Goal: Transaction & Acquisition: Purchase product/service

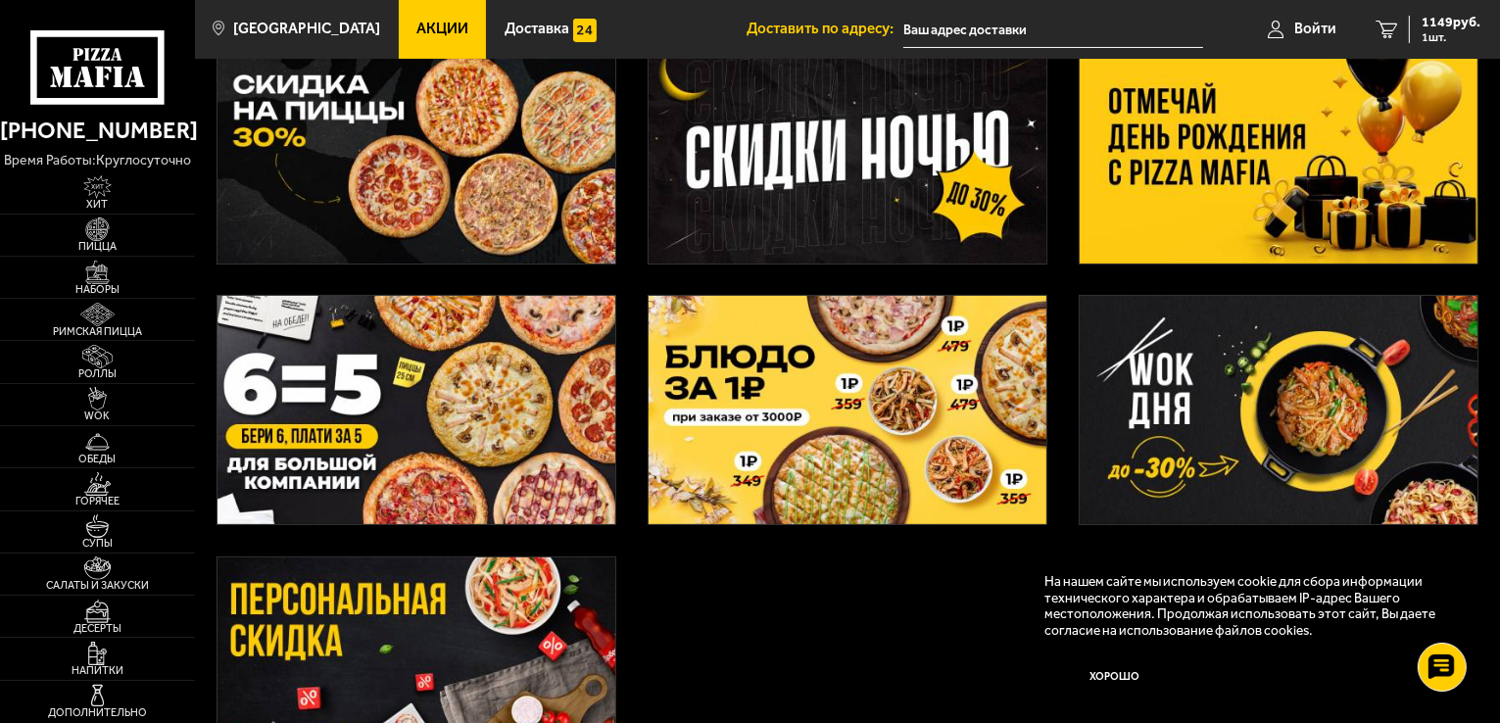
scroll to position [392, 0]
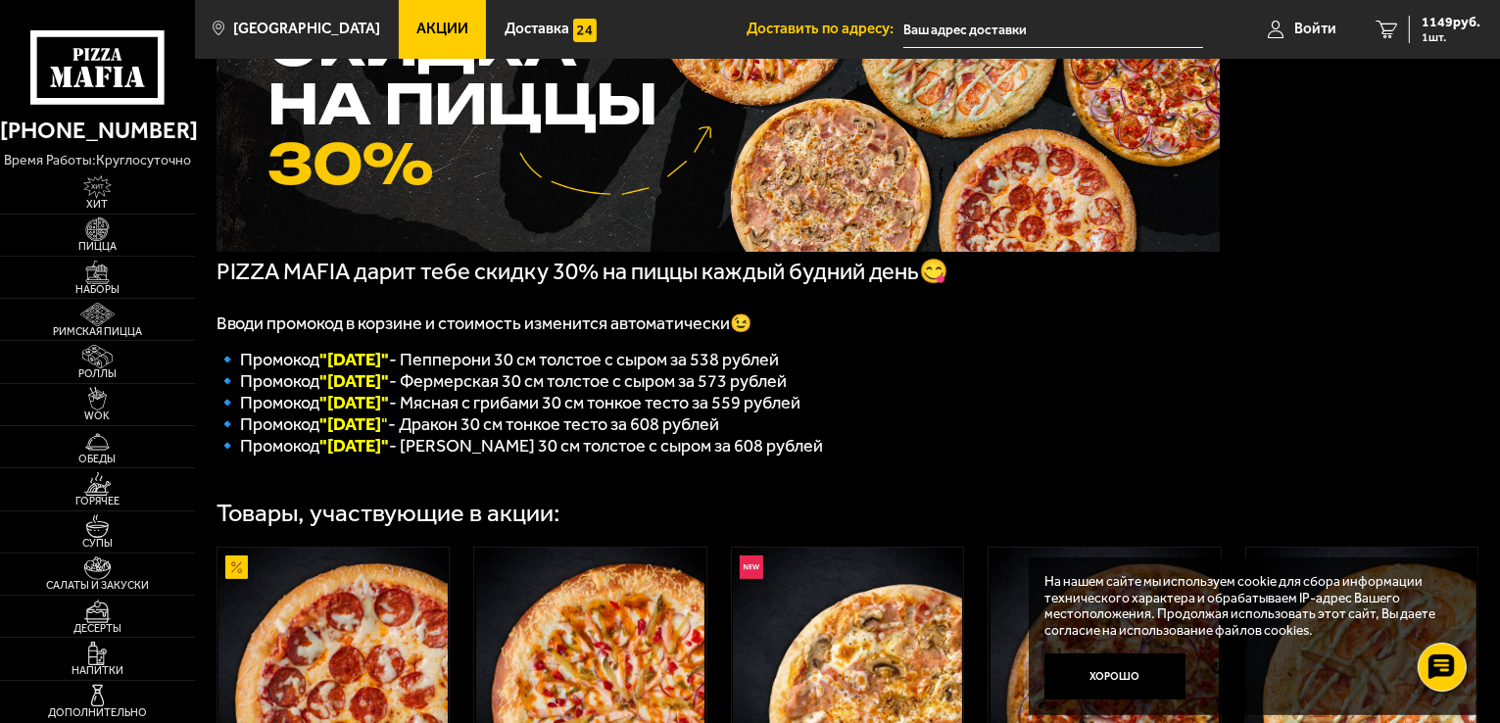
scroll to position [196, 0]
drag, startPoint x: 400, startPoint y: 389, endPoint x: 333, endPoint y: 384, distance: 66.8
click at [333, 384] on font ""Вторник"" at bounding box center [355, 380] width 70 height 22
copy font "[DATE]"
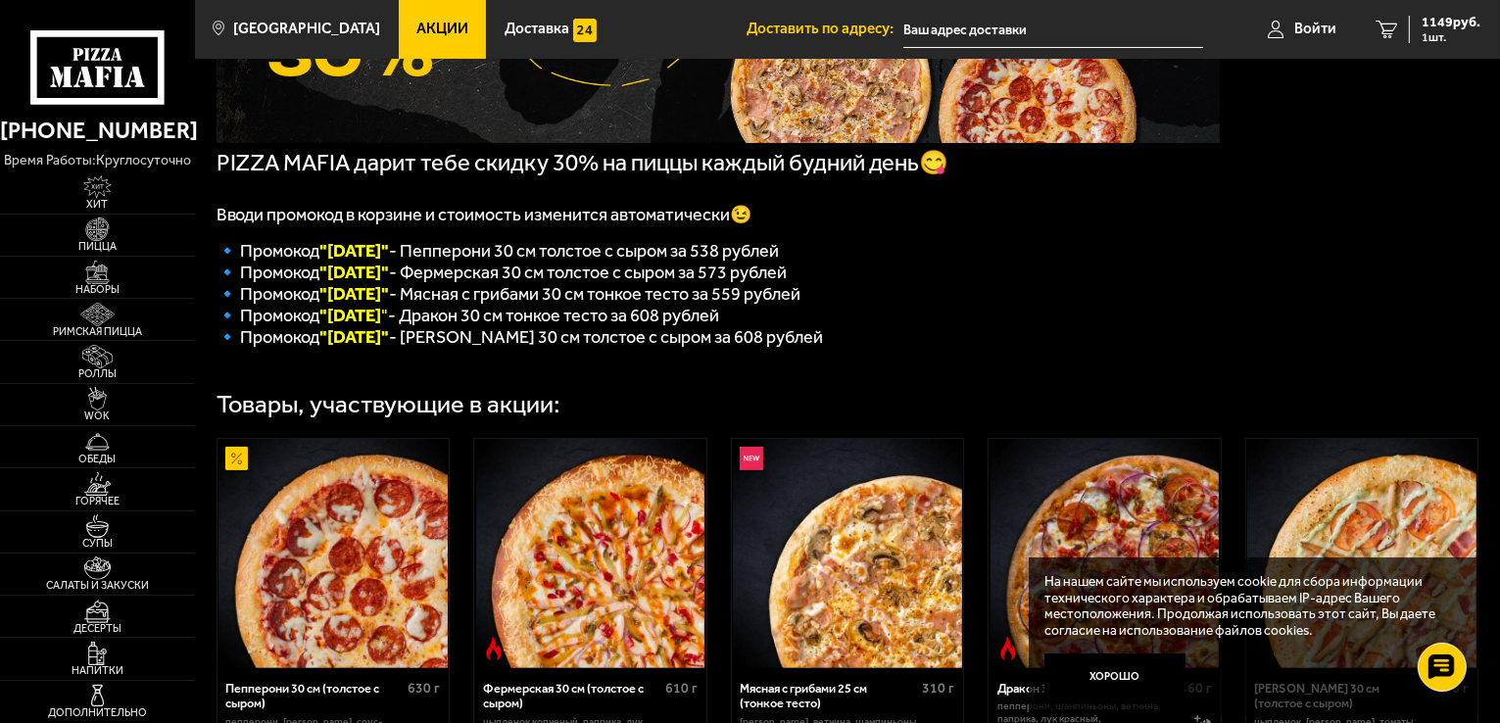
scroll to position [294, 0]
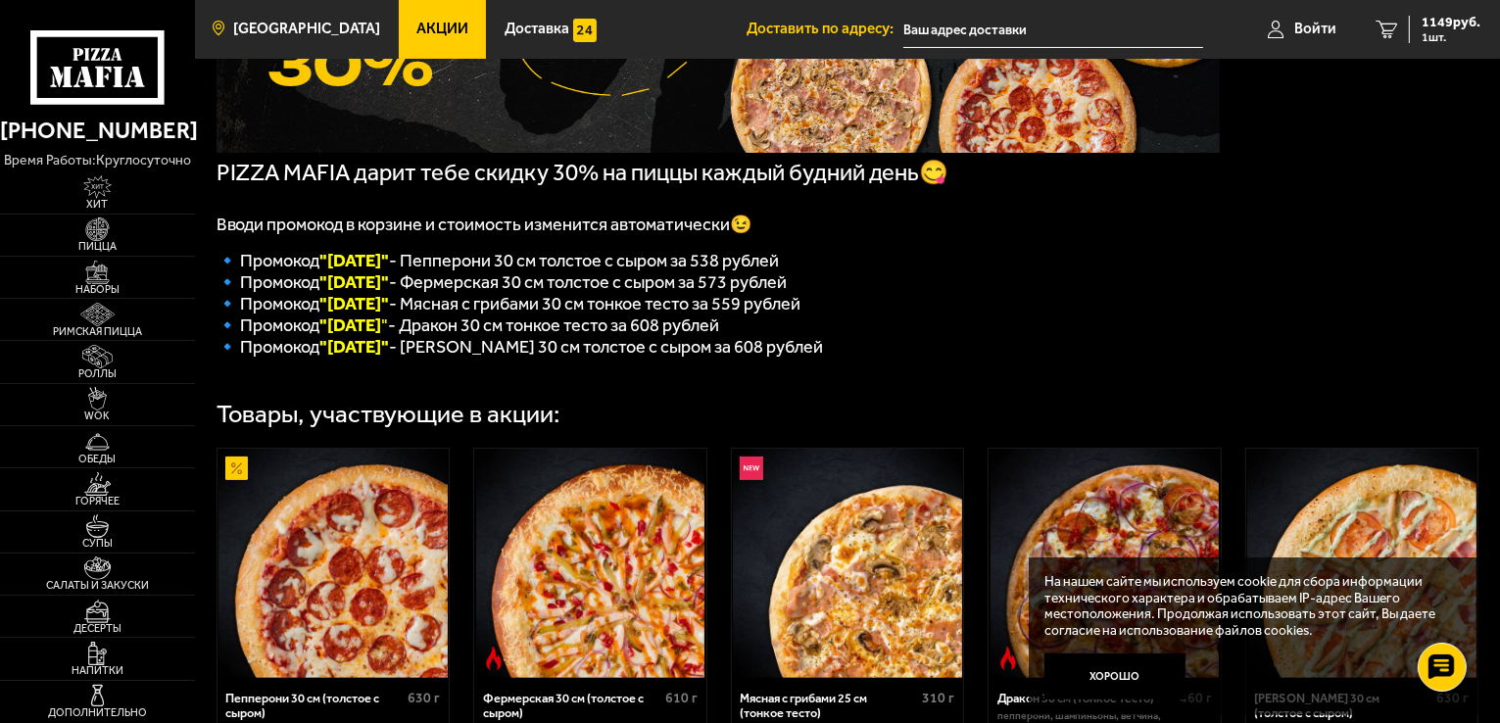
copy font "[DATE]"
drag, startPoint x: 554, startPoint y: 176, endPoint x: 604, endPoint y: 180, distance: 50.1
click at [604, 180] on span "PIZZA MAFIA дарит тебе скидку 30% на пиццы каждый будний день😋" at bounding box center [583, 172] width 733 height 27
copy span "30%"
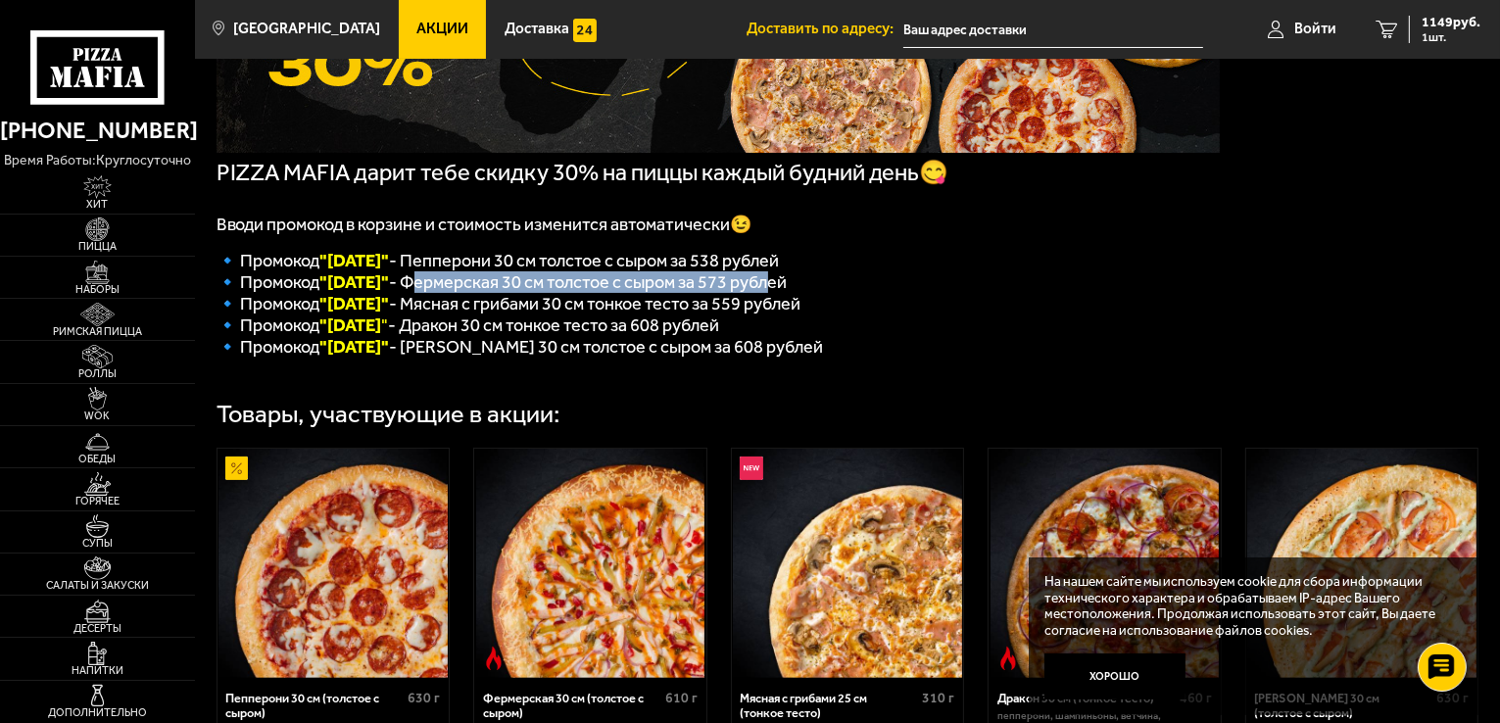
drag, startPoint x: 420, startPoint y: 289, endPoint x: 782, endPoint y: 302, distance: 361.7
click at [782, 293] on span "🔹 Промокод "Вторник" - Фермерская 30 см толстое с сыром за 573 рублей" at bounding box center [502, 282] width 571 height 22
click at [110, 232] on img at bounding box center [98, 229] width 60 height 24
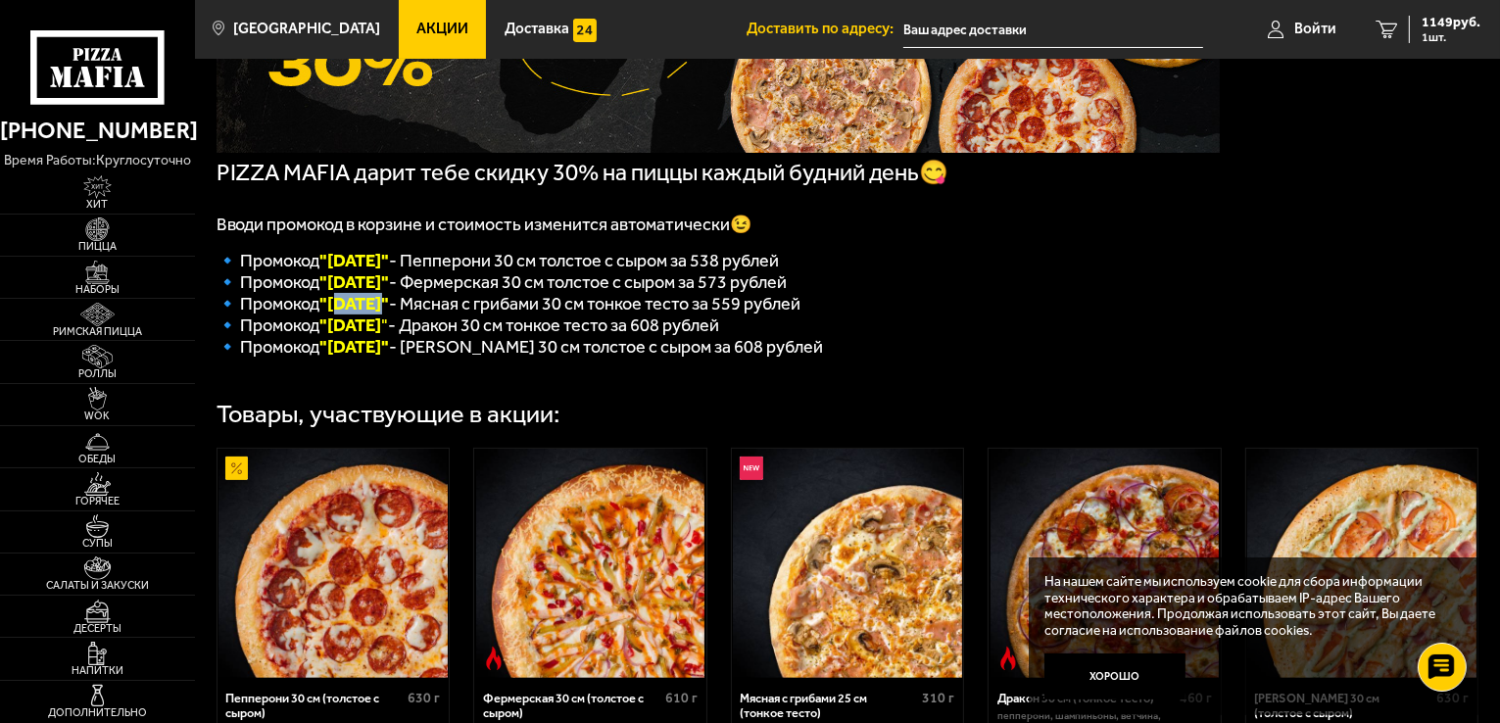
drag, startPoint x: 384, startPoint y: 315, endPoint x: 335, endPoint y: 319, distance: 49.1
click at [335, 314] on font ""Среда"" at bounding box center [355, 304] width 70 height 22
copy font "Среда"
click at [110, 235] on img at bounding box center [98, 229] width 60 height 24
drag, startPoint x: 396, startPoint y: 338, endPoint x: 335, endPoint y: 338, distance: 60.7
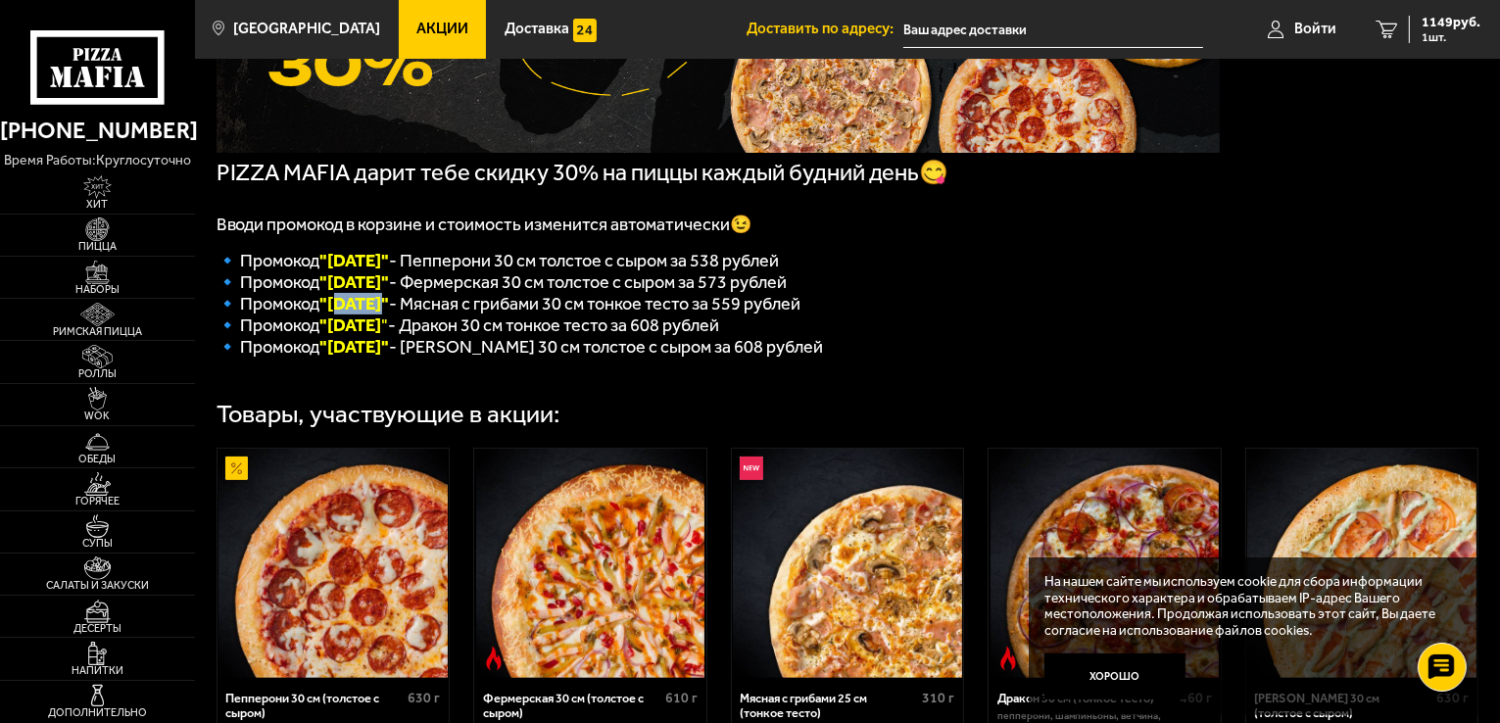
click at [335, 336] on b ""Четверг" at bounding box center [351, 325] width 62 height 22
copy b "Четверг"
drag, startPoint x: 402, startPoint y: 365, endPoint x: 336, endPoint y: 371, distance: 65.9
click at [336, 358] on font ""Пятница"" at bounding box center [355, 347] width 70 height 22
copy font "Пятница"
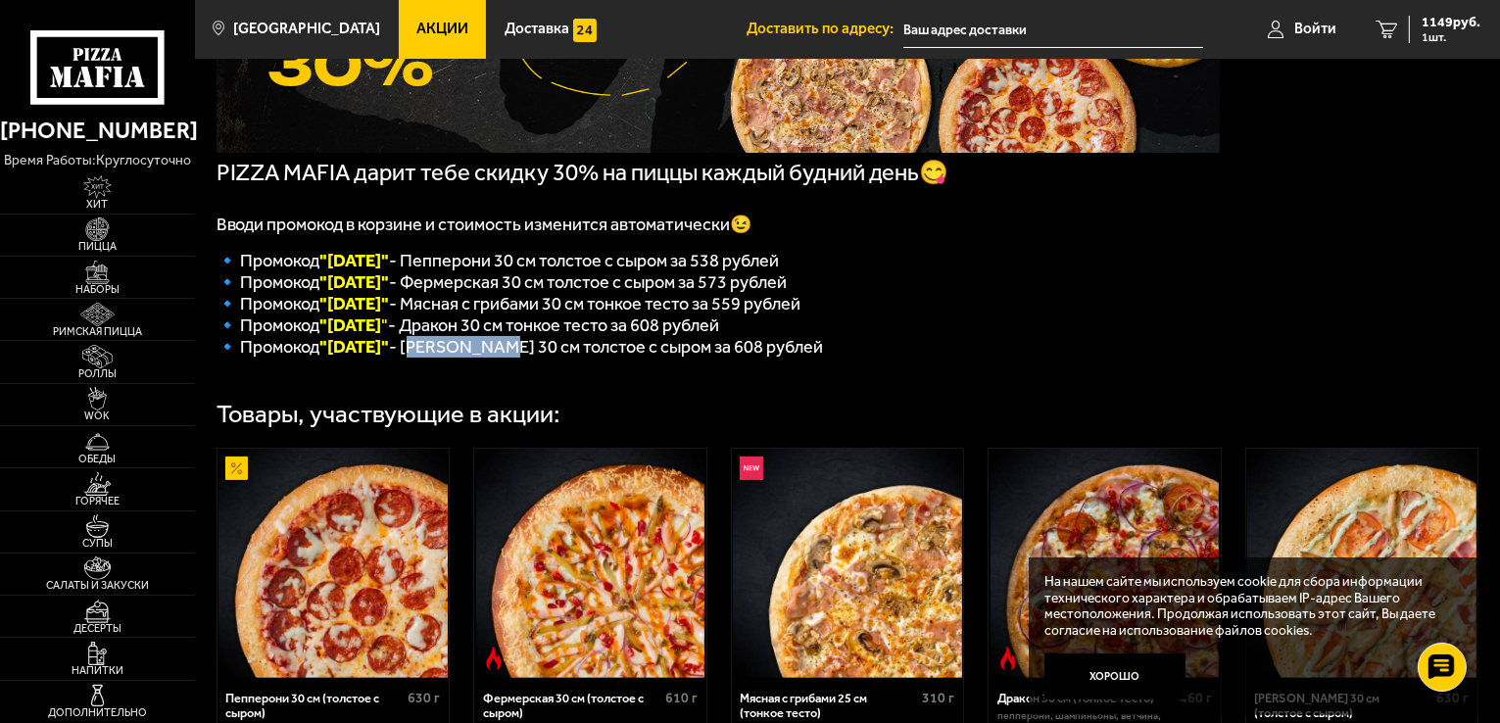
drag, startPoint x: 424, startPoint y: 362, endPoint x: 509, endPoint y: 358, distance: 85.3
click at [509, 358] on span "🔹 Промокод "Пятница" - Чикен Ранч 30 см толстое с сыром за 608 рублей" at bounding box center [520, 347] width 607 height 22
copy span "[PERSON_NAME]"
copy font "Пятница"
drag, startPoint x: 384, startPoint y: 364, endPoint x: 337, endPoint y: 364, distance: 47.0
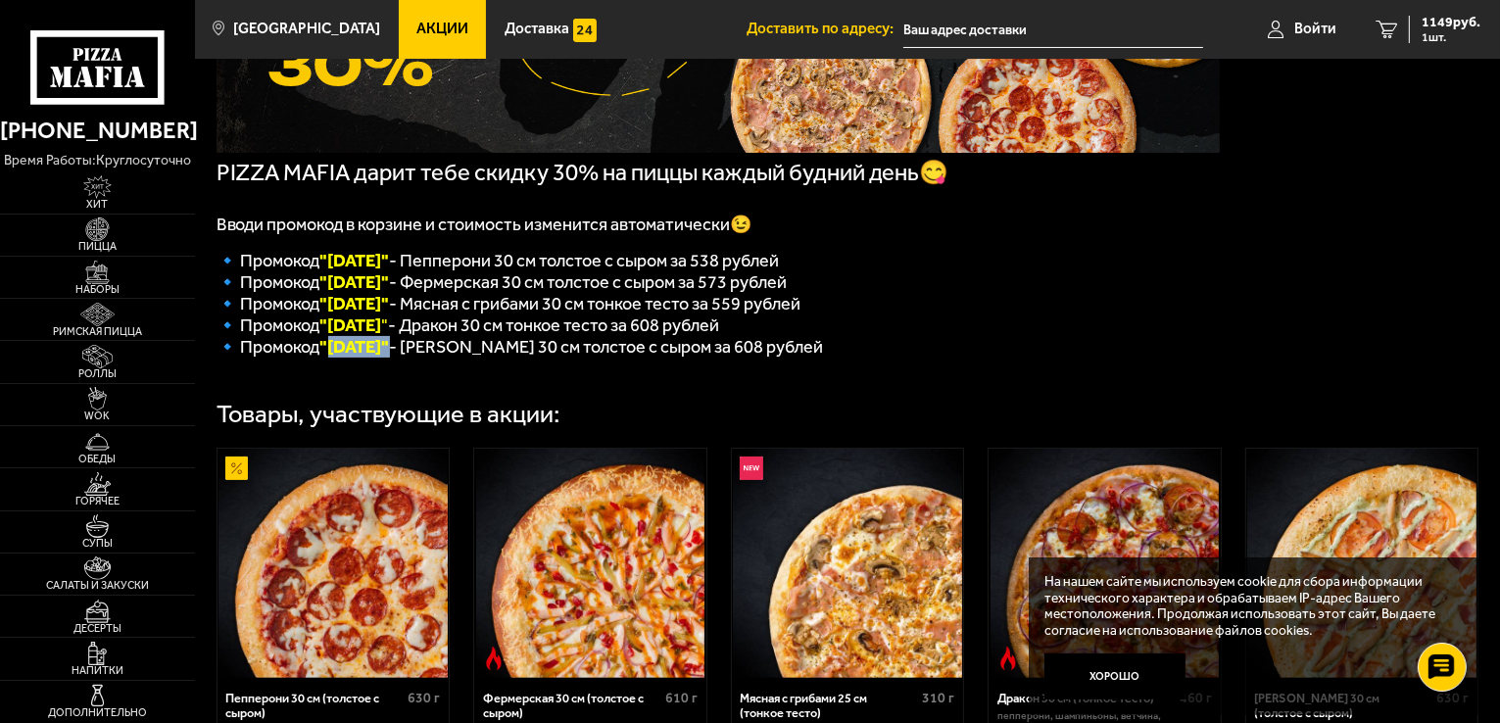
click at [337, 358] on font ""Пятница"" at bounding box center [355, 347] width 70 height 22
drag, startPoint x: 447, startPoint y: 272, endPoint x: 367, endPoint y: 275, distance: 79.4
click at [367, 271] on font ""Понедельник"" at bounding box center [355, 261] width 70 height 22
click at [373, 267] on font ""Понедельник"" at bounding box center [355, 261] width 70 height 22
drag, startPoint x: 333, startPoint y: 268, endPoint x: 446, endPoint y: 268, distance: 112.7
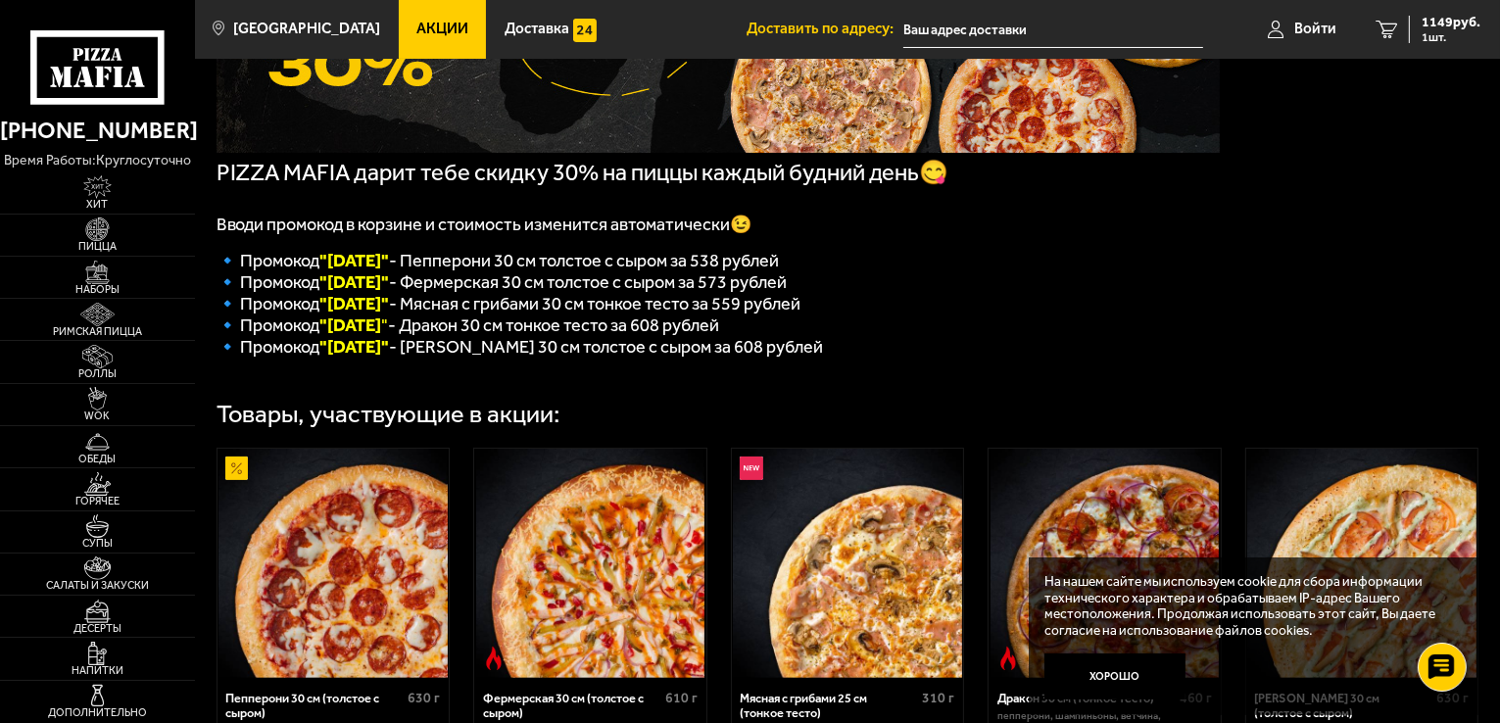
click at [390, 268] on font ""Понедельник"" at bounding box center [355, 261] width 70 height 22
copy font "Понедельник"
drag, startPoint x: 464, startPoint y: 267, endPoint x: 554, endPoint y: 273, distance: 89.3
click at [554, 271] on span "🔹 Промокод "Понедельник" - Пепперони 30 см толстое с сыром за 538 рублей" at bounding box center [498, 261] width 563 height 22
copy span "Пепперони"
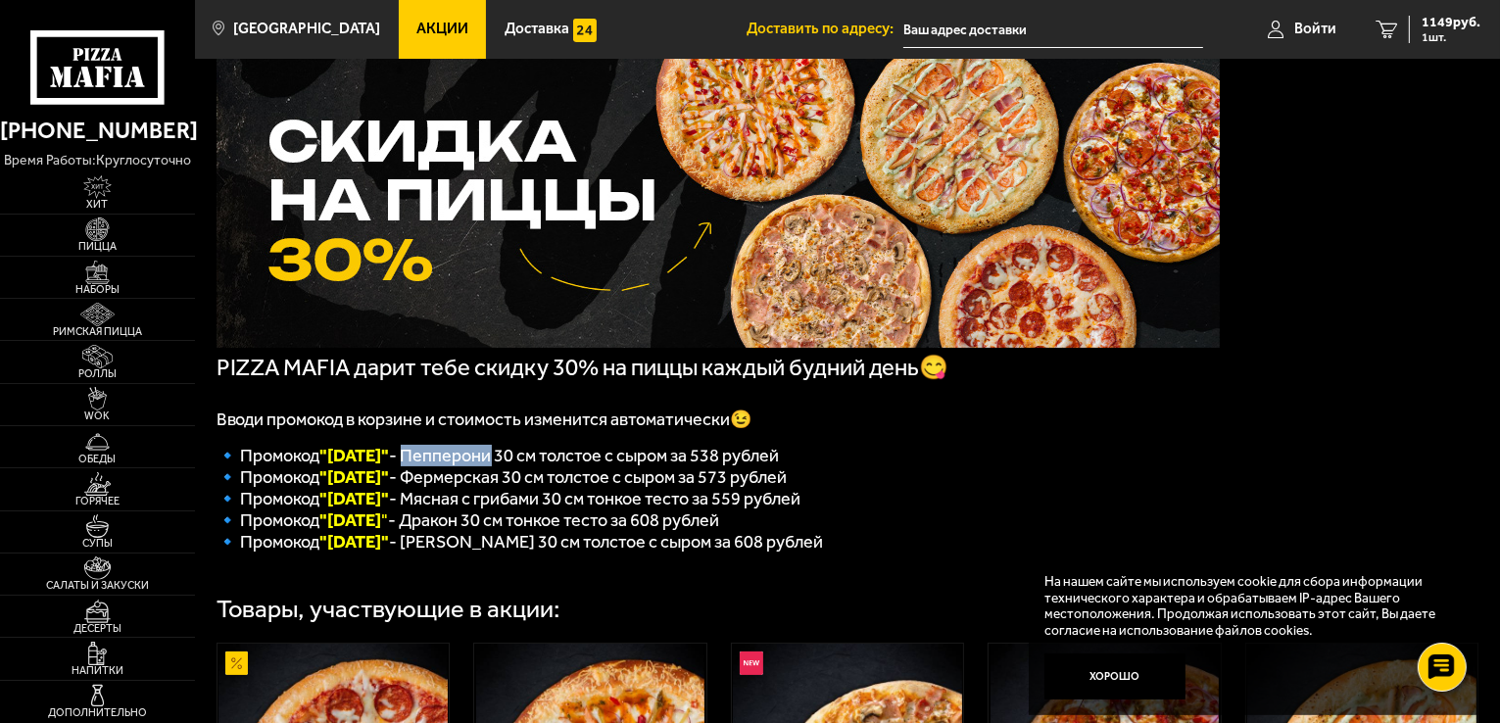
scroll to position [0, 0]
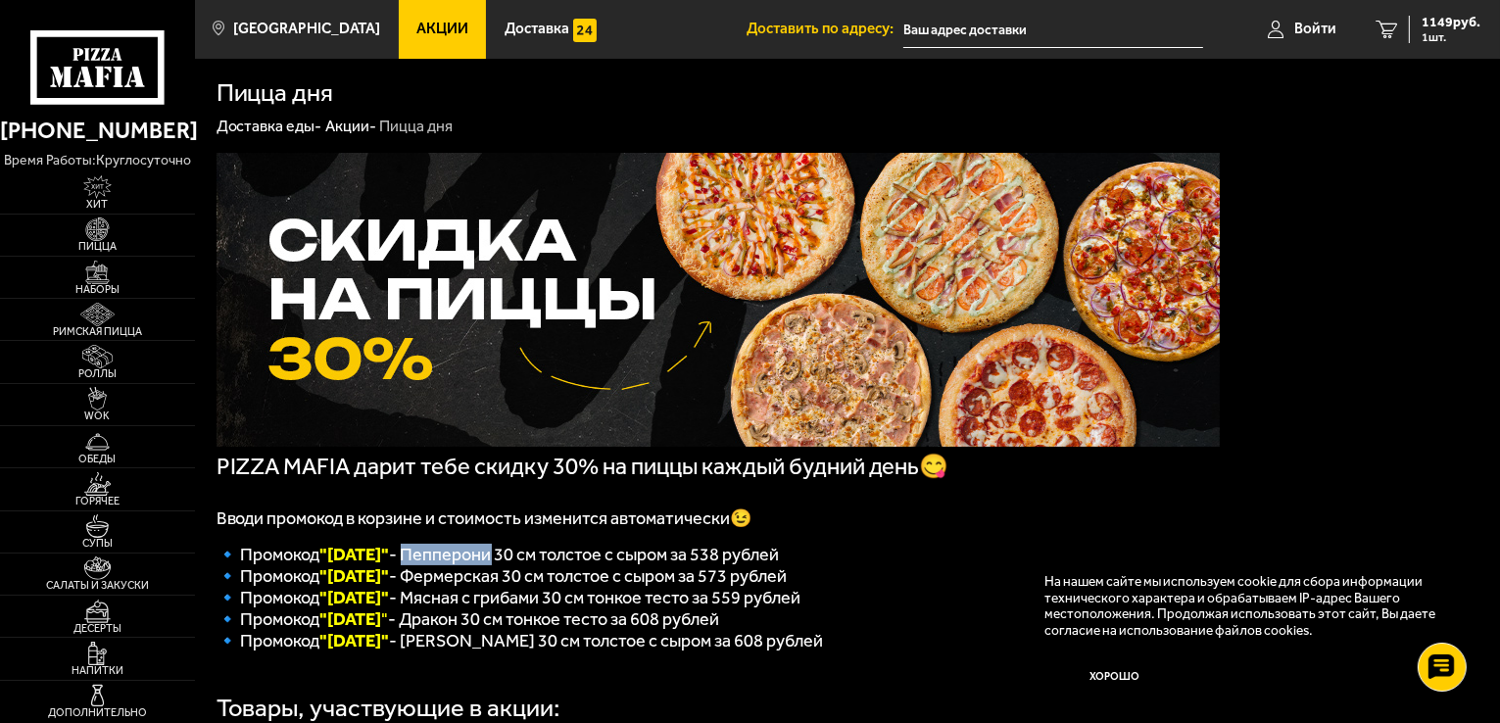
click at [334, 125] on link "Акции -" at bounding box center [350, 126] width 51 height 19
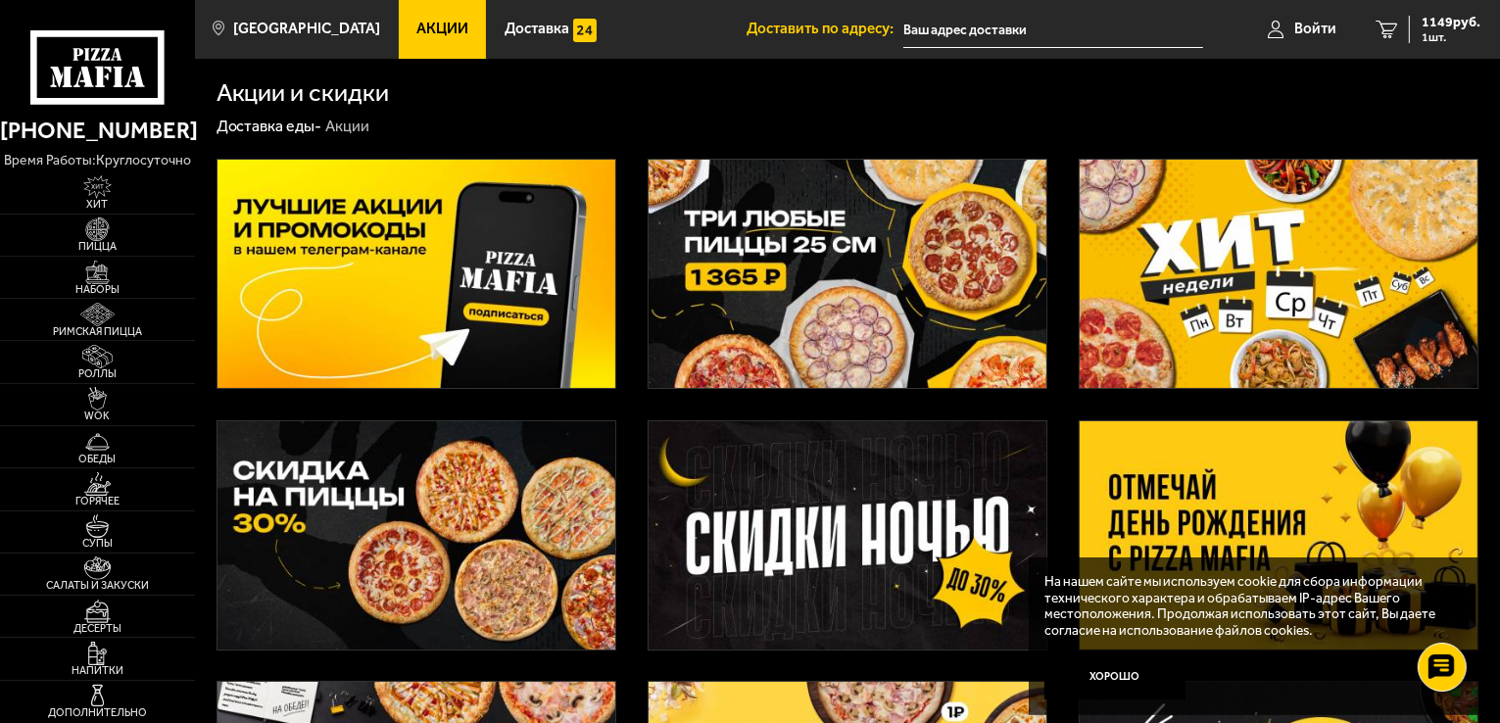
click at [840, 261] on img at bounding box center [848, 274] width 398 height 228
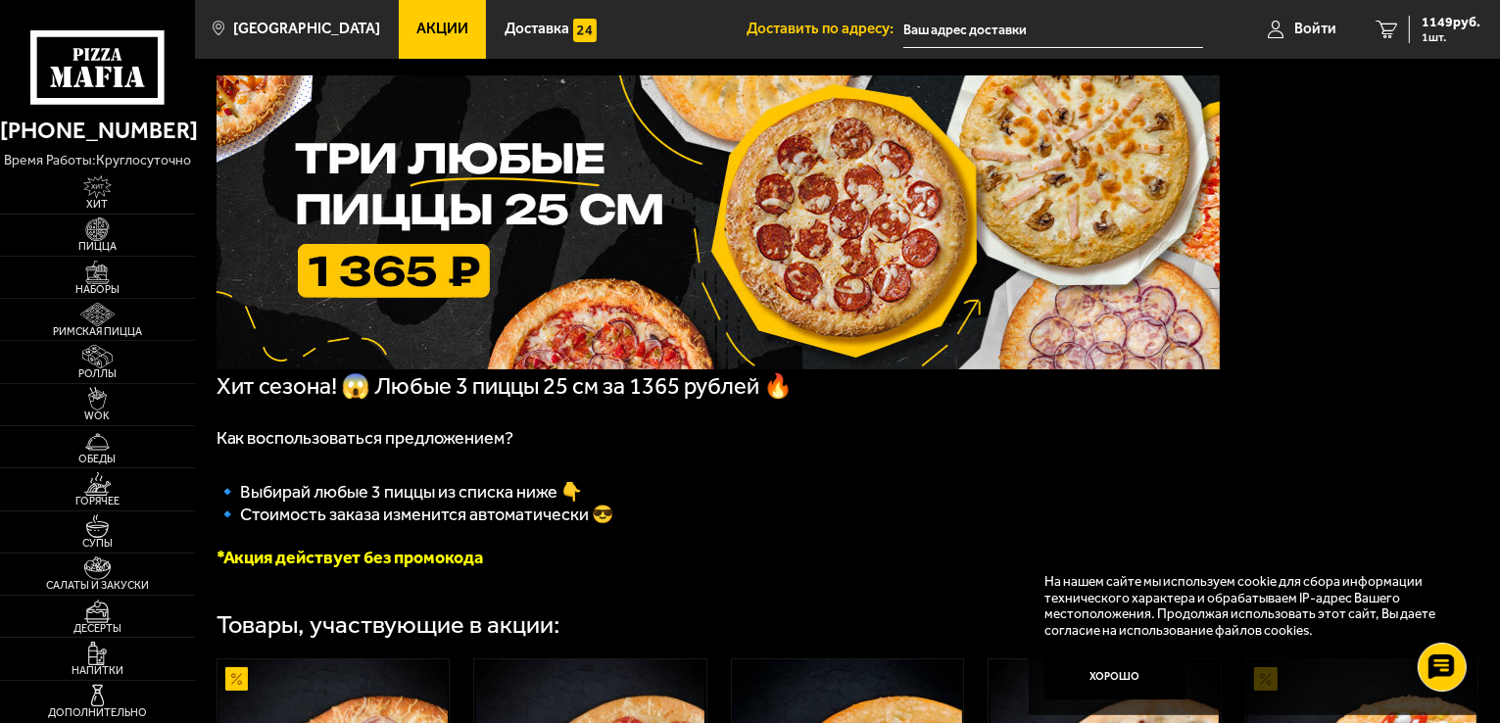
scroll to position [196, 0]
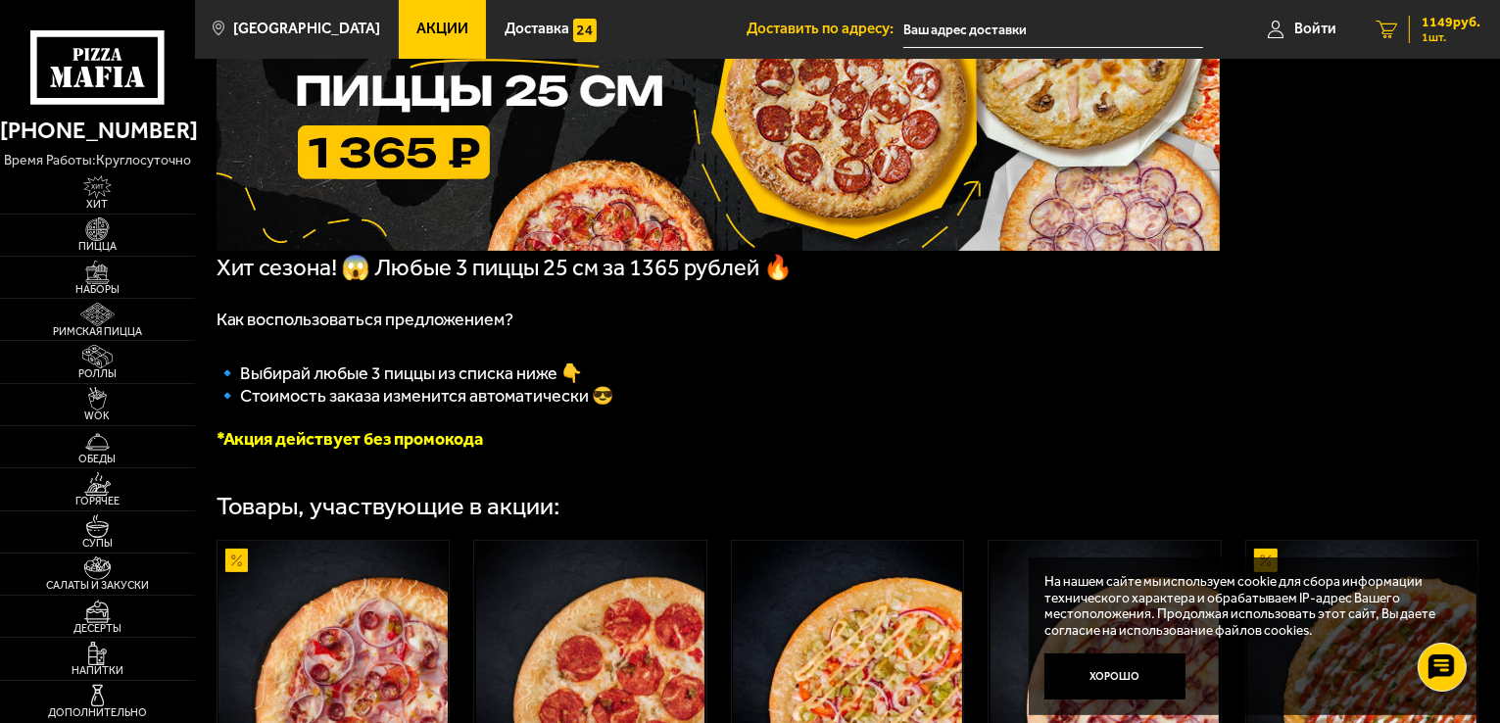
click at [1446, 20] on span "1149 руб." at bounding box center [1451, 23] width 59 height 14
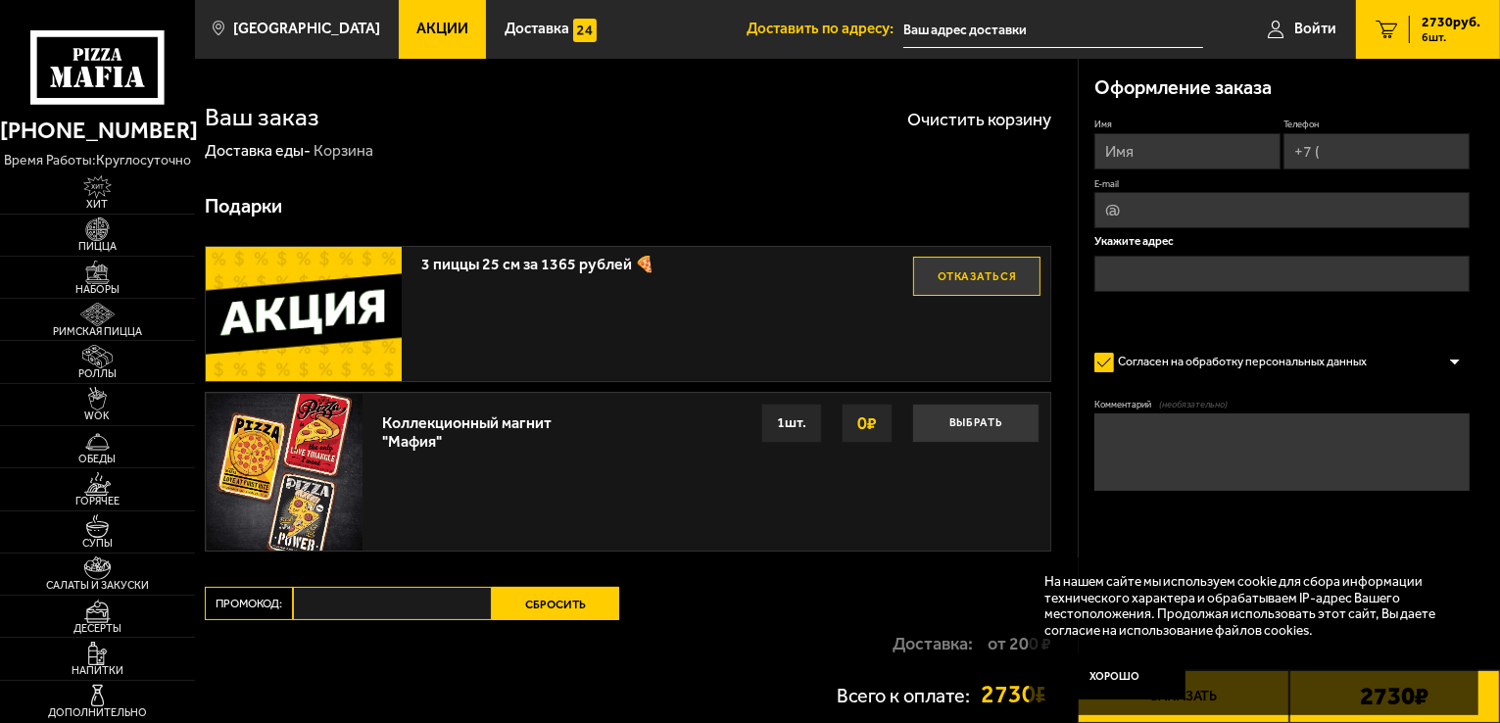
click at [568, 613] on button "Сбросить" at bounding box center [555, 603] width 127 height 33
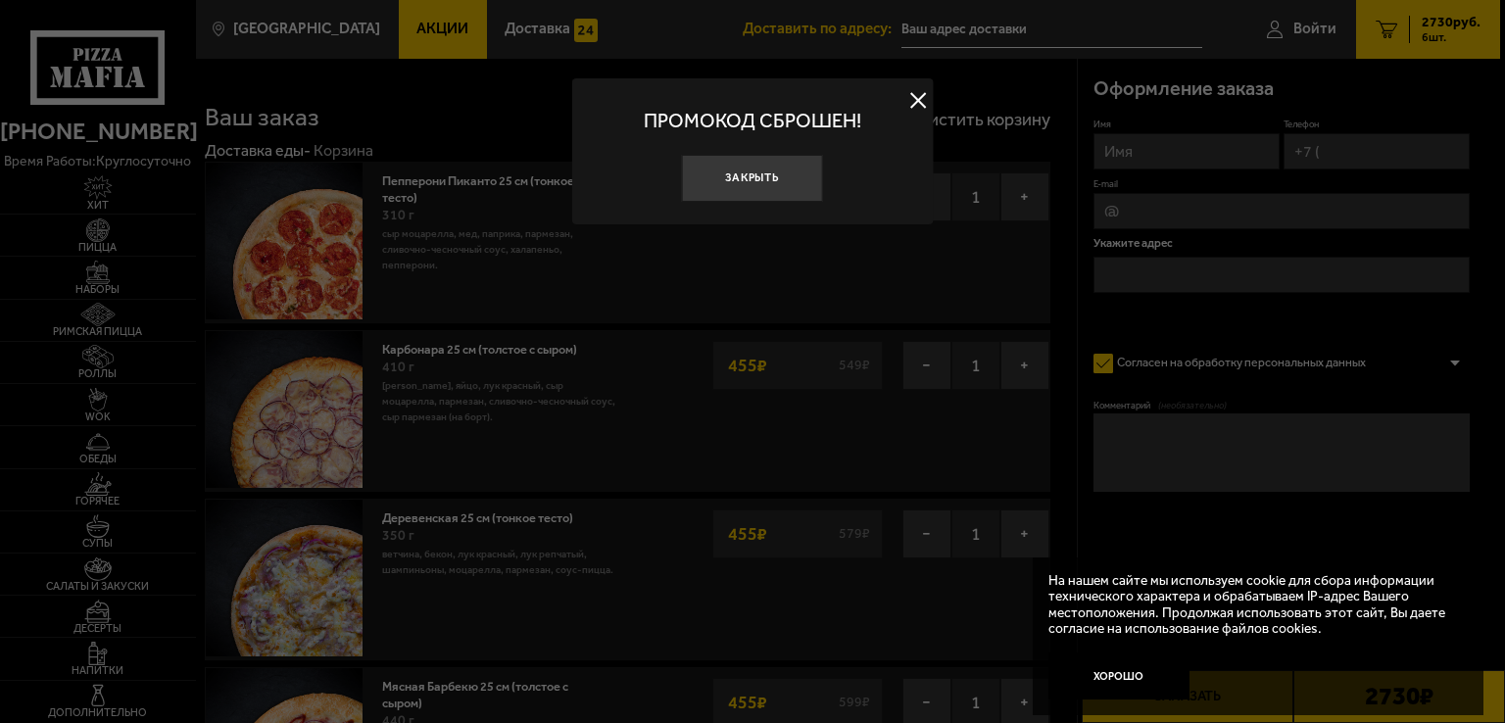
click at [435, 88] on div at bounding box center [752, 361] width 1505 height 723
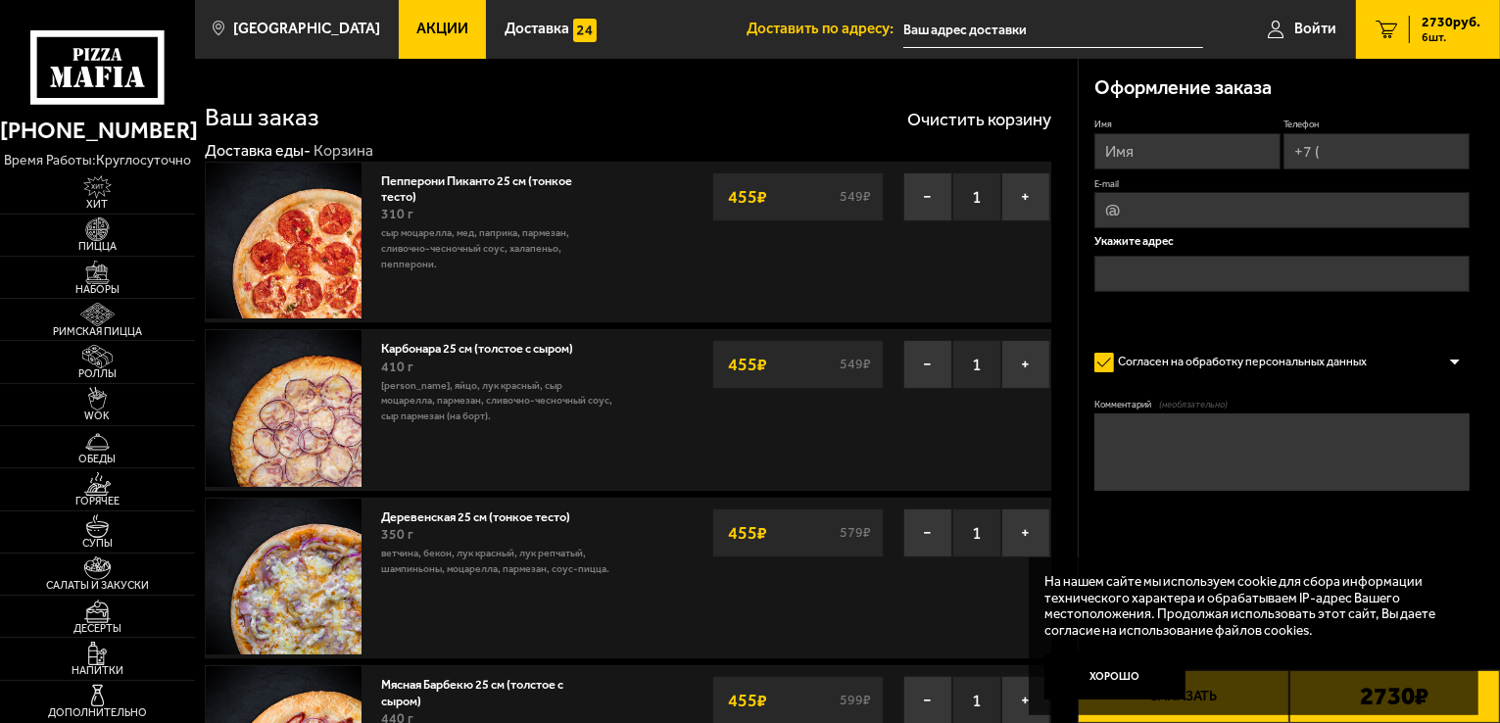
click at [399, 40] on link "Акции" at bounding box center [443, 29] width 88 height 59
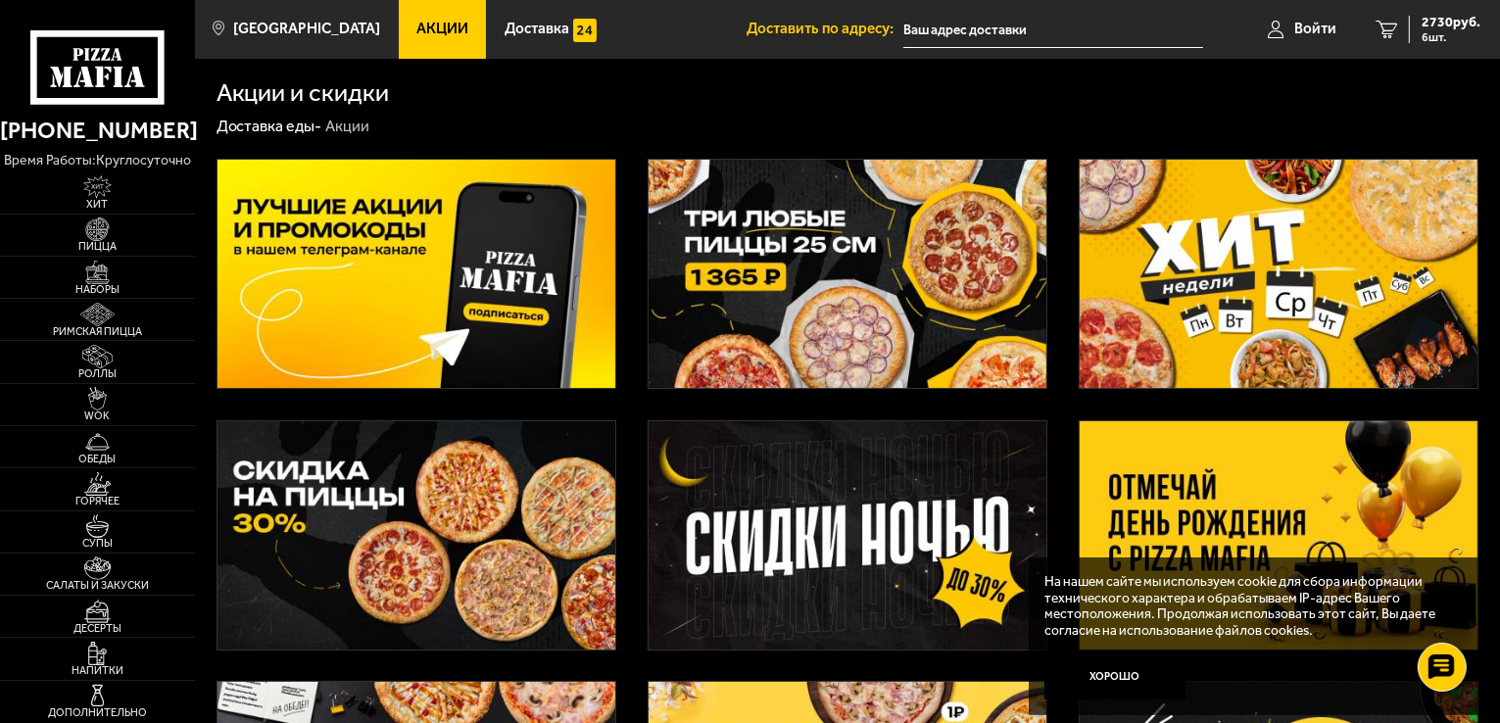
click at [802, 294] on img at bounding box center [848, 274] width 398 height 228
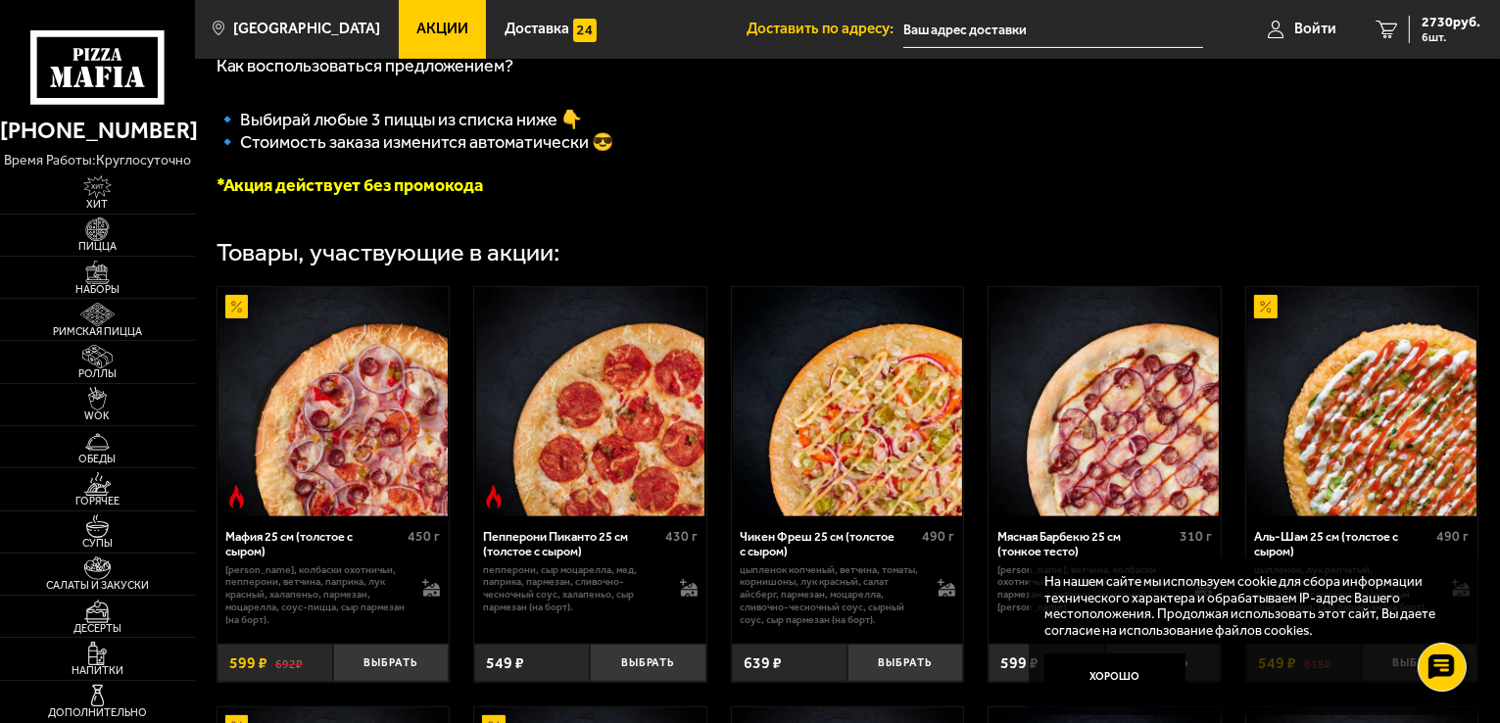
scroll to position [686, 0]
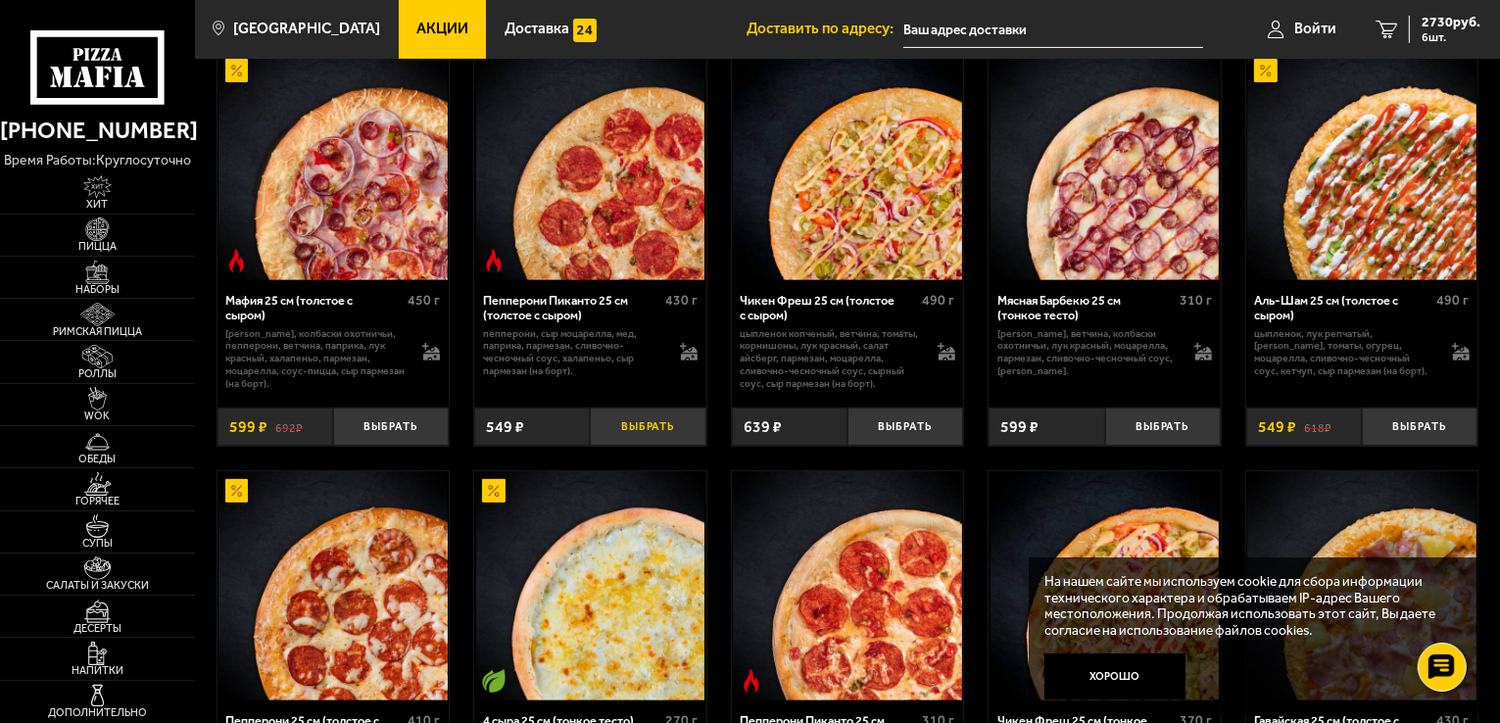
click at [652, 438] on button "Выбрать" at bounding box center [648, 427] width 116 height 38
click at [901, 434] on button "Выбрать" at bounding box center [905, 427] width 116 height 38
click at [1191, 424] on button "Выбрать" at bounding box center [1163, 427] width 116 height 38
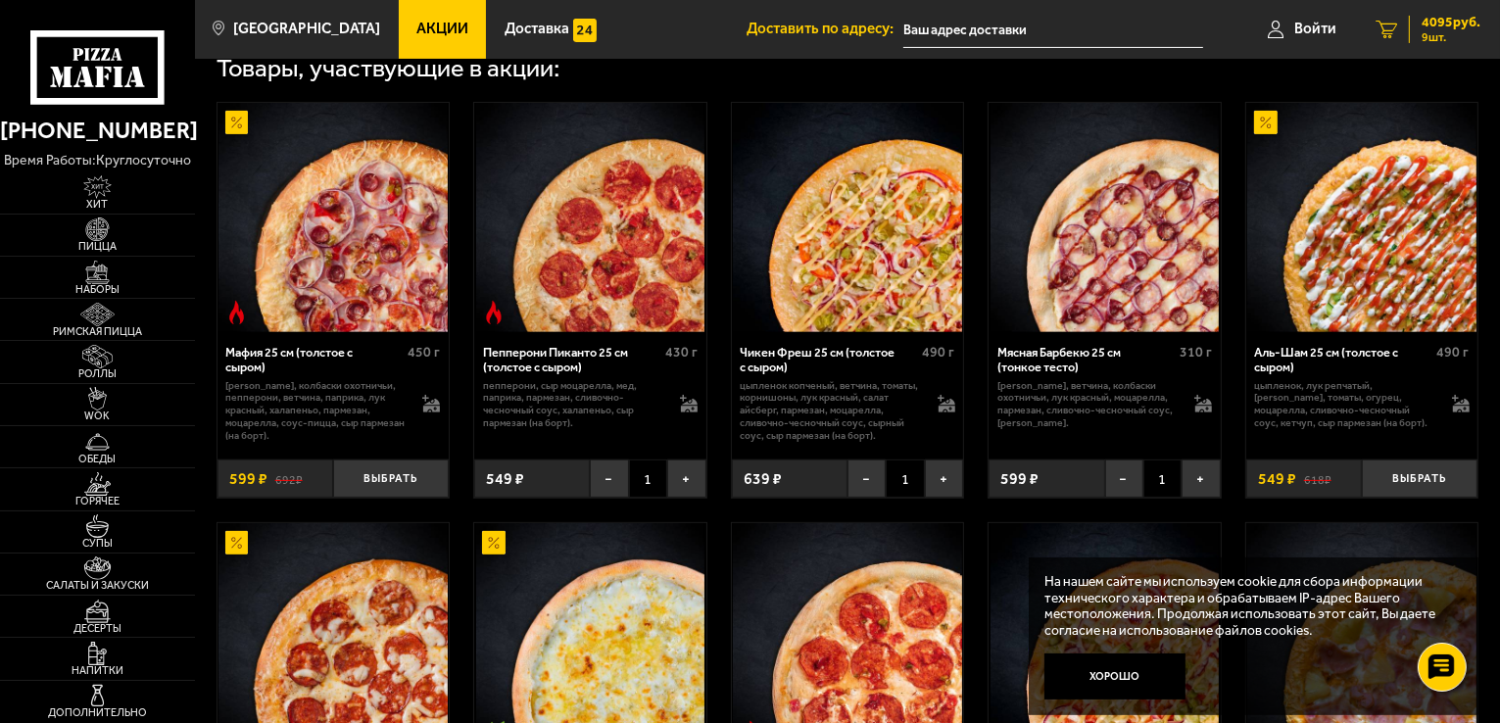
scroll to position [588, 0]
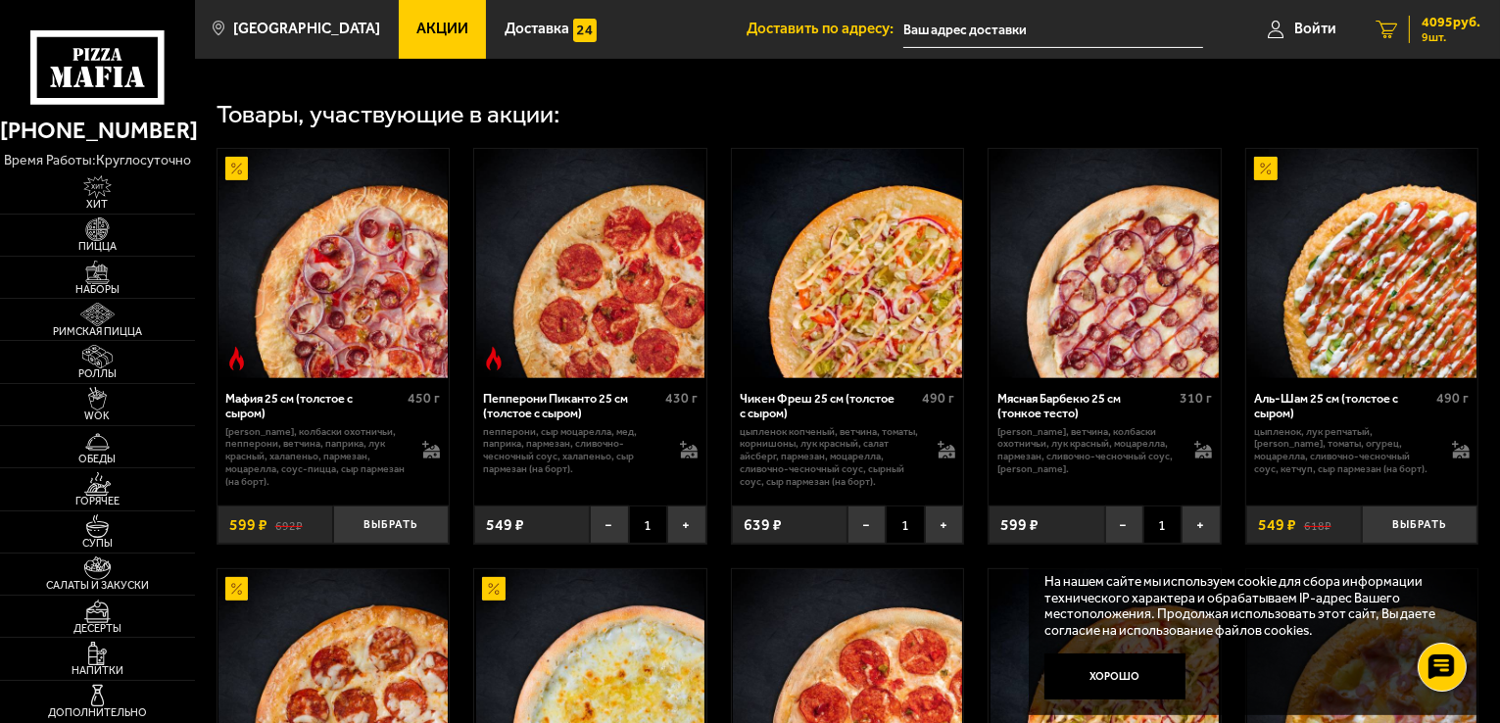
click at [1438, 21] on span "4095 руб." at bounding box center [1451, 23] width 59 height 14
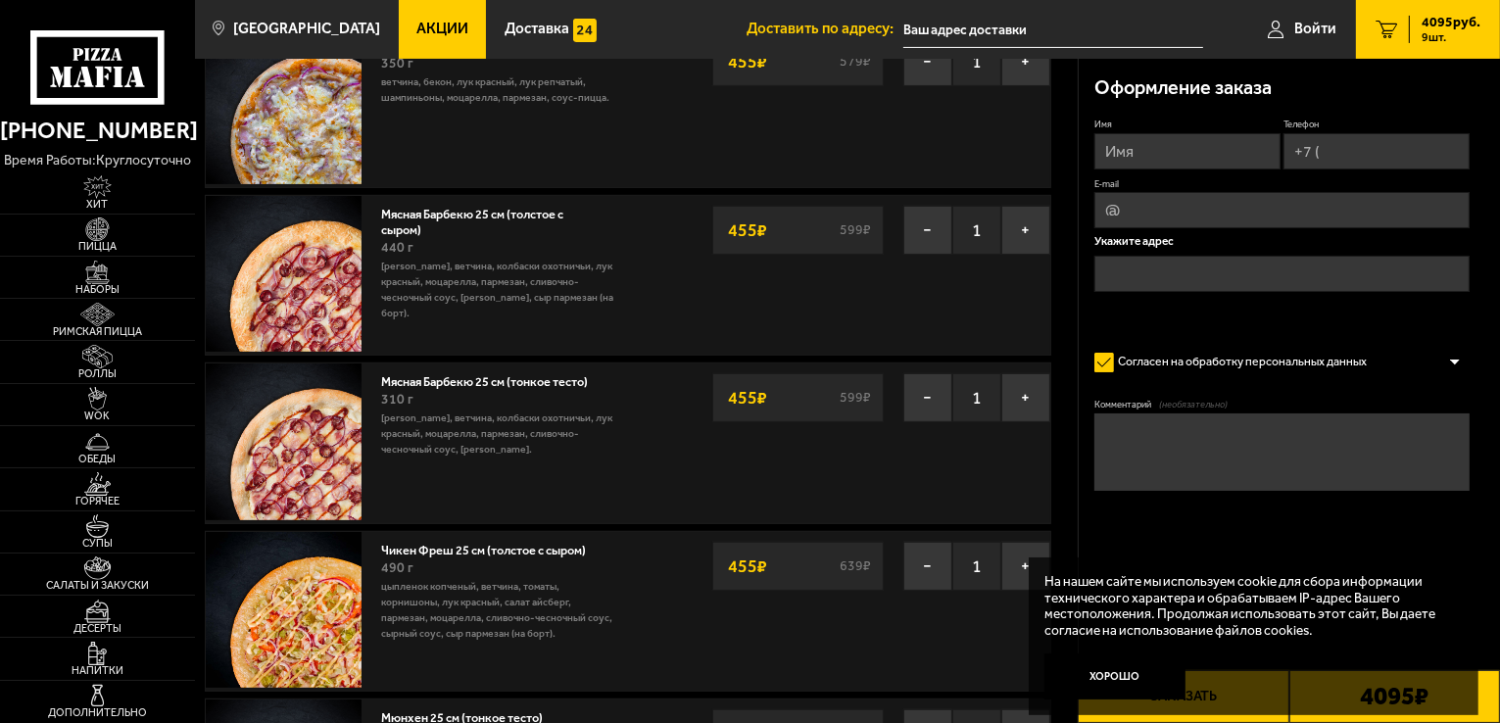
scroll to position [294, 0]
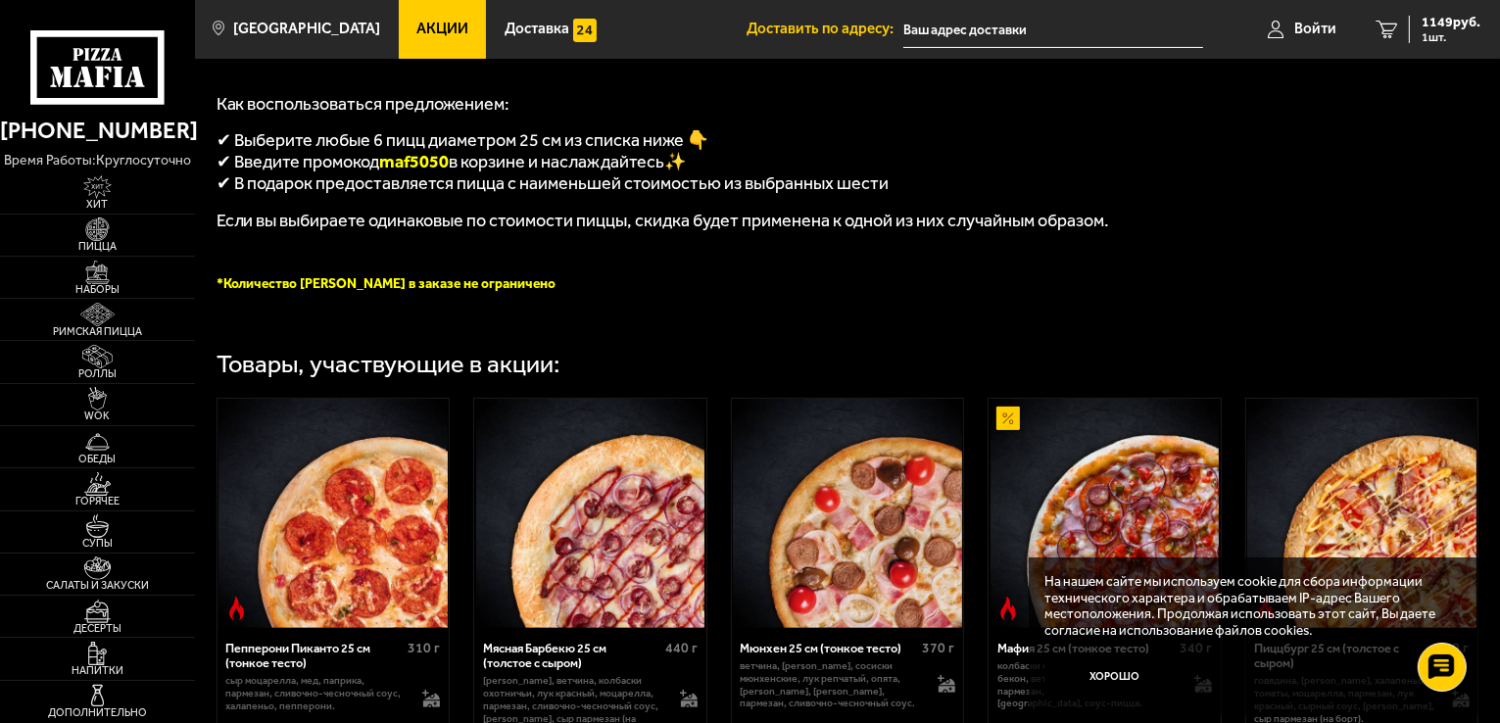
scroll to position [294, 0]
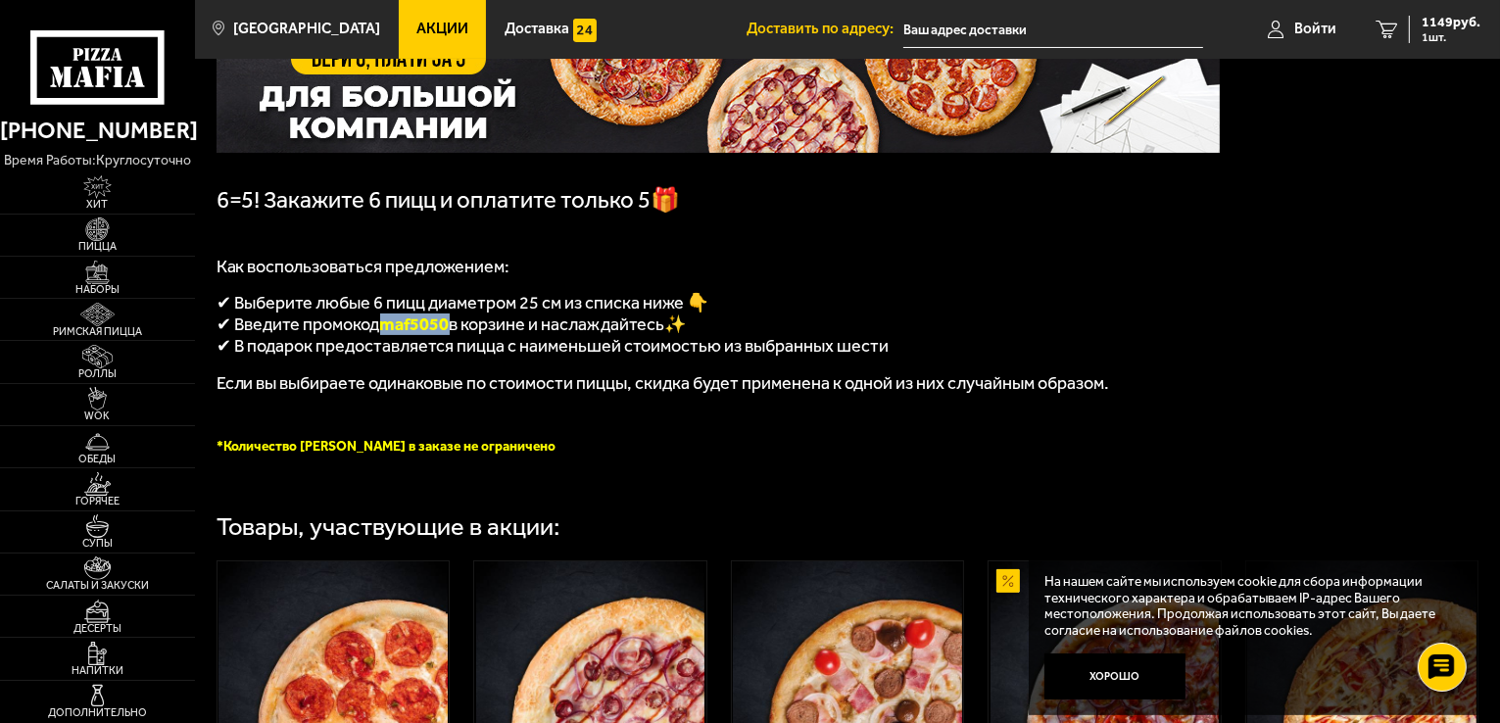
drag, startPoint x: 384, startPoint y: 332, endPoint x: 455, endPoint y: 332, distance: 70.5
click at [450, 332] on span "maf5050" at bounding box center [415, 325] width 70 height 22
copy span "maf5050"
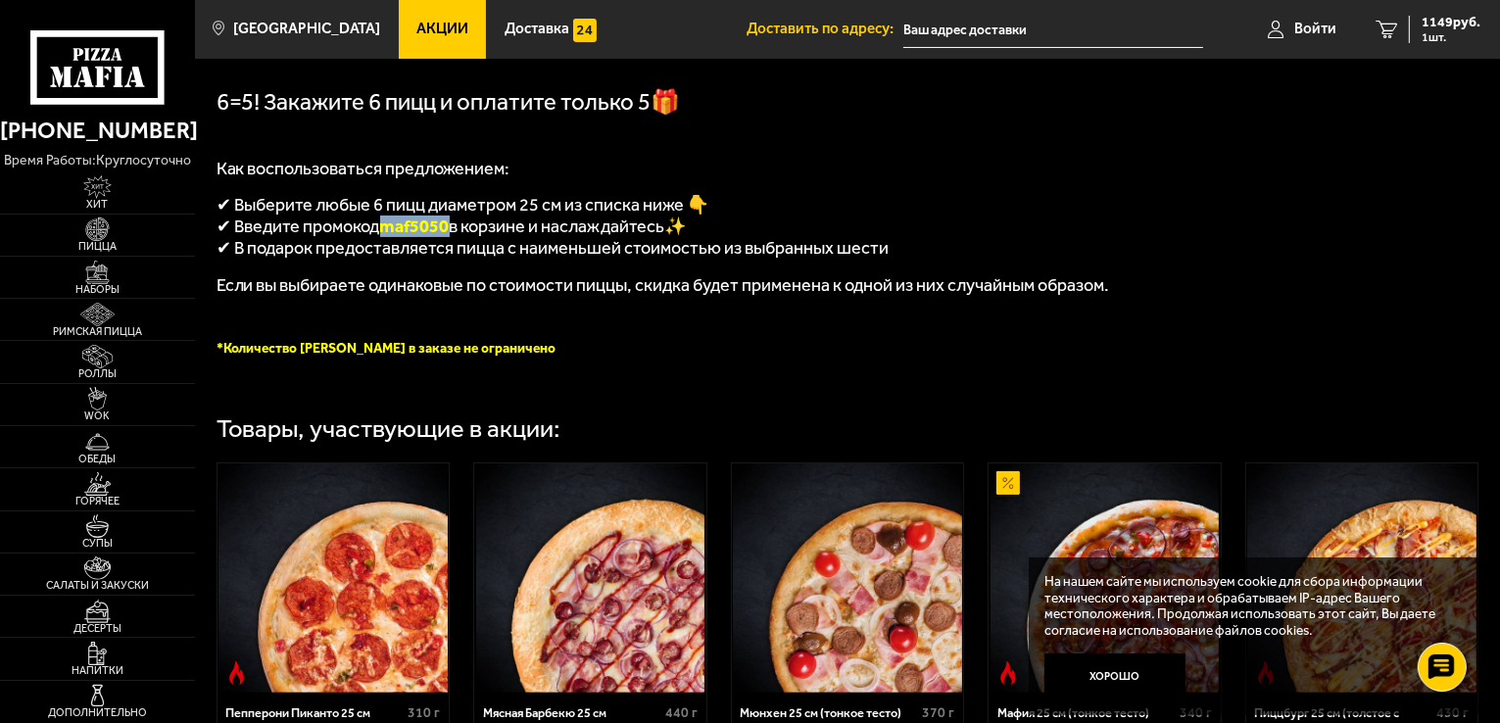
scroll to position [686, 0]
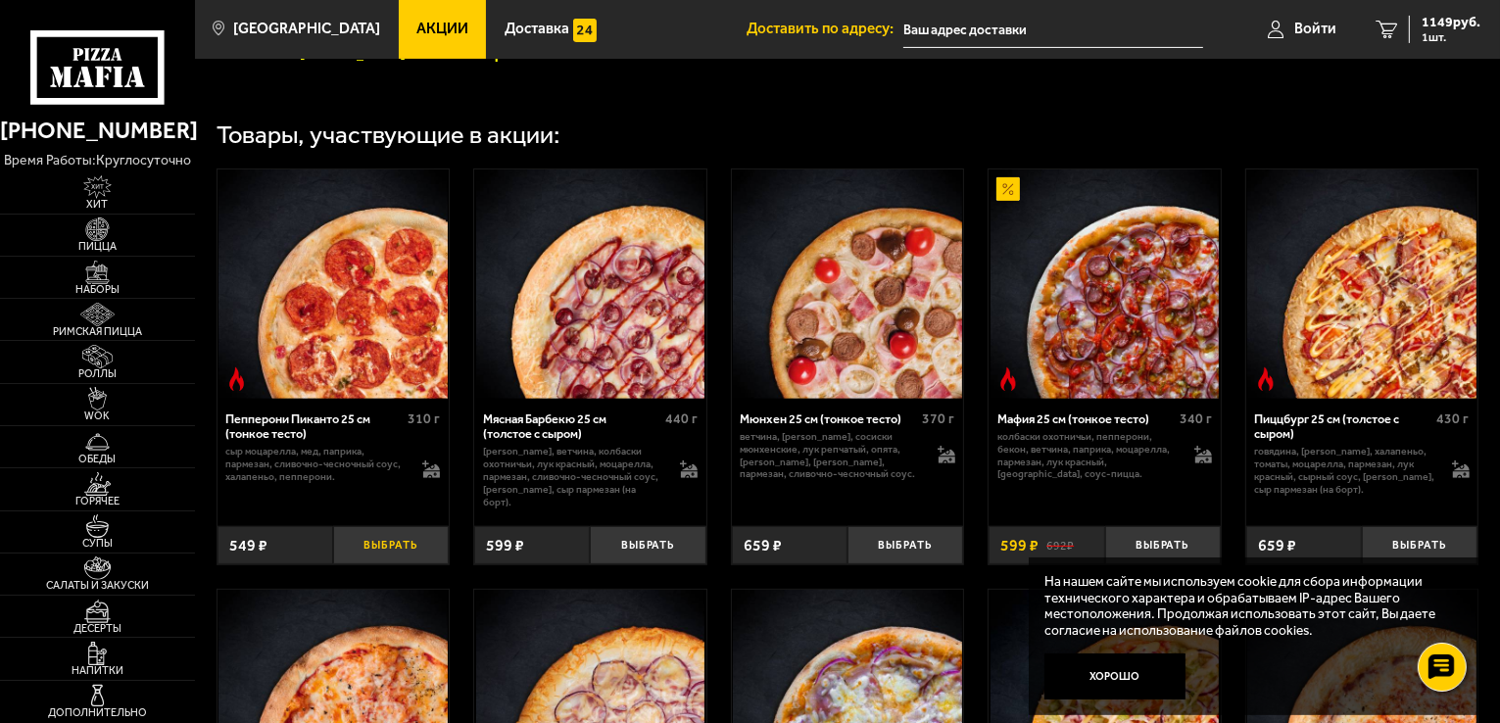
click at [410, 546] on button "Выбрать" at bounding box center [391, 545] width 116 height 38
click at [659, 550] on button "Выбрать" at bounding box center [648, 545] width 116 height 38
click at [941, 550] on button "Выбрать" at bounding box center [905, 545] width 116 height 38
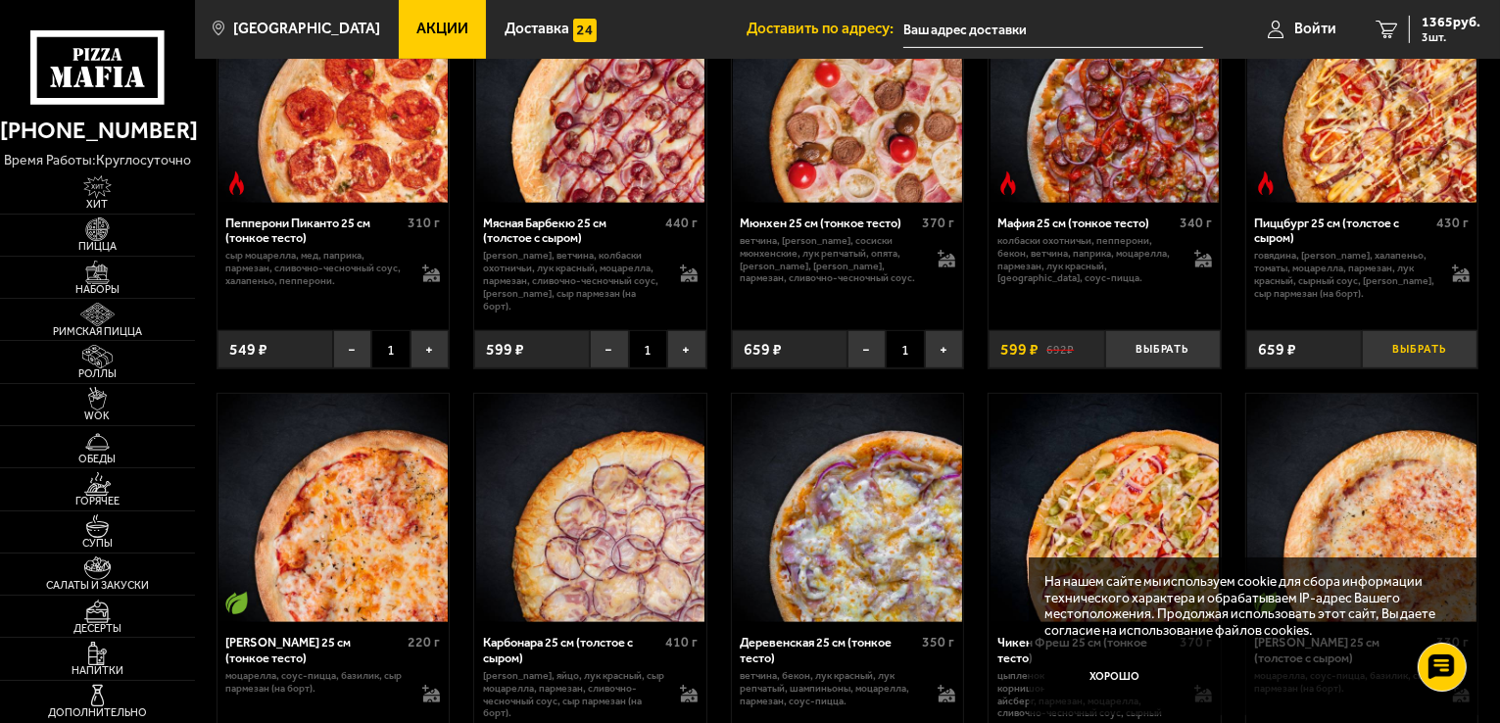
click at [1410, 346] on button "Выбрать" at bounding box center [1420, 349] width 116 height 38
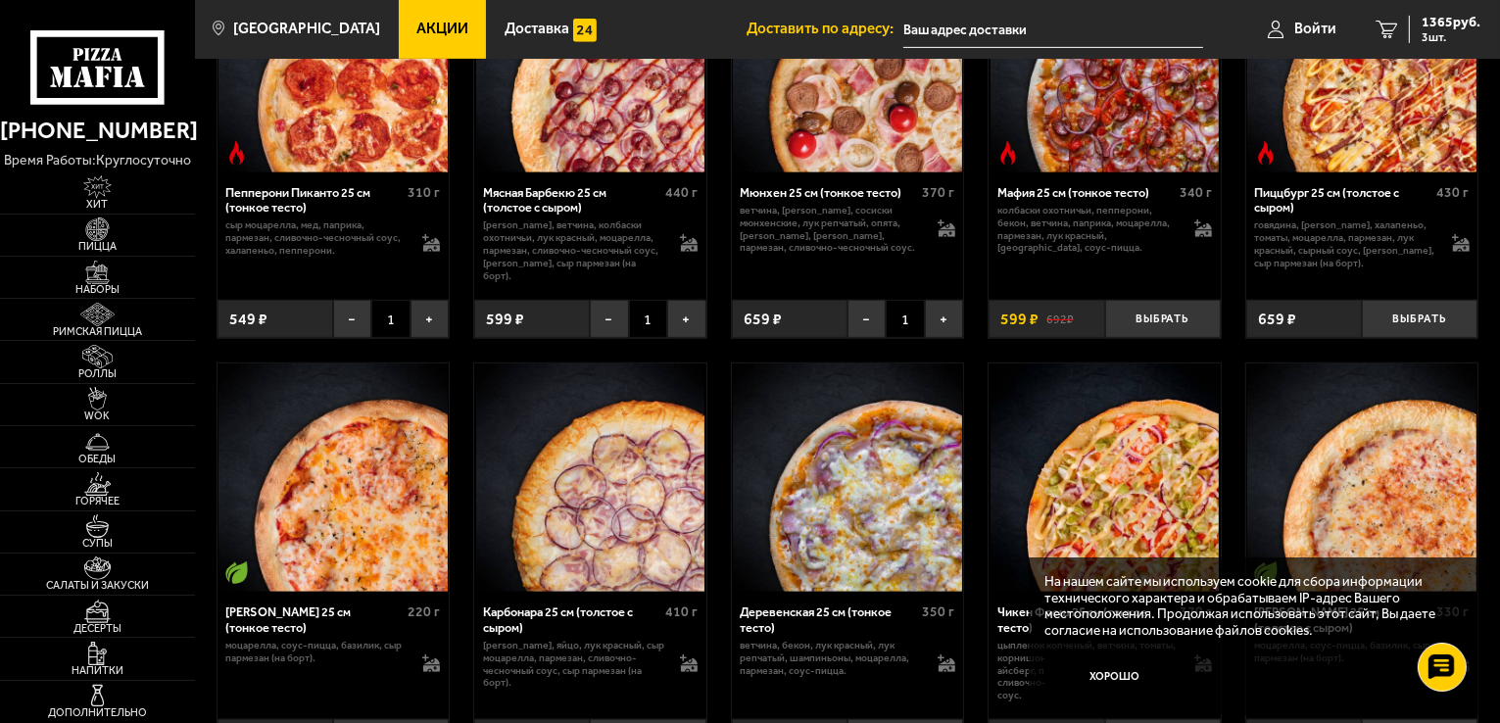
scroll to position [1176, 0]
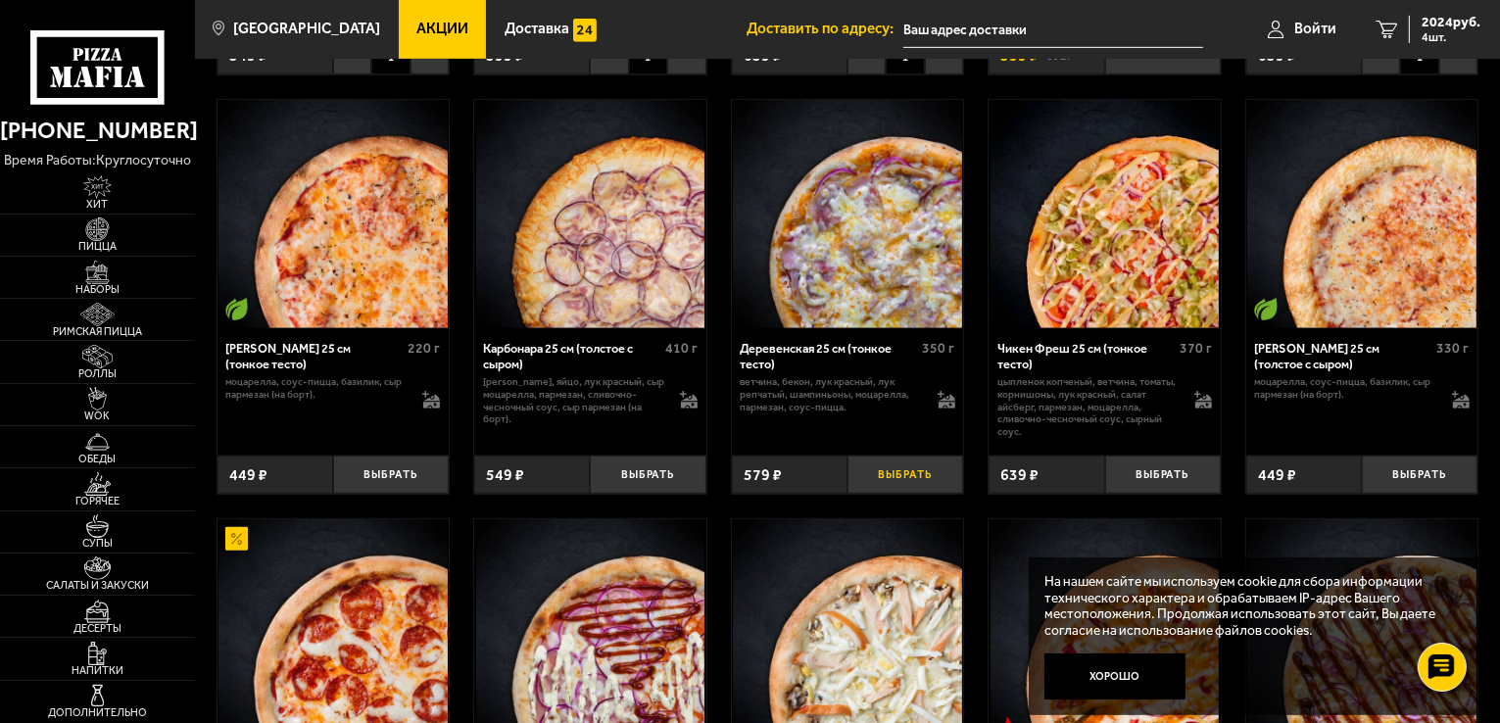
click at [900, 473] on button "Выбрать" at bounding box center [905, 475] width 116 height 38
click at [637, 477] on button "Выбрать" at bounding box center [648, 475] width 116 height 38
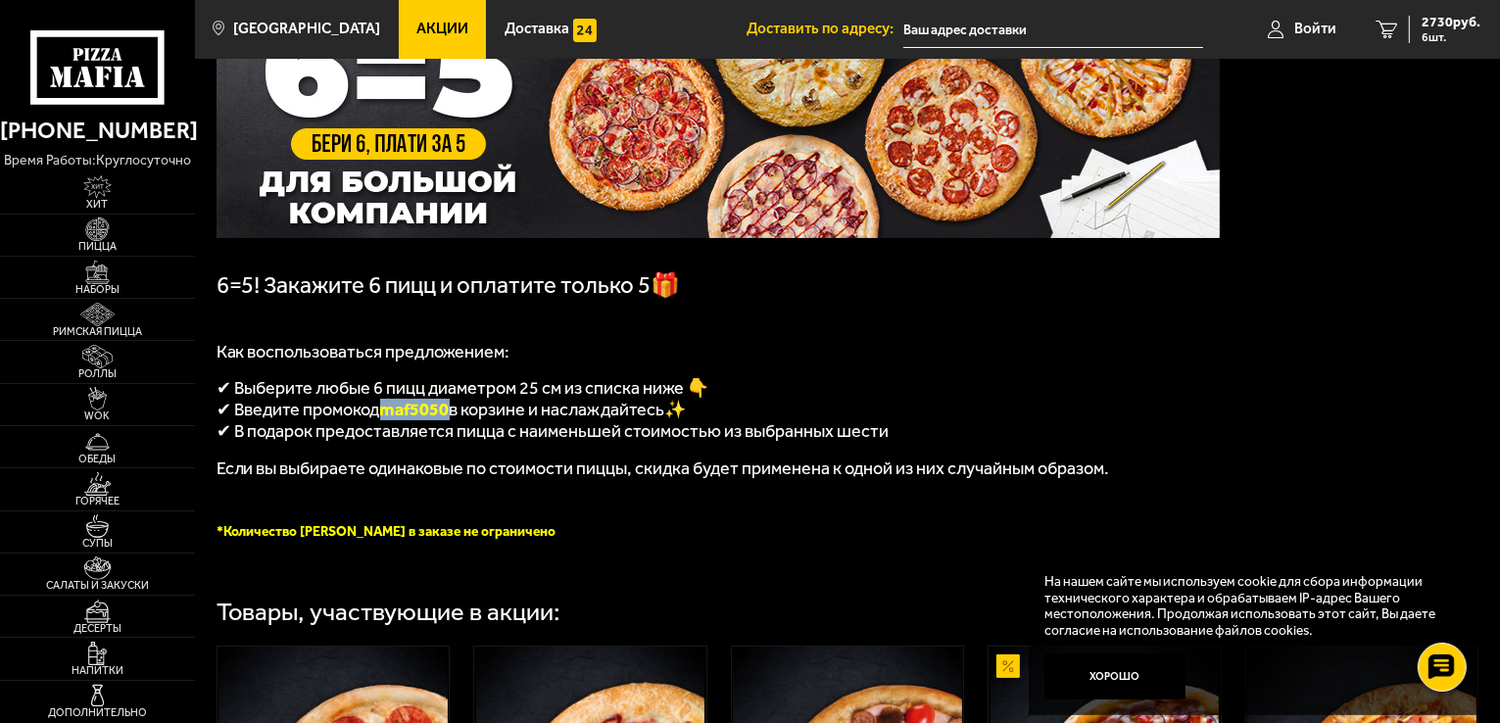
scroll to position [196, 0]
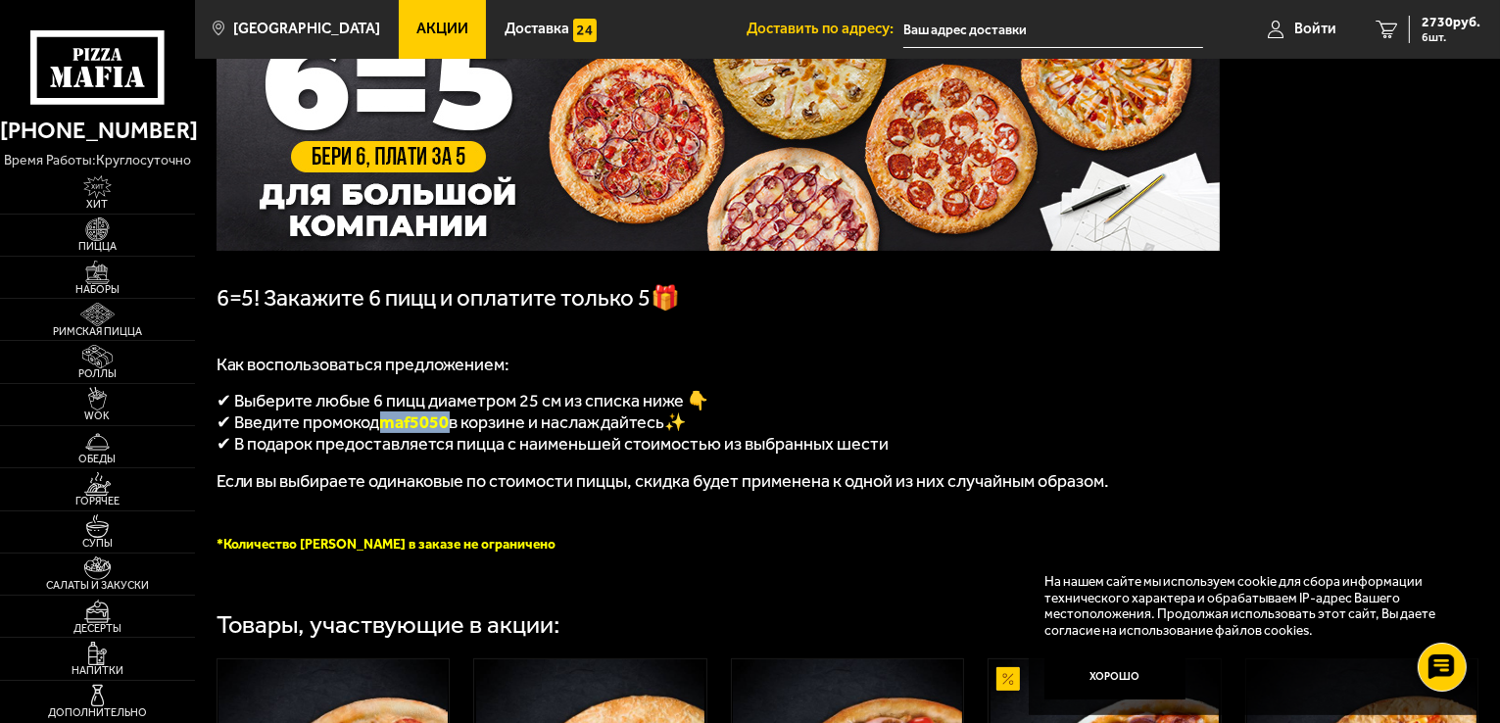
copy span "maf5050"
click at [1458, 31] on span "6 шт." at bounding box center [1451, 37] width 59 height 12
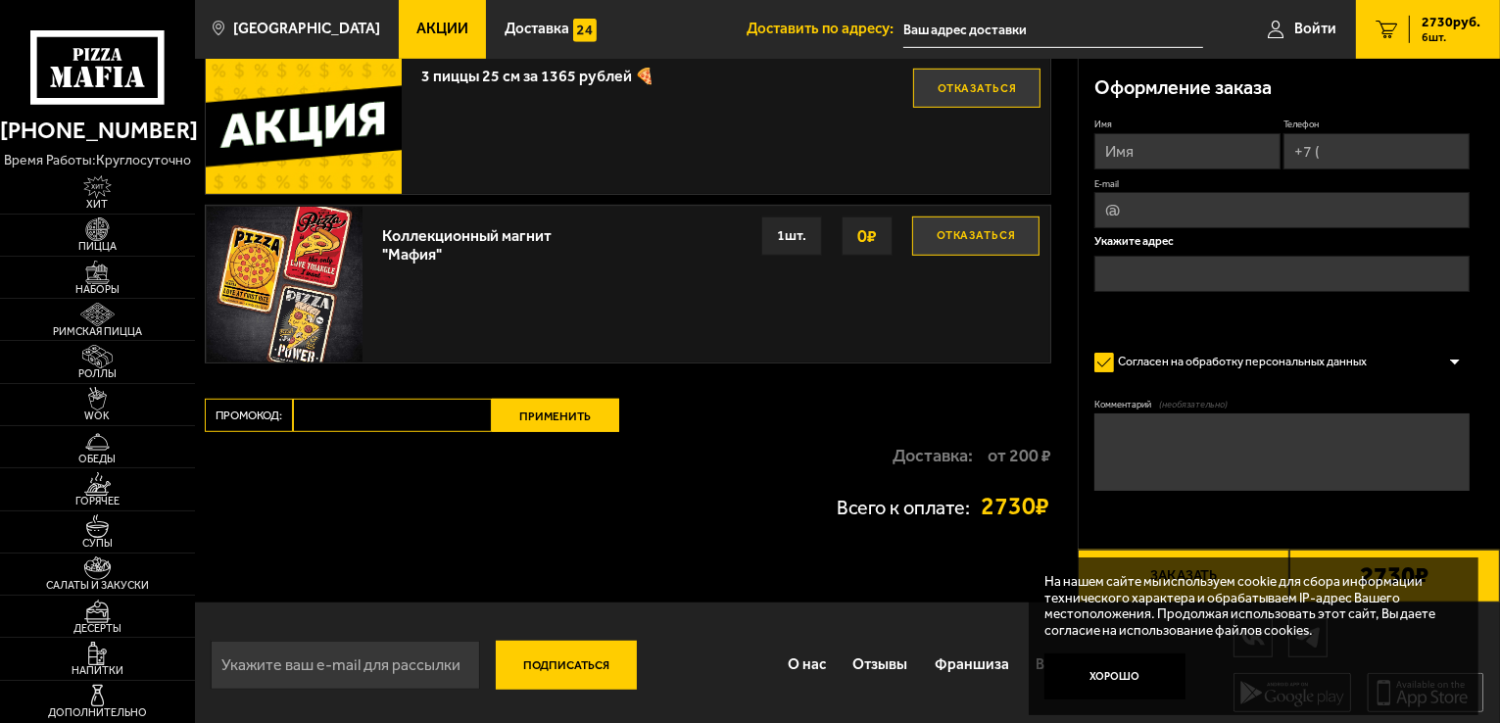
scroll to position [1190, 0]
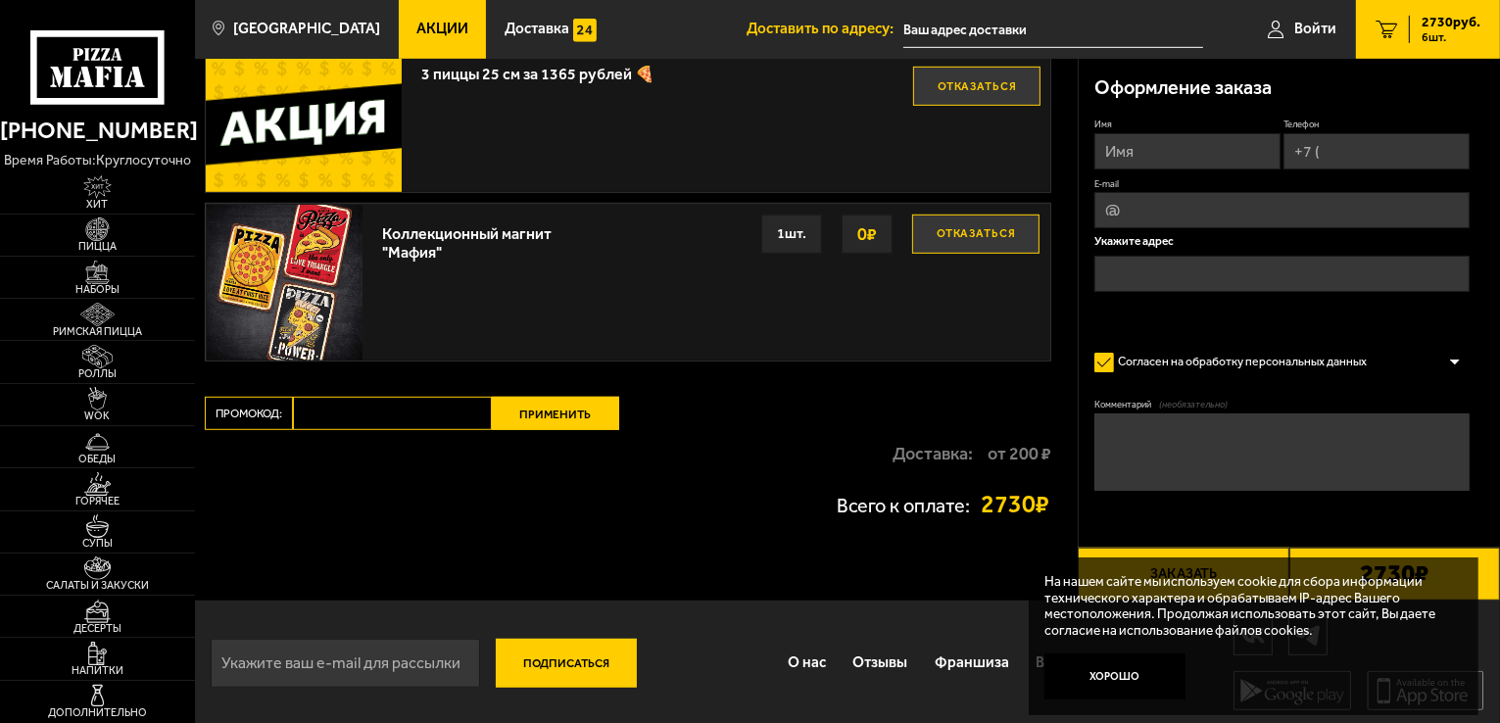
click at [372, 411] on input "Промокод:" at bounding box center [392, 413] width 199 height 33
paste input "maf5050"
type input "maf5050"
click at [539, 409] on button "Применить" at bounding box center [555, 413] width 127 height 33
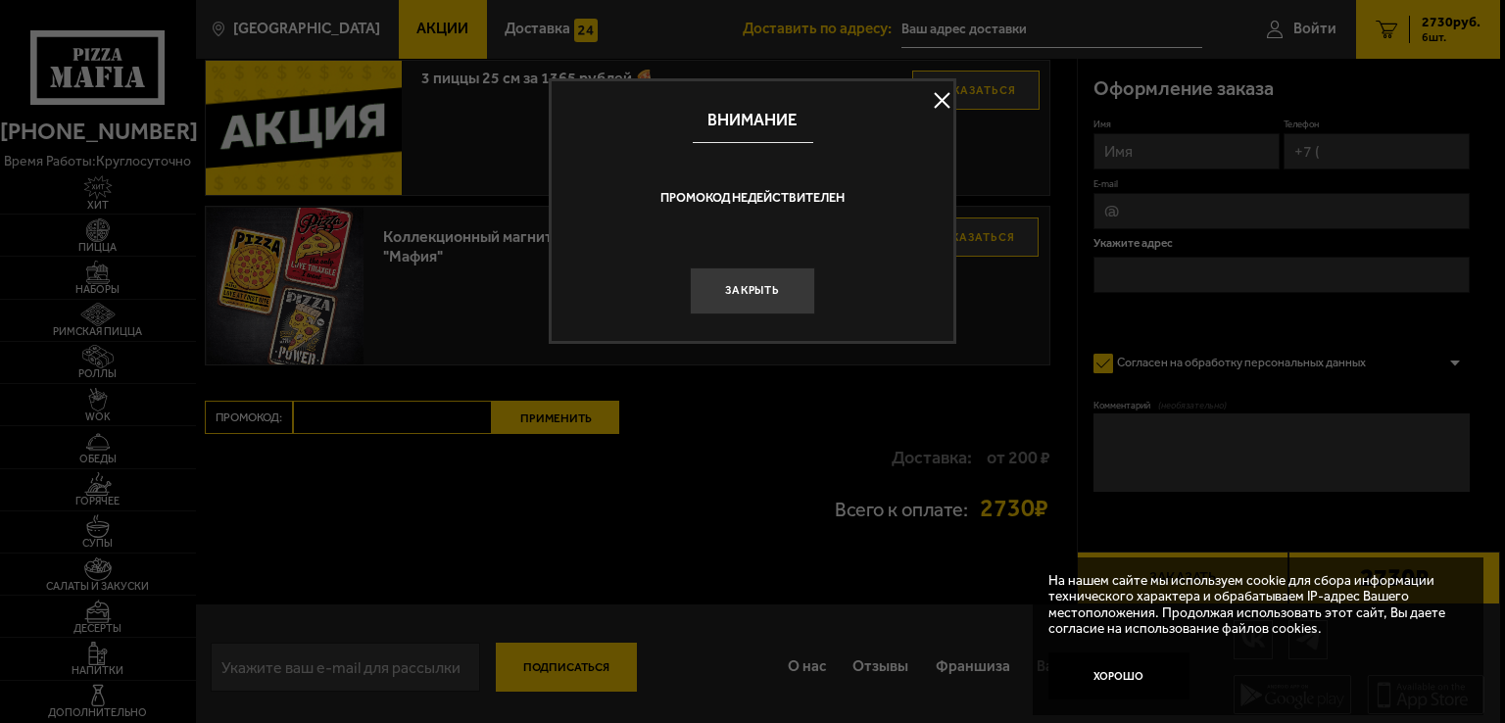
click at [939, 104] on button at bounding box center [941, 100] width 29 height 29
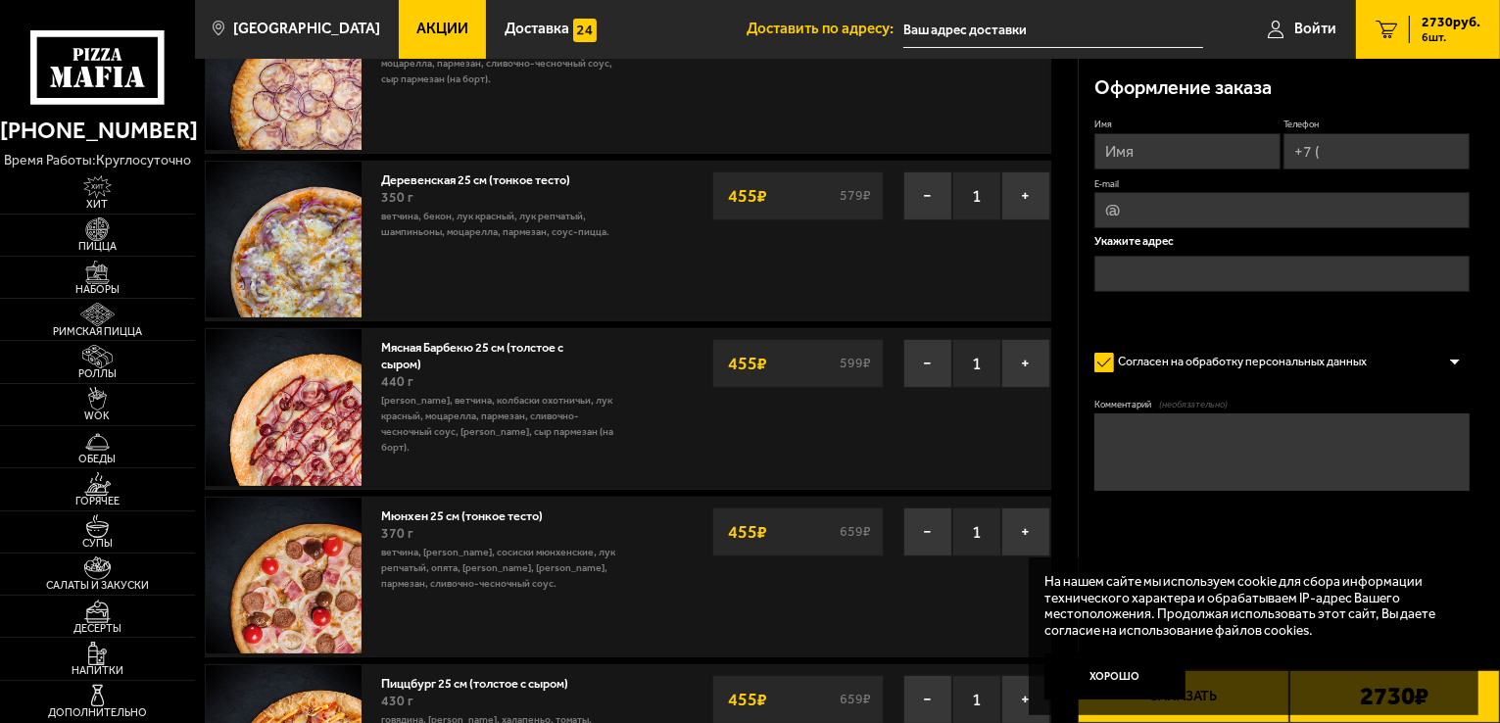
scroll to position [309, 0]
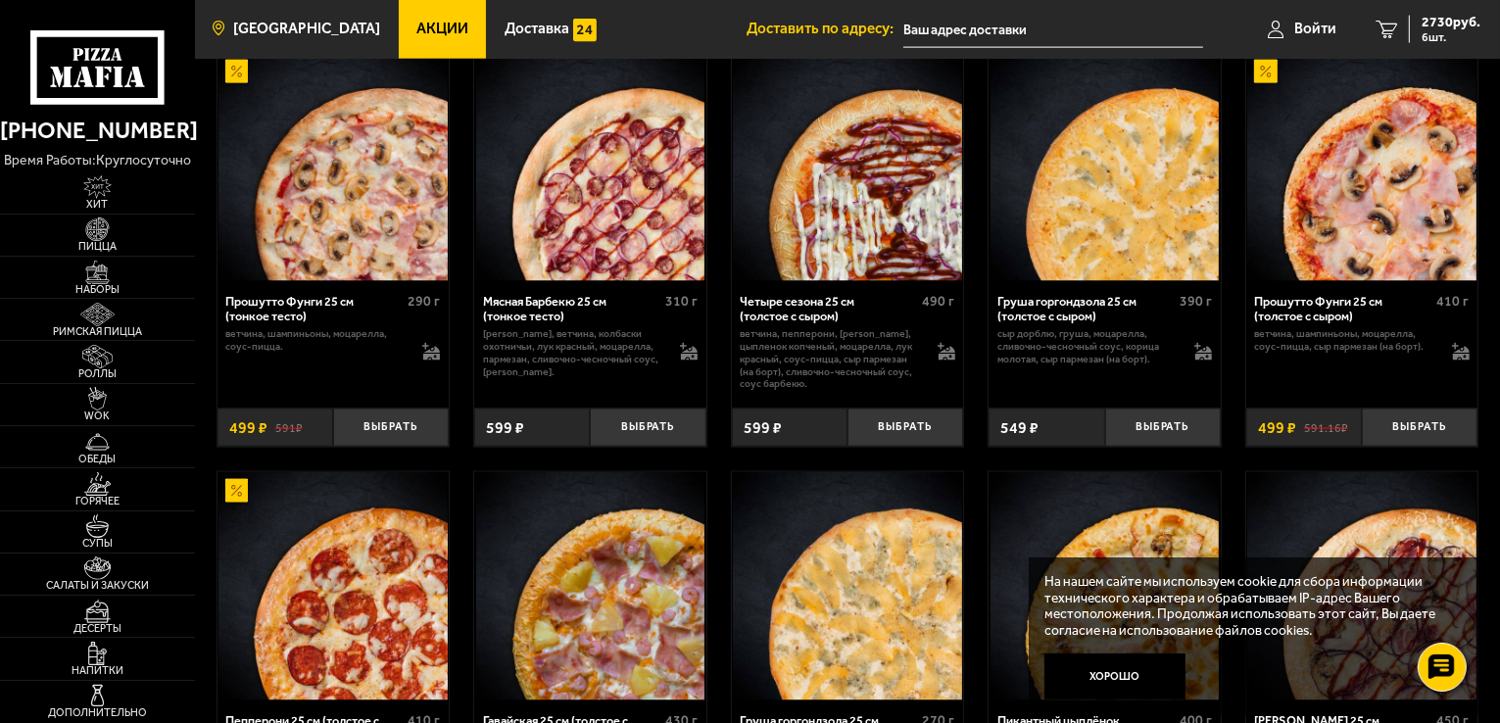
scroll to position [3037, 0]
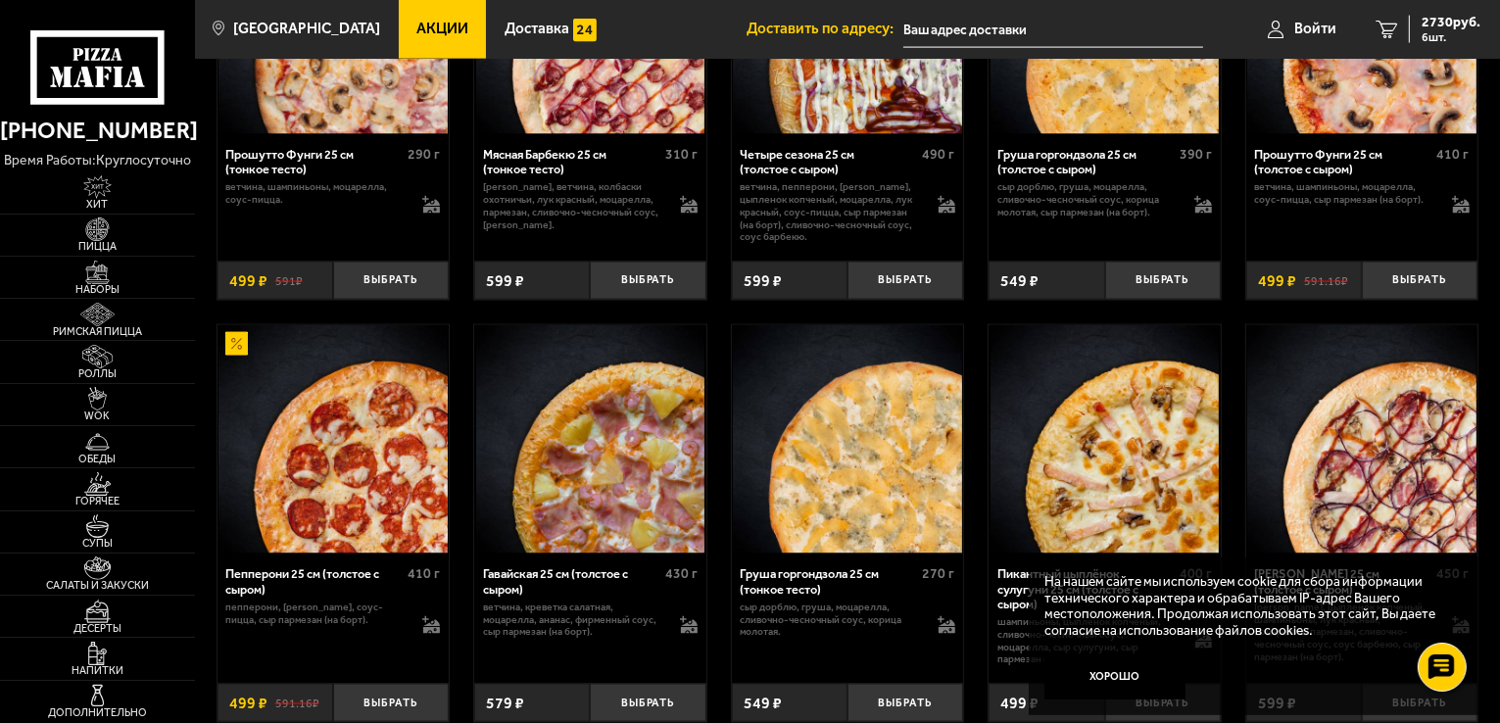
click at [416, 23] on span "Акции" at bounding box center [442, 29] width 52 height 15
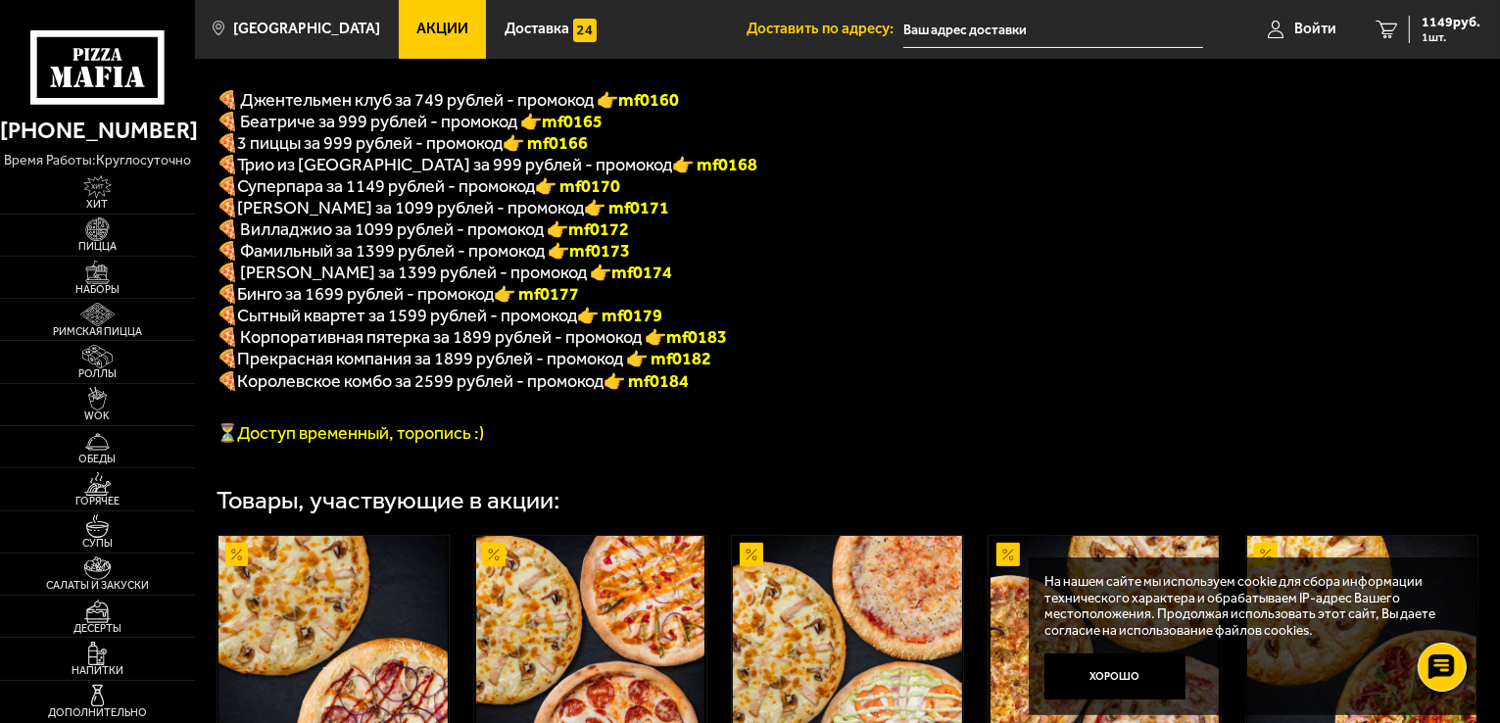
scroll to position [490, 0]
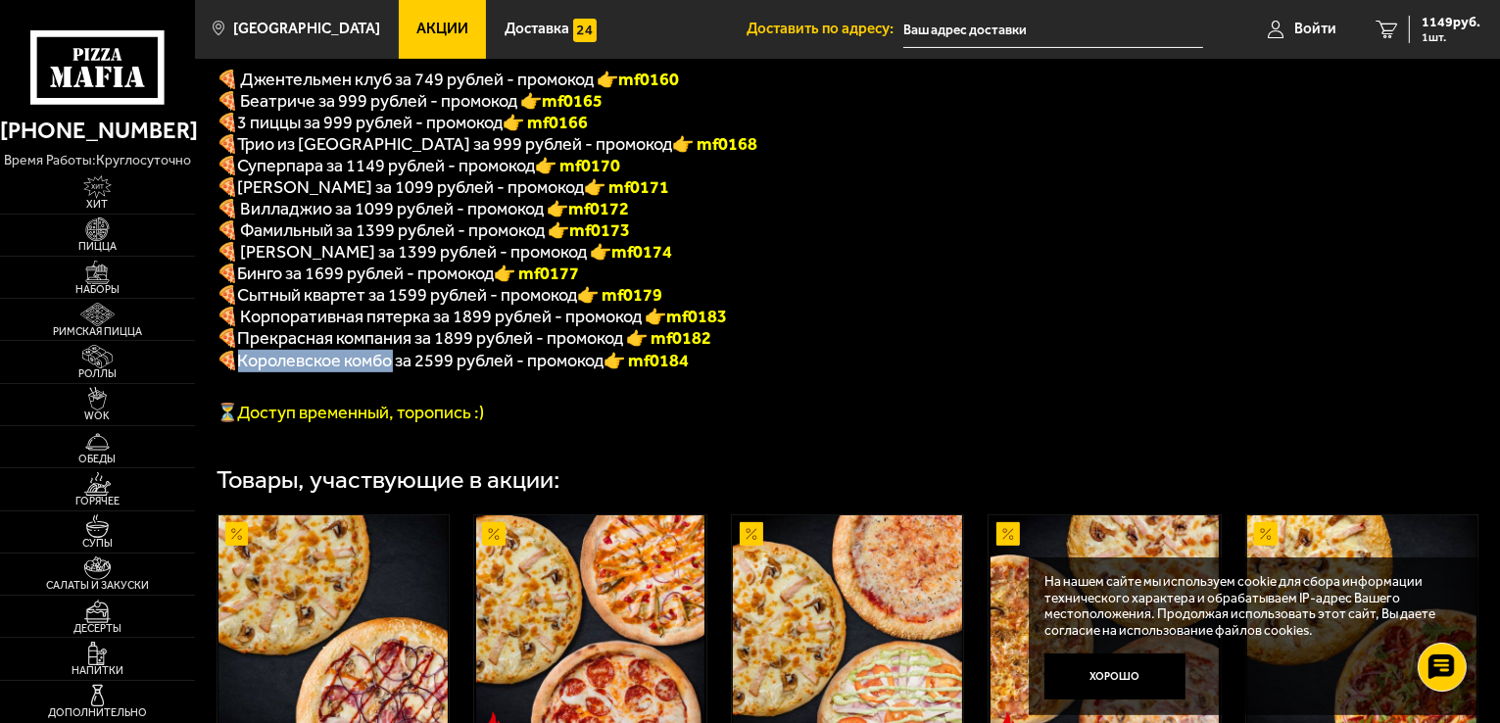
drag, startPoint x: 396, startPoint y: 373, endPoint x: 241, endPoint y: 379, distance: 154.9
click at [241, 371] on span "Королевское комбо за 2599 рублей - промокод" at bounding box center [421, 361] width 366 height 22
copy span "Королевское комбо"
click at [110, 271] on img at bounding box center [98, 273] width 60 height 24
drag, startPoint x: 643, startPoint y: 377, endPoint x: 712, endPoint y: 373, distance: 69.7
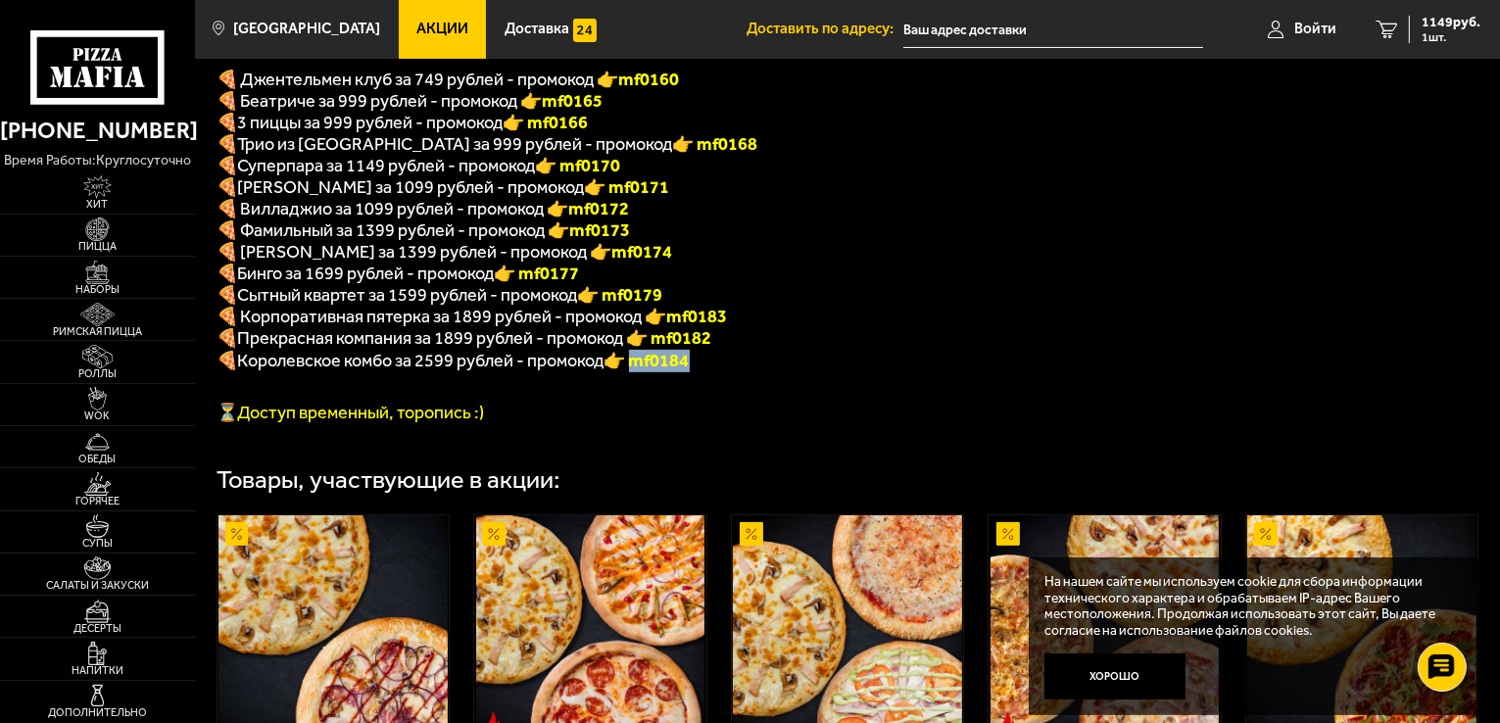
click at [712, 372] on p "🍕 Королевское комбо за 2599 рублей - промокод 👉 mf0184" at bounding box center [718, 361] width 1003 height 23
copy font "f0184"
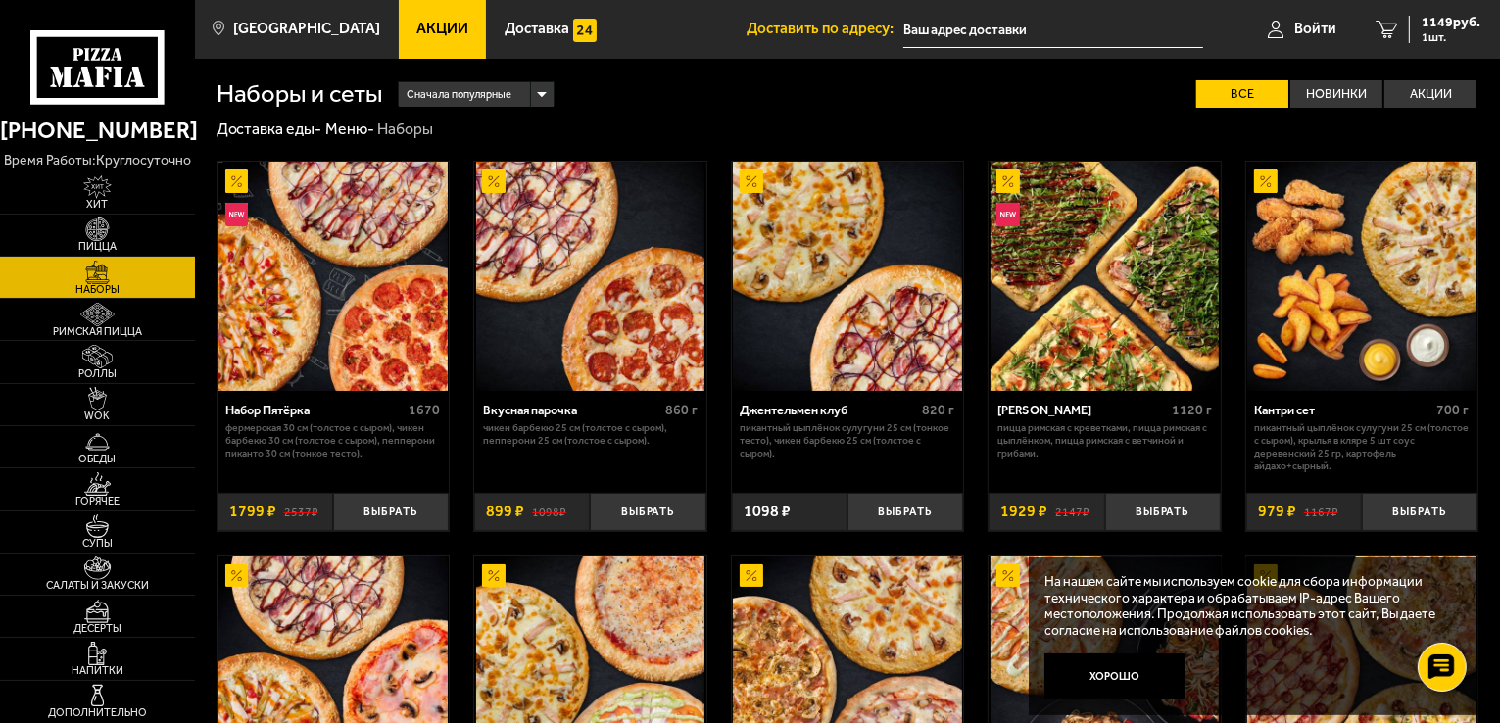
scroll to position [2034, 0]
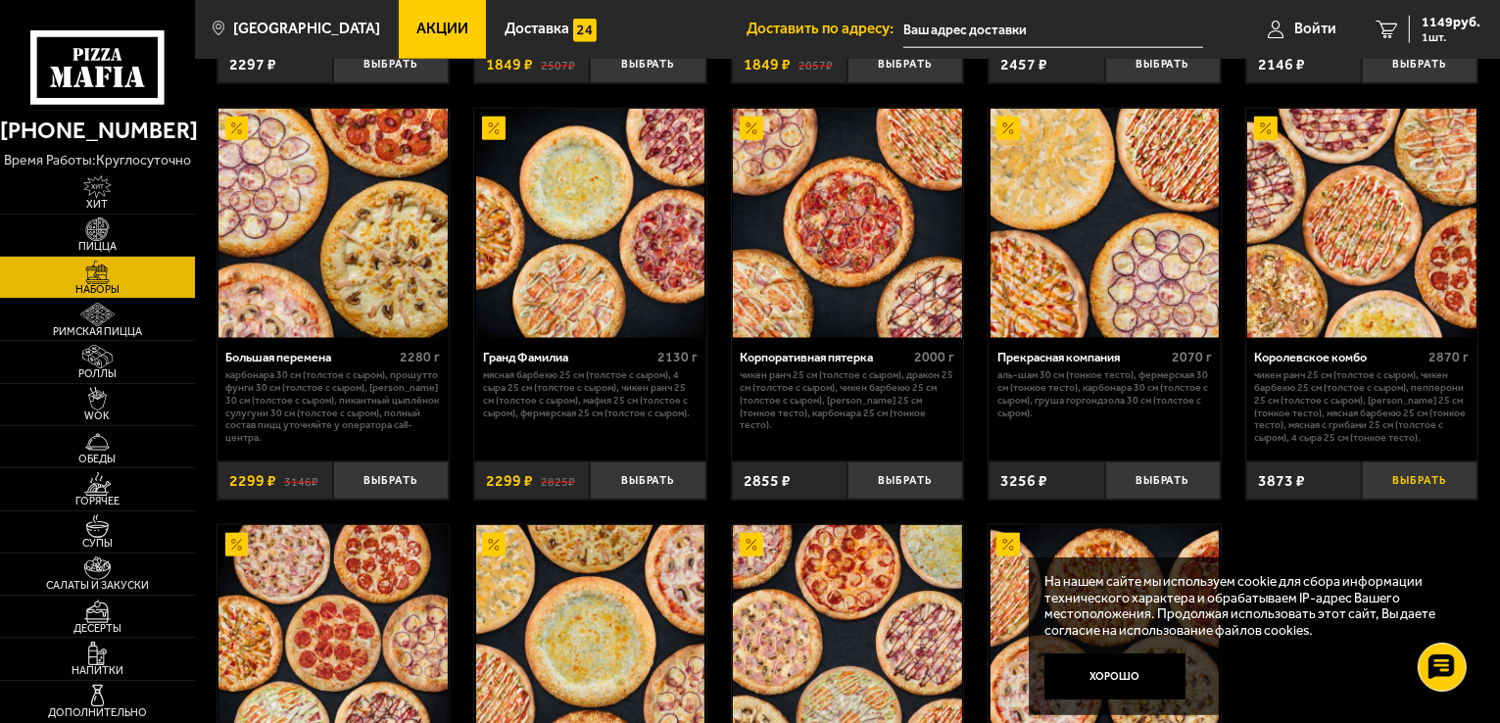
click at [1406, 483] on button "Выбрать" at bounding box center [1420, 480] width 116 height 38
click at [1438, 31] on span "2 шт." at bounding box center [1451, 37] width 59 height 12
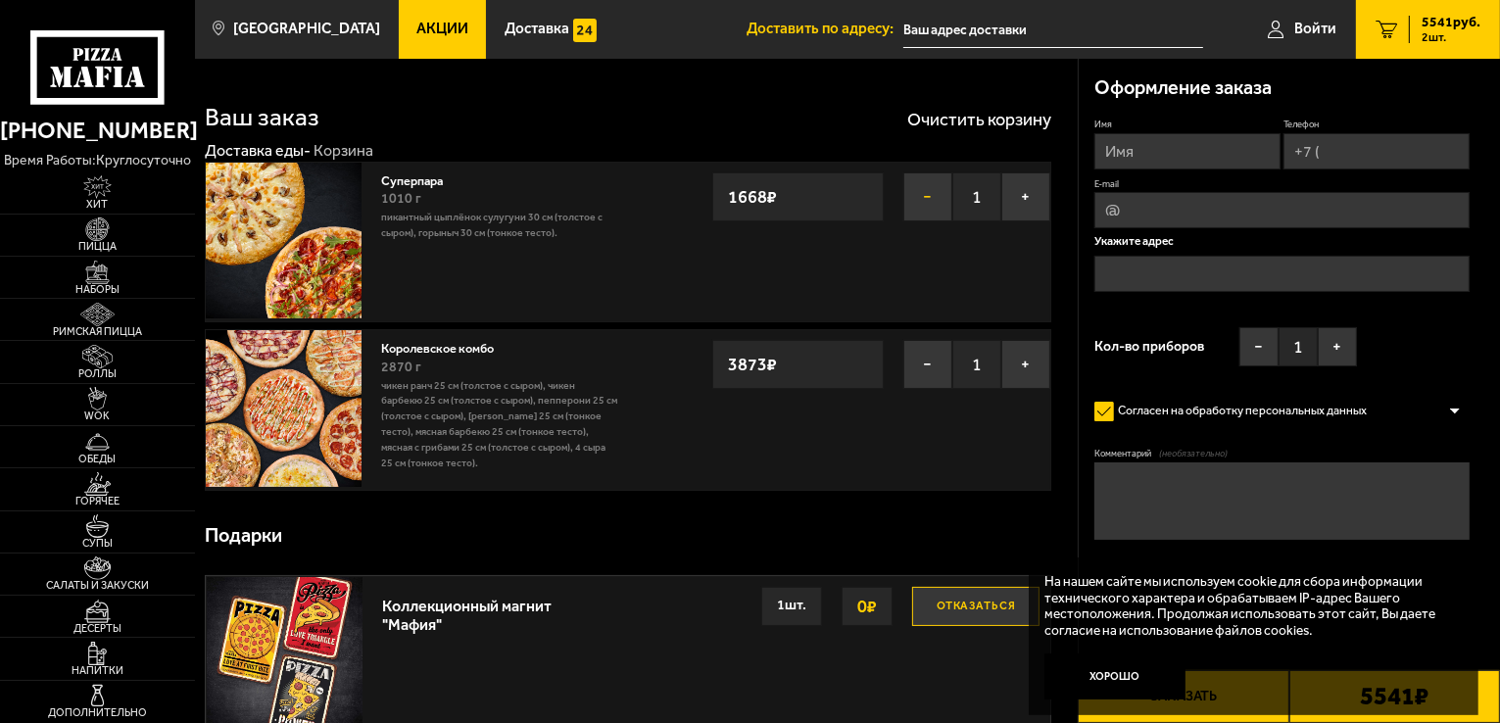
click at [927, 205] on button "−" at bounding box center [927, 196] width 49 height 49
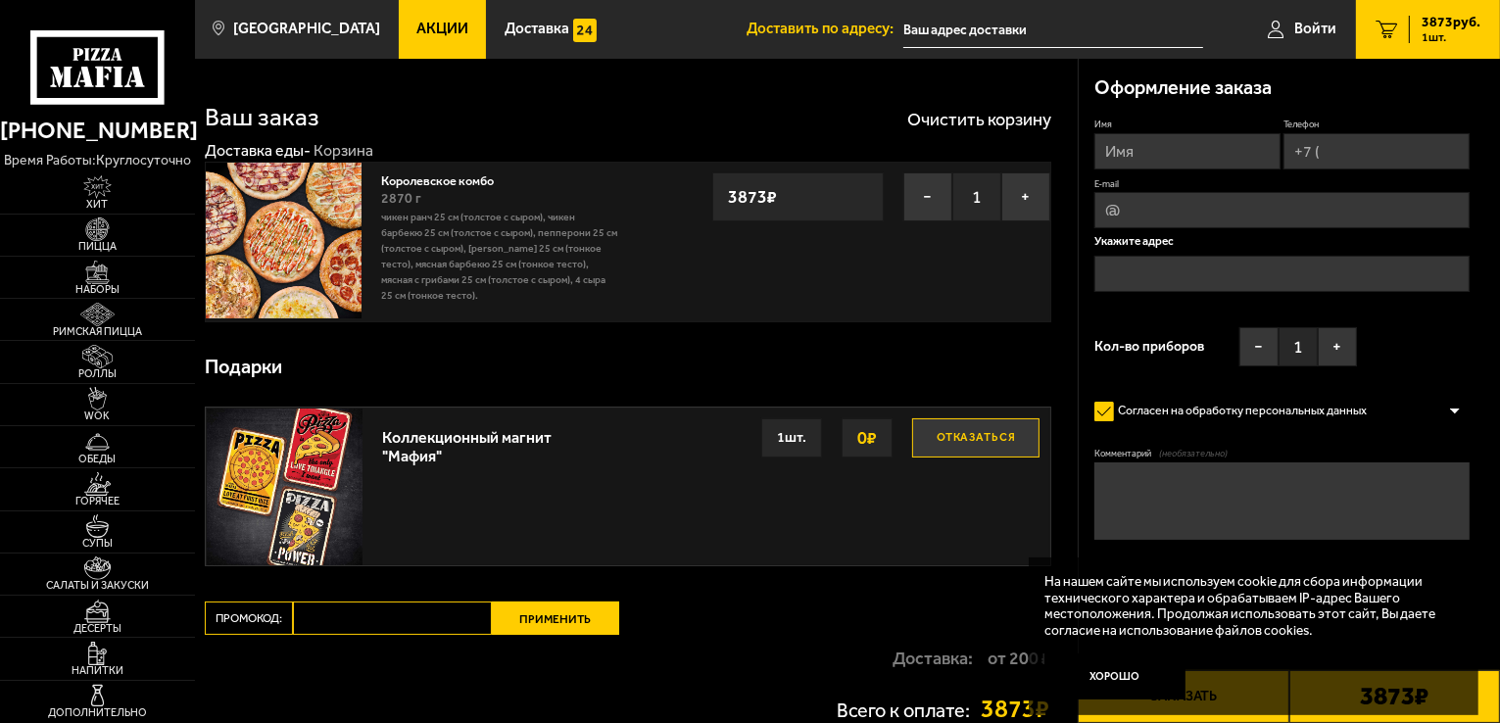
click at [396, 620] on input "Промокод:" at bounding box center [392, 618] width 199 height 33
paste input "mf0184"
type input "mf0184"
click at [566, 612] on button "Применить" at bounding box center [555, 618] width 127 height 33
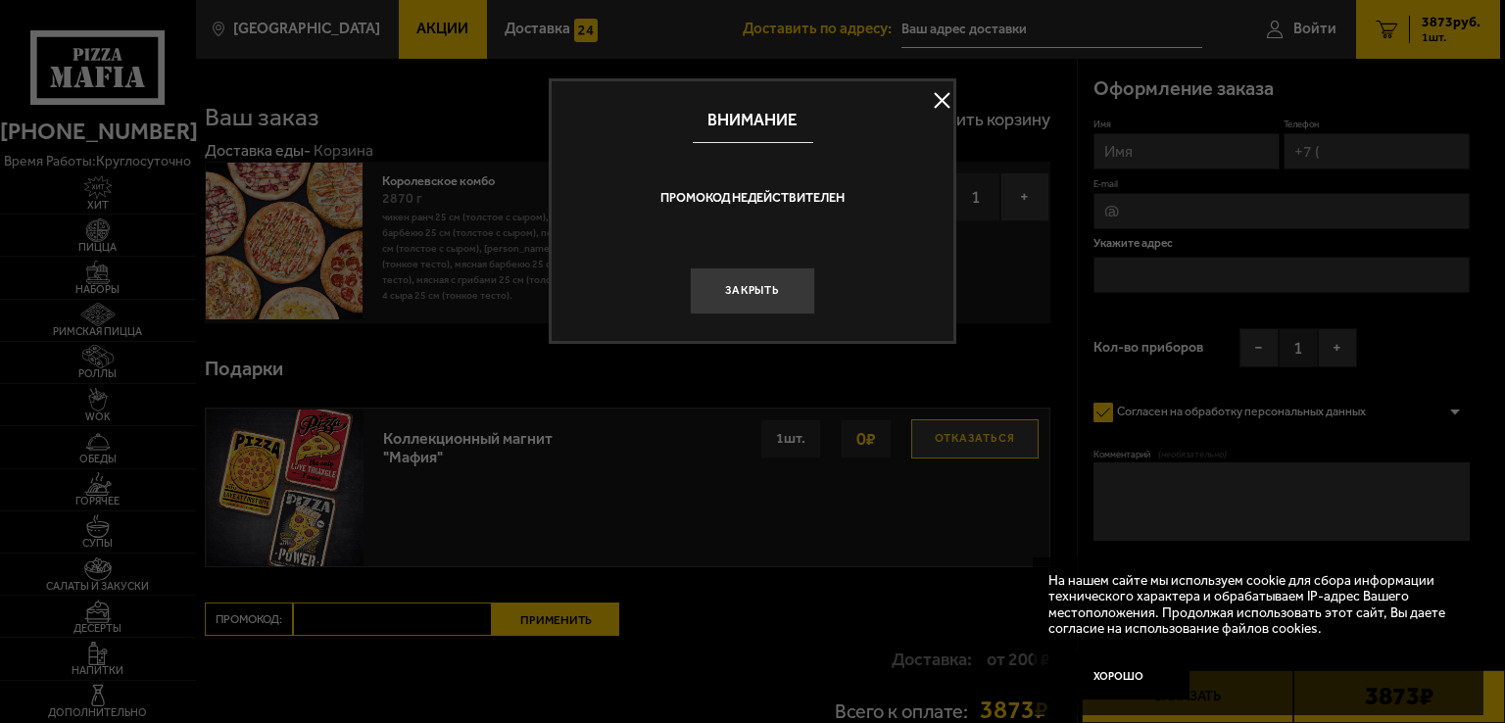
click at [931, 100] on button at bounding box center [941, 100] width 29 height 29
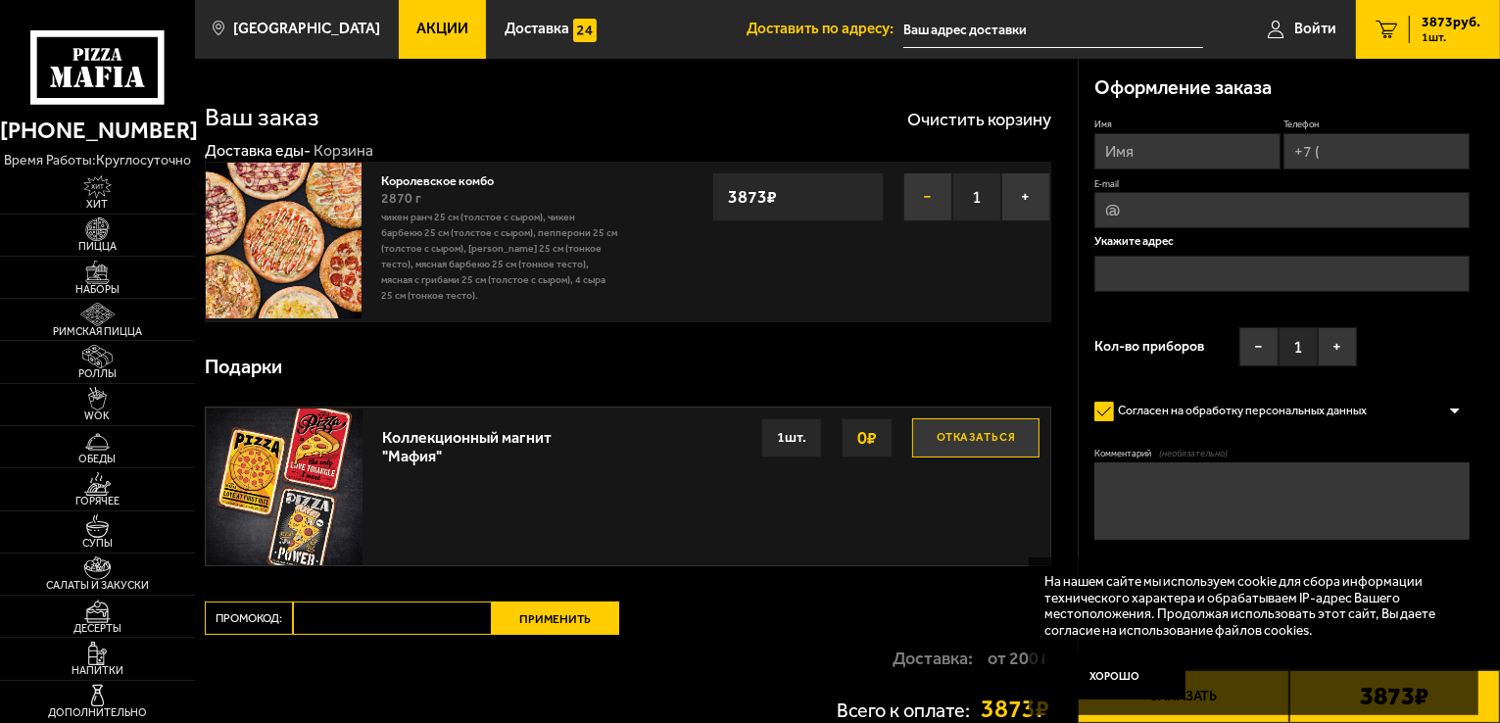
click at [928, 193] on button "−" at bounding box center [927, 196] width 49 height 49
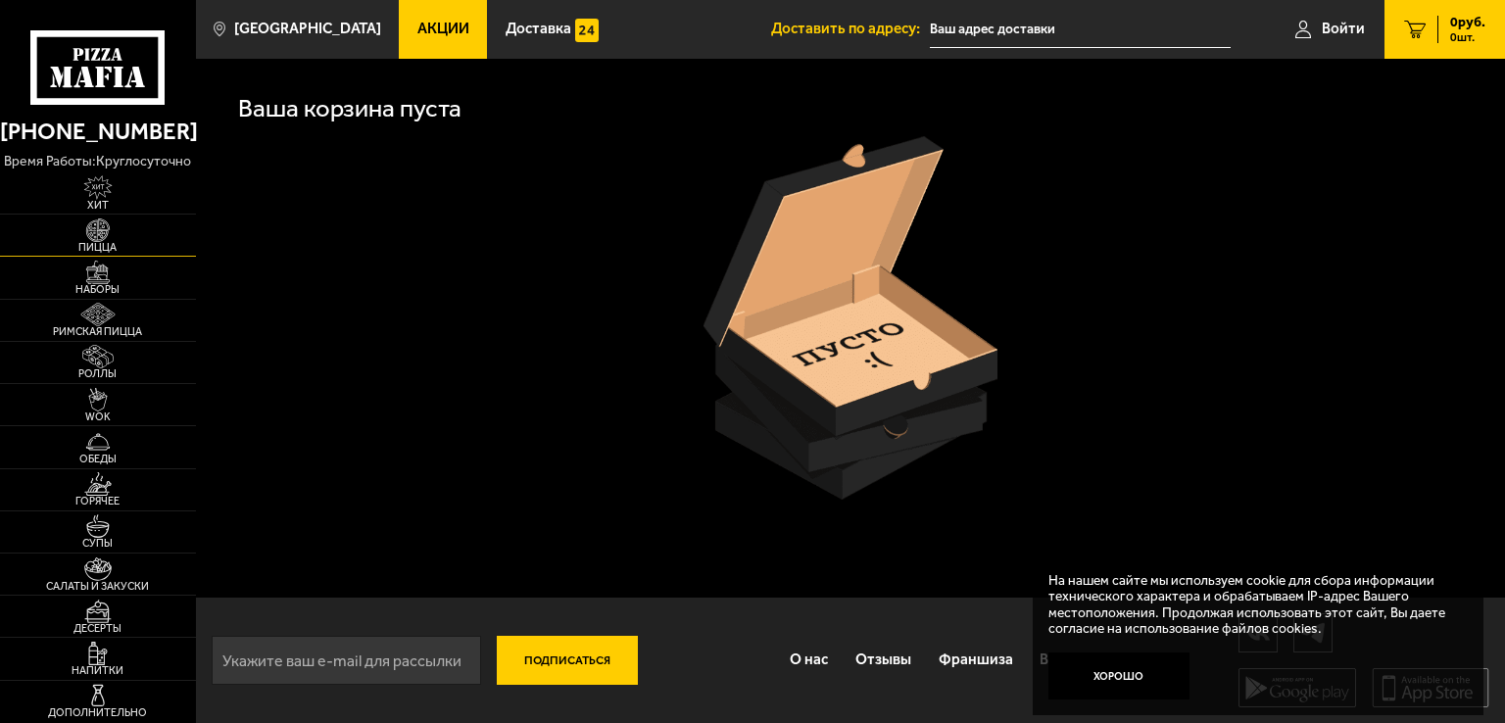
click at [85, 247] on span "Пицца" at bounding box center [98, 247] width 196 height 11
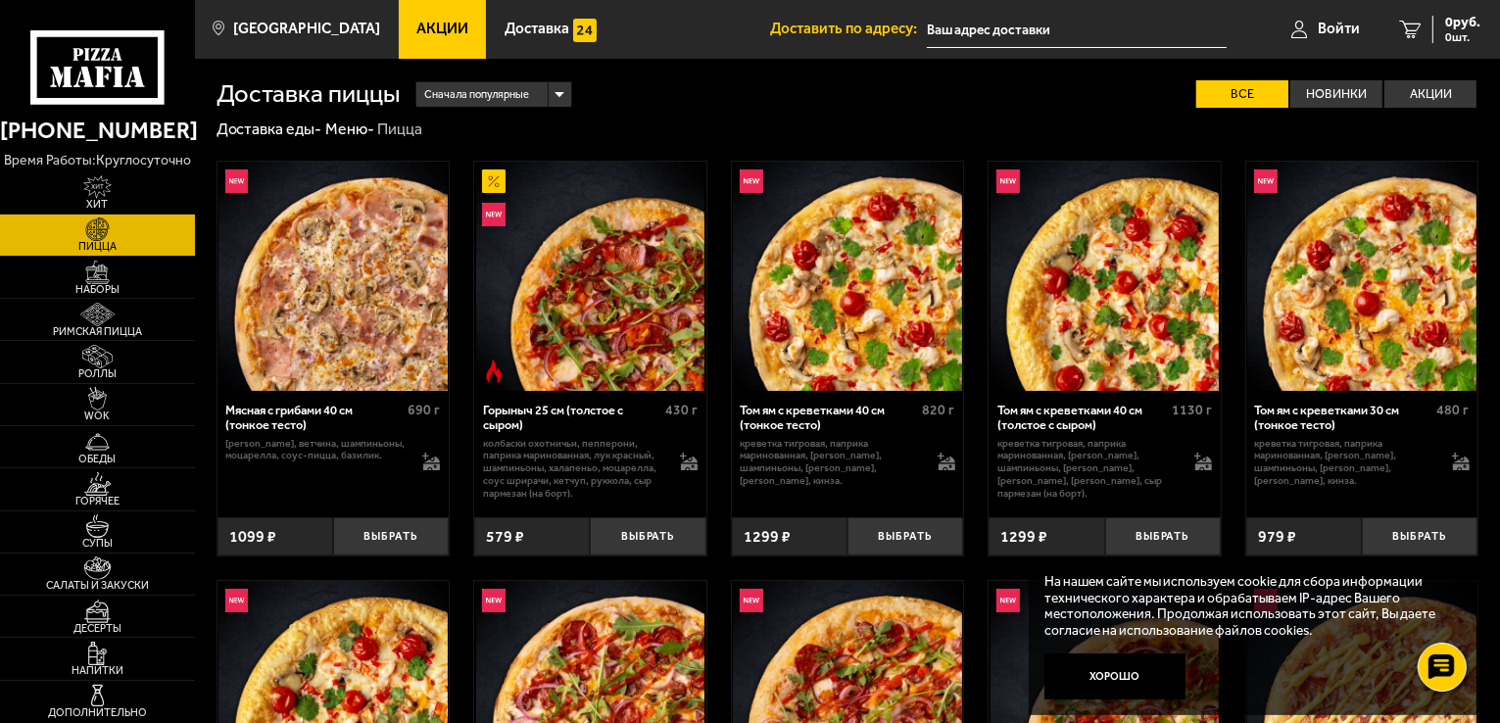
click at [317, 338] on img at bounding box center [332, 276] width 229 height 229
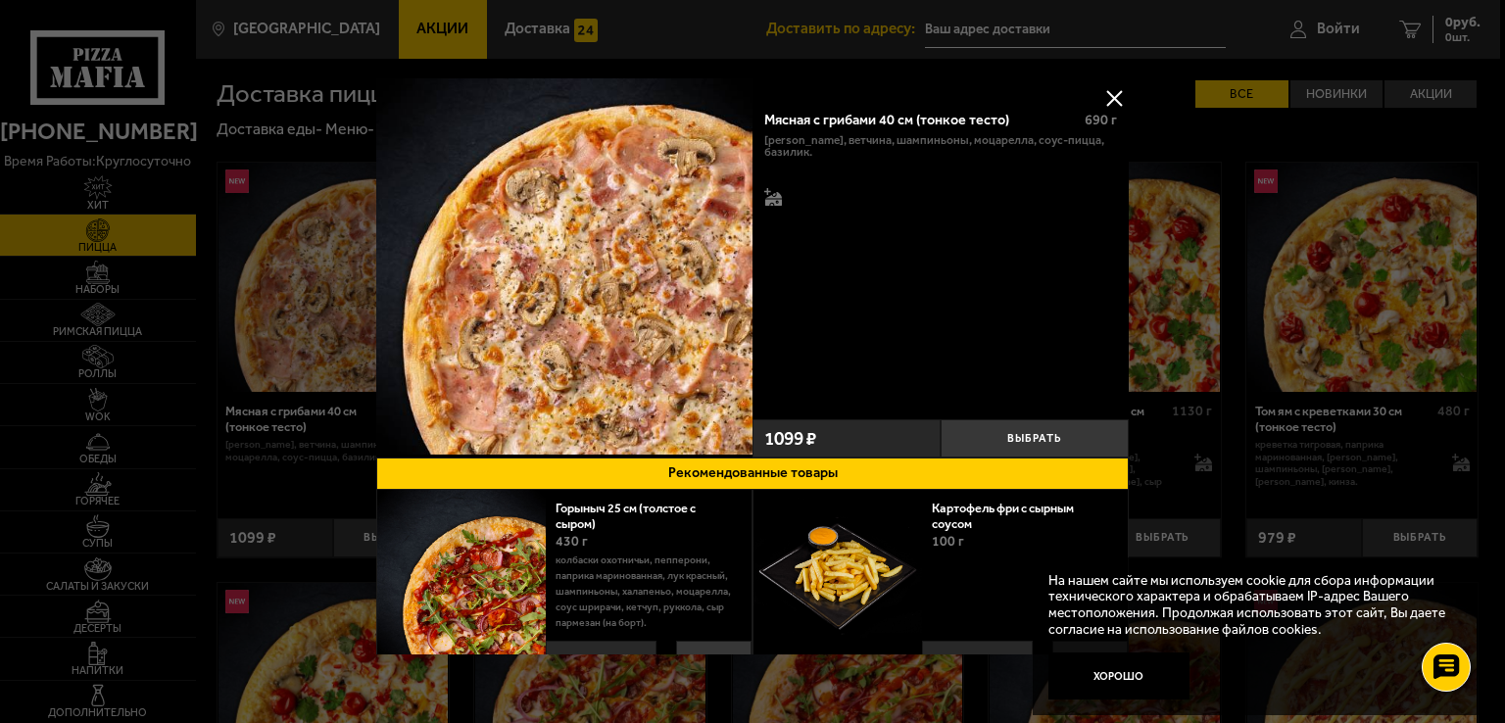
click at [616, 557] on p "колбаски Охотничьи, пепперони, паприка маринованная, лук красный, шампиньоны, х…" at bounding box center [646, 592] width 181 height 78
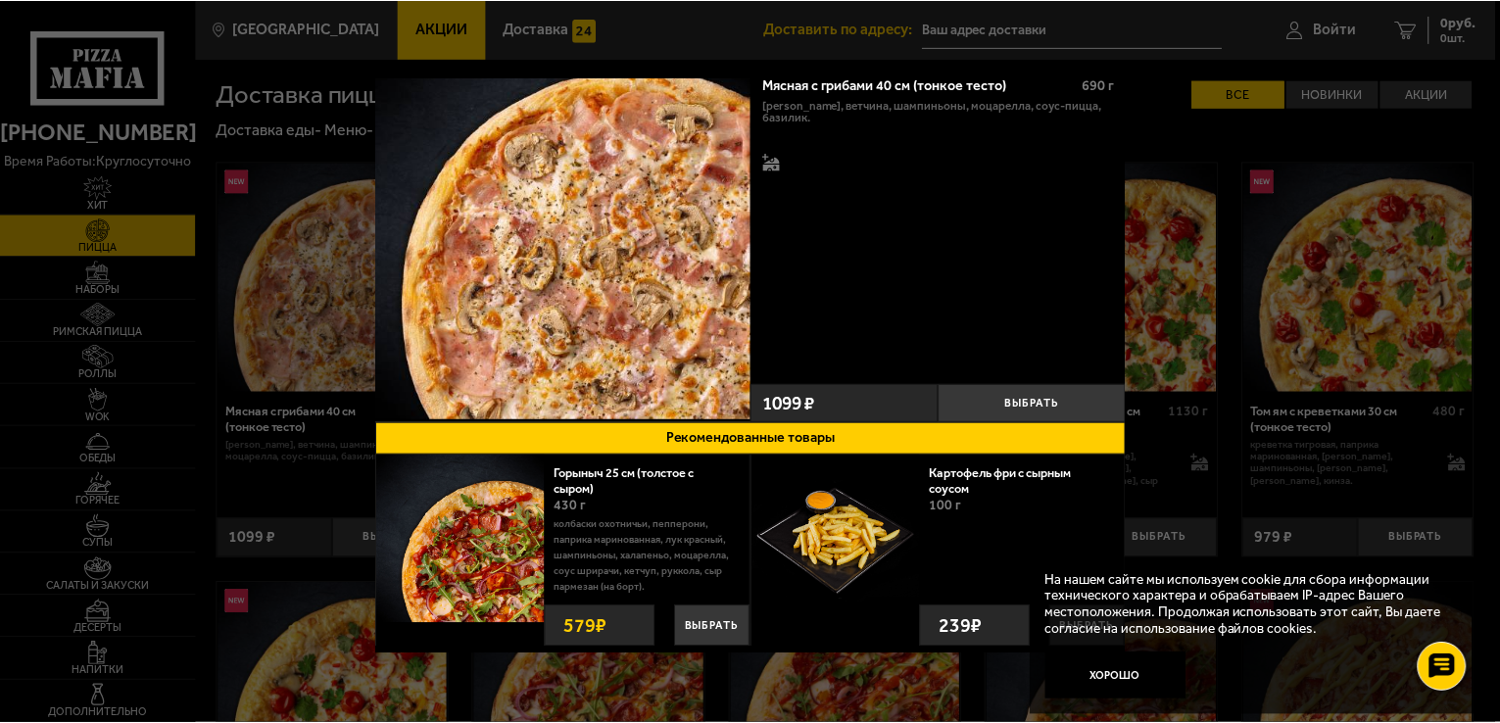
scroll to position [56, 0]
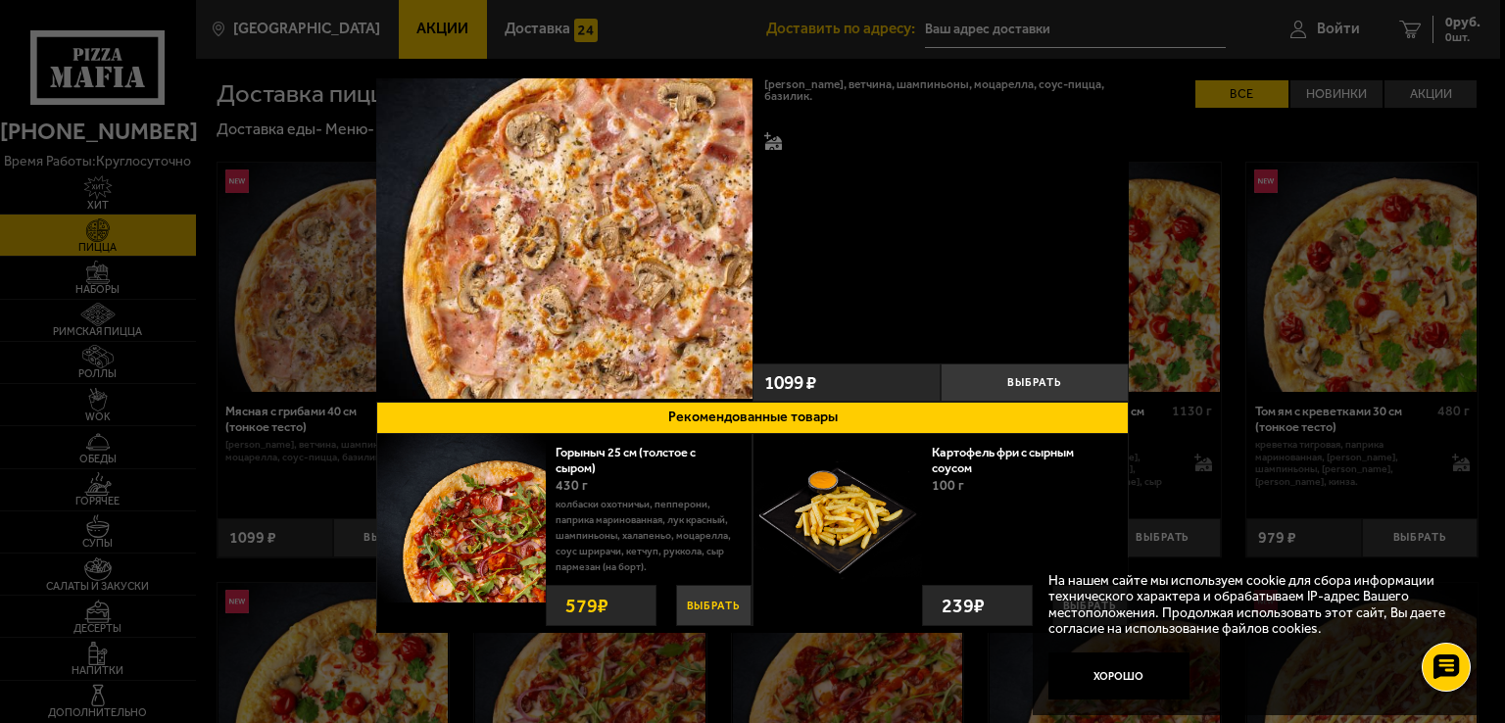
click at [716, 610] on button "Выбрать" at bounding box center [713, 605] width 75 height 41
click at [1407, 433] on div at bounding box center [752, 361] width 1505 height 723
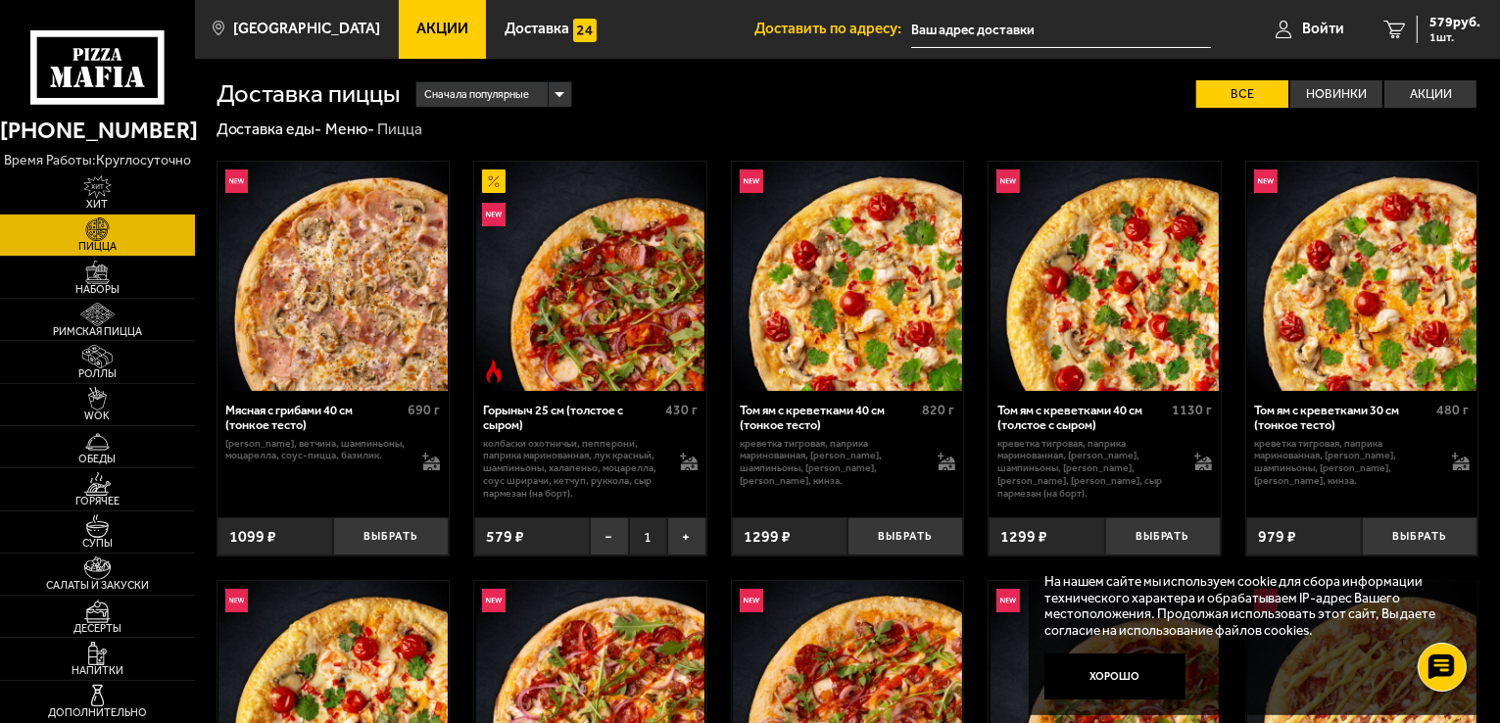
click at [573, 440] on p "колбаски Охотничьи, пепперони, паприка маринованная, лук красный, шампиньоны, х…" at bounding box center [573, 469] width 181 height 63
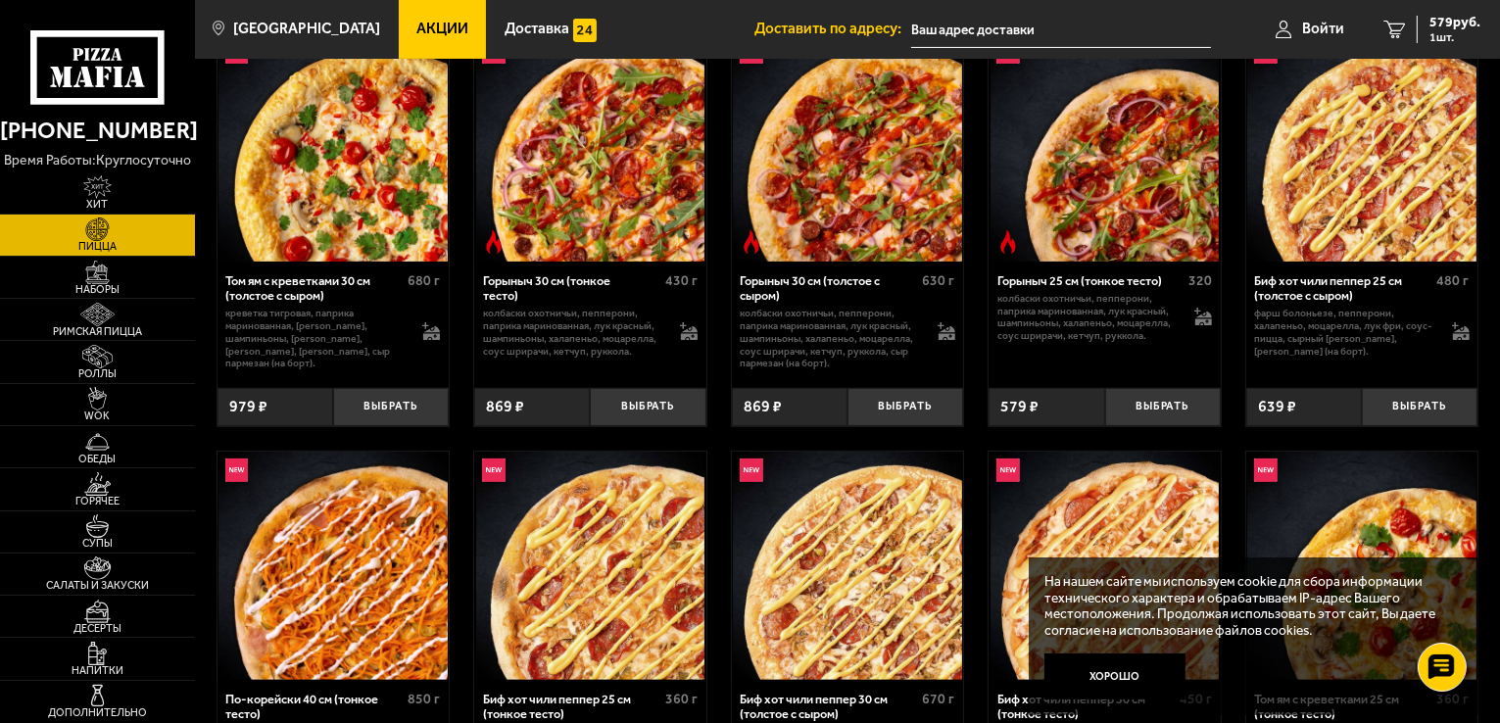
scroll to position [588, 0]
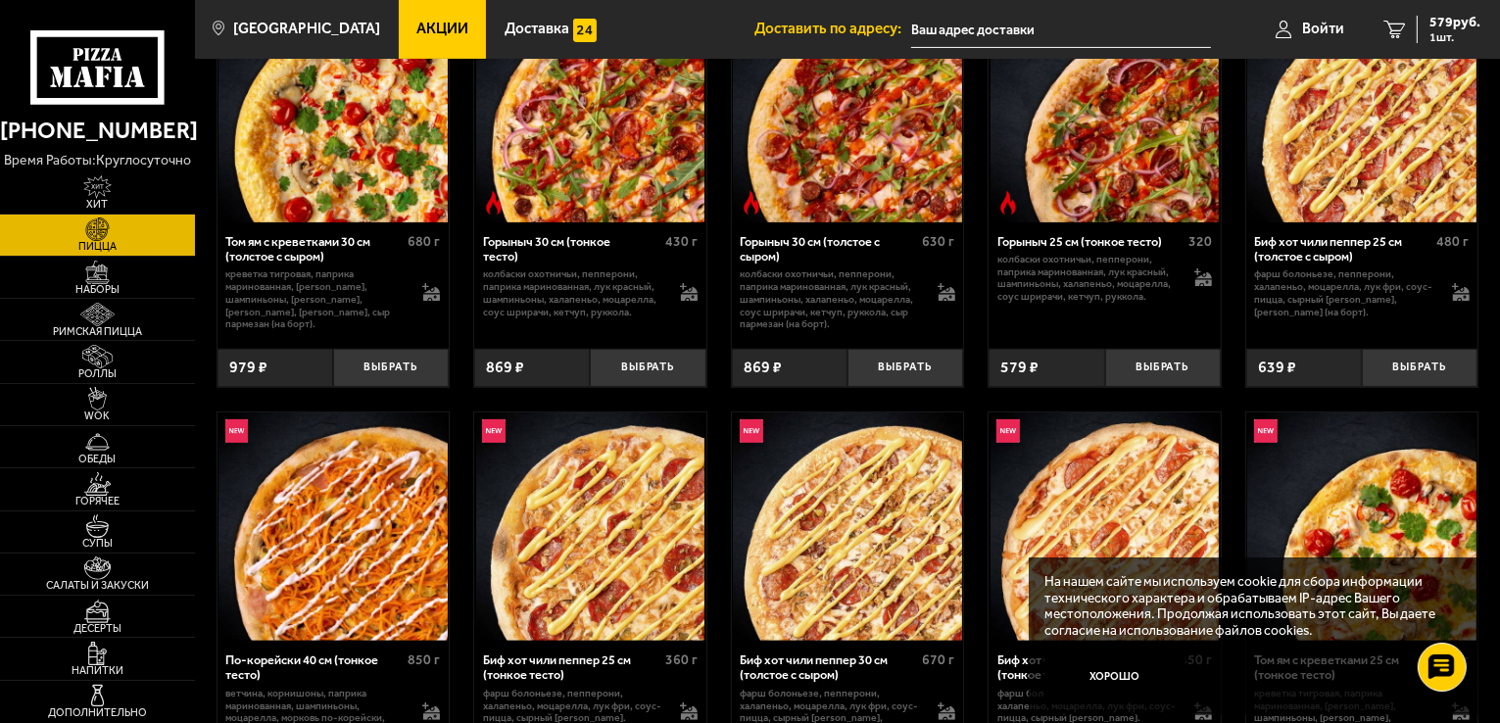
click at [1077, 275] on p "колбаски Охотничьи, пепперони, паприка маринованная, лук красный, шампиньоны, х…" at bounding box center [1087, 279] width 181 height 50
click at [1154, 370] on button "Выбрать" at bounding box center [1163, 368] width 116 height 38
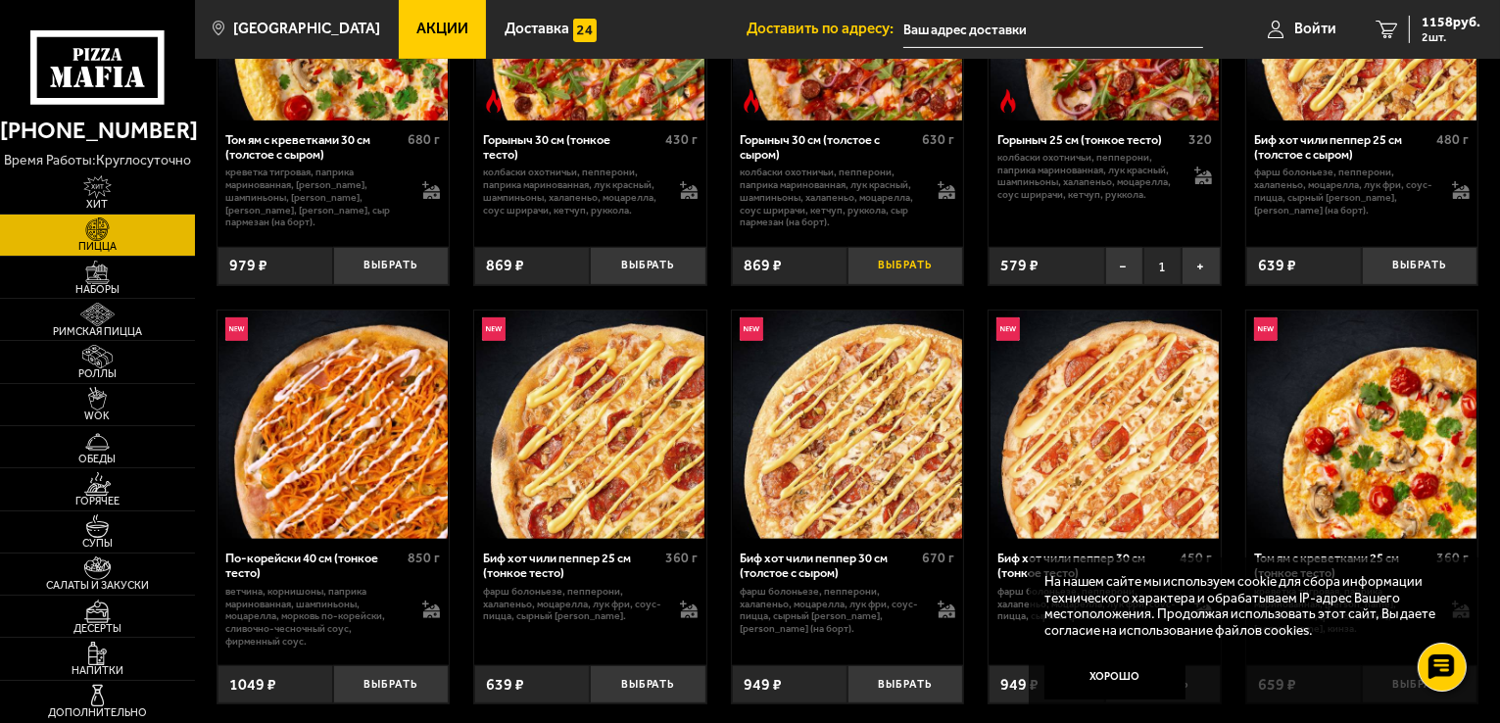
scroll to position [882, 0]
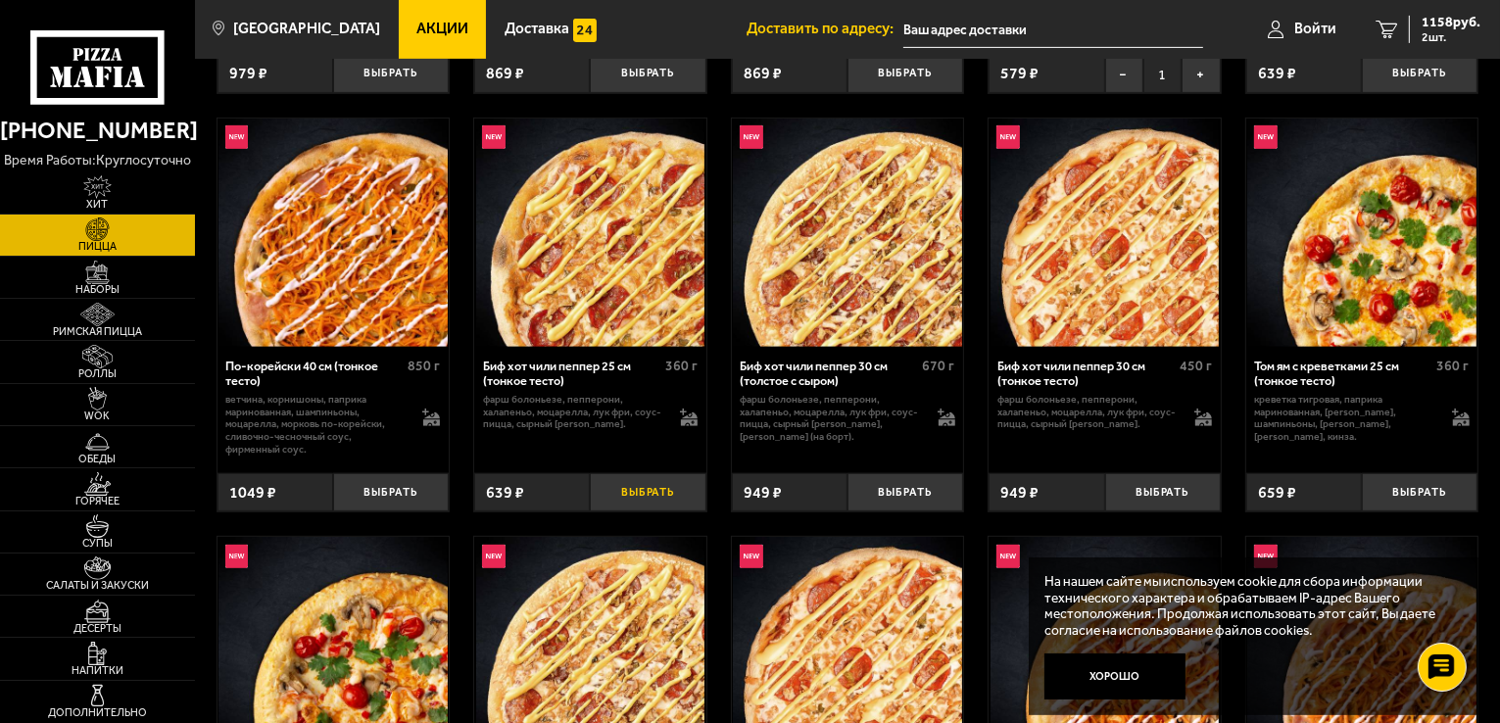
click at [664, 502] on button "Выбрать" at bounding box center [648, 492] width 116 height 38
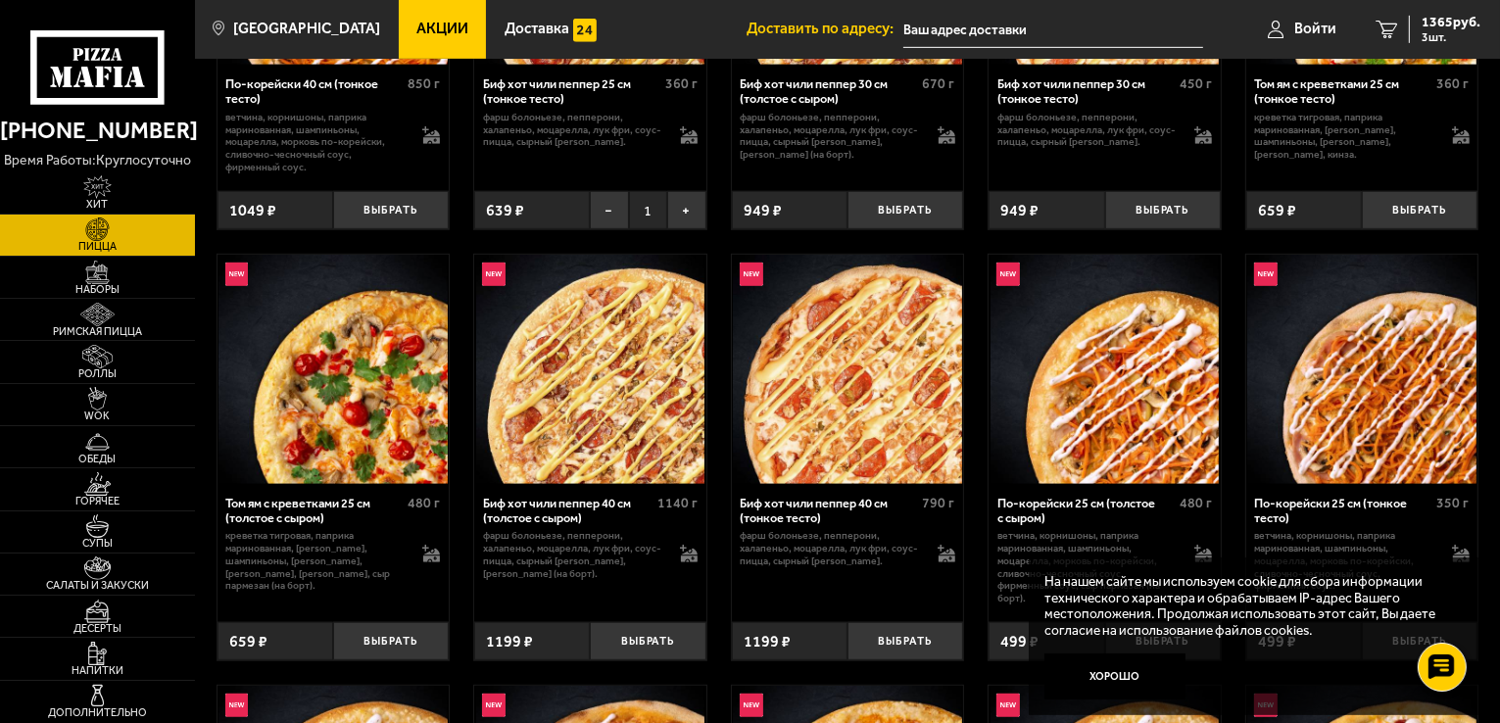
scroll to position [1176, 0]
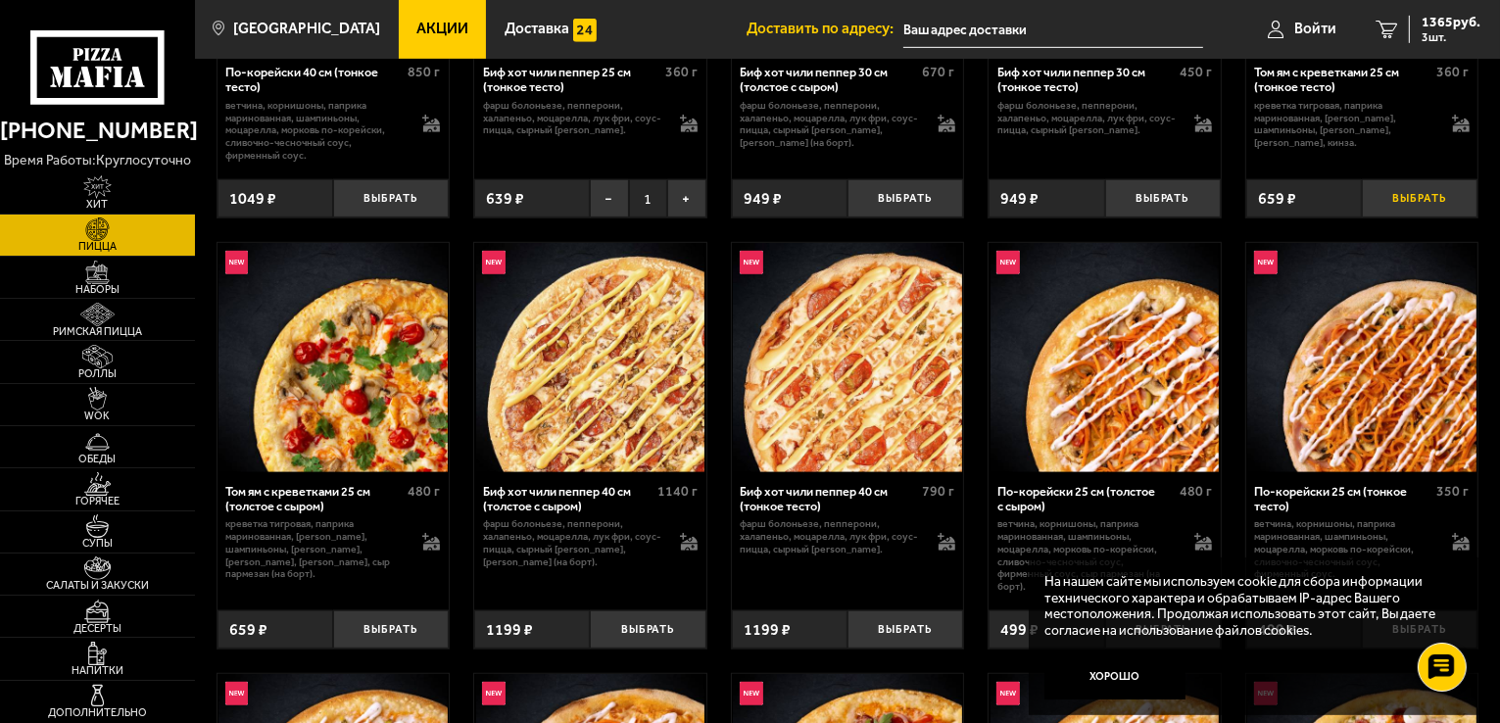
click at [1415, 206] on button "Выбрать" at bounding box center [1420, 198] width 116 height 38
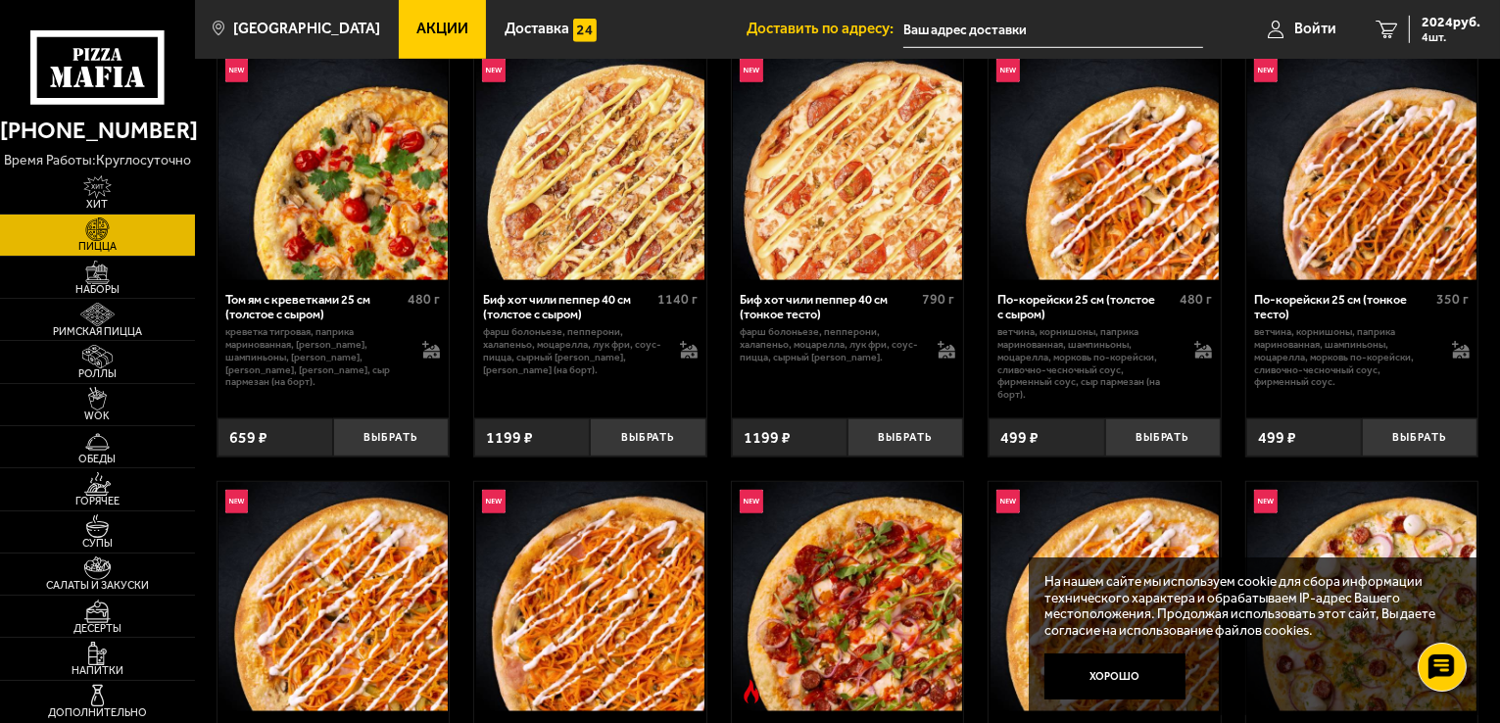
scroll to position [1372, 0]
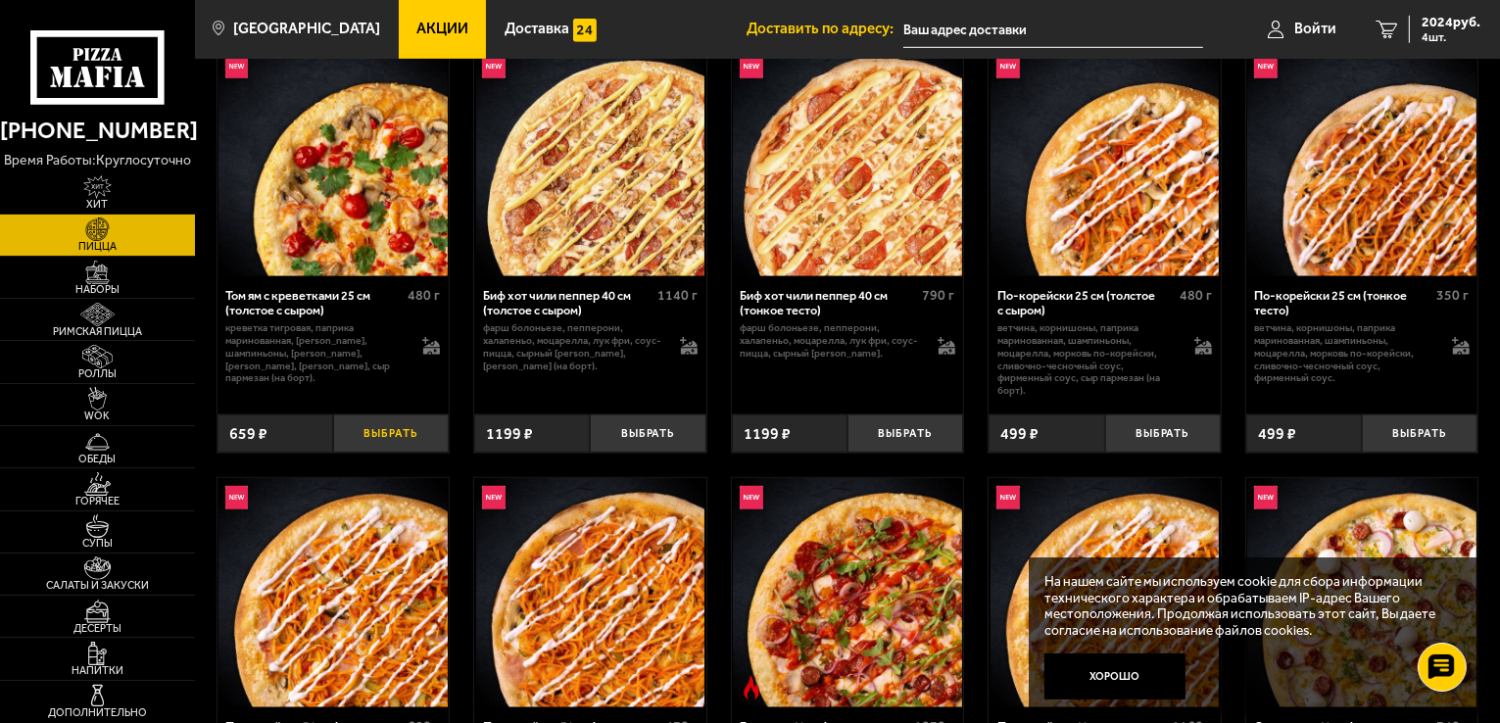
click at [389, 434] on button "Выбрать" at bounding box center [391, 433] width 116 height 38
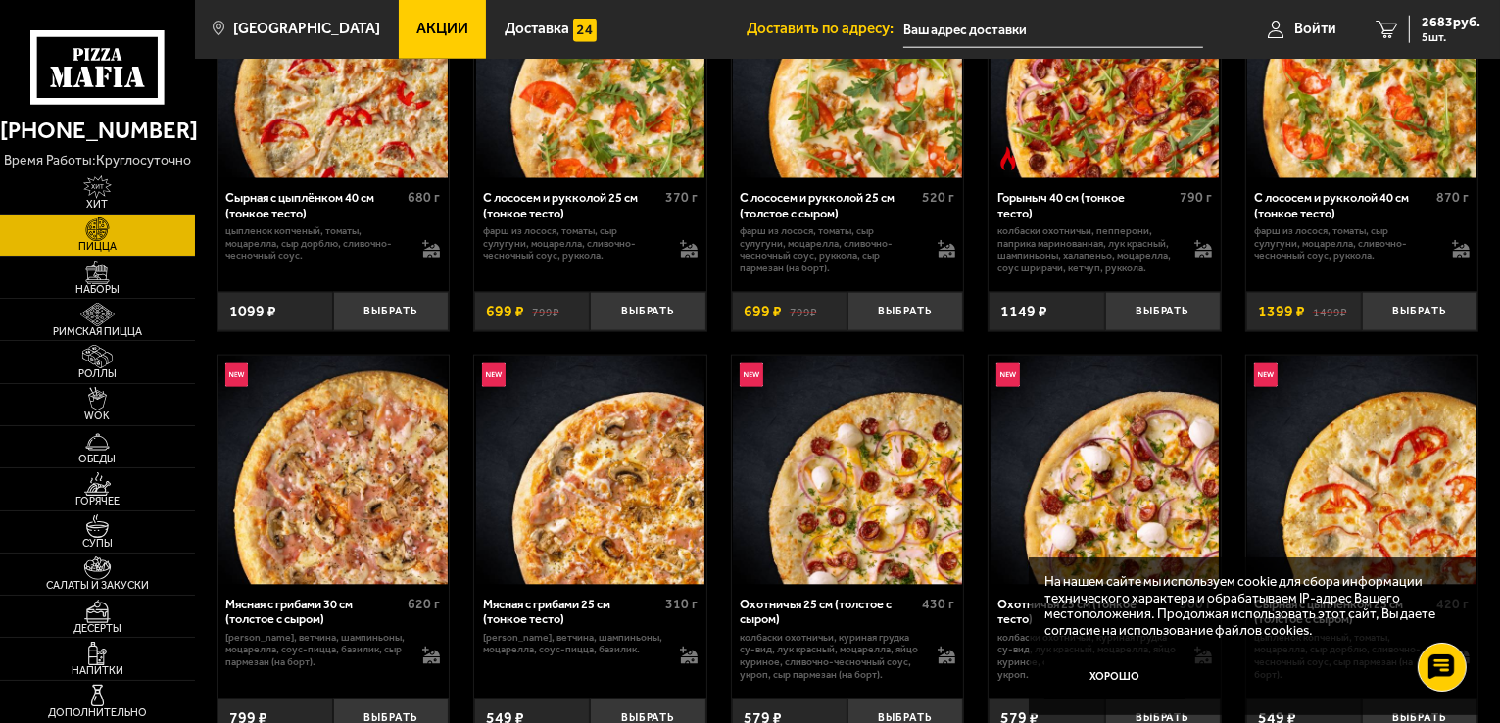
scroll to position [2547, 0]
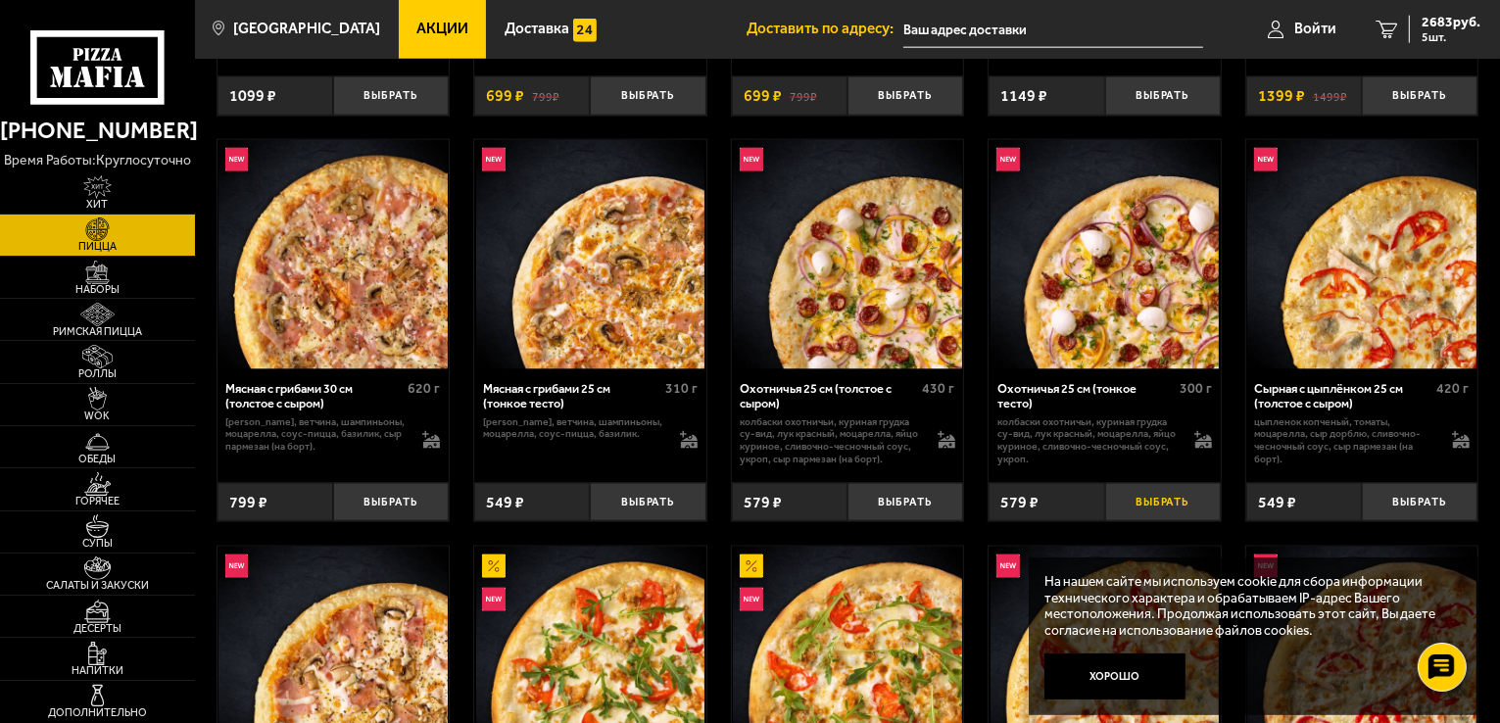
click at [1145, 509] on button "Выбрать" at bounding box center [1163, 502] width 116 height 38
click at [1441, 25] on span "2730 руб." at bounding box center [1451, 23] width 59 height 14
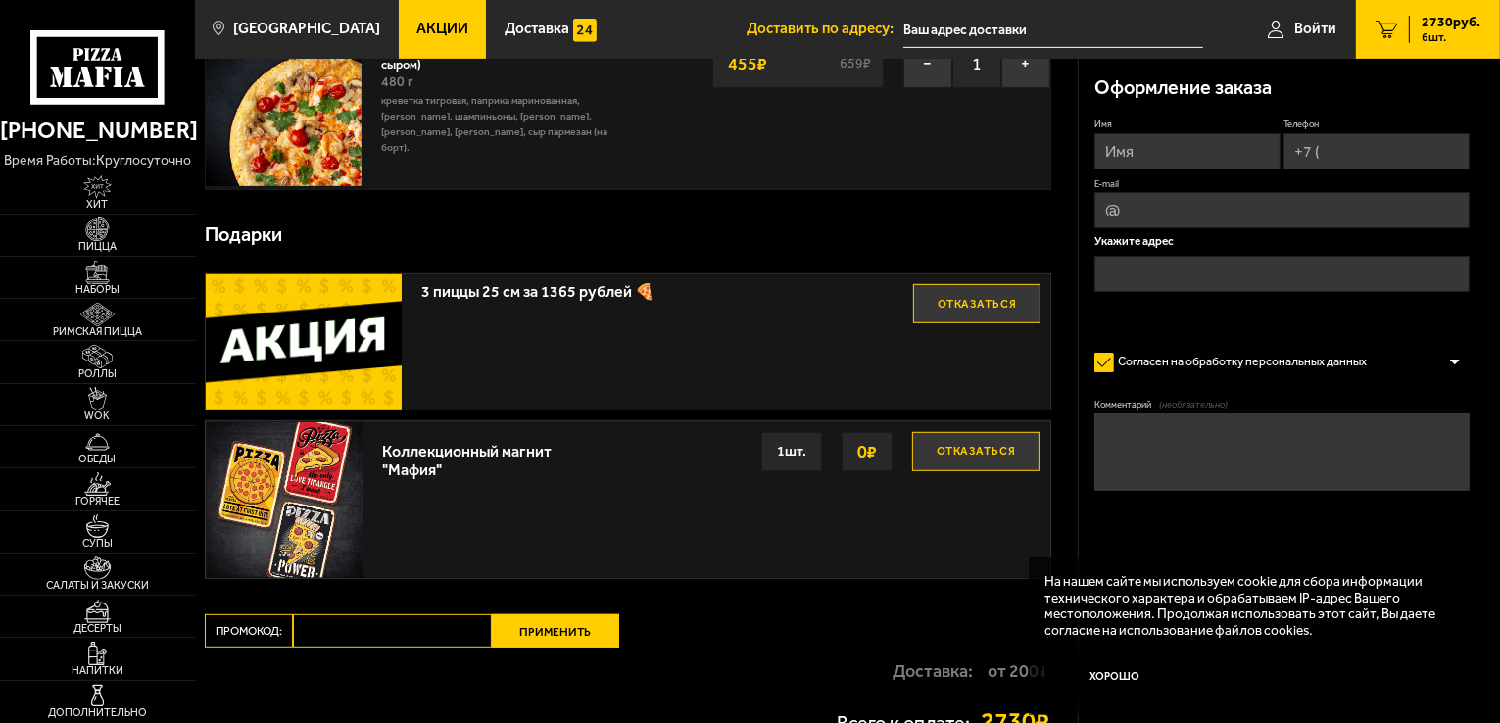
scroll to position [1176, 0]
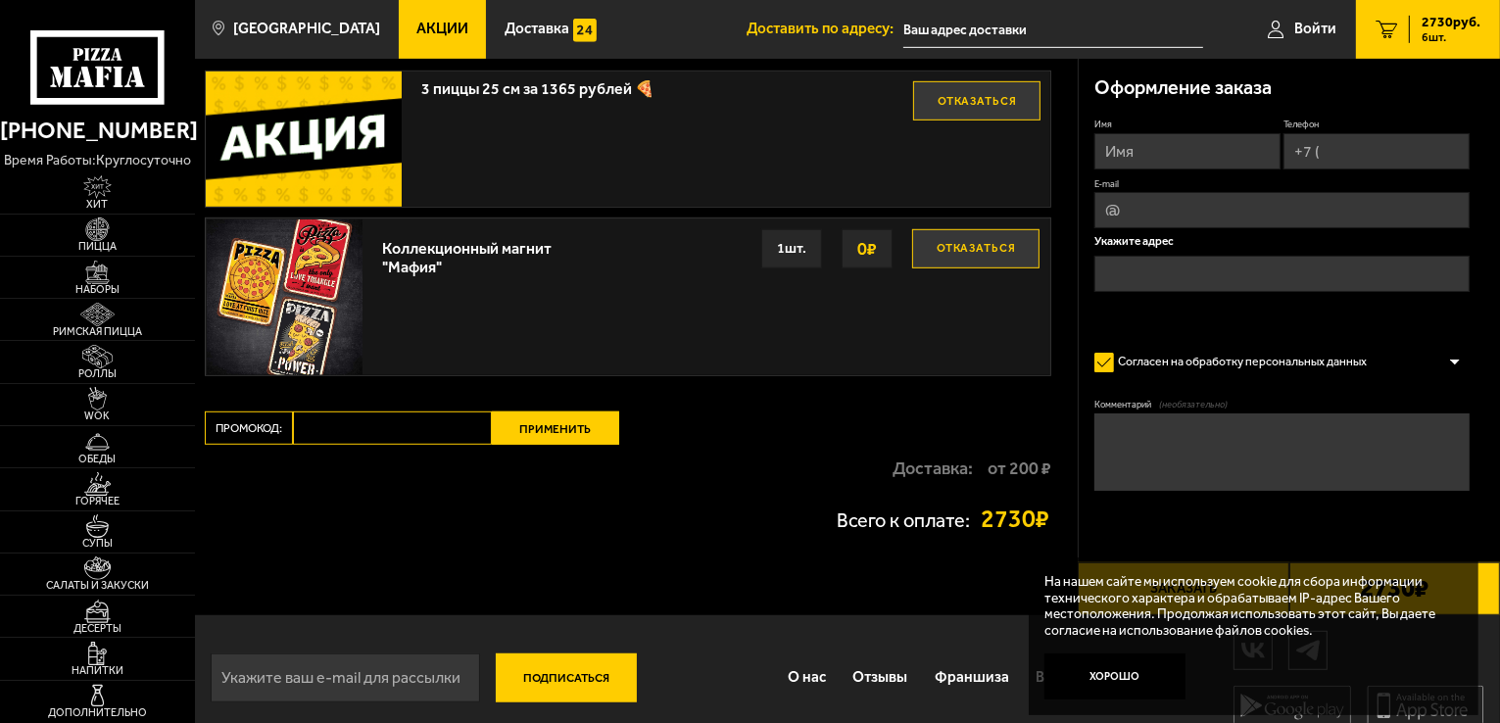
click at [422, 424] on input "Промокод:" at bounding box center [392, 427] width 199 height 33
paste input "maf5050"
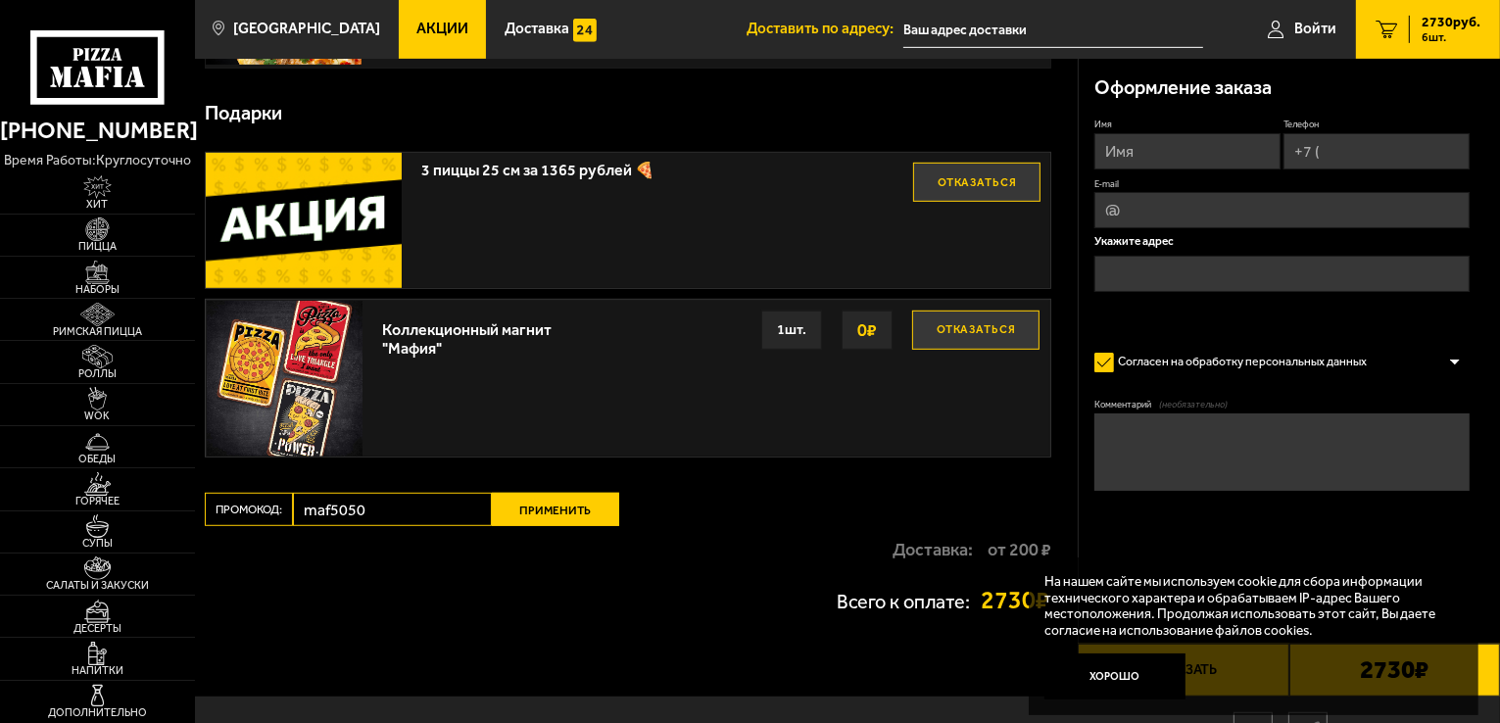
scroll to position [980, 0]
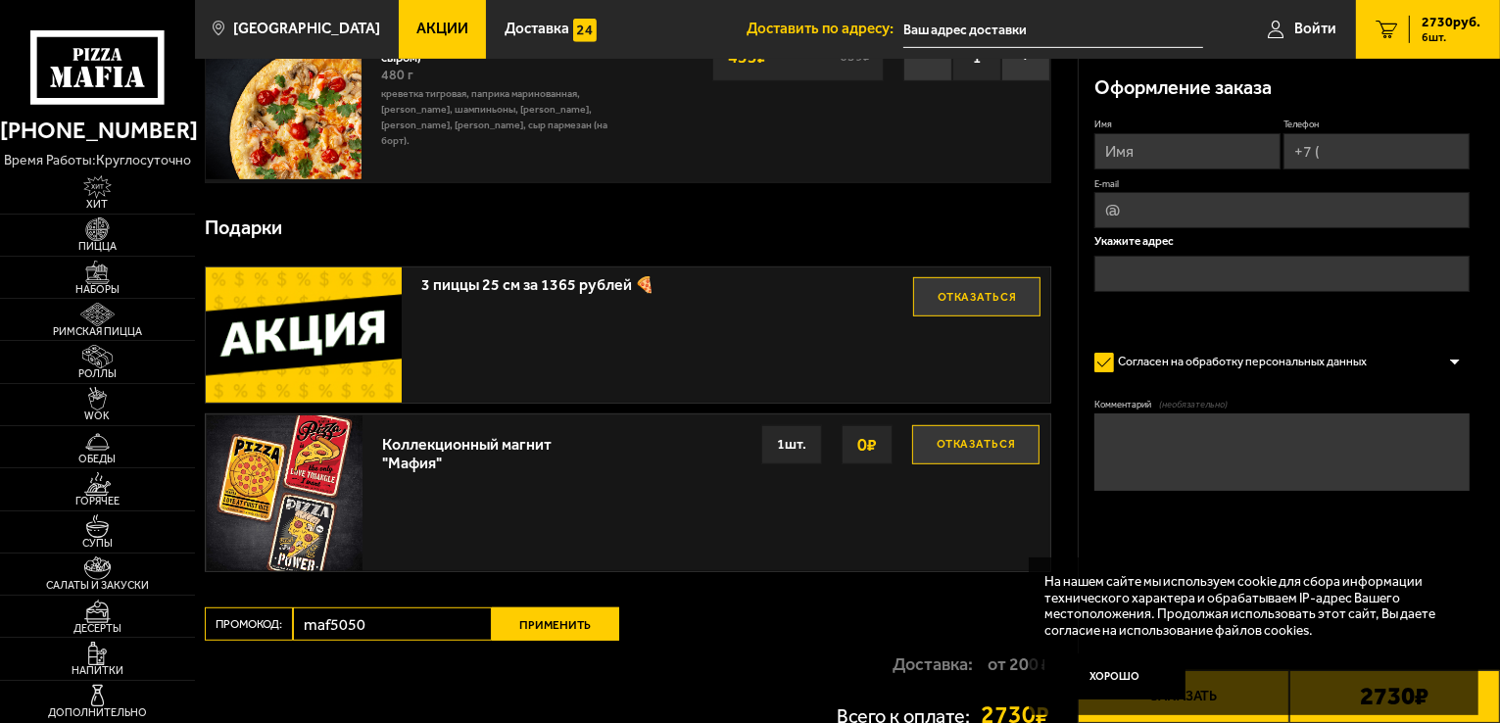
type input "maf5050"
click at [596, 614] on button "Применить" at bounding box center [555, 623] width 127 height 33
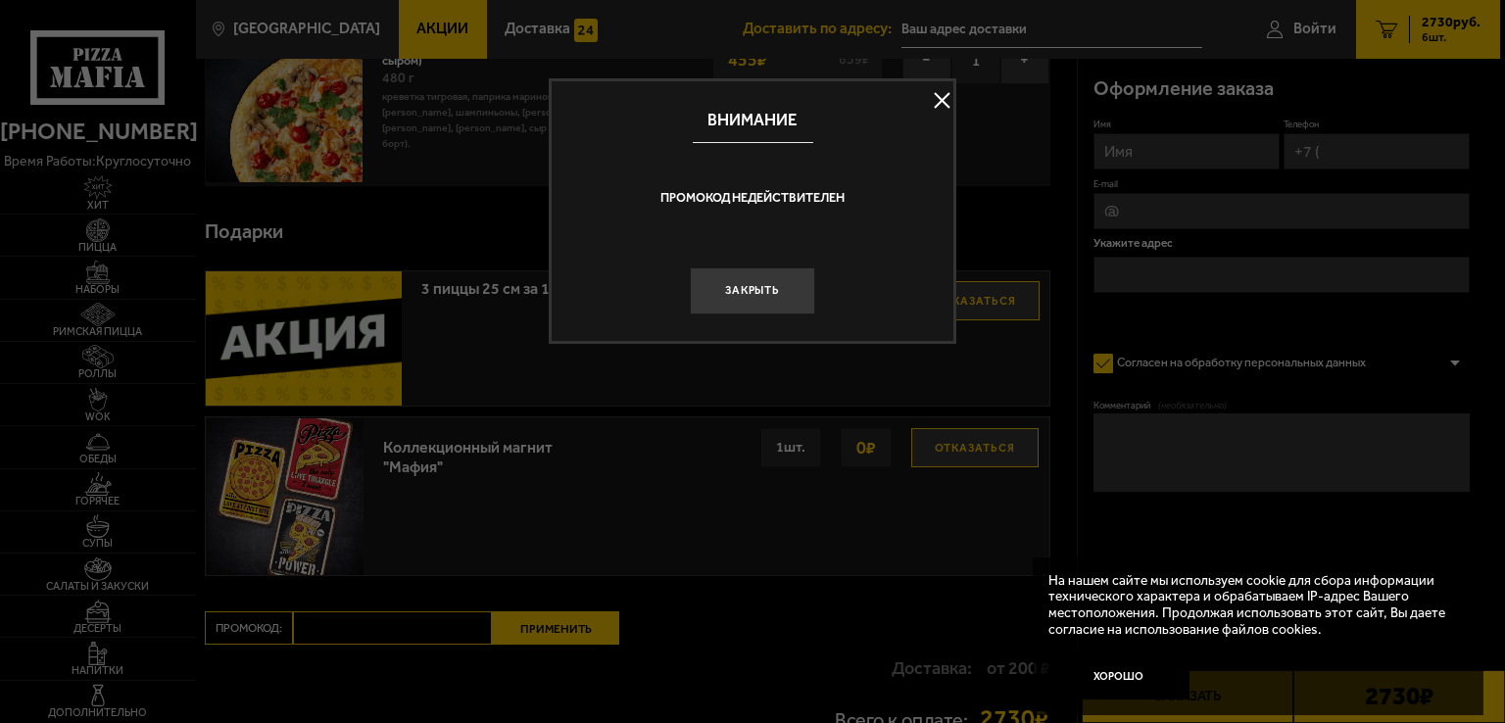
click at [935, 105] on button at bounding box center [941, 100] width 29 height 29
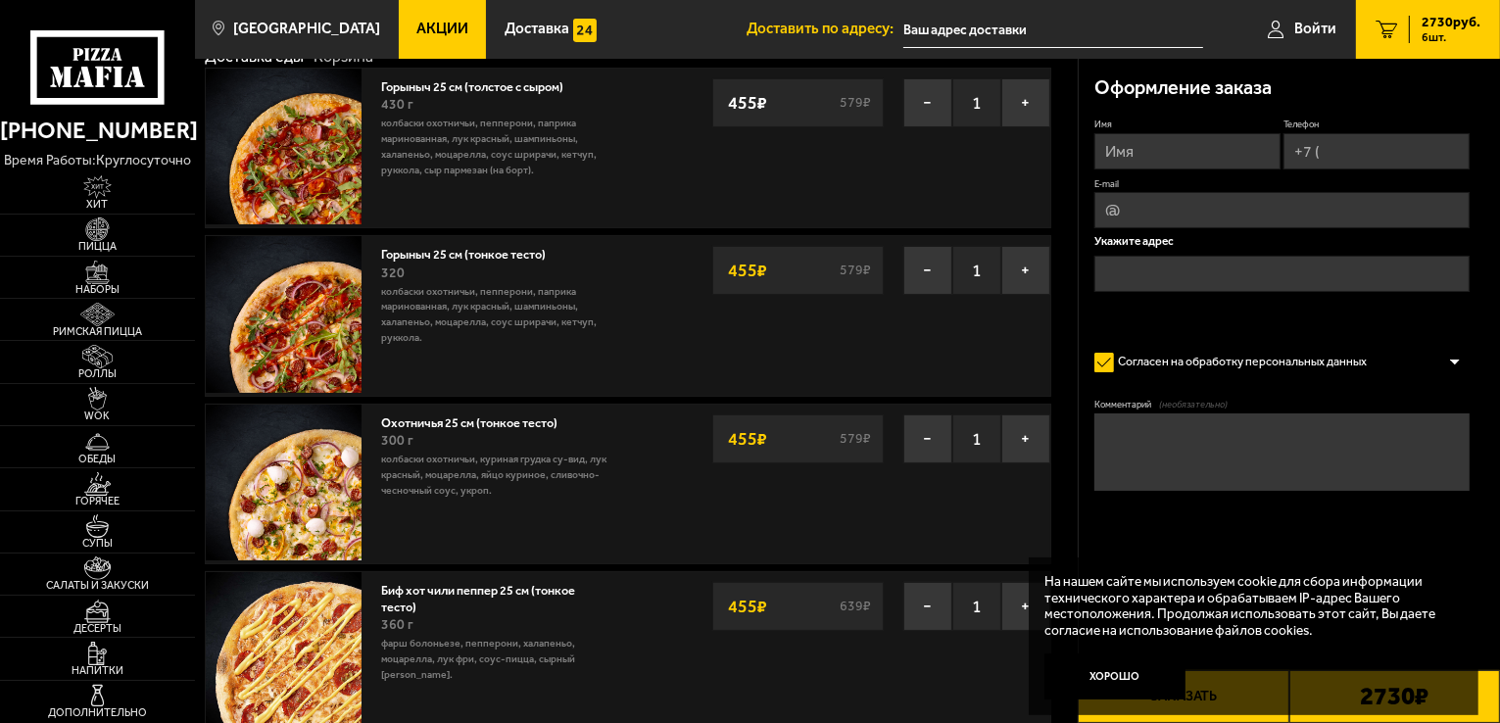
scroll to position [0, 0]
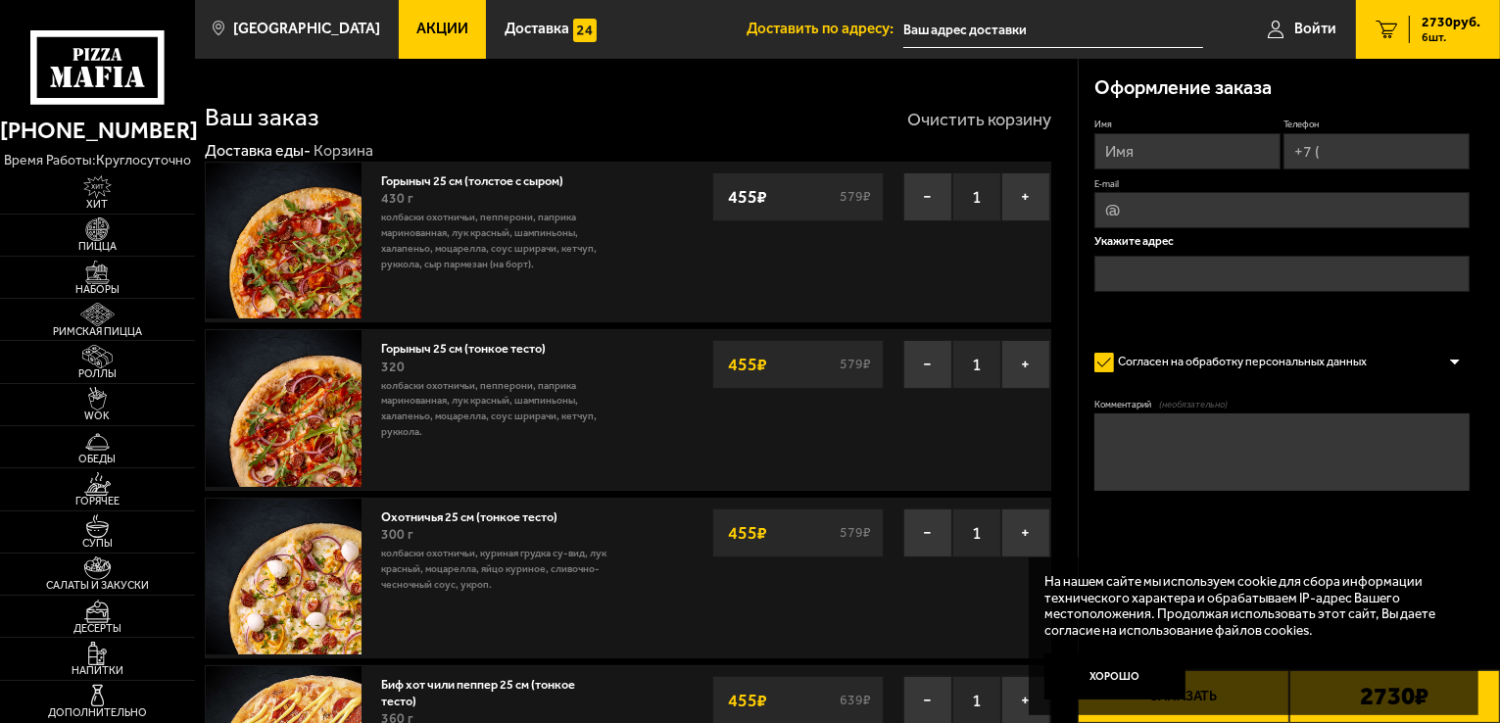
click at [977, 121] on button "Очистить корзину" at bounding box center [979, 120] width 144 height 18
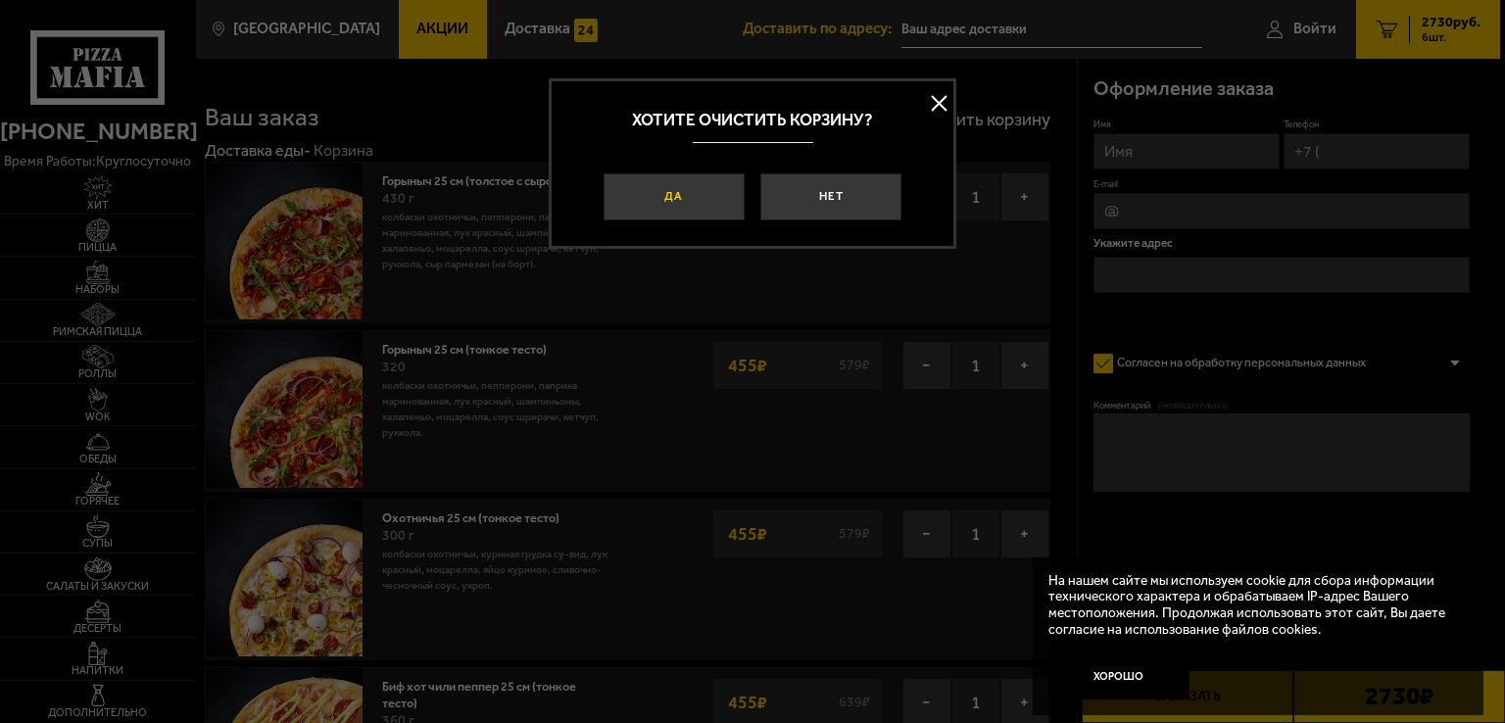
click at [681, 201] on button "Да" at bounding box center [674, 196] width 141 height 47
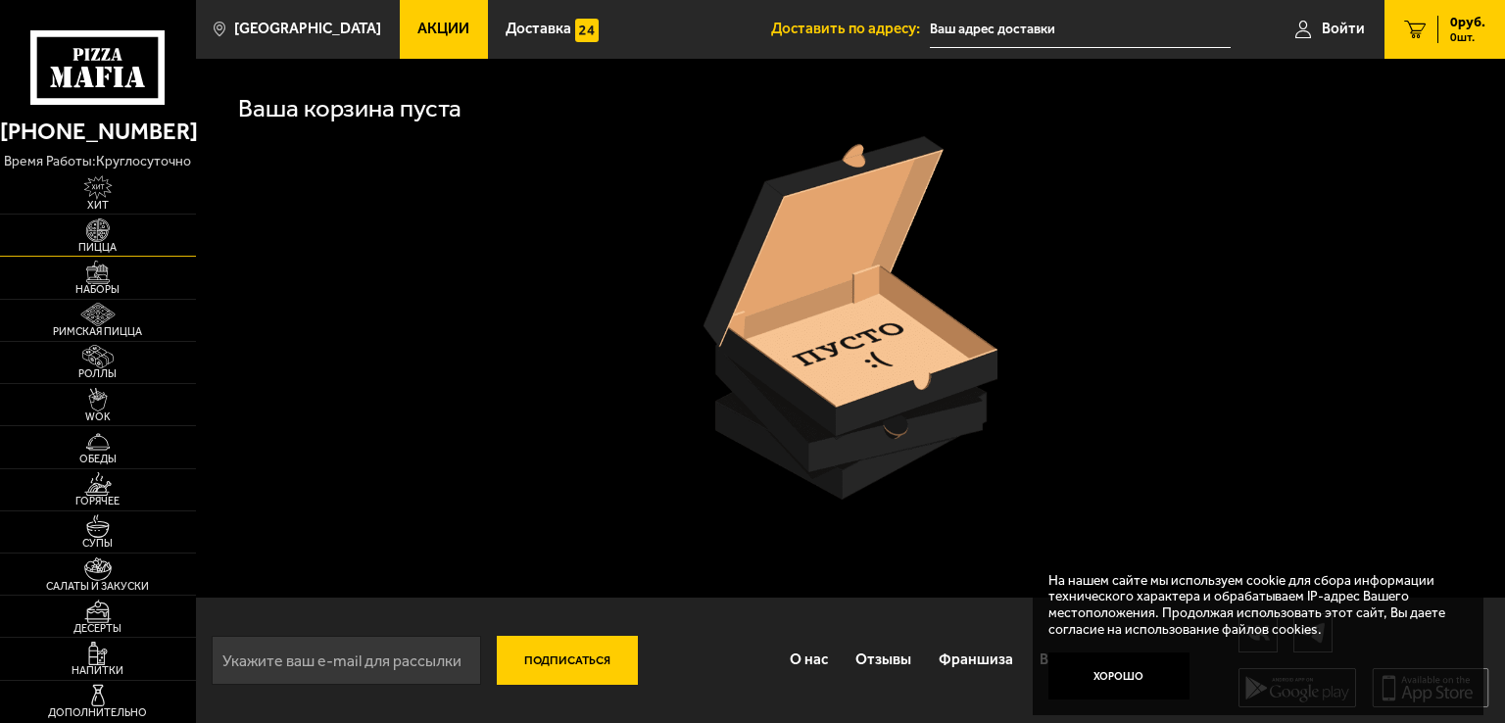
click at [114, 238] on img at bounding box center [98, 230] width 60 height 24
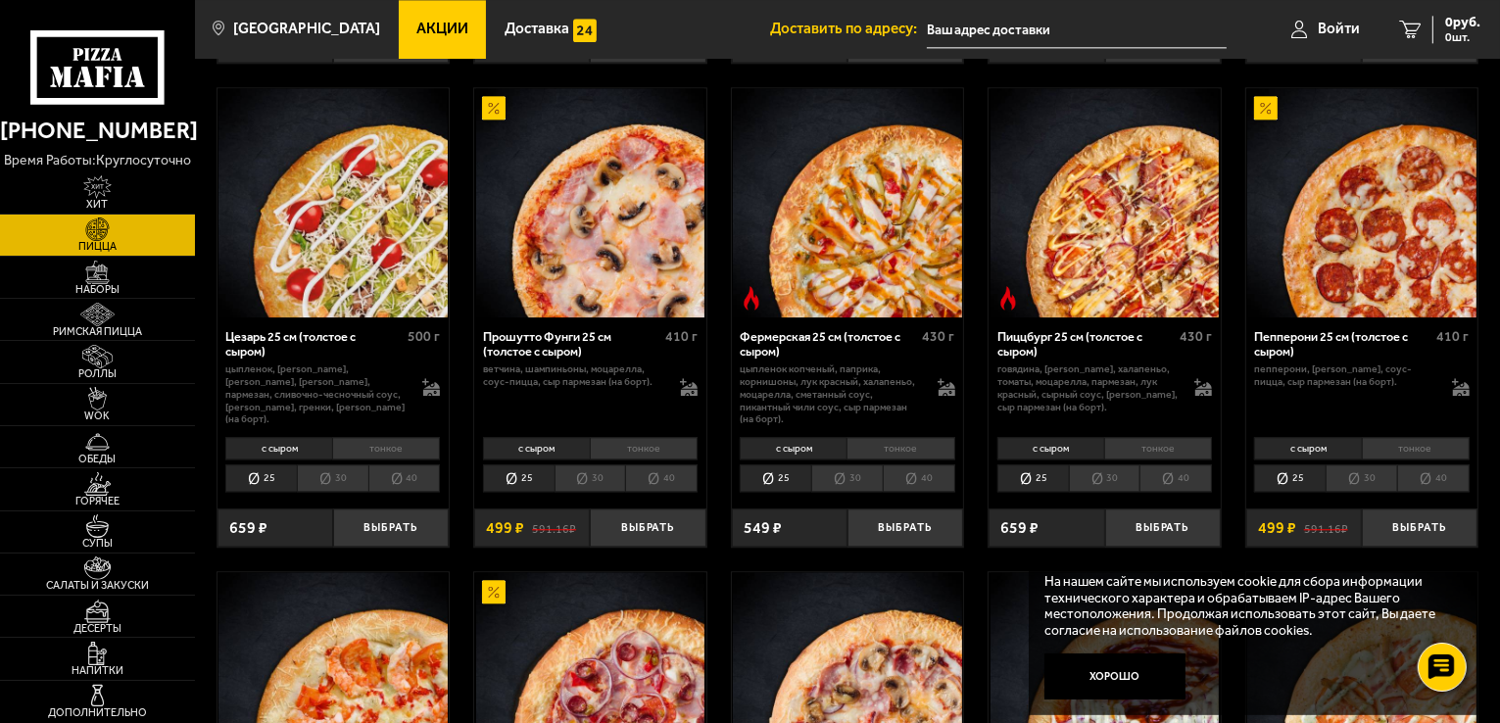
scroll to position [4773, 0]
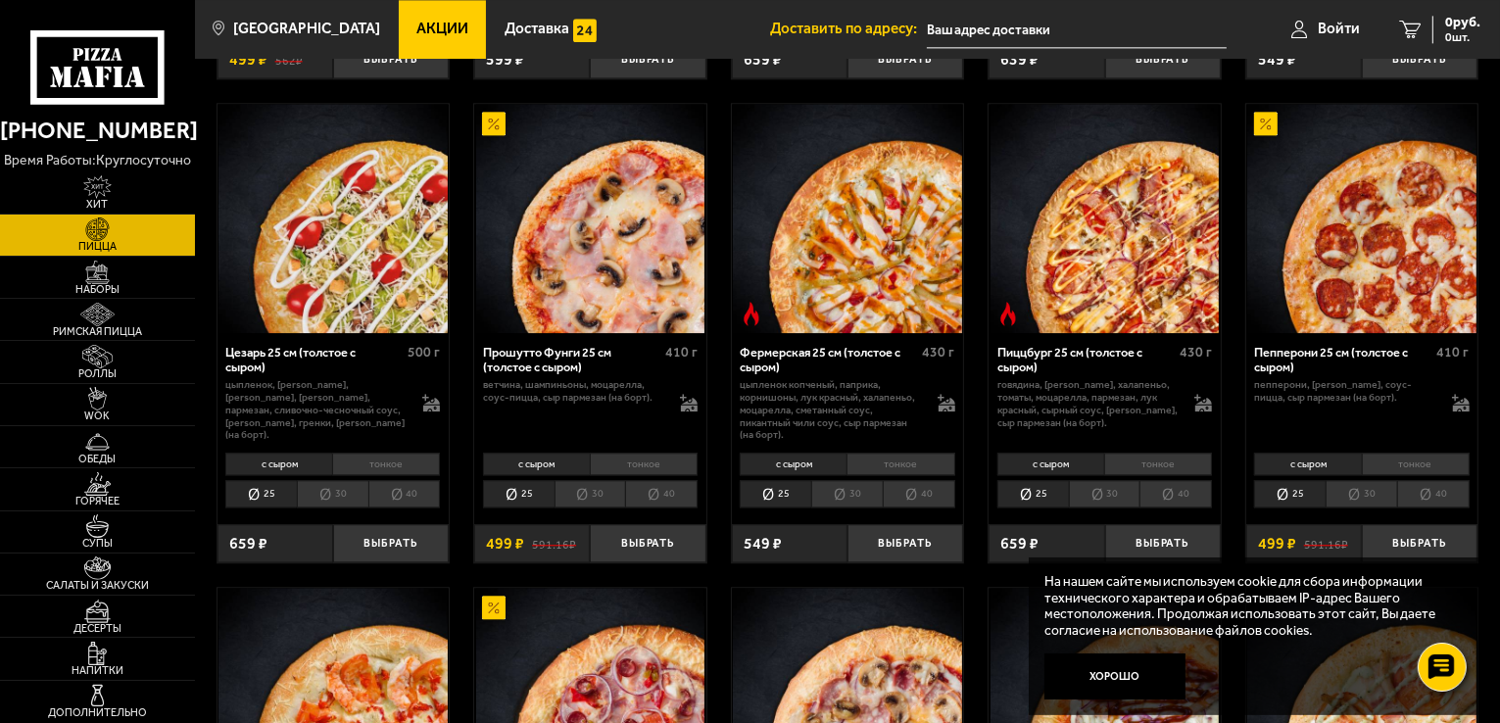
click at [827, 503] on li "30" at bounding box center [847, 493] width 72 height 27
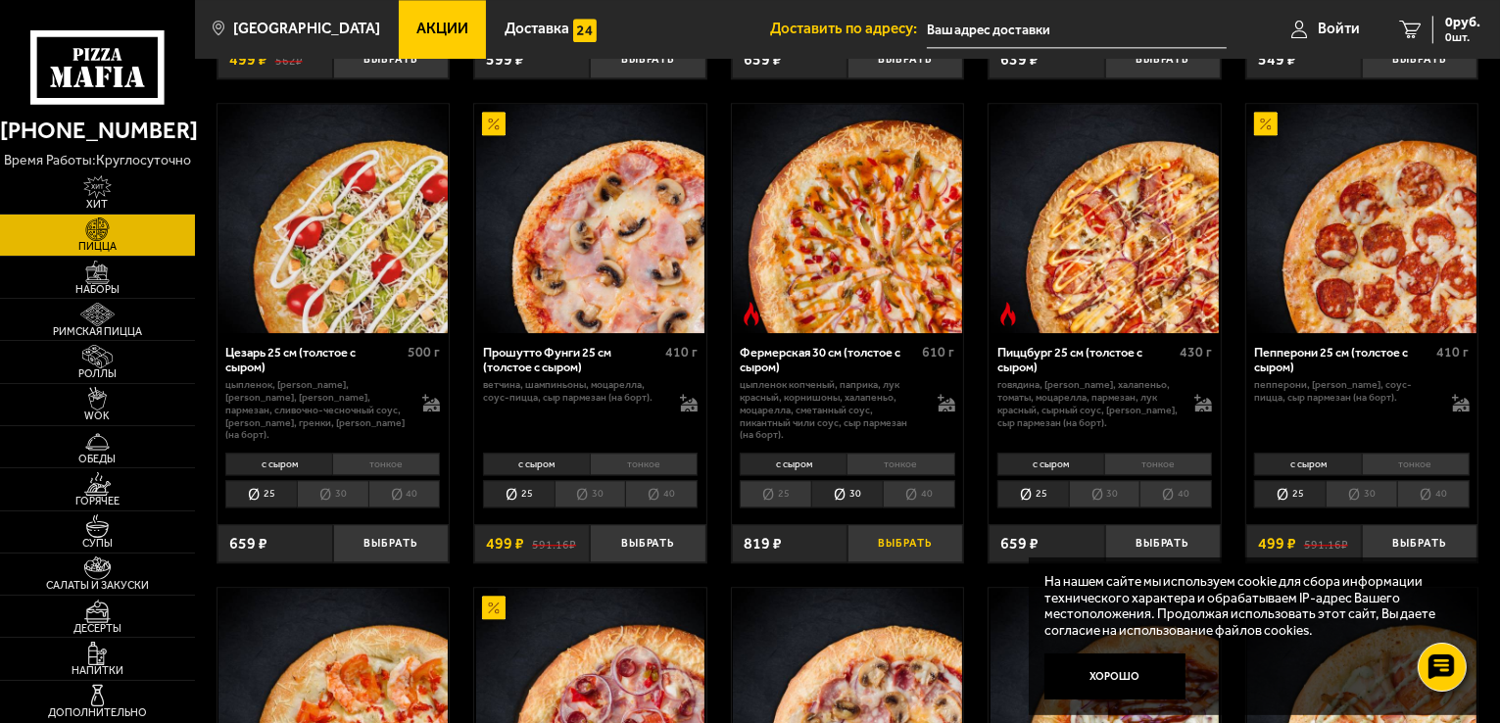
click at [888, 548] on button "Выбрать" at bounding box center [905, 543] width 116 height 38
click at [1444, 31] on span "1 шт." at bounding box center [1454, 37] width 51 height 12
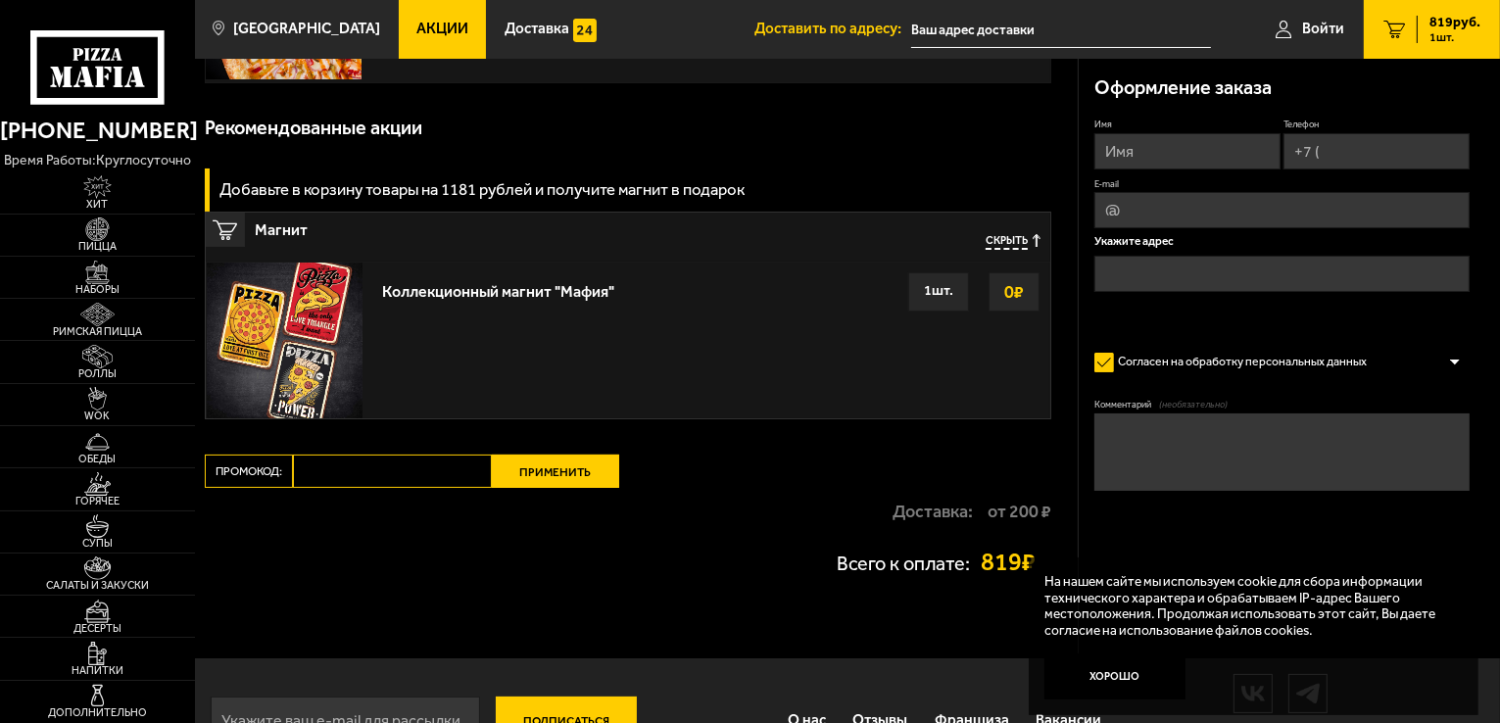
scroll to position [294, 0]
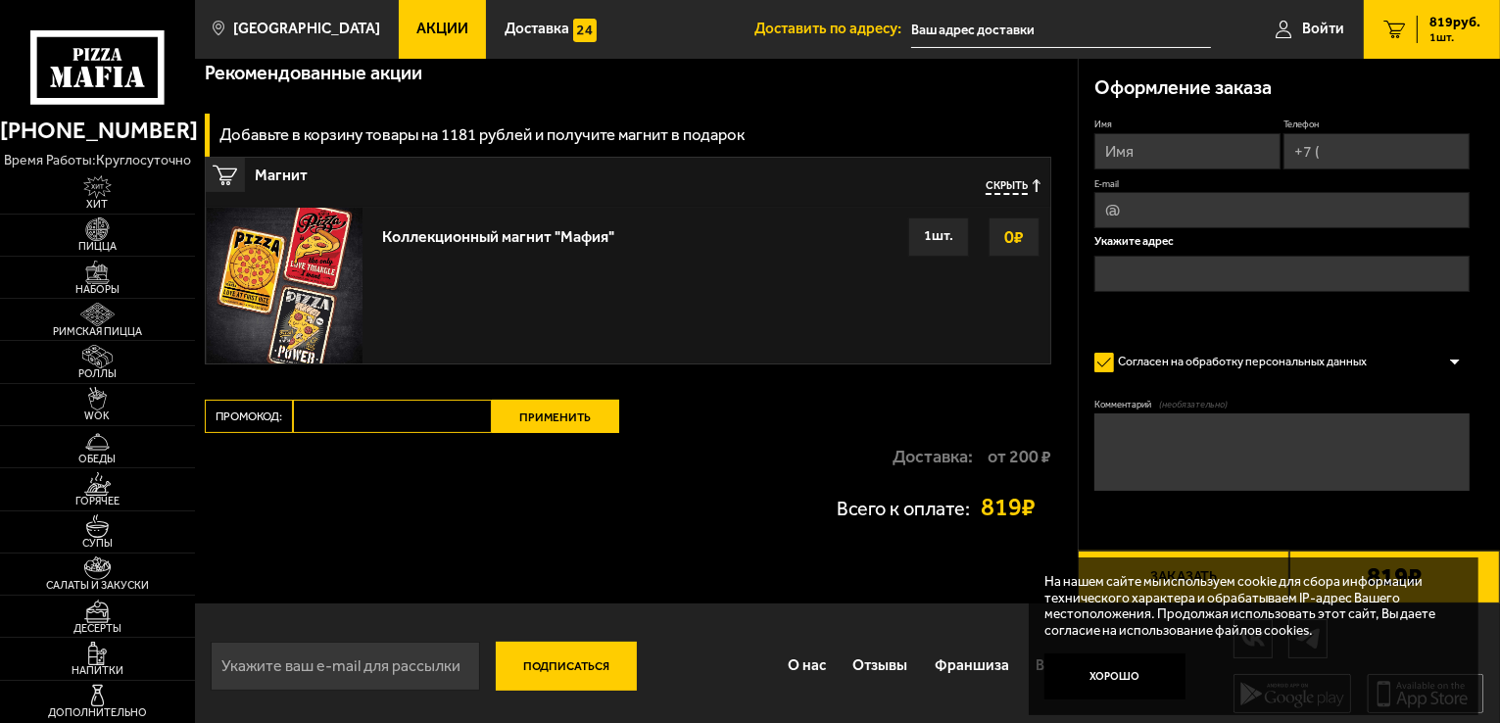
click at [377, 412] on input "Промокод:" at bounding box center [392, 416] width 199 height 33
paste input "Вторник"
type input "Вторник"
click at [560, 412] on button "Применить" at bounding box center [555, 416] width 127 height 33
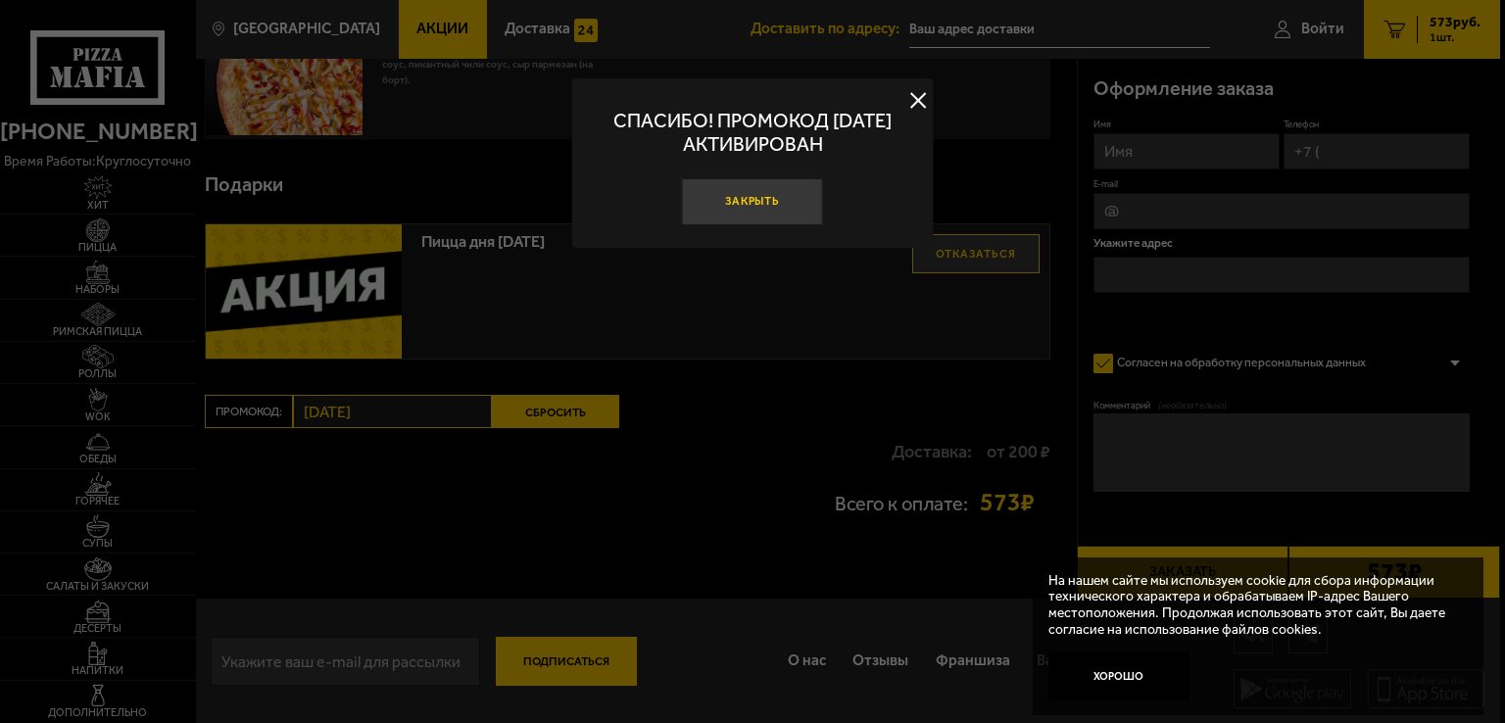
click at [790, 208] on button "Закрыть" at bounding box center [752, 201] width 141 height 47
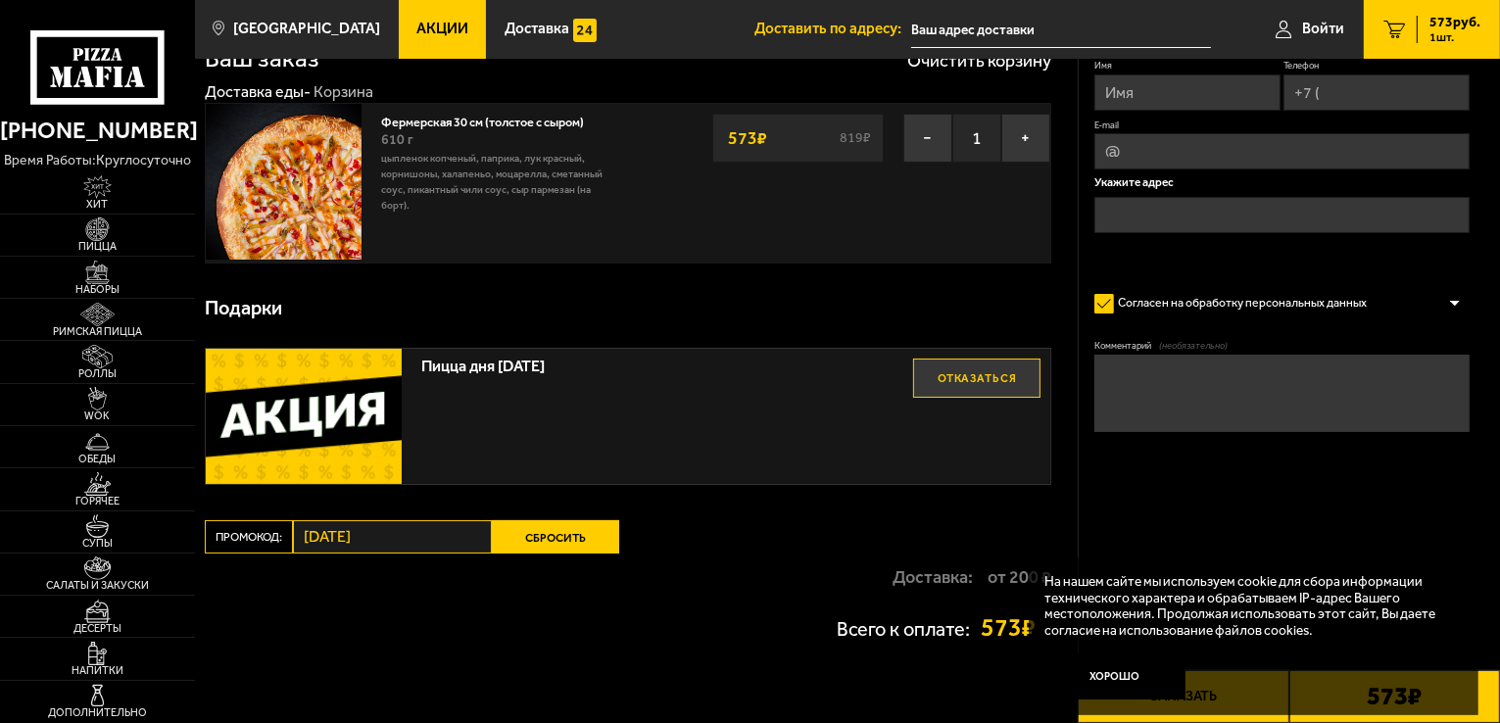
scroll to position [0, 0]
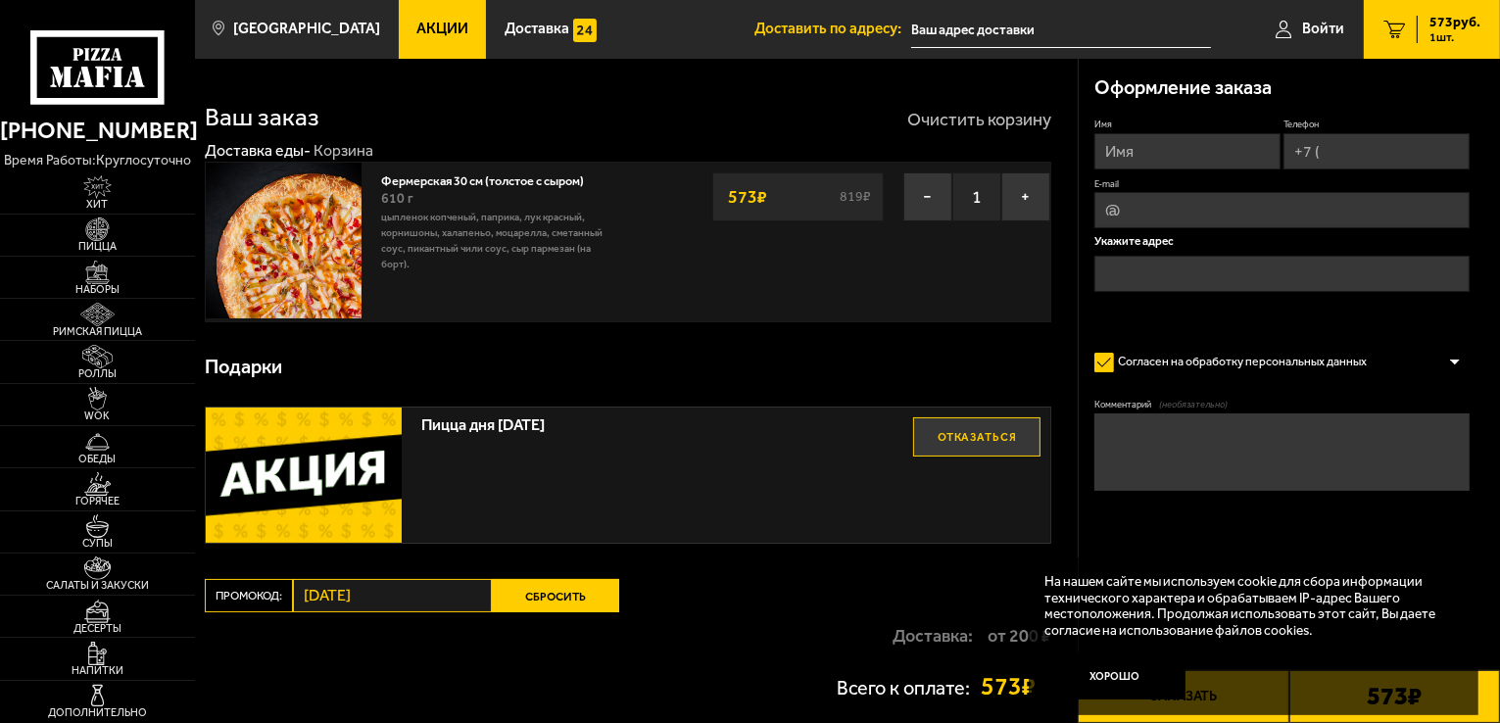
click at [974, 124] on button "Очистить корзину" at bounding box center [979, 120] width 144 height 18
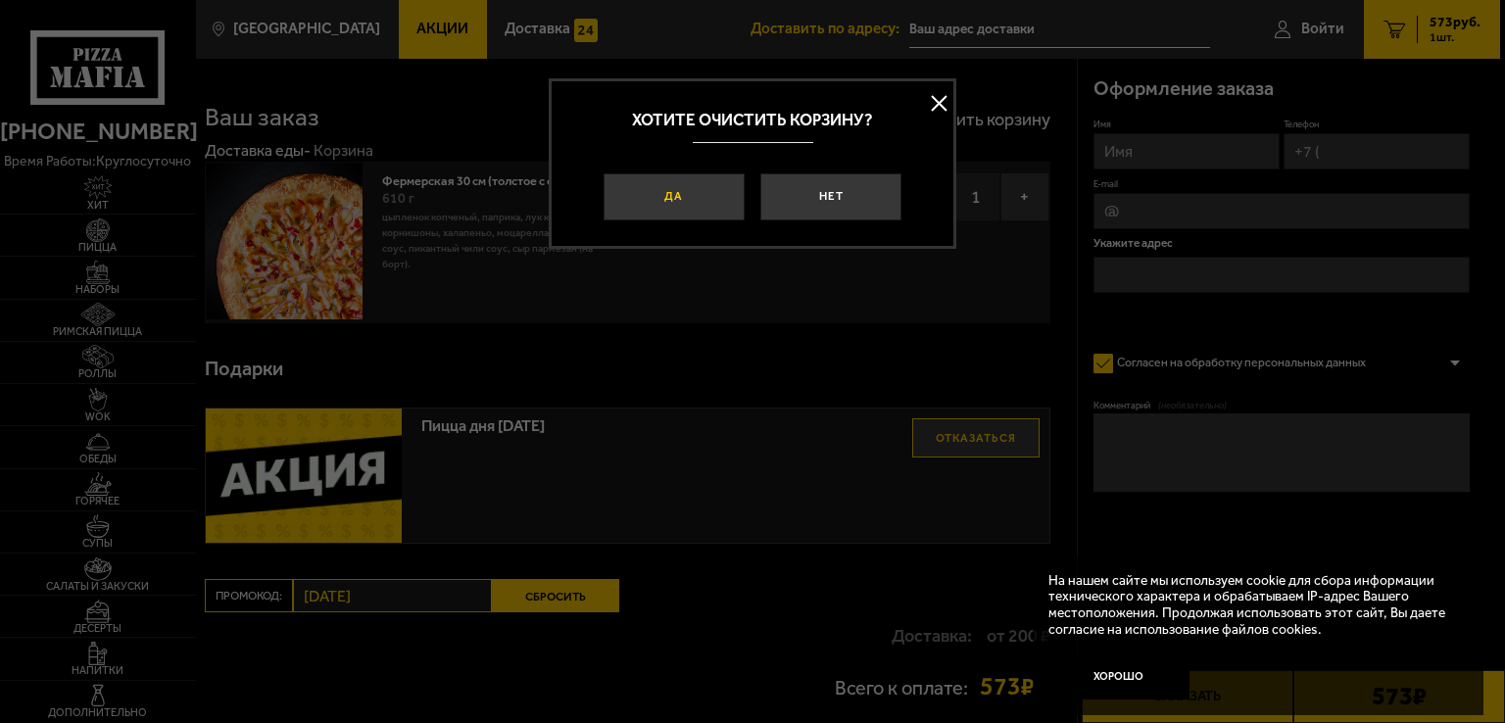
click at [678, 207] on button "Да" at bounding box center [674, 196] width 141 height 47
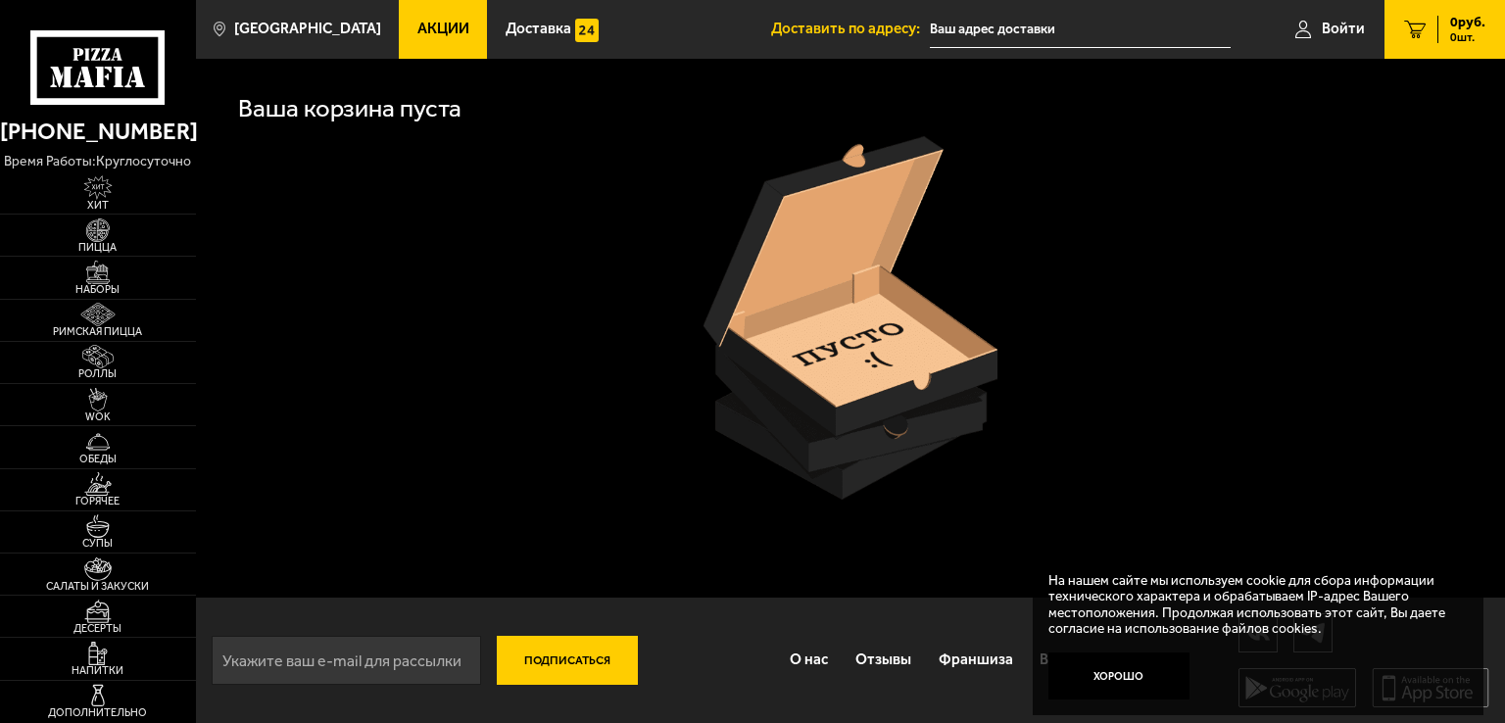
click at [425, 17] on link "Акции" at bounding box center [443, 29] width 88 height 59
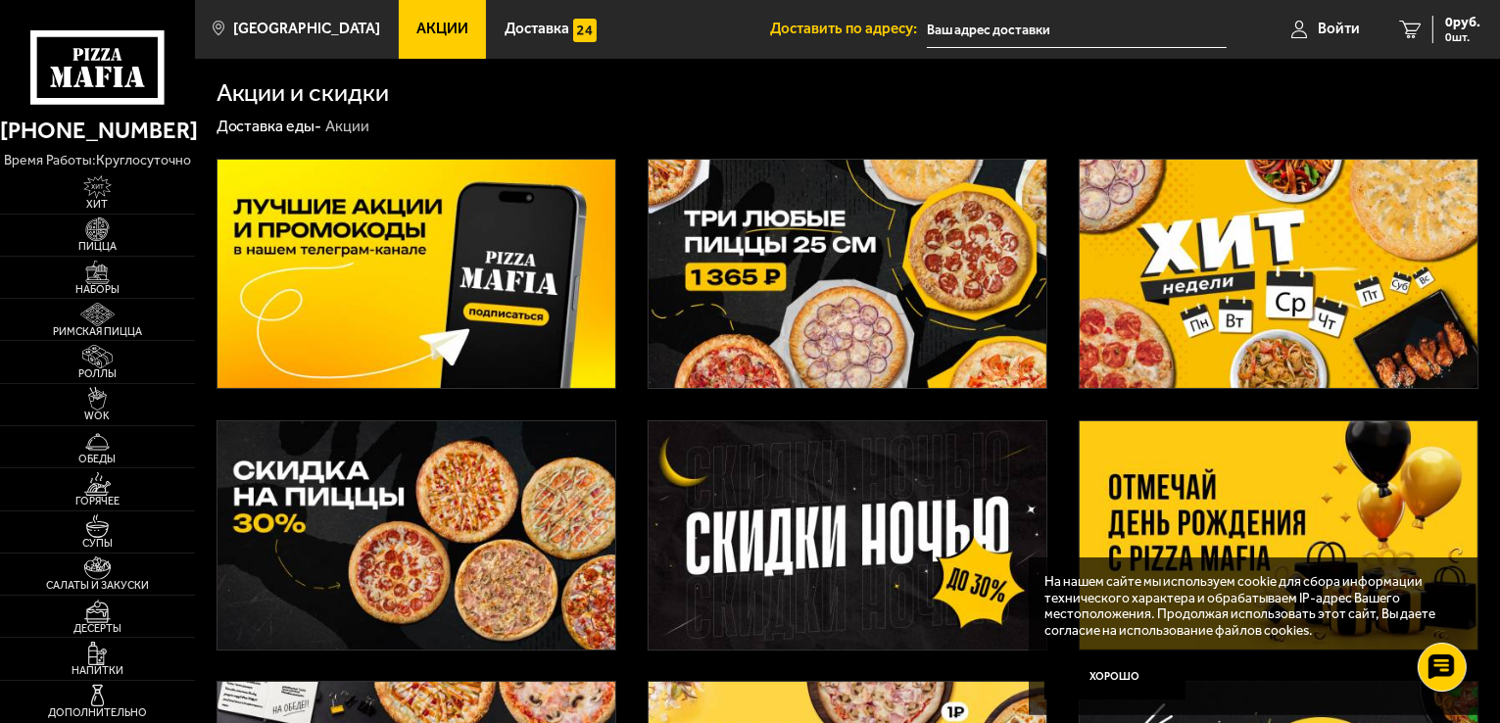
click at [450, 314] on img at bounding box center [416, 274] width 398 height 228
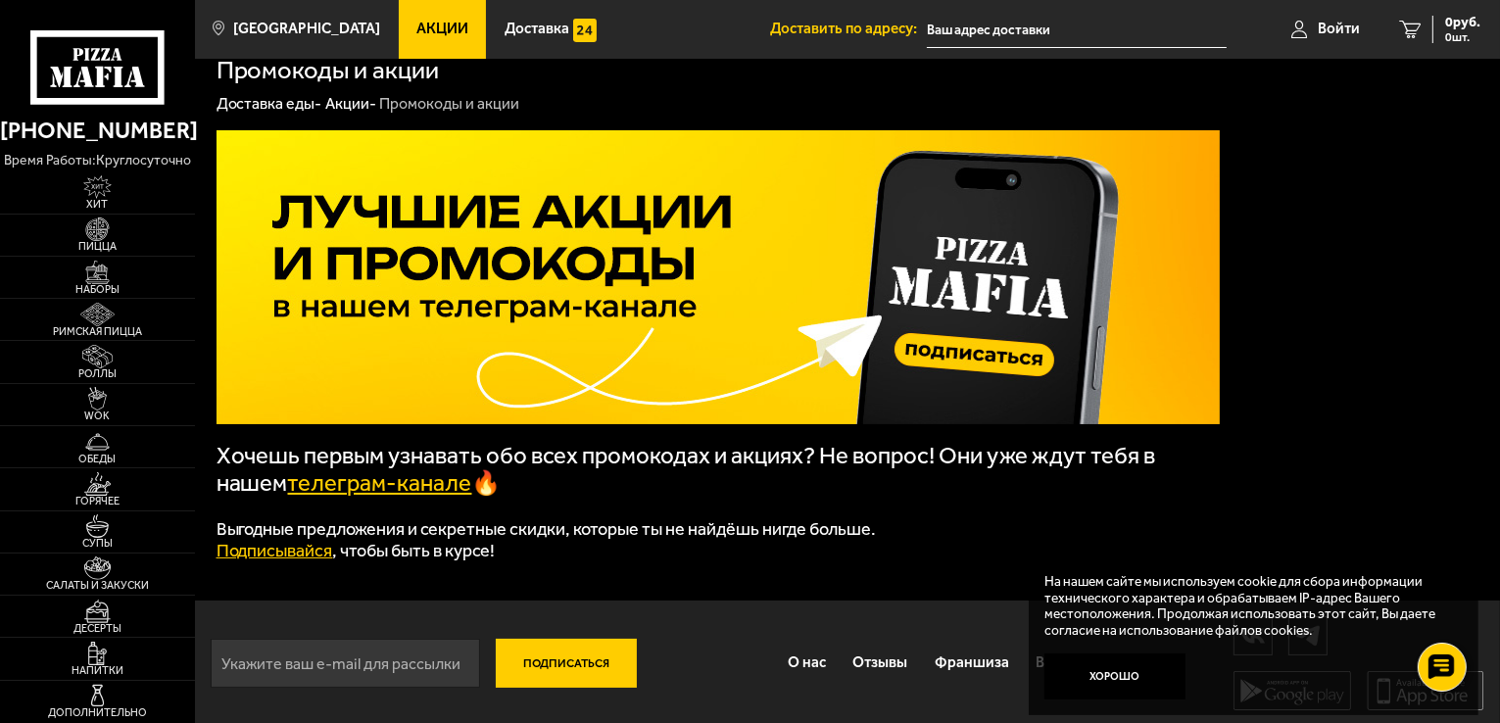
scroll to position [29, 0]
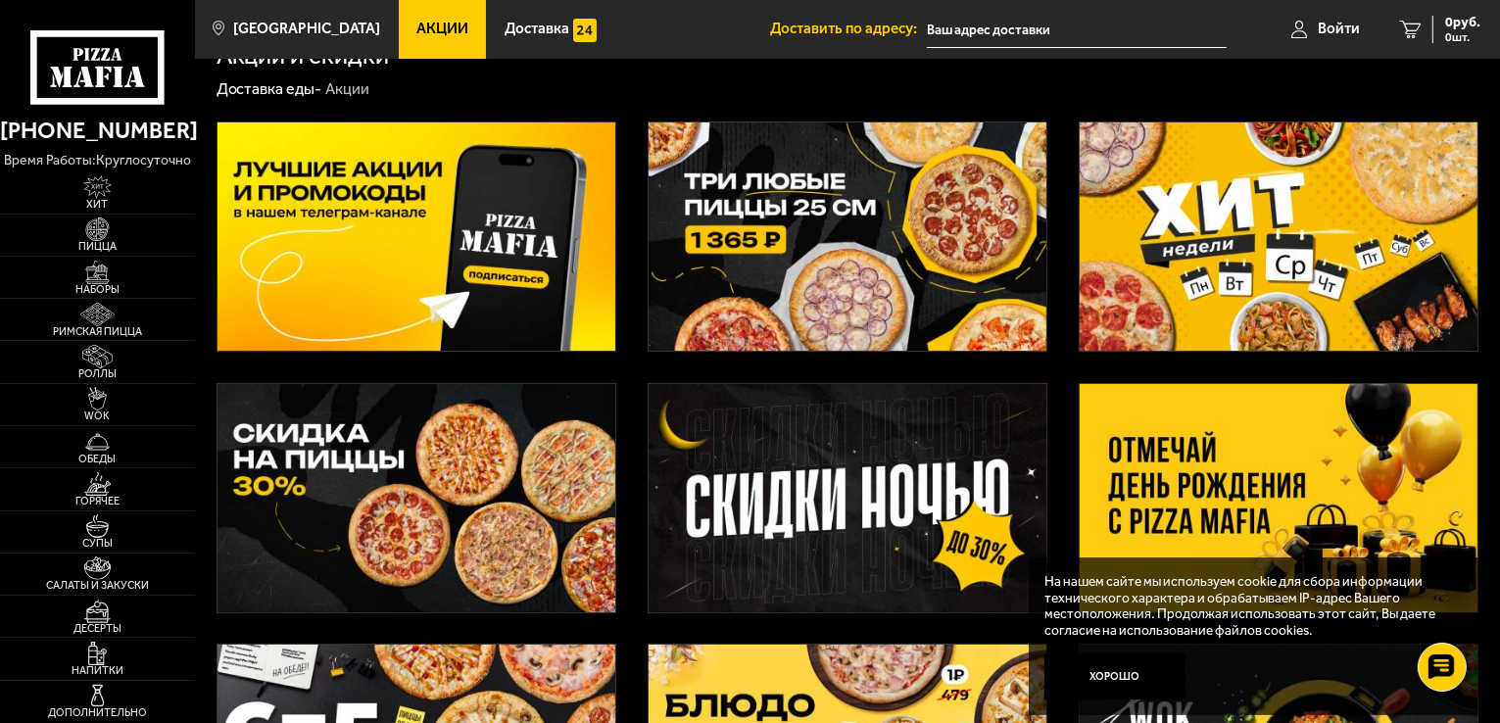
scroll to position [36, 0]
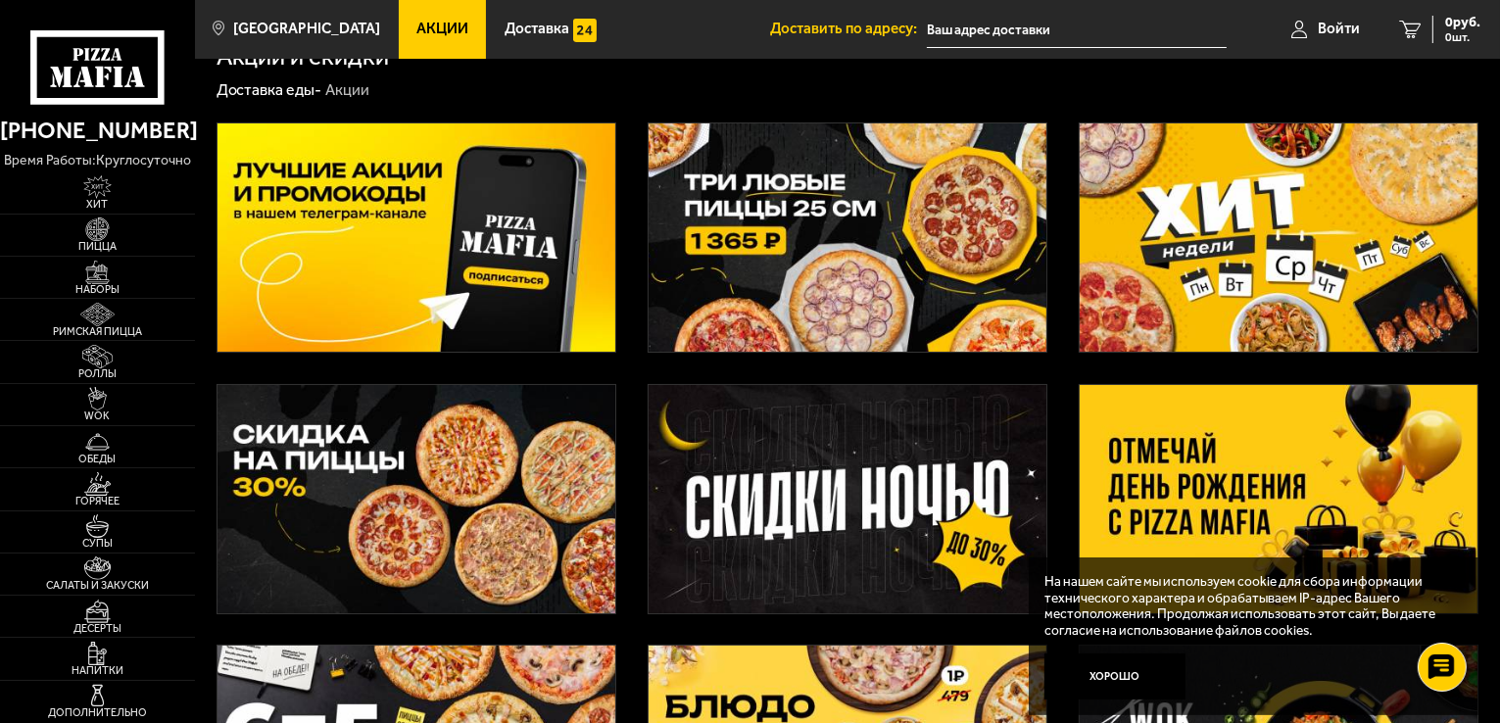
click at [801, 318] on img at bounding box center [848, 237] width 398 height 228
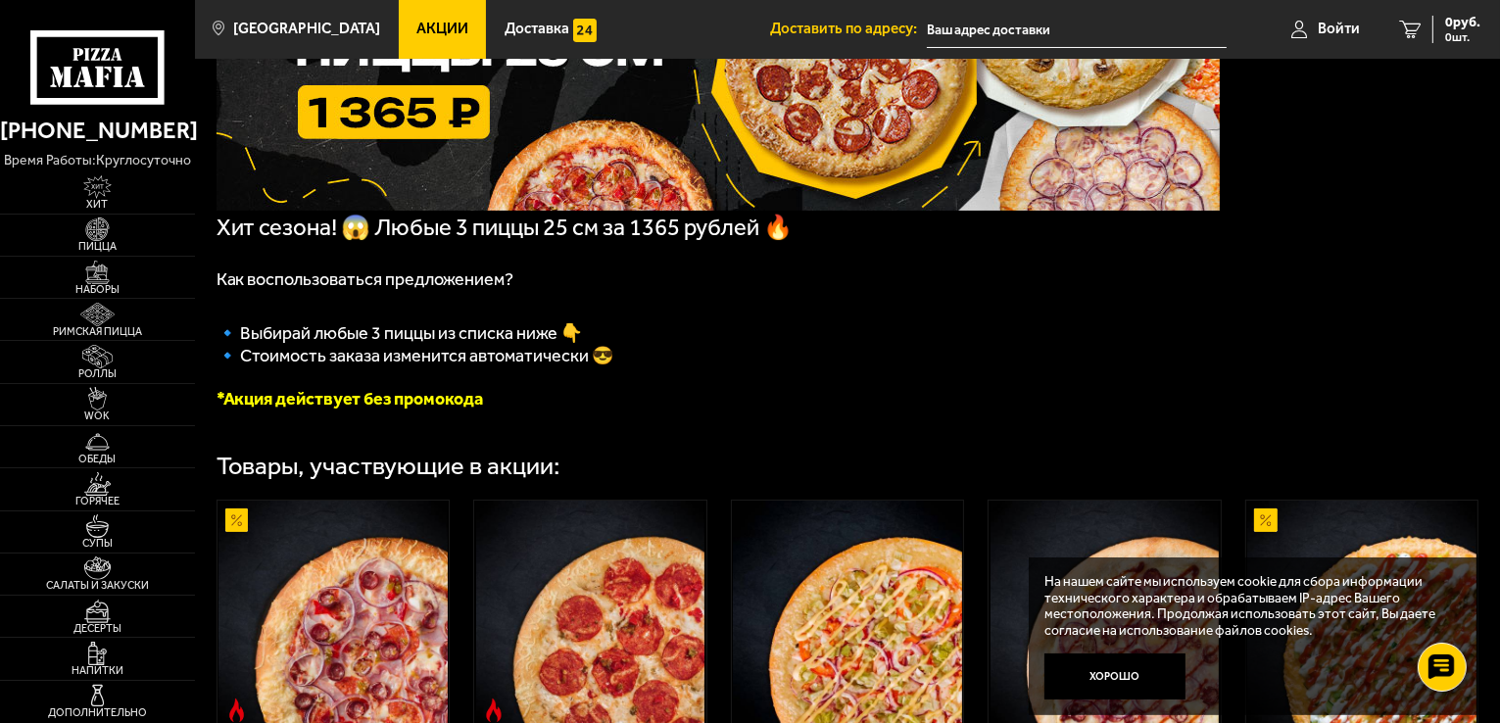
scroll to position [392, 0]
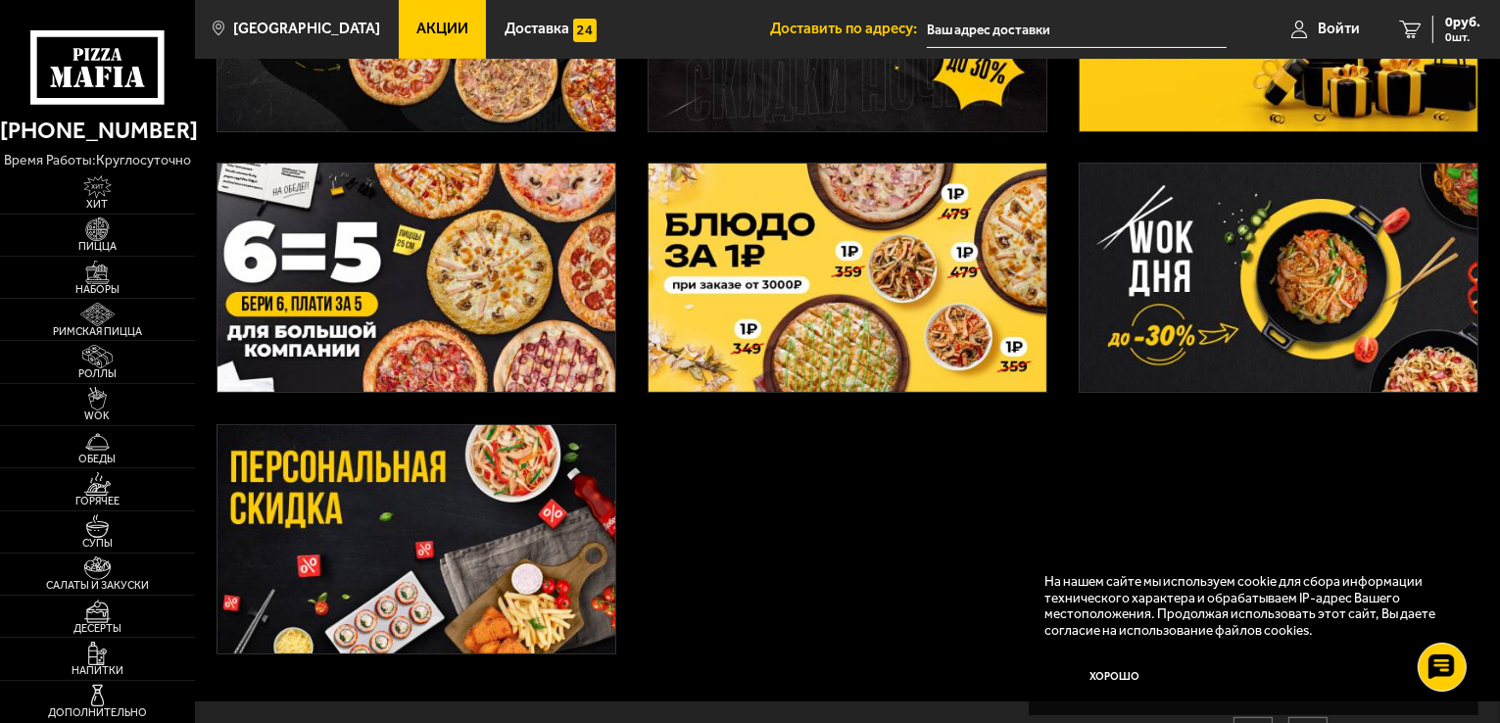
scroll to position [624, 0]
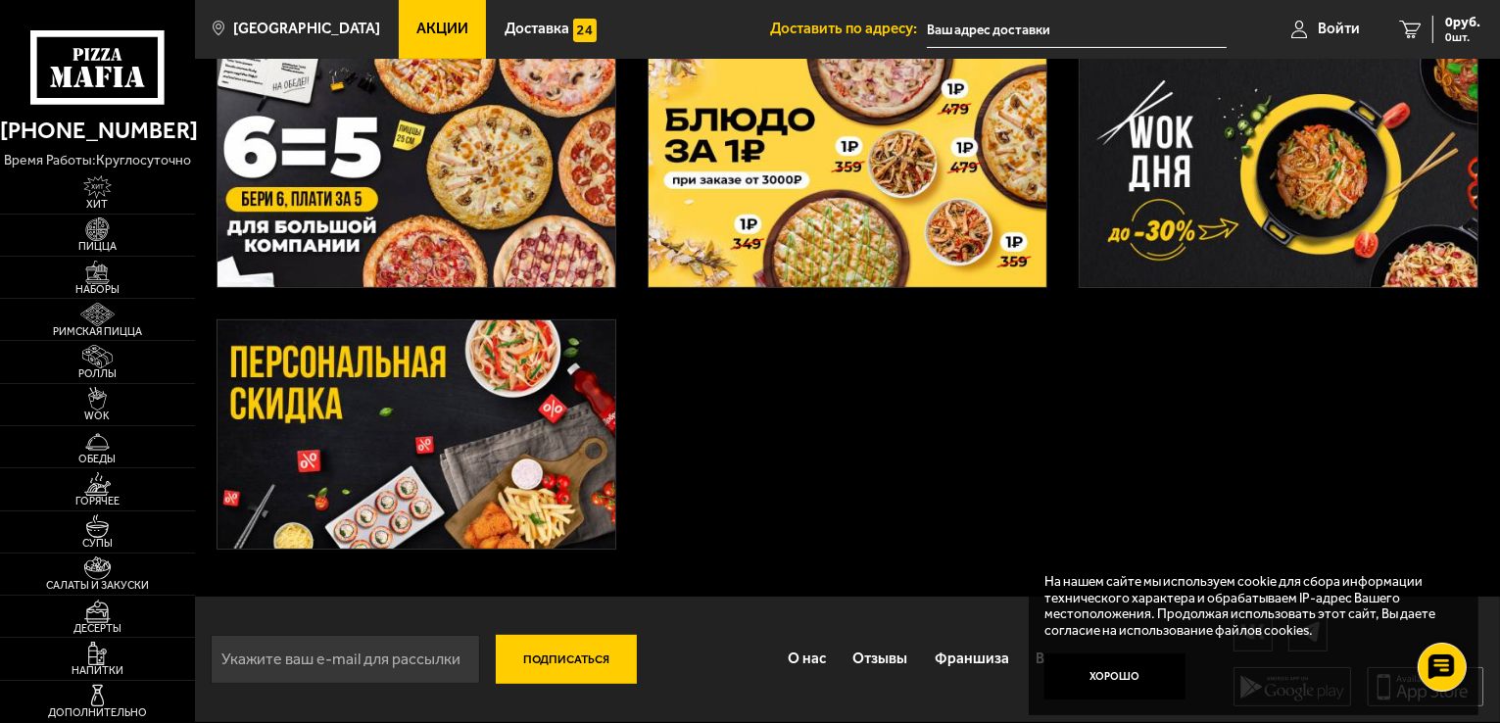
click at [437, 537] on img at bounding box center [416, 434] width 398 height 228
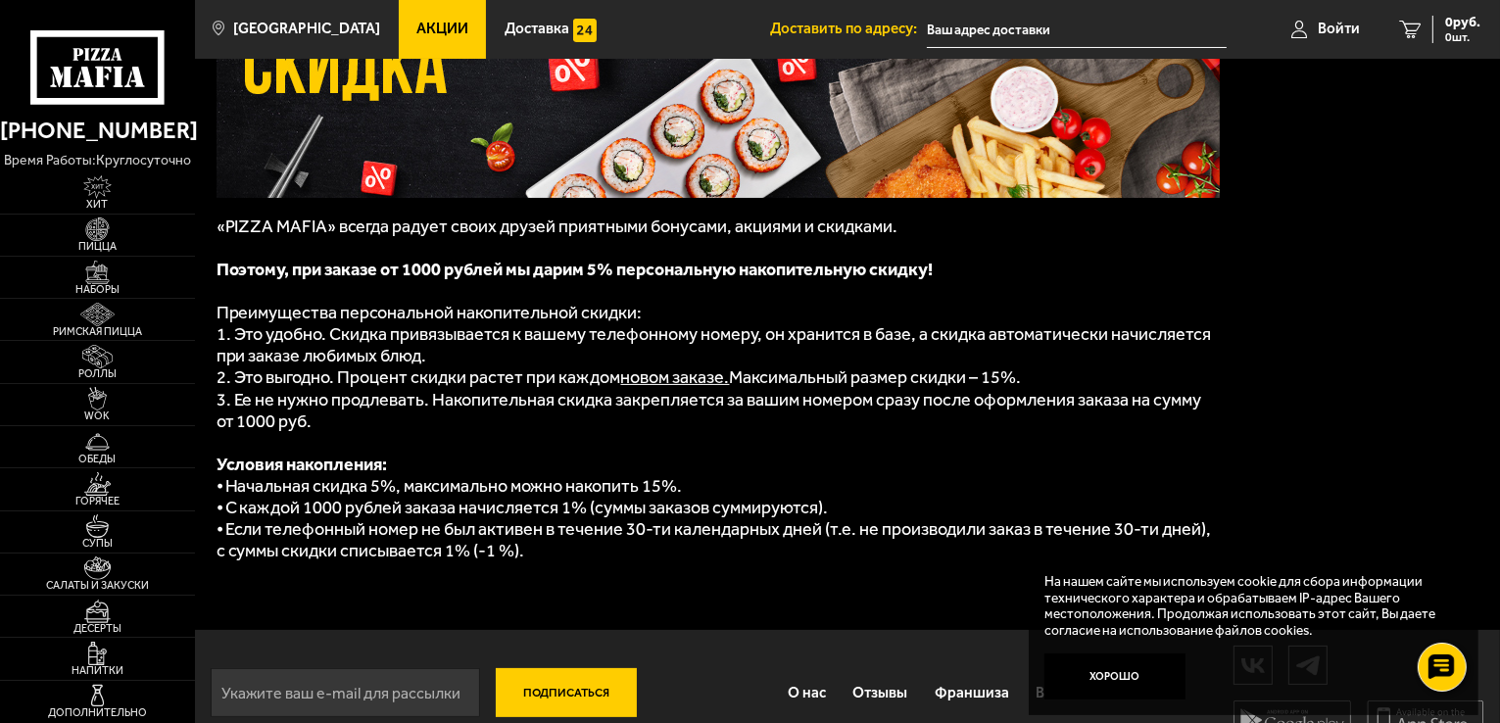
scroll to position [278, 0]
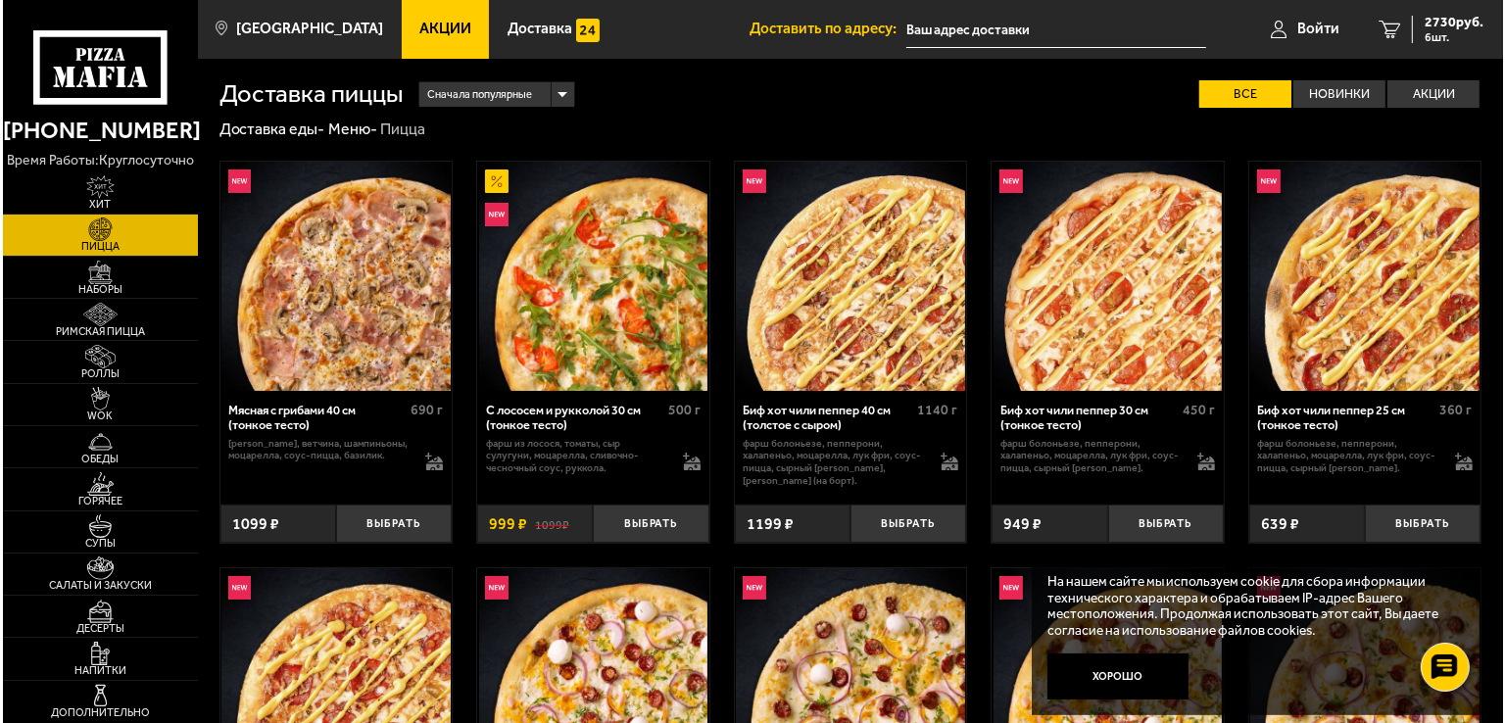
scroll to position [4418, 0]
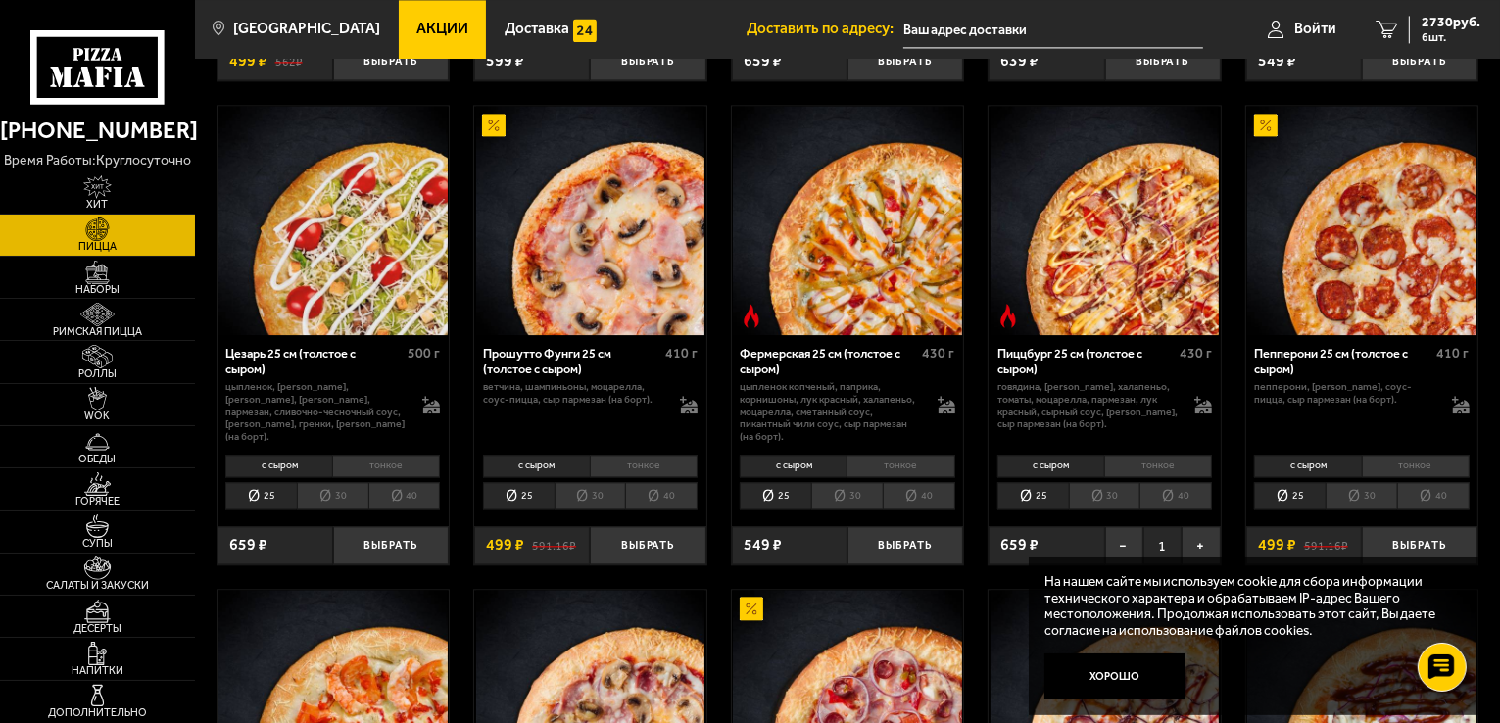
click at [846, 503] on li "30" at bounding box center [847, 495] width 72 height 27
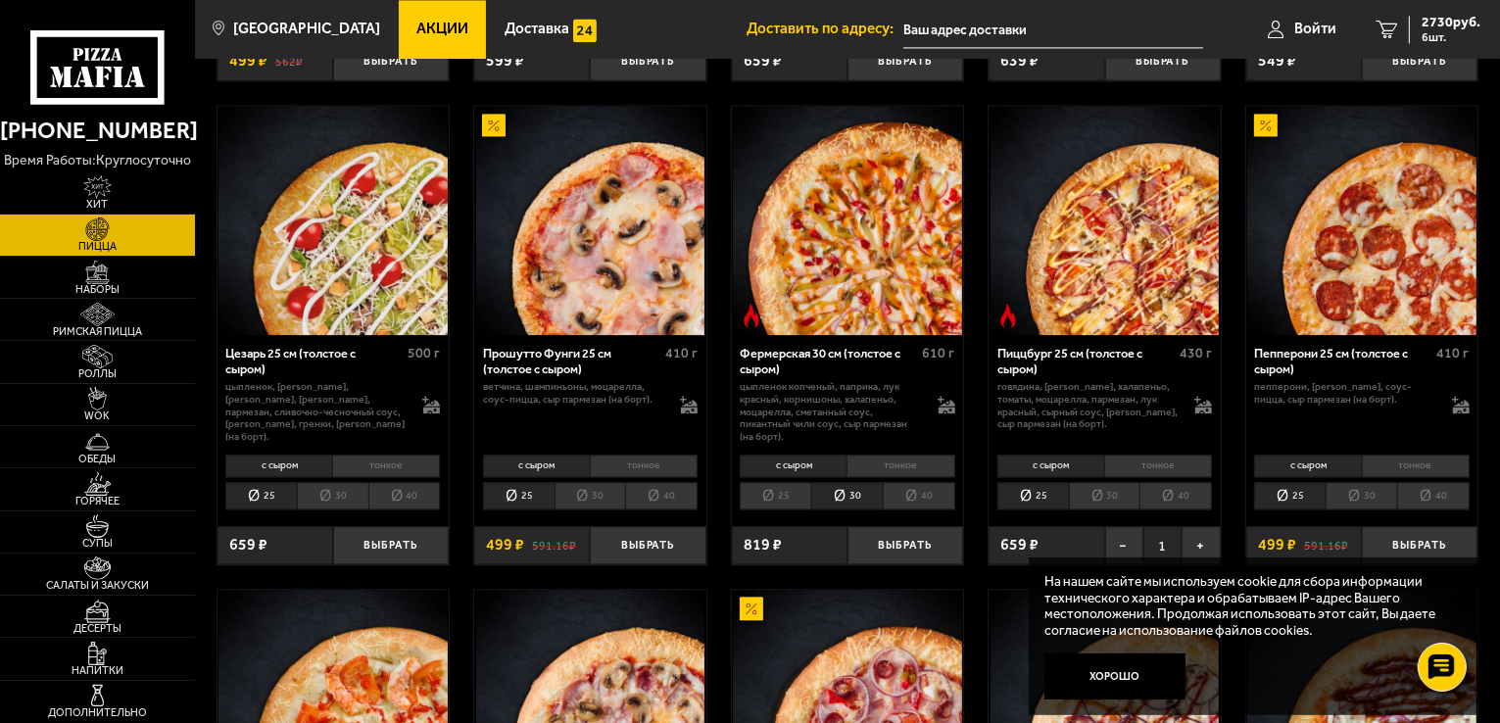
click at [826, 356] on div "Фермерская 30 см (толстое с сыром)" at bounding box center [828, 361] width 177 height 30
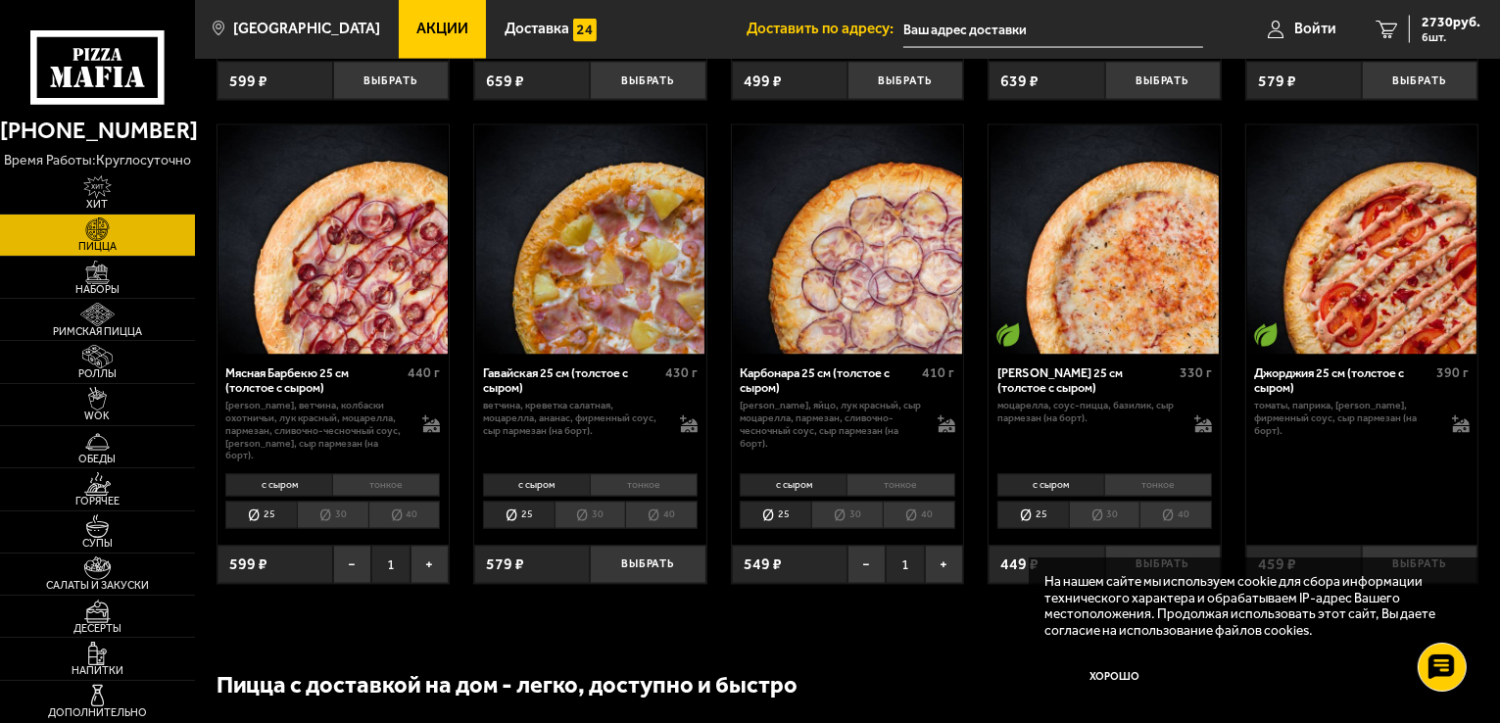
scroll to position [546, 0]
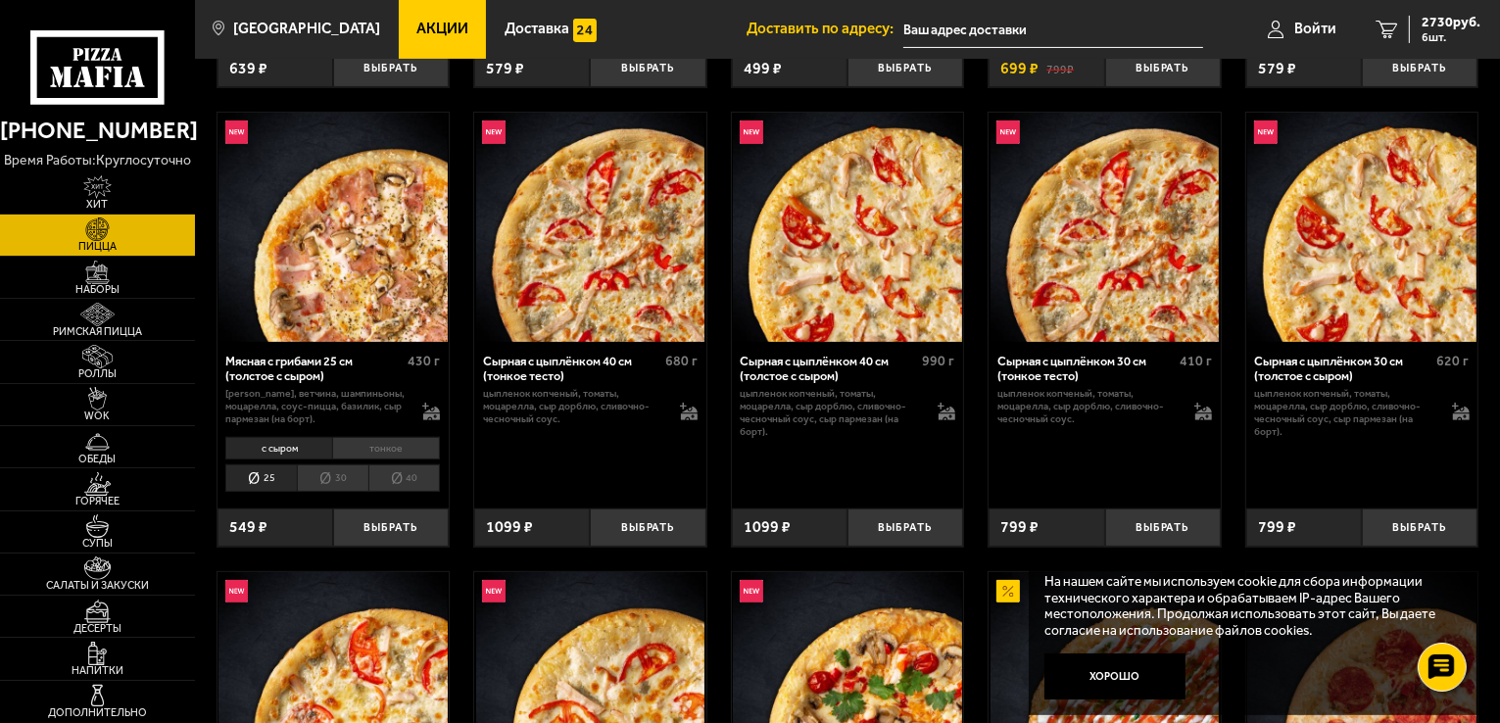
click at [325, 487] on li "30" at bounding box center [333, 477] width 72 height 27
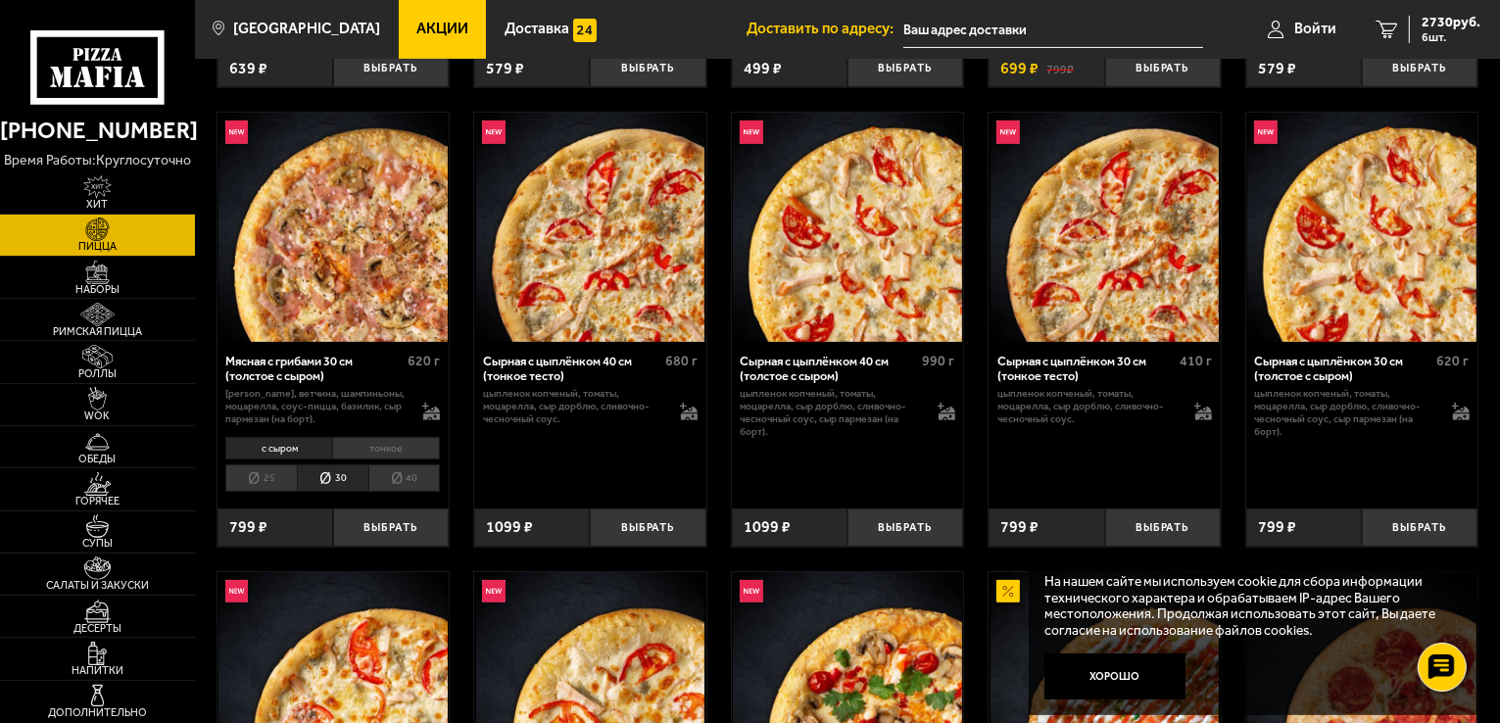
click at [302, 360] on div "Мясная с грибами 30 см (толстое с сыром)" at bounding box center [313, 369] width 177 height 30
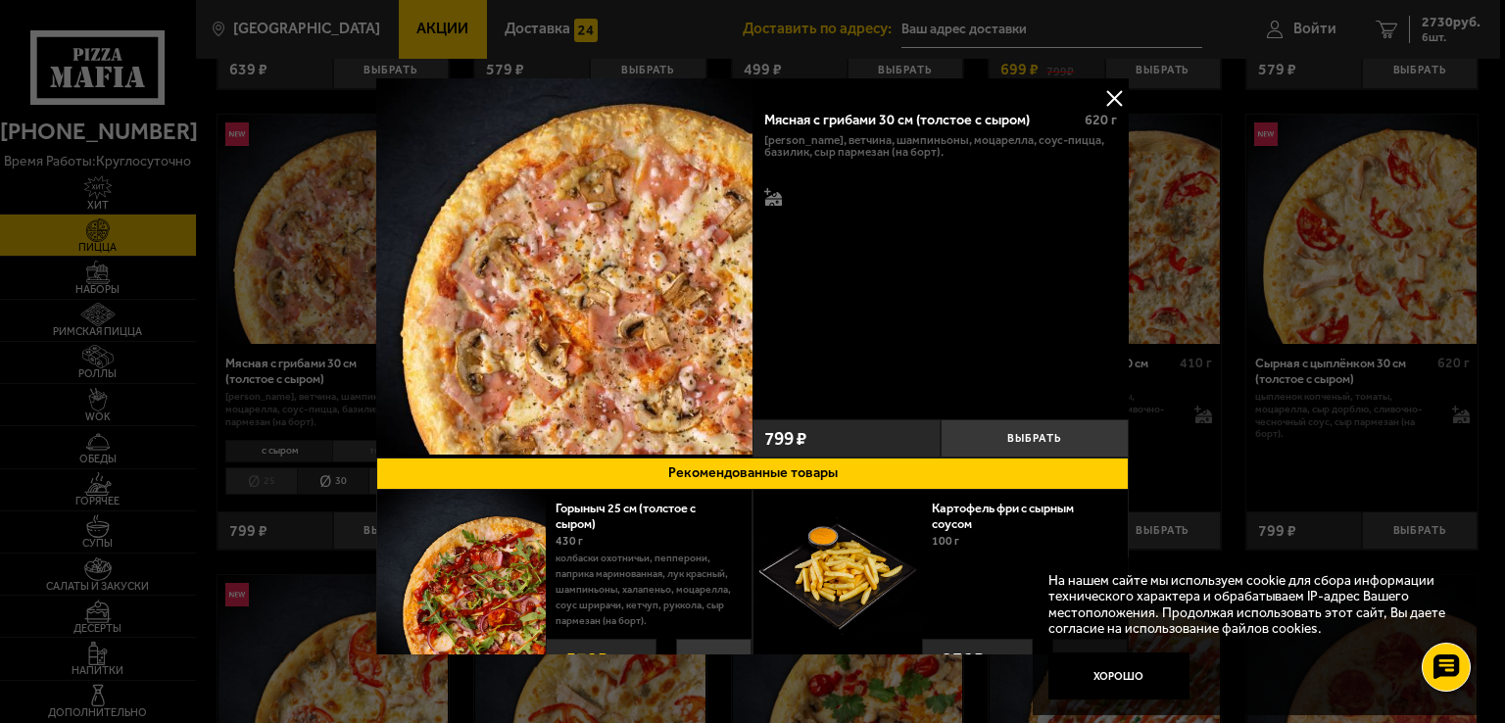
click at [1105, 103] on button at bounding box center [1113, 97] width 29 height 29
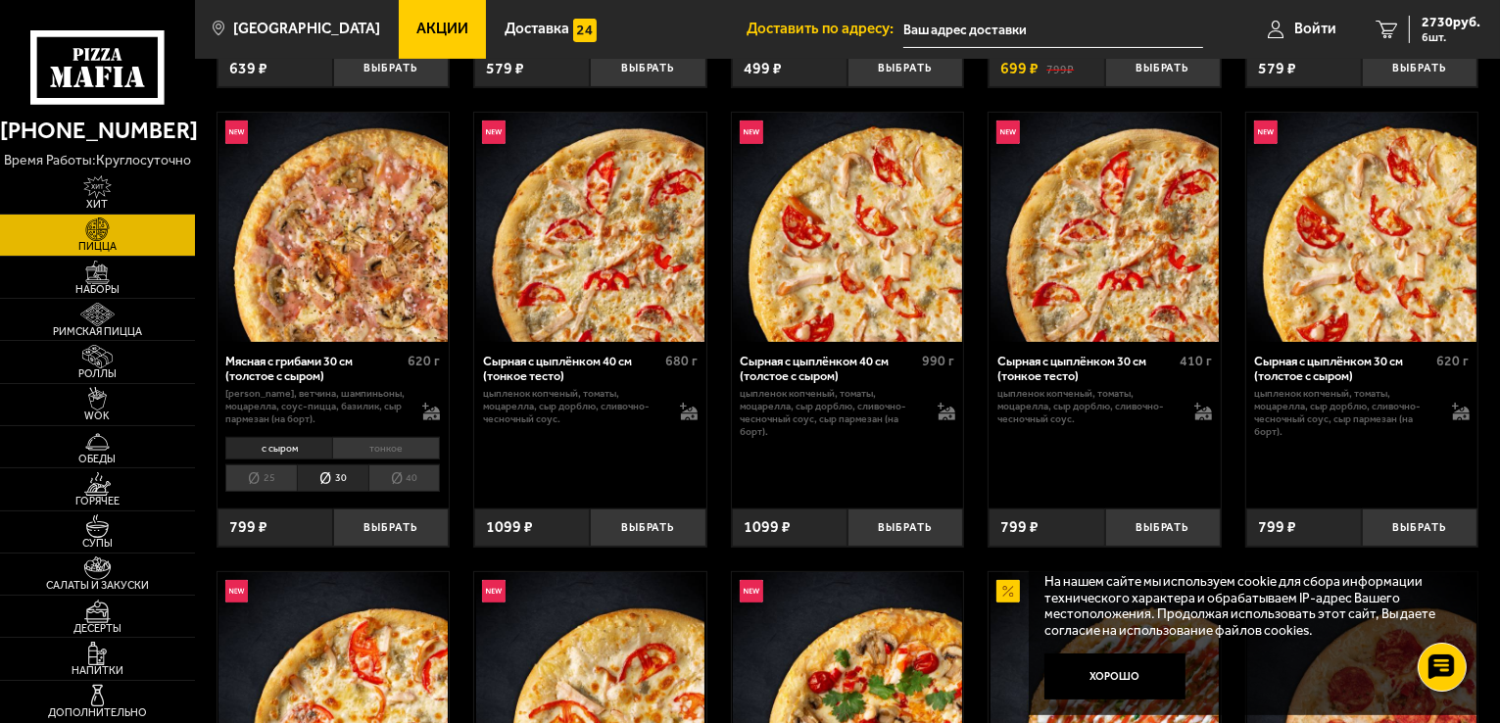
click at [380, 442] on li "тонкое" at bounding box center [386, 448] width 108 height 23
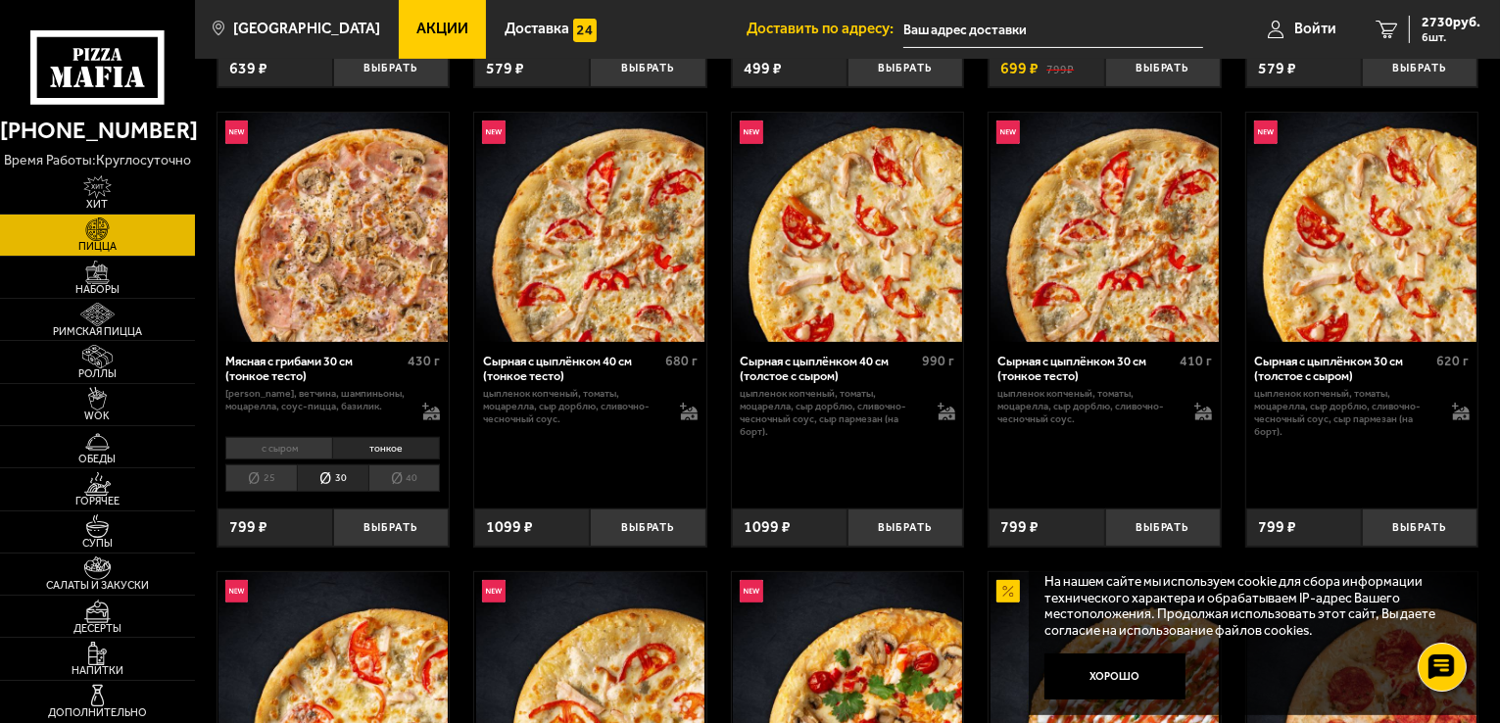
click at [317, 357] on div "Мясная с грибами 30 см (тонкое тесто)" at bounding box center [313, 369] width 177 height 30
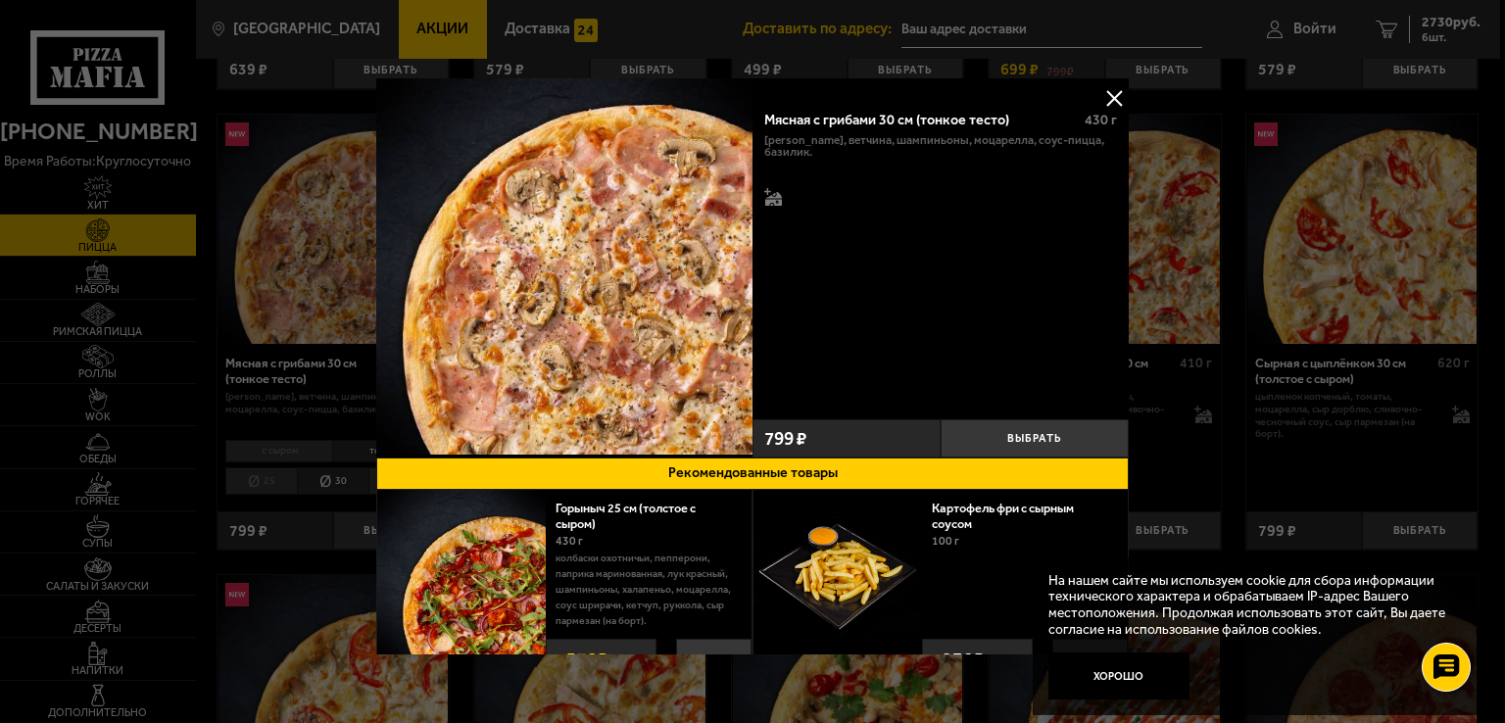
click at [1368, 270] on div at bounding box center [752, 361] width 1505 height 723
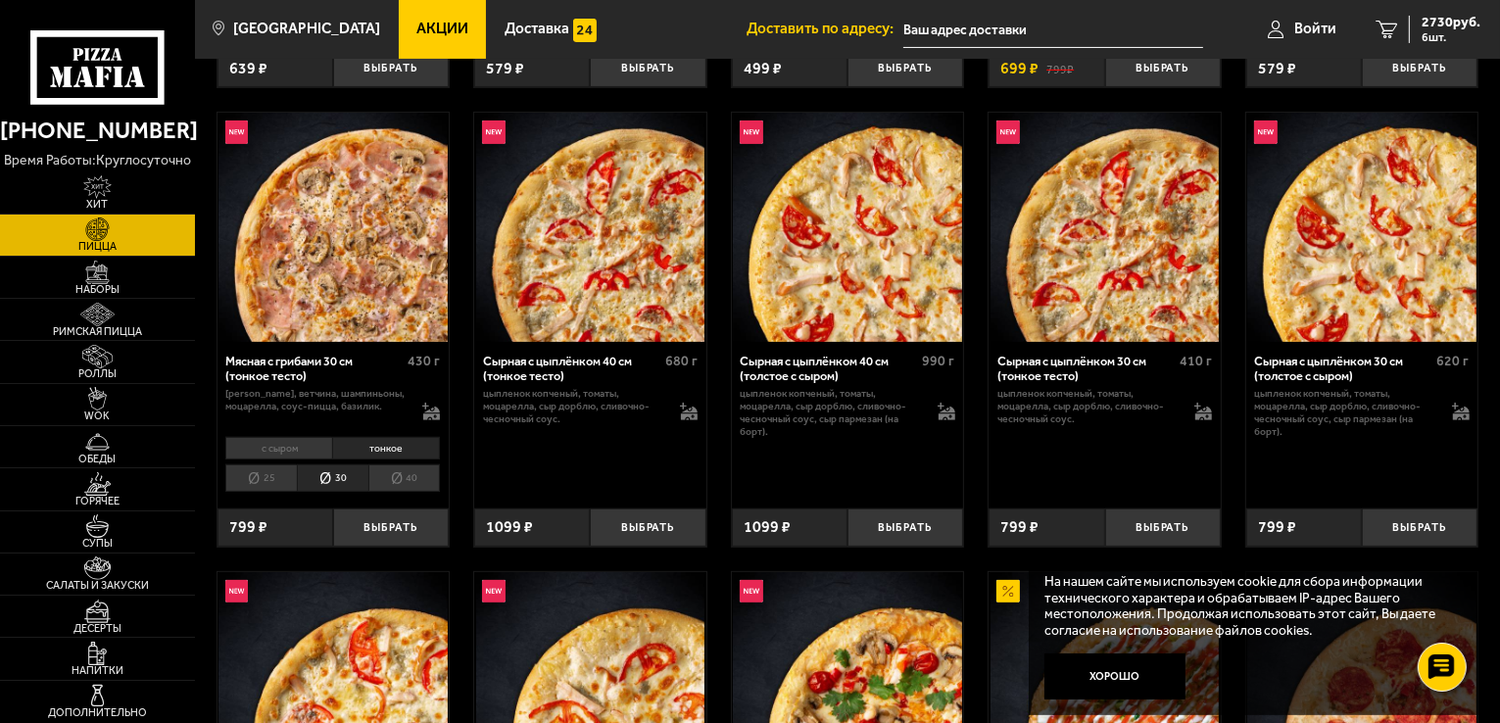
scroll to position [2944, 0]
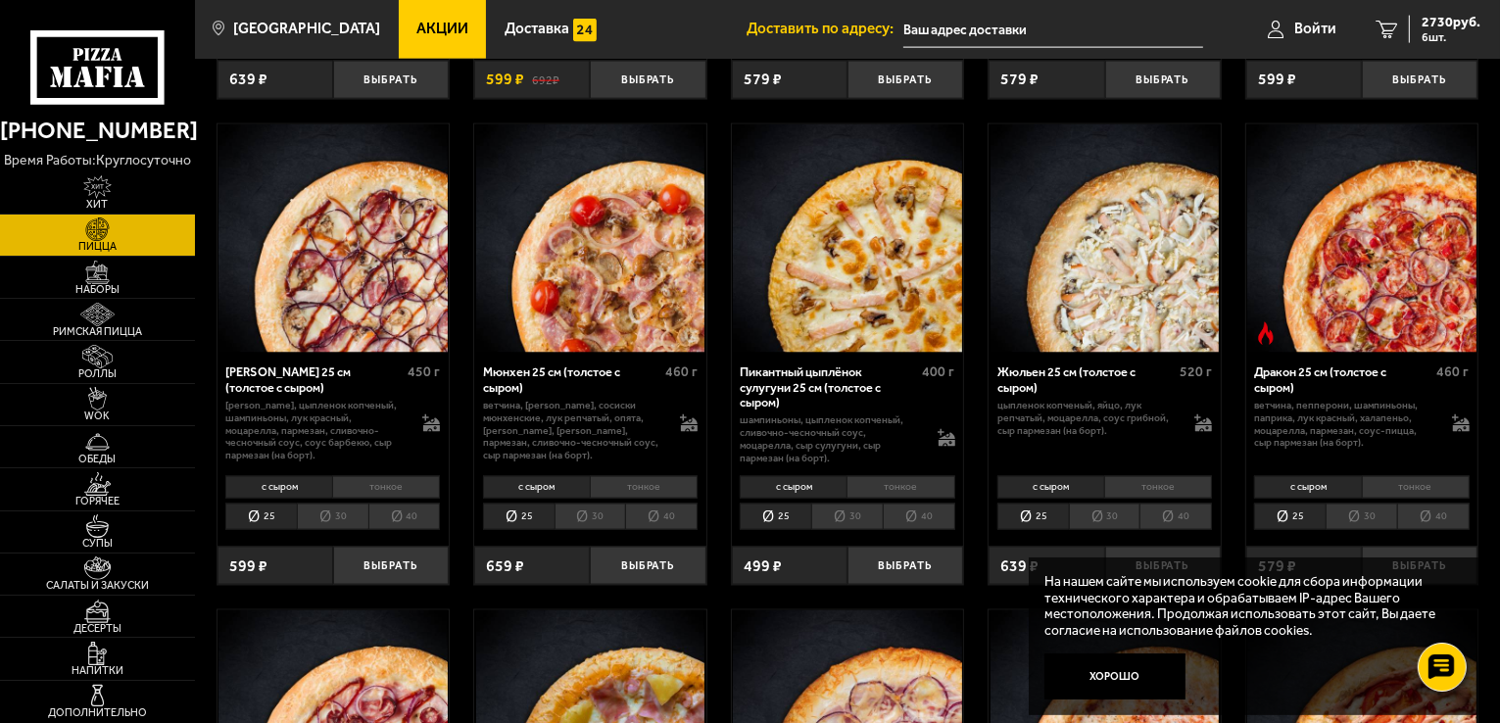
click at [1364, 507] on li "30" at bounding box center [1362, 517] width 72 height 27
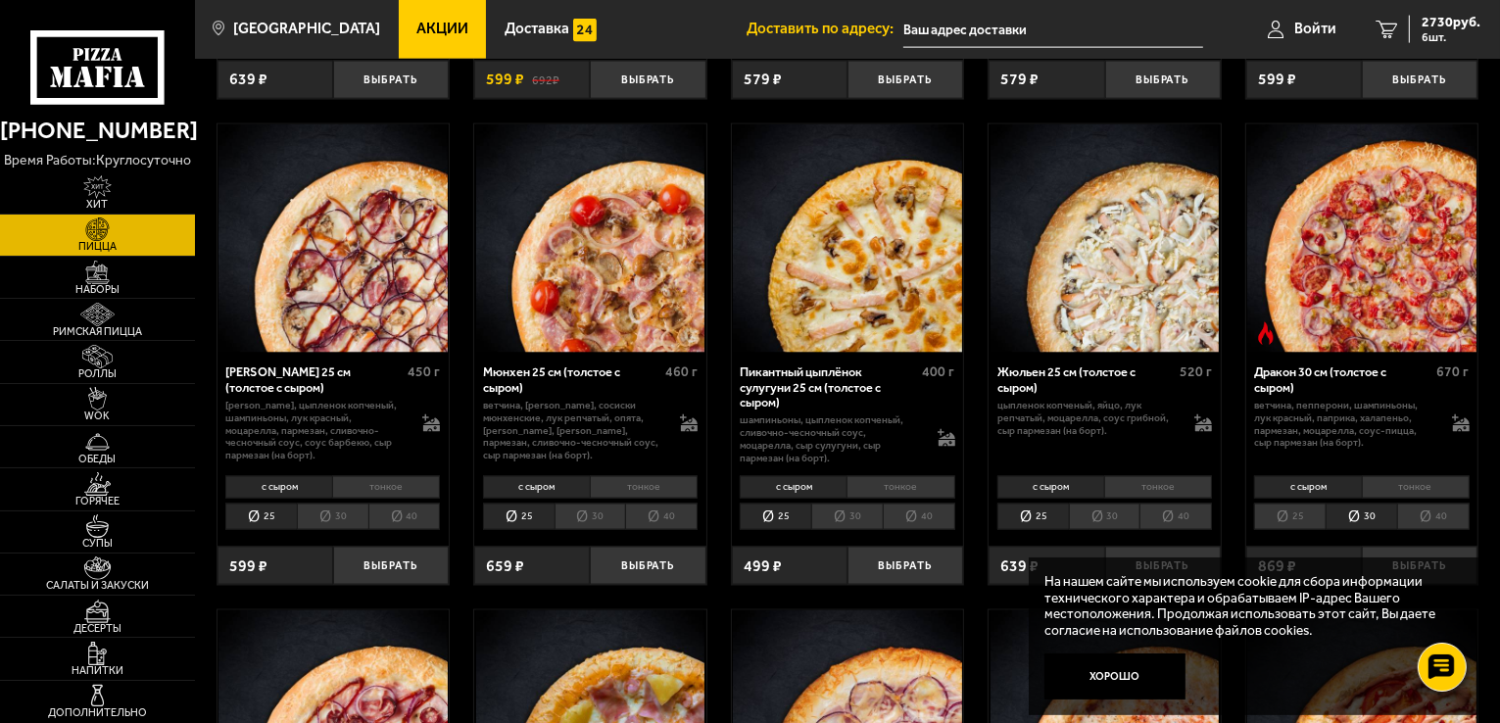
drag, startPoint x: 1364, startPoint y: 507, endPoint x: 1415, endPoint y: 471, distance: 62.5
click at [1415, 476] on li "тонкое" at bounding box center [1416, 487] width 108 height 23
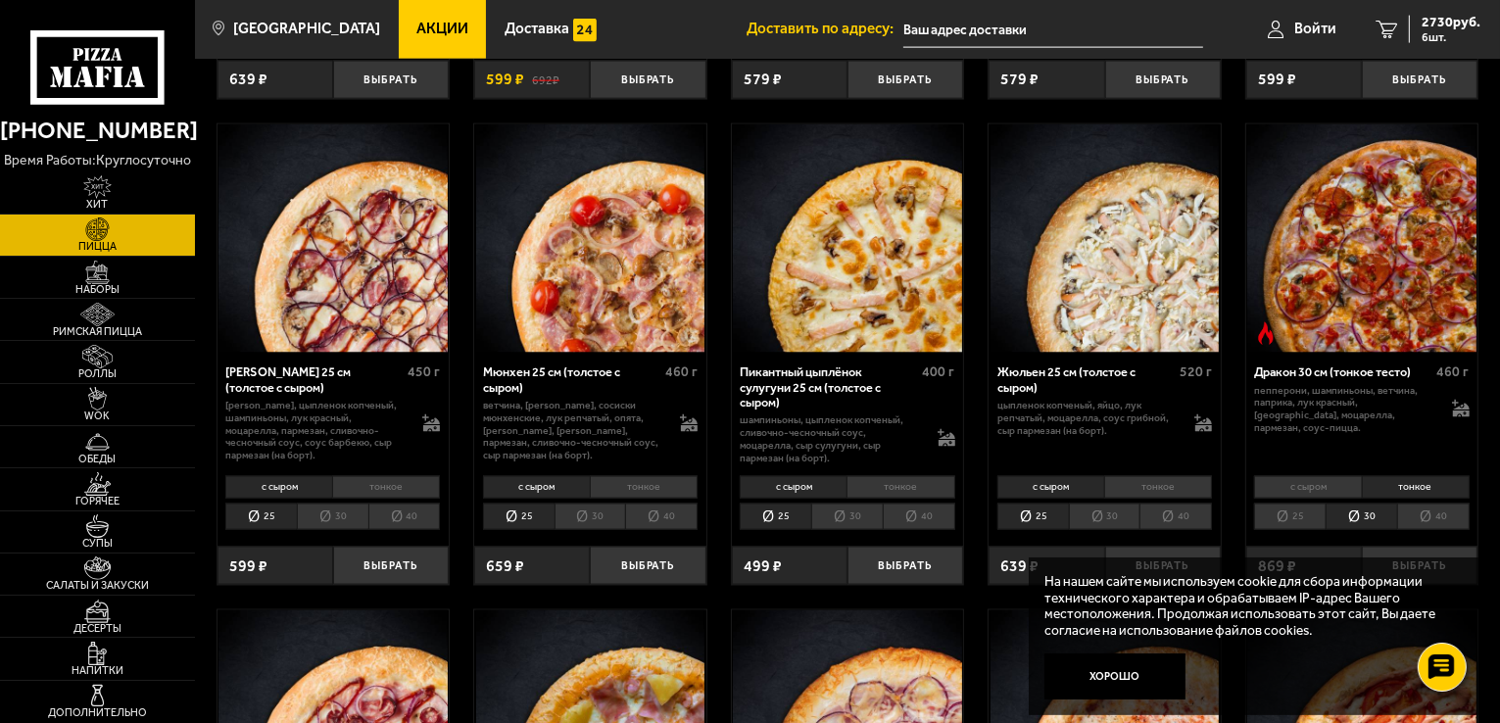
click at [1356, 364] on div "Дракон 30 см (тонкое тесто)" at bounding box center [1342, 371] width 177 height 15
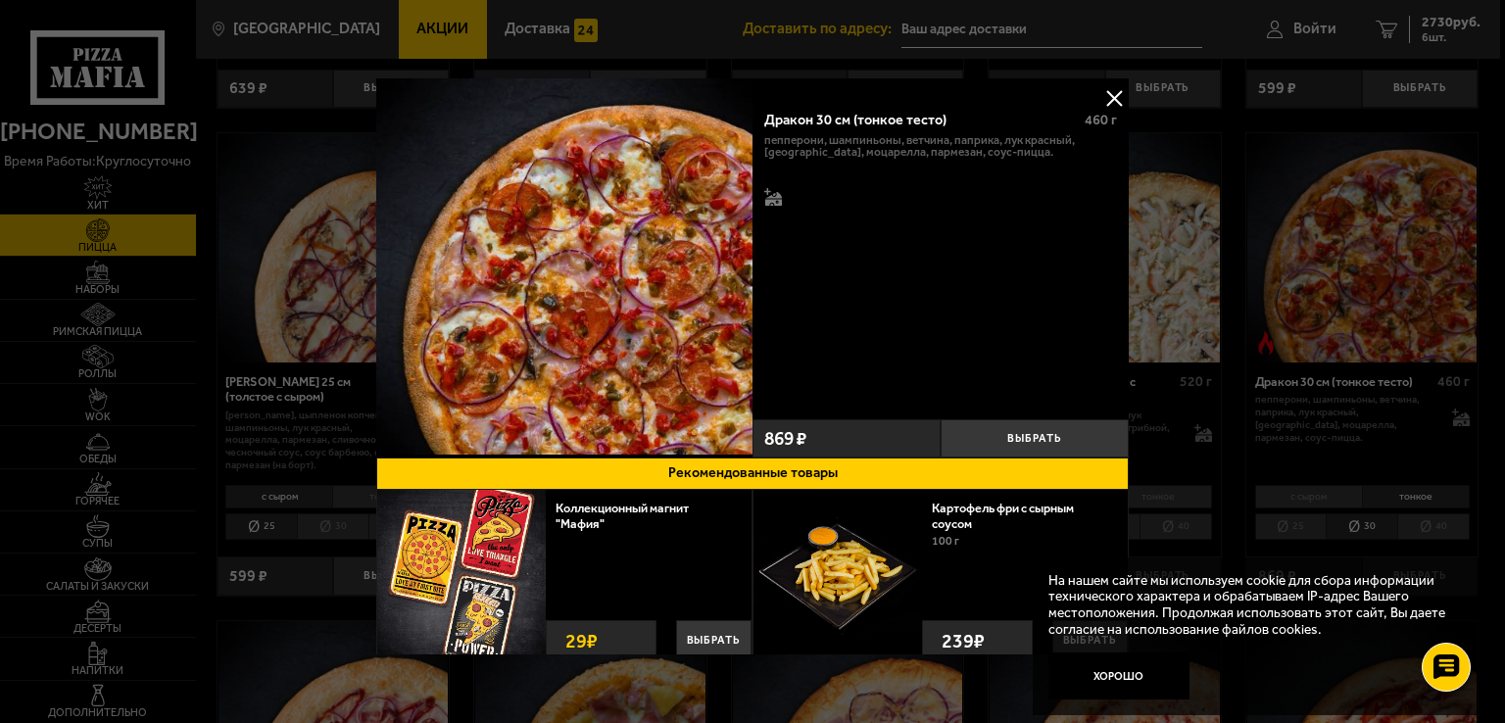
click at [1342, 389] on div at bounding box center [752, 361] width 1505 height 723
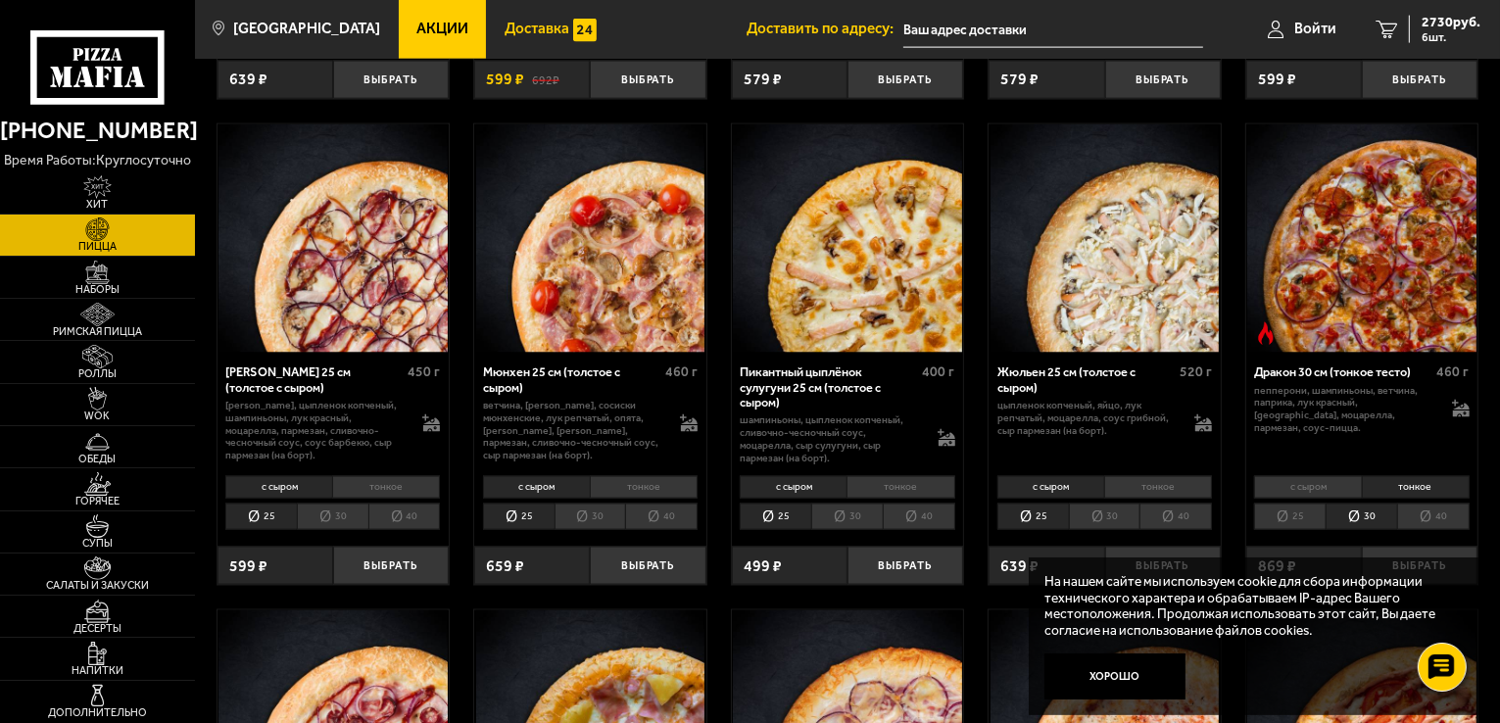
scroll to position [2461, 0]
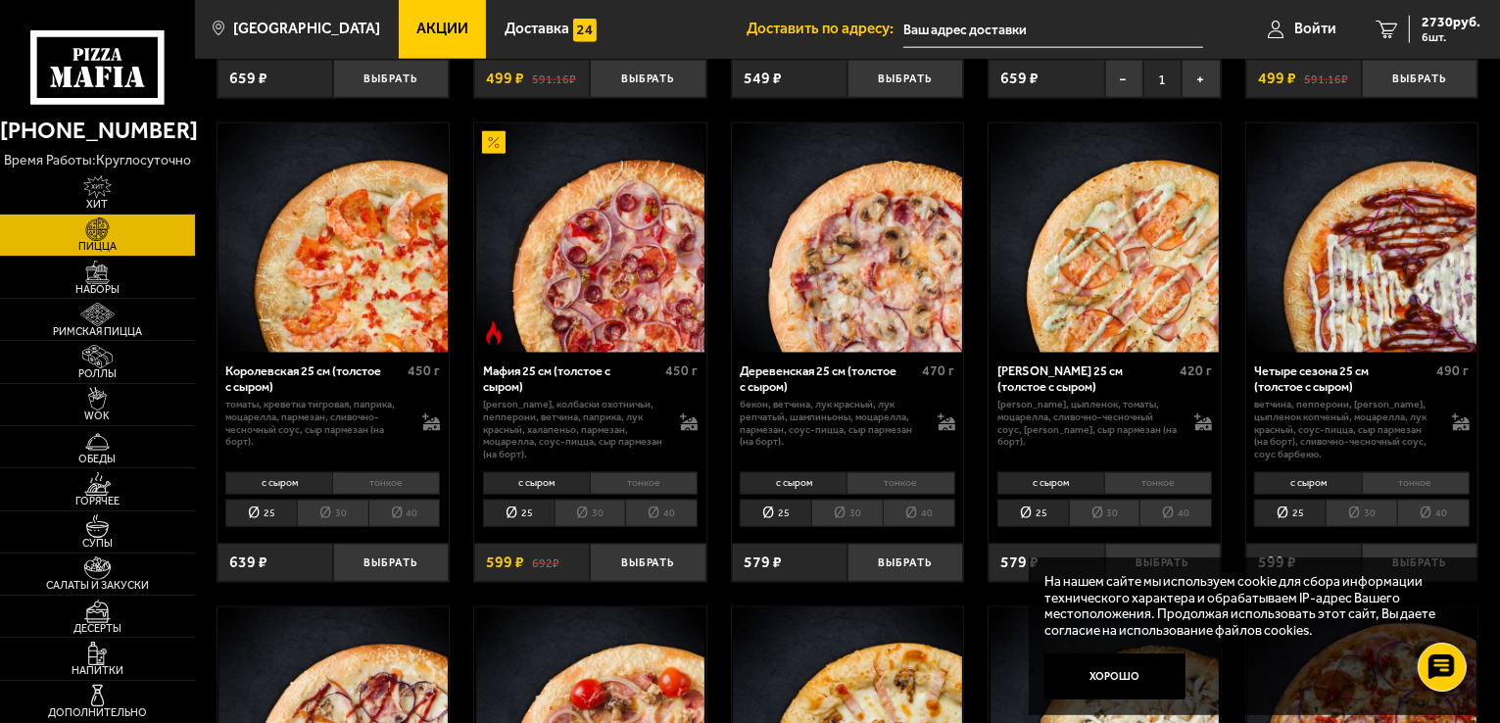
click at [1108, 500] on li "30" at bounding box center [1105, 513] width 72 height 27
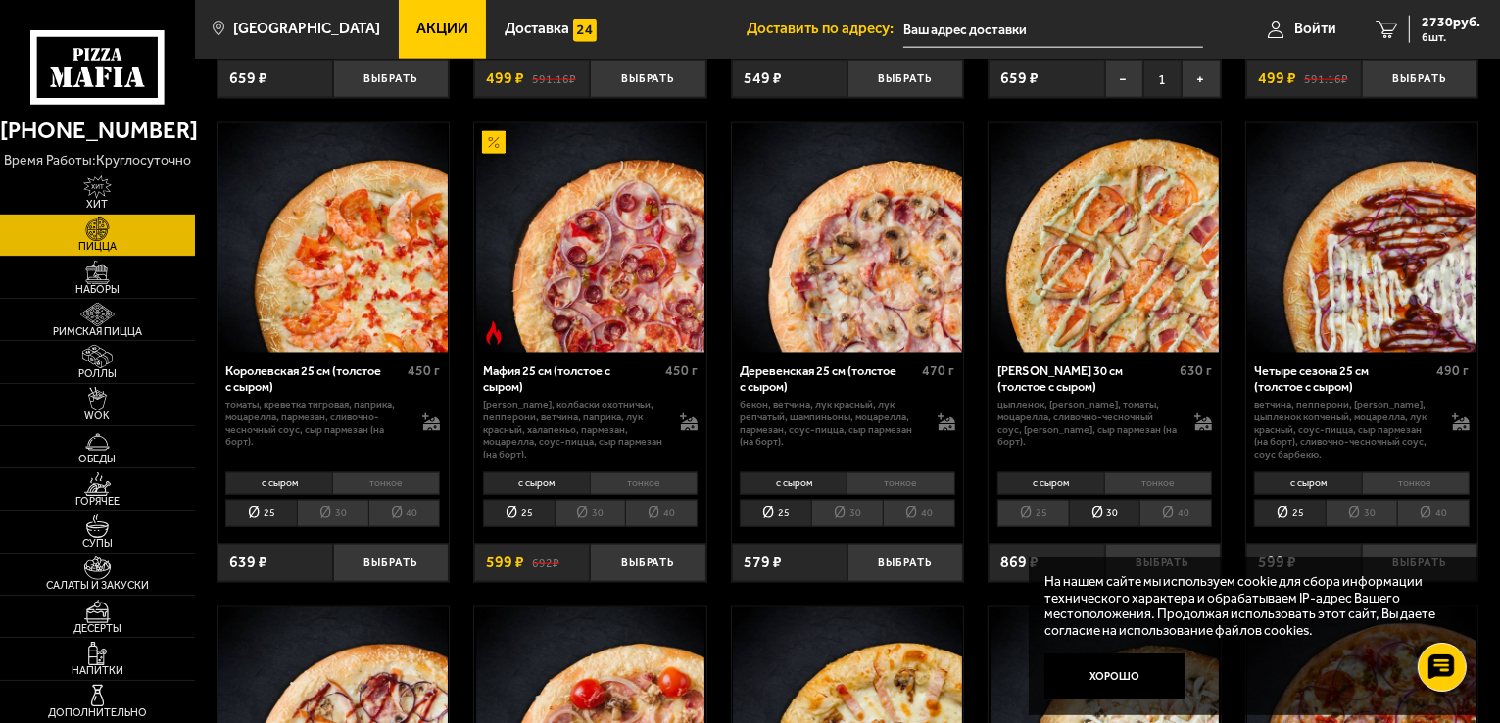
click at [1087, 363] on div "Чикен Ранч 30 см (толстое с сыром)" at bounding box center [1085, 378] width 177 height 30
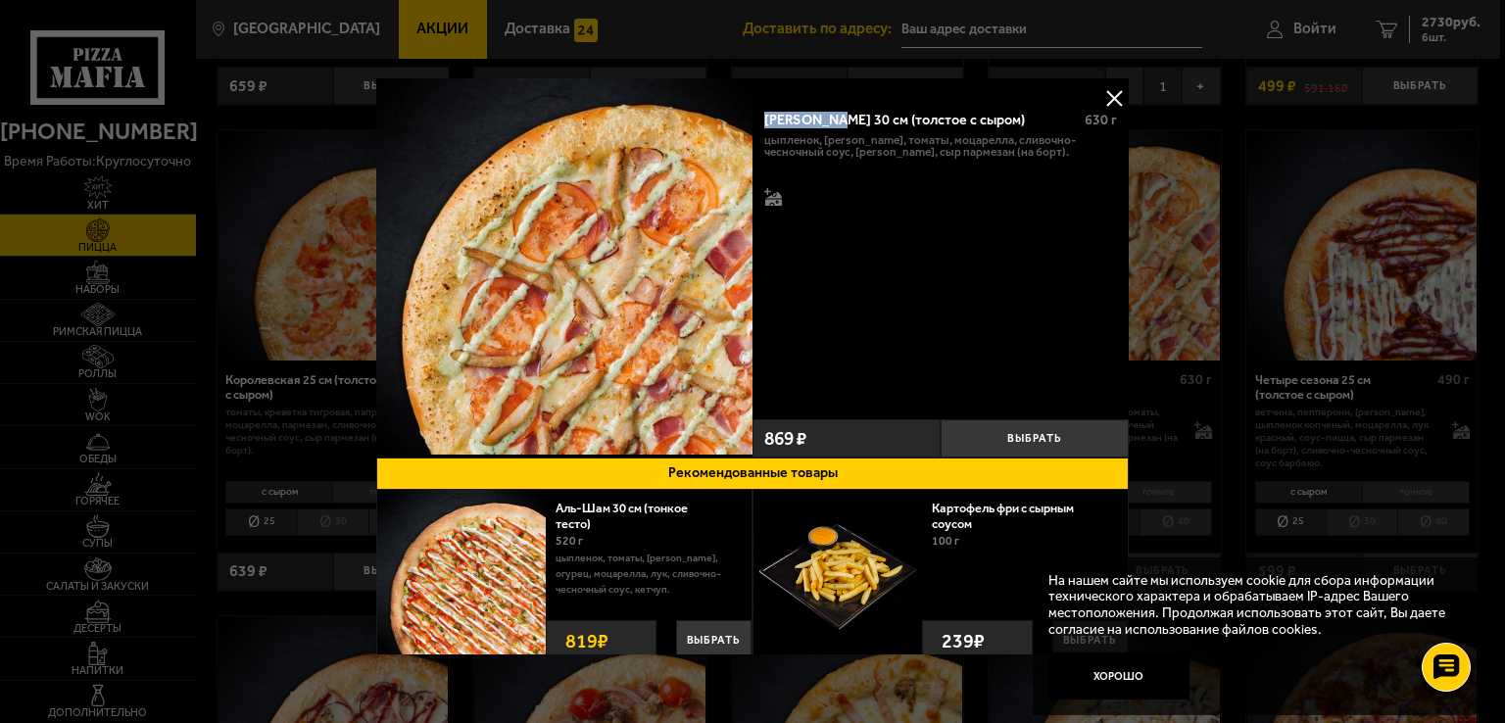
drag, startPoint x: 759, startPoint y: 113, endPoint x: 834, endPoint y: 115, distance: 74.5
click at [834, 115] on div "Чикен Ранч 30 см (толстое с сыром) 630 г цыпленок, бекон, томаты, моцарелла, сл…" at bounding box center [940, 255] width 376 height 314
copy div "Чикен Ранч"
click at [1270, 358] on div at bounding box center [752, 361] width 1505 height 723
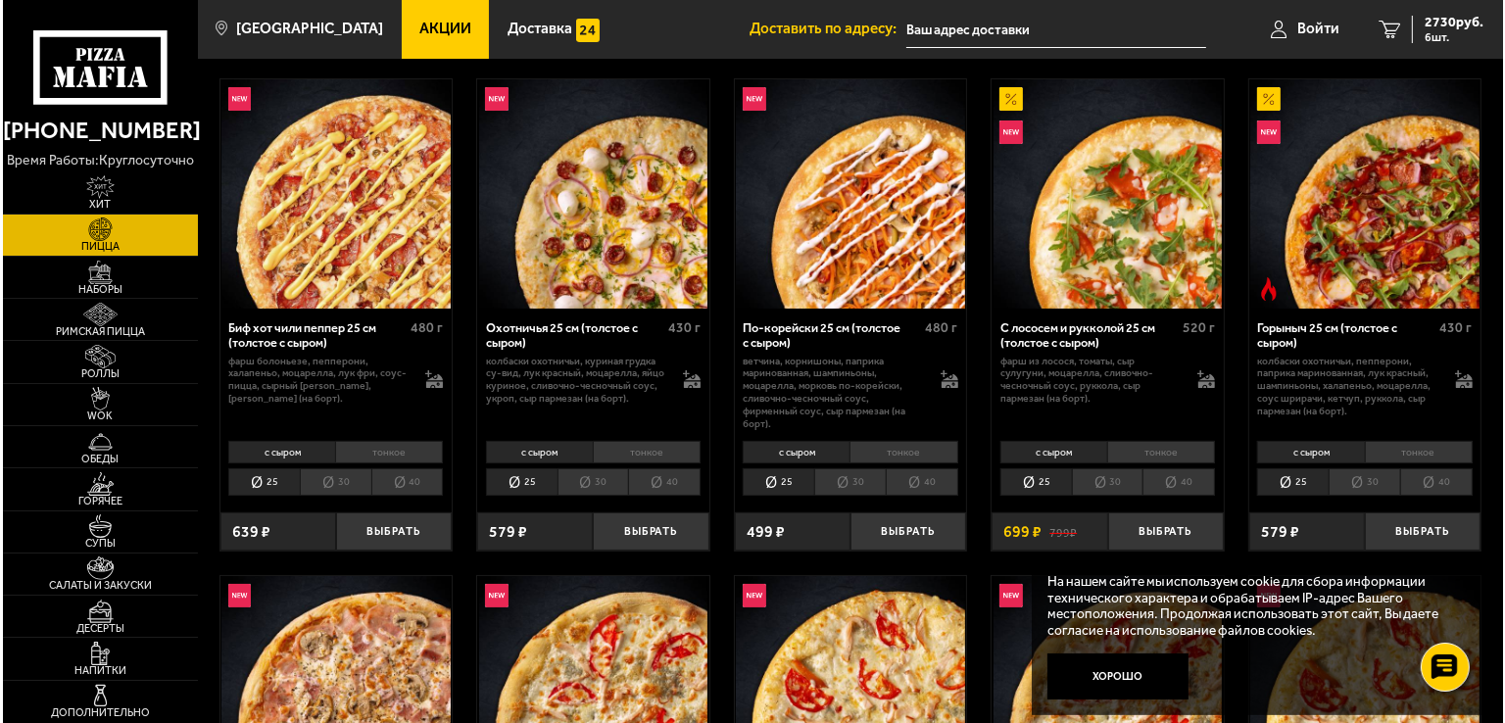
scroll to position [1005, 0]
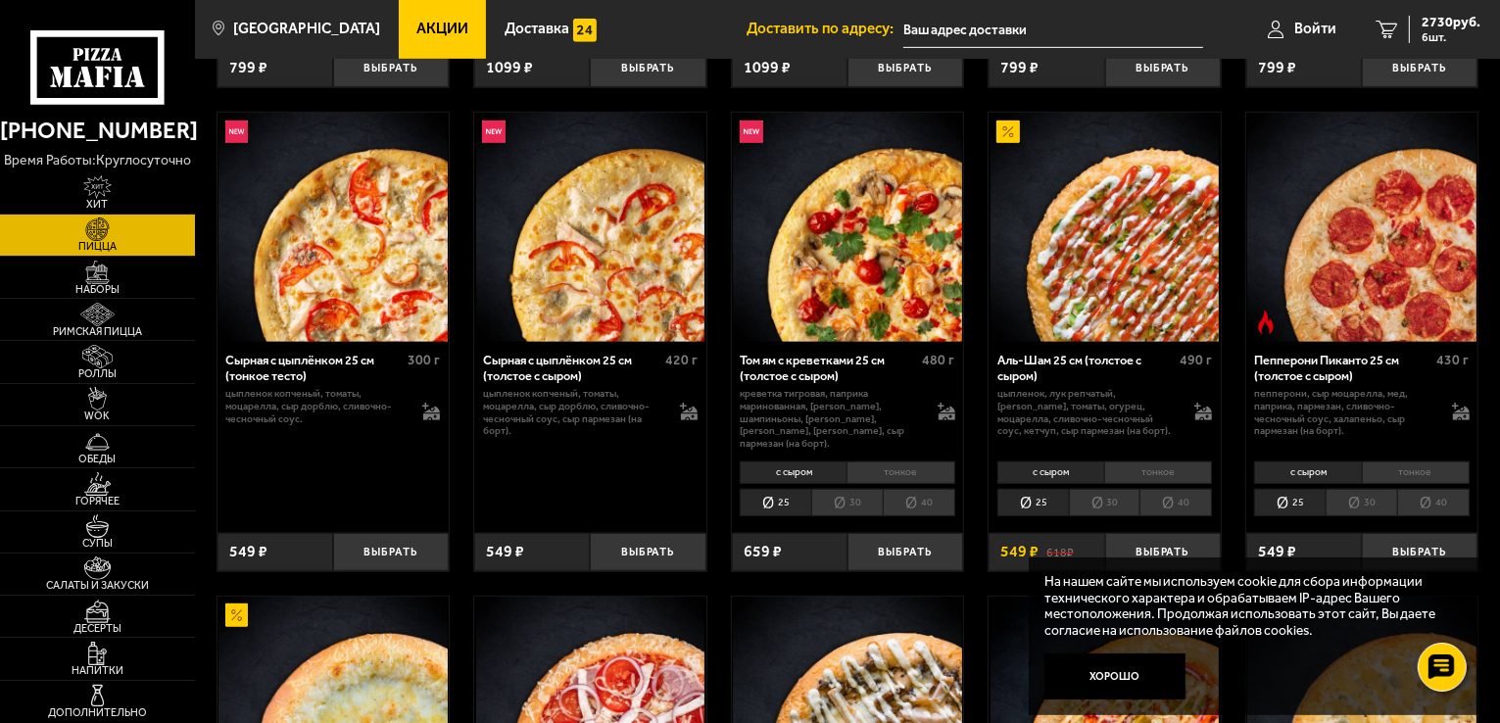
click at [1370, 496] on li "30" at bounding box center [1362, 502] width 72 height 27
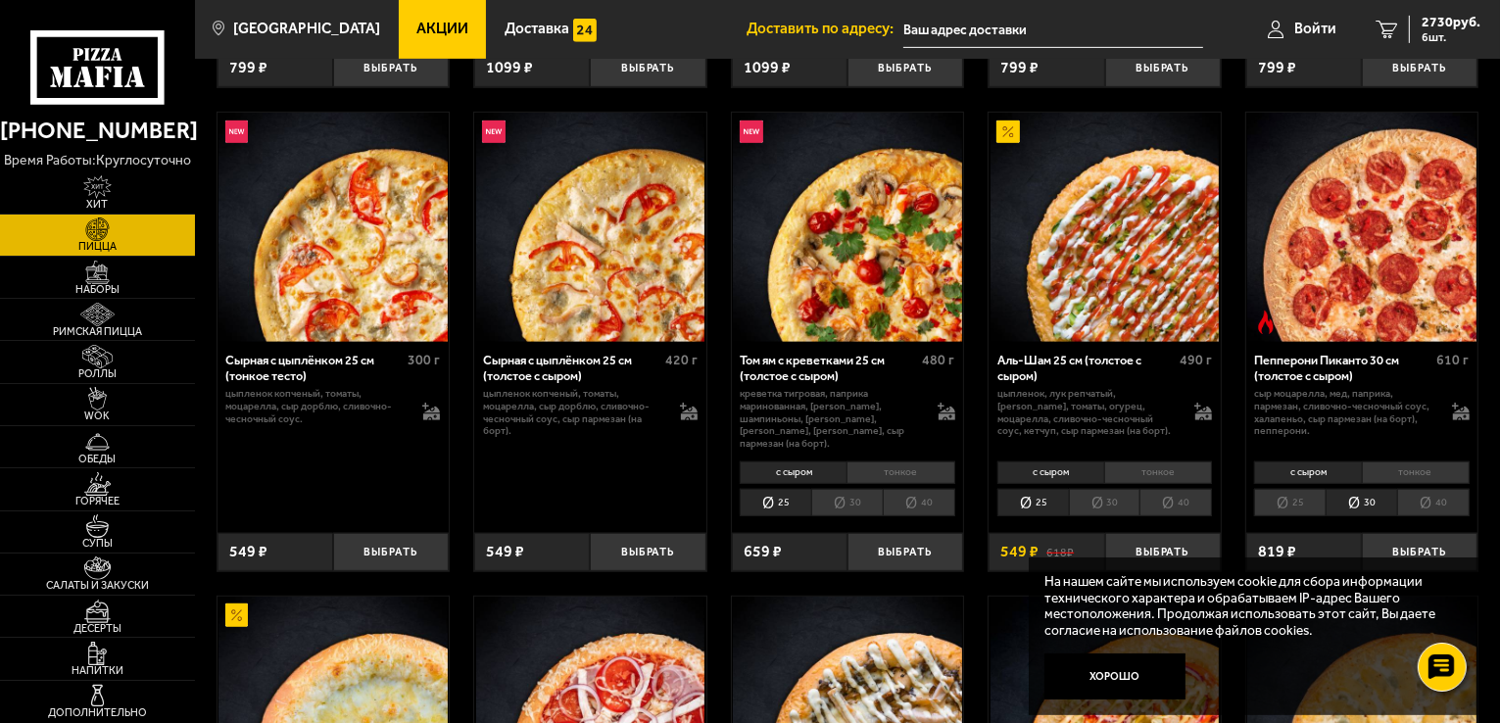
click at [1304, 359] on div "Пепперони Пиканто 30 см (толстое с сыром)" at bounding box center [1342, 368] width 177 height 30
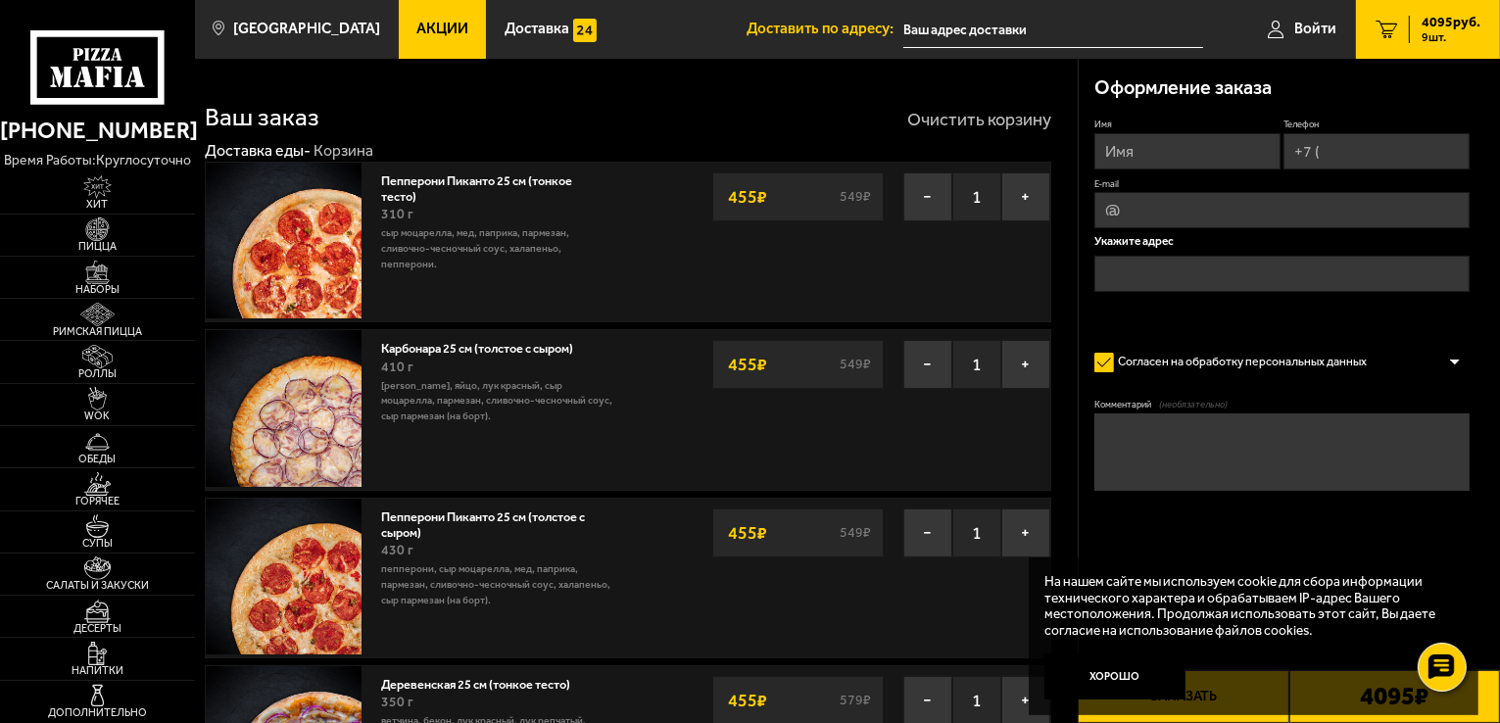
click at [949, 124] on button "Очистить корзину" at bounding box center [979, 120] width 144 height 18
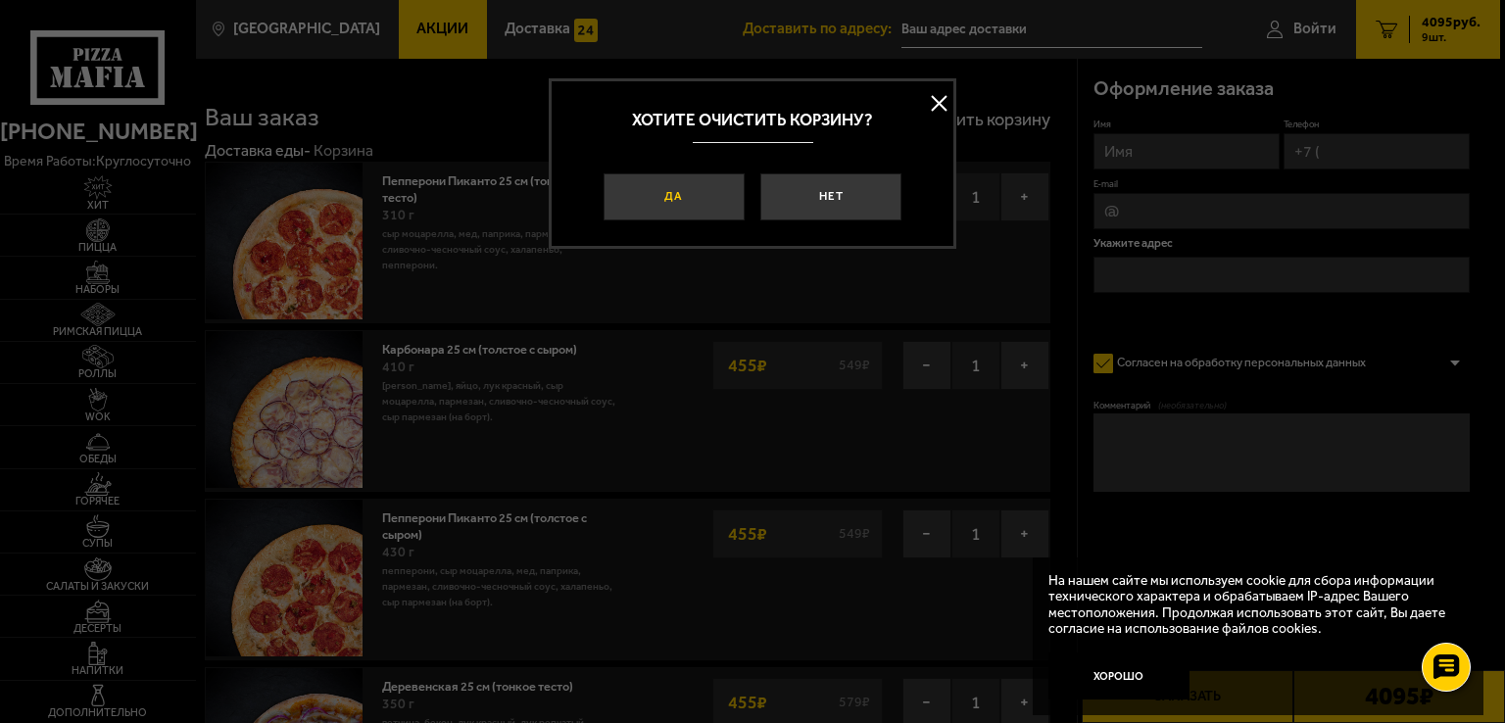
click at [682, 198] on button "Да" at bounding box center [674, 196] width 141 height 47
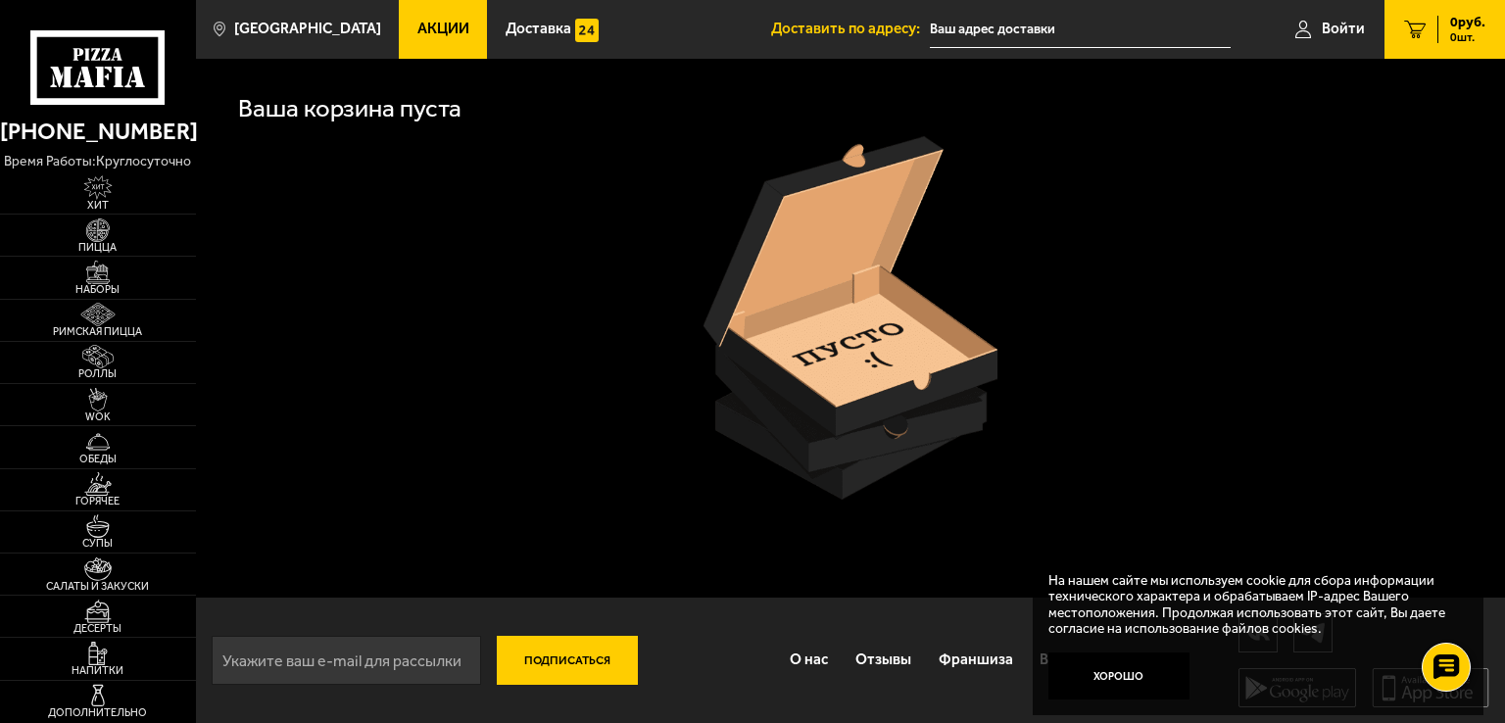
click at [412, 15] on link "Акции" at bounding box center [443, 29] width 88 height 59
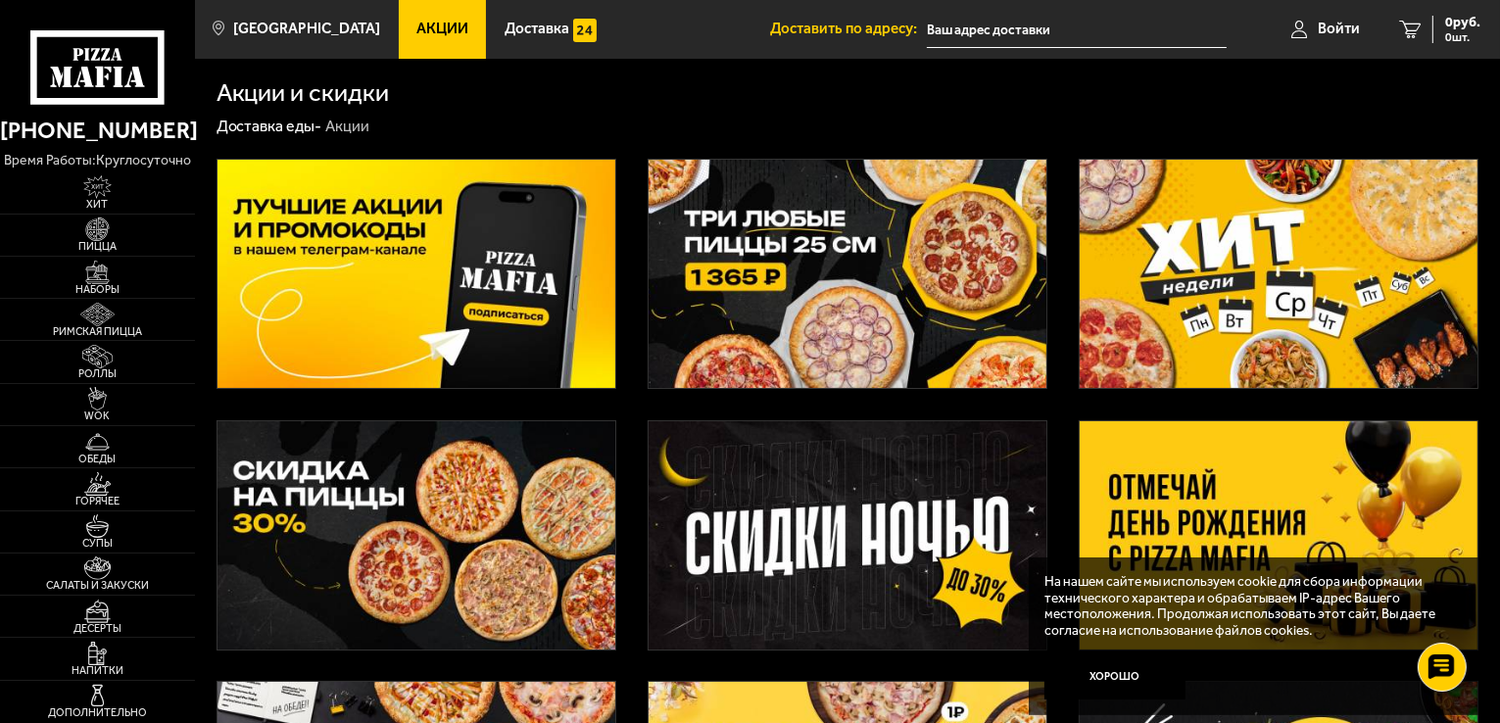
click at [756, 264] on img at bounding box center [848, 274] width 398 height 228
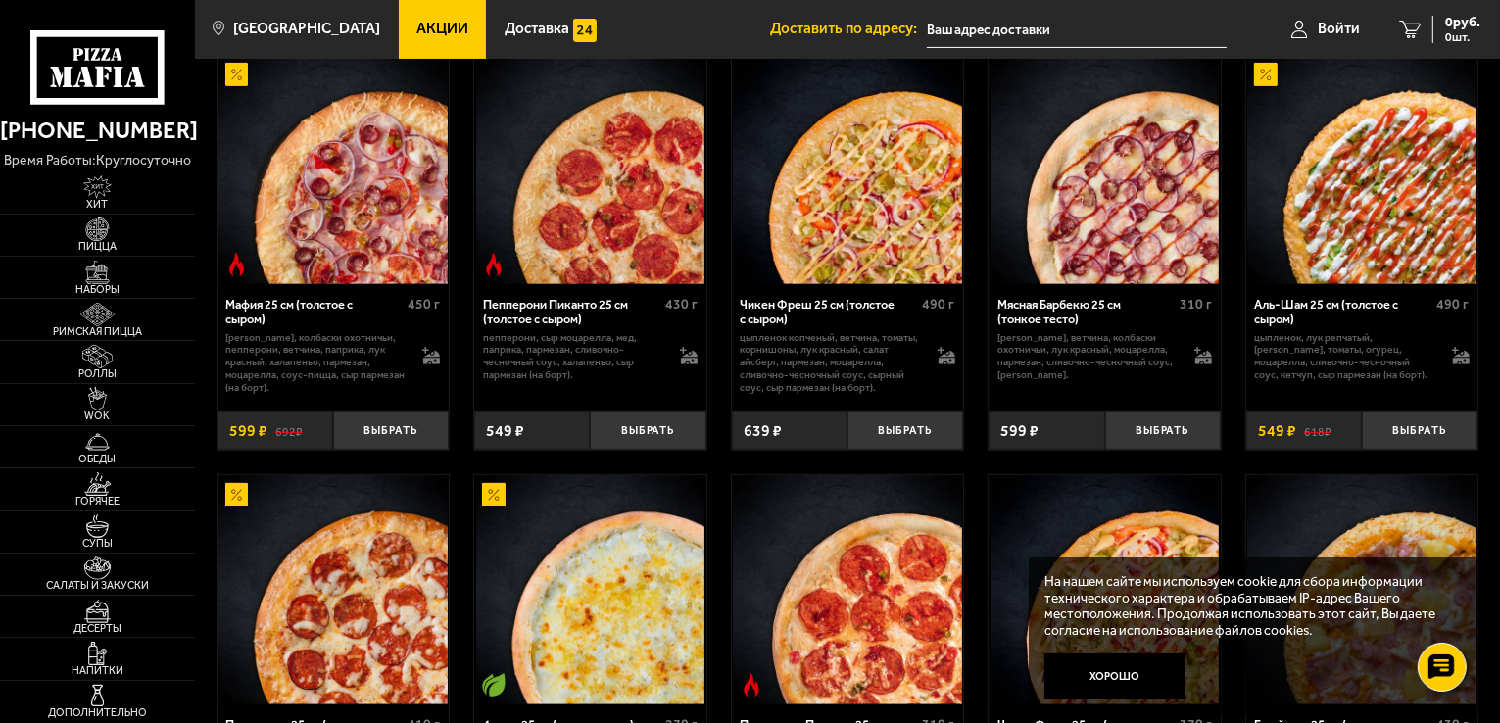
scroll to position [686, 0]
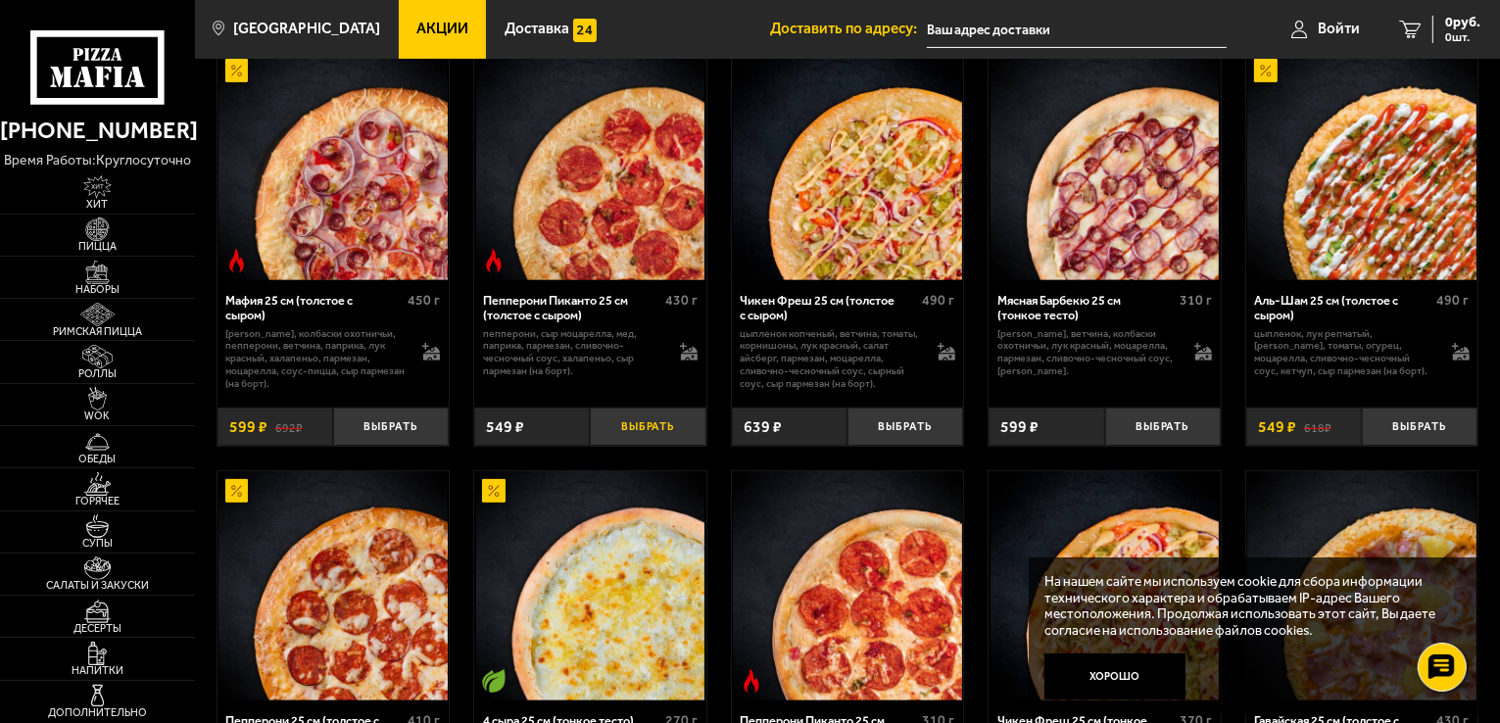
click at [640, 441] on button "Выбрать" at bounding box center [648, 427] width 116 height 38
click at [880, 436] on button "Выбрать" at bounding box center [905, 427] width 116 height 38
click at [1156, 429] on button "Выбрать" at bounding box center [1163, 427] width 116 height 38
click at [1440, 31] on span "3 шт." at bounding box center [1451, 37] width 59 height 12
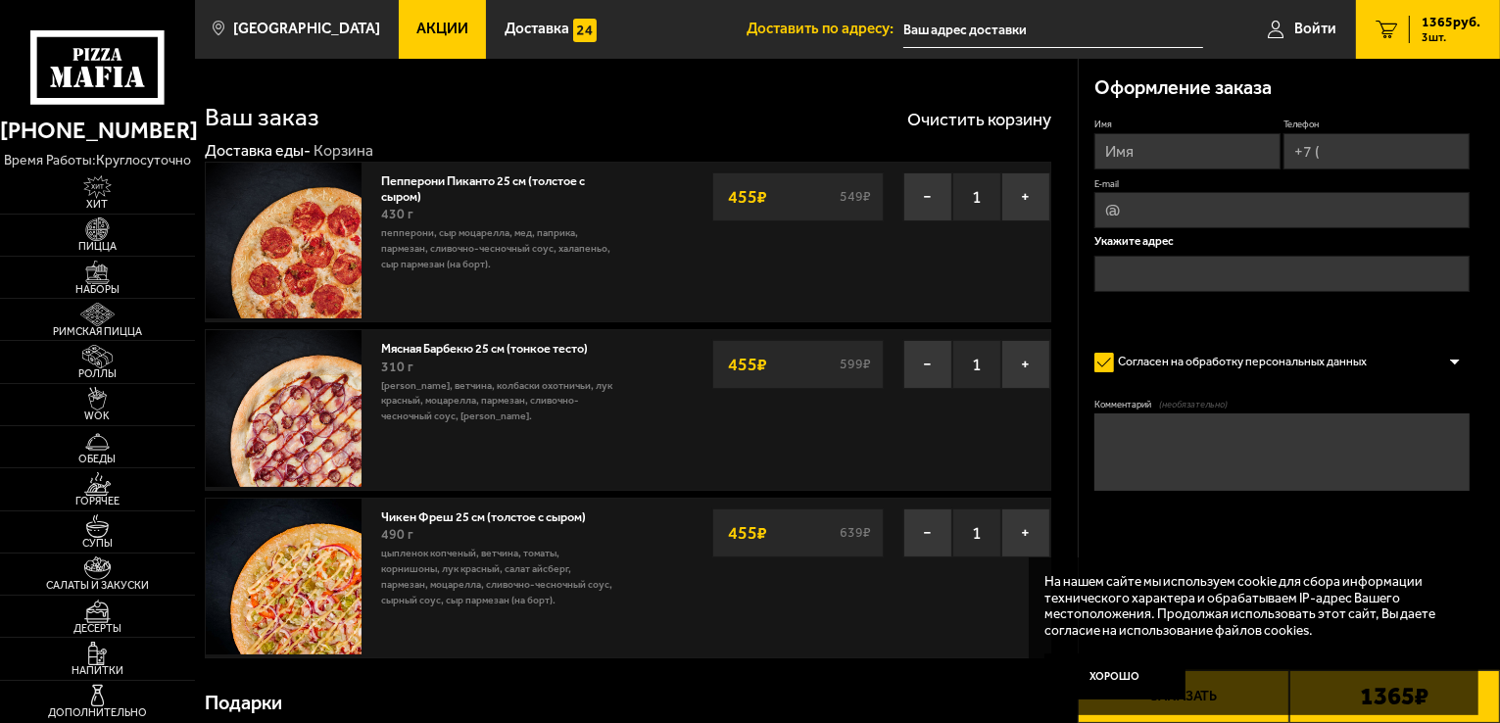
scroll to position [294, 0]
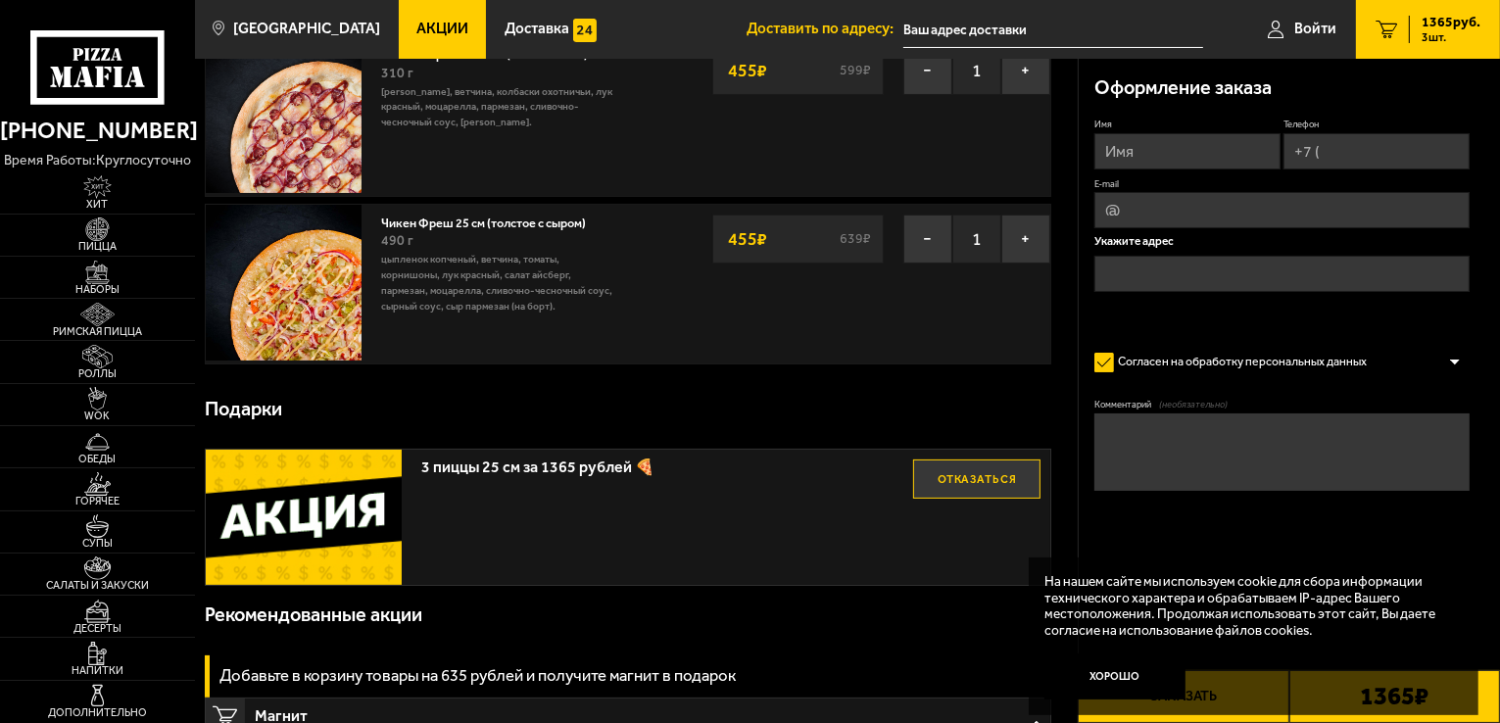
click at [522, 475] on span "3 пиццы 25 см за 1365 рублей 🍕" at bounding box center [667, 462] width 492 height 25
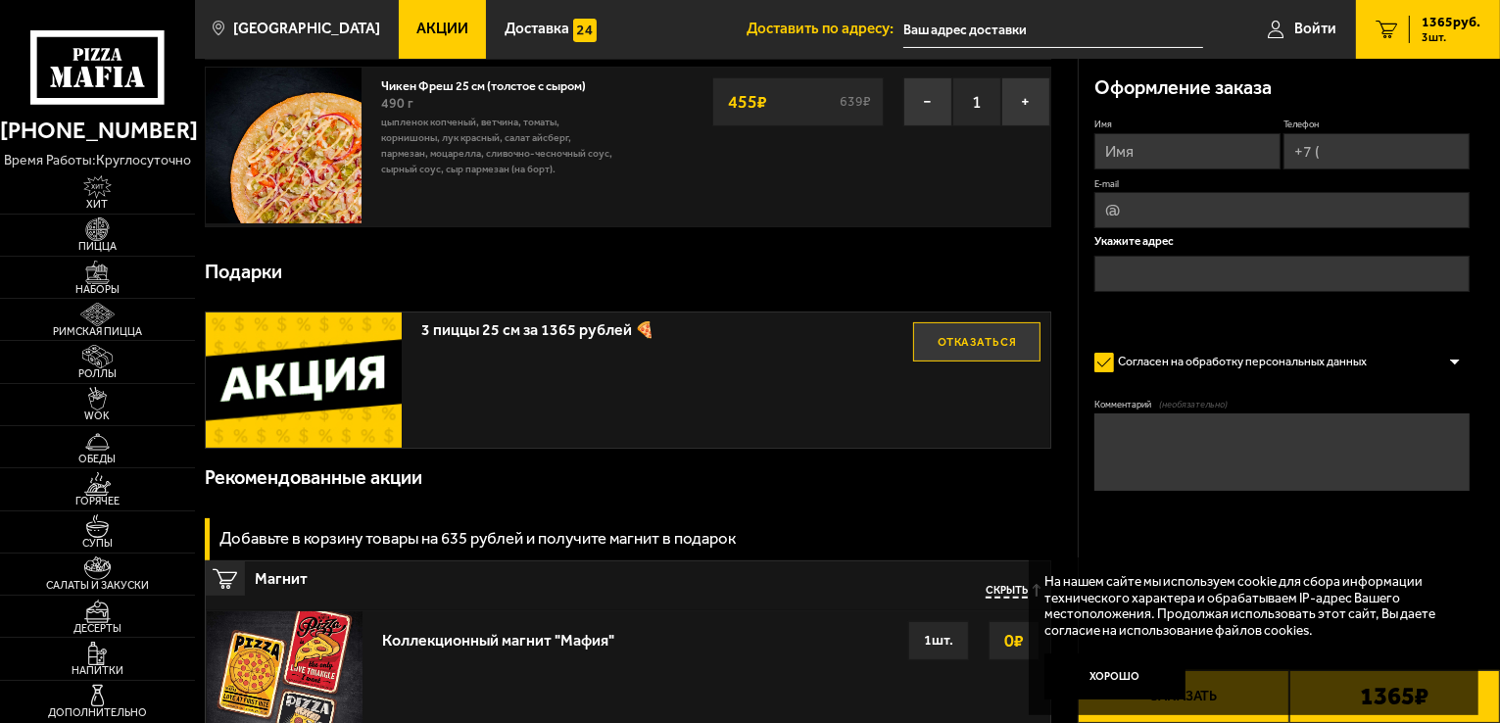
scroll to position [588, 0]
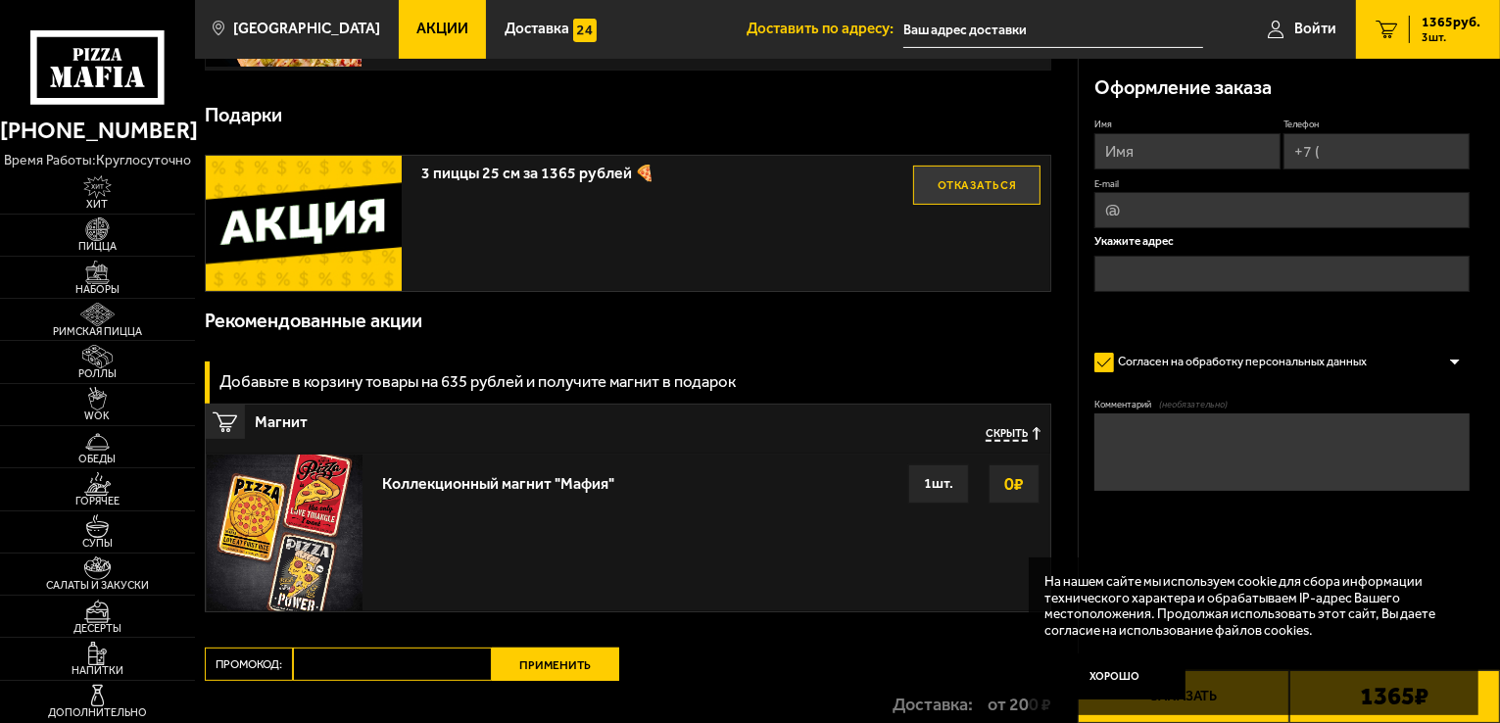
click at [248, 539] on img at bounding box center [285, 533] width 156 height 156
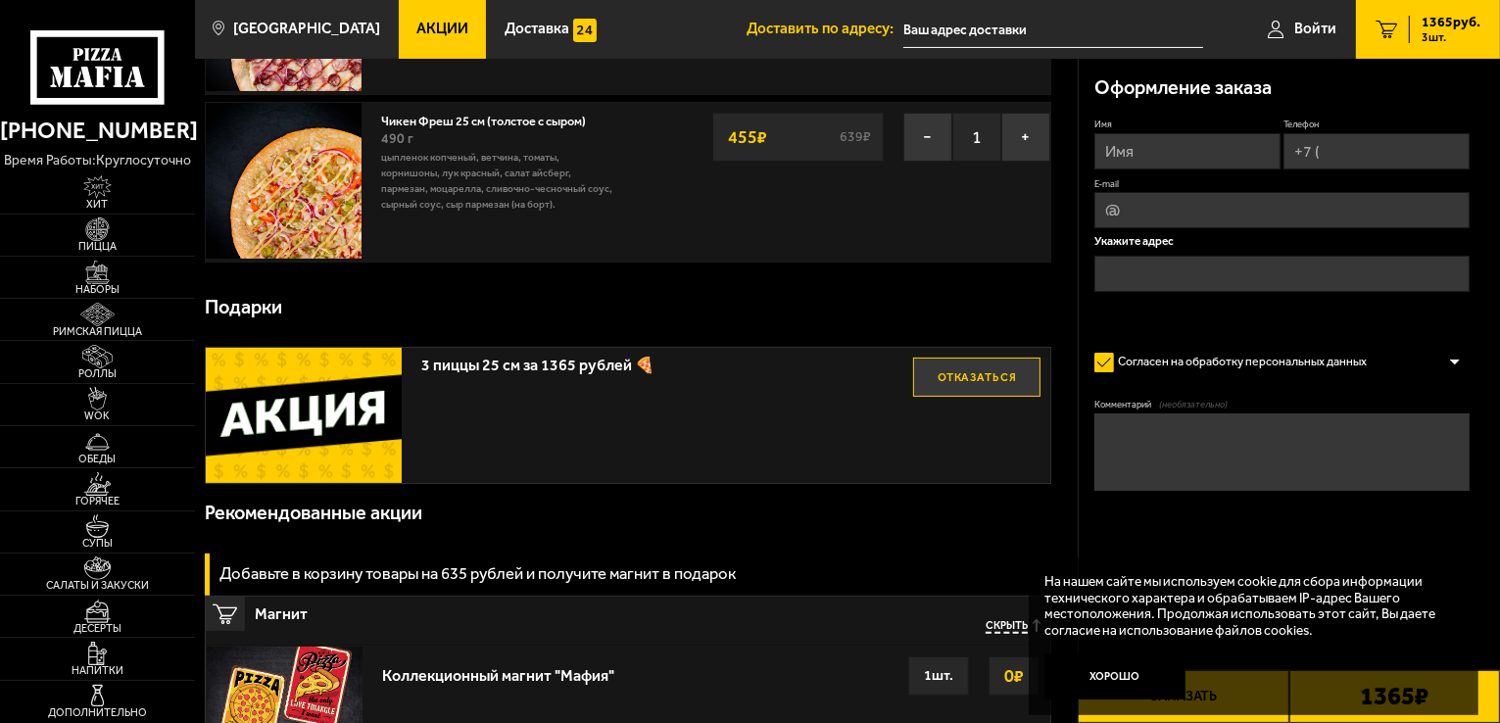
scroll to position [392, 0]
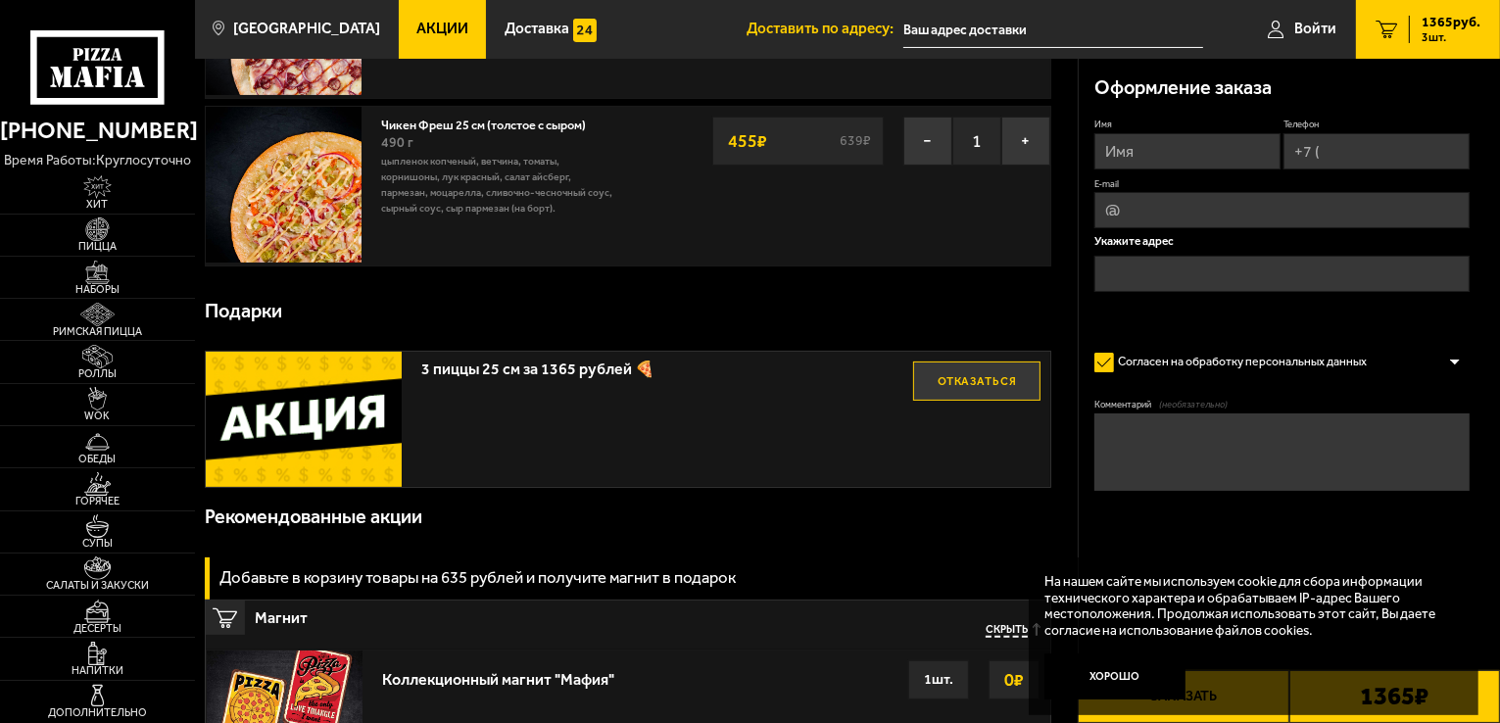
click at [399, 9] on link "Акции" at bounding box center [443, 29] width 88 height 59
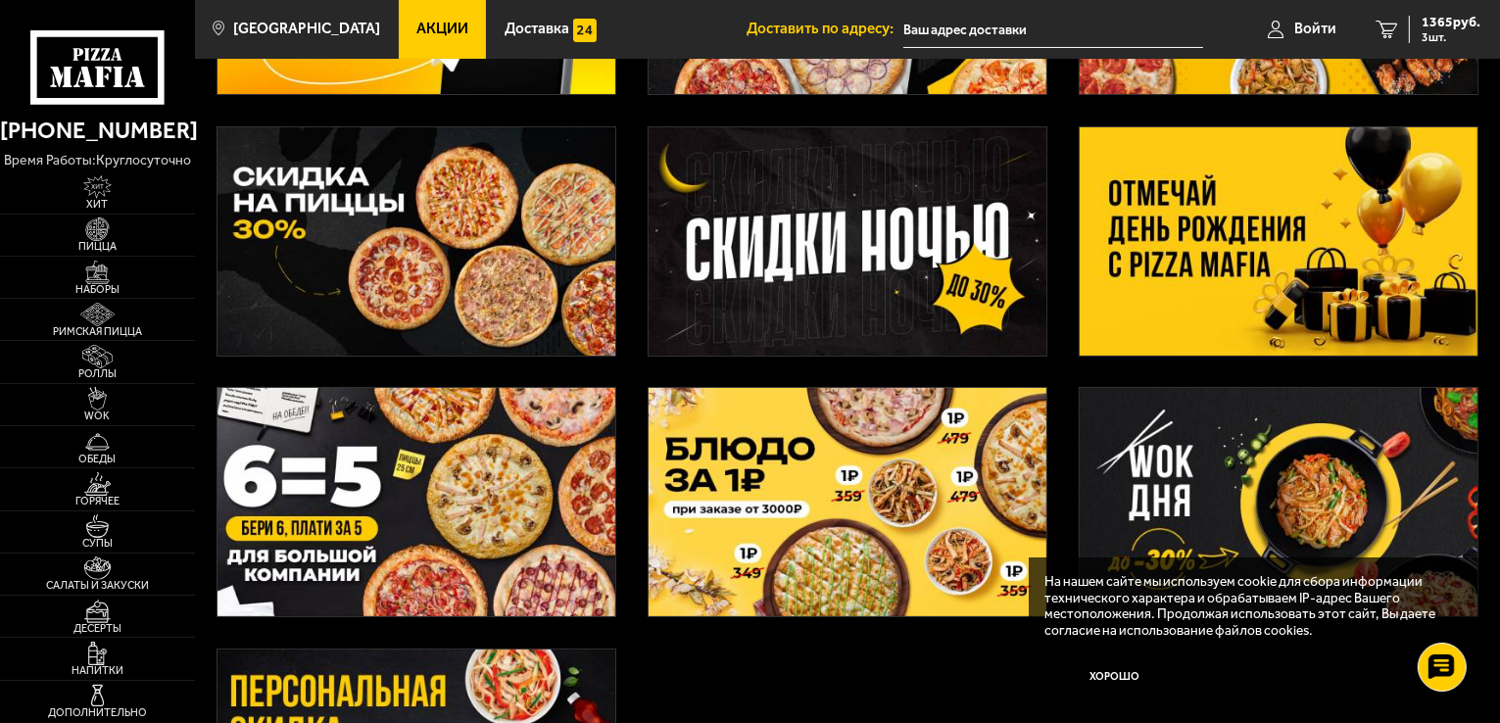
scroll to position [490, 0]
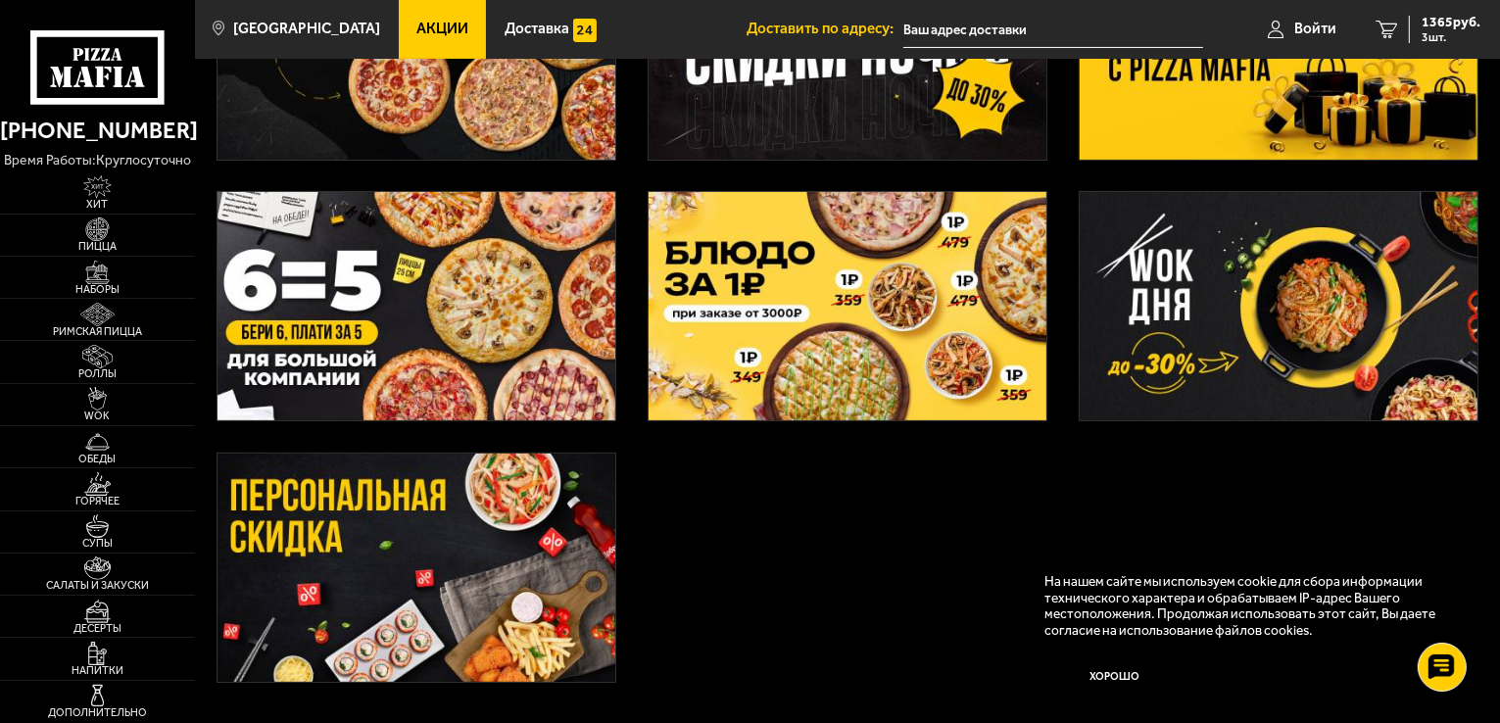
click at [1215, 264] on img at bounding box center [1279, 306] width 398 height 228
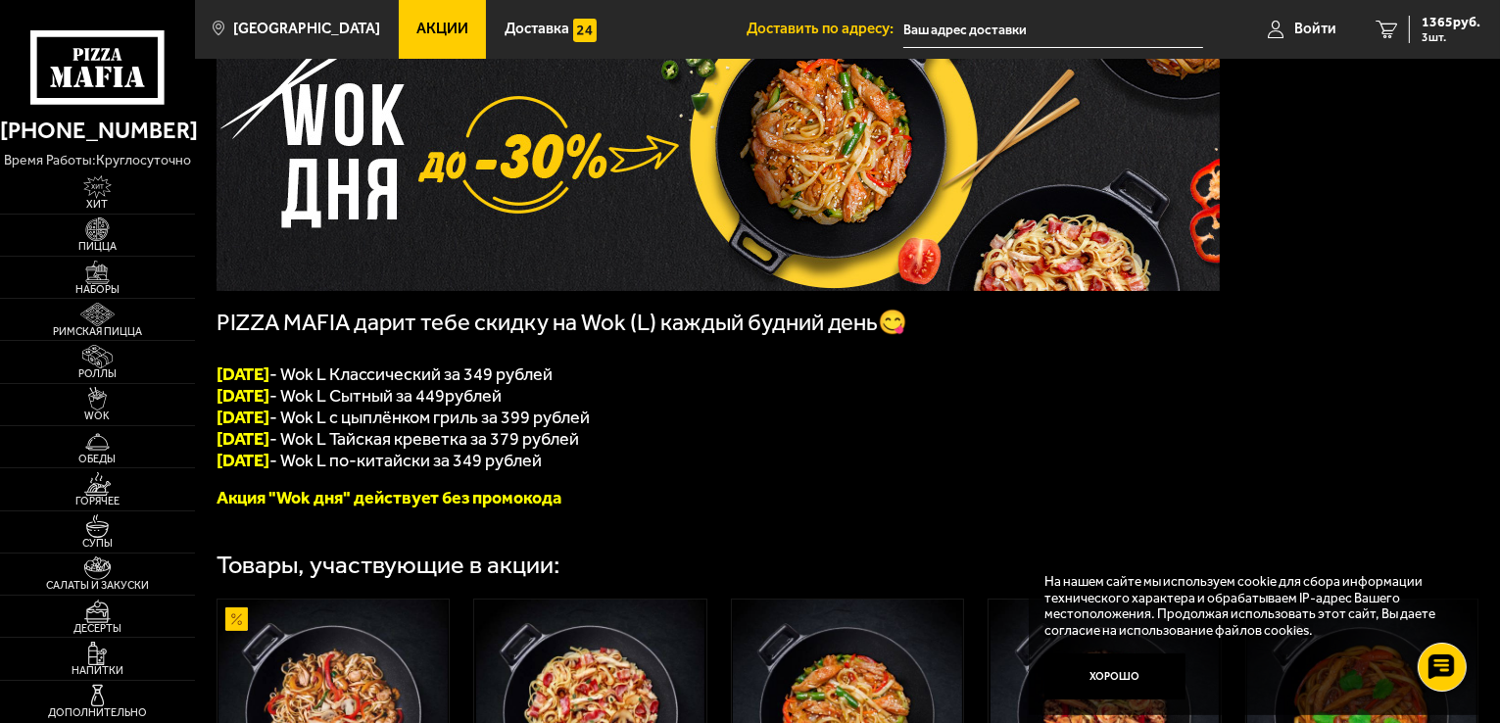
scroll to position [196, 0]
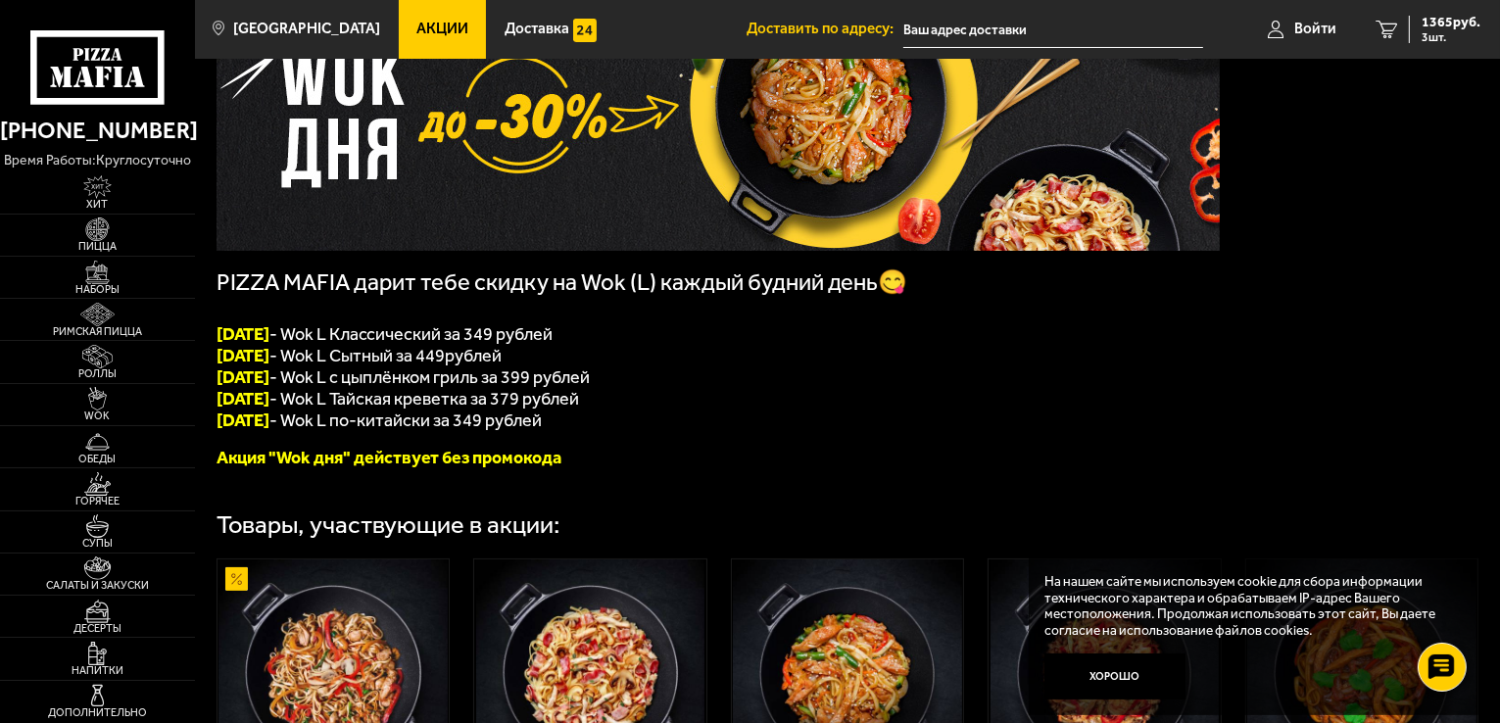
copy font "[DATE]"
drag, startPoint x: 298, startPoint y: 358, endPoint x: 219, endPoint y: 358, distance: 78.4
click at [219, 358] on font "[DATE]" at bounding box center [244, 356] width 54 height 22
click at [1451, 28] on span "1365 руб." at bounding box center [1451, 23] width 59 height 14
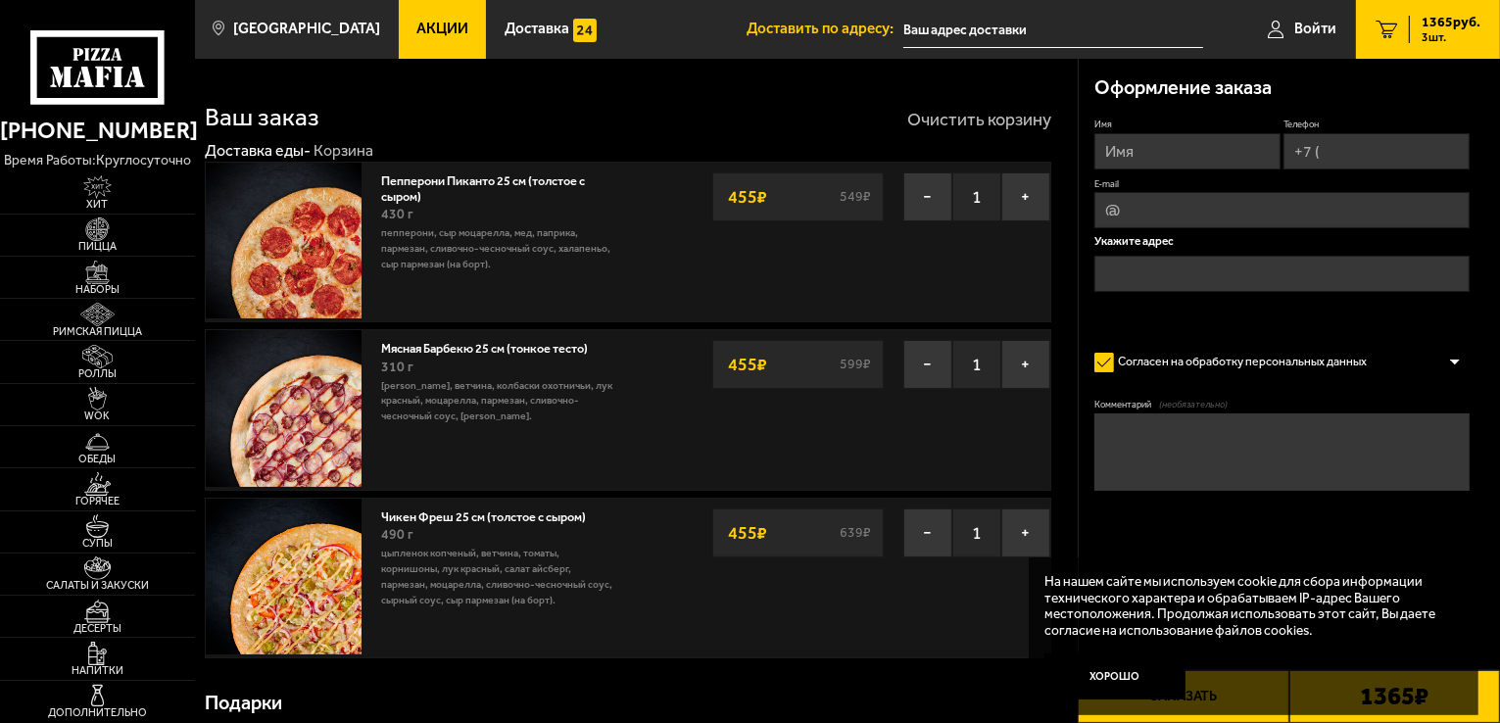
click at [980, 119] on button "Очистить корзину" at bounding box center [979, 120] width 144 height 18
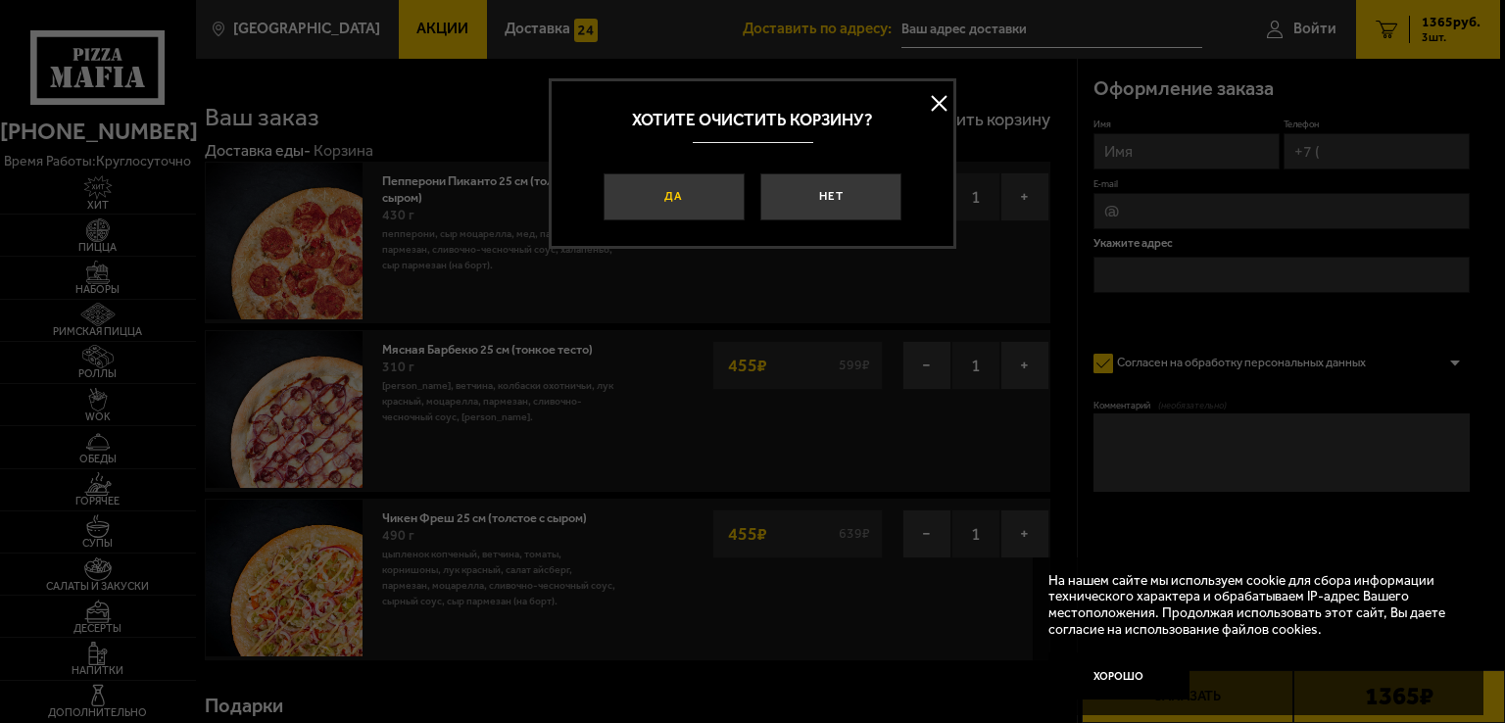
click at [652, 185] on button "Да" at bounding box center [674, 196] width 141 height 47
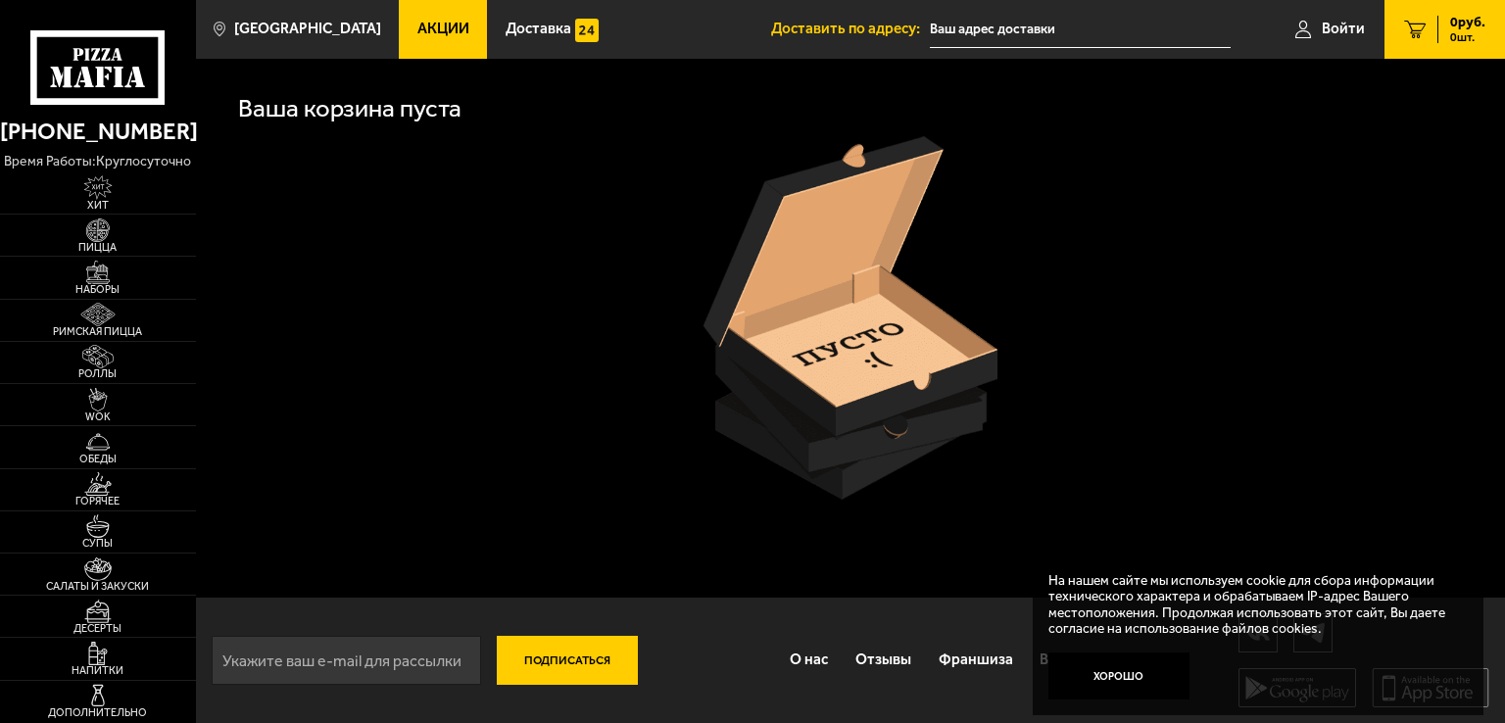
click at [428, 50] on link "Акции" at bounding box center [443, 29] width 88 height 59
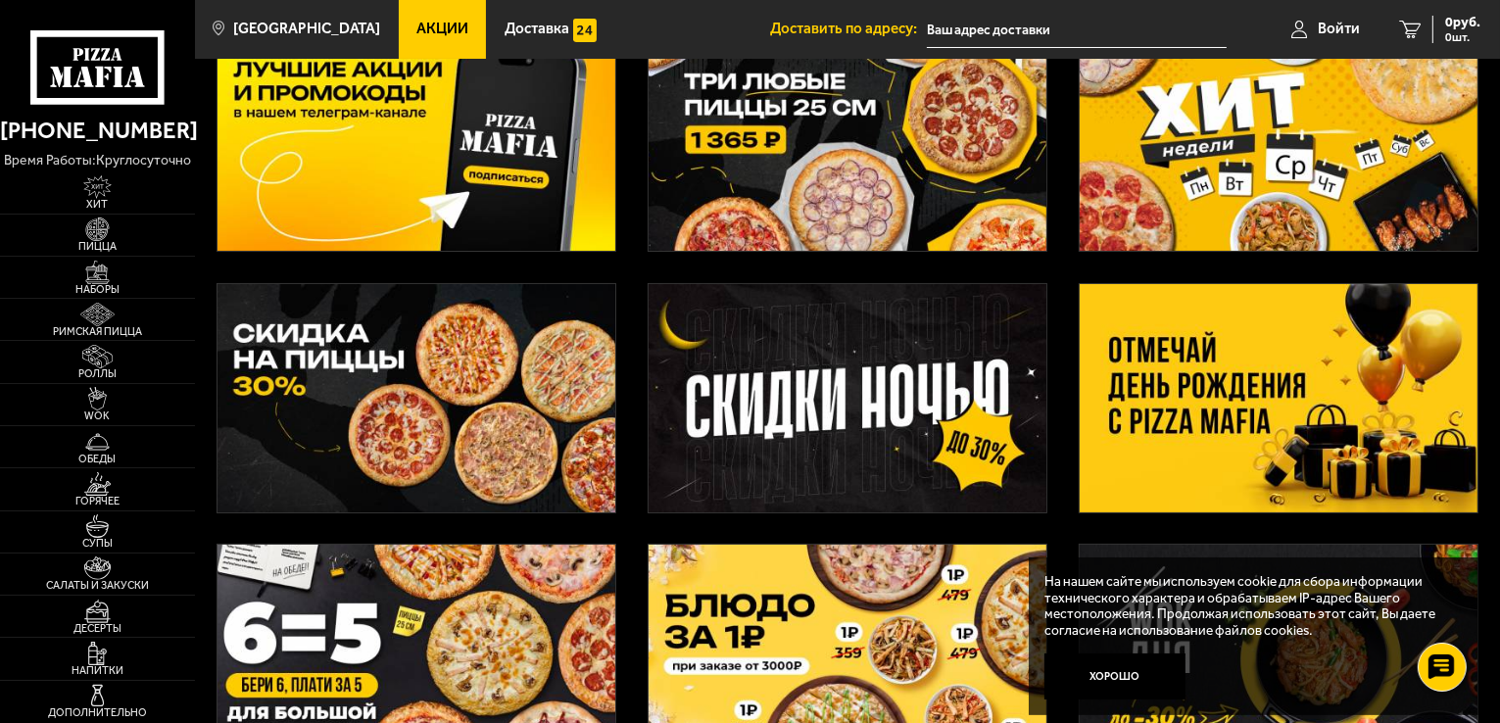
scroll to position [392, 0]
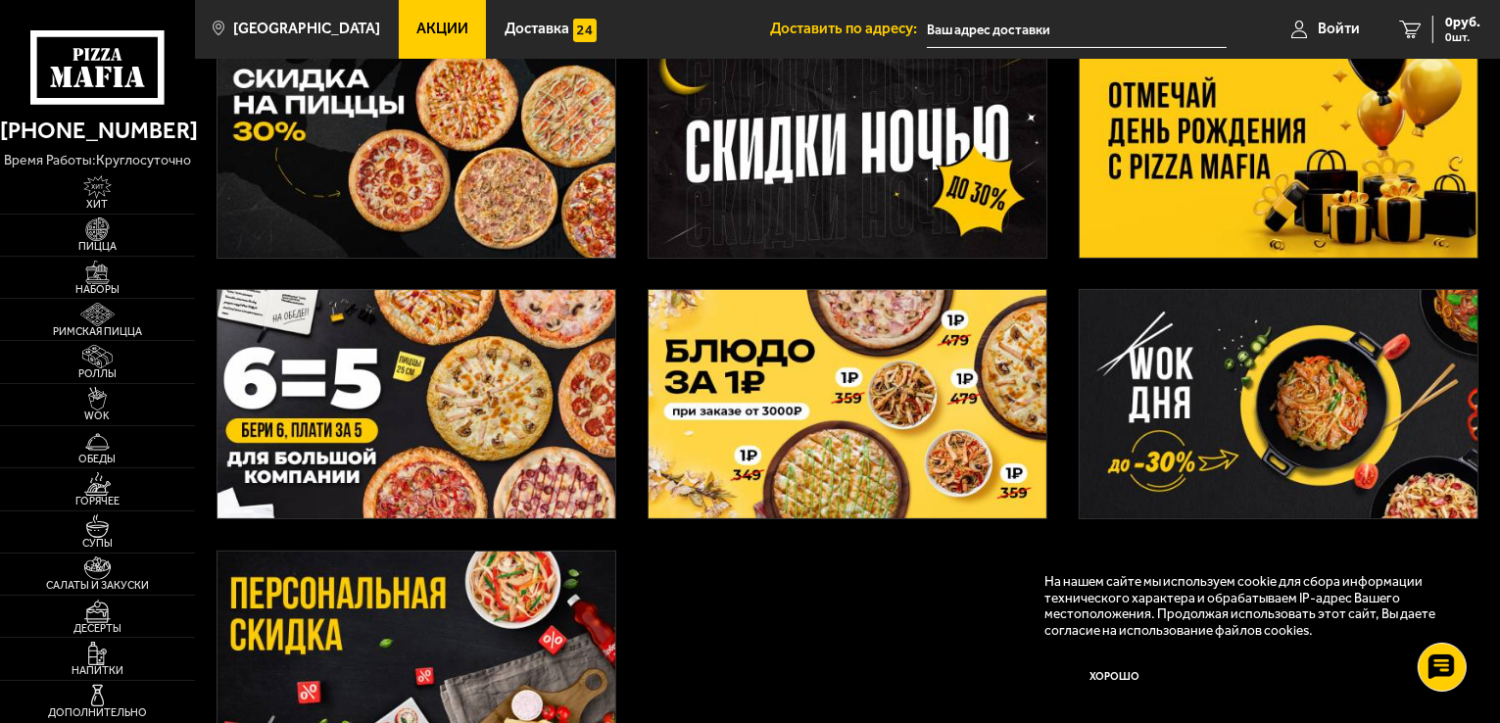
click at [1192, 397] on img at bounding box center [1279, 404] width 398 height 228
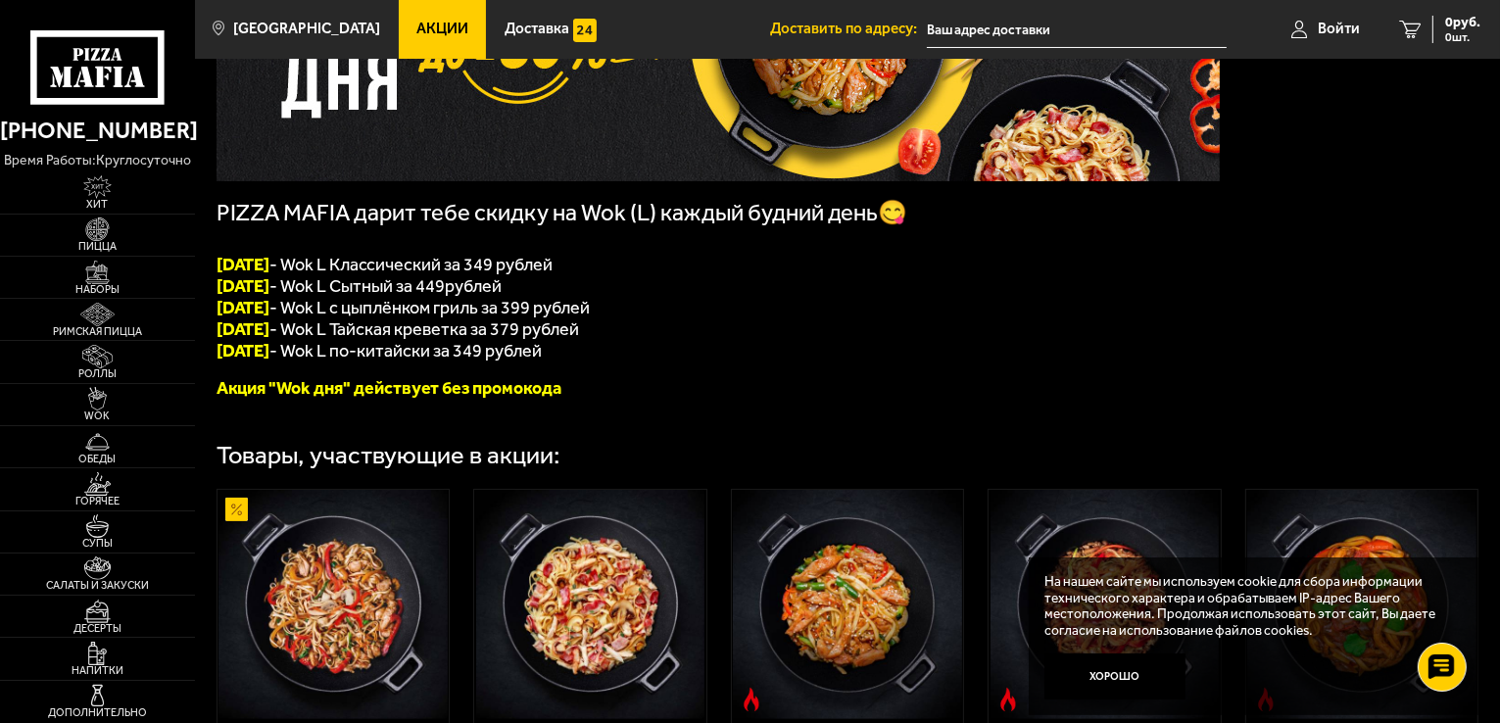
scroll to position [207, 0]
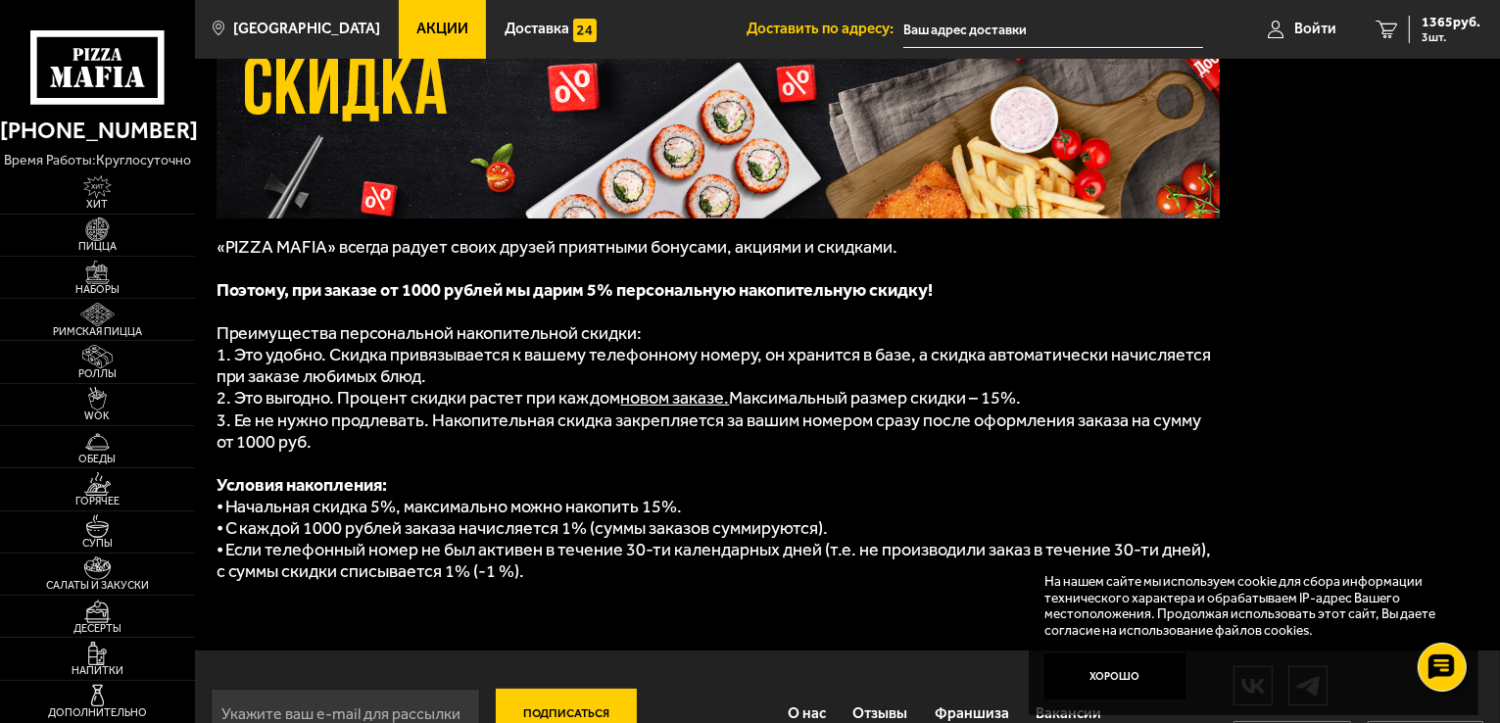
scroll to position [278, 0]
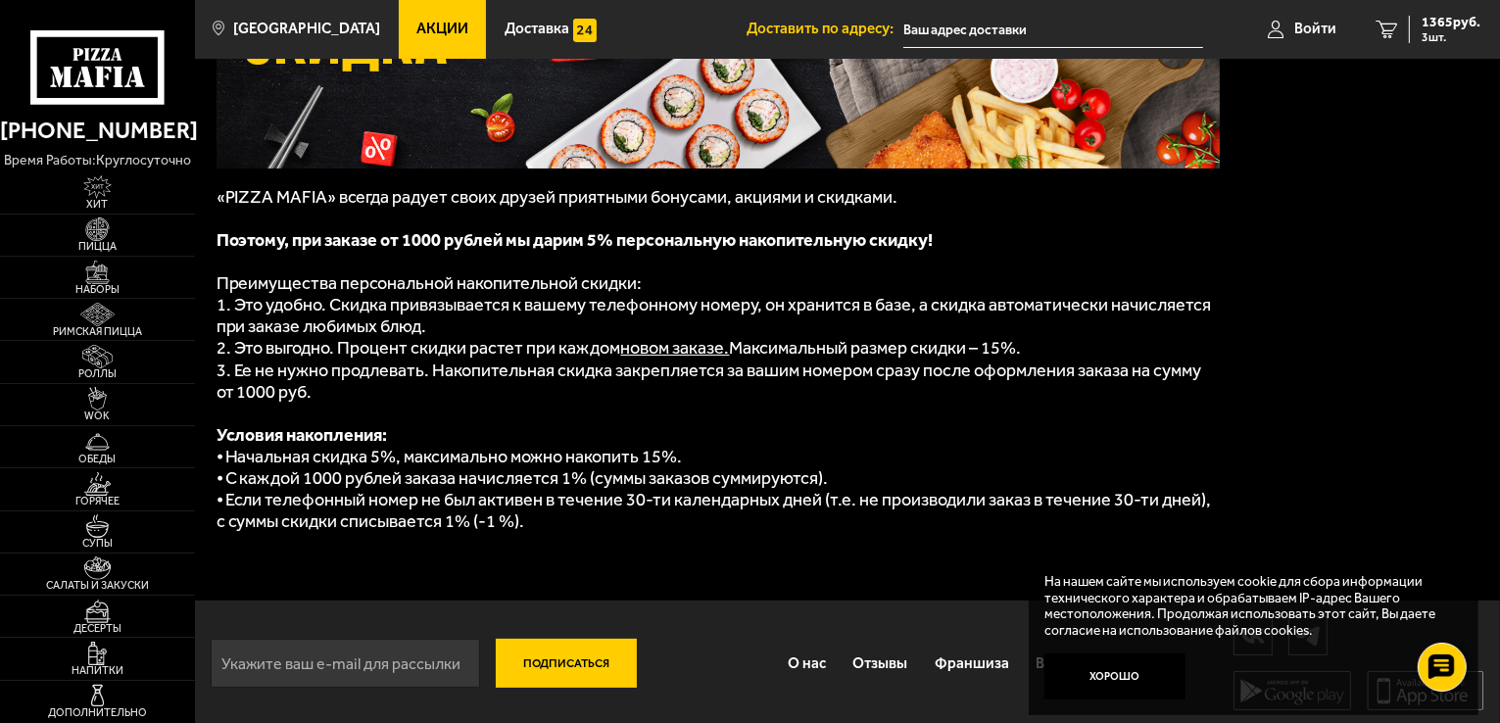
click at [416, 22] on span "Акции" at bounding box center [442, 29] width 52 height 15
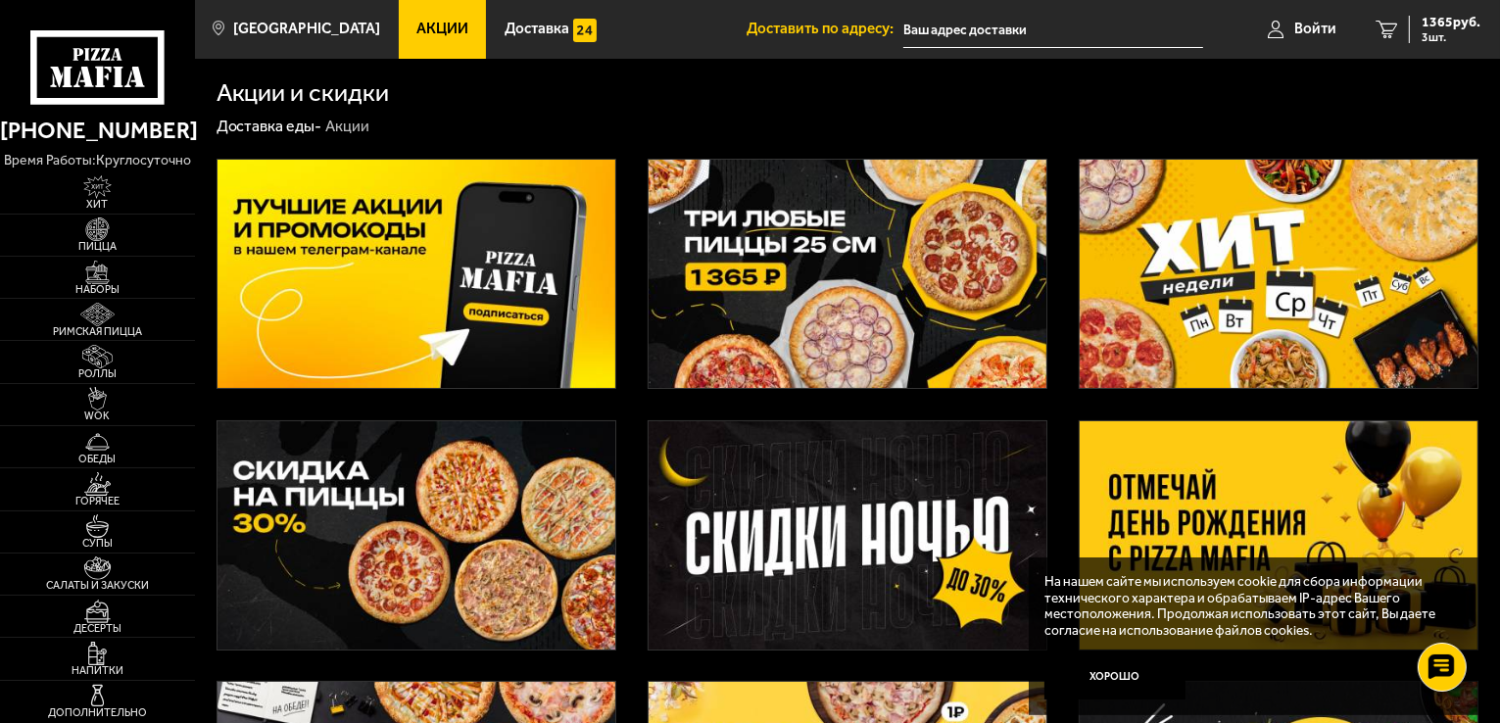
click at [441, 500] on img at bounding box center [416, 535] width 398 height 228
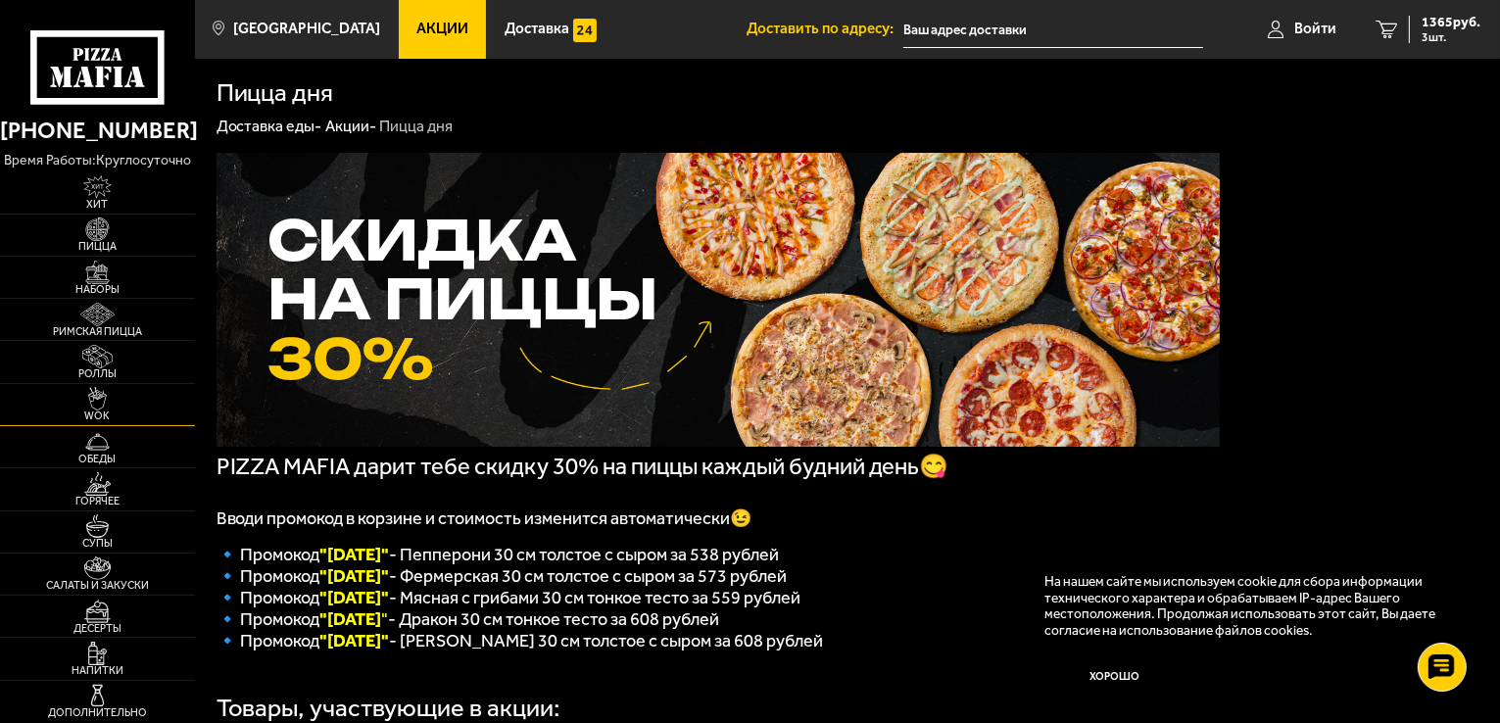
click at [118, 406] on img at bounding box center [98, 399] width 60 height 24
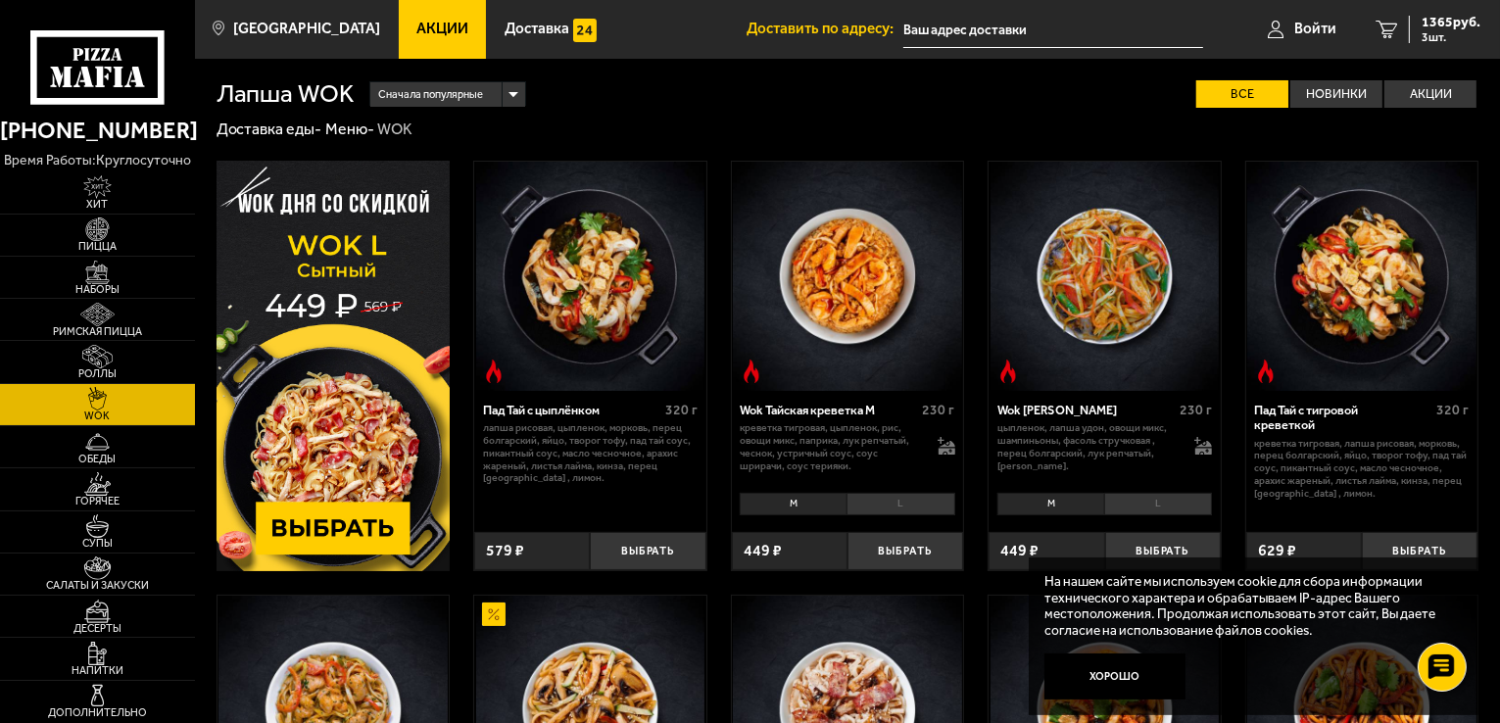
scroll to position [482, 0]
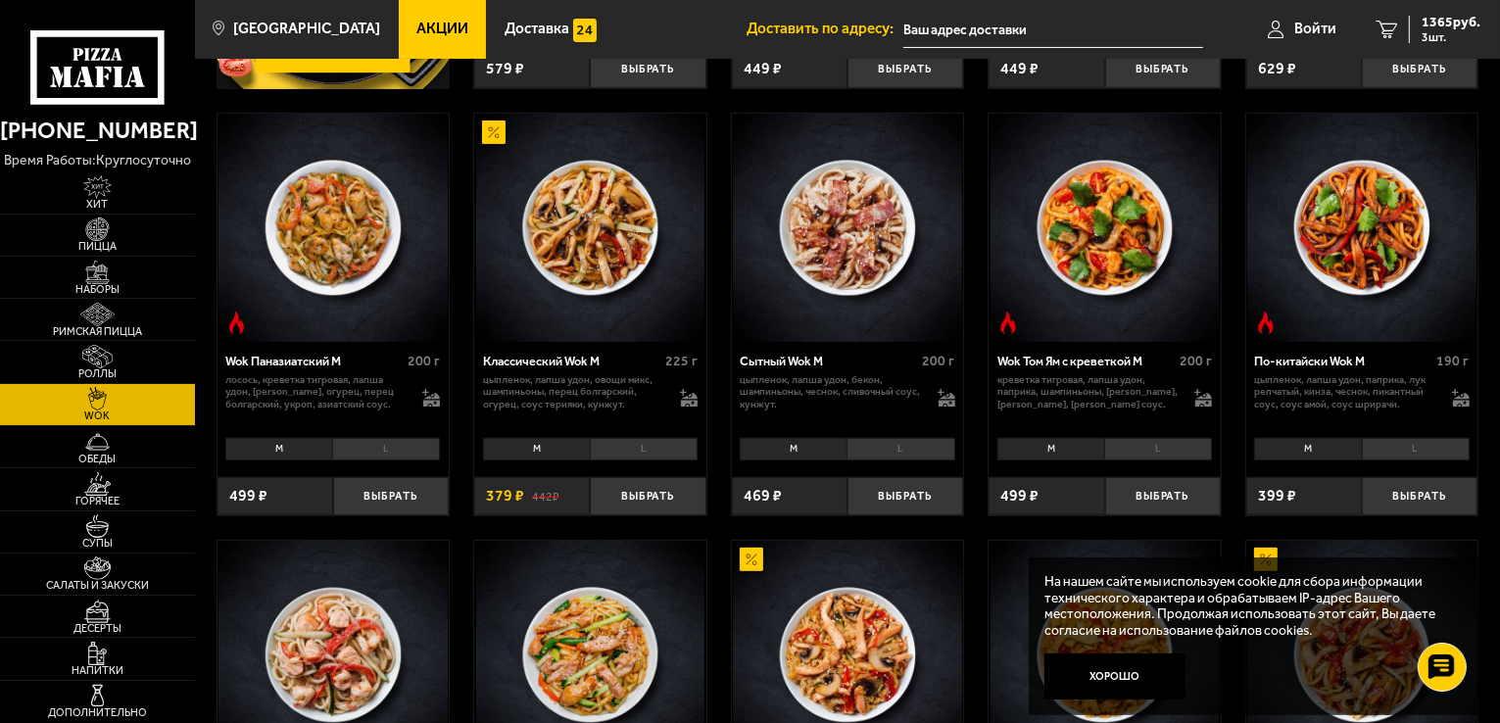
click at [918, 439] on li "L" at bounding box center [900, 449] width 108 height 23
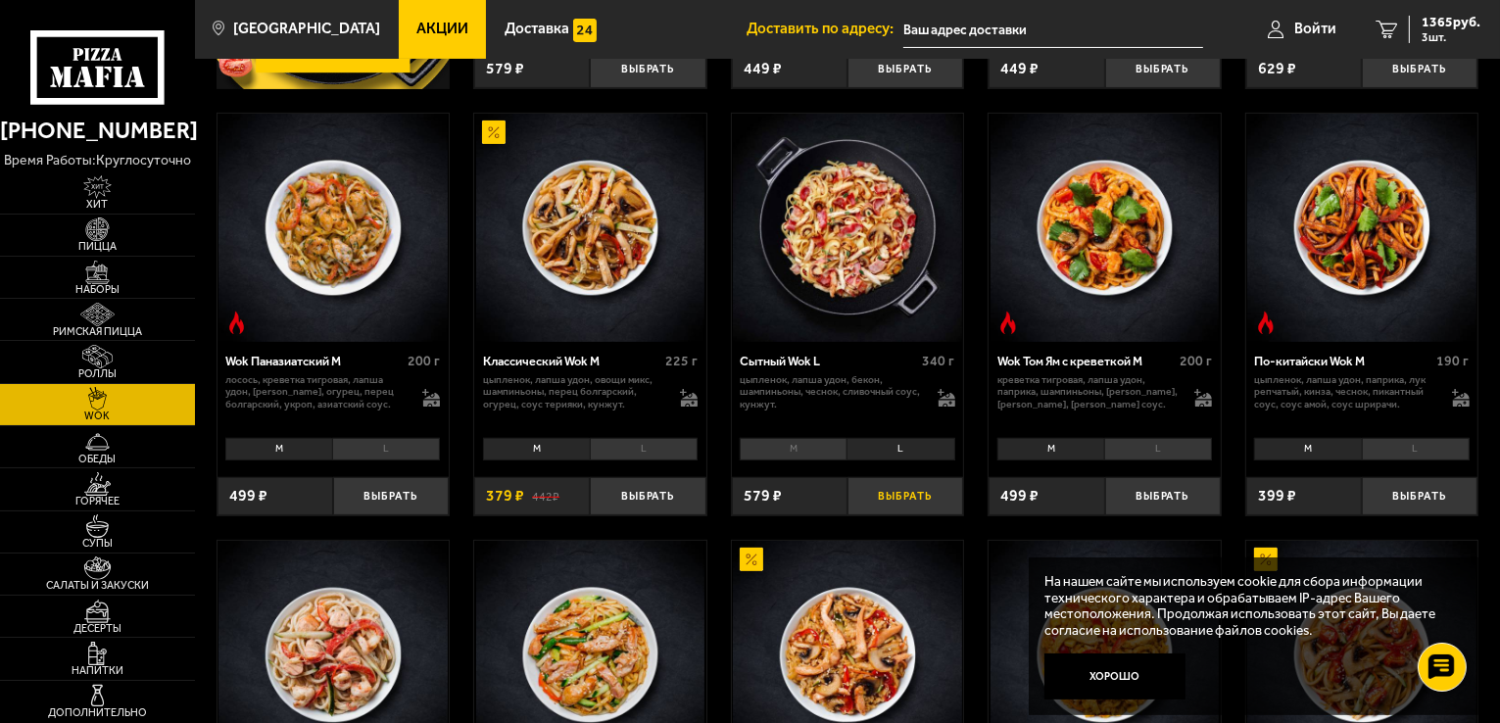
click at [904, 499] on button "Выбрать" at bounding box center [905, 496] width 116 height 38
click at [1442, 31] on span "1 шт." at bounding box center [1454, 37] width 51 height 12
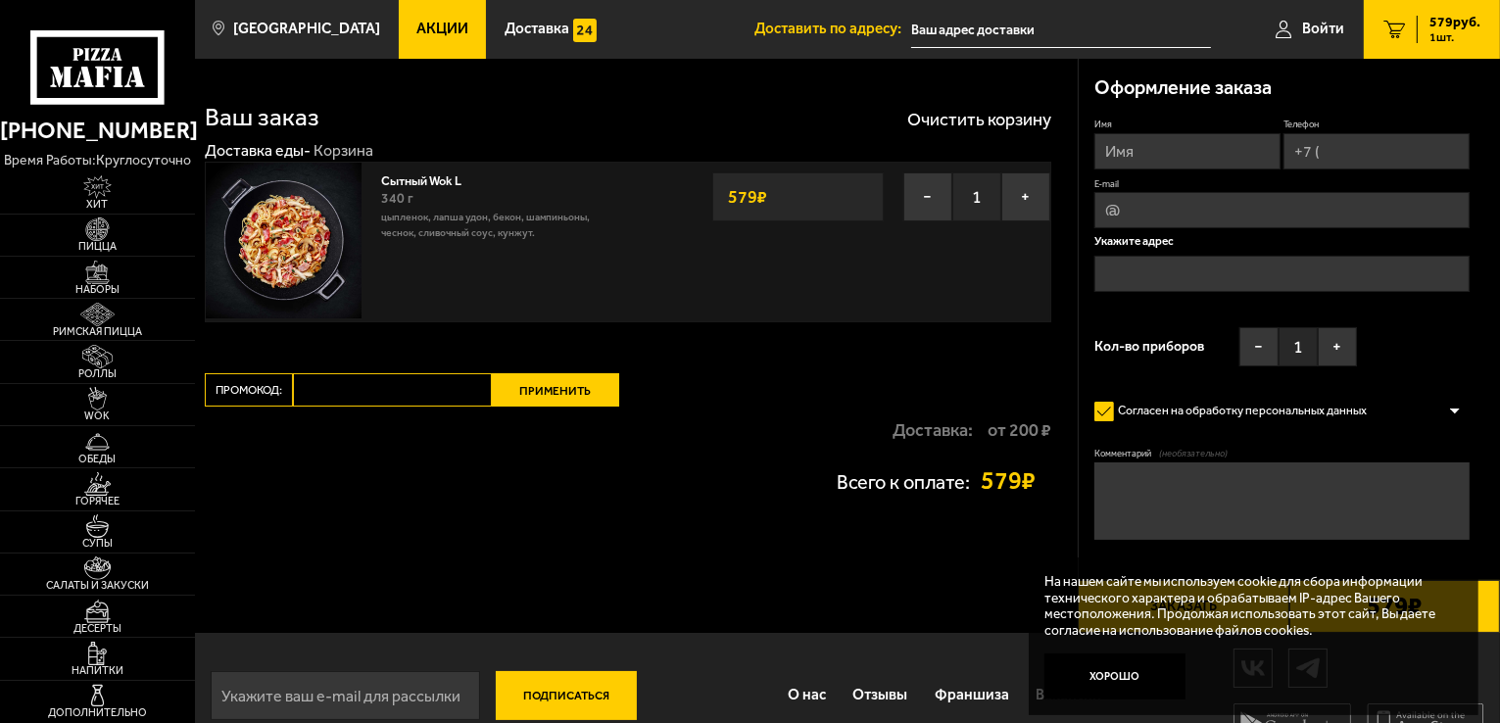
click at [365, 386] on input "Промокод:" at bounding box center [392, 389] width 199 height 33
type input "вторник"
click at [532, 393] on button "Применить" at bounding box center [555, 389] width 127 height 33
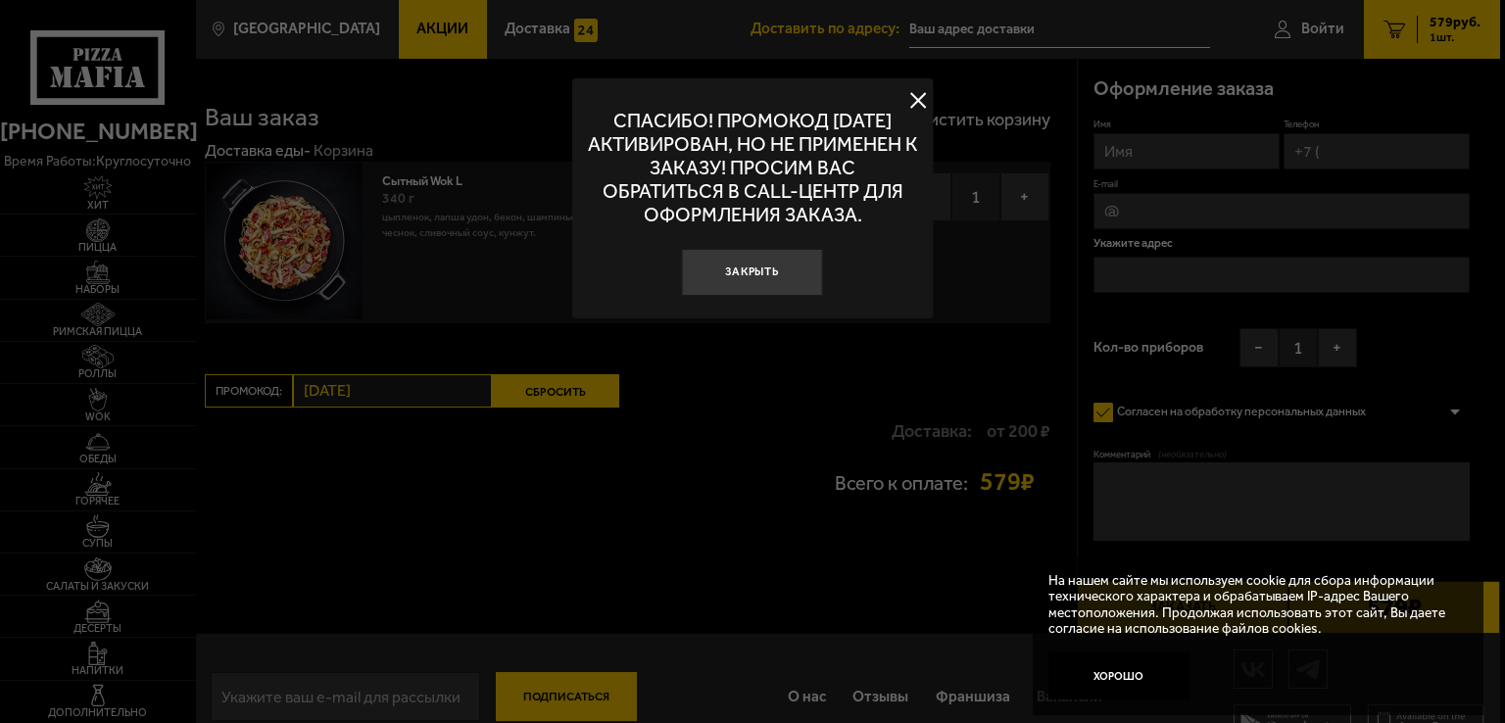
click at [921, 95] on button at bounding box center [917, 100] width 29 height 29
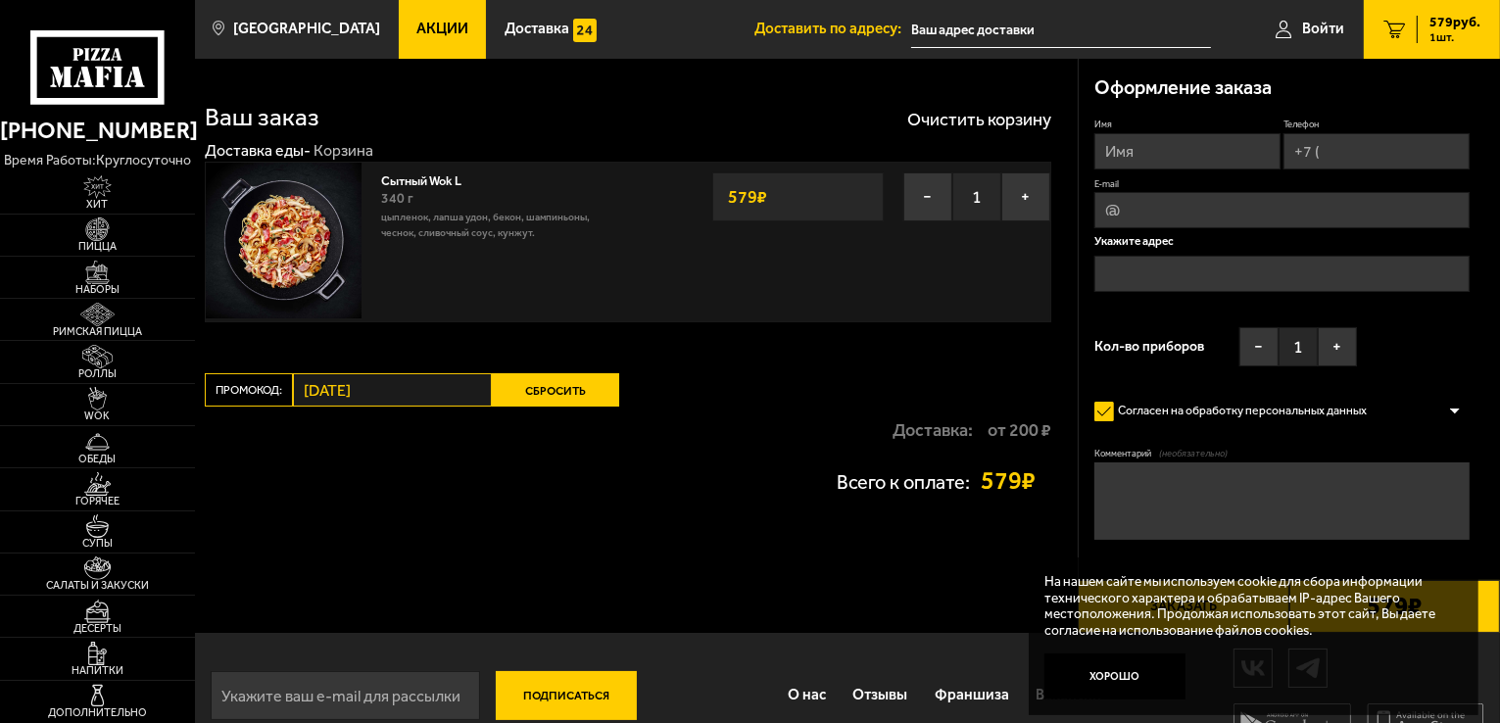
click at [576, 394] on button "Сбросить" at bounding box center [555, 389] width 127 height 33
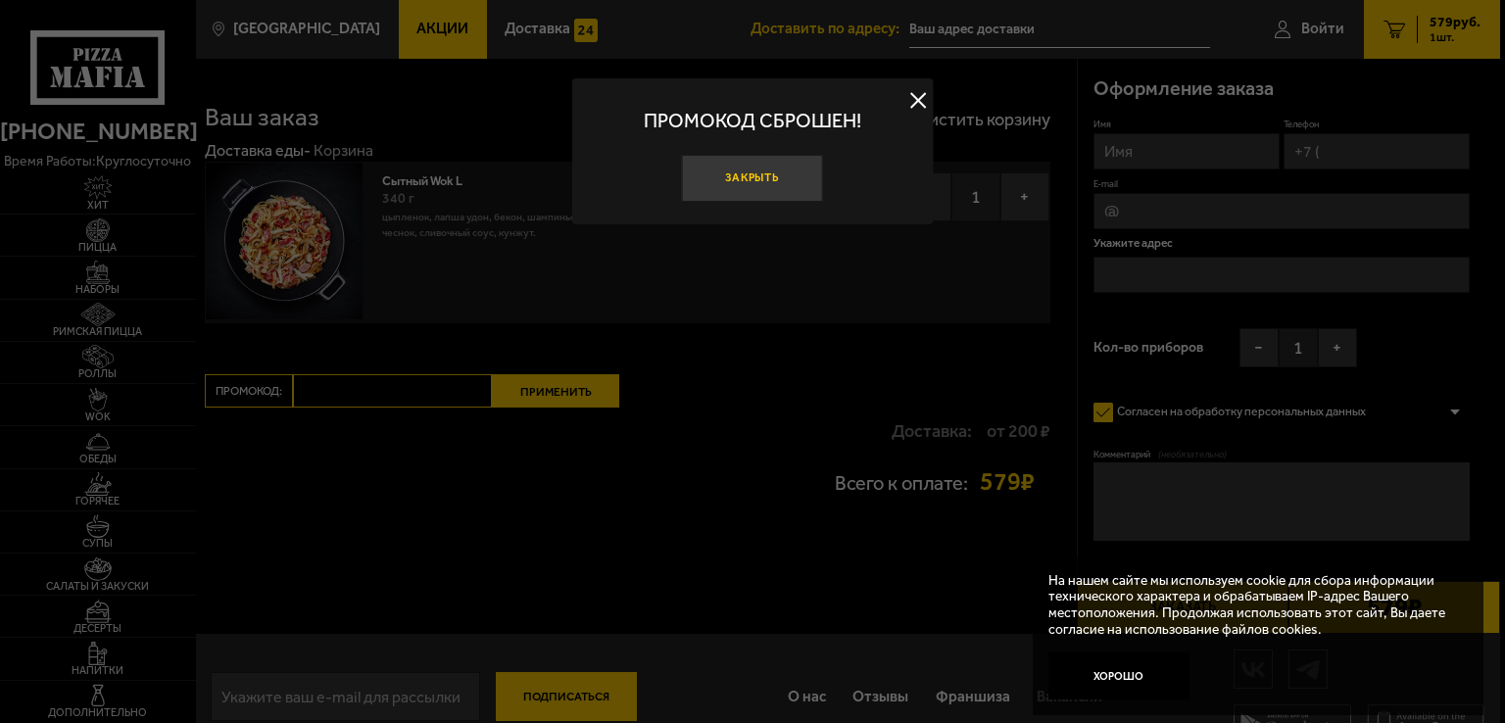
click at [742, 182] on button "Закрыть" at bounding box center [752, 178] width 141 height 47
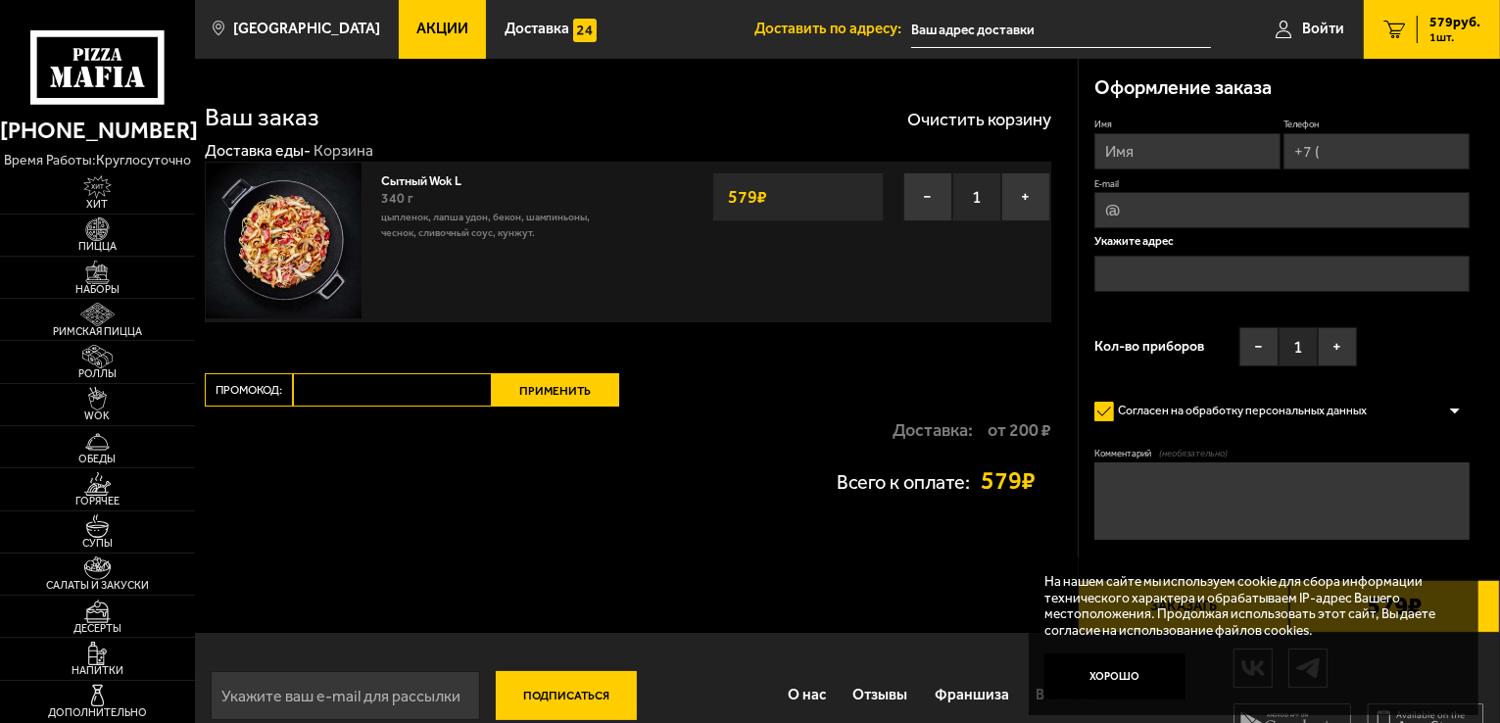
click at [1149, 138] on input "Имя" at bounding box center [1187, 151] width 186 height 36
click at [793, 350] on div "Ваш заказ Очистить корзину Доставка еды - Корзина Сытный Wok L 340 г цыпленок, …" at bounding box center [636, 346] width 883 height 574
click at [1148, 162] on input "Имя" at bounding box center [1187, 151] width 186 height 36
click at [1000, 338] on div "Ваш заказ Очистить корзину Доставка еды - Корзина Сытный Wok L 340 г цыпленок, …" at bounding box center [636, 346] width 883 height 574
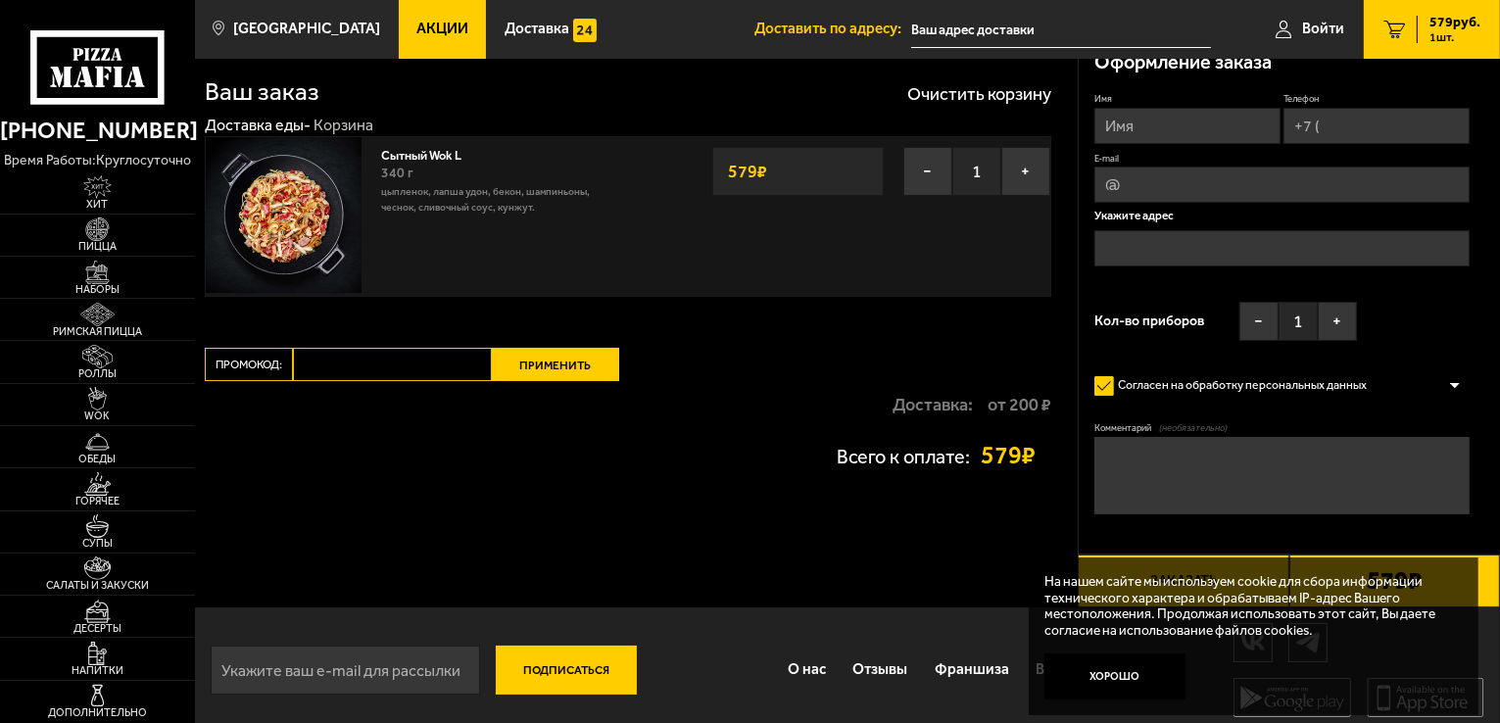
scroll to position [36, 0]
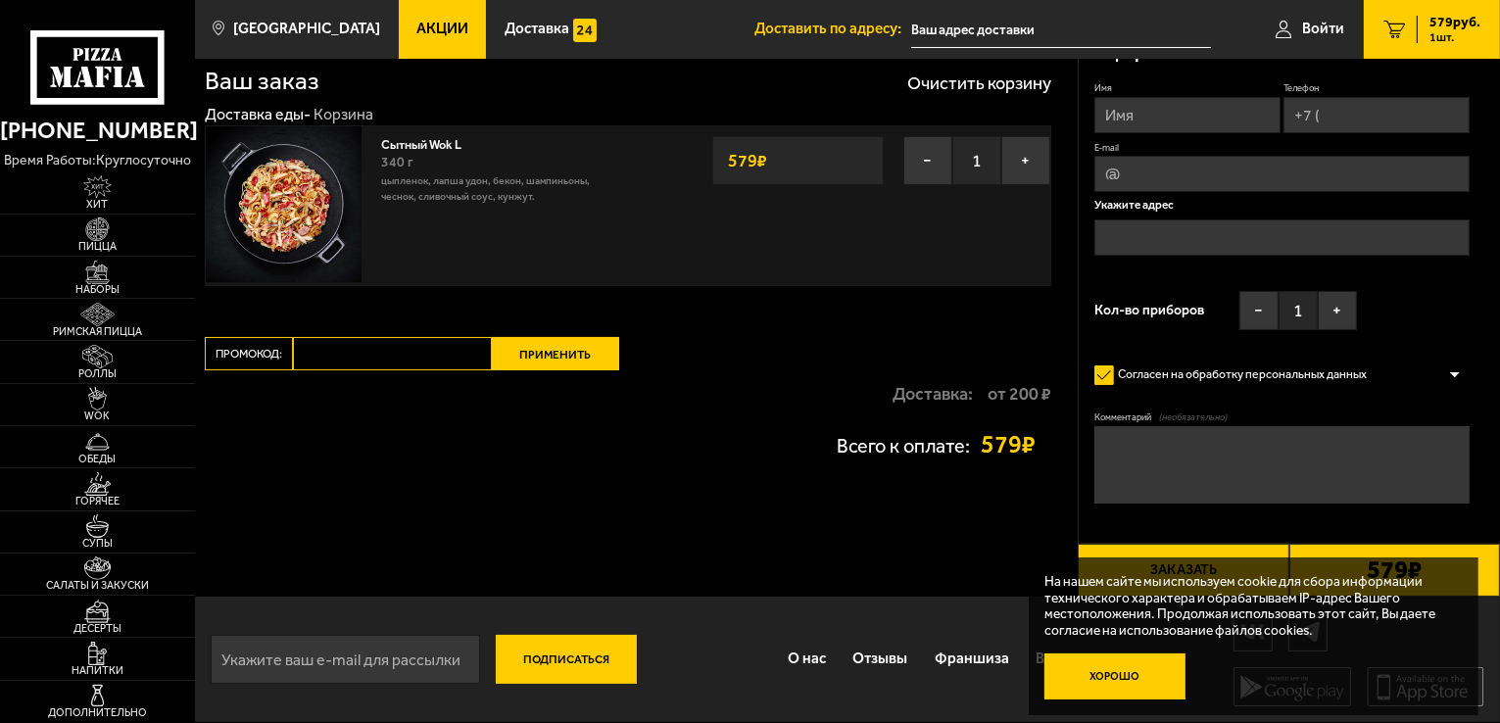
click at [1128, 675] on button "Хорошо" at bounding box center [1114, 676] width 141 height 47
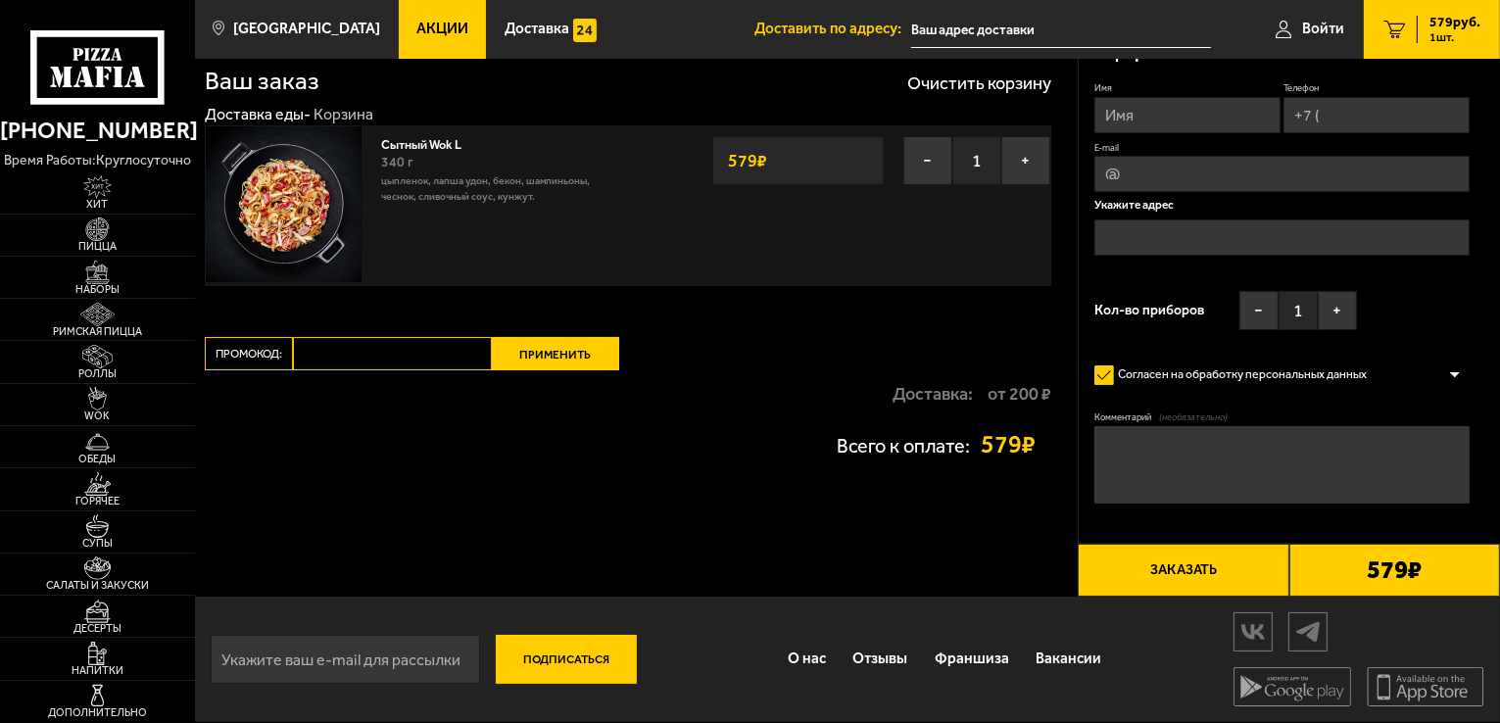
scroll to position [0, 0]
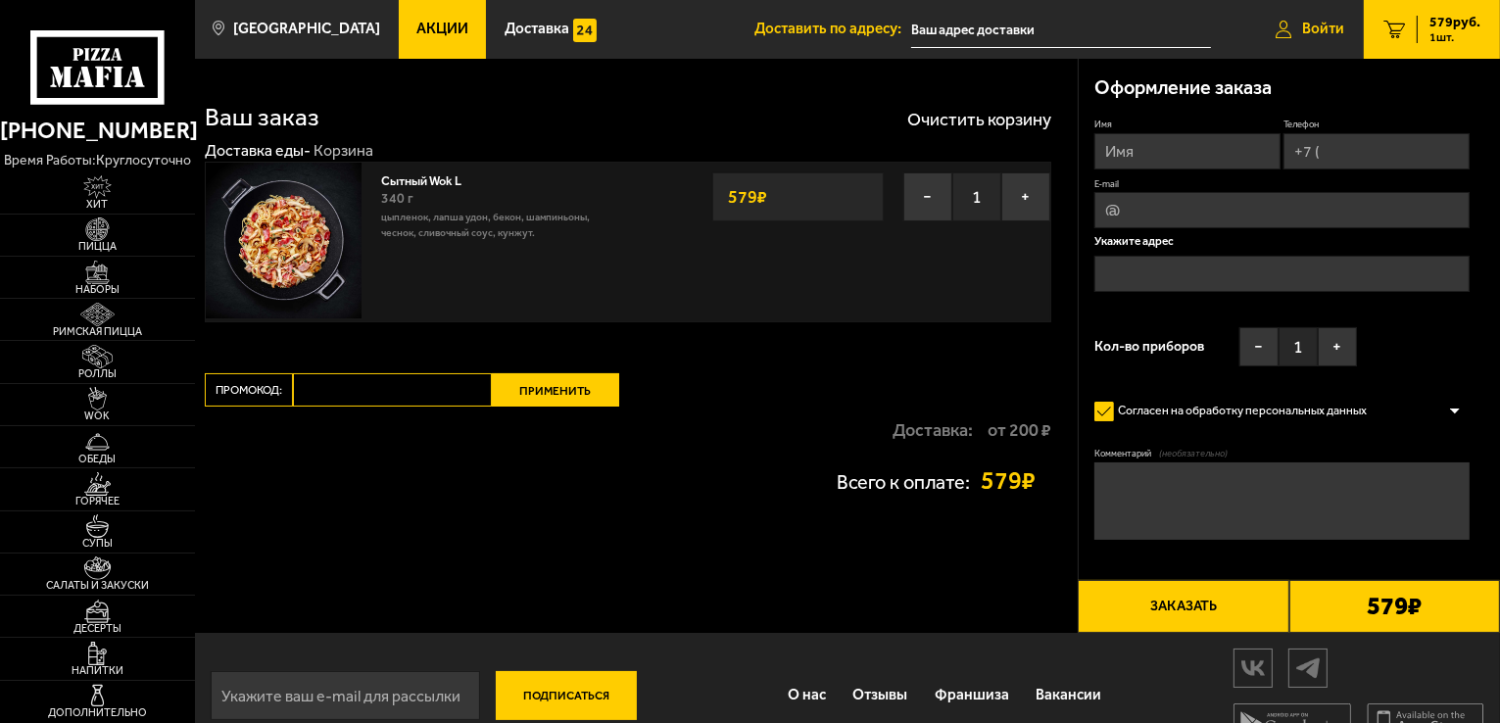
click at [1330, 36] on span "Войти" at bounding box center [1323, 29] width 42 height 15
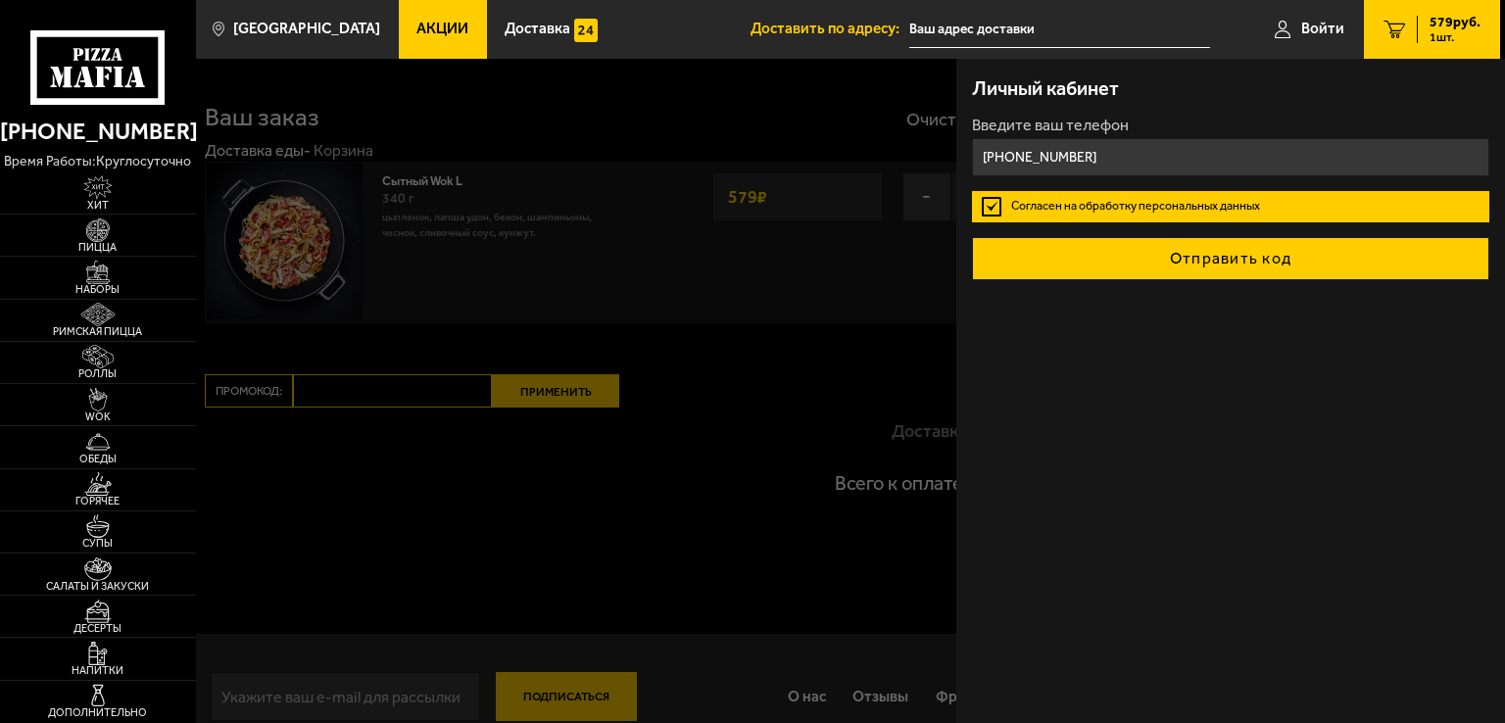
type input "[PHONE_NUMBER]"
click at [1105, 264] on button "Отправить код" at bounding box center [1230, 258] width 517 height 43
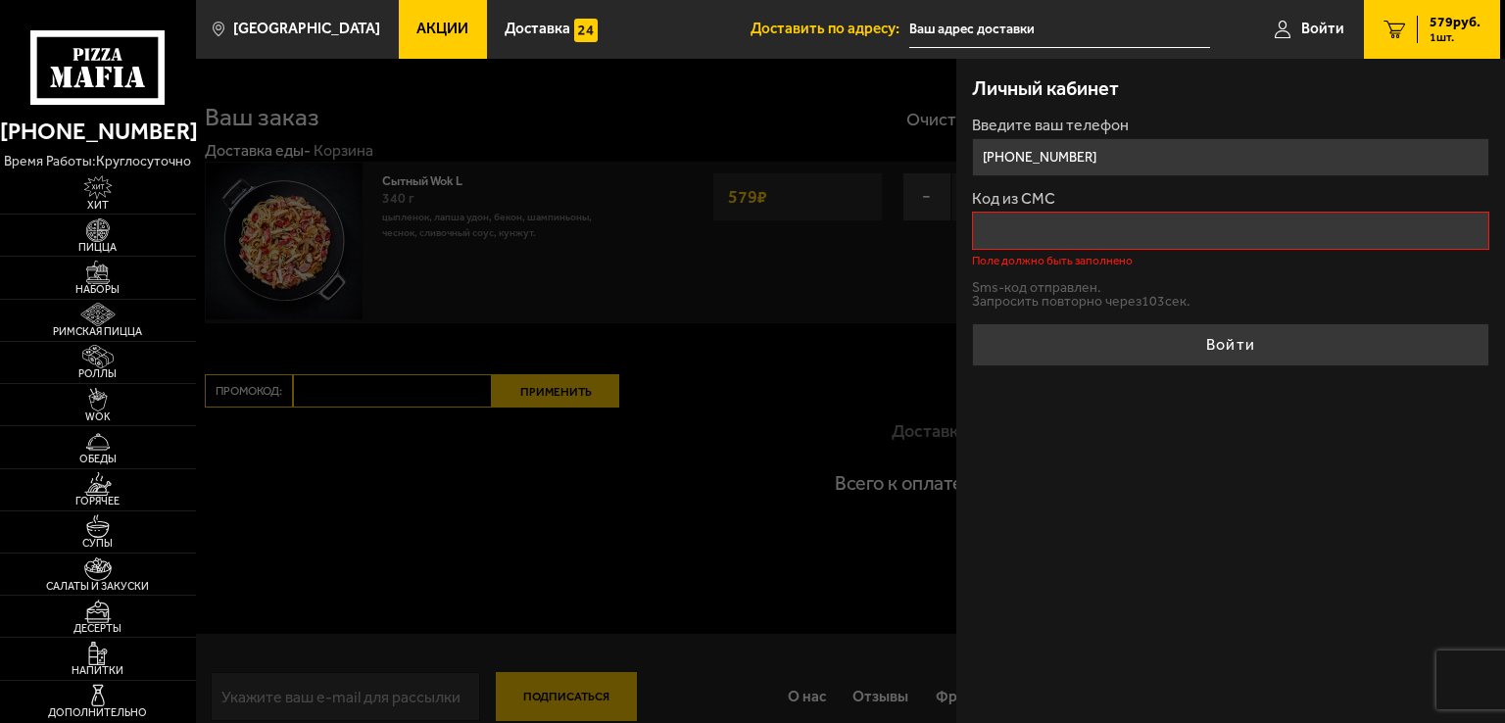
paste input "568115"
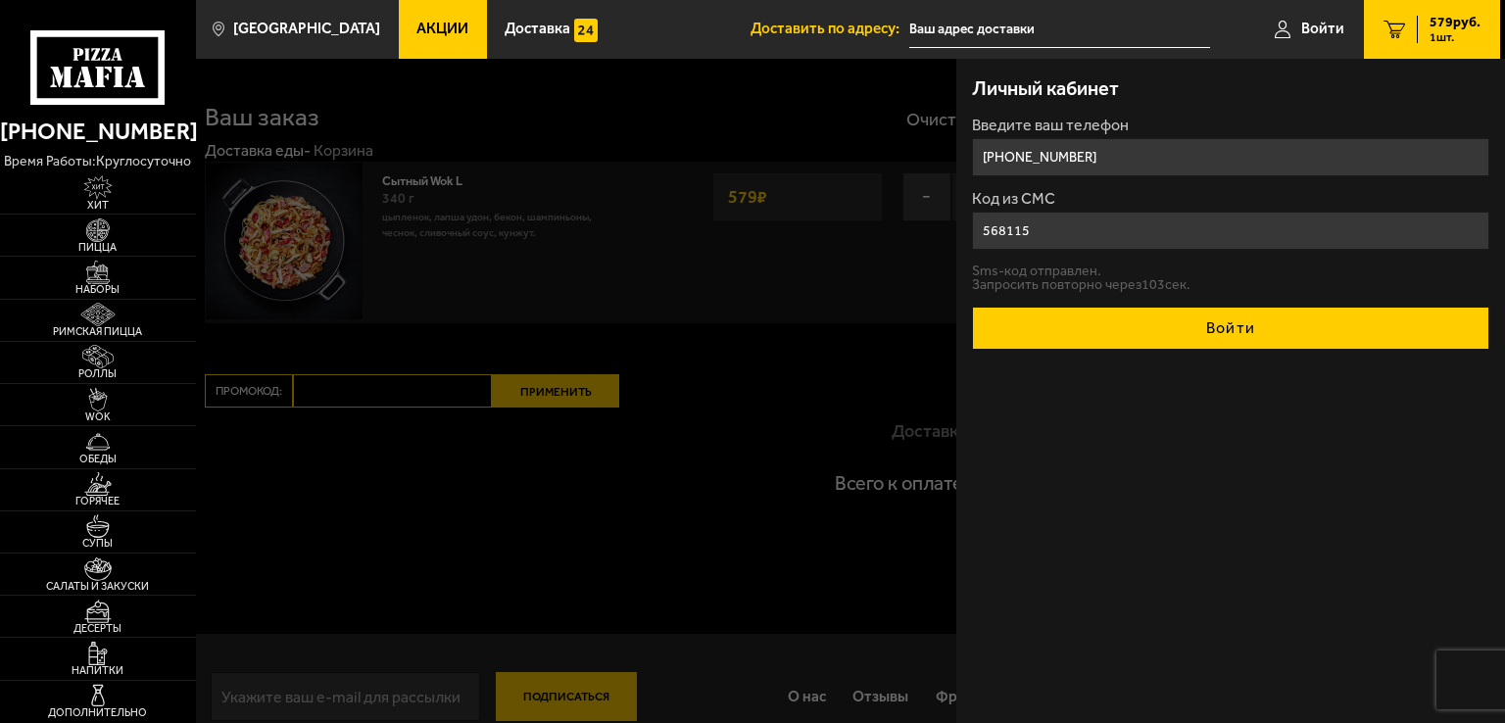
type input "568115"
click at [1176, 331] on button "Войти" at bounding box center [1230, 328] width 517 height 43
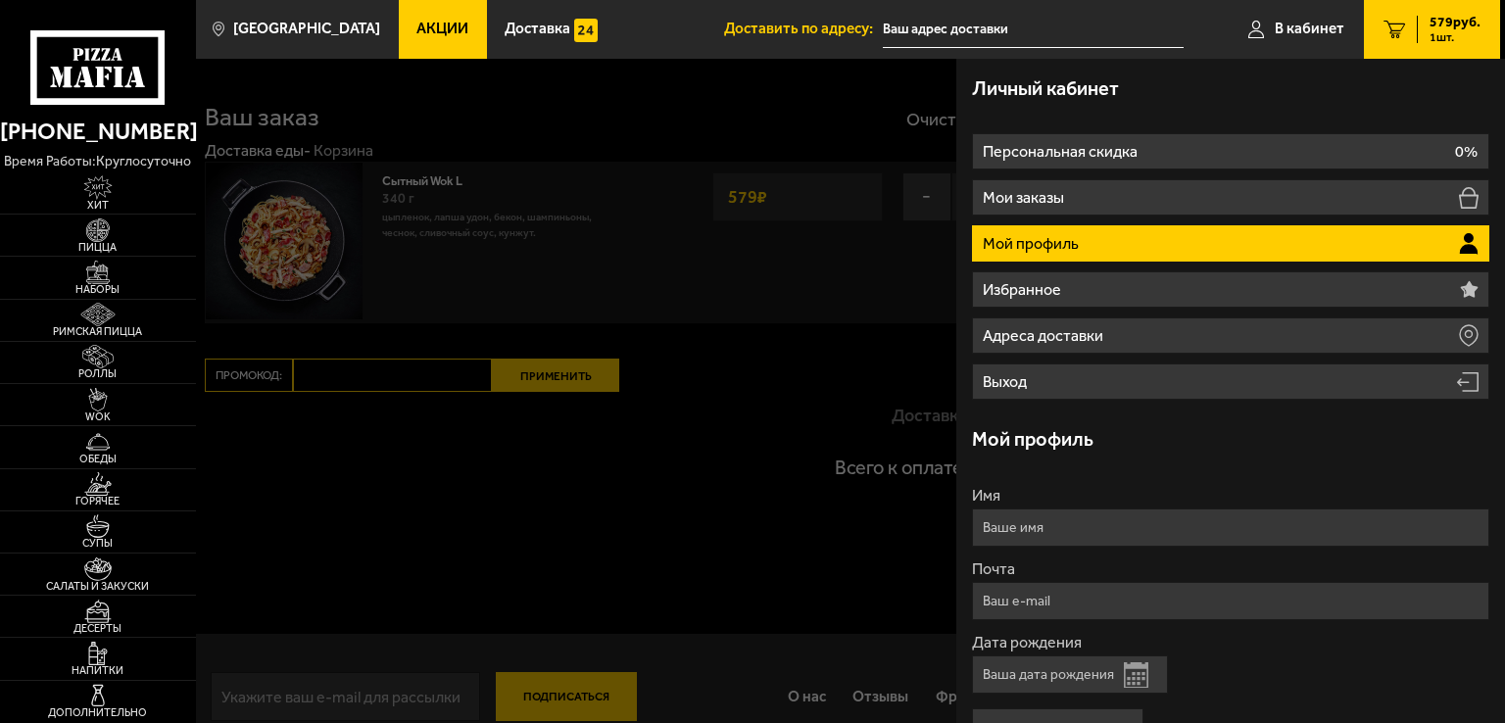
type input "[PHONE_NUMBER]"
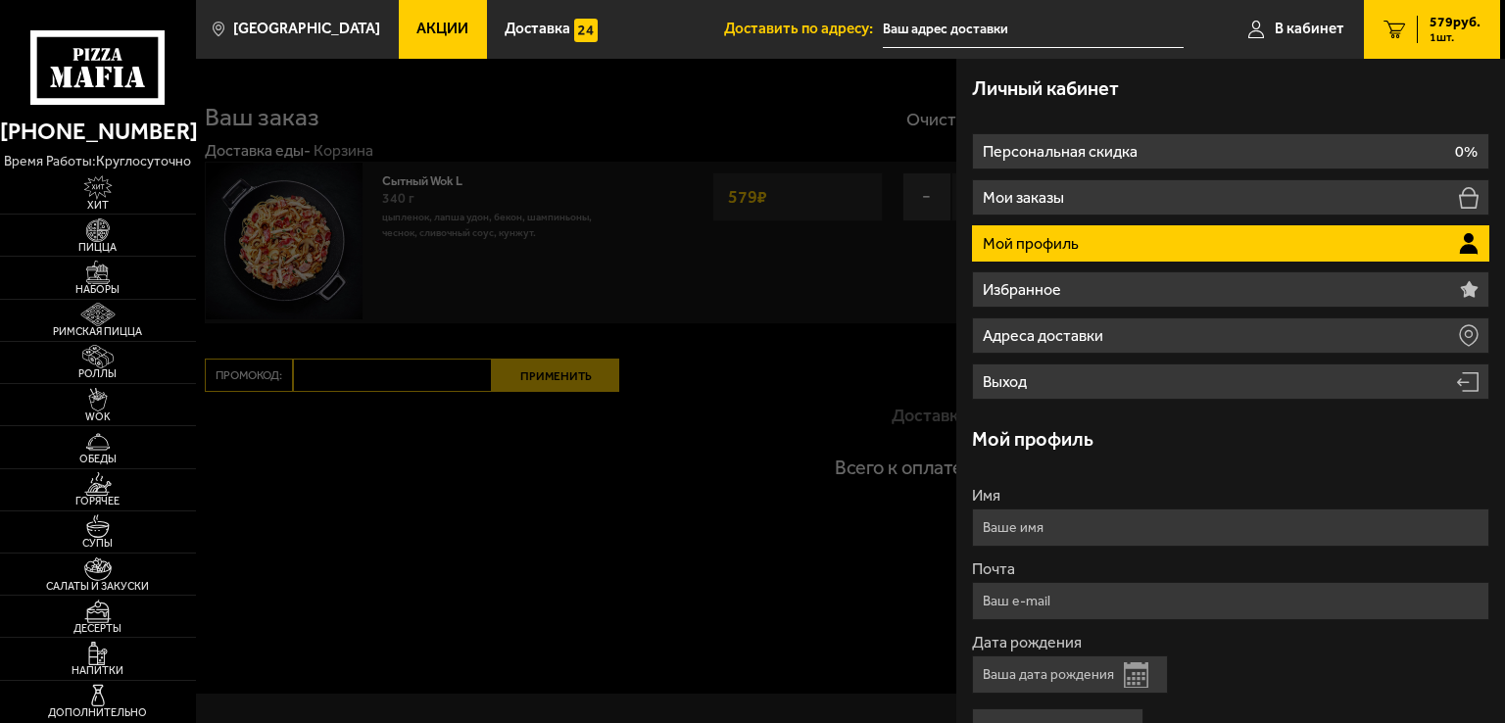
click at [843, 339] on div at bounding box center [948, 420] width 1505 height 723
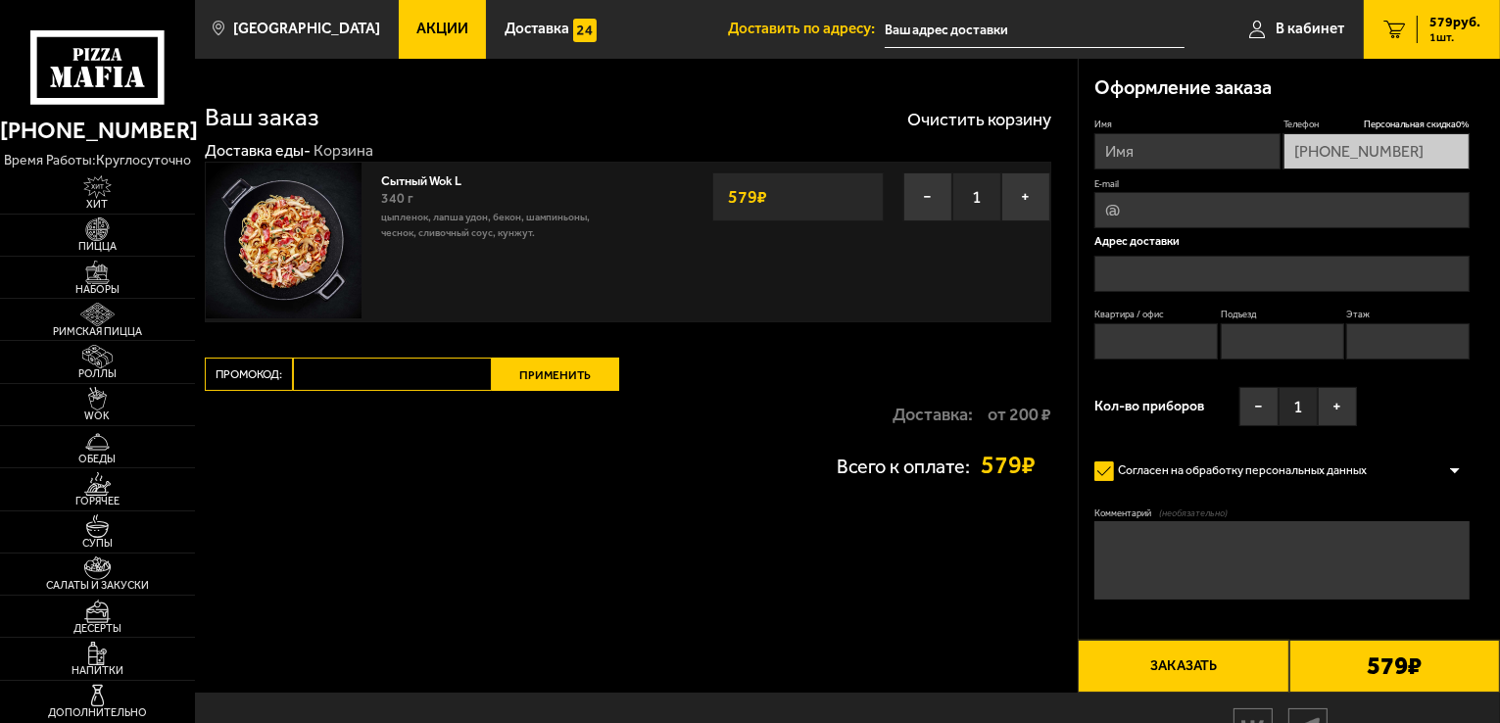
click at [1147, 260] on input "text" at bounding box center [1281, 274] width 375 height 36
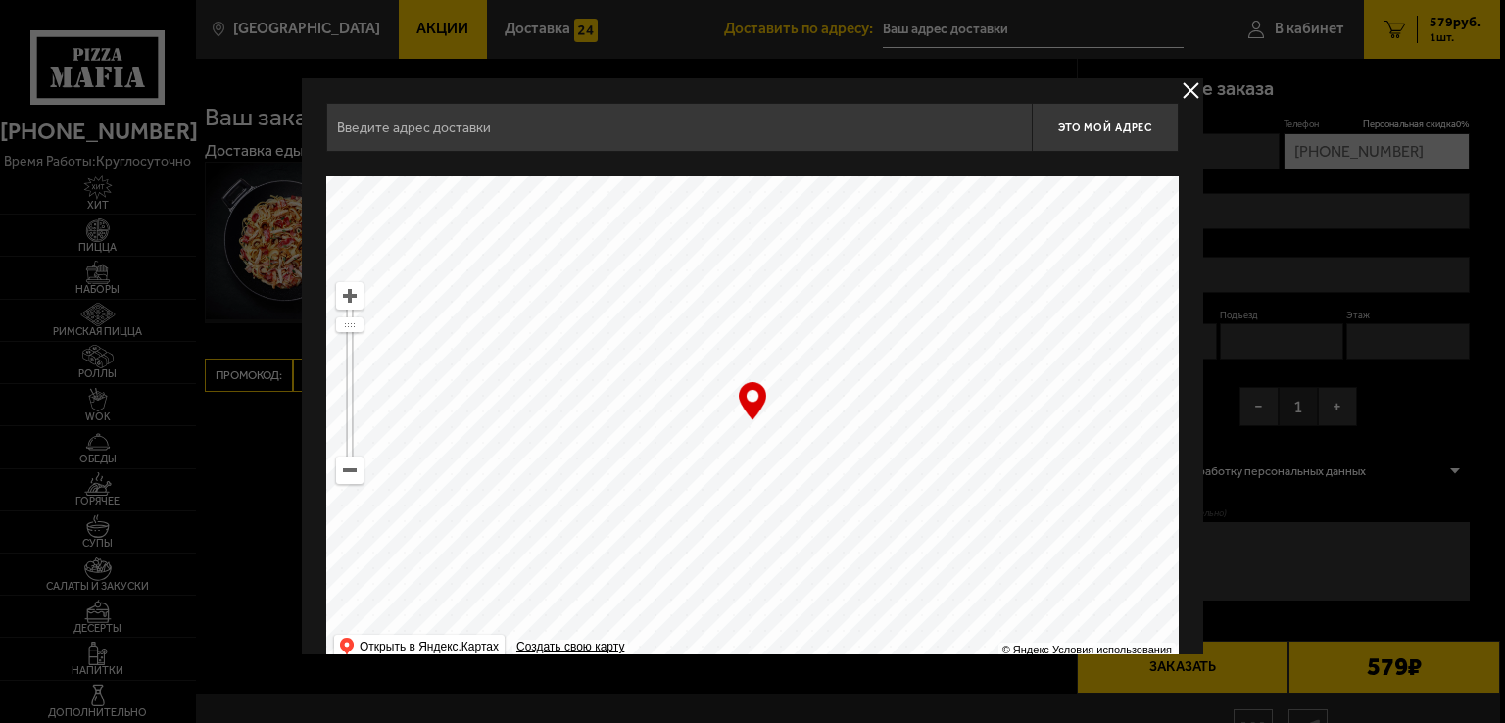
click at [749, 405] on div "… © Яндекс Условия использования Открыть в Яндекс.Картах Создать свою карту" at bounding box center [752, 421] width 852 height 490
click at [749, 402] on div "… © Яндекс Условия использования Открыть в Яндекс.Картах Создать свою карту" at bounding box center [752, 421] width 852 height 490
click at [738, 448] on ymaps at bounding box center [752, 421] width 852 height 490
click at [800, 194] on ymaps at bounding box center [752, 421] width 852 height 490
drag, startPoint x: 805, startPoint y: 253, endPoint x: 829, endPoint y: 381, distance: 130.5
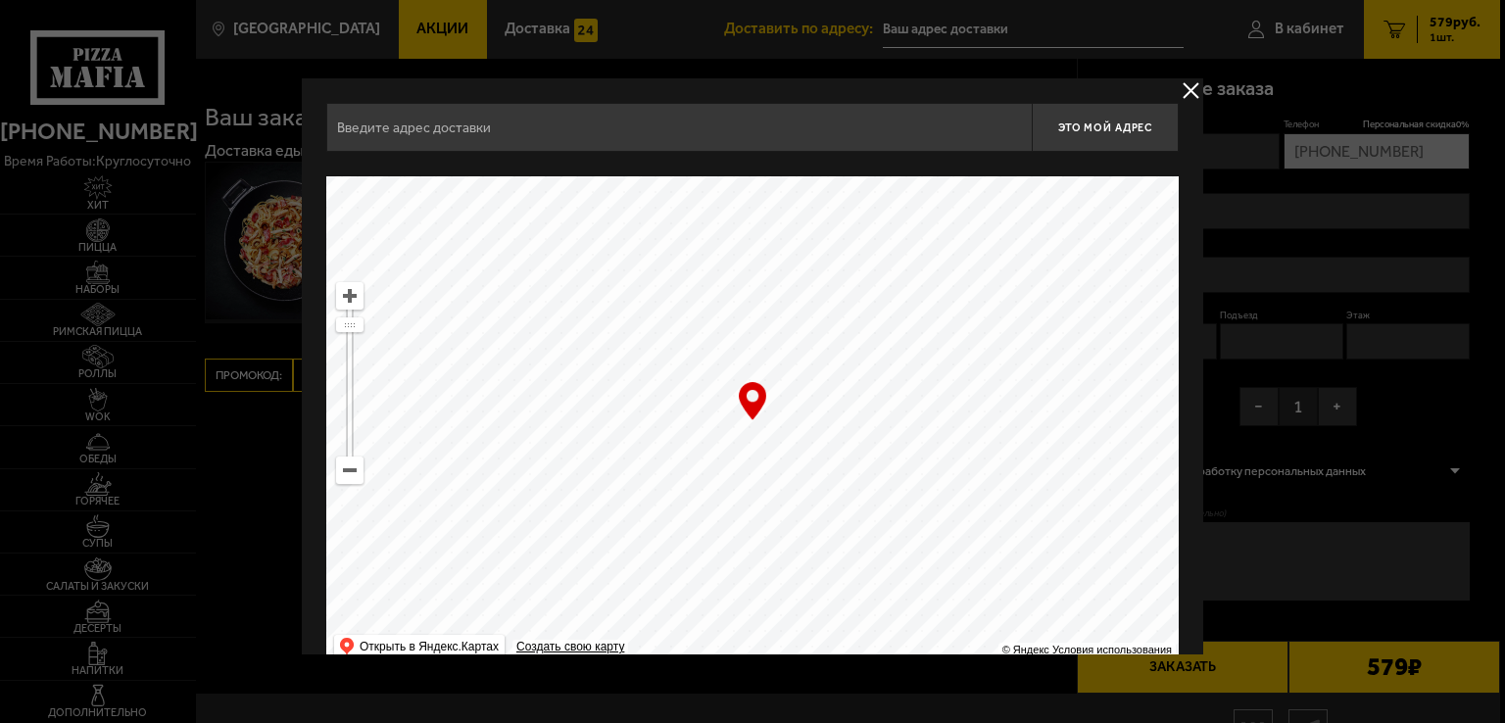
click at [828, 381] on ymaps at bounding box center [752, 421] width 852 height 490
type input "Дворцовая набережная, 36"
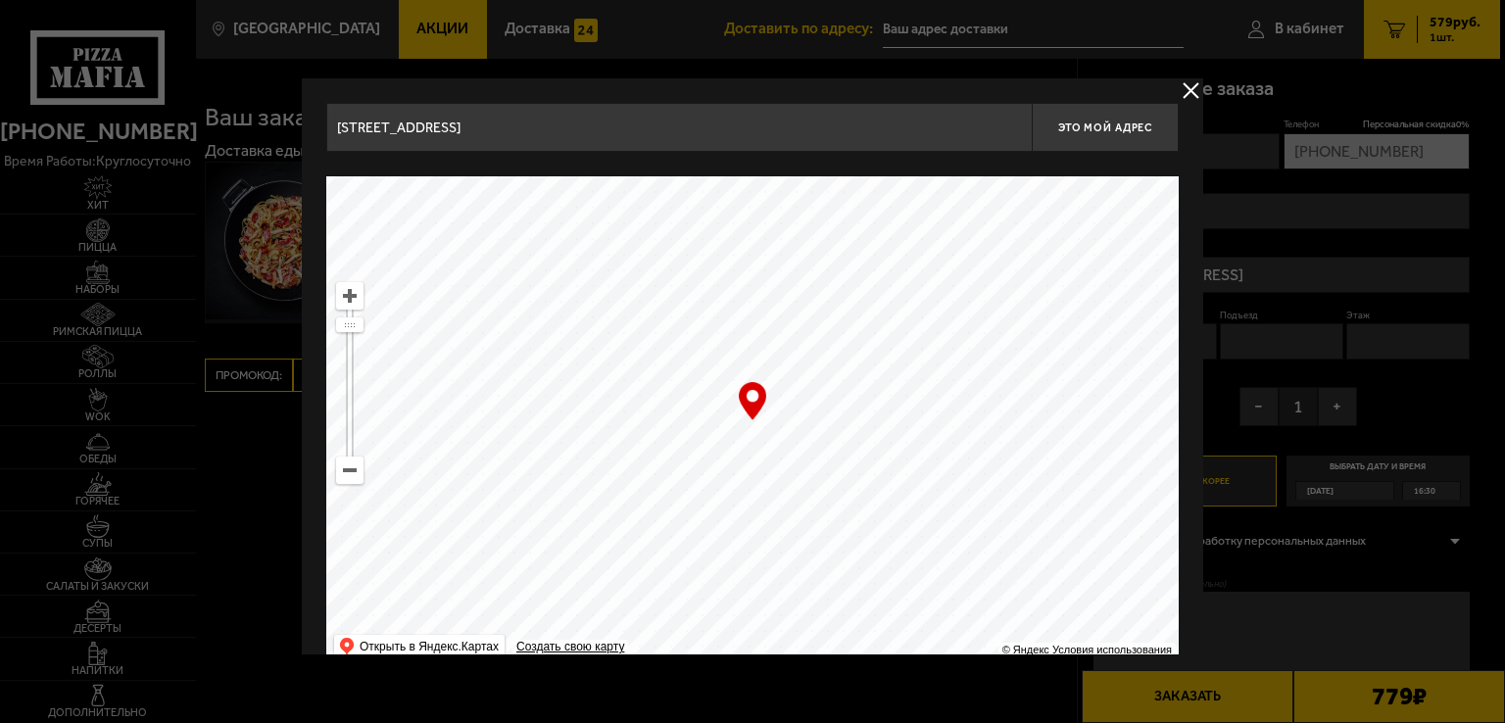
drag, startPoint x: 859, startPoint y: 409, endPoint x: 771, endPoint y: 415, distance: 88.4
click at [771, 415] on ymaps at bounding box center [752, 421] width 852 height 490
type input "[STREET_ADDRESS]"
click at [1099, 134] on button "Это мой адрес" at bounding box center [1105, 127] width 147 height 49
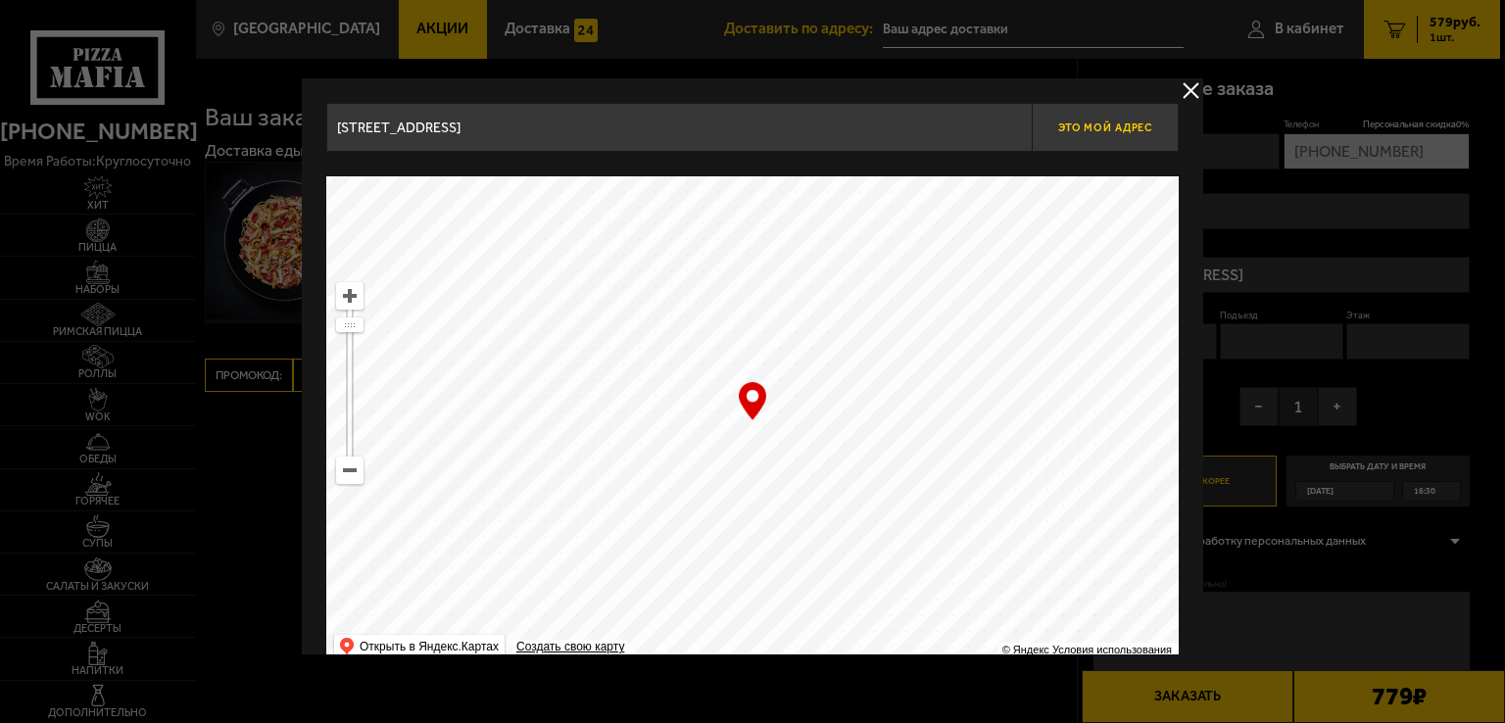
type input "[STREET_ADDRESS]"
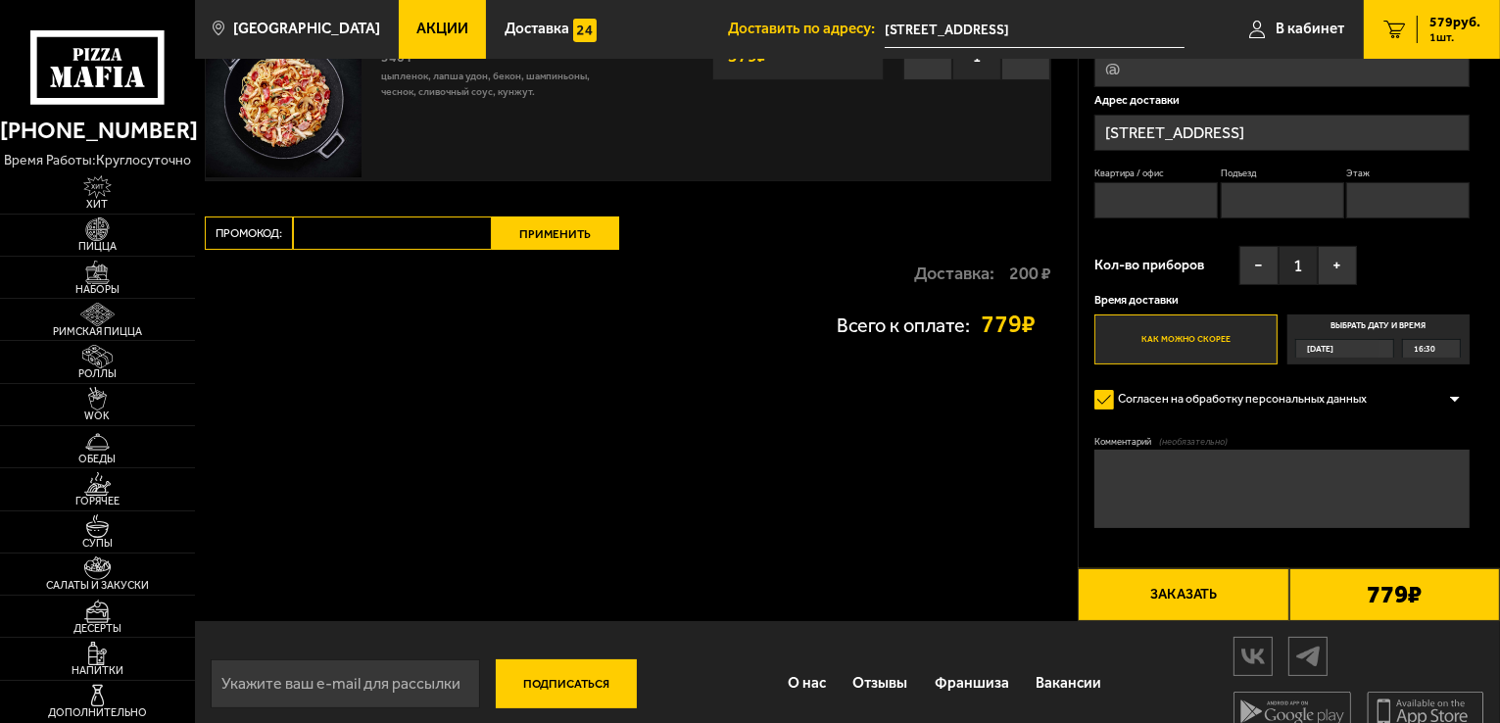
scroll to position [166, 0]
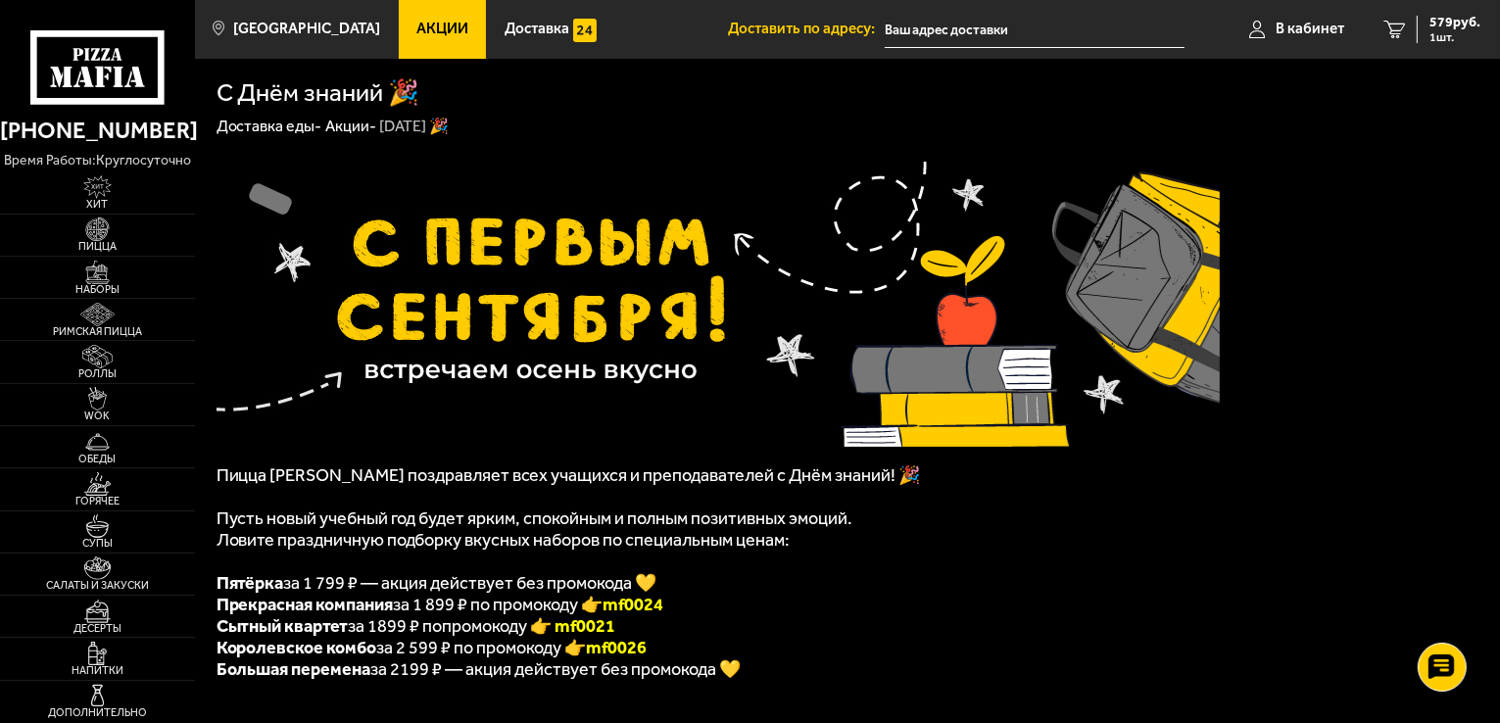
scroll to position [196, 0]
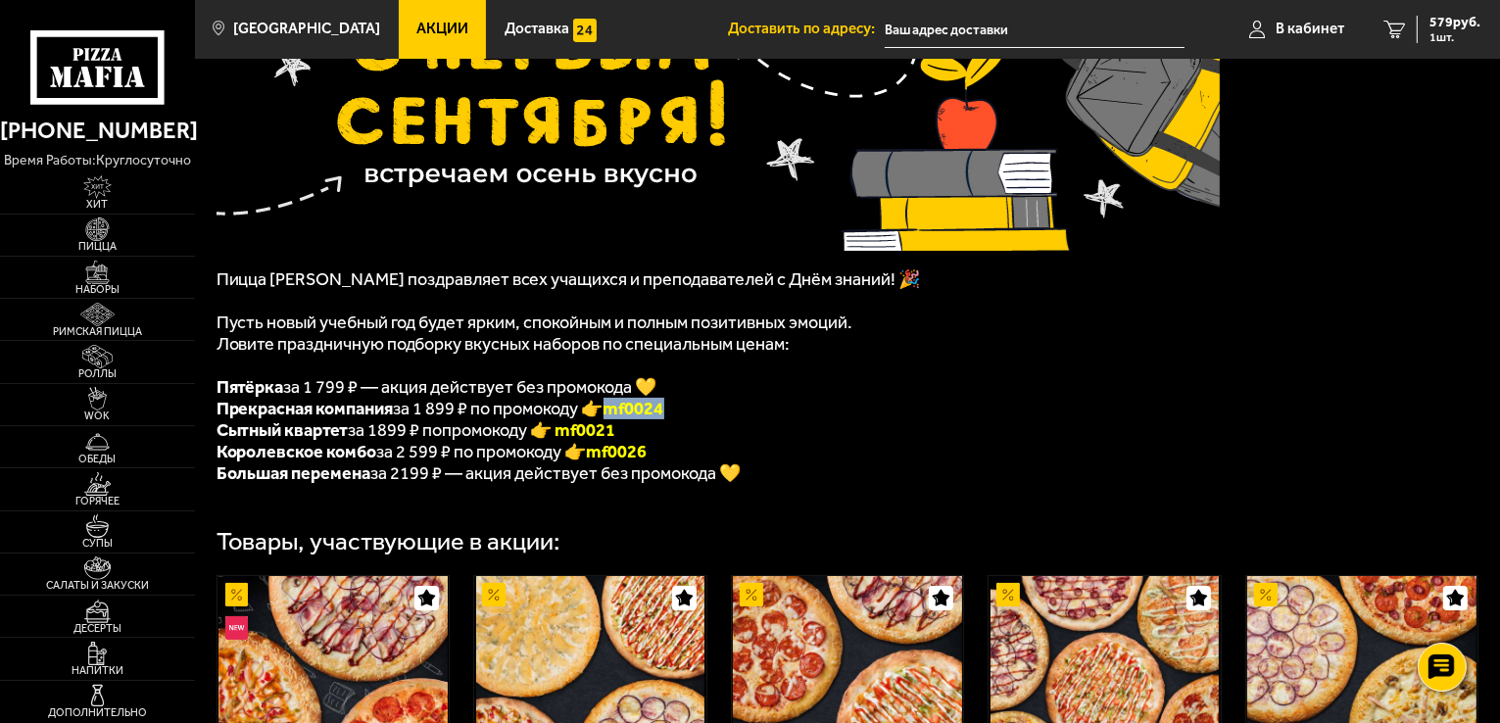
drag, startPoint x: 617, startPoint y: 416, endPoint x: 678, endPoint y: 412, distance: 60.9
click at [678, 412] on li "Прекрасная компания за 1 899 ₽ по промокоду 👉 mf0024" at bounding box center [718, 409] width 1003 height 22
copy font "mf0024"
drag, startPoint x: 353, startPoint y: 434, endPoint x: 216, endPoint y: 436, distance: 137.2
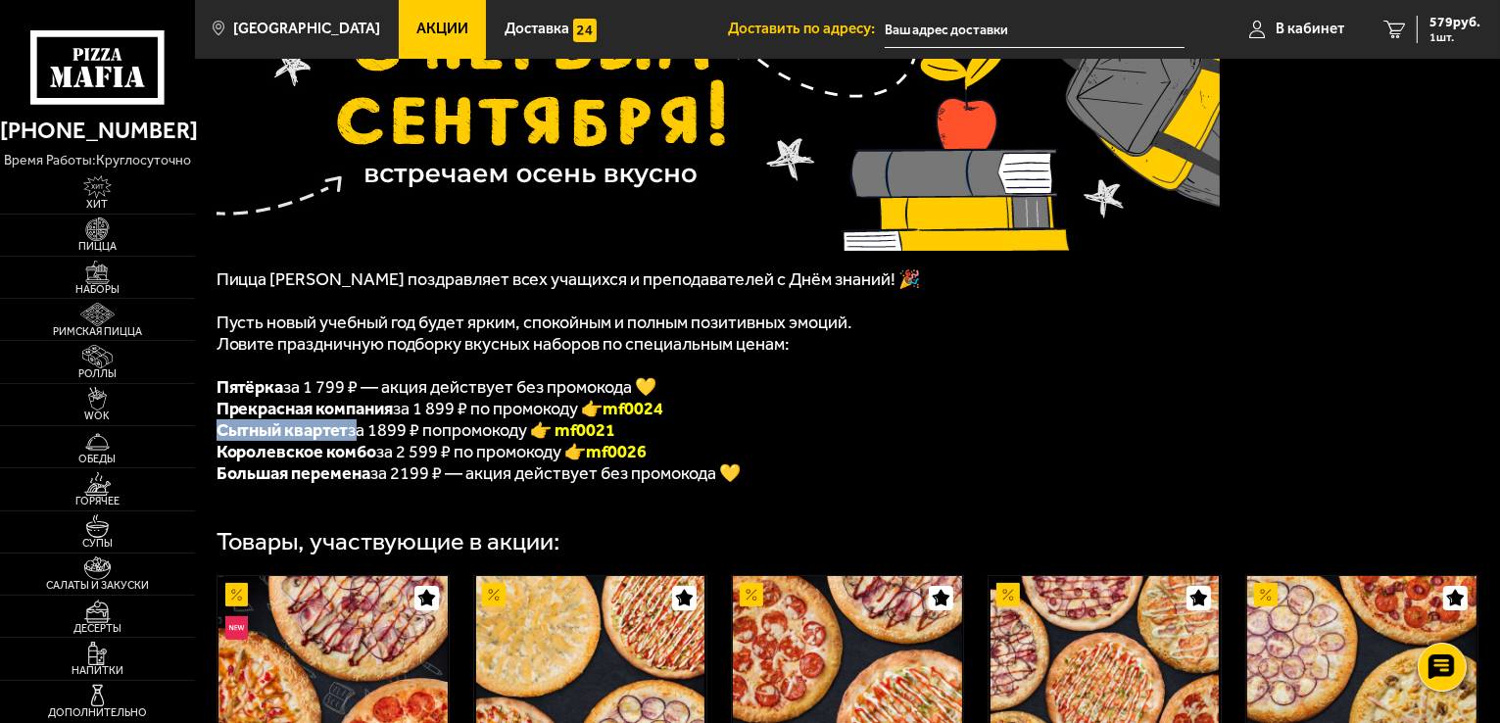
click at [217, 436] on span "Сытный квартет за 1899 ₽ попромокоду 👉 mf0021" at bounding box center [417, 430] width 400 height 22
copy span "Сытный квартет"
click at [111, 271] on img at bounding box center [98, 273] width 60 height 24
click at [567, 436] on font "mf0021" at bounding box center [586, 430] width 61 height 22
drag, startPoint x: 564, startPoint y: 436, endPoint x: 624, endPoint y: 436, distance: 59.8
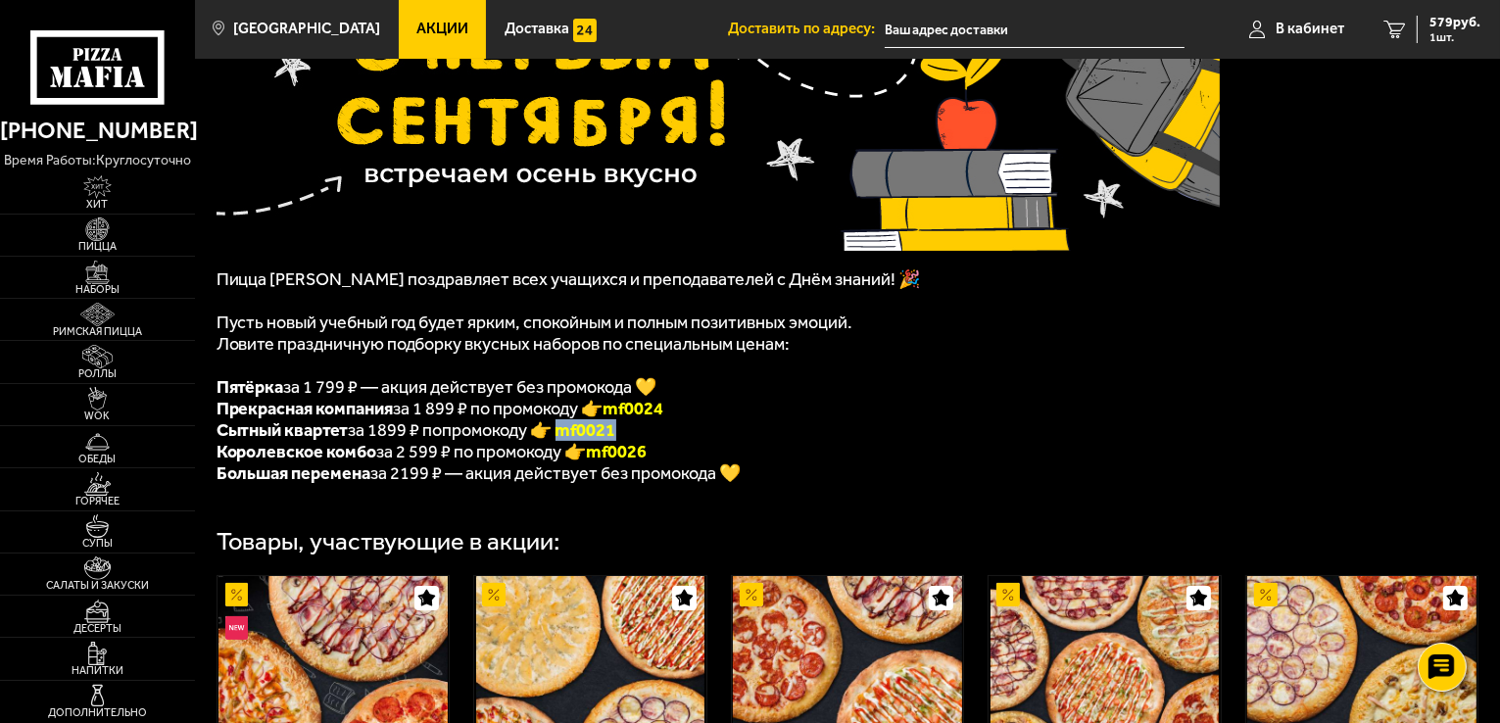
click at [616, 436] on b "mf0021" at bounding box center [585, 430] width 64 height 22
copy font "mf0021"
click at [648, 461] on font "mf0026" at bounding box center [617, 452] width 61 height 22
drag, startPoint x: 654, startPoint y: 461, endPoint x: 598, endPoint y: 462, distance: 56.8
click at [598, 462] on font "mf0026" at bounding box center [617, 452] width 61 height 22
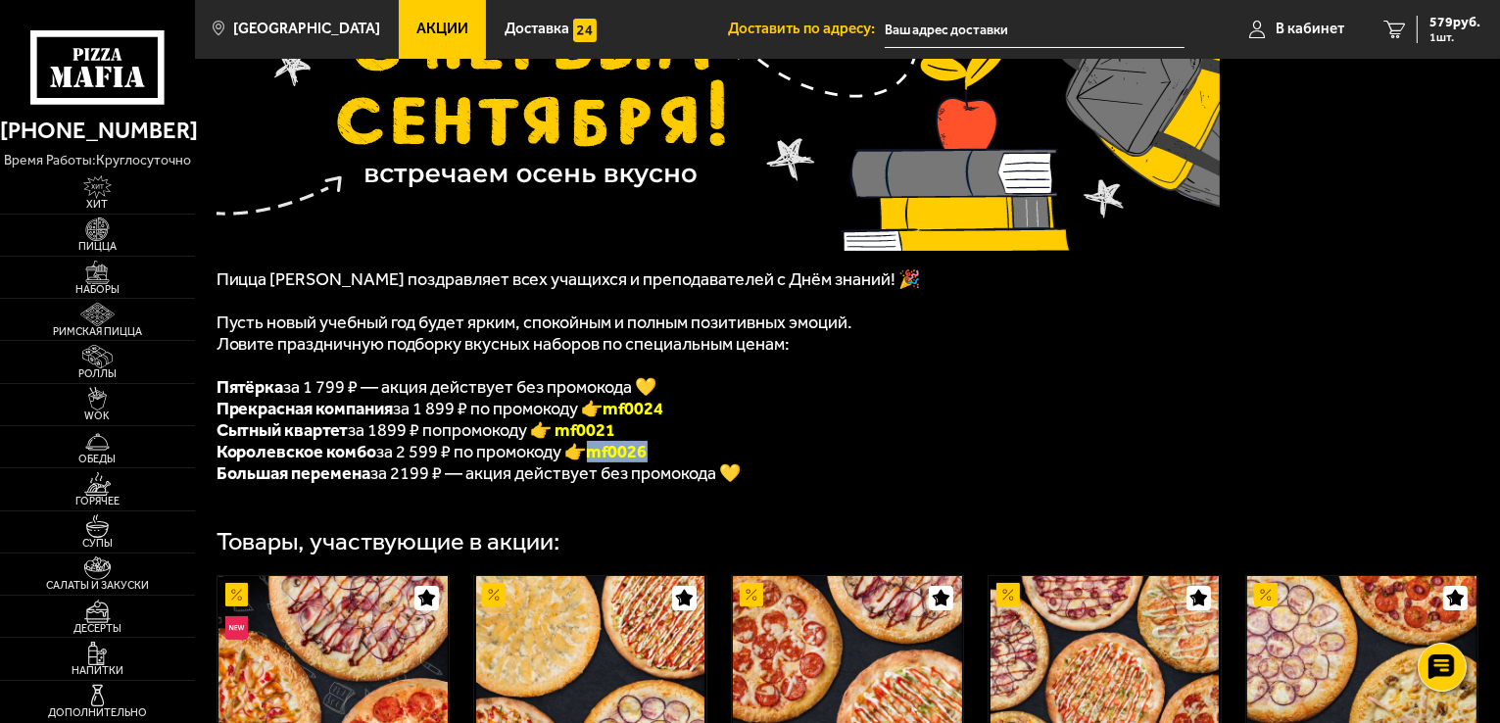
copy font "mf0026"
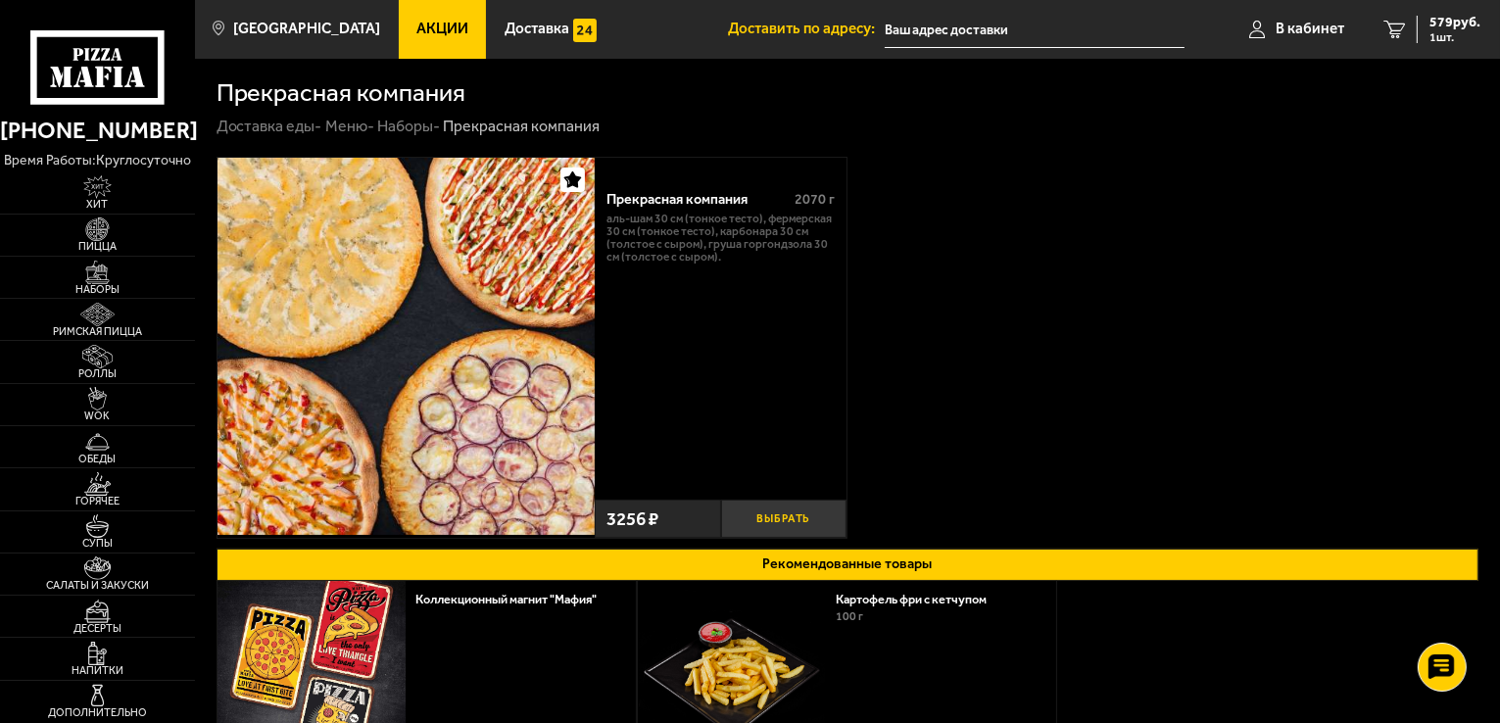
click at [786, 513] on button "Выбрать" at bounding box center [784, 519] width 126 height 38
click at [1442, 7] on link "2 3835 руб. 2 шт." at bounding box center [1428, 29] width 144 height 59
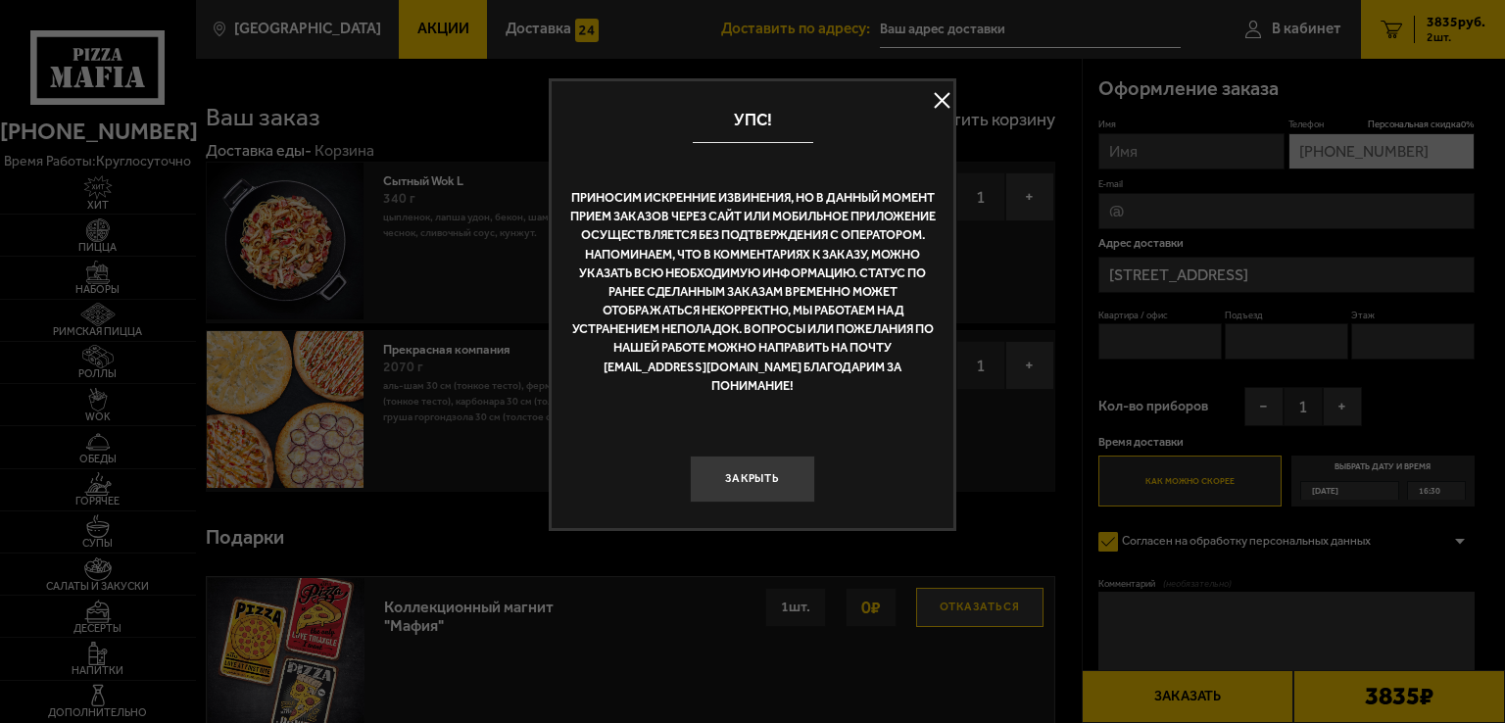
click at [941, 106] on button at bounding box center [941, 100] width 29 height 29
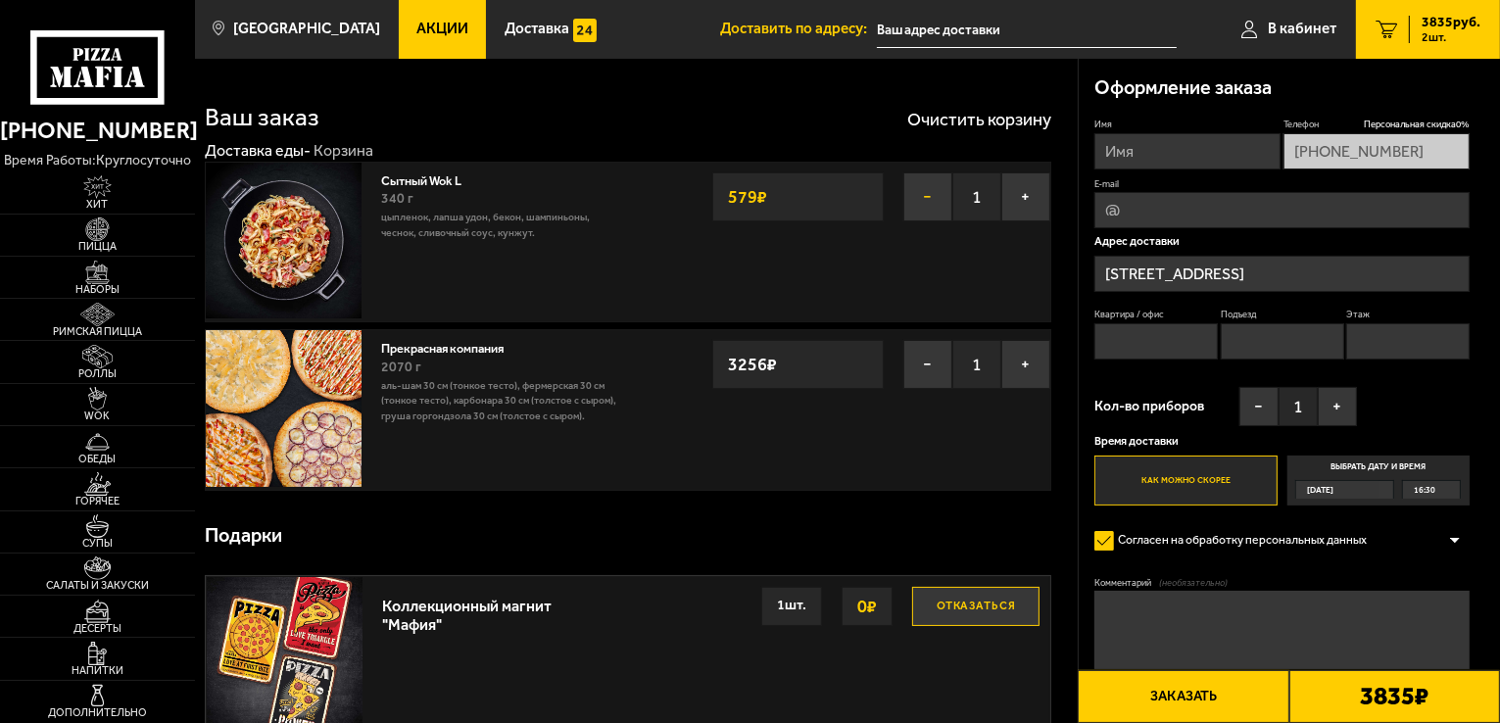
click at [937, 203] on button "−" at bounding box center [927, 196] width 49 height 49
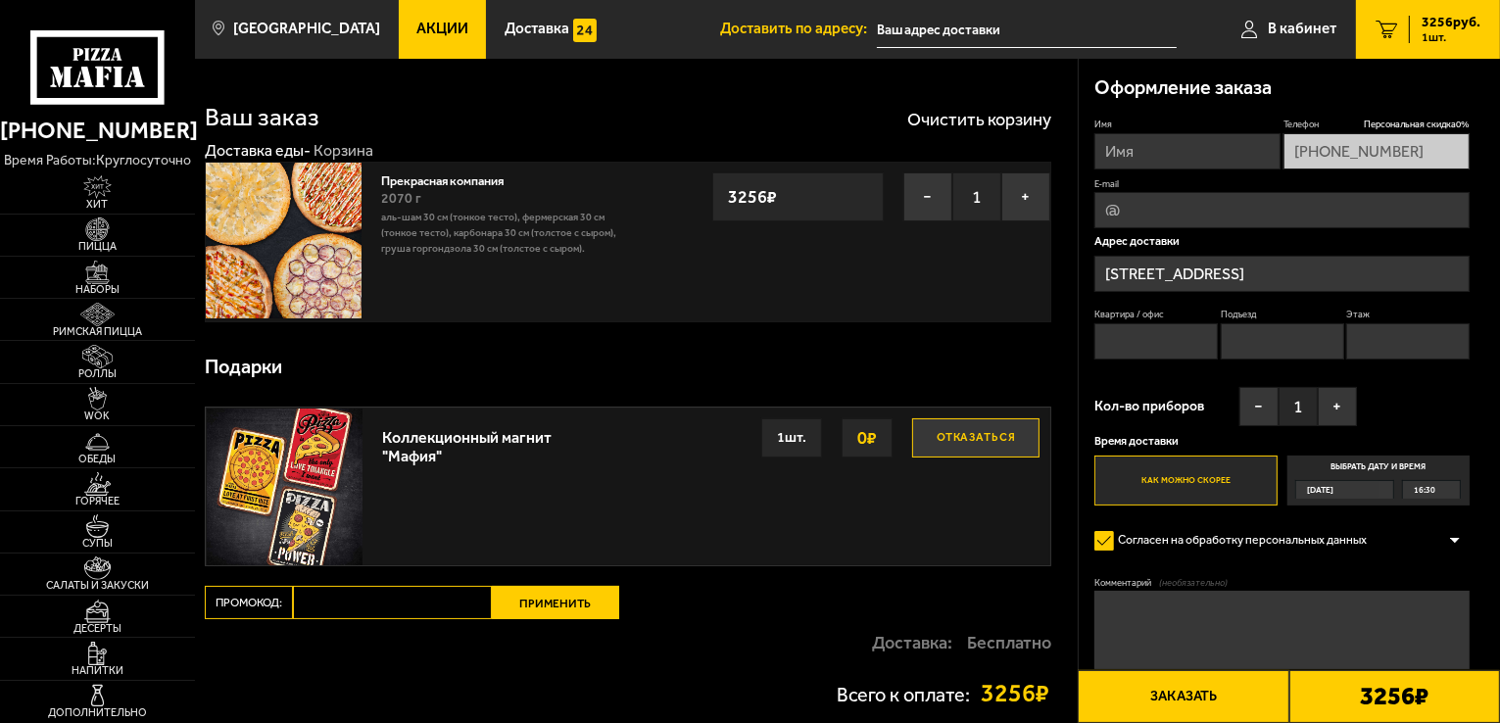
click at [393, 604] on input "Промокод:" at bounding box center [392, 602] width 199 height 33
paste input "mf0051"
type input "mf0051"
click at [533, 603] on button "Применить" at bounding box center [555, 602] width 127 height 33
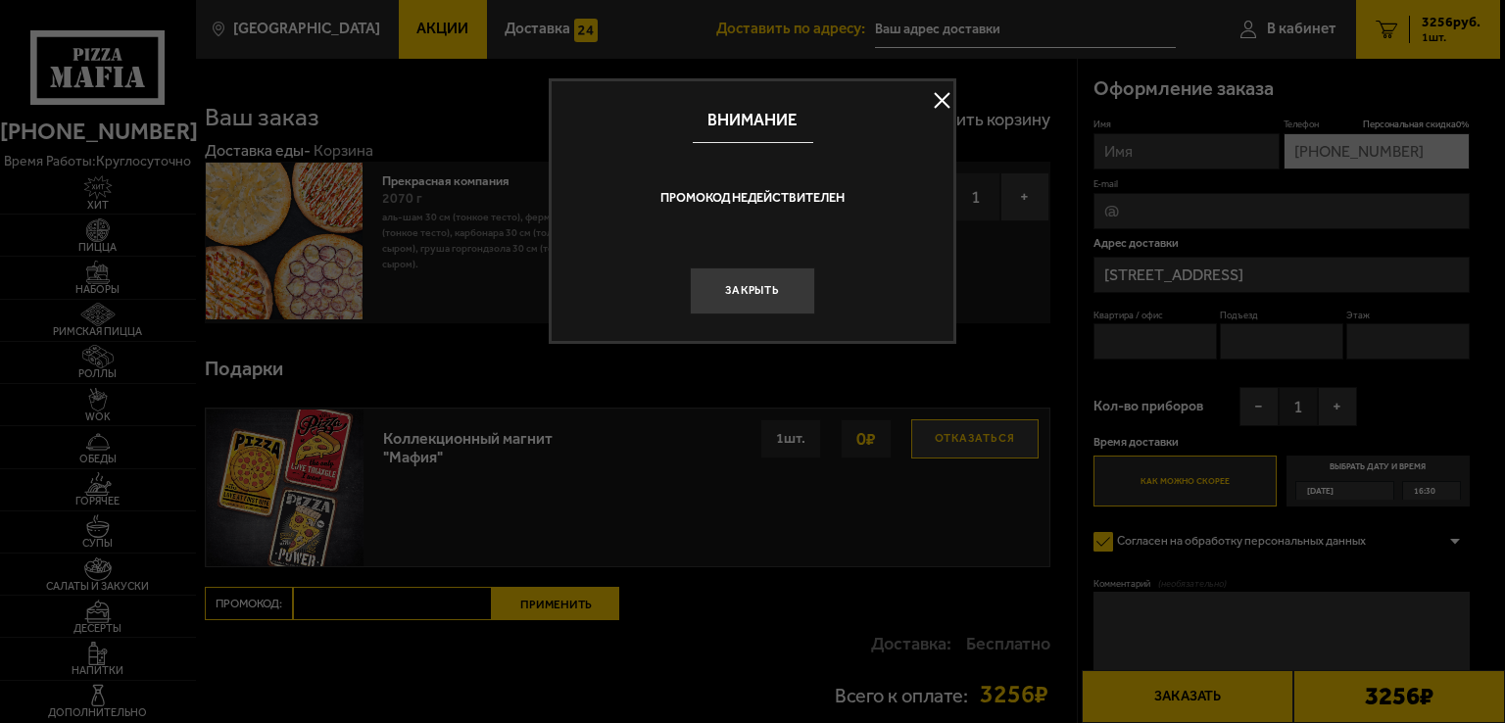
click at [937, 98] on button at bounding box center [941, 100] width 29 height 29
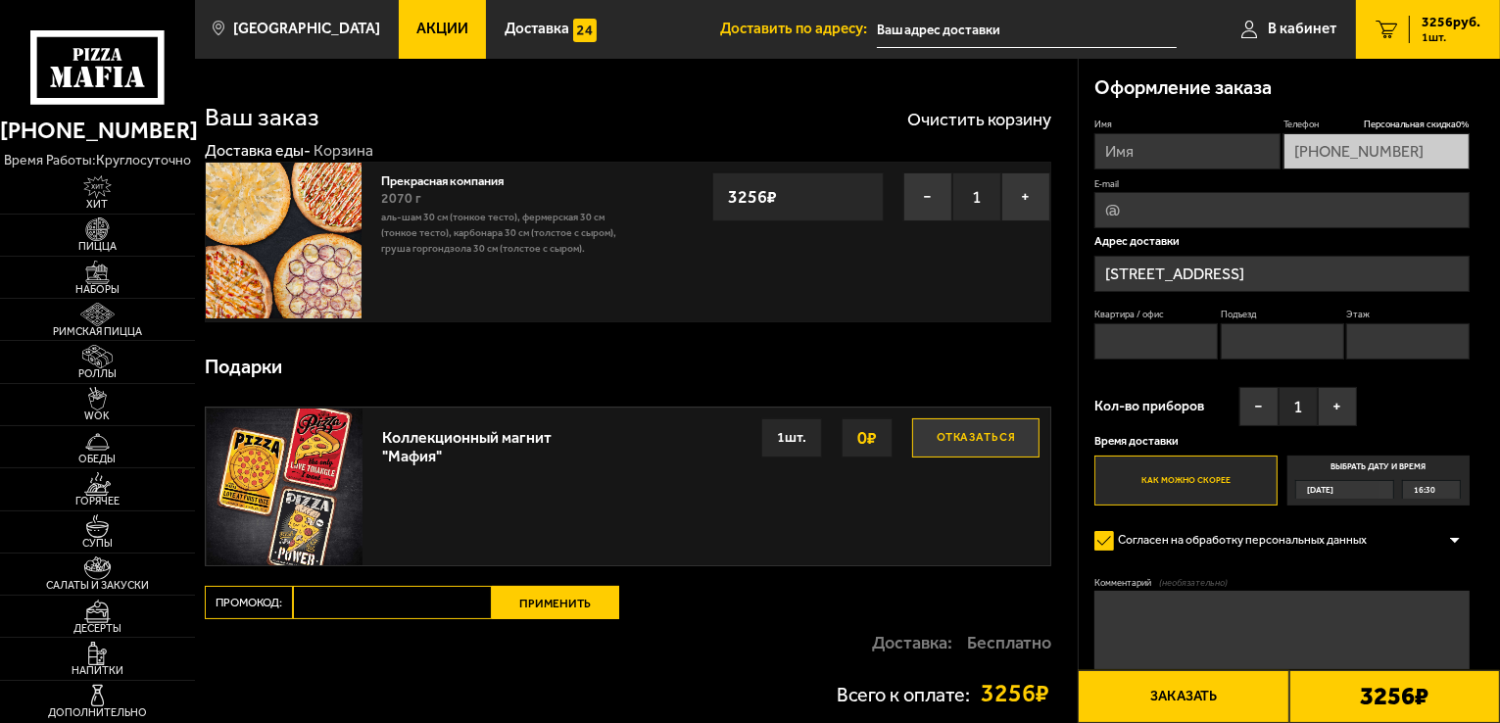
click at [384, 599] on input "Промокод:" at bounding box center [392, 602] width 199 height 33
paste input "mf0024"
type input "mf0024"
click at [534, 604] on button "Применить" at bounding box center [555, 602] width 127 height 33
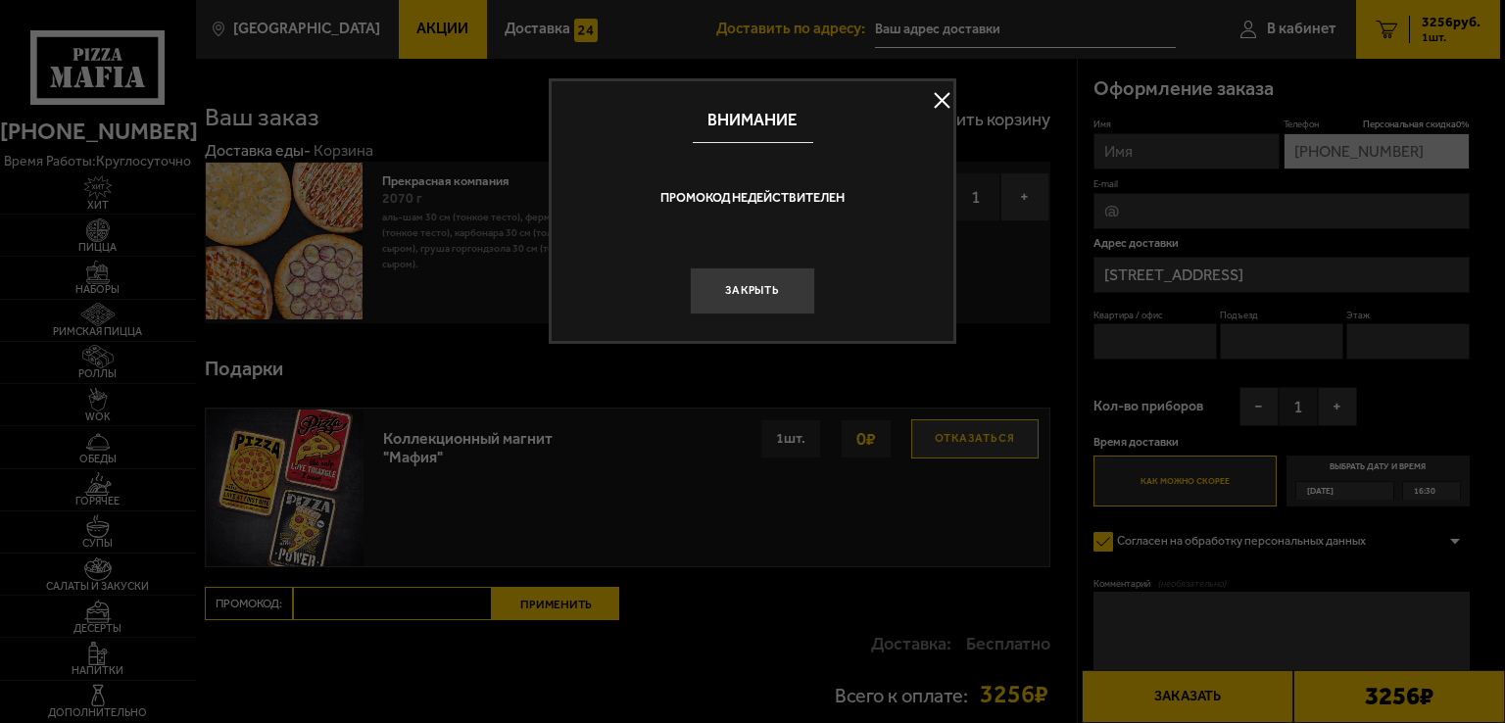
click at [931, 101] on button at bounding box center [941, 100] width 29 height 29
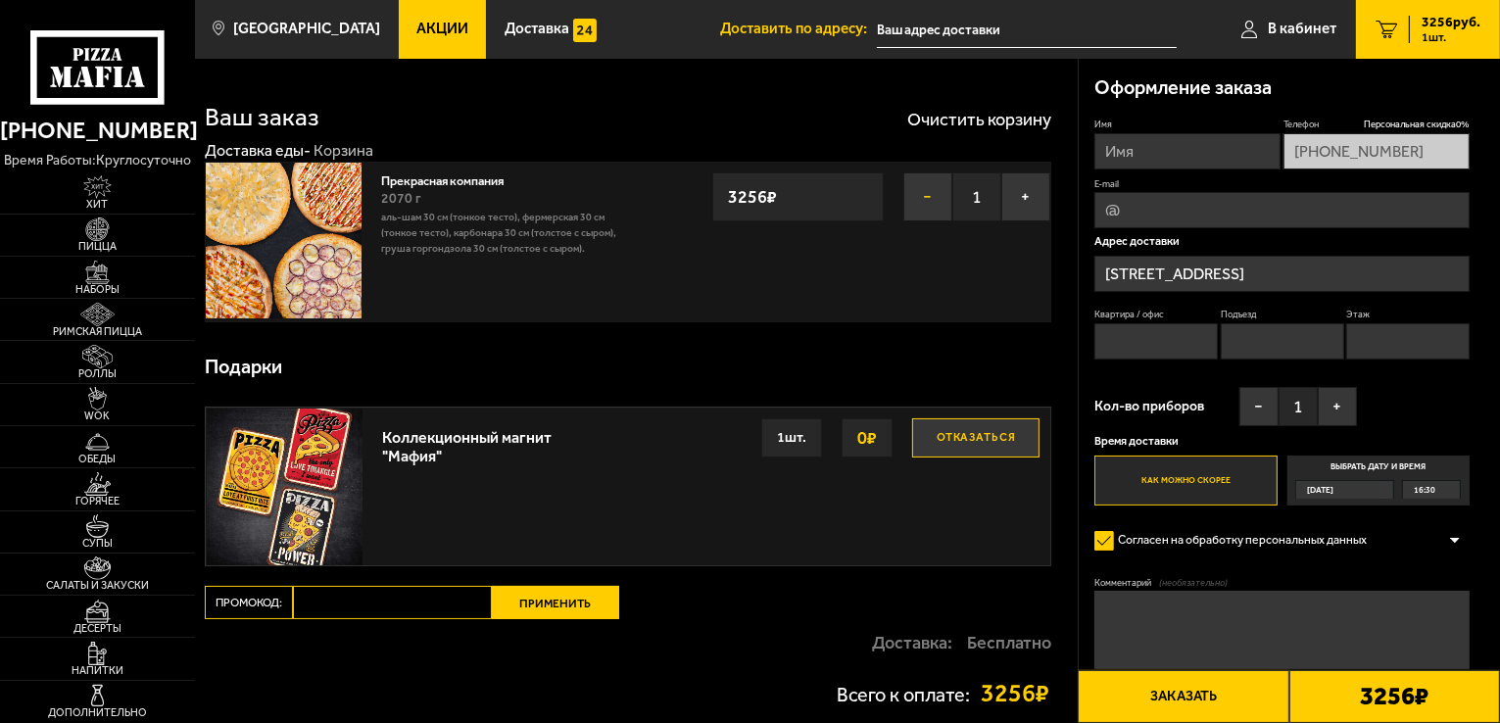
click at [924, 196] on button "−" at bounding box center [927, 196] width 49 height 49
click at [936, 197] on button "−" at bounding box center [927, 196] width 49 height 49
click at [973, 111] on button "Очистить корзину" at bounding box center [979, 120] width 144 height 18
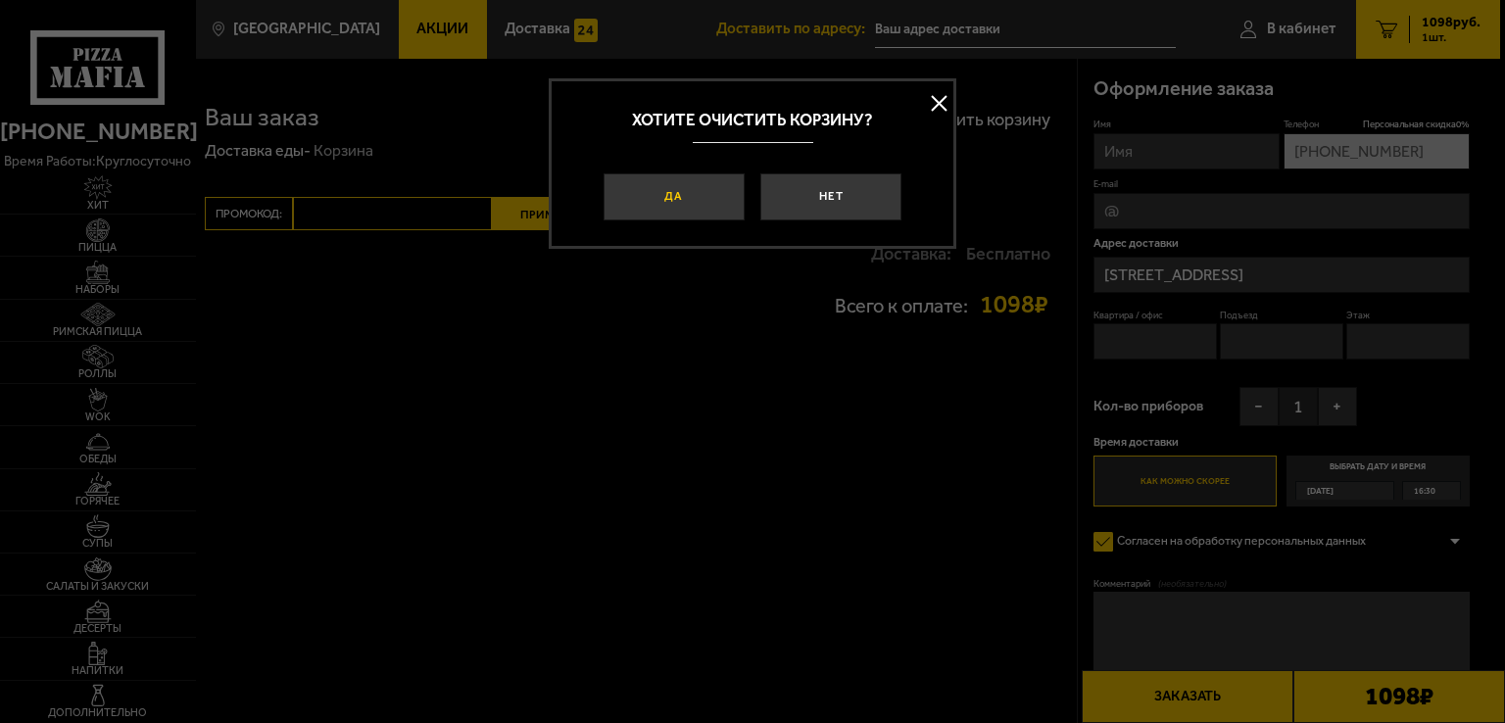
click at [691, 190] on button "Да" at bounding box center [674, 196] width 141 height 47
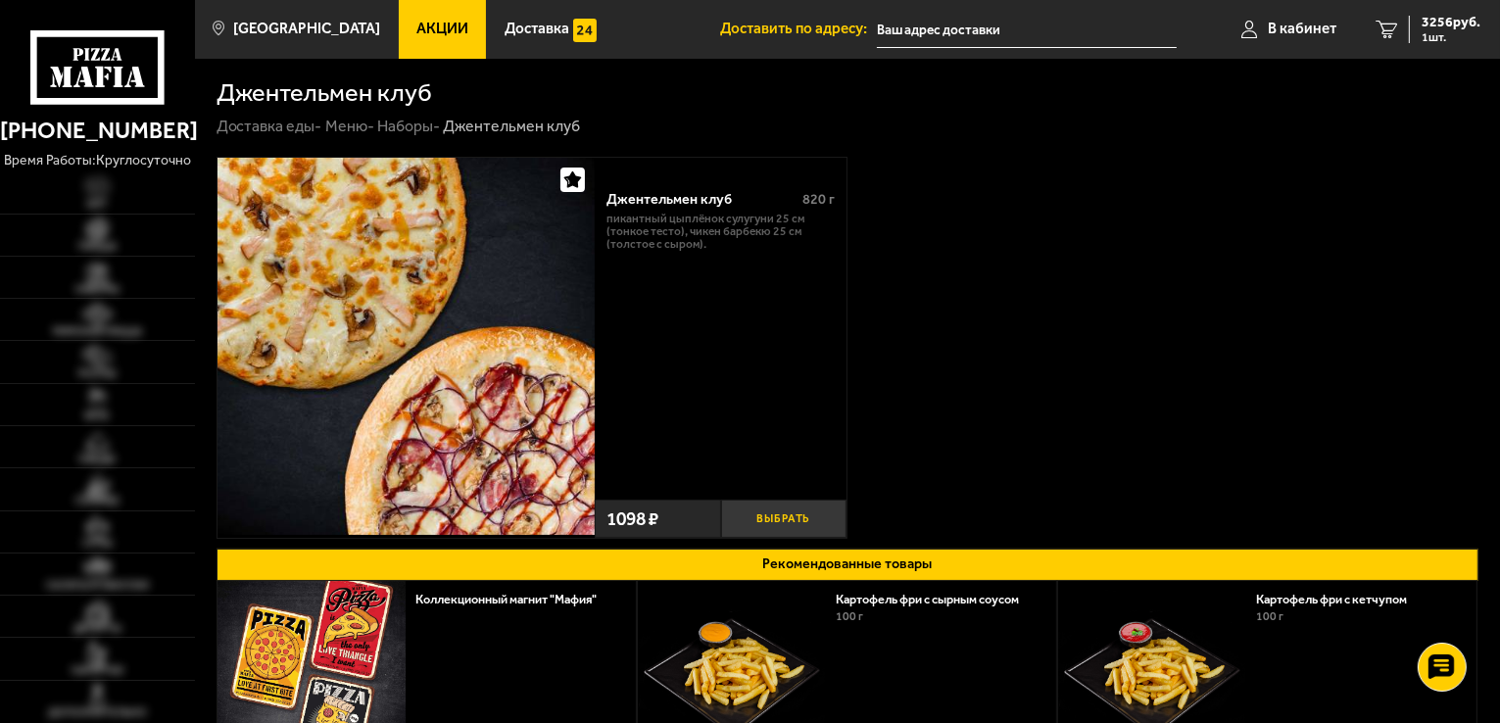
click at [771, 518] on button "Выбрать" at bounding box center [784, 519] width 126 height 38
click at [1454, 26] on span "4354 руб." at bounding box center [1451, 23] width 59 height 14
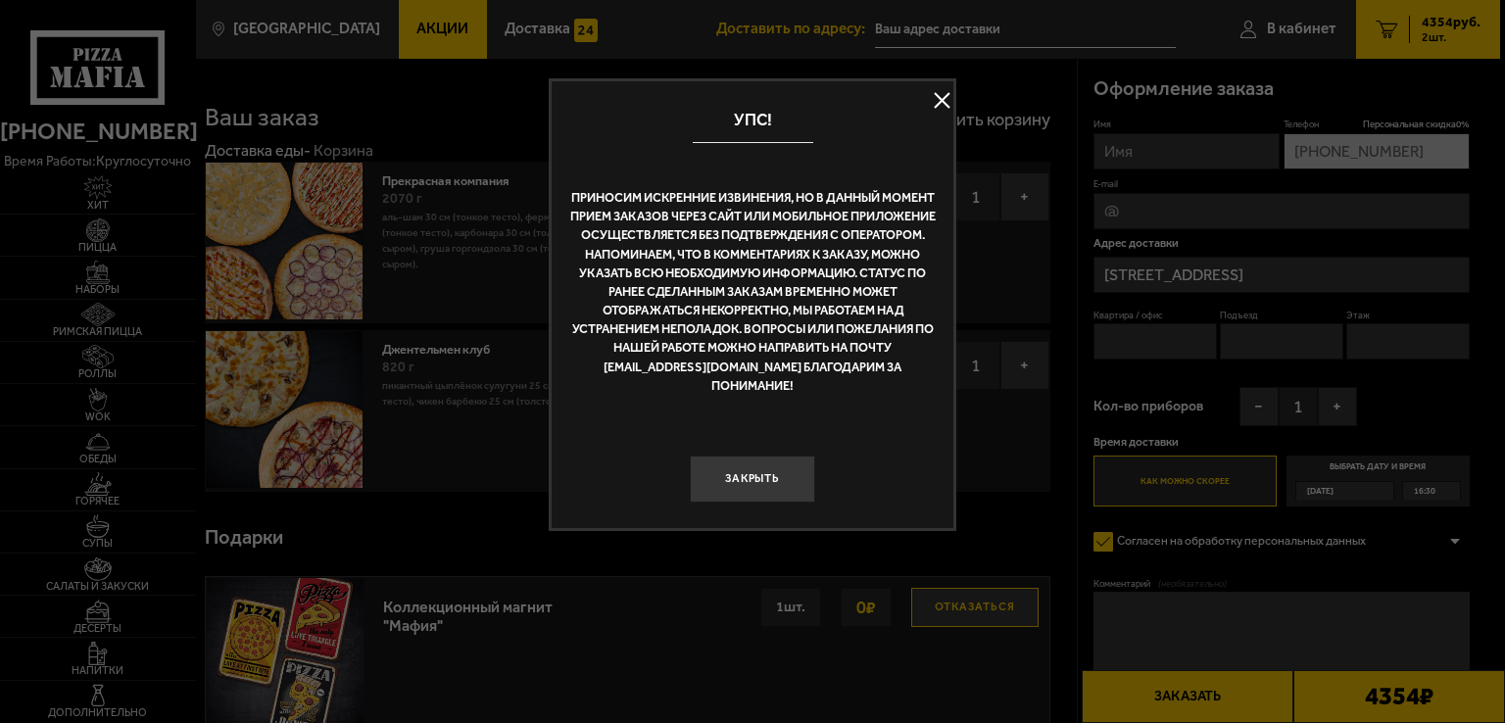
click at [935, 103] on button at bounding box center [941, 100] width 29 height 29
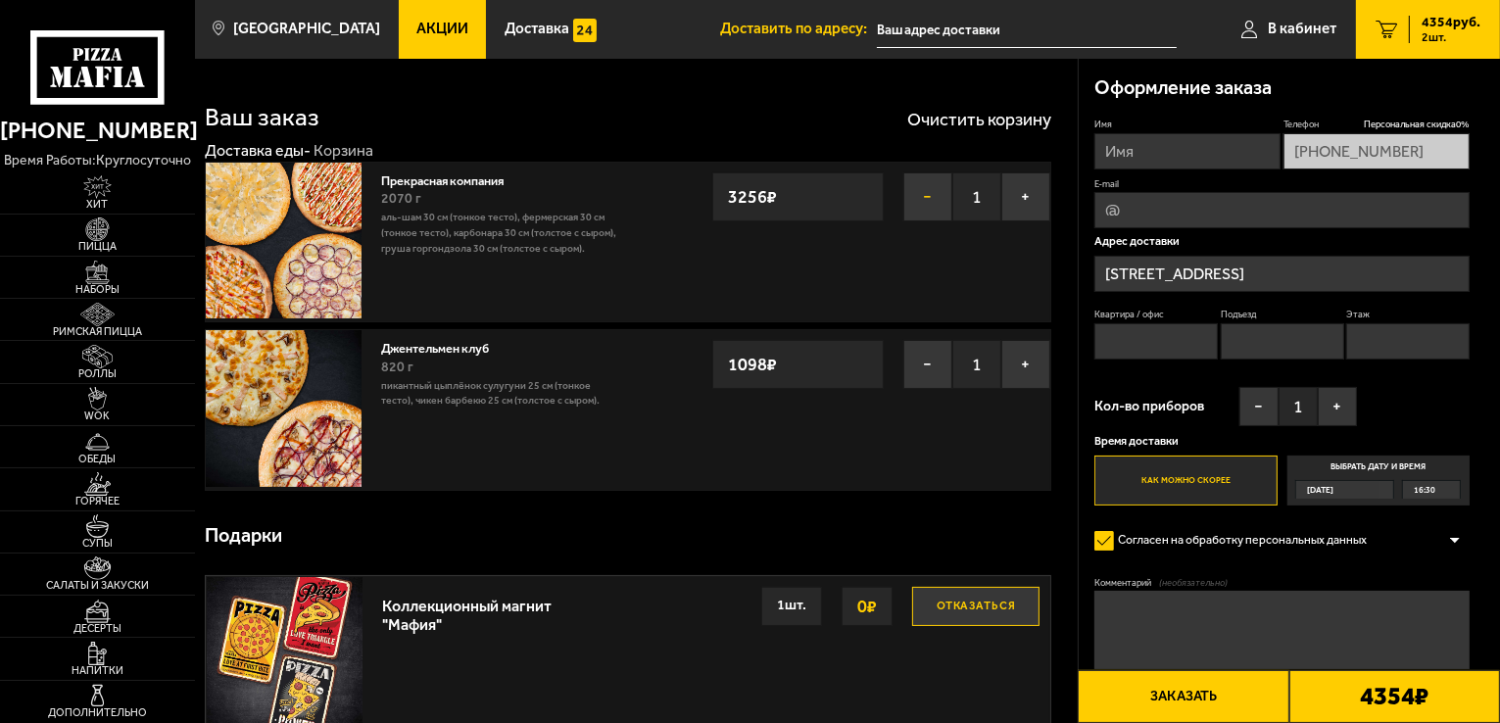
click at [931, 197] on button "−" at bounding box center [927, 196] width 49 height 49
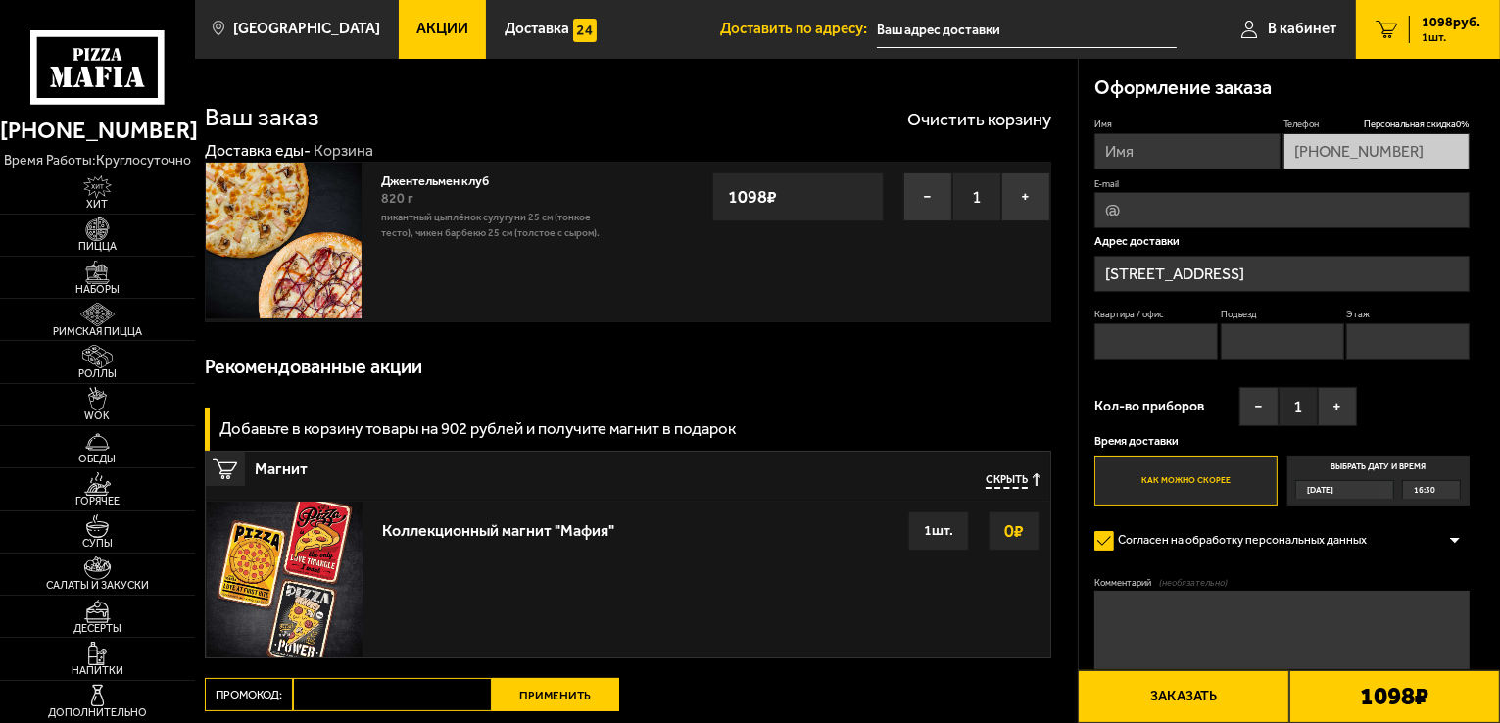
click at [388, 687] on input "Промокод:" at bounding box center [392, 694] width 199 height 33
paste input "mf0160"
type input "mf0160"
click at [541, 701] on button "Применить" at bounding box center [555, 694] width 127 height 33
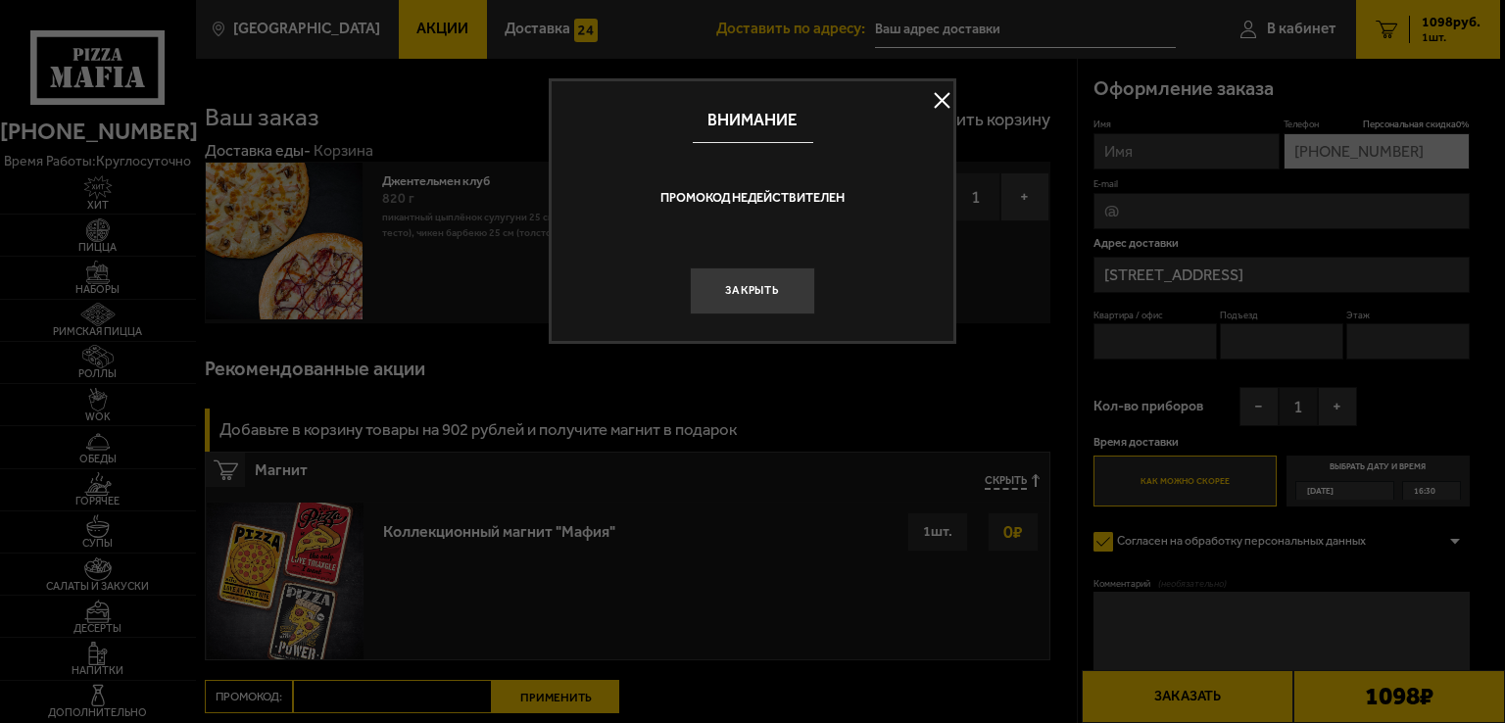
click at [932, 106] on button at bounding box center [941, 100] width 29 height 29
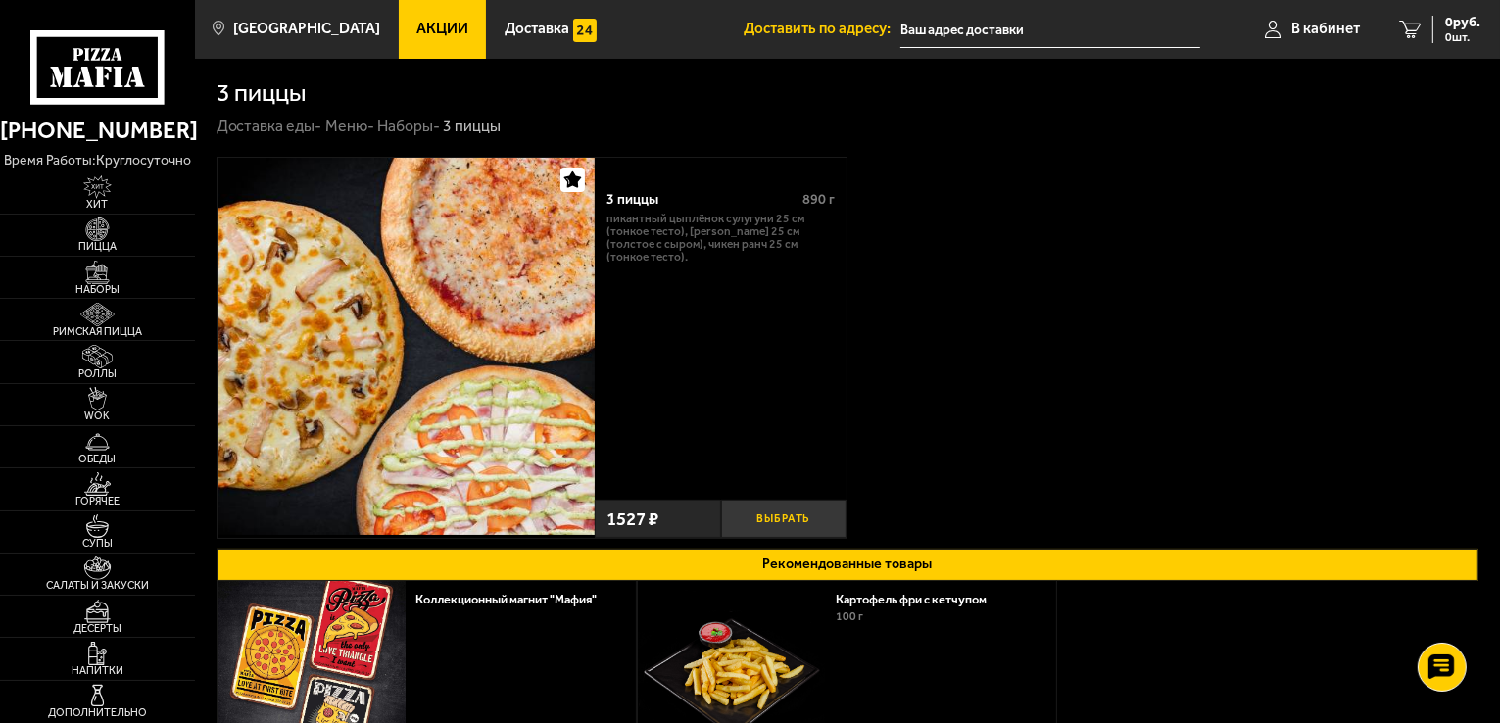
click at [799, 517] on button "Выбрать" at bounding box center [784, 519] width 126 height 38
click at [1452, 28] on span "1527 руб." at bounding box center [1451, 23] width 59 height 14
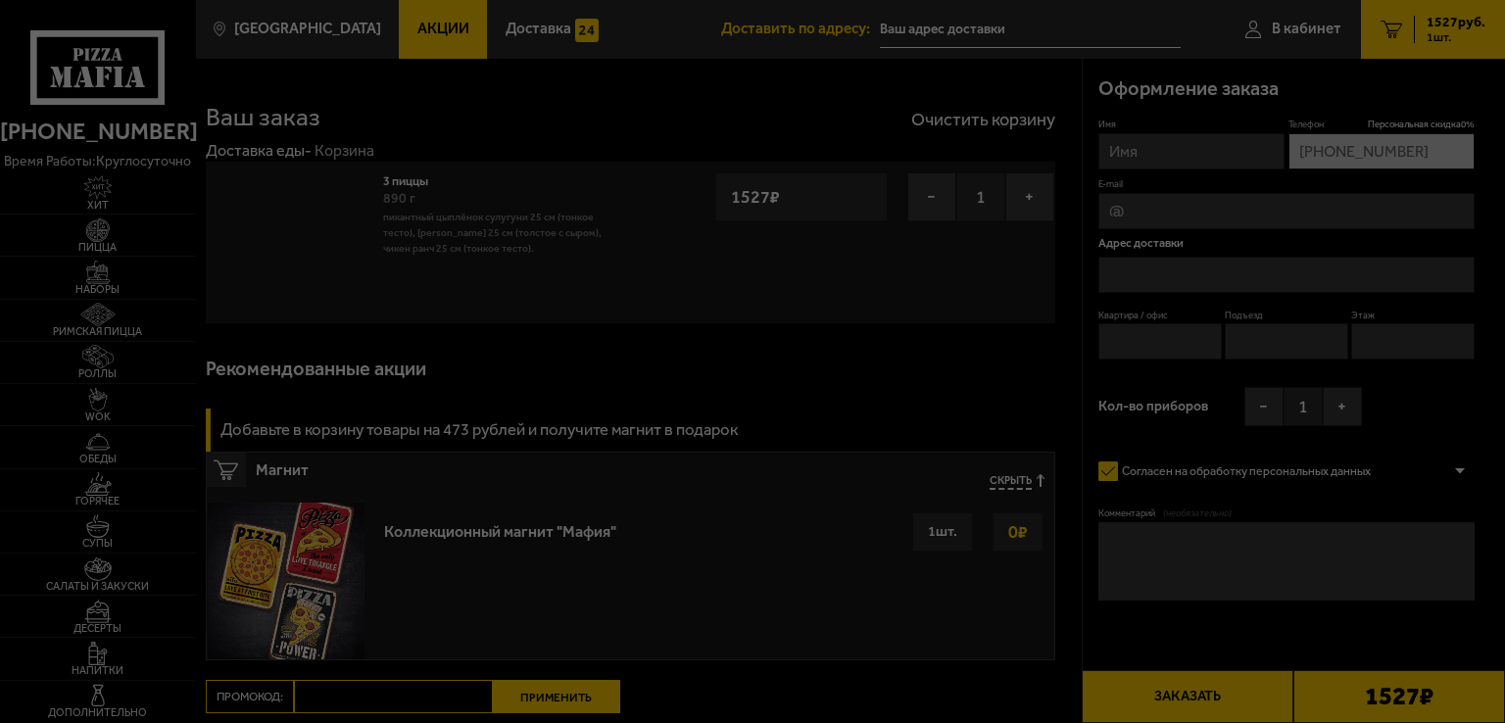
type input "[STREET_ADDRESS]"
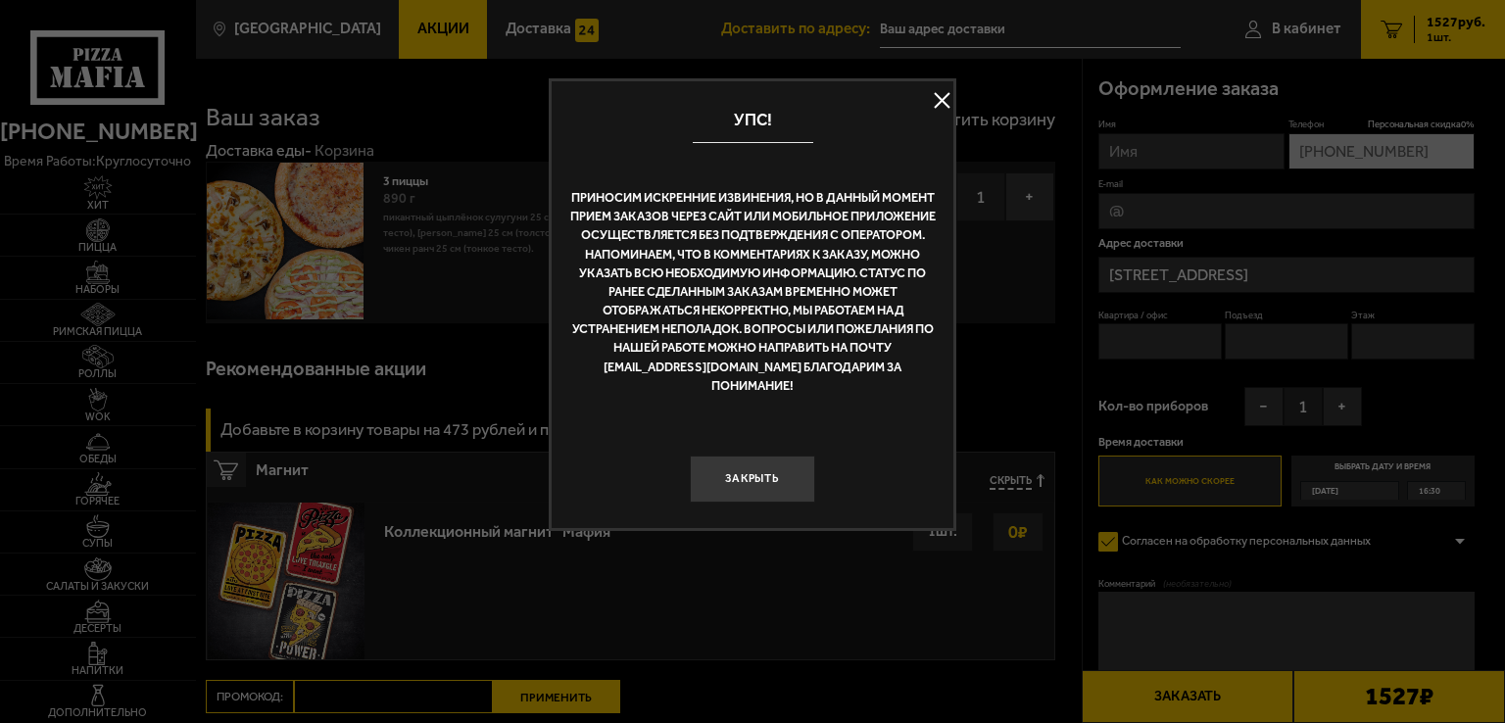
click at [933, 98] on button at bounding box center [941, 100] width 29 height 29
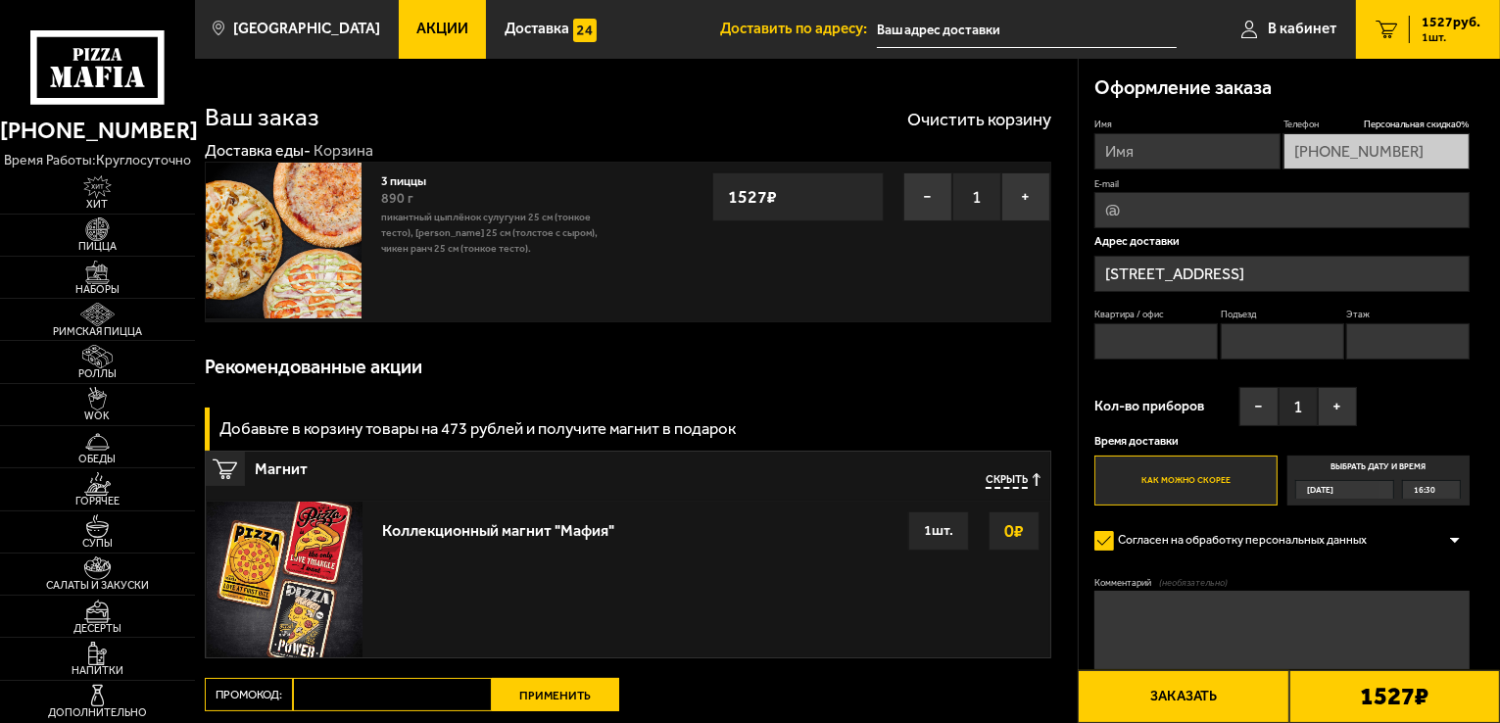
click at [402, 680] on input "Промокод:" at bounding box center [392, 694] width 199 height 33
paste input "mf0035"
type input "mf0035"
click at [554, 694] on button "Применить" at bounding box center [555, 694] width 127 height 33
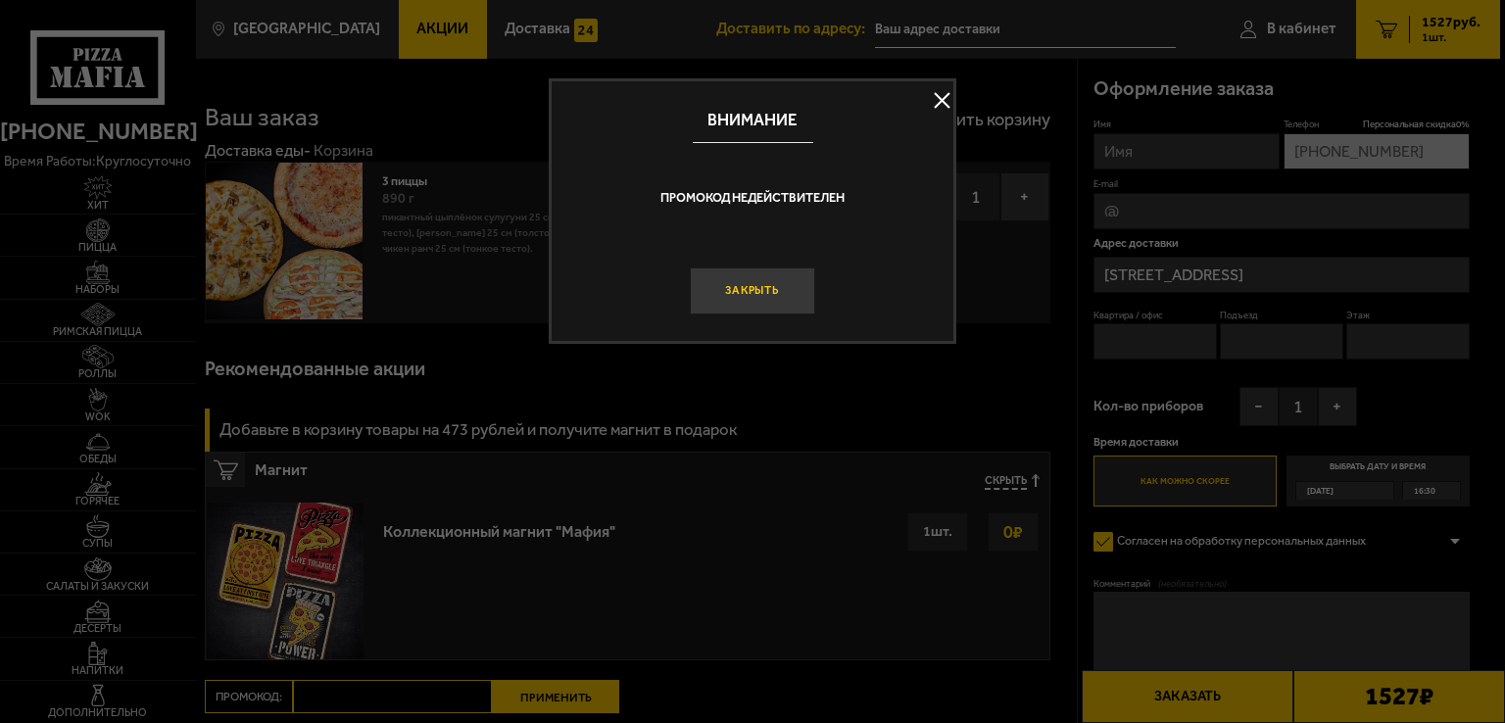
click at [749, 295] on button "Закрыть" at bounding box center [752, 290] width 125 height 47
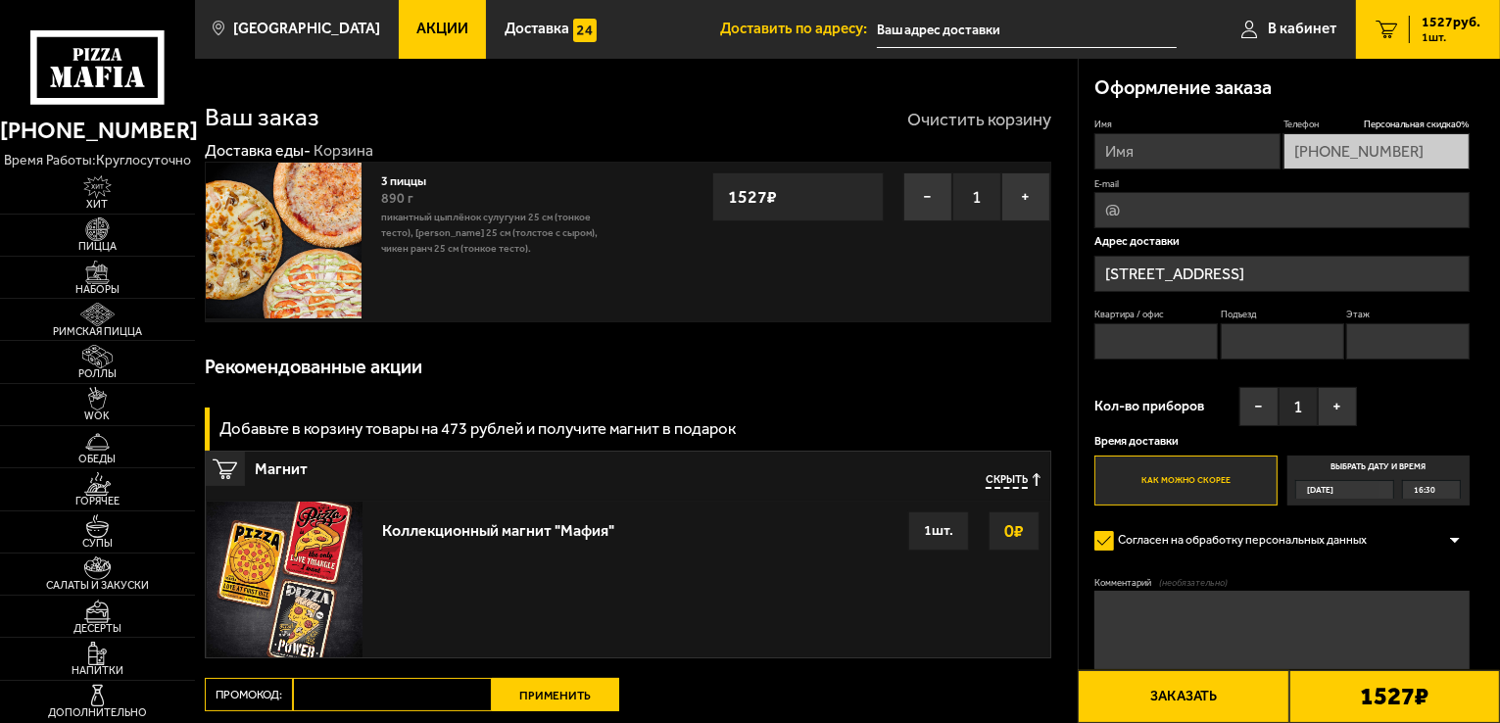
click at [972, 121] on button "Очистить корзину" at bounding box center [979, 120] width 144 height 18
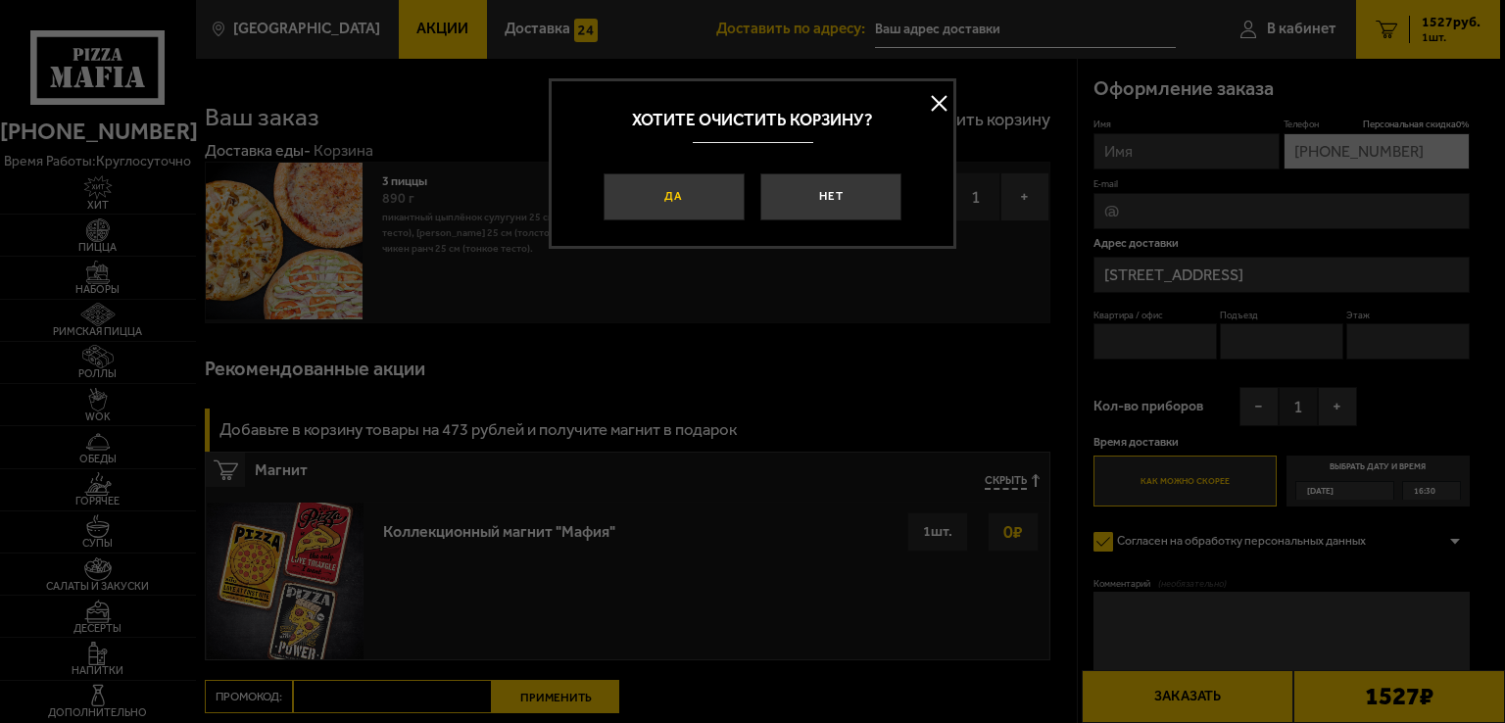
click at [667, 183] on button "Да" at bounding box center [674, 196] width 141 height 47
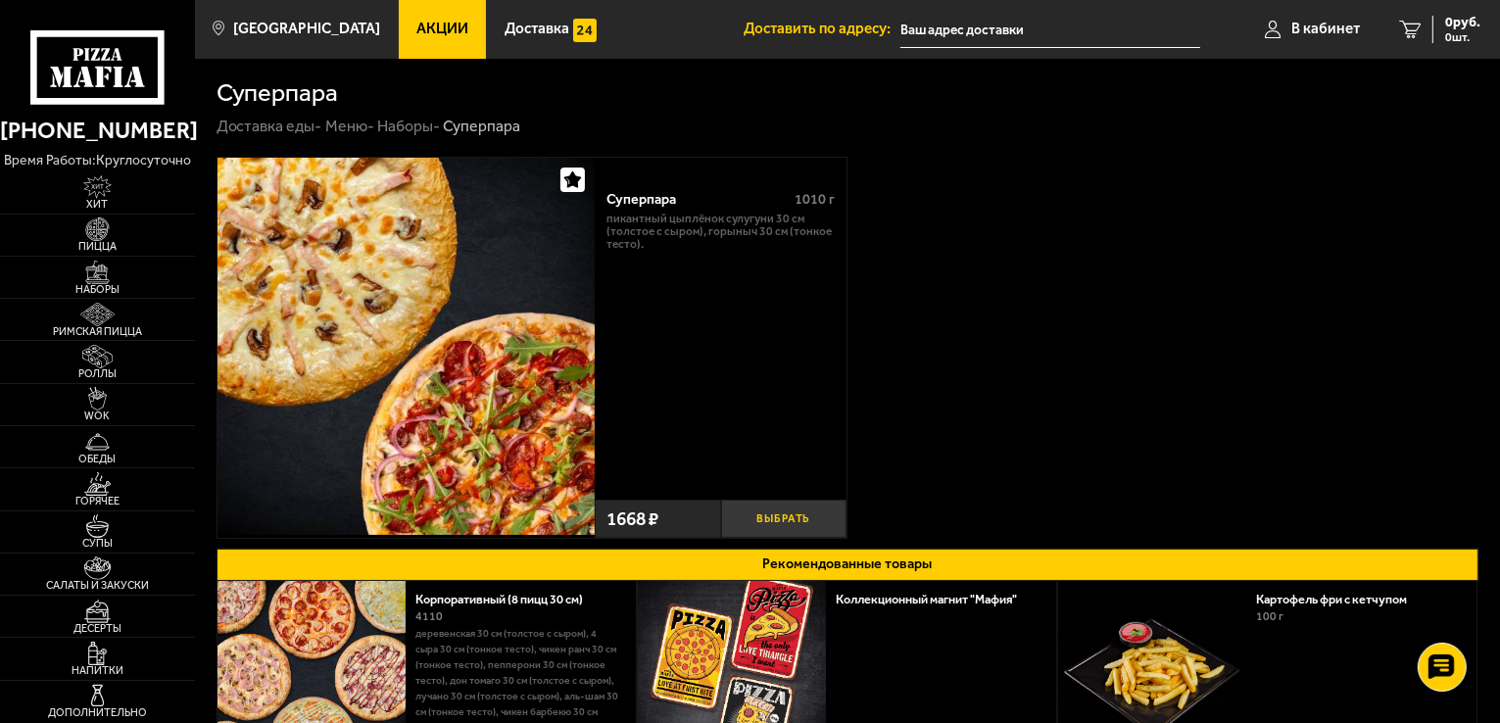
click at [782, 526] on button "Выбрать" at bounding box center [784, 519] width 126 height 38
click at [1446, 25] on span "1668 руб." at bounding box center [1451, 23] width 59 height 14
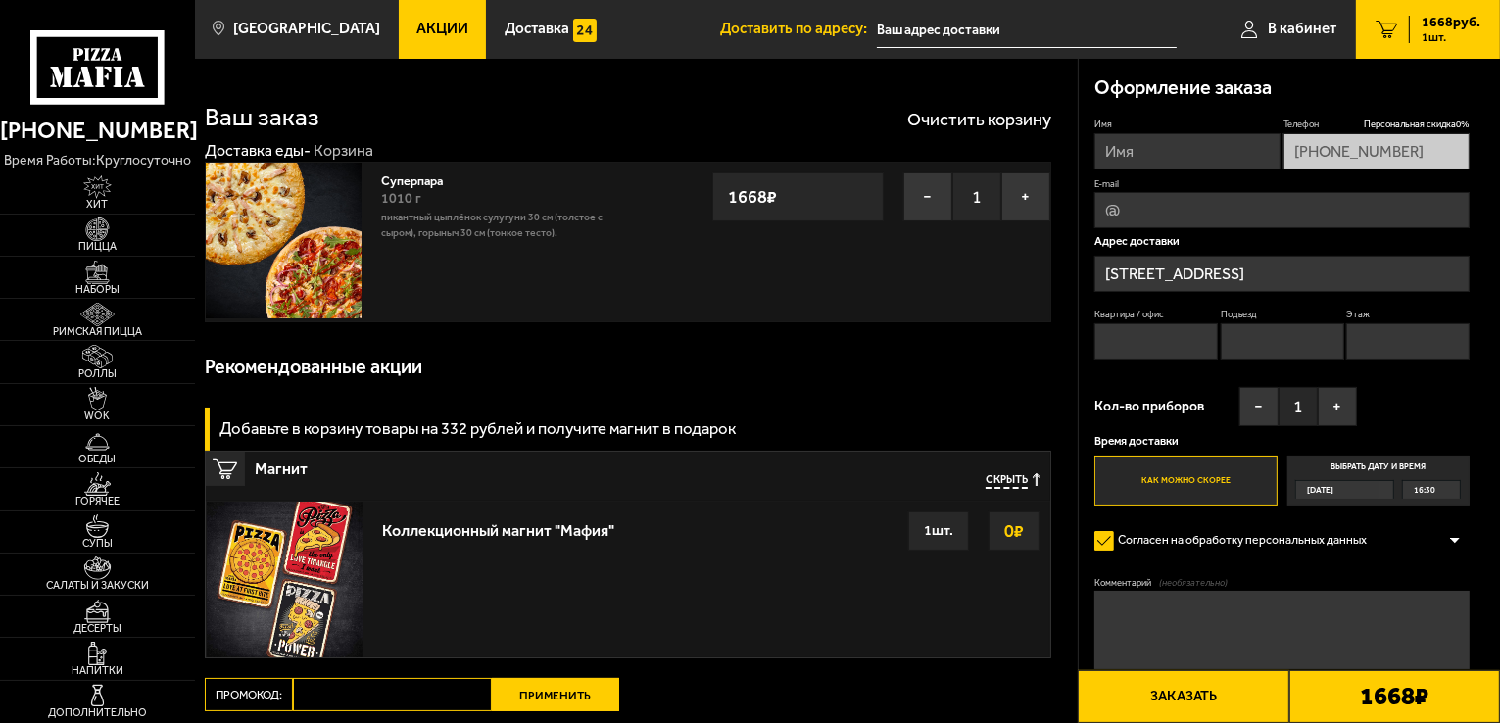
click at [416, 695] on input "Промокод:" at bounding box center [392, 694] width 199 height 33
paste input "mf0039"
type input "mf0039"
click at [543, 692] on button "Применить" at bounding box center [555, 694] width 127 height 33
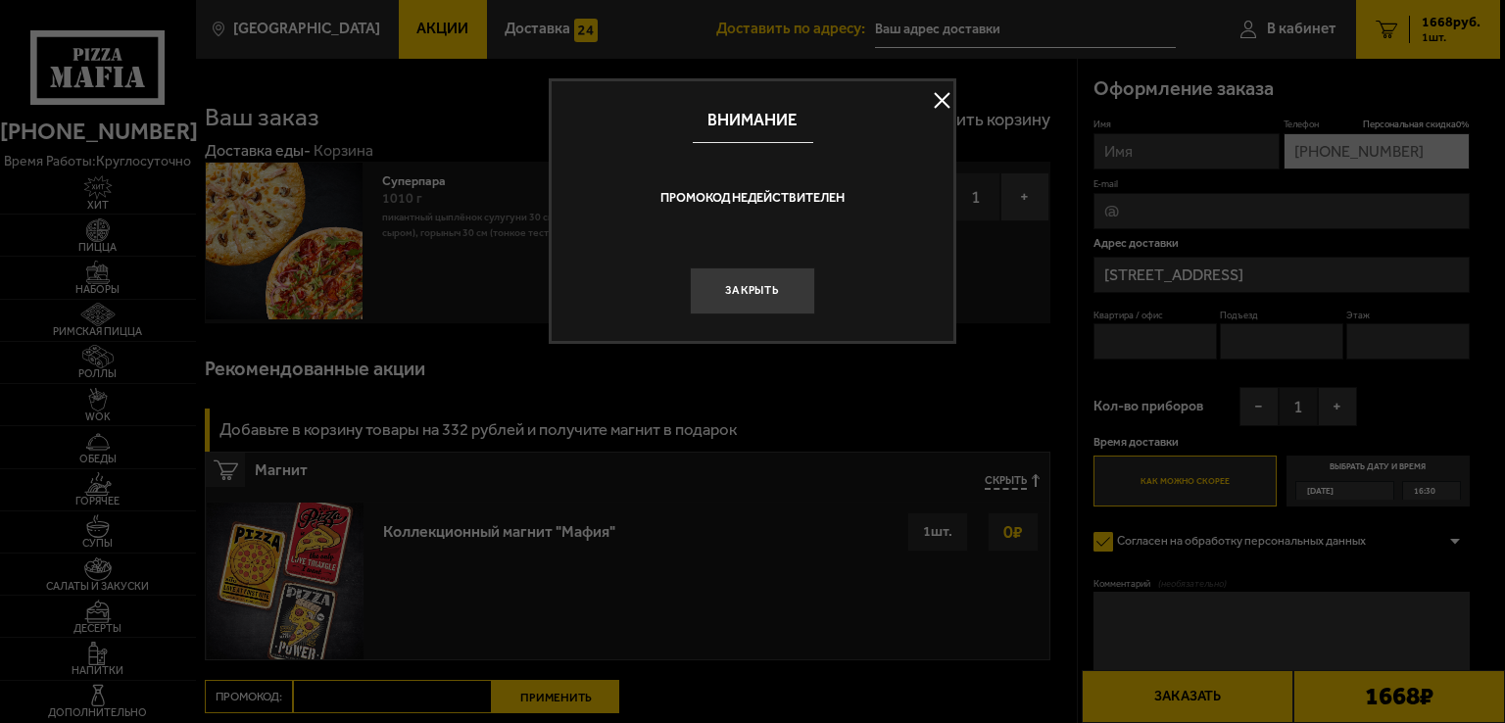
click at [937, 101] on button at bounding box center [941, 100] width 29 height 29
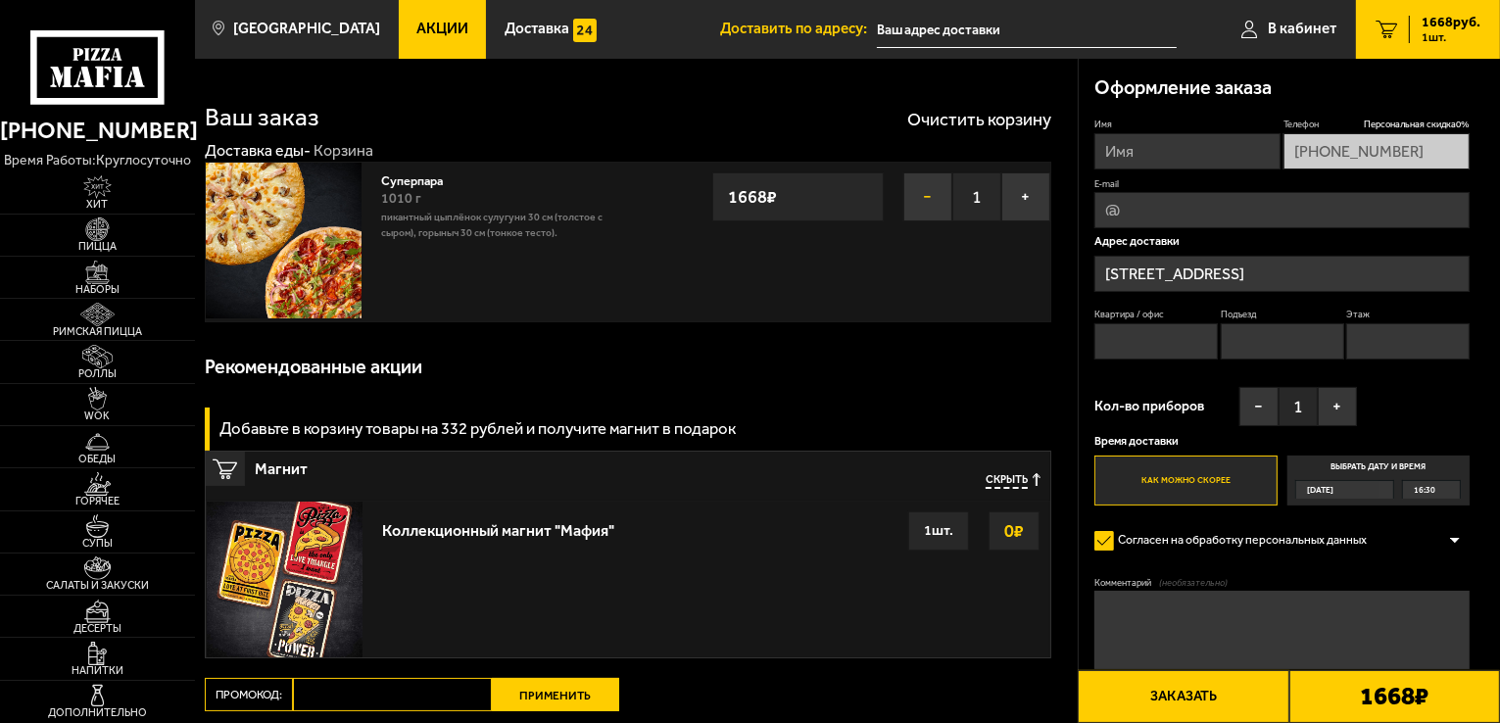
click at [920, 193] on button "−" at bounding box center [927, 196] width 49 height 49
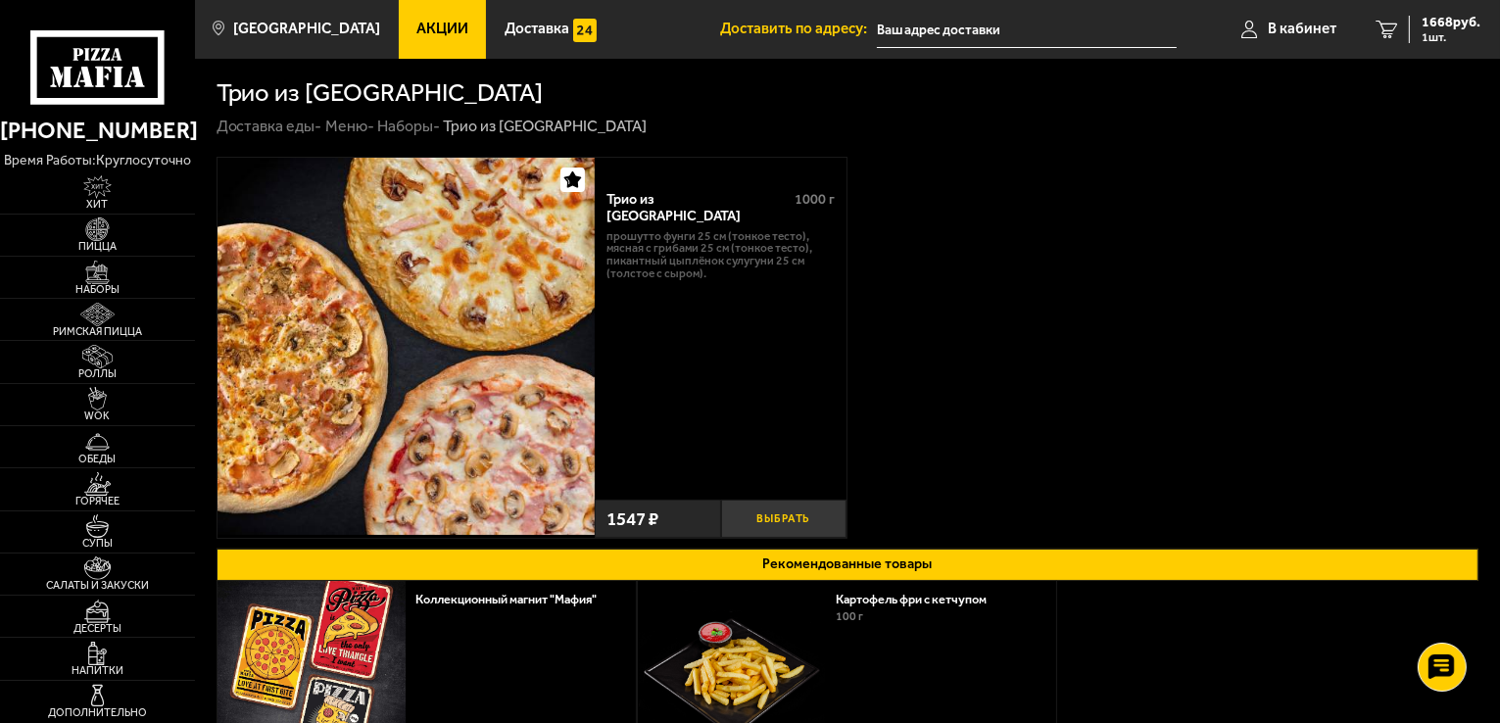
click at [783, 520] on button "Выбрать" at bounding box center [784, 519] width 126 height 38
click at [1433, 24] on span "1547 руб." at bounding box center [1451, 23] width 59 height 14
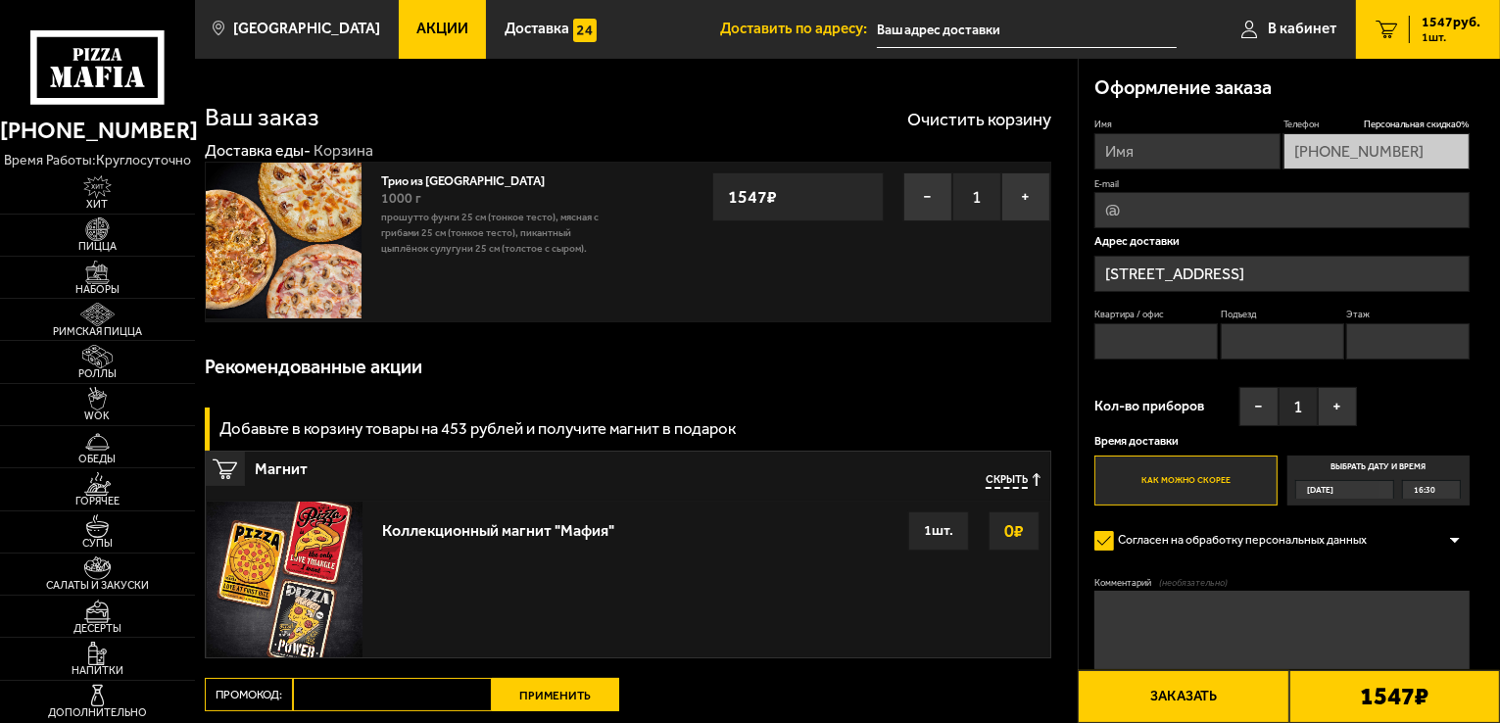
click at [430, 671] on div "Ваш заказ Очистить корзину Доставка еды - Корзина Трио из [GEOGRAPHIC_DATA] 100…" at bounding box center [636, 470] width 883 height 823
click at [426, 679] on input "Промокод:" at bounding box center [392, 694] width 199 height 33
paste input "mf0168"
type input "mf0168"
click at [572, 702] on button "Применить" at bounding box center [555, 694] width 127 height 33
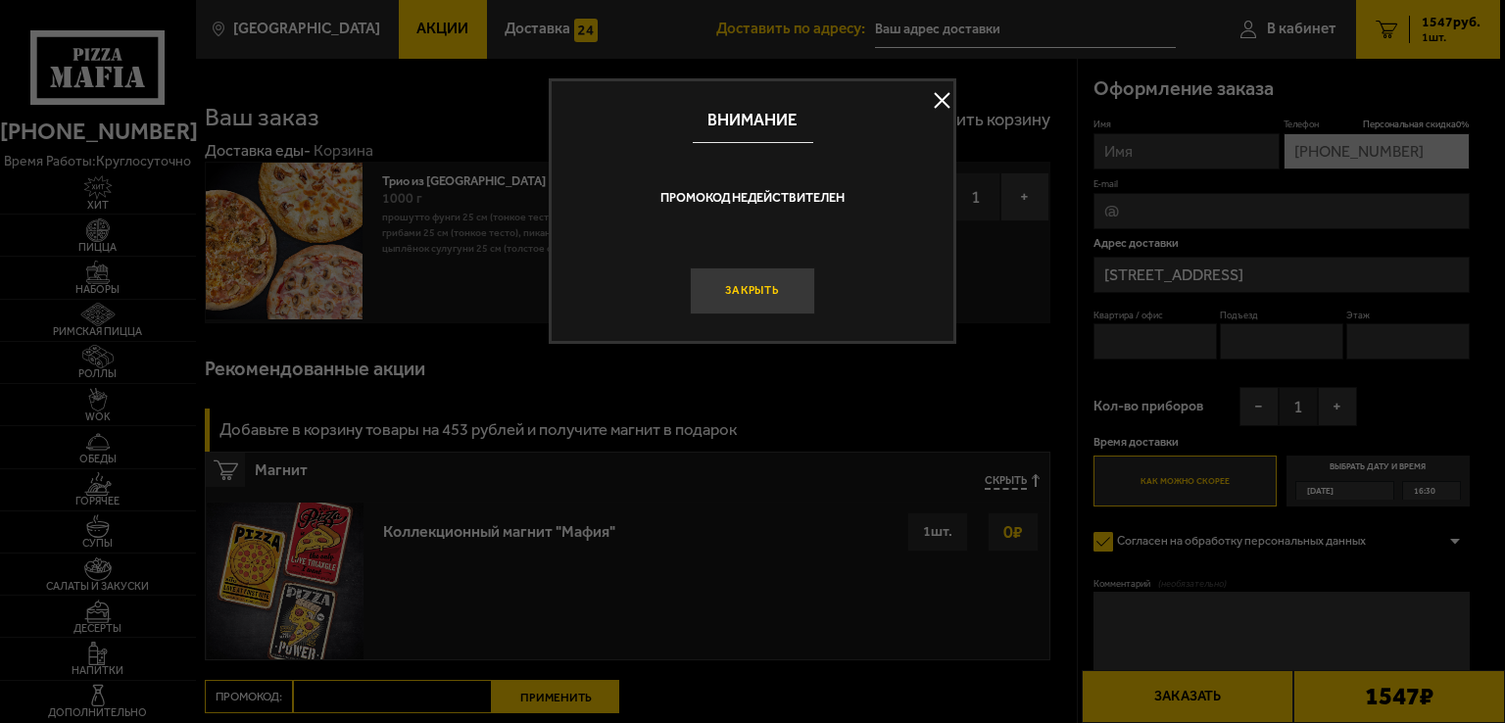
click at [750, 286] on button "Закрыть" at bounding box center [752, 290] width 125 height 47
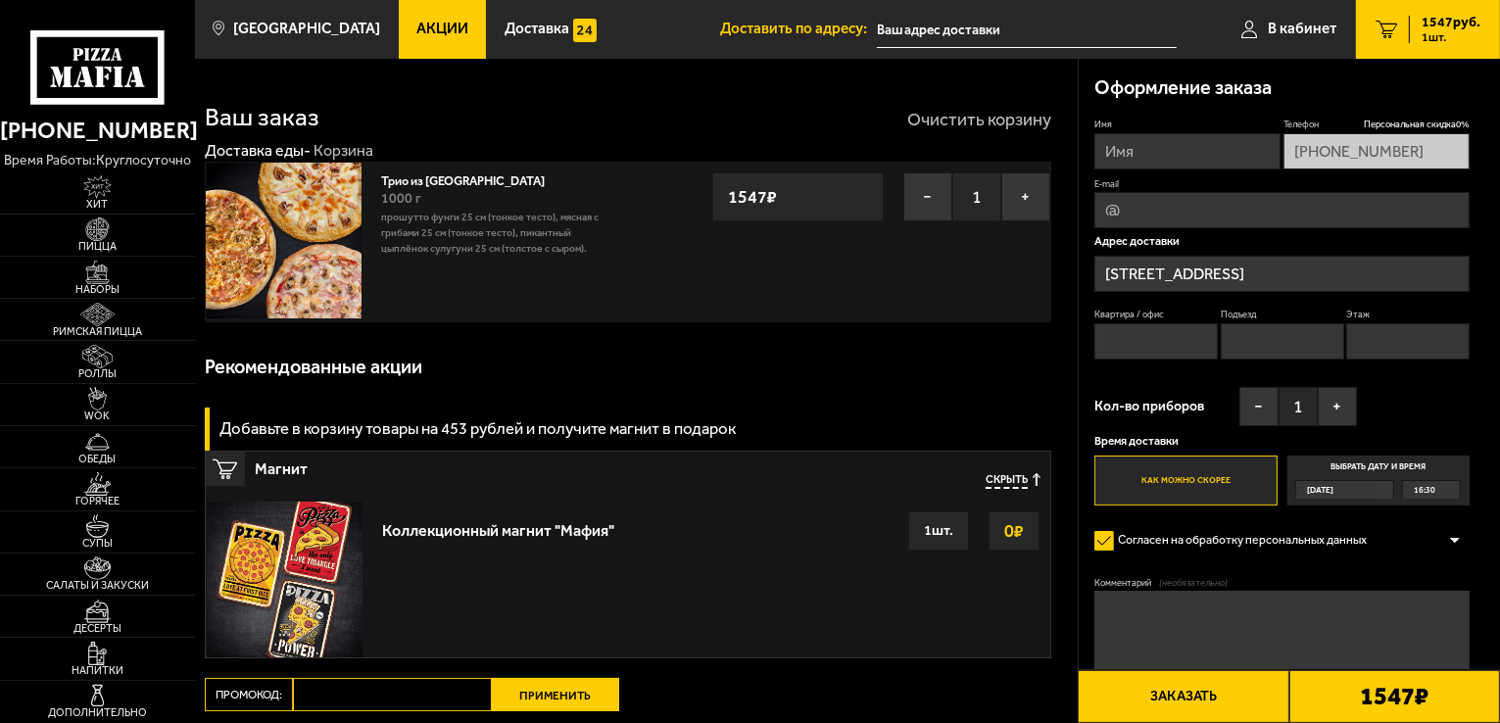
click at [973, 128] on button "Очистить корзину" at bounding box center [979, 120] width 144 height 18
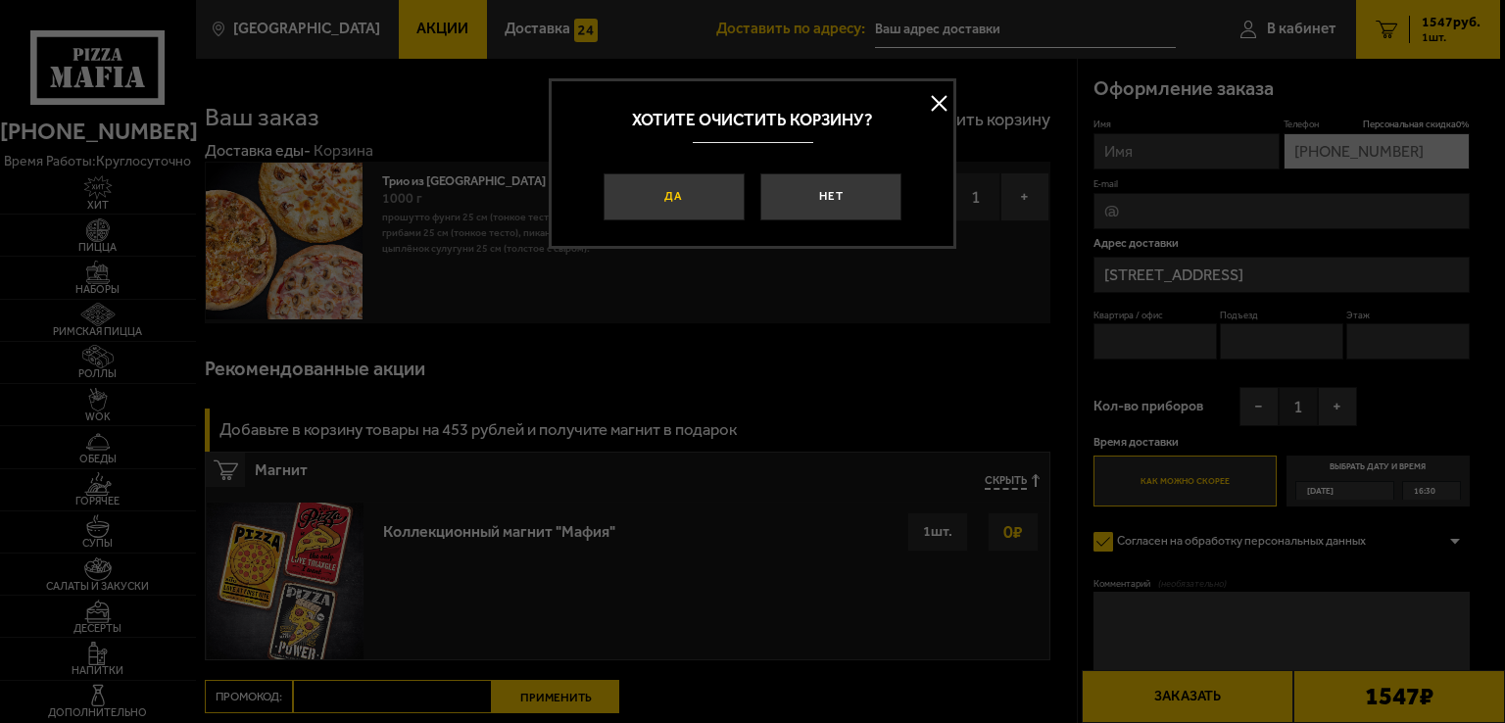
click at [645, 190] on button "Да" at bounding box center [674, 196] width 141 height 47
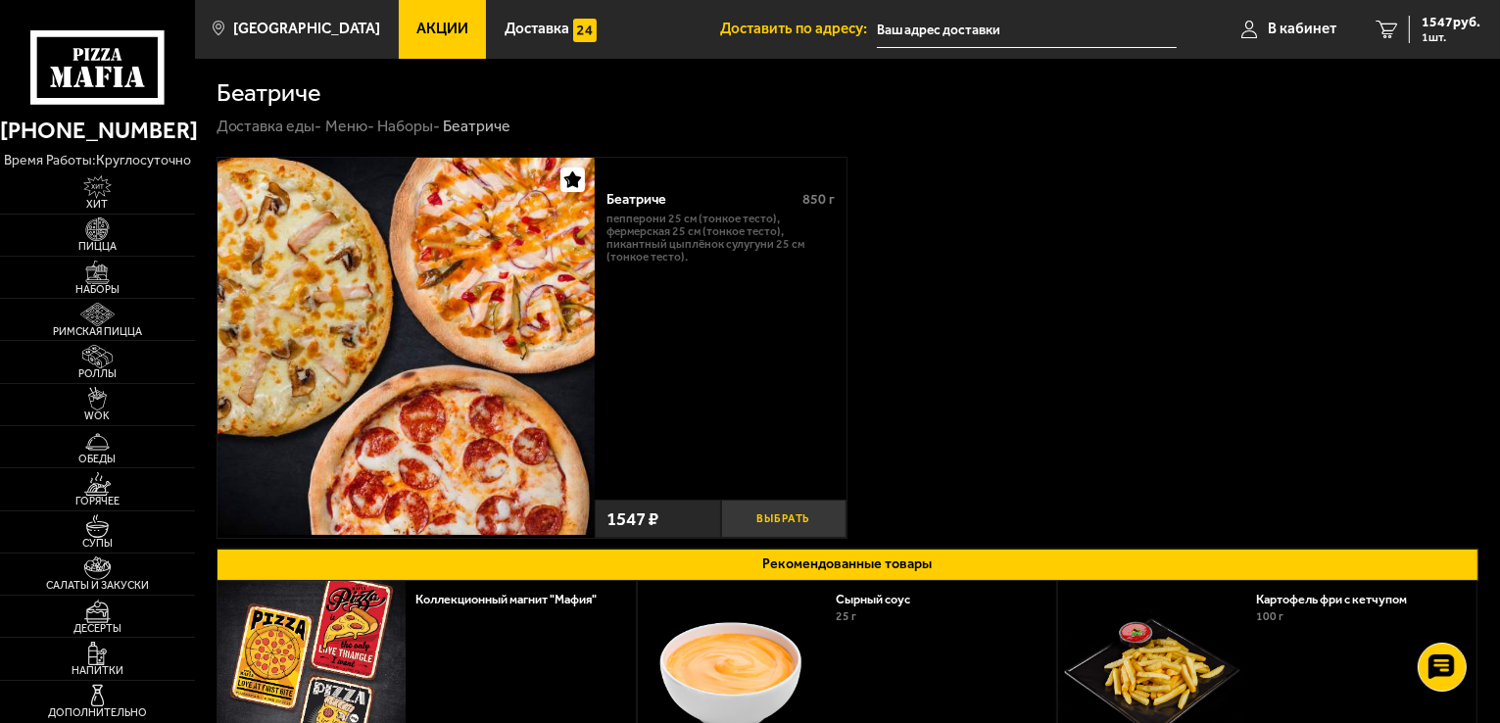
click at [784, 510] on button "Выбрать" at bounding box center [784, 519] width 126 height 38
click at [1434, 31] on span "1 шт." at bounding box center [1451, 37] width 59 height 12
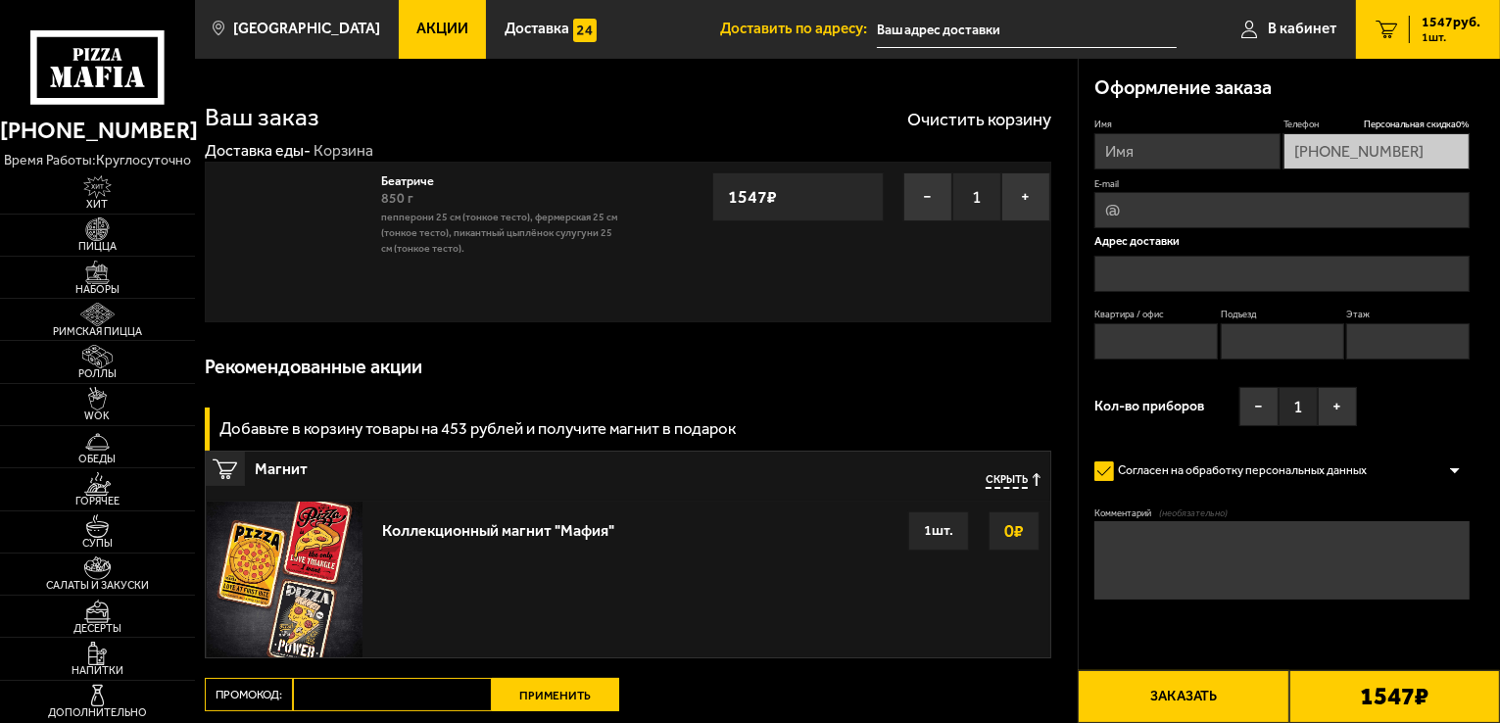
type input "[STREET_ADDRESS]"
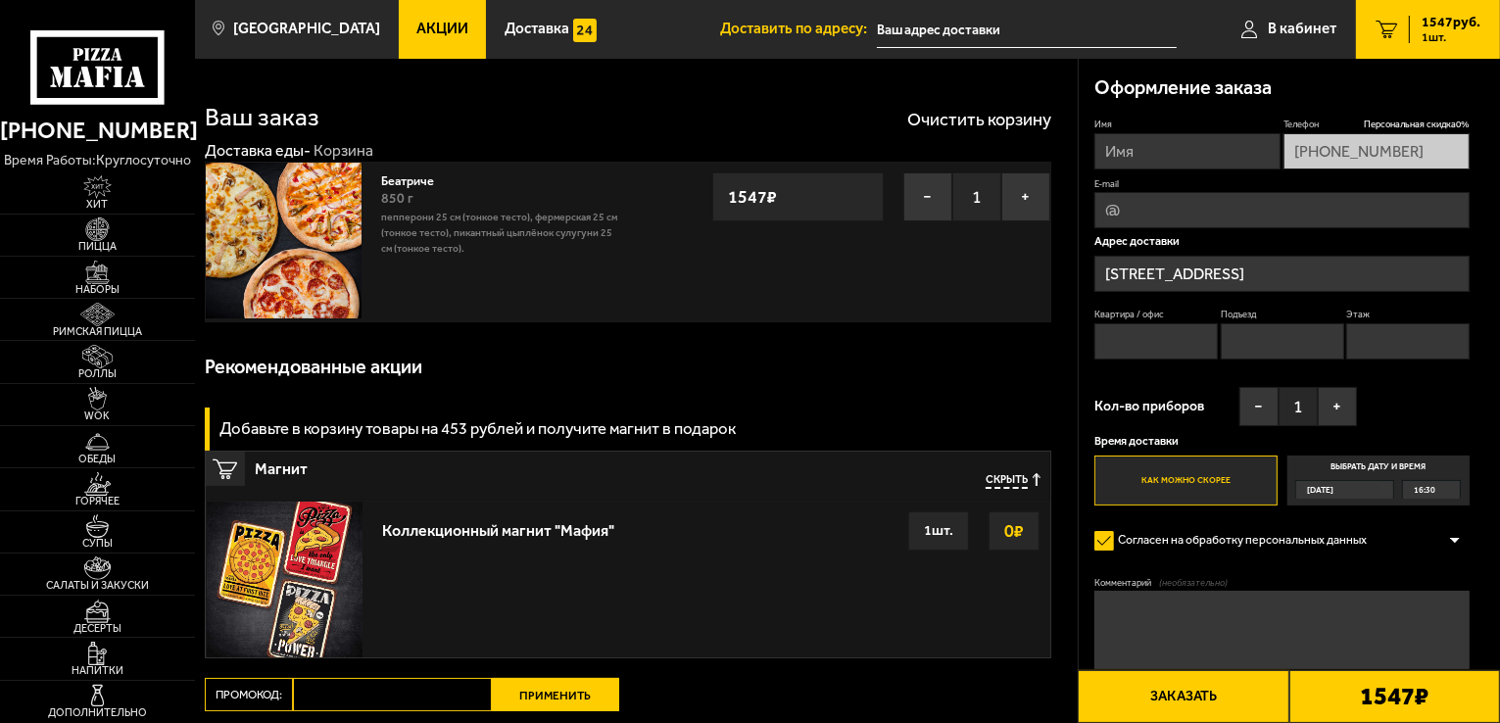
click at [353, 711] on div "Доставка: Бесплатно" at bounding box center [628, 734] width 846 height 47
click at [362, 700] on input "Промокод:" at bounding box center [392, 694] width 199 height 33
paste input "mf0165"
type input "mf0165"
click at [553, 702] on button "Применить" at bounding box center [555, 694] width 127 height 33
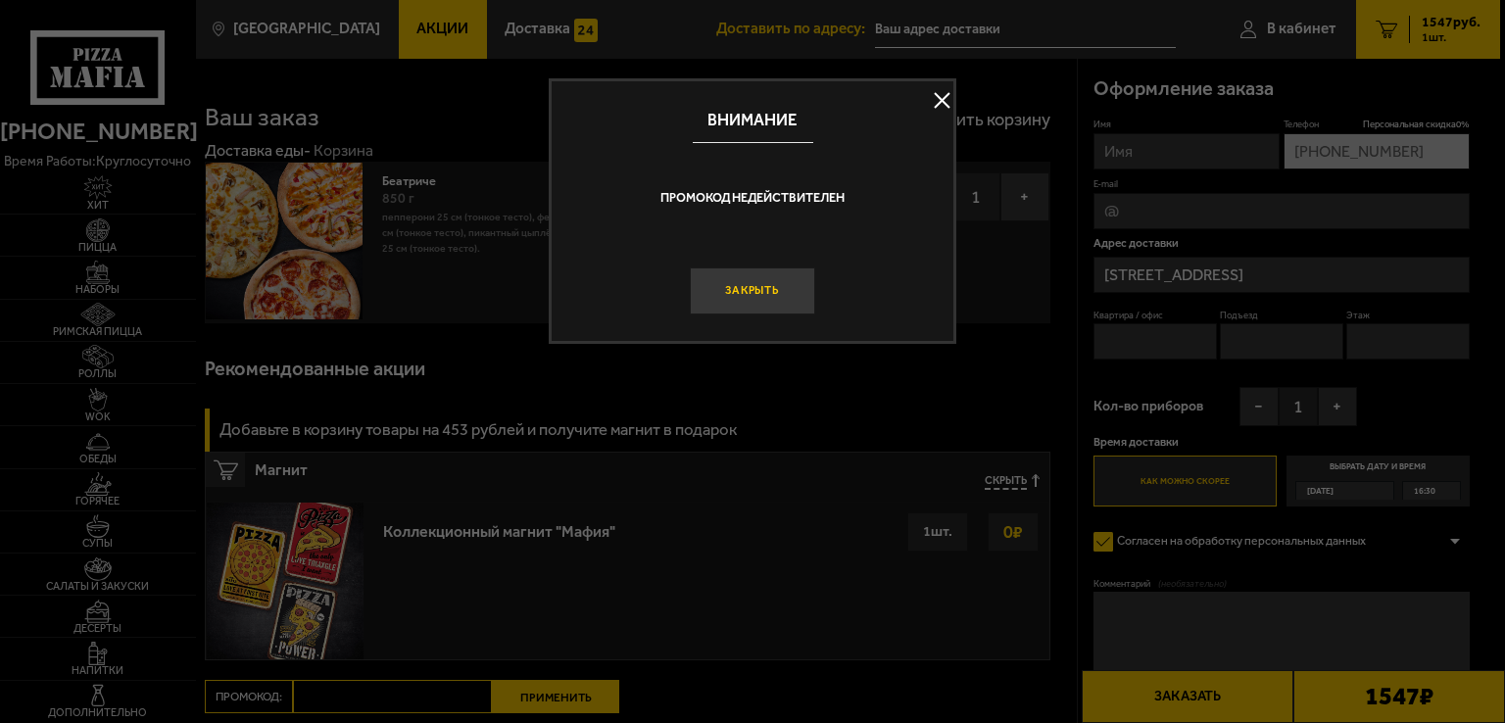
click at [744, 283] on button "Закрыть" at bounding box center [752, 290] width 125 height 47
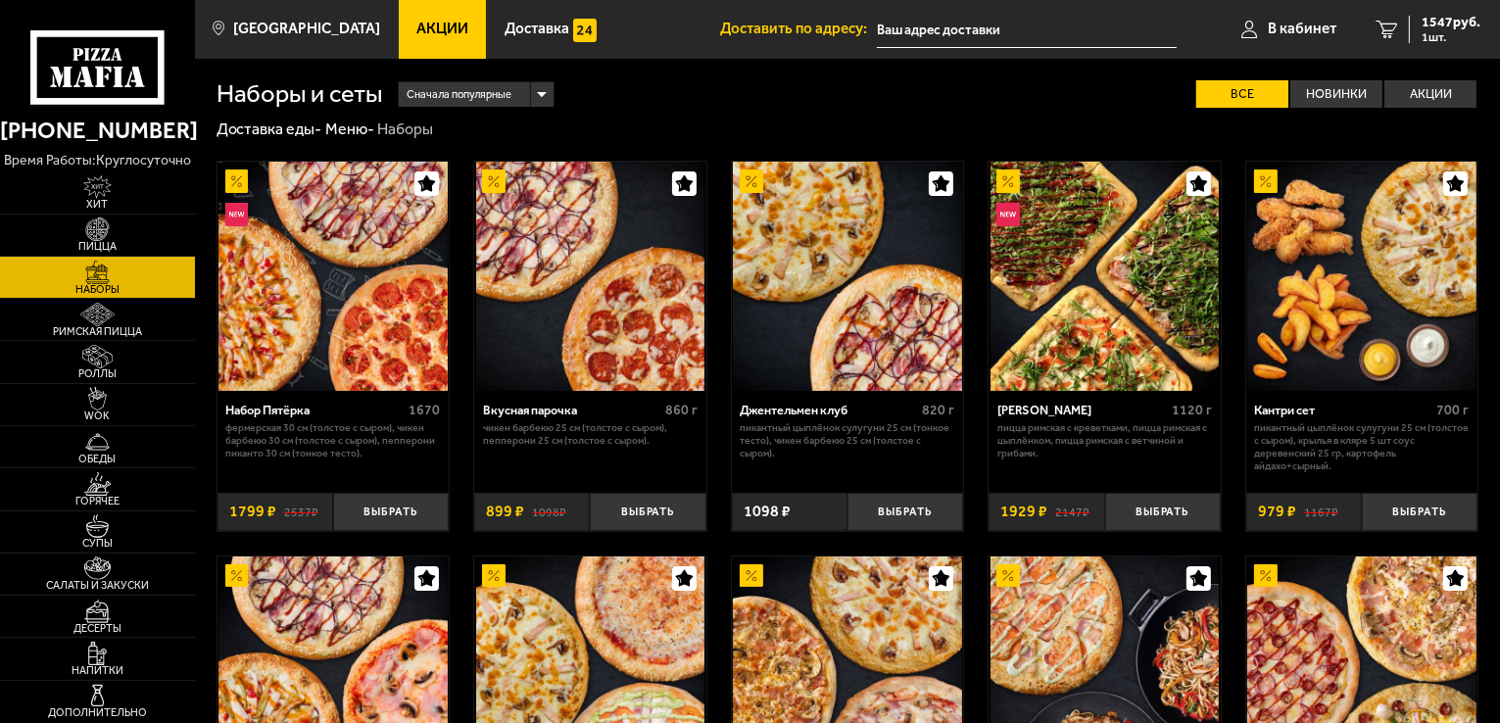
type input "[STREET_ADDRESS]"
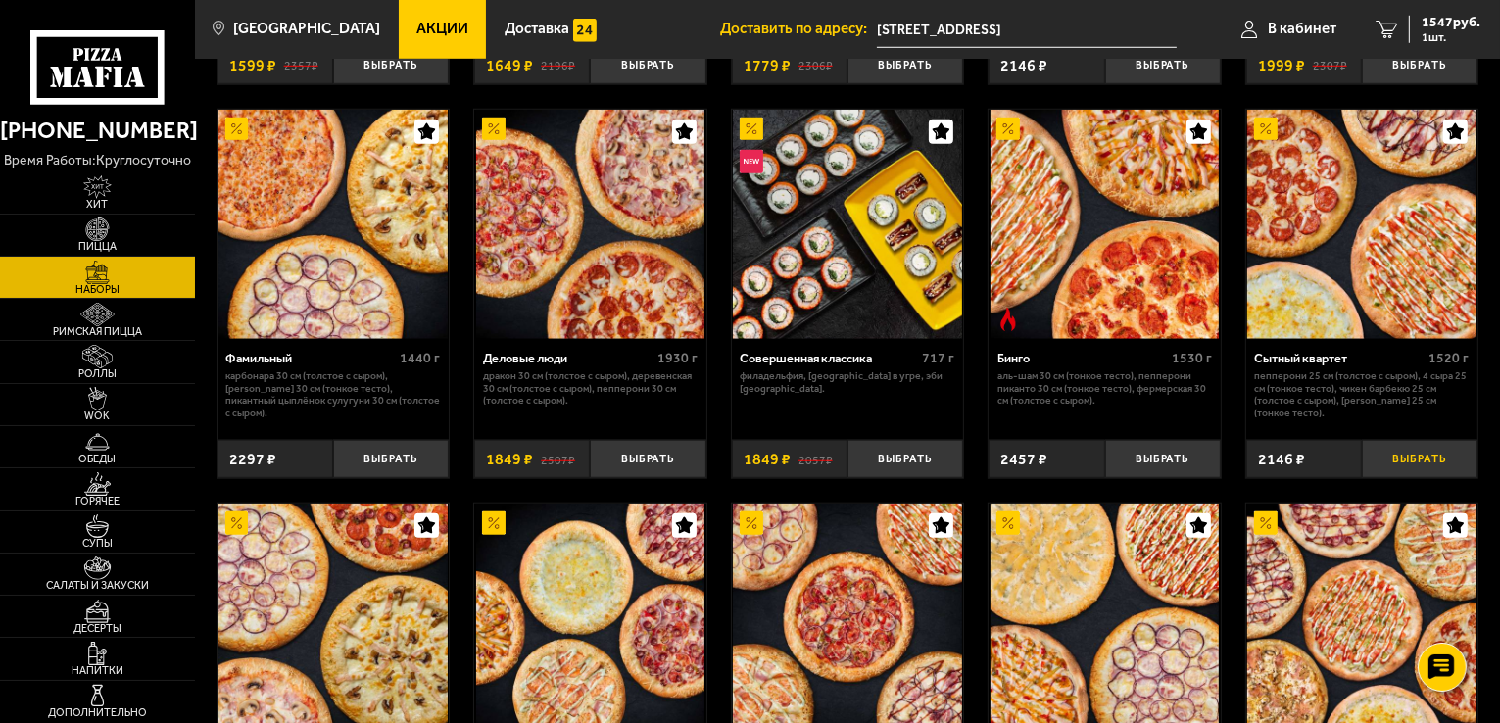
click at [1409, 465] on button "Выбрать" at bounding box center [1420, 459] width 116 height 38
click at [1434, 19] on span "3693 руб." at bounding box center [1451, 23] width 59 height 14
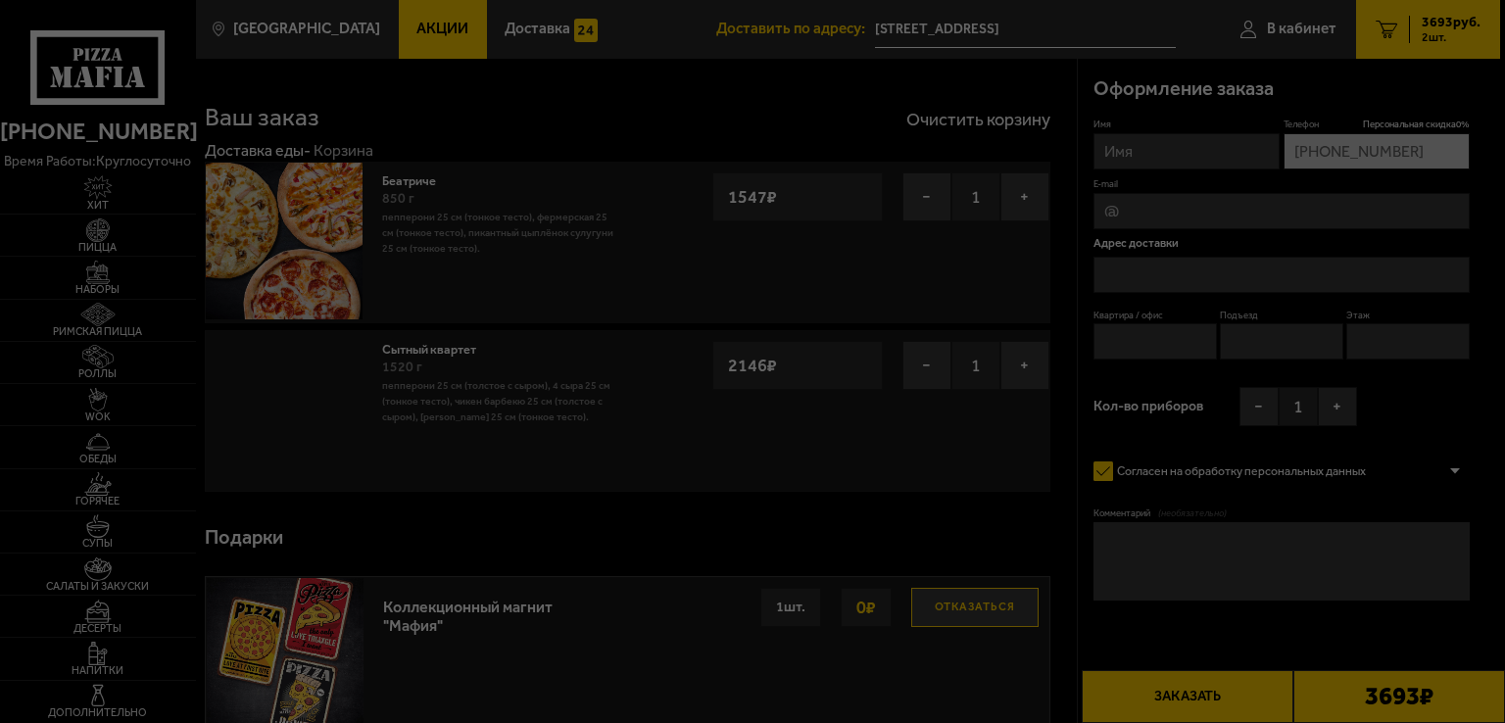
type input "[STREET_ADDRESS]"
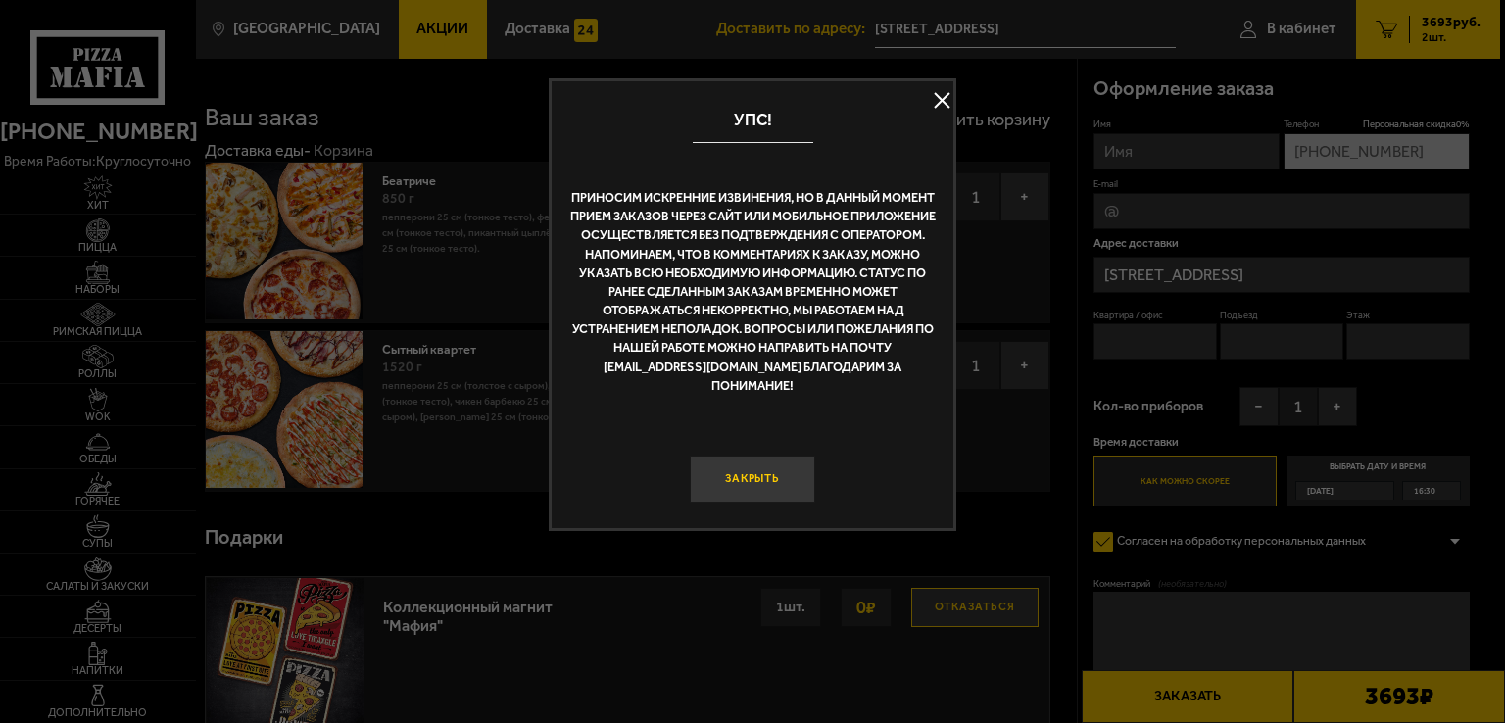
click at [737, 468] on button "Закрыть" at bounding box center [752, 479] width 125 height 47
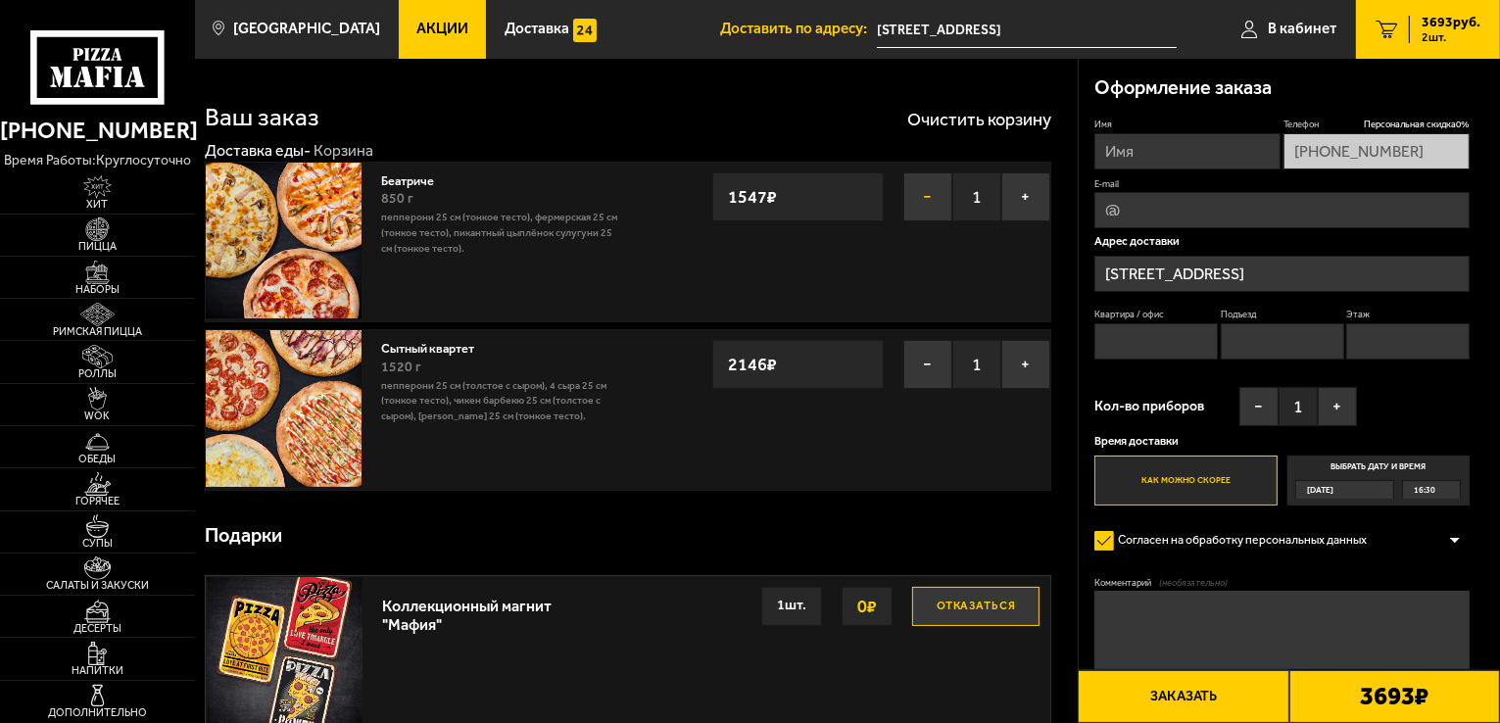
click at [926, 204] on button "−" at bounding box center [927, 196] width 49 height 49
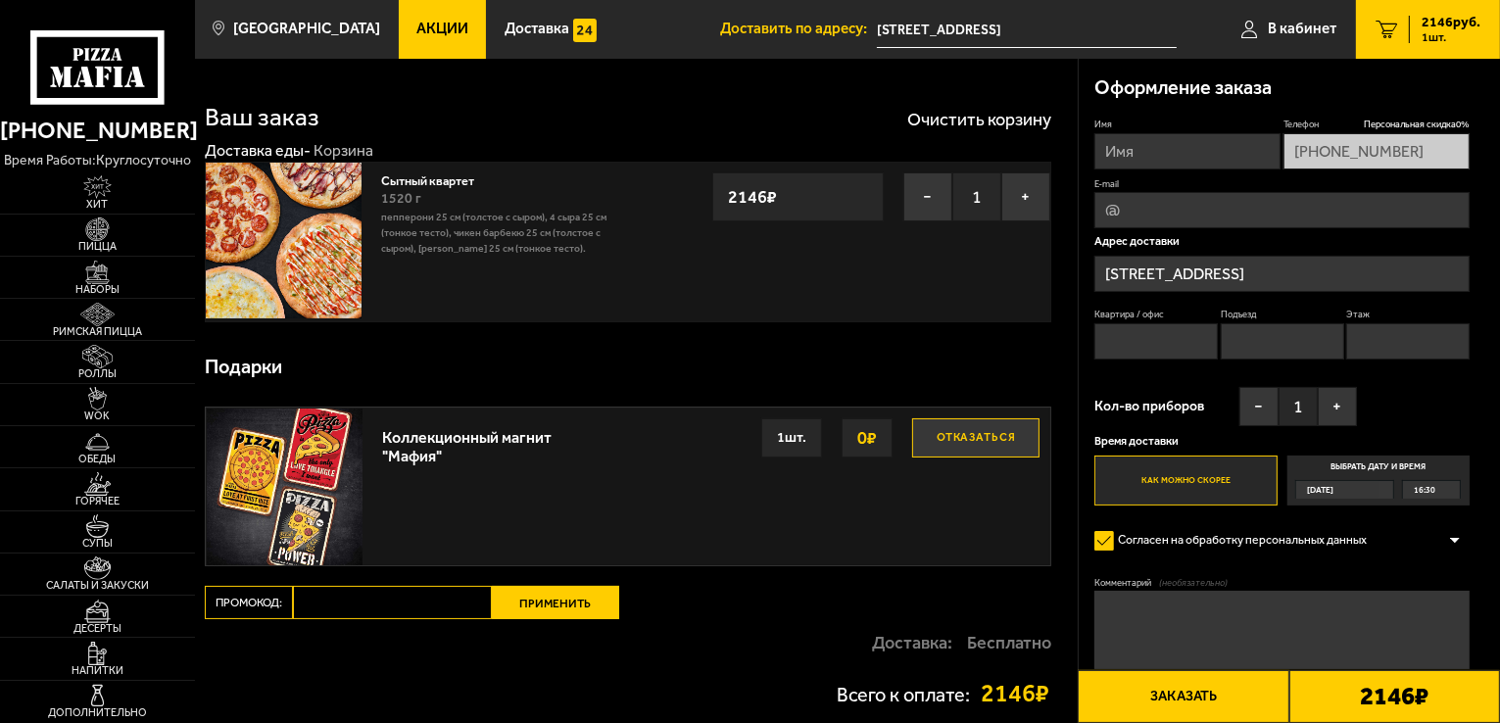
click at [390, 597] on input "Промокод:" at bounding box center [392, 602] width 199 height 33
paste input "mf0021"
type input "mf0021"
click at [550, 609] on button "Применить" at bounding box center [555, 602] width 127 height 33
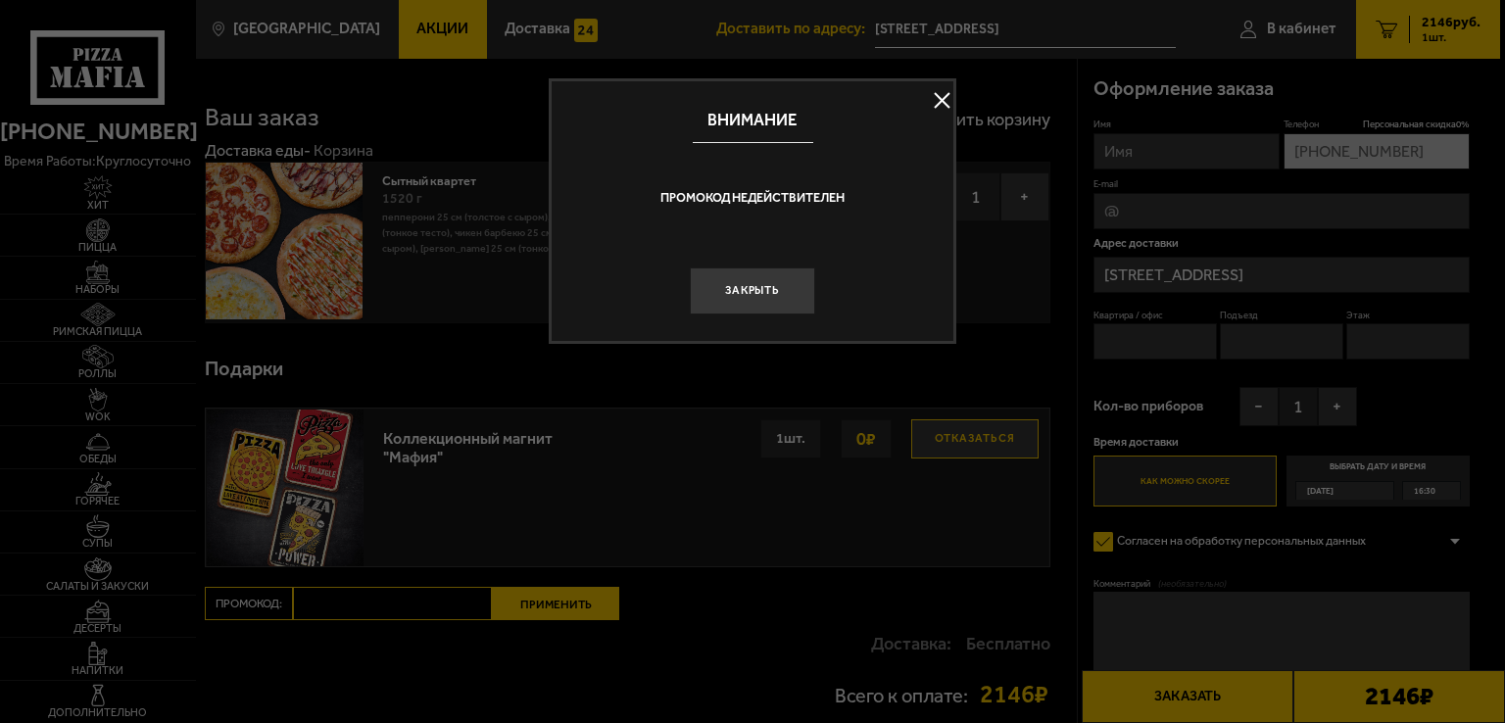
click at [934, 97] on button at bounding box center [941, 100] width 29 height 29
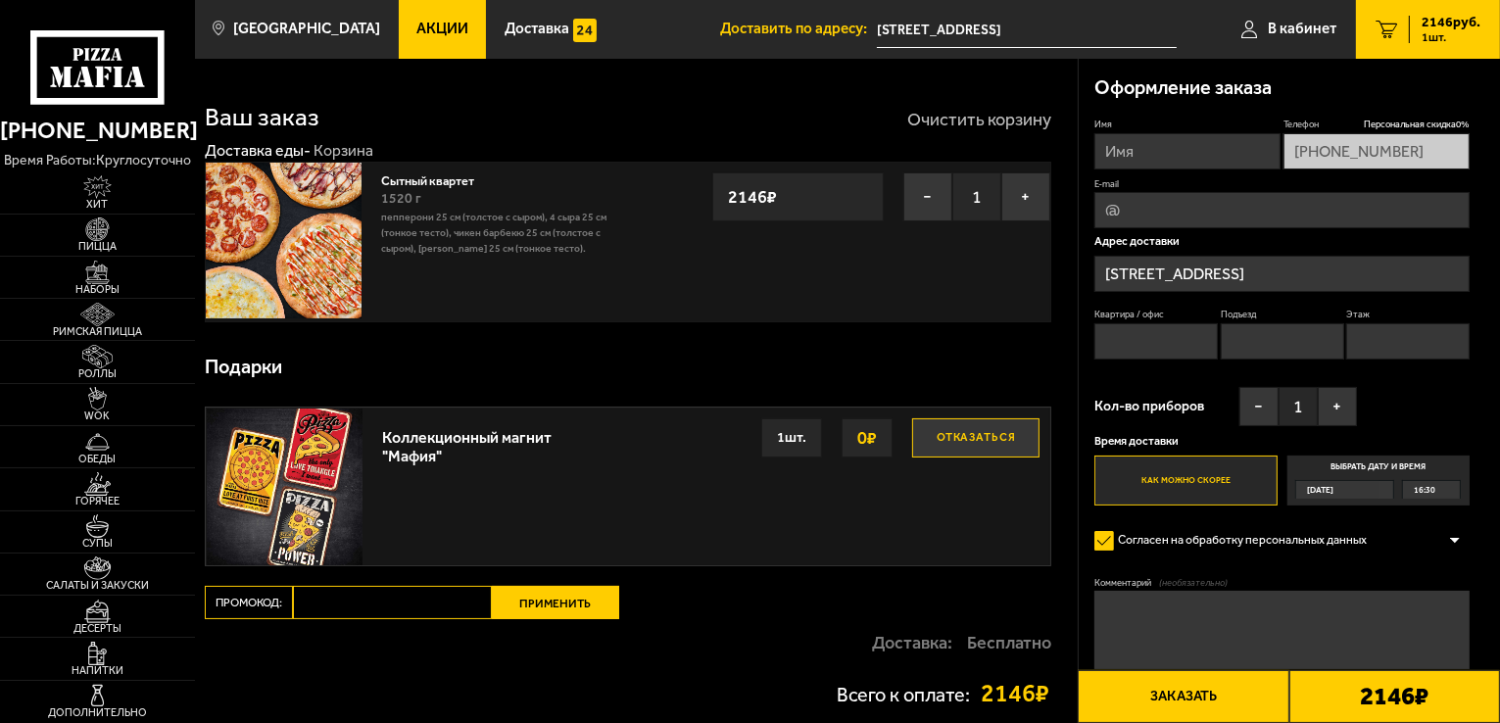
click at [944, 123] on button "Очистить корзину" at bounding box center [979, 120] width 144 height 18
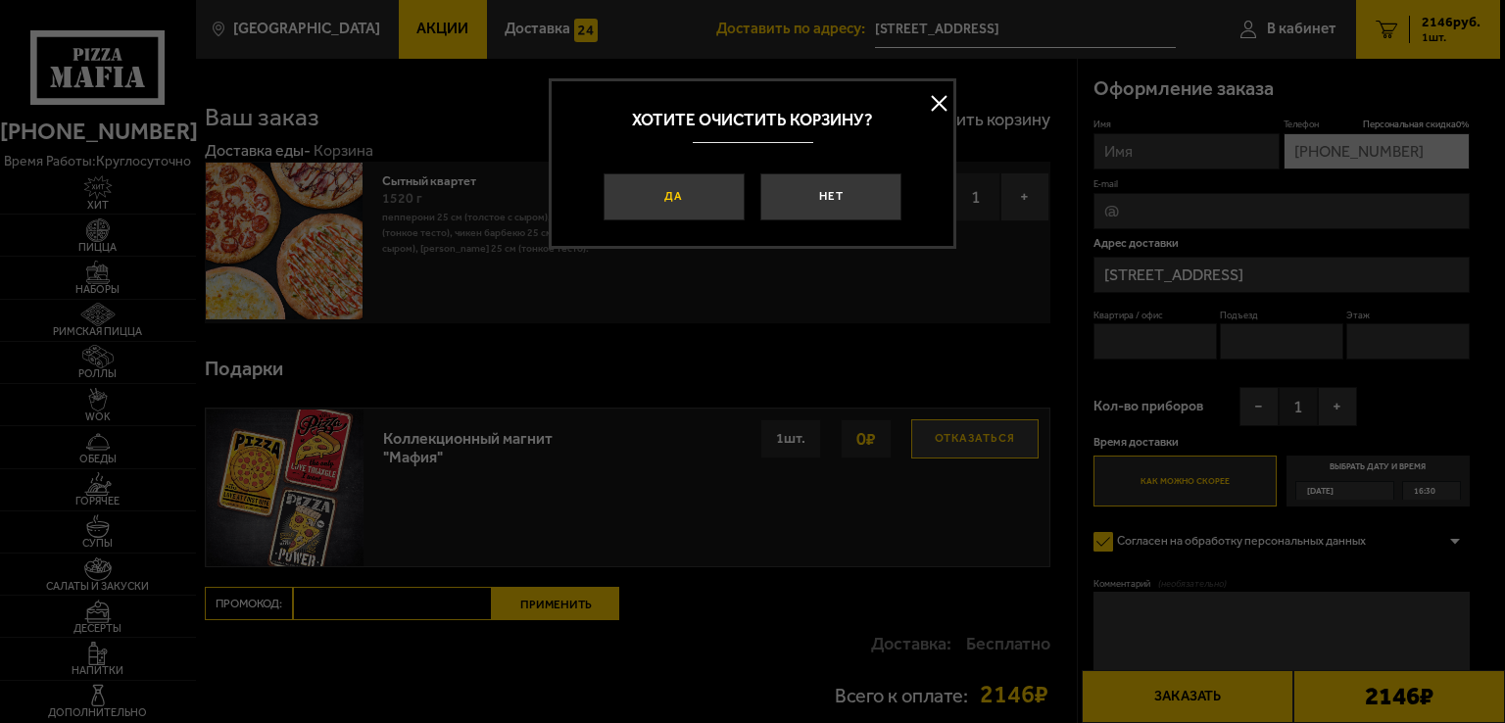
click at [654, 213] on button "Да" at bounding box center [674, 196] width 141 height 47
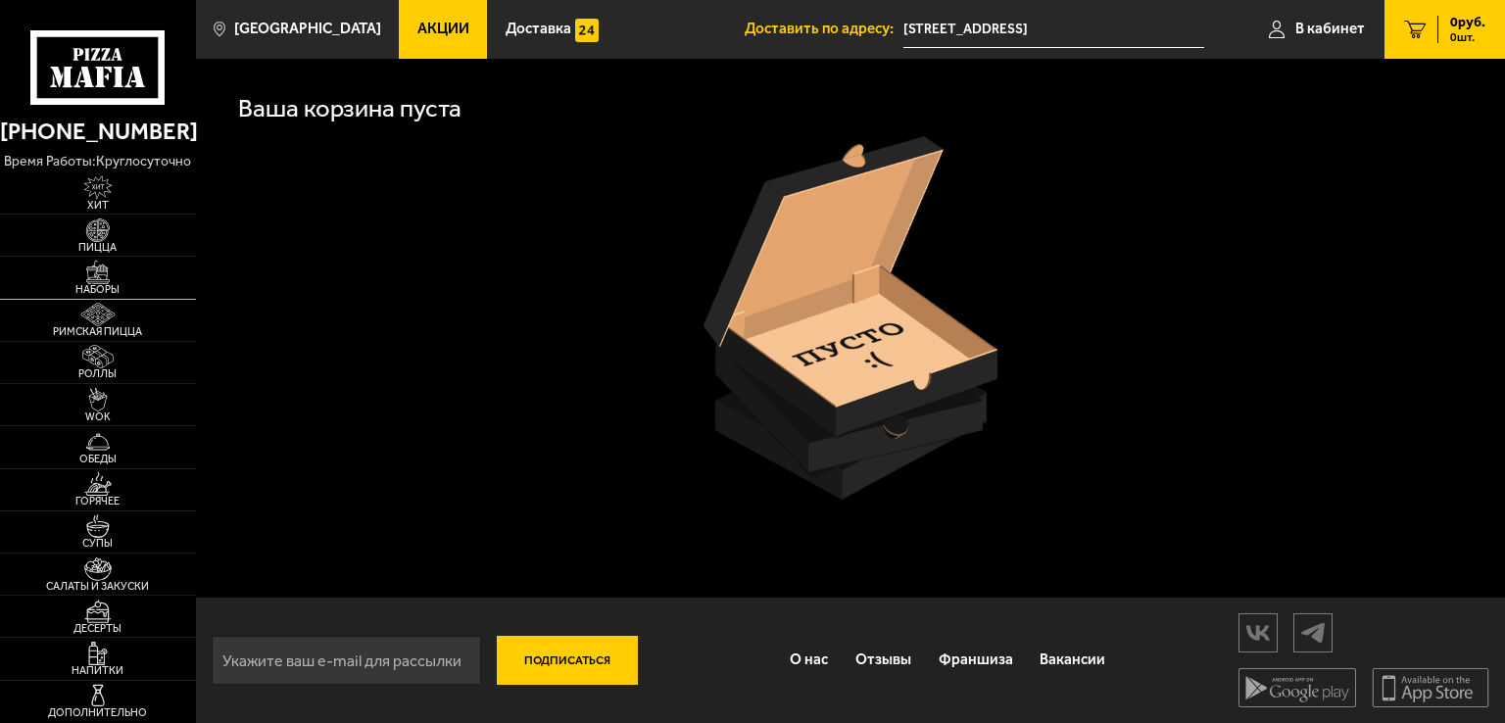
click at [97, 263] on img at bounding box center [98, 273] width 60 height 24
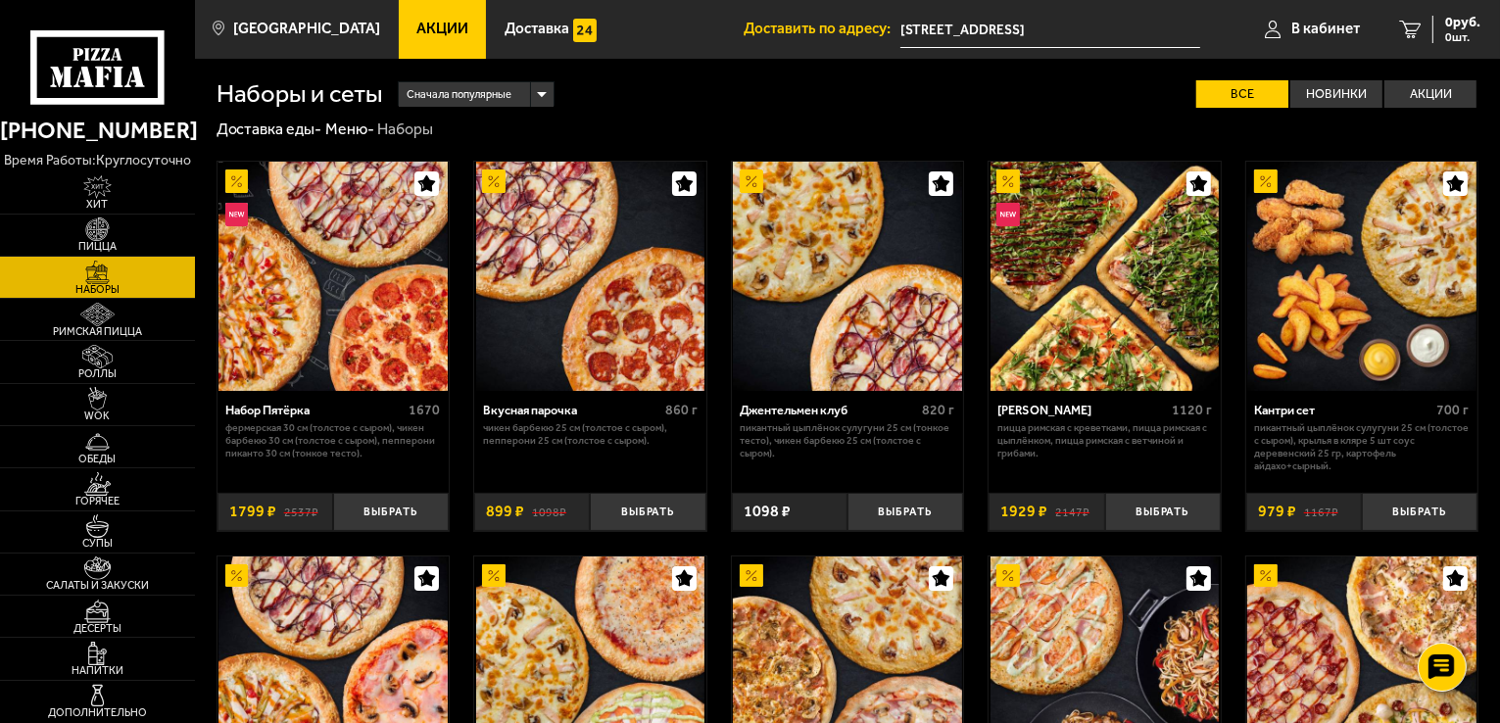
scroll to position [2034, 0]
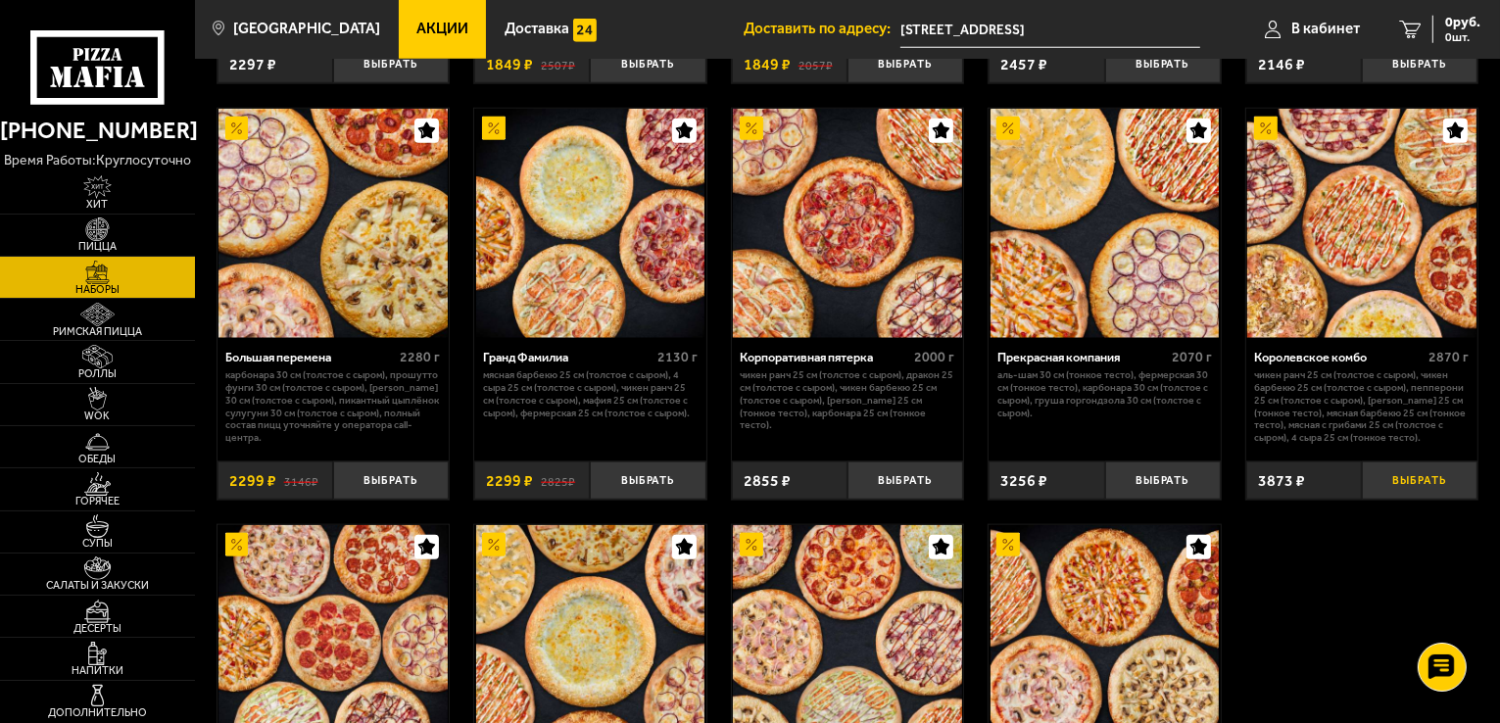
click at [1419, 485] on button "Выбрать" at bounding box center [1420, 480] width 116 height 38
click at [1454, 23] on span "3873 руб." at bounding box center [1451, 23] width 59 height 14
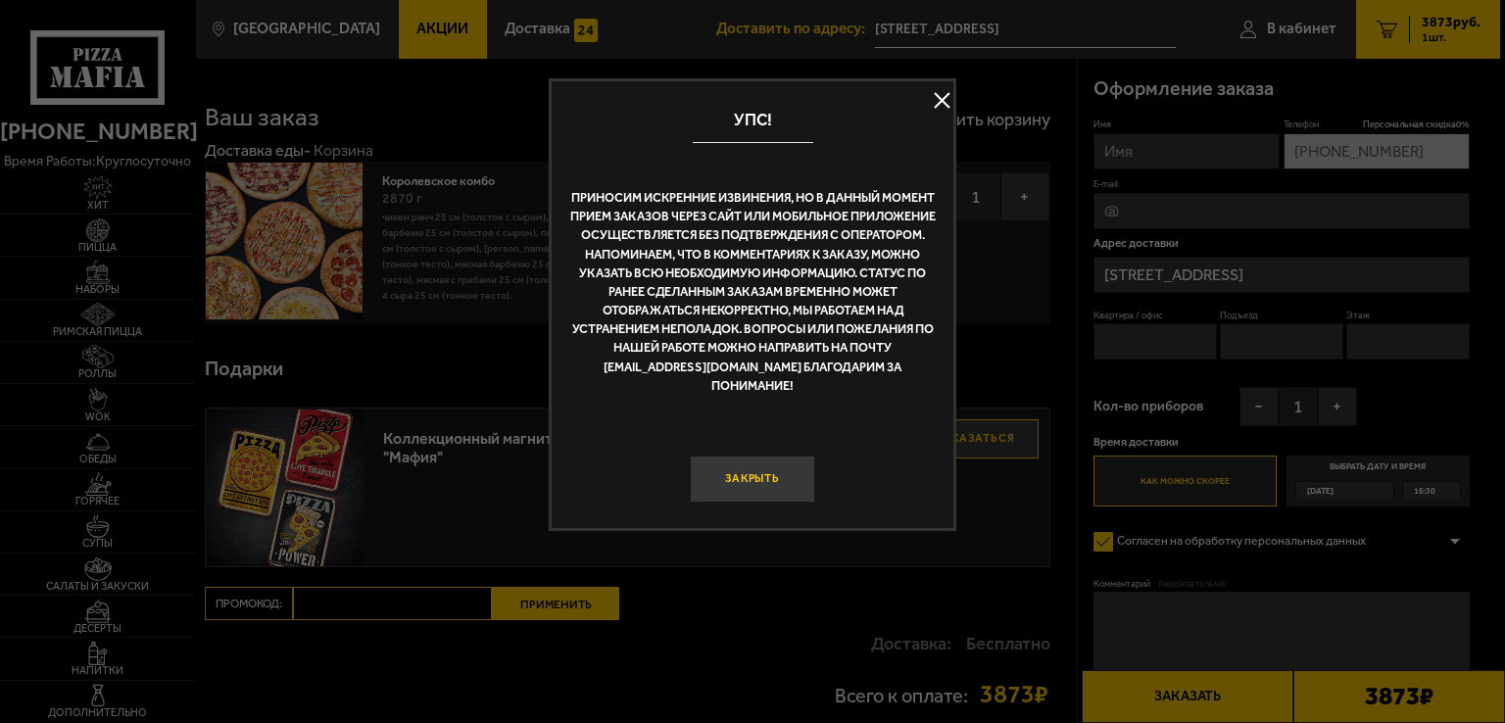
click at [735, 460] on button "Закрыть" at bounding box center [752, 479] width 125 height 47
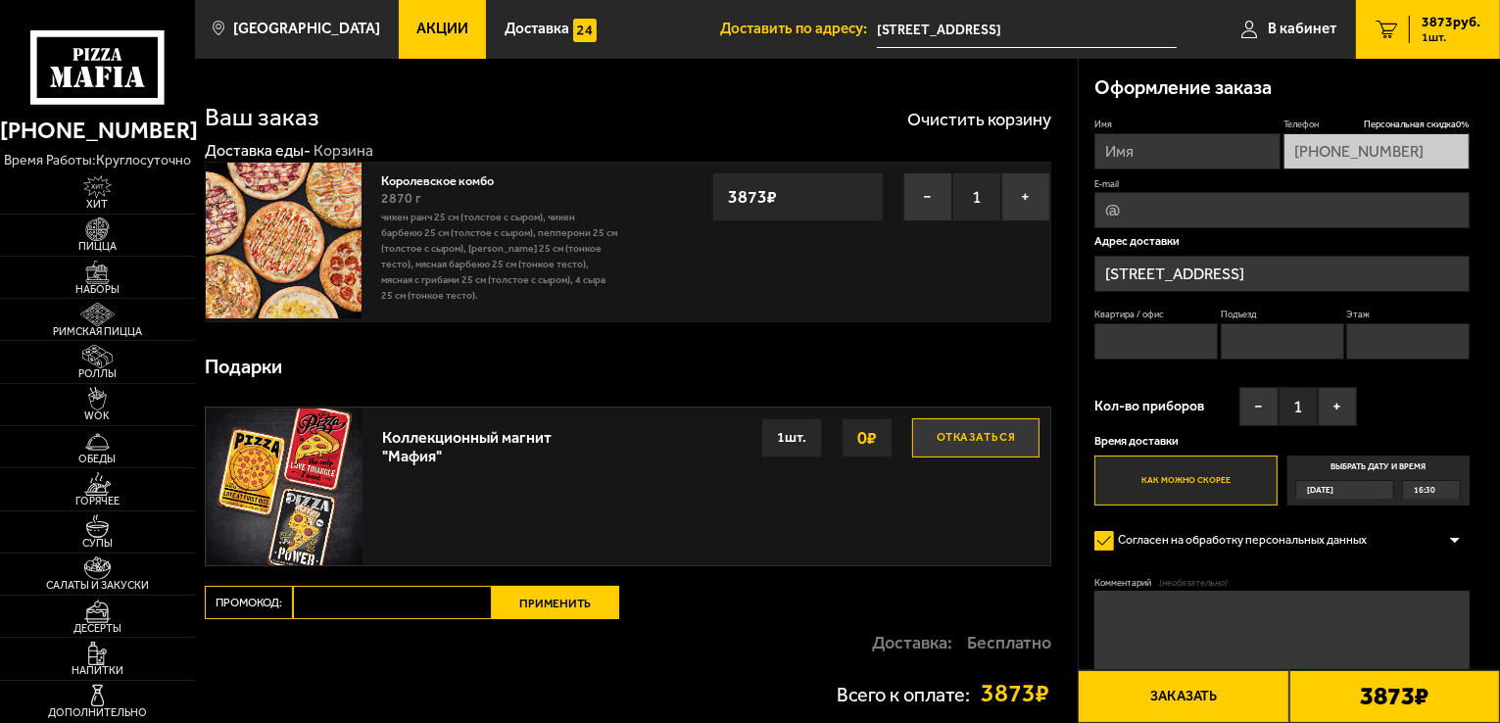
click at [439, 597] on input "Промокод:" at bounding box center [392, 602] width 199 height 33
paste input "mf0026"
type input "mf0026"
click at [588, 604] on button "Применить" at bounding box center [555, 602] width 127 height 33
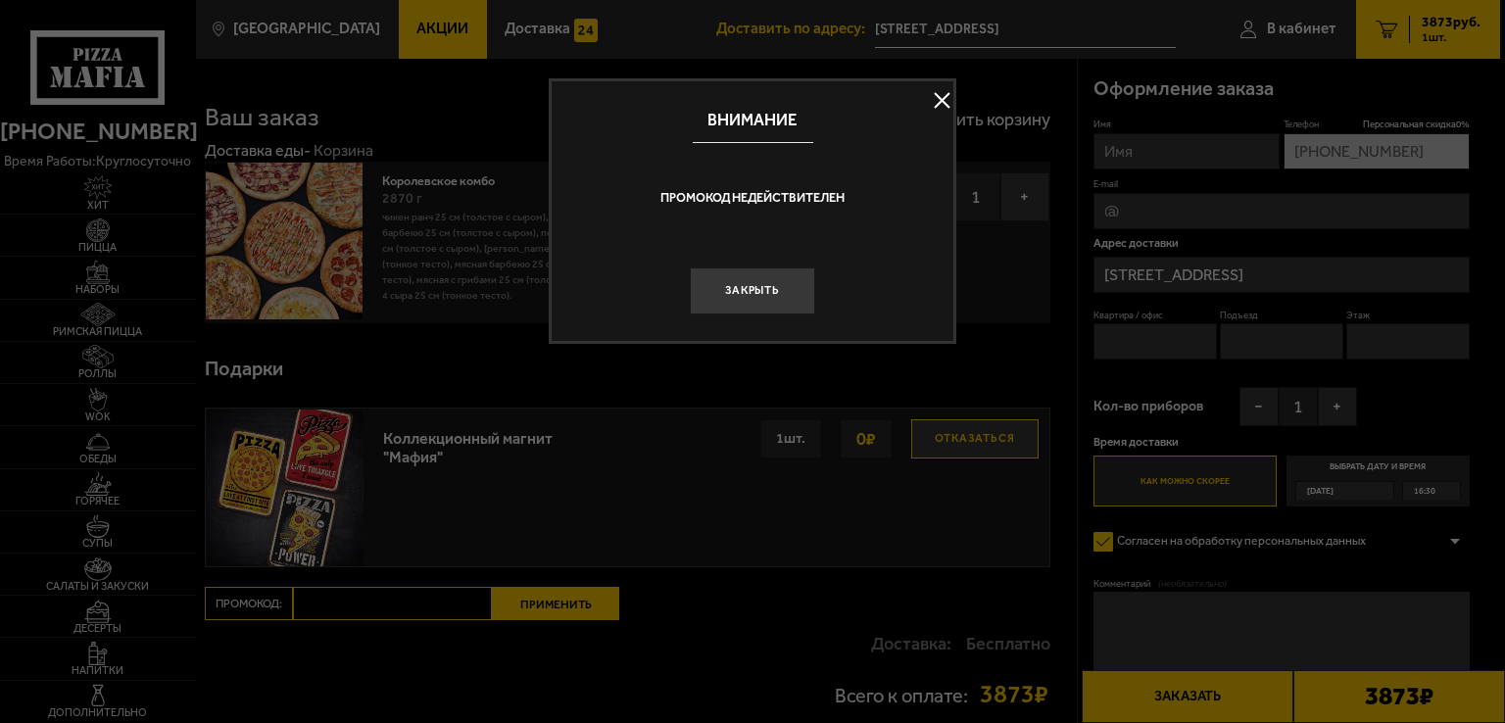
click at [935, 100] on button at bounding box center [941, 100] width 29 height 29
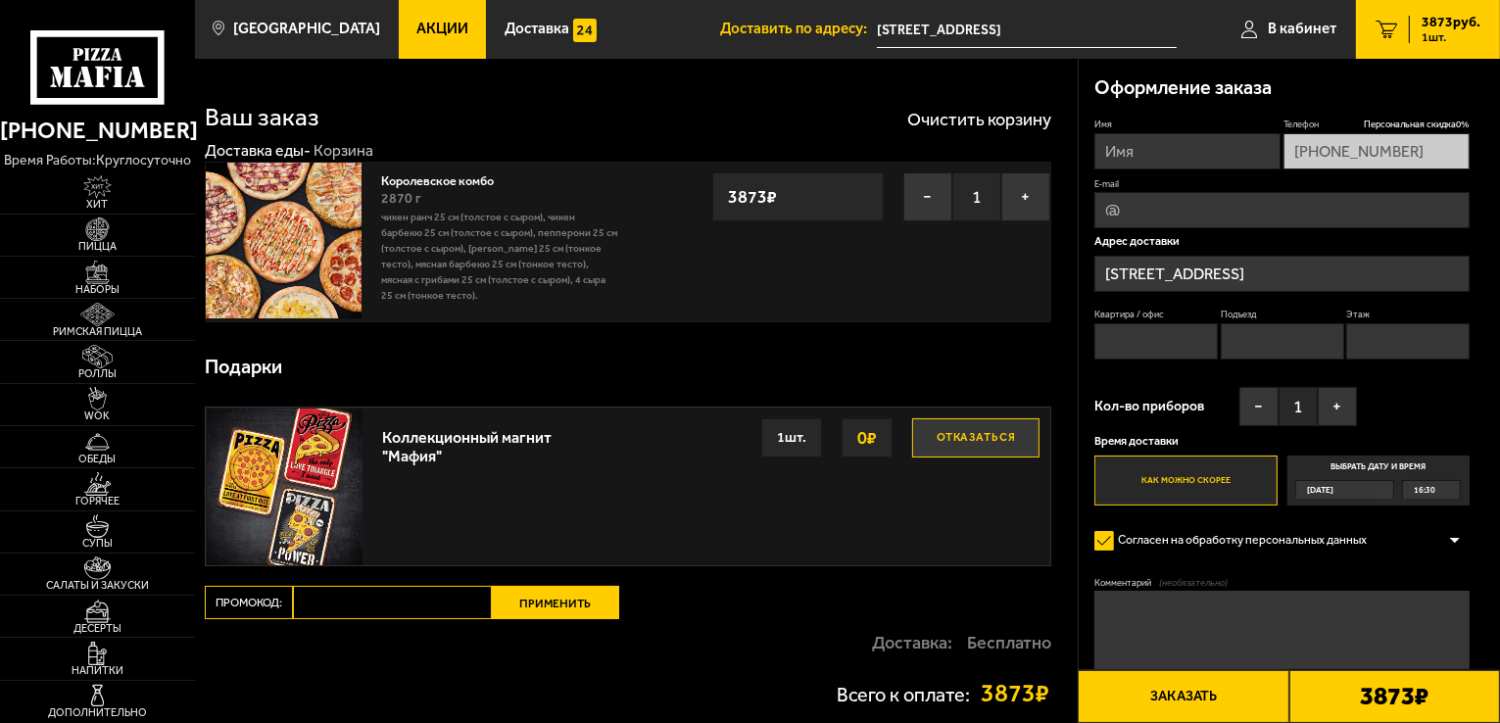
click at [941, 103] on div "Ваш заказ Очистить корзину" at bounding box center [628, 106] width 846 height 46
click at [942, 113] on button "Очистить корзину" at bounding box center [979, 120] width 144 height 18
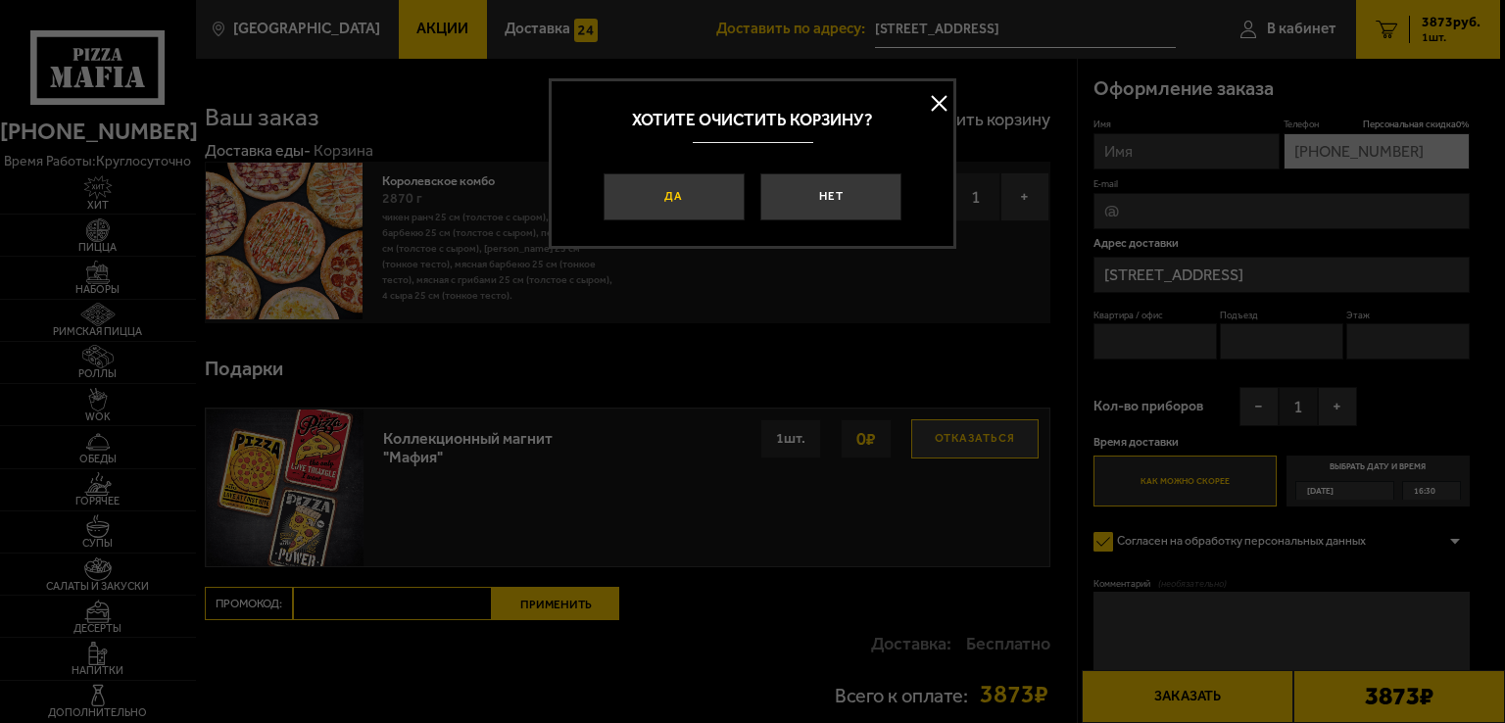
click at [666, 197] on button "Да" at bounding box center [674, 196] width 141 height 47
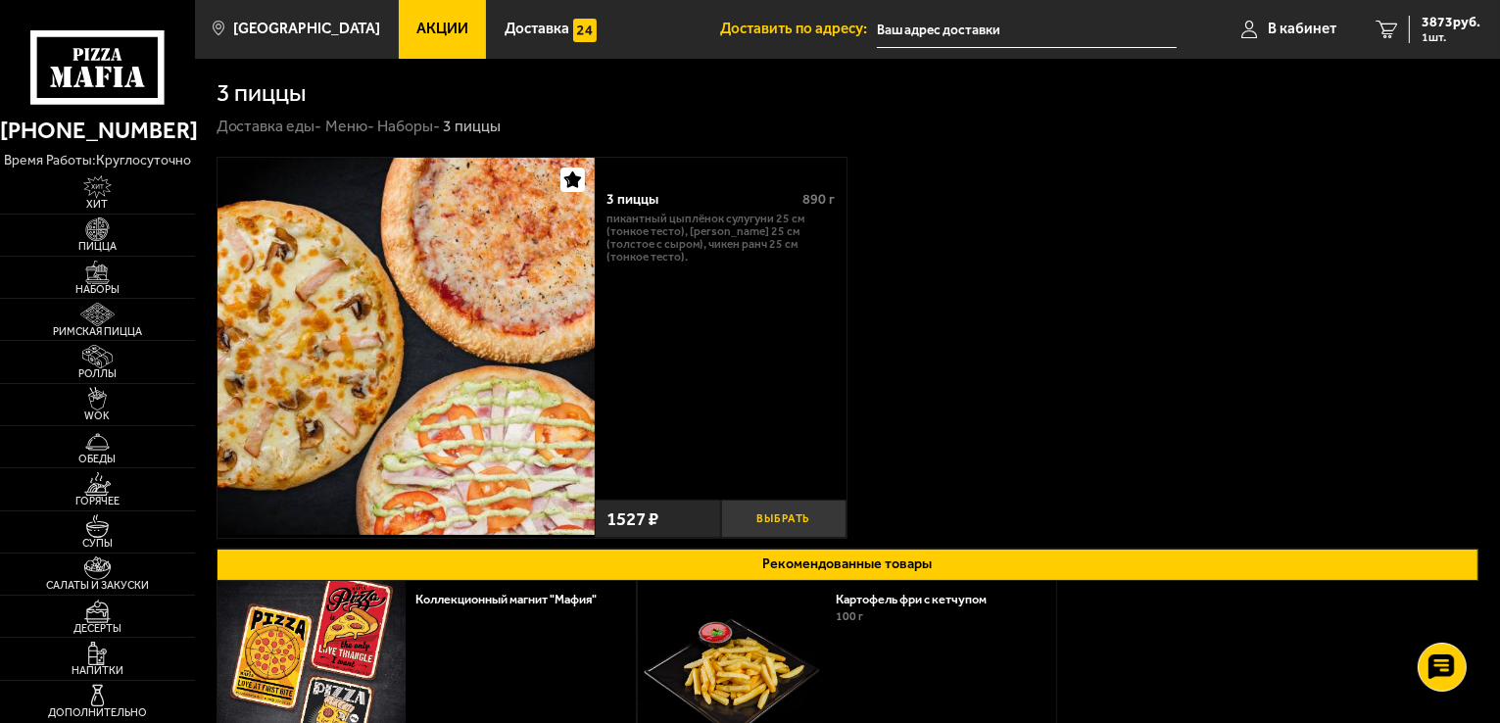
click at [779, 522] on button "Выбрать" at bounding box center [784, 519] width 126 height 38
click at [1437, 16] on span "1527 руб." at bounding box center [1451, 23] width 59 height 14
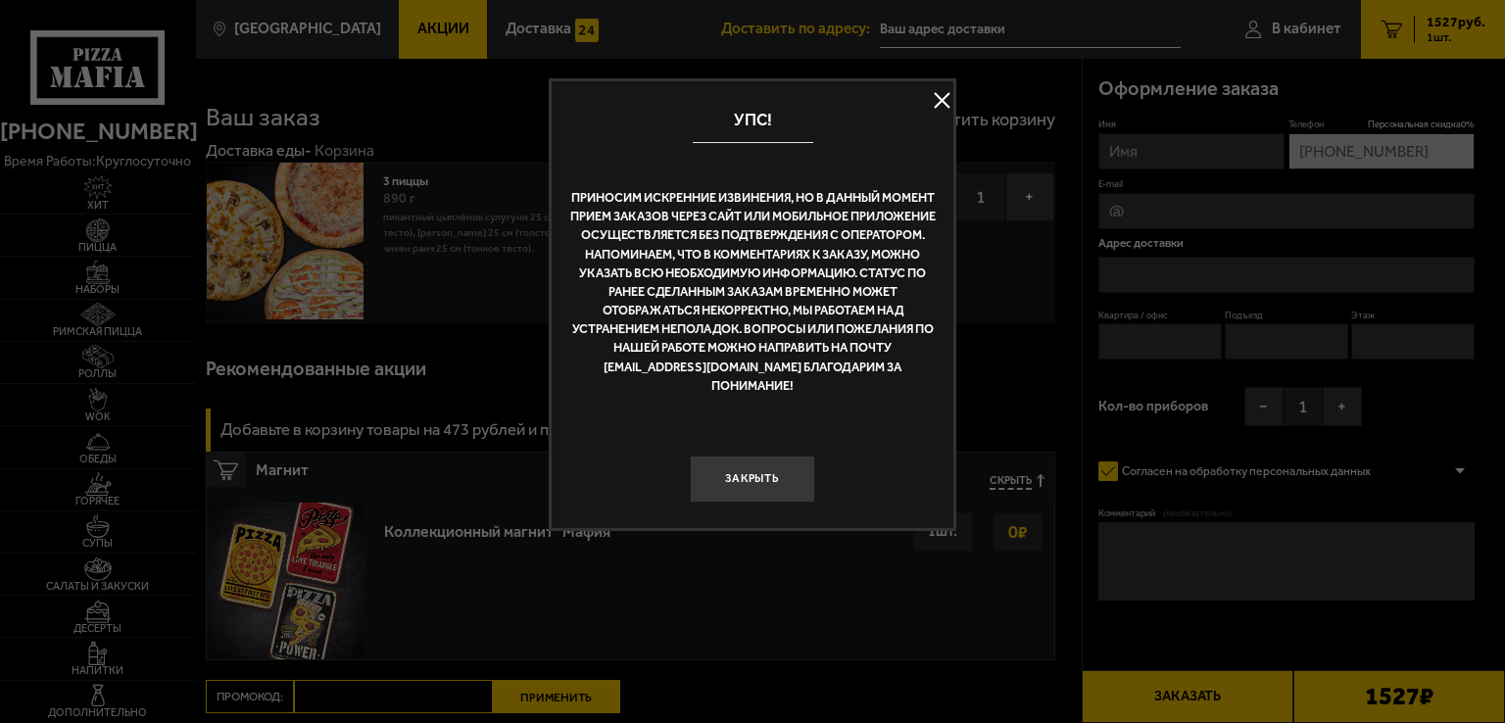
type input "[STREET_ADDRESS]"
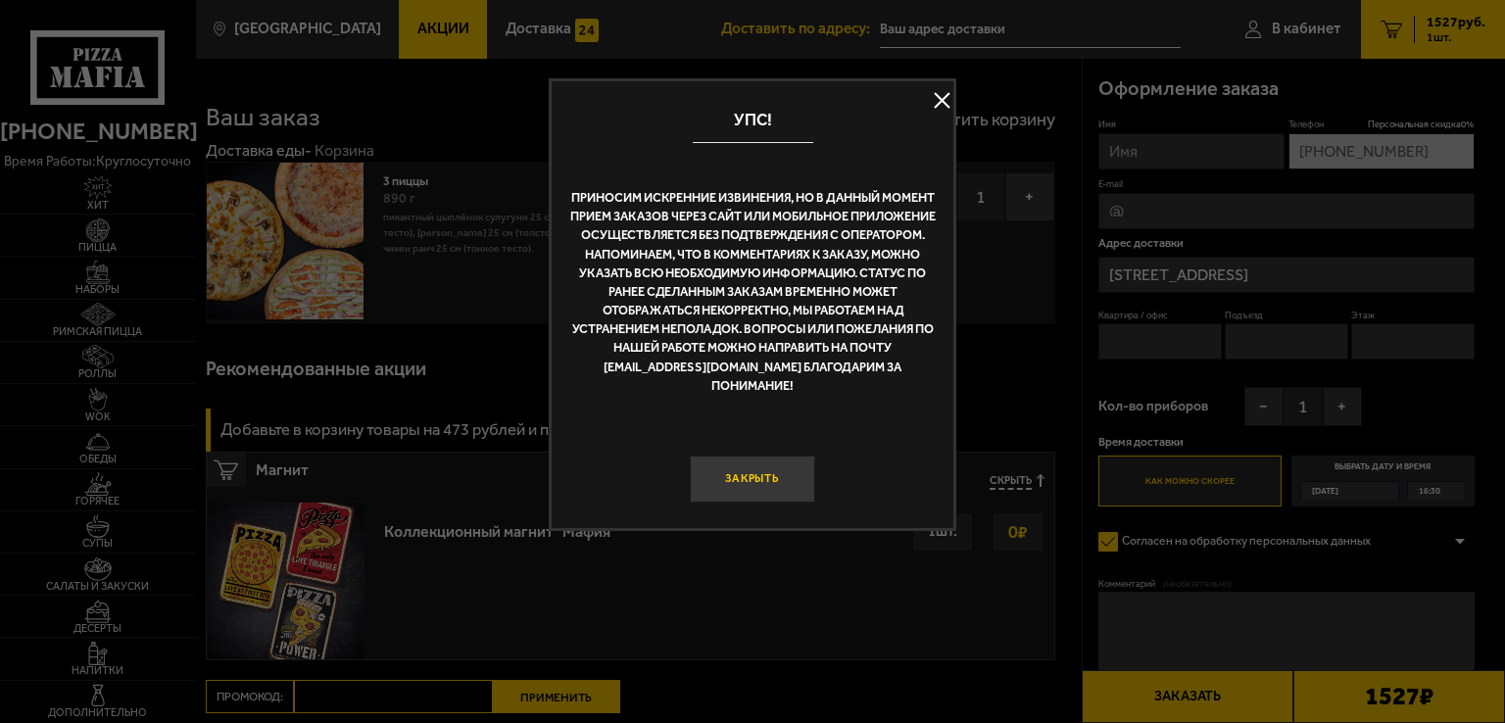
click at [749, 456] on button "Закрыть" at bounding box center [752, 479] width 125 height 47
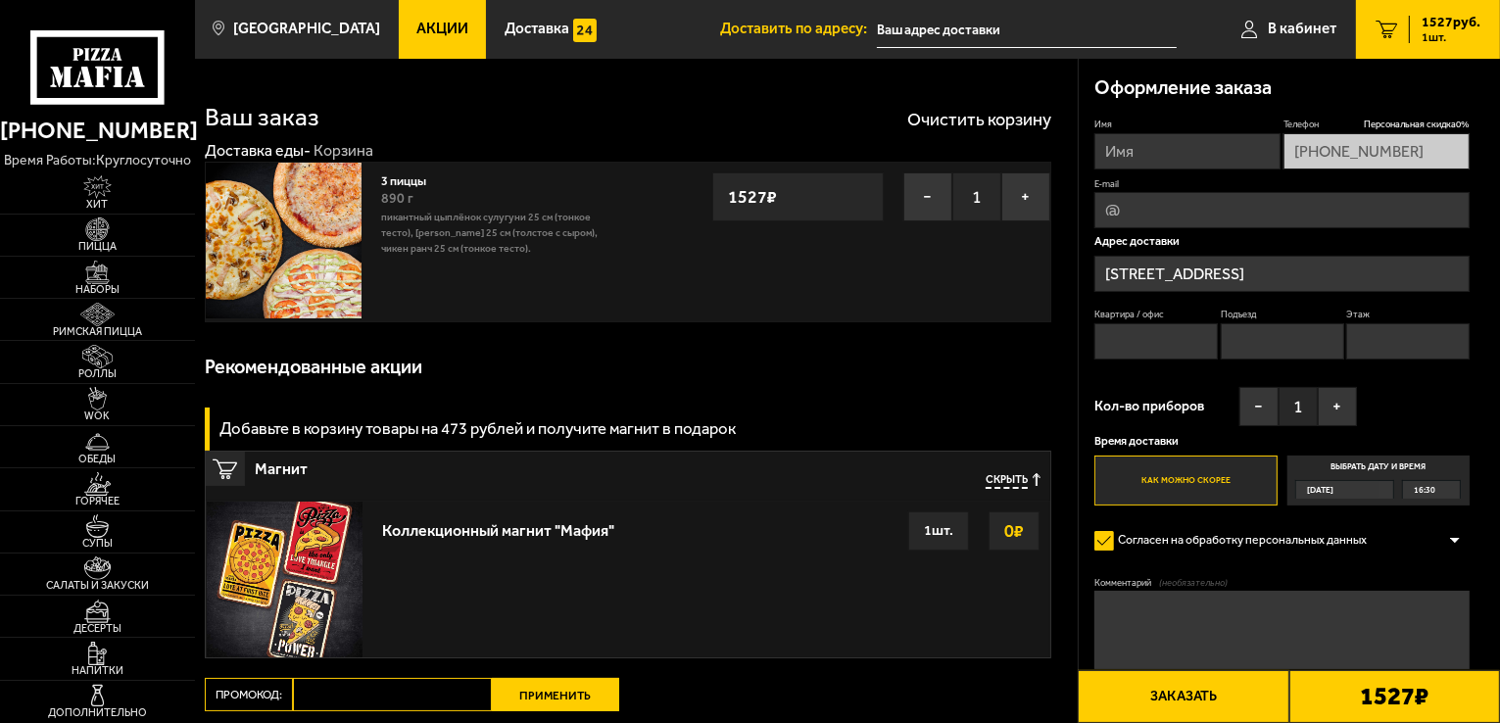
click at [364, 674] on div "Ваш заказ Очистить корзину Доставка еды - Корзина 3 пиццы 890 г Пикантный цыплё…" at bounding box center [636, 470] width 883 height 823
click at [364, 685] on input "Промокод:" at bounding box center [392, 694] width 199 height 33
paste input "mf0358"
type input "mf0358"
click at [564, 695] on button "Применить" at bounding box center [555, 694] width 127 height 33
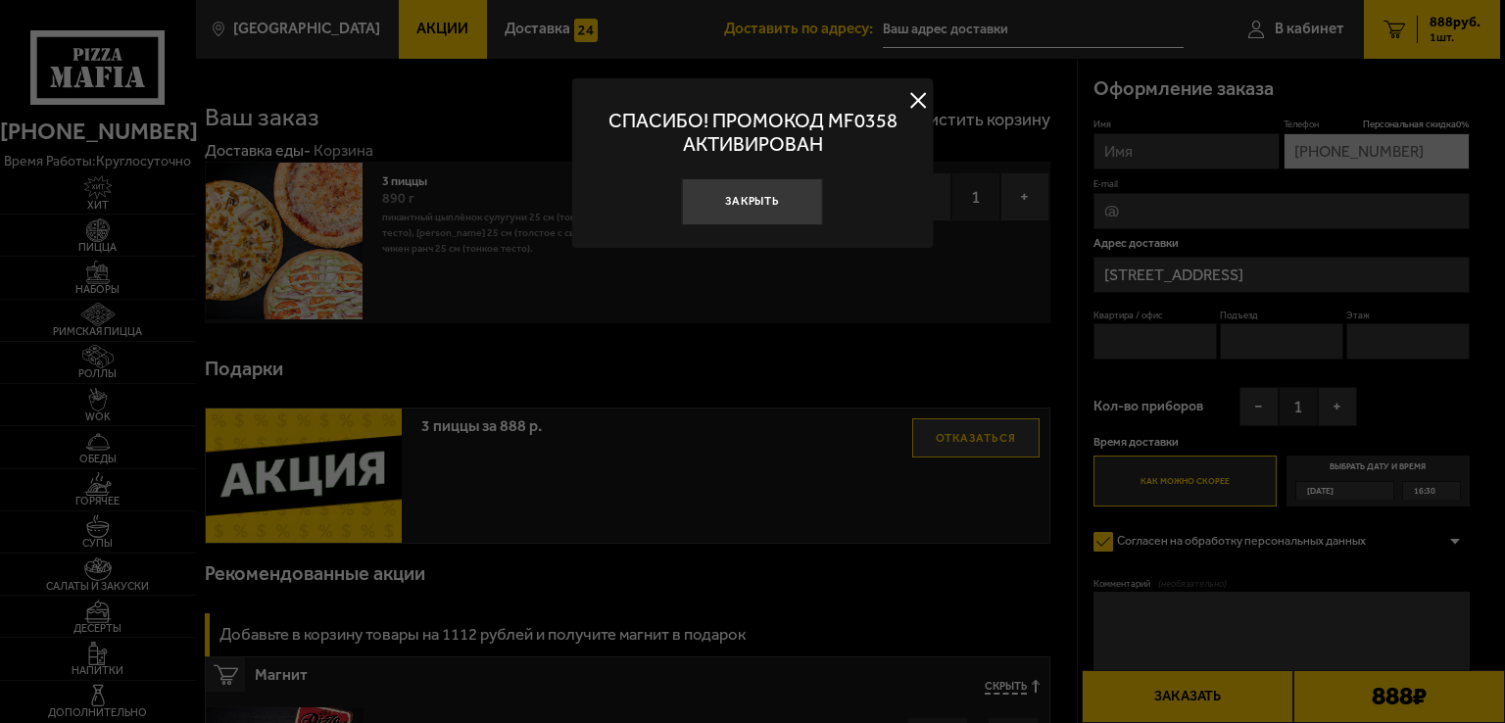
click at [915, 101] on button at bounding box center [917, 100] width 29 height 29
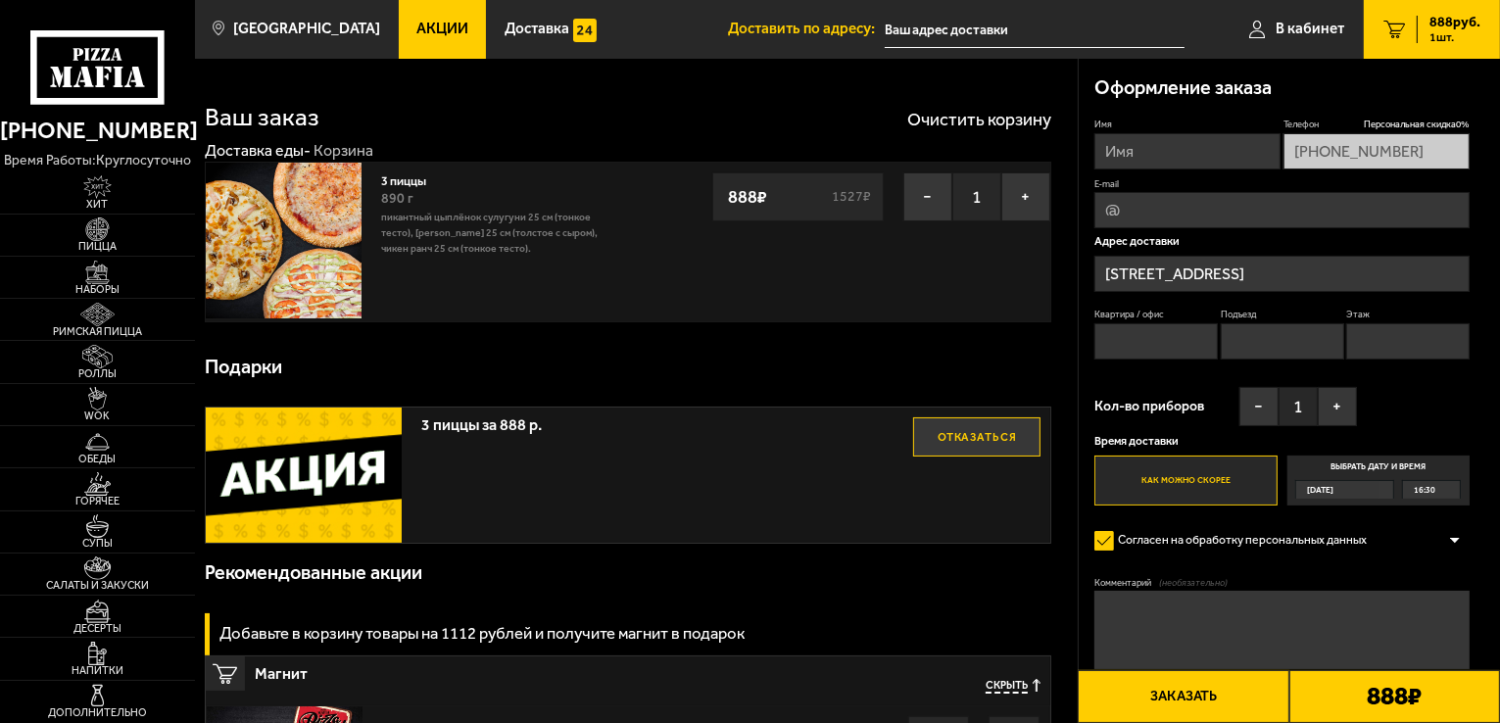
click at [297, 209] on img at bounding box center [284, 241] width 156 height 156
drag, startPoint x: 827, startPoint y: 189, endPoint x: 861, endPoint y: 191, distance: 34.3
click at [861, 191] on div "888 ₽ 1527 ₽" at bounding box center [797, 196] width 171 height 49
copy s "1527"
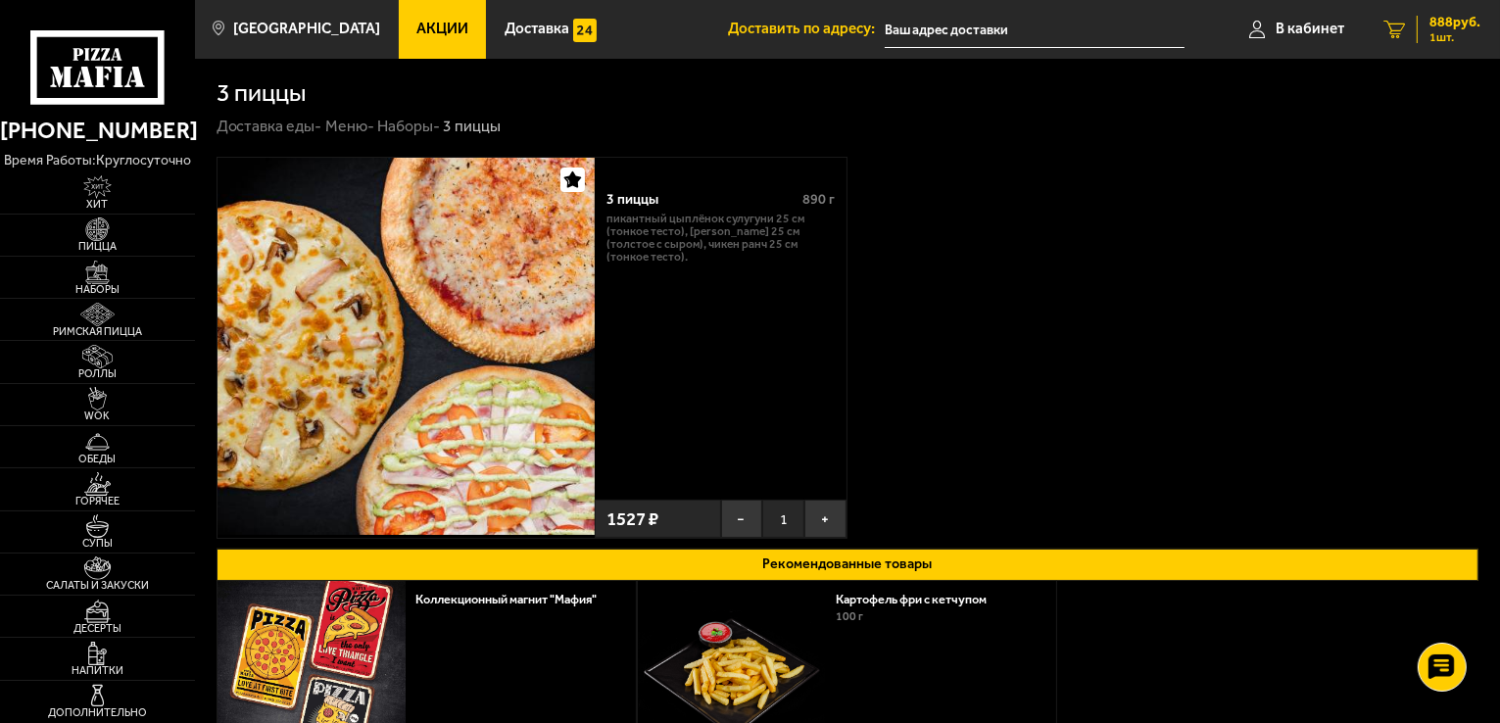
click at [1451, 26] on span "888 руб." at bounding box center [1454, 23] width 51 height 14
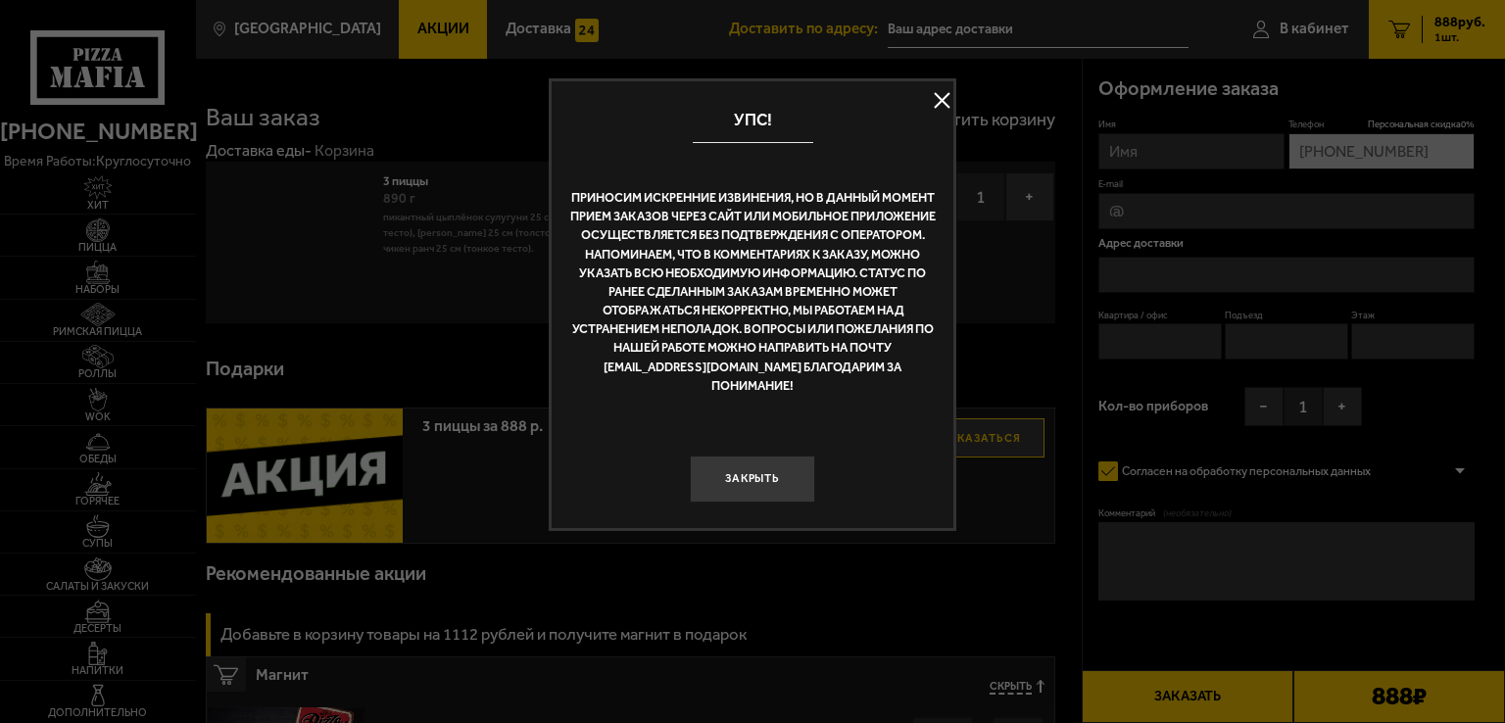
type input "[STREET_ADDRESS]"
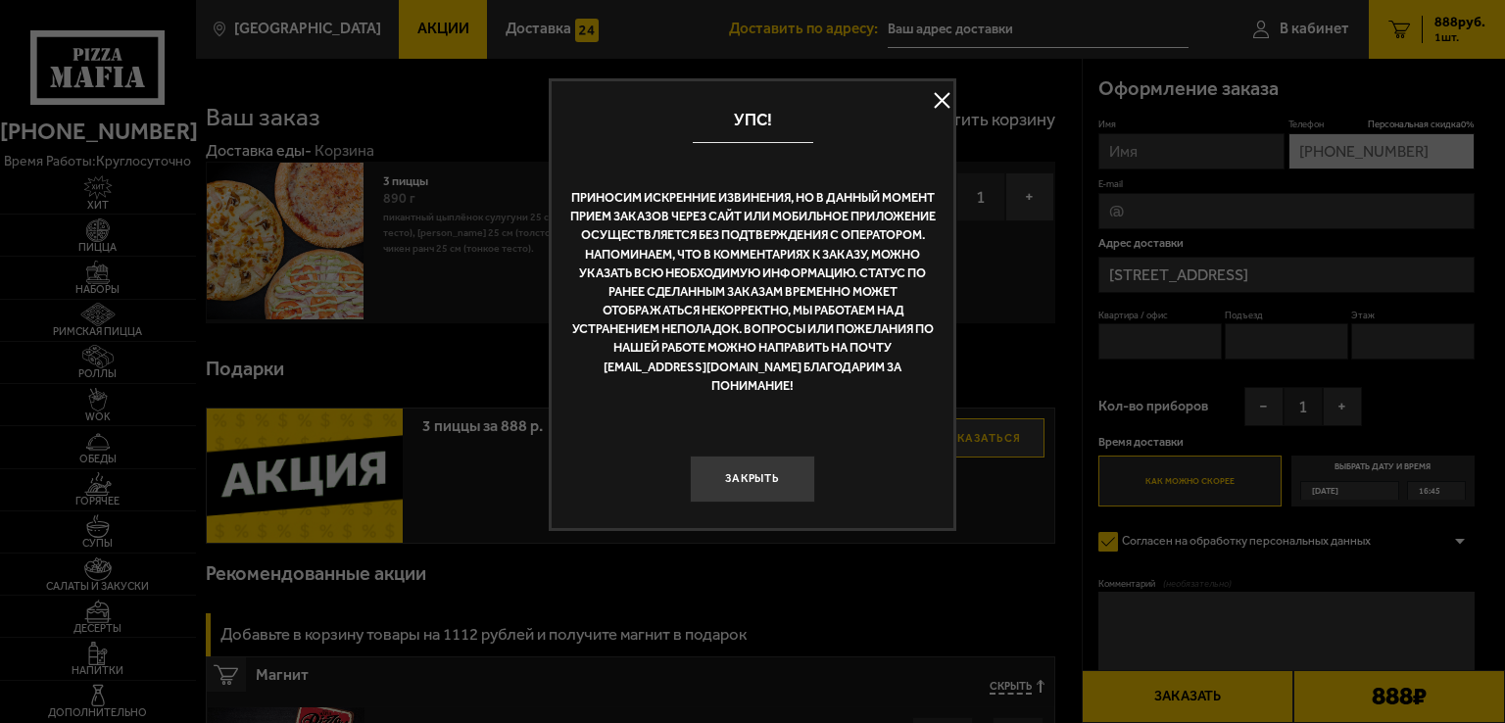
click at [942, 94] on button at bounding box center [941, 100] width 29 height 29
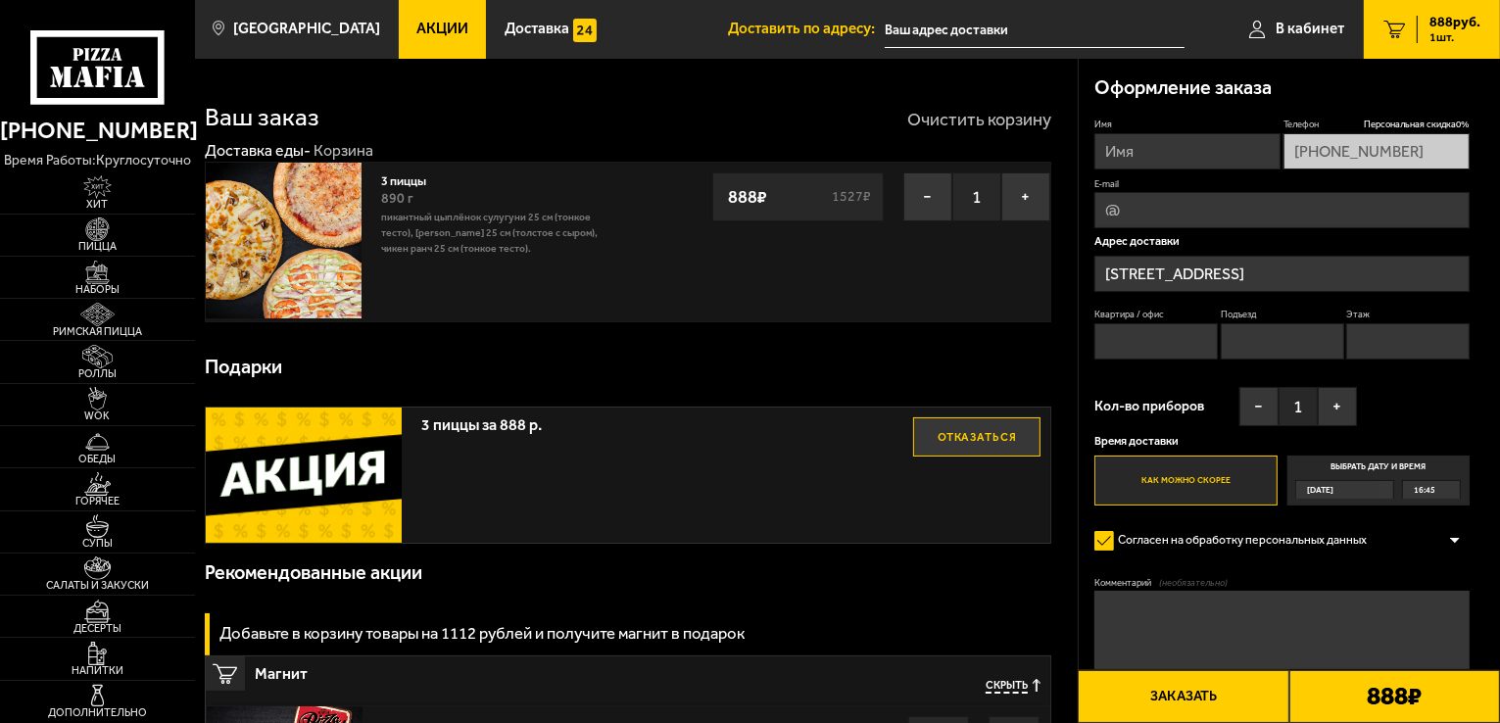
click at [964, 120] on button "Очистить корзину" at bounding box center [979, 120] width 144 height 18
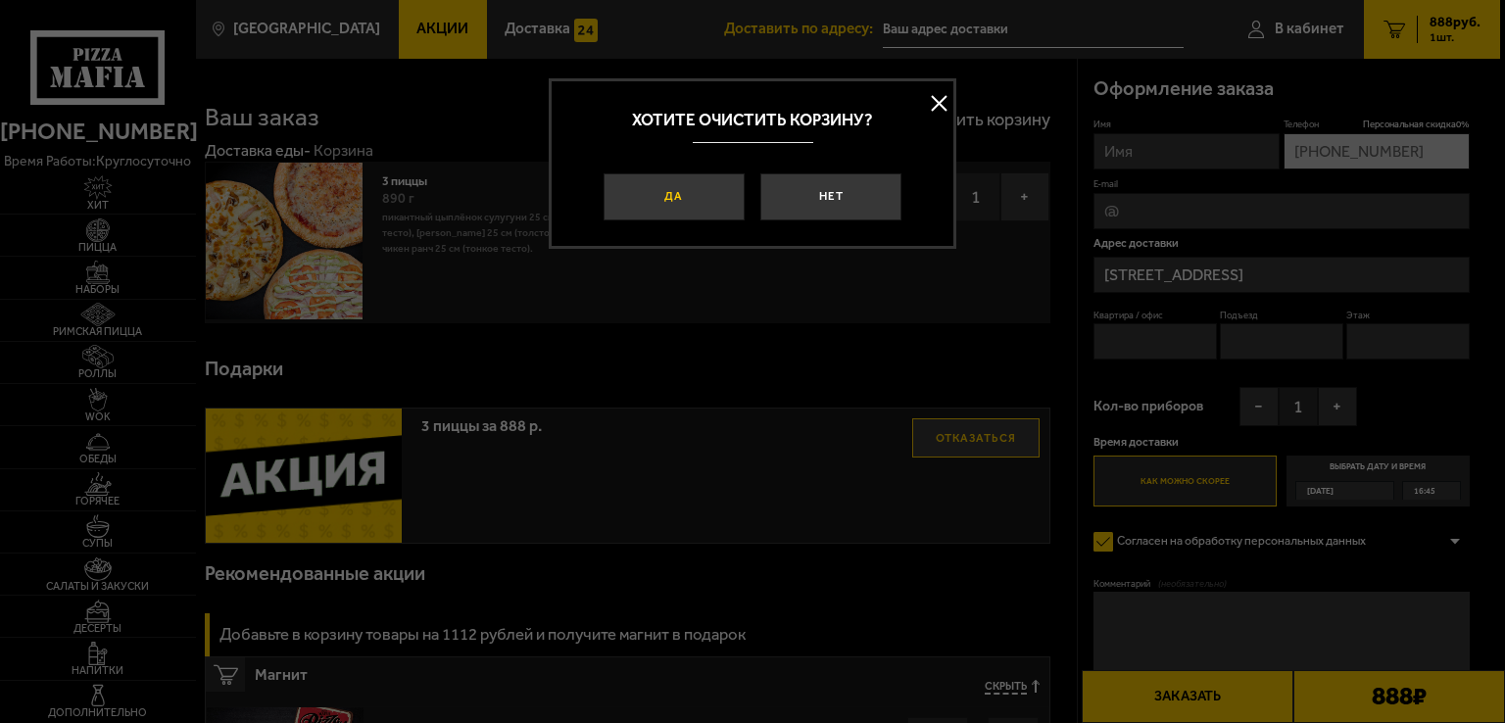
click at [664, 192] on button "Да" at bounding box center [674, 196] width 141 height 47
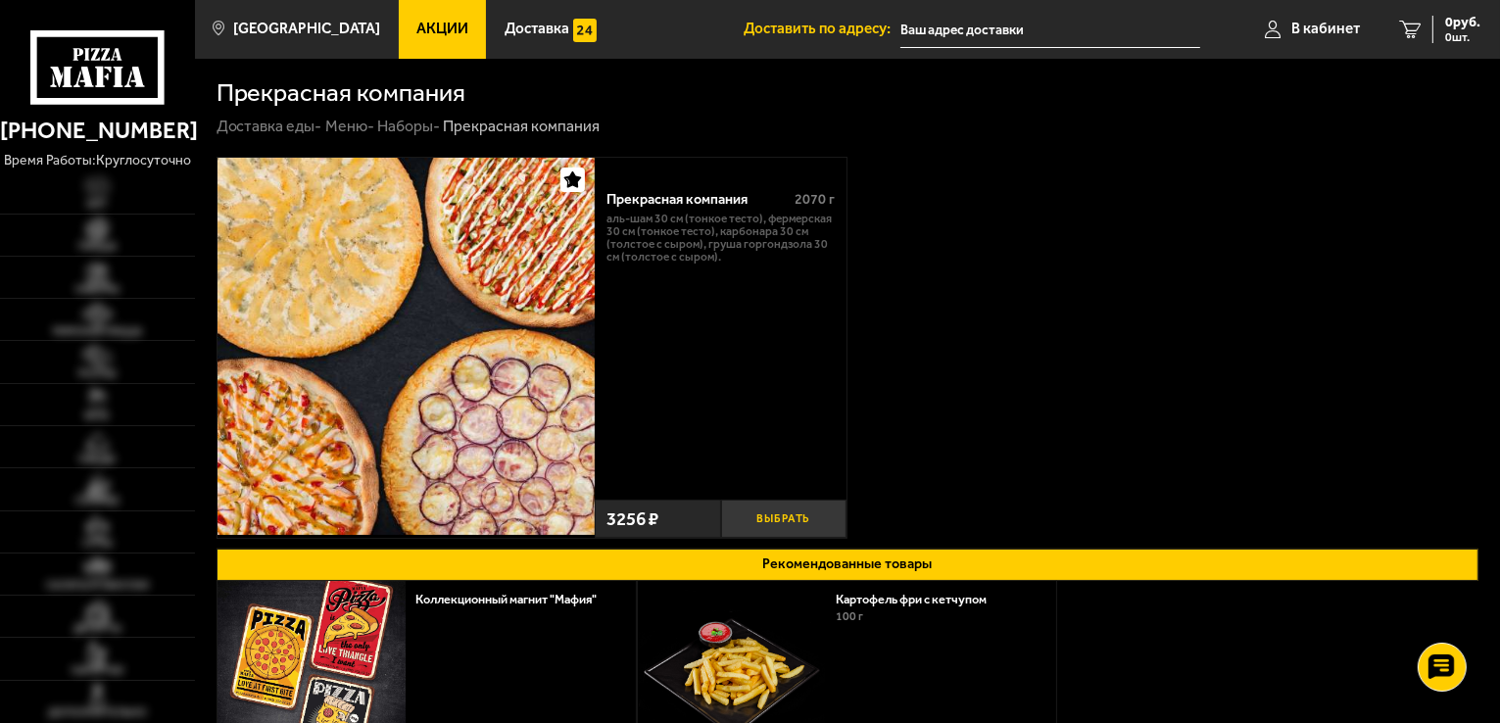
click at [778, 511] on button "Выбрать" at bounding box center [784, 519] width 126 height 38
click at [1448, 28] on span "3256 руб." at bounding box center [1451, 23] width 59 height 14
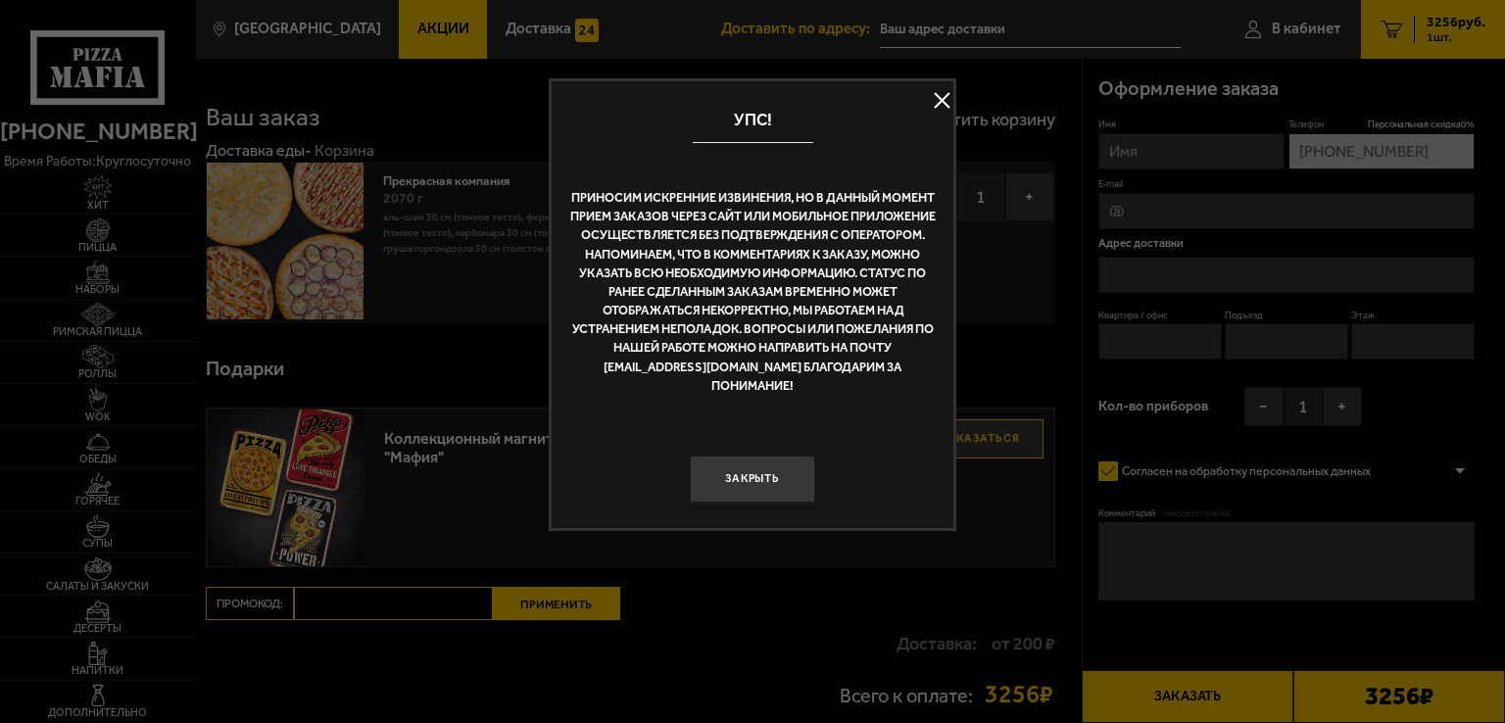
type input "[STREET_ADDRESS]"
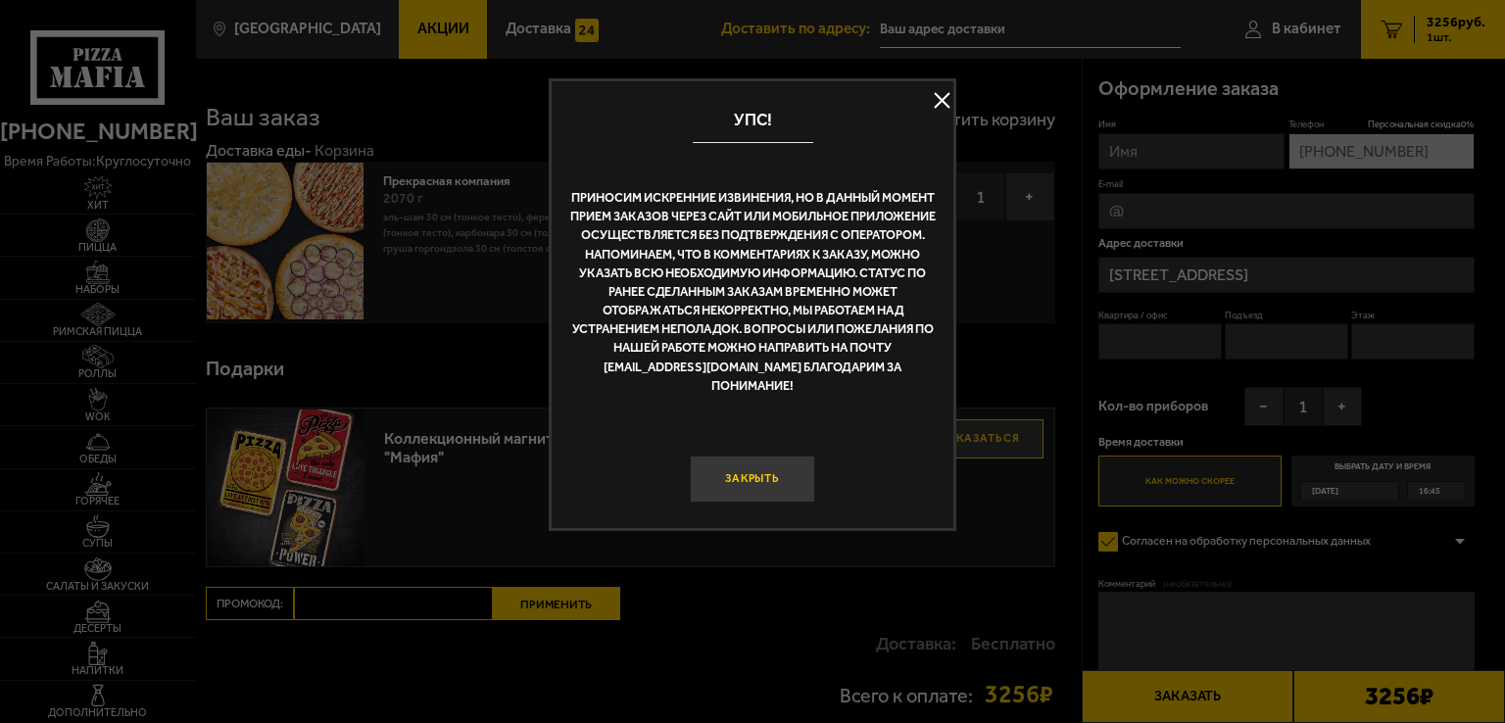
click at [769, 456] on button "Закрыть" at bounding box center [752, 479] width 125 height 47
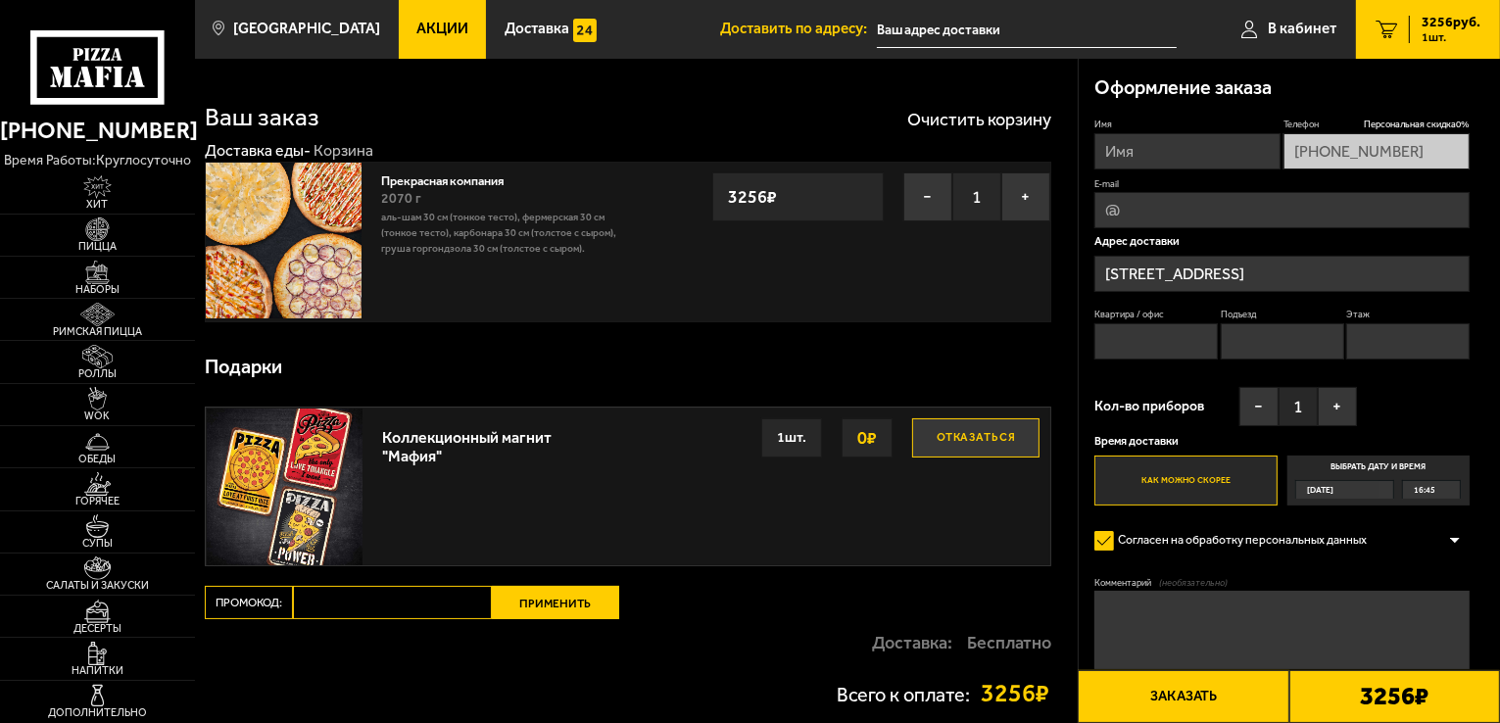
click at [364, 591] on input "Промокод:" at bounding box center [392, 602] width 199 height 33
paste input "mf0439"
type input "mf0439"
click at [547, 604] on button "Применить" at bounding box center [555, 602] width 127 height 33
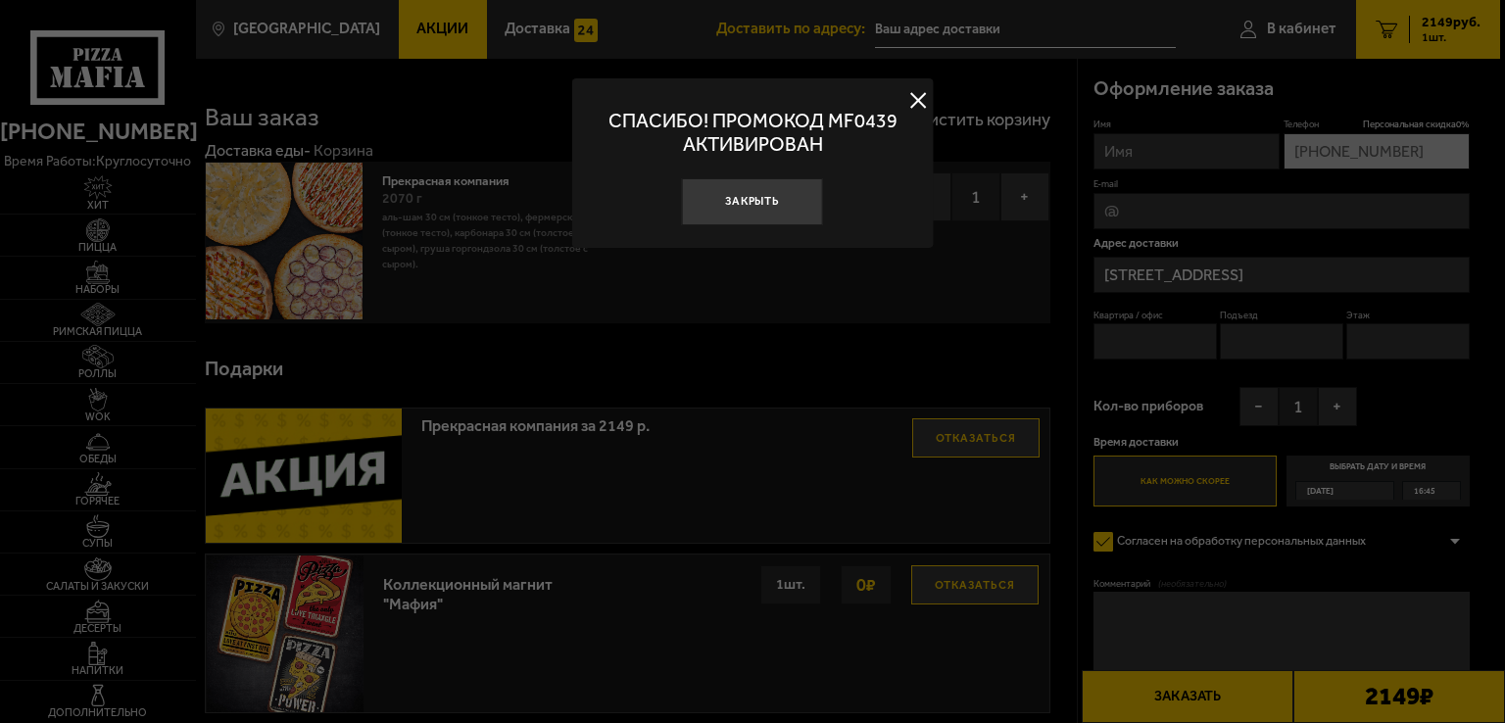
click at [910, 96] on button at bounding box center [917, 100] width 29 height 29
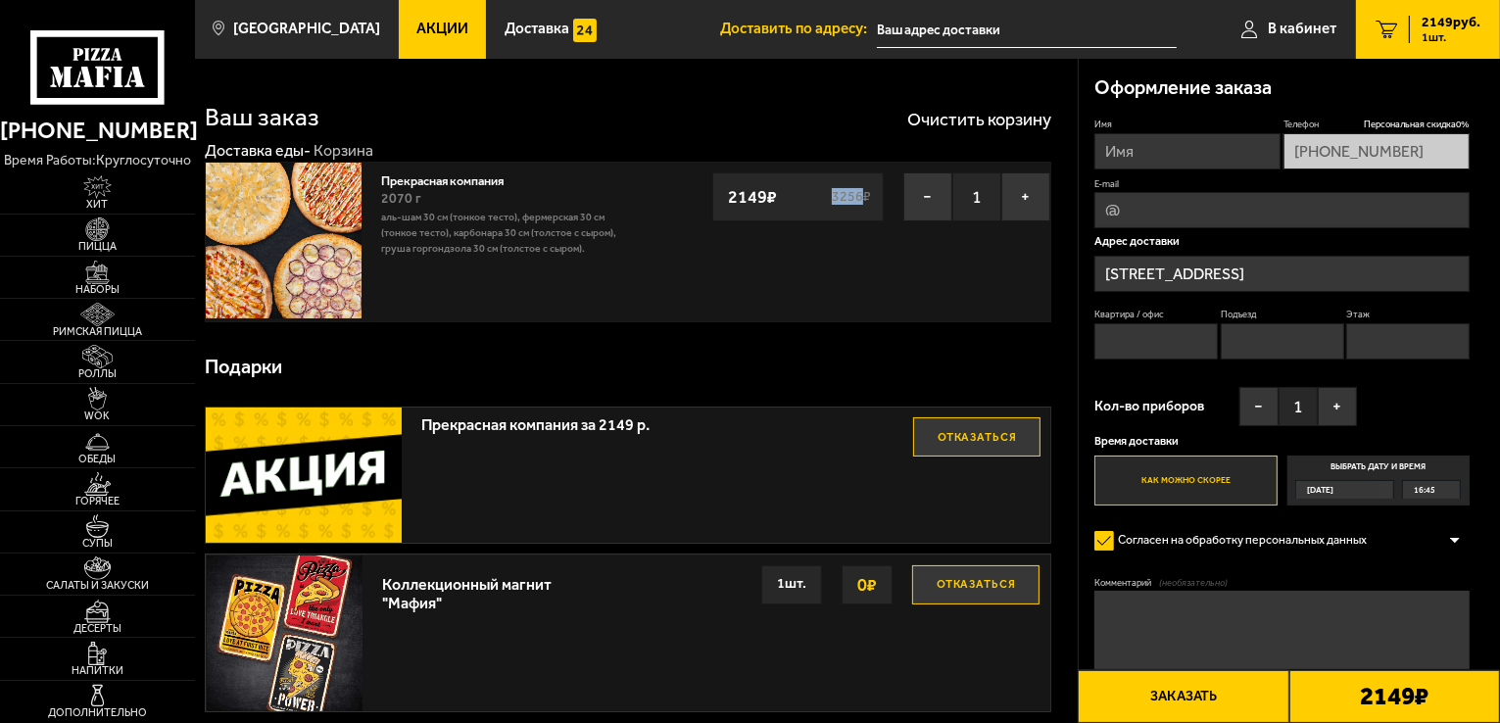
drag, startPoint x: 825, startPoint y: 196, endPoint x: 862, endPoint y: 194, distance: 37.3
click at [862, 194] on div "2149 ₽ 3256 ₽" at bounding box center [797, 196] width 171 height 49
copy s "3256"
drag, startPoint x: 766, startPoint y: 190, endPoint x: 728, endPoint y: 203, distance: 40.3
click at [728, 203] on strong "2149 ₽" at bounding box center [752, 196] width 59 height 37
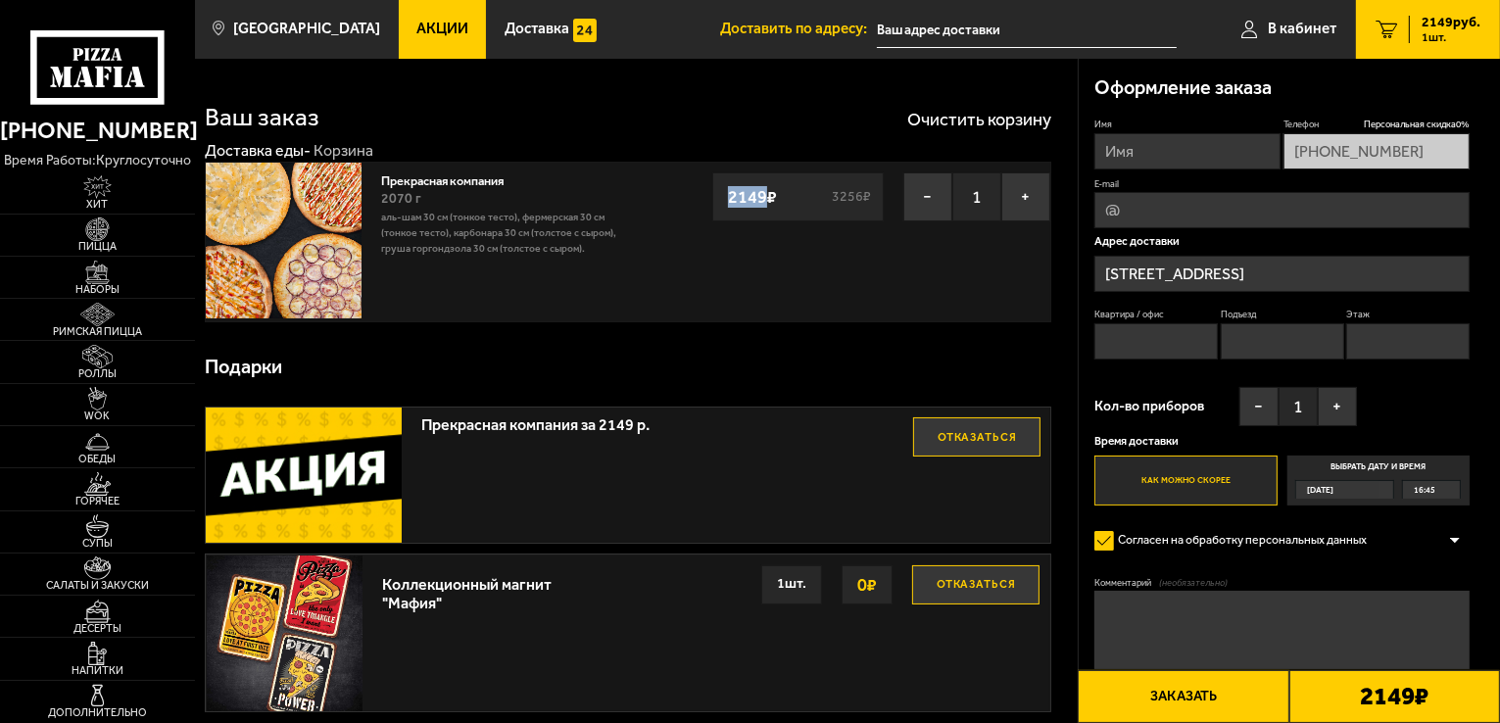
copy strong "2149"
click at [941, 125] on button "Очистить корзину" at bounding box center [979, 120] width 144 height 18
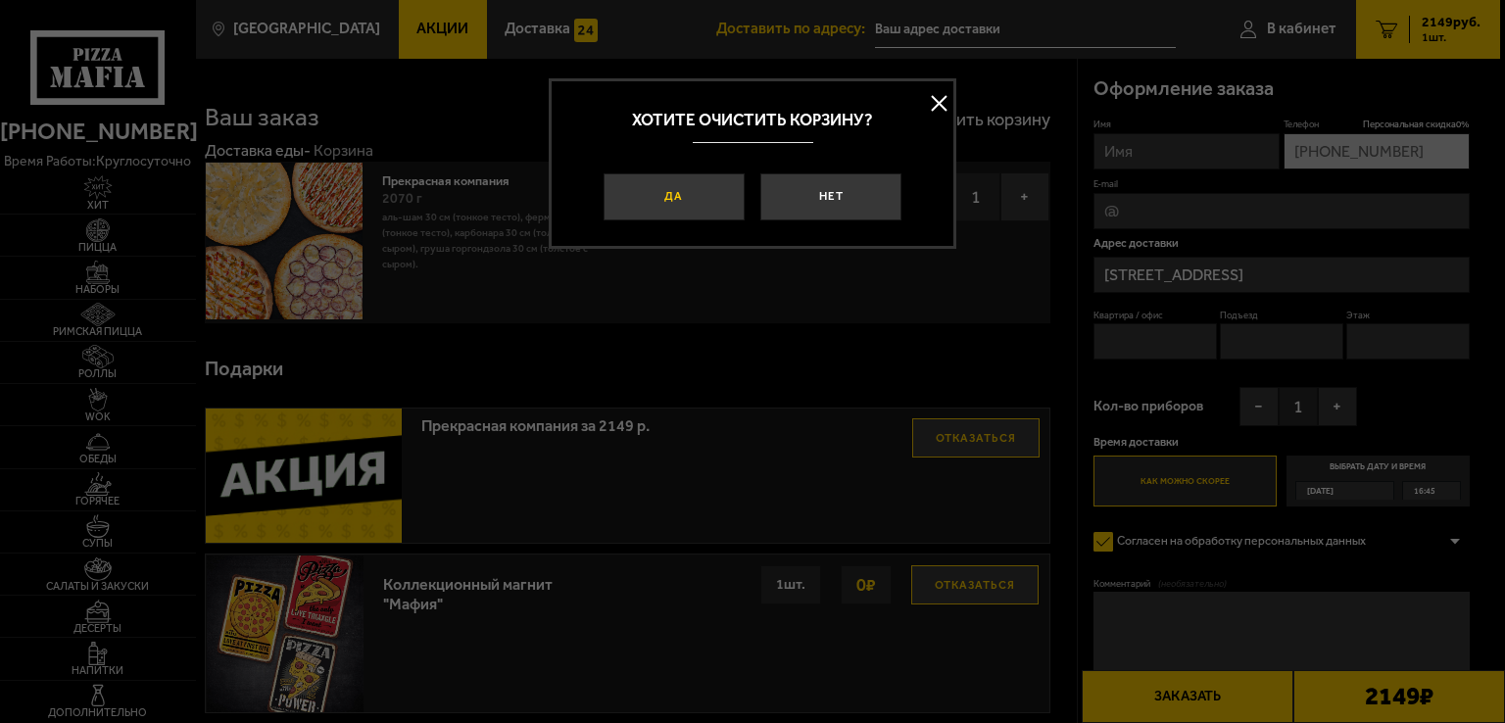
click at [698, 190] on button "Да" at bounding box center [674, 196] width 141 height 47
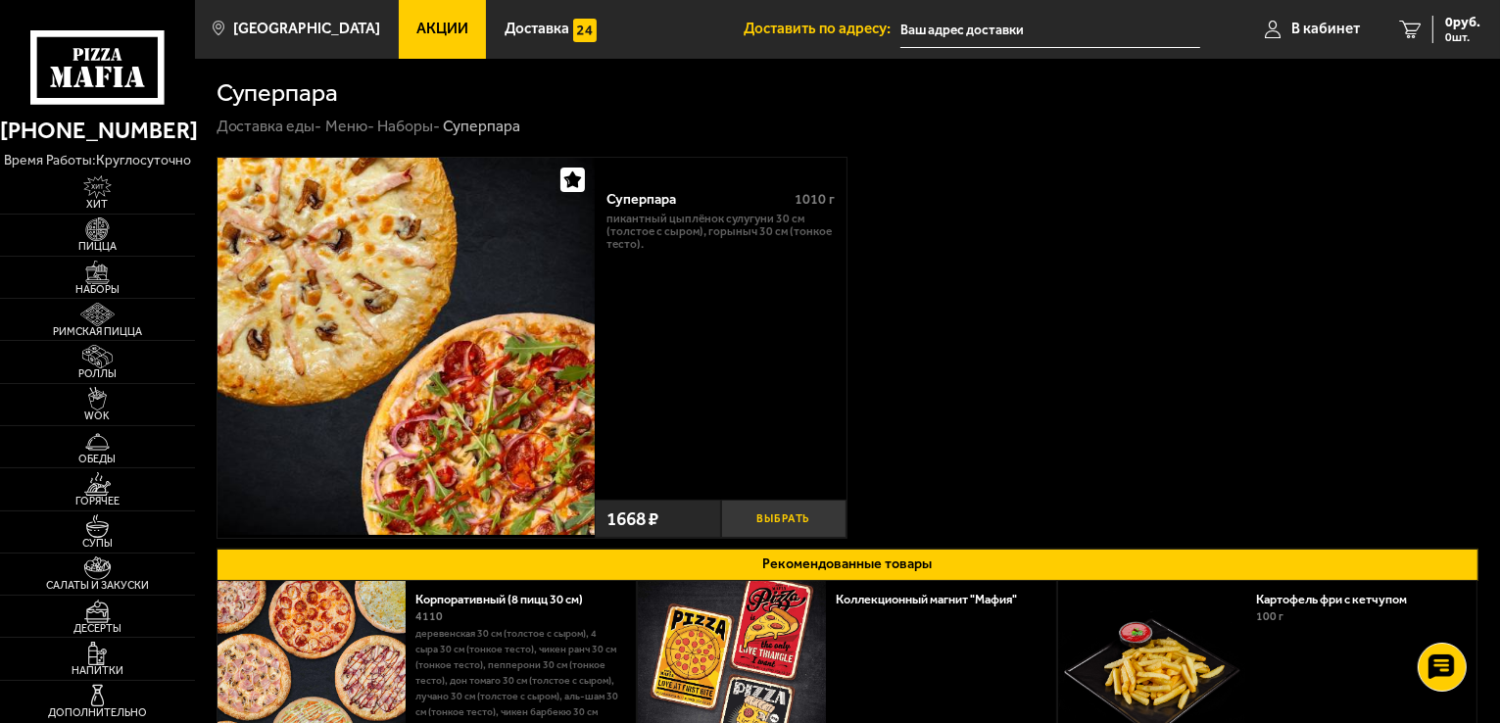
click at [784, 517] on button "Выбрать" at bounding box center [784, 519] width 126 height 38
click at [1462, 32] on span "1 шт." at bounding box center [1451, 37] width 59 height 12
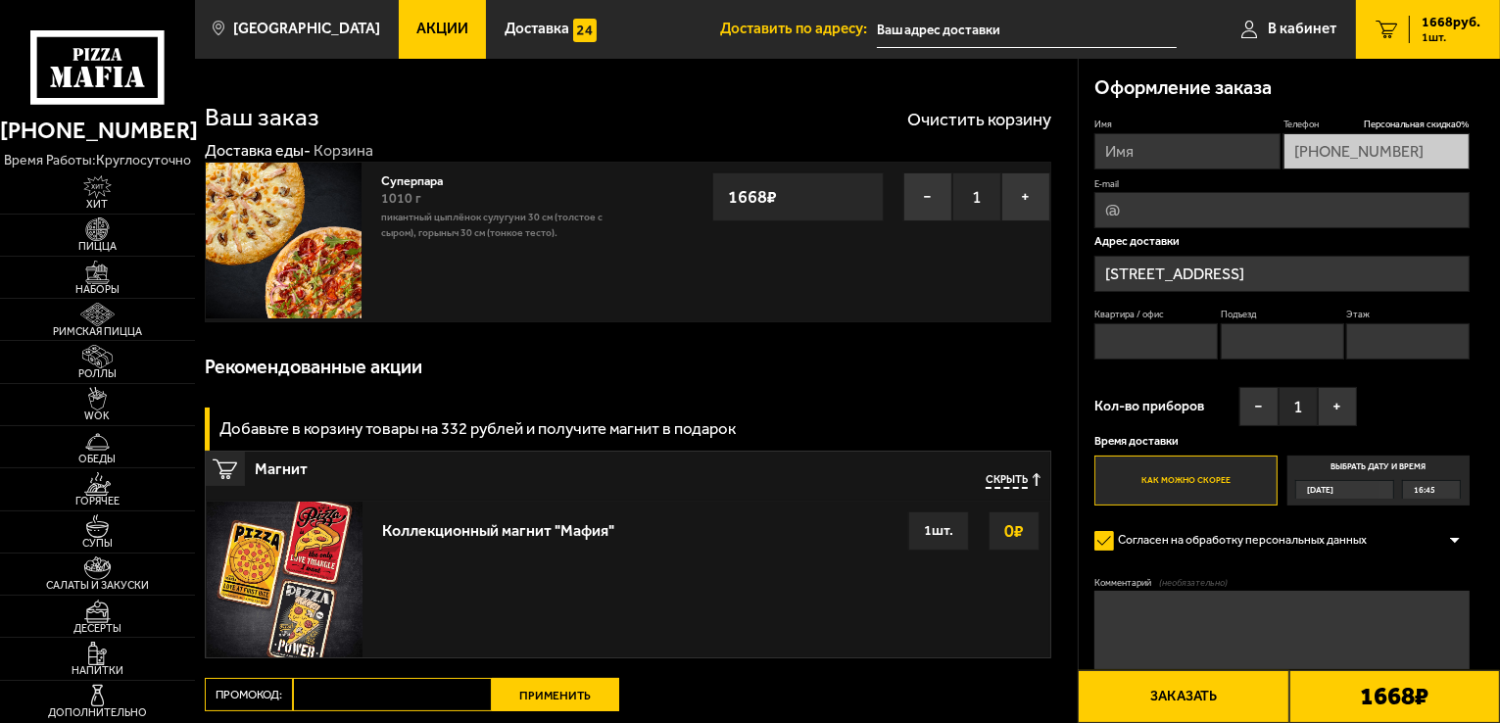
click at [323, 705] on input "Промокод:" at bounding box center [392, 694] width 199 height 33
paste input "mf0376"
type input "mf0376"
click at [553, 691] on button "Применить" at bounding box center [555, 694] width 127 height 33
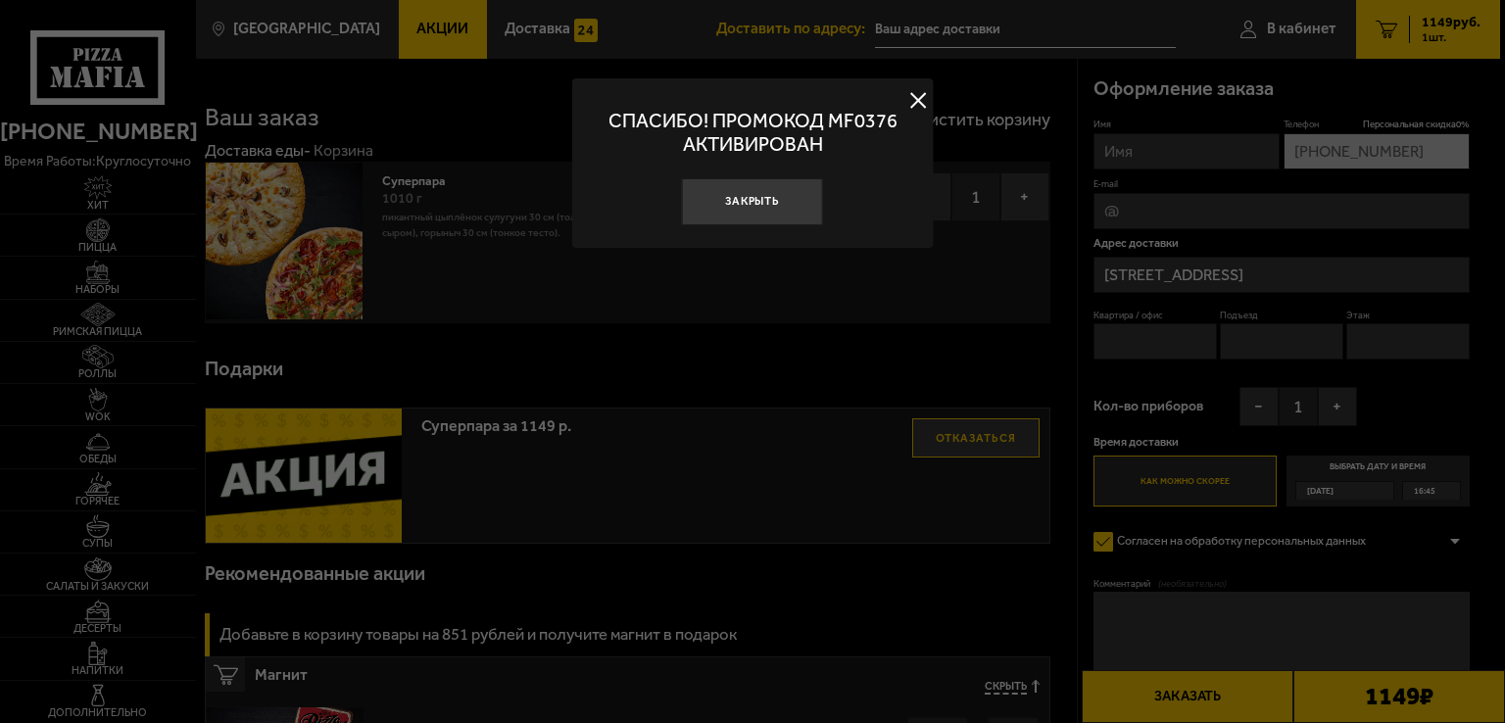
click at [917, 96] on button at bounding box center [917, 100] width 29 height 29
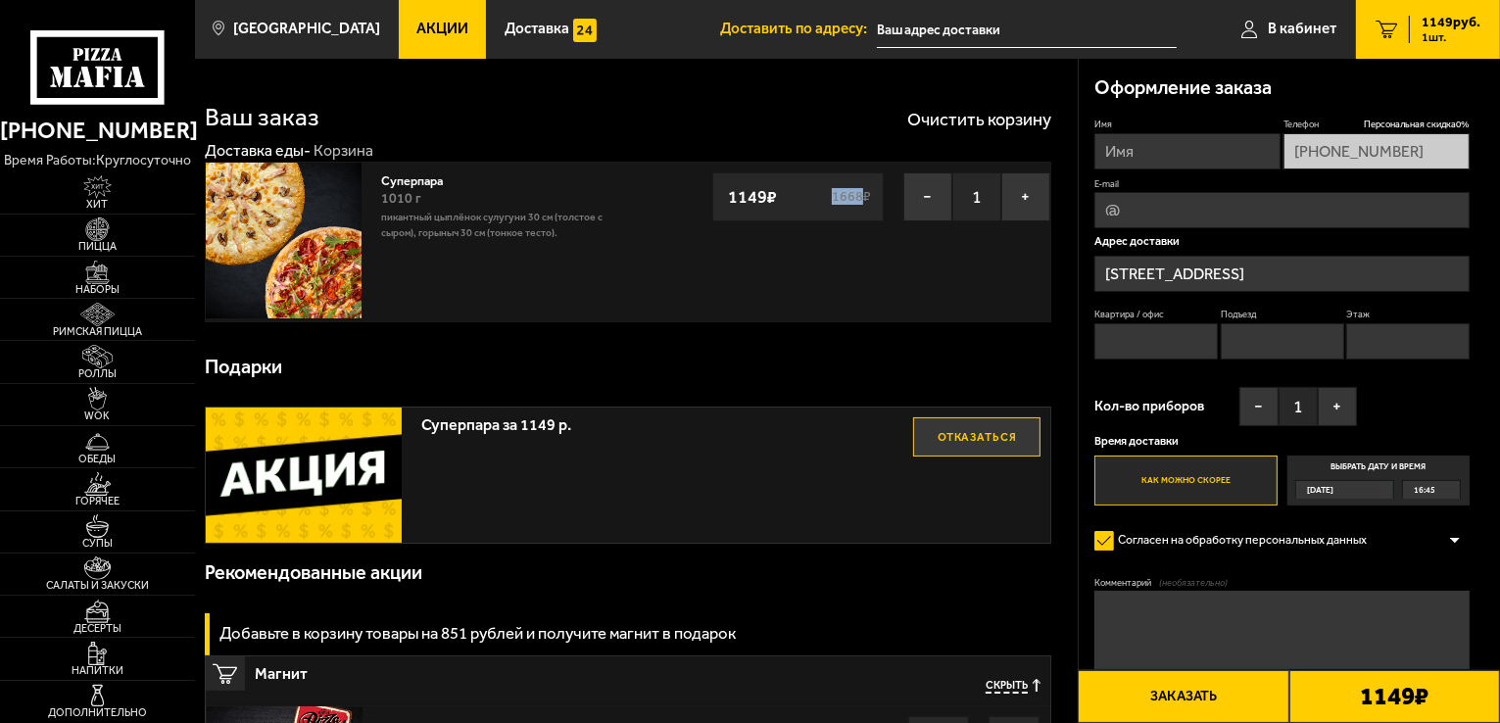
drag, startPoint x: 831, startPoint y: 193, endPoint x: 860, endPoint y: 193, distance: 29.4
click at [860, 193] on s "1668 ₽" at bounding box center [852, 197] width 44 height 14
copy s "1668"
drag, startPoint x: 764, startPoint y: 195, endPoint x: 726, endPoint y: 196, distance: 38.2
click at [726, 196] on strong "1149 ₽" at bounding box center [752, 196] width 59 height 37
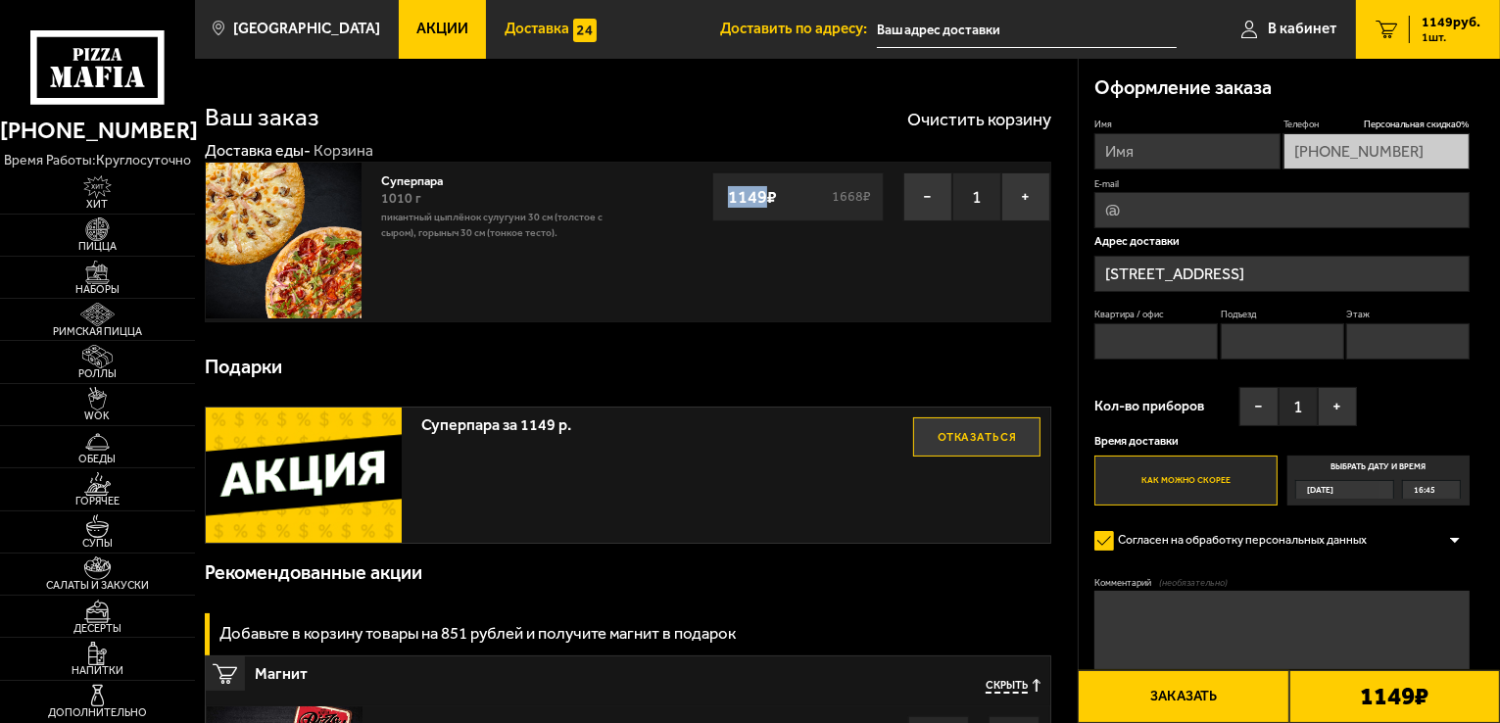
copy strong "1149"
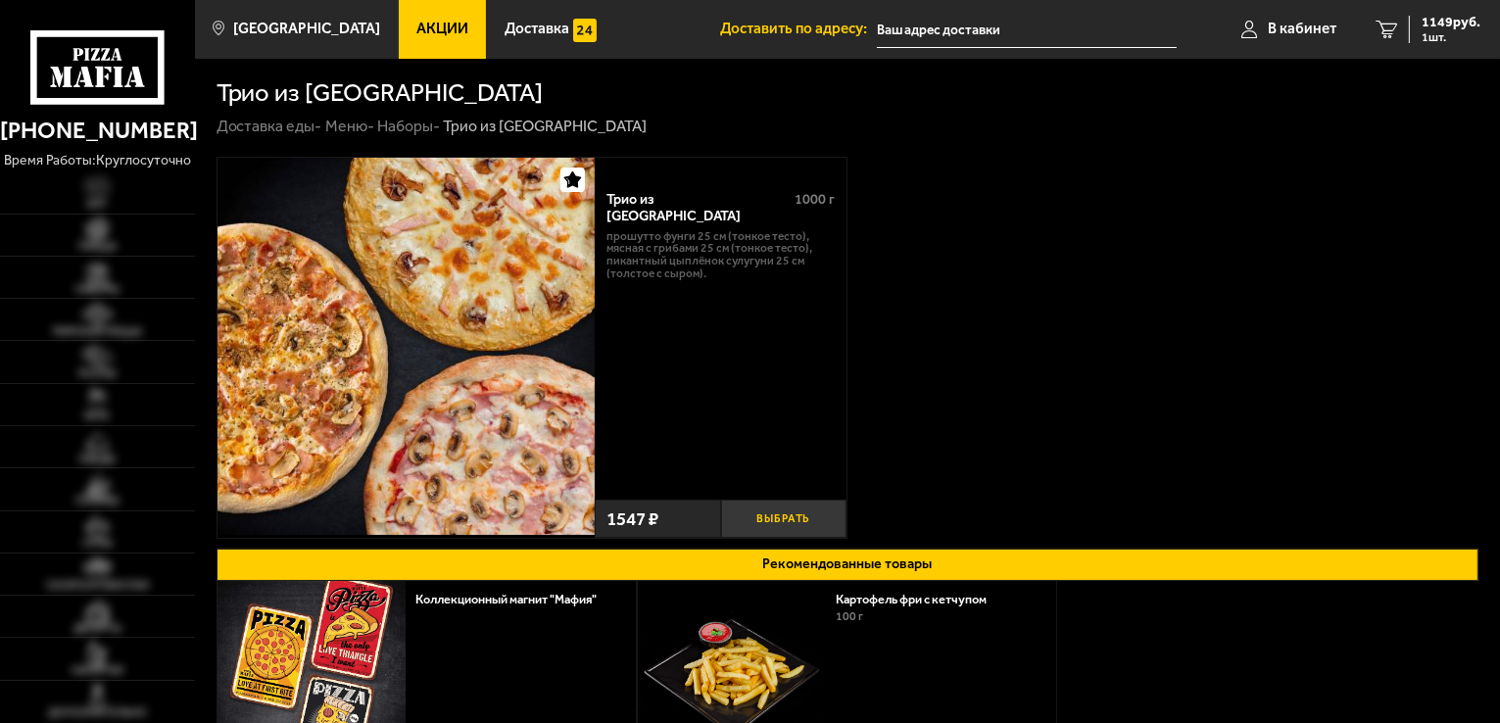
type input "[STREET_ADDRESS]"
click at [781, 523] on button "Выбрать" at bounding box center [784, 519] width 126 height 38
click at [1443, 19] on span "2696 руб." at bounding box center [1451, 23] width 59 height 14
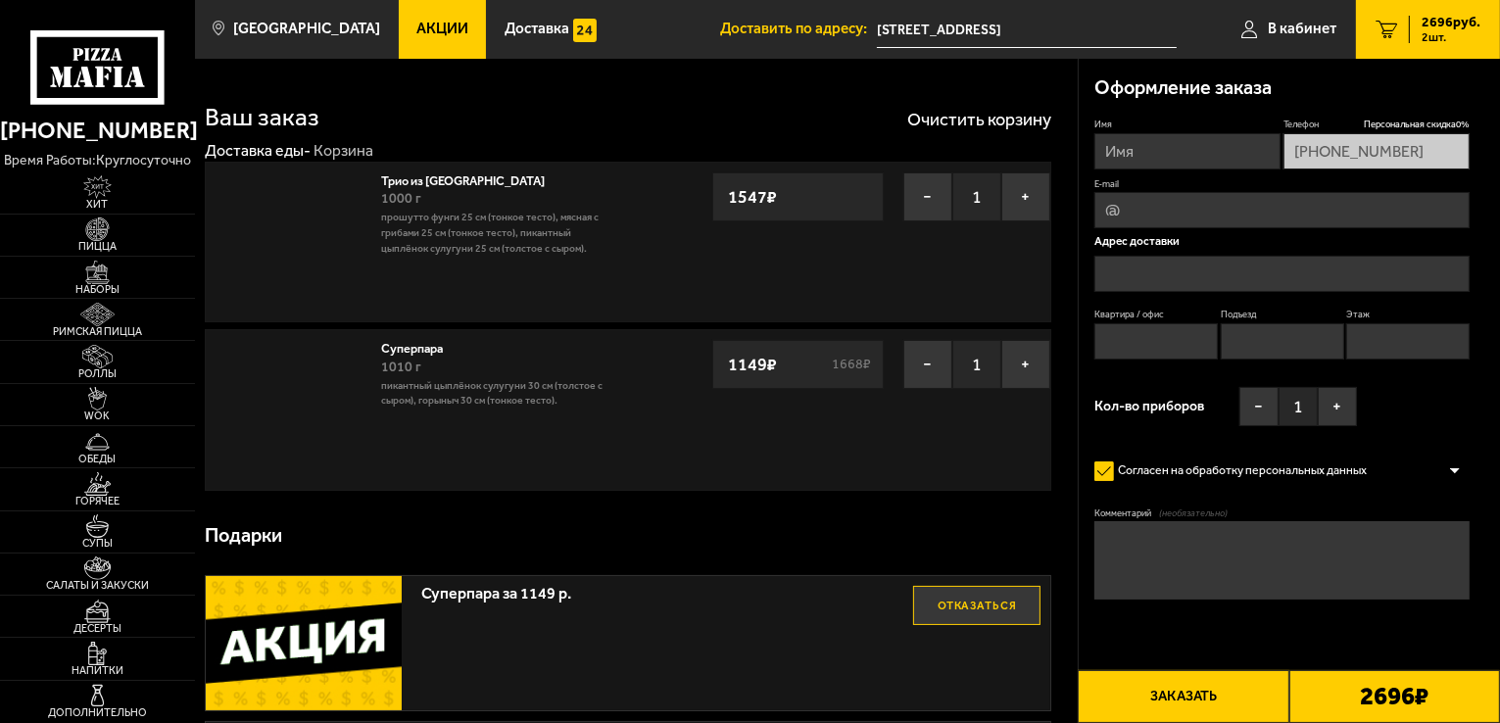
type input "[STREET_ADDRESS]"
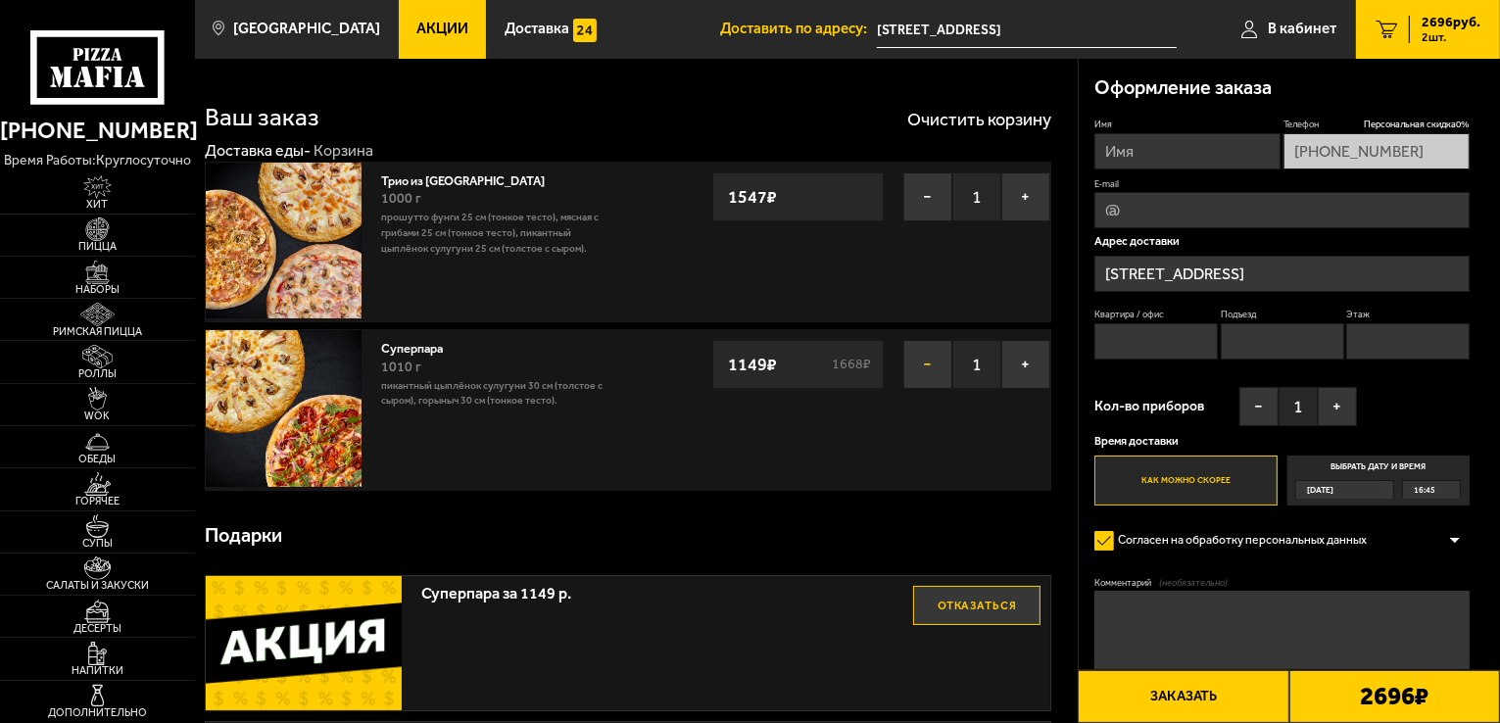
click at [915, 369] on button "−" at bounding box center [927, 364] width 49 height 49
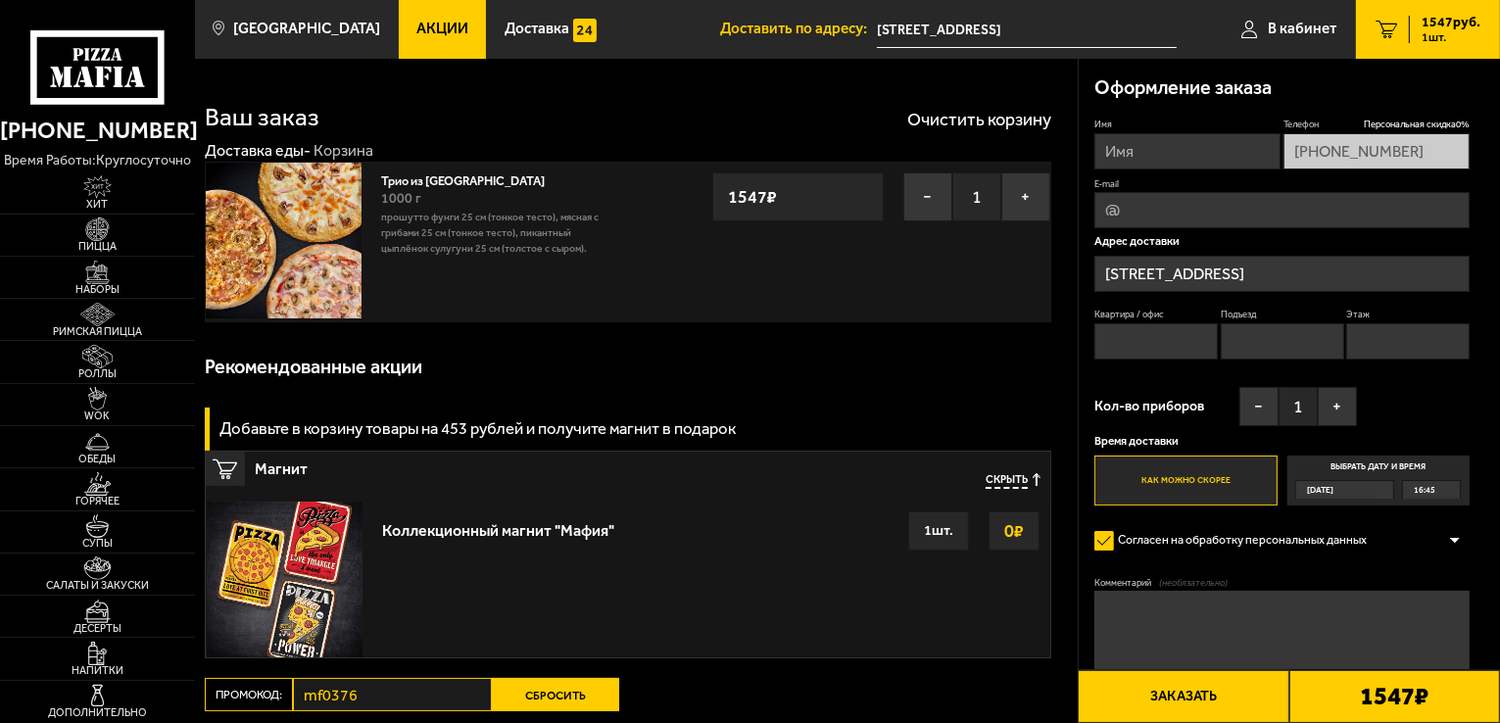
click at [546, 708] on button "Сбросить" at bounding box center [555, 694] width 127 height 33
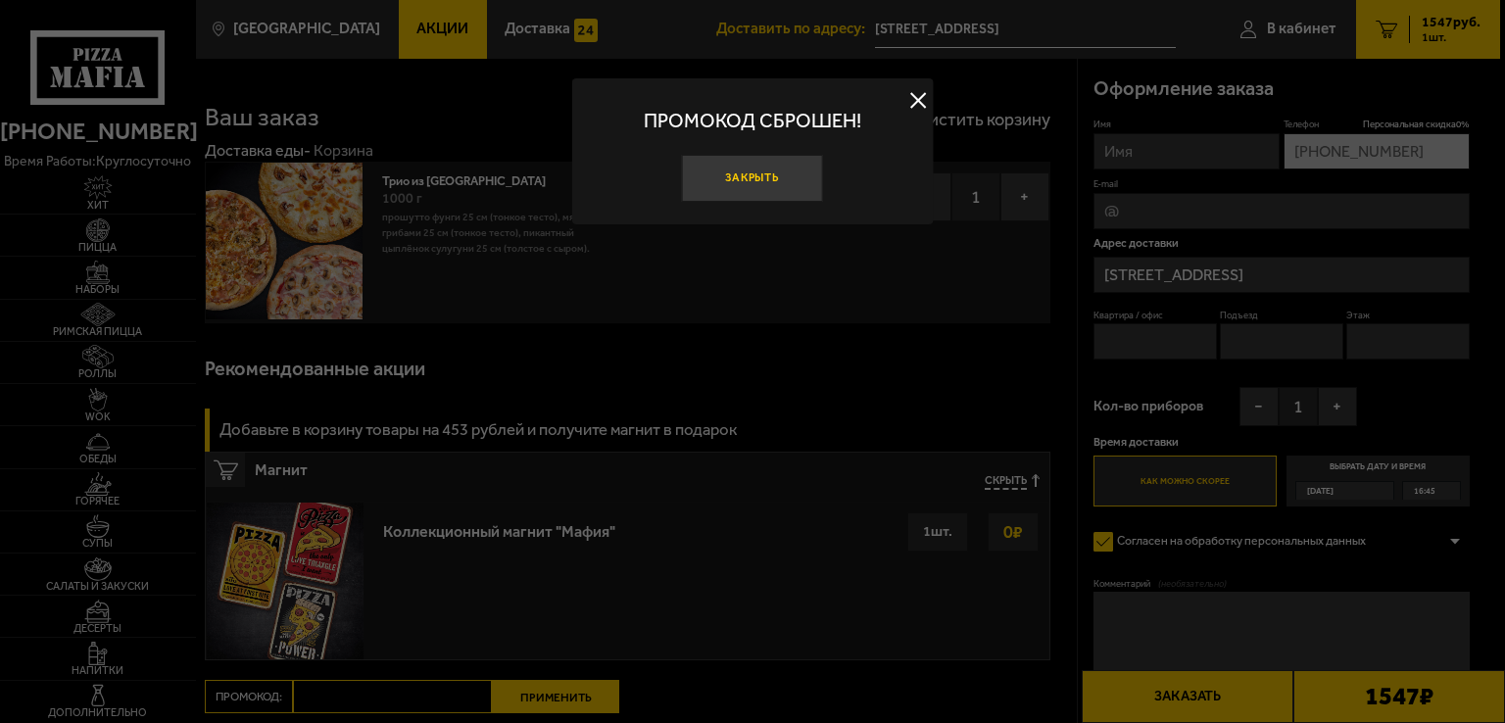
click at [738, 179] on button "Закрыть" at bounding box center [752, 178] width 141 height 47
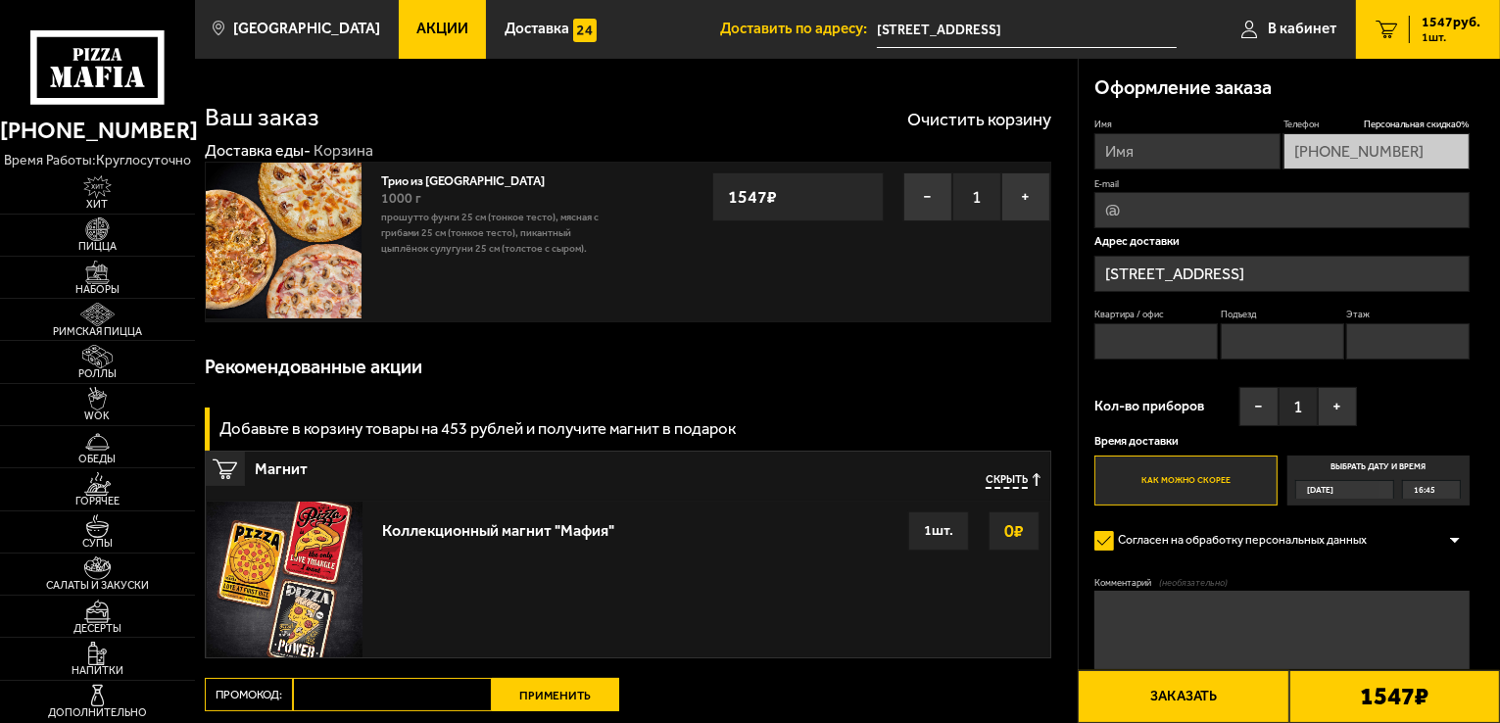
click at [408, 671] on div "Ваш заказ Очистить корзину Доставка еды - Корзина Трио из [GEOGRAPHIC_DATA] 100…" at bounding box center [636, 470] width 883 height 823
click at [407, 677] on div "Ваш заказ Очистить корзину Доставка еды - Корзина Трио из [GEOGRAPHIC_DATA] 100…" at bounding box center [636, 470] width 883 height 823
click at [406, 687] on input "Промокод:" at bounding box center [392, 694] width 199 height 33
paste input "mf0367"
type input "mf0367"
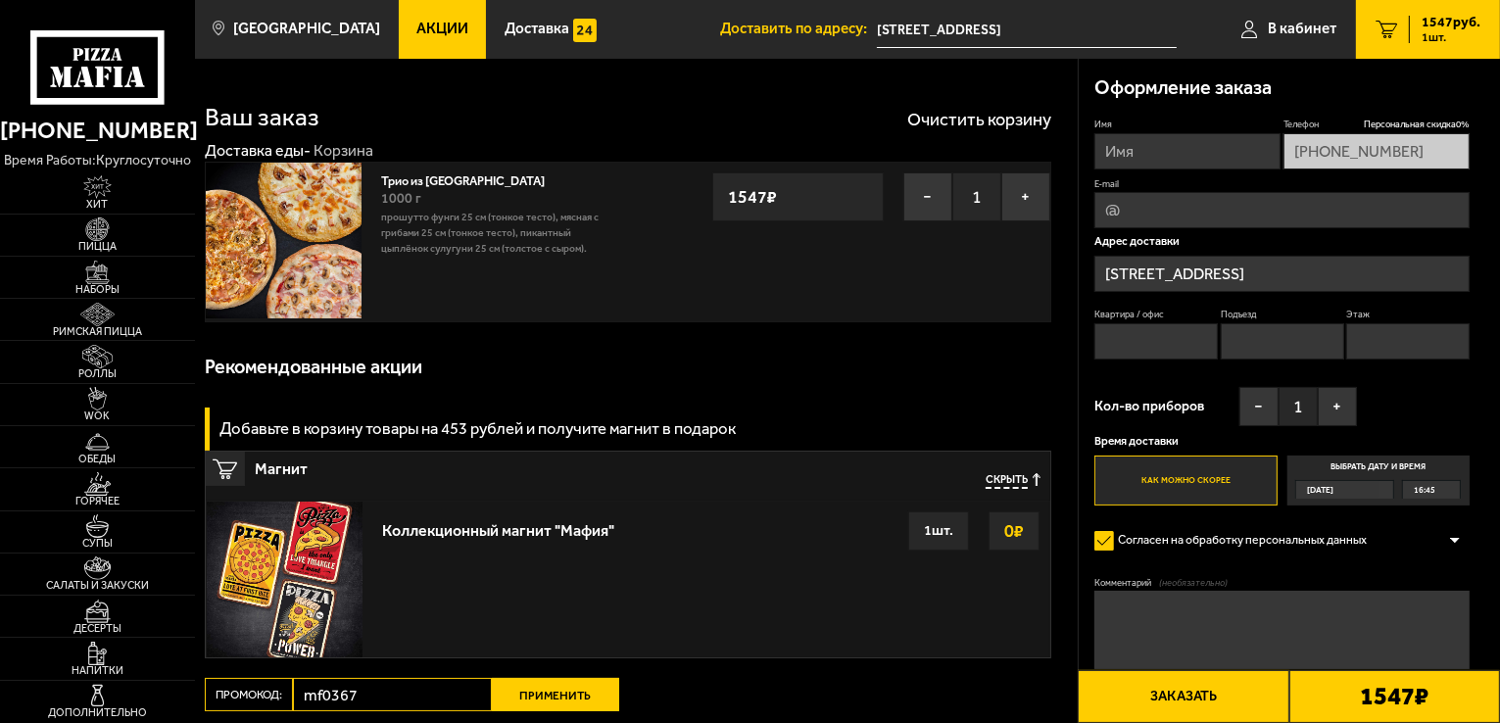
click at [556, 695] on button "Применить" at bounding box center [555, 694] width 127 height 33
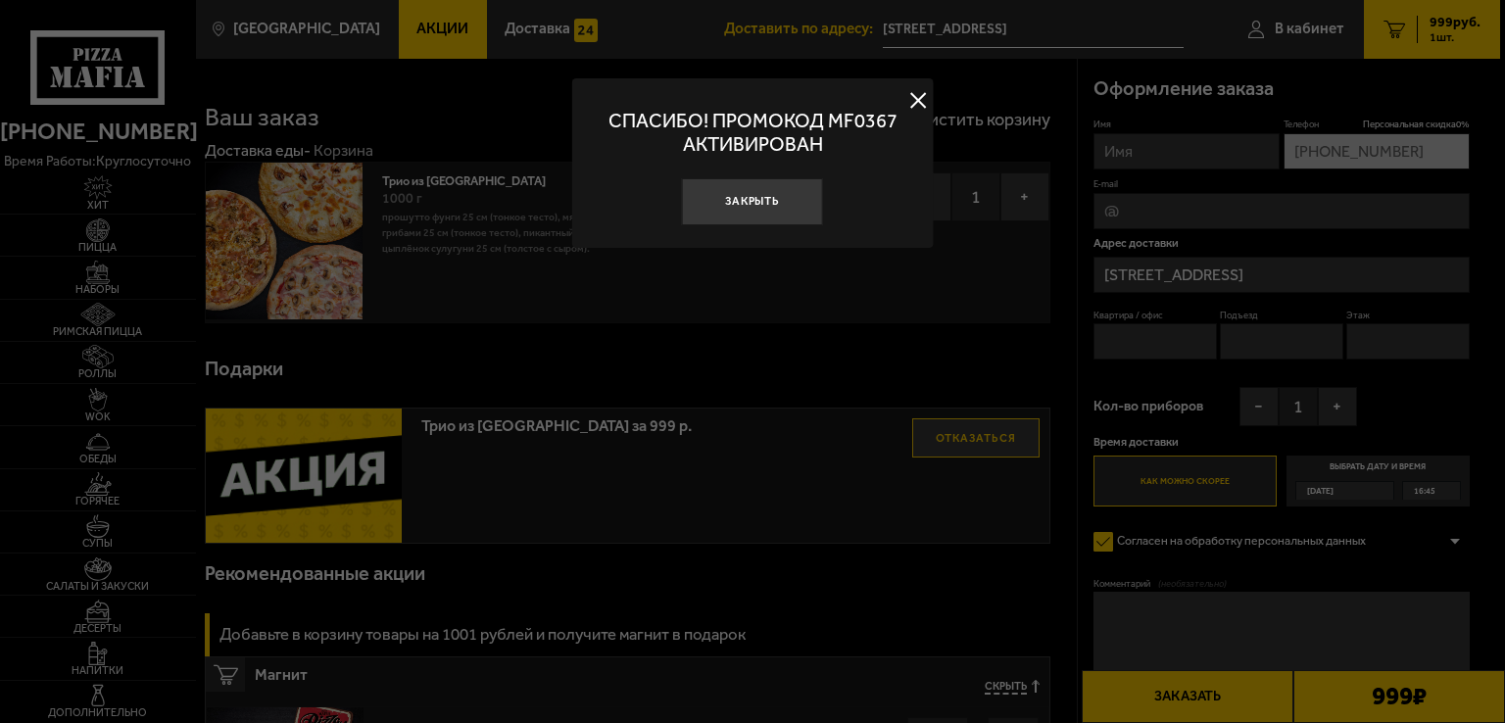
click at [928, 94] on button at bounding box center [917, 100] width 29 height 29
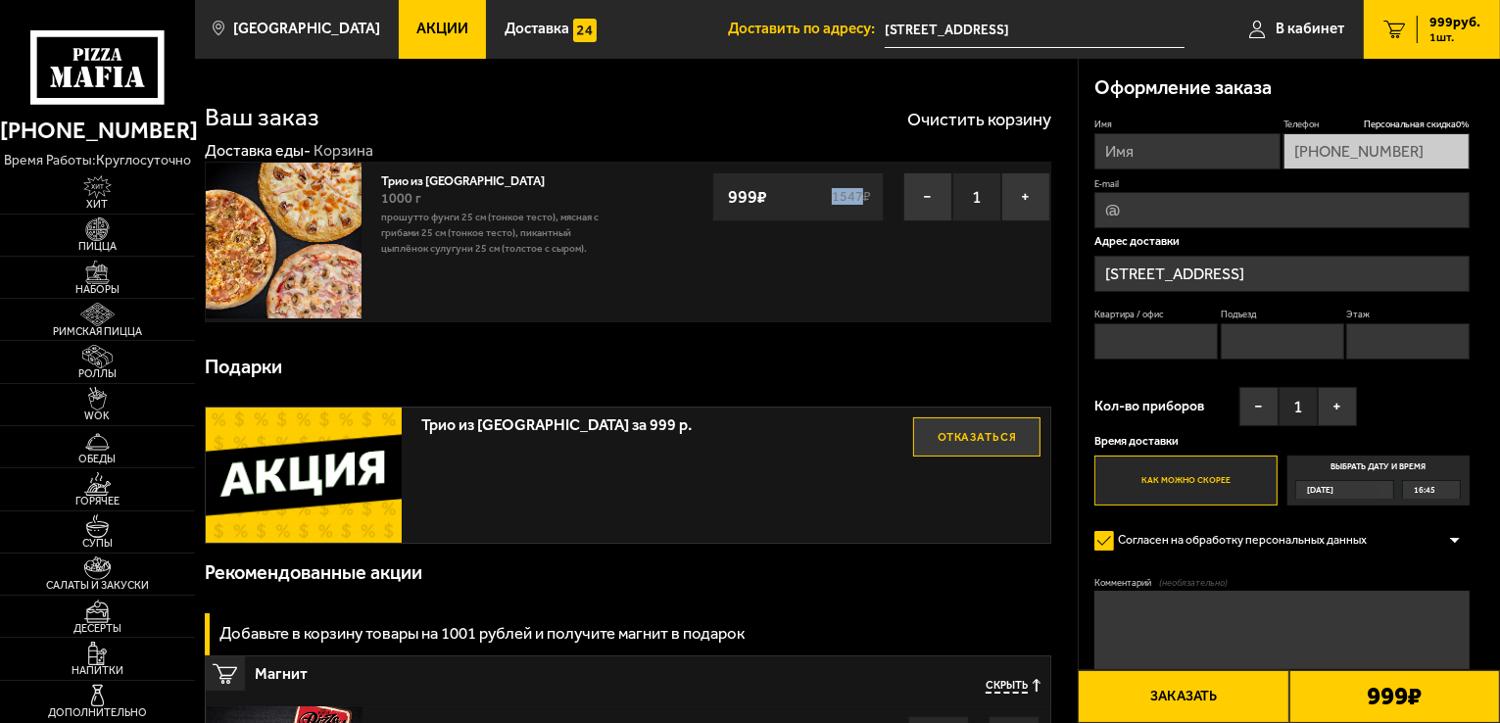
drag, startPoint x: 827, startPoint y: 193, endPoint x: 862, endPoint y: 197, distance: 35.5
click at [862, 197] on div "999 ₽ 1547 ₽" at bounding box center [797, 196] width 171 height 49
copy s "1547"
click at [1023, 124] on button "Очистить корзину" at bounding box center [979, 120] width 144 height 18
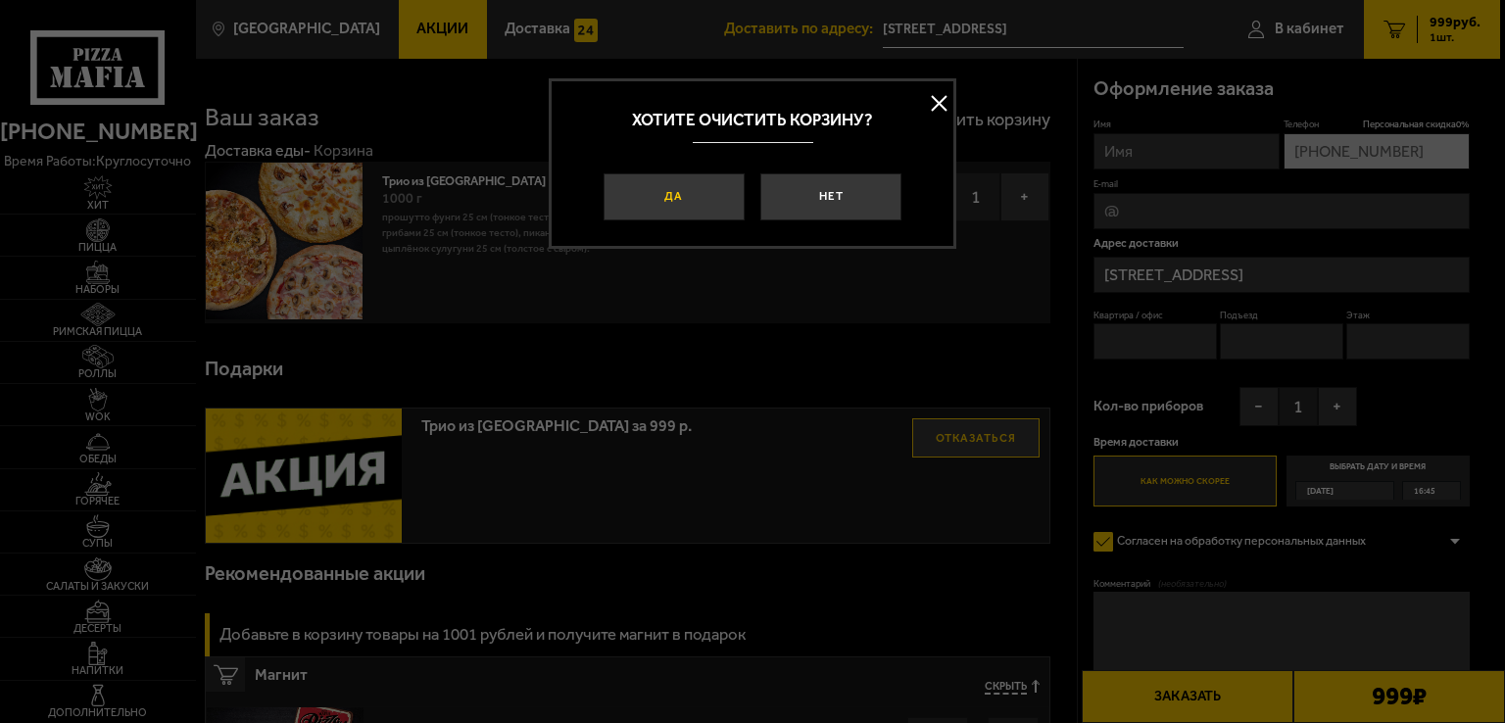
click at [710, 197] on button "Да" at bounding box center [674, 196] width 141 height 47
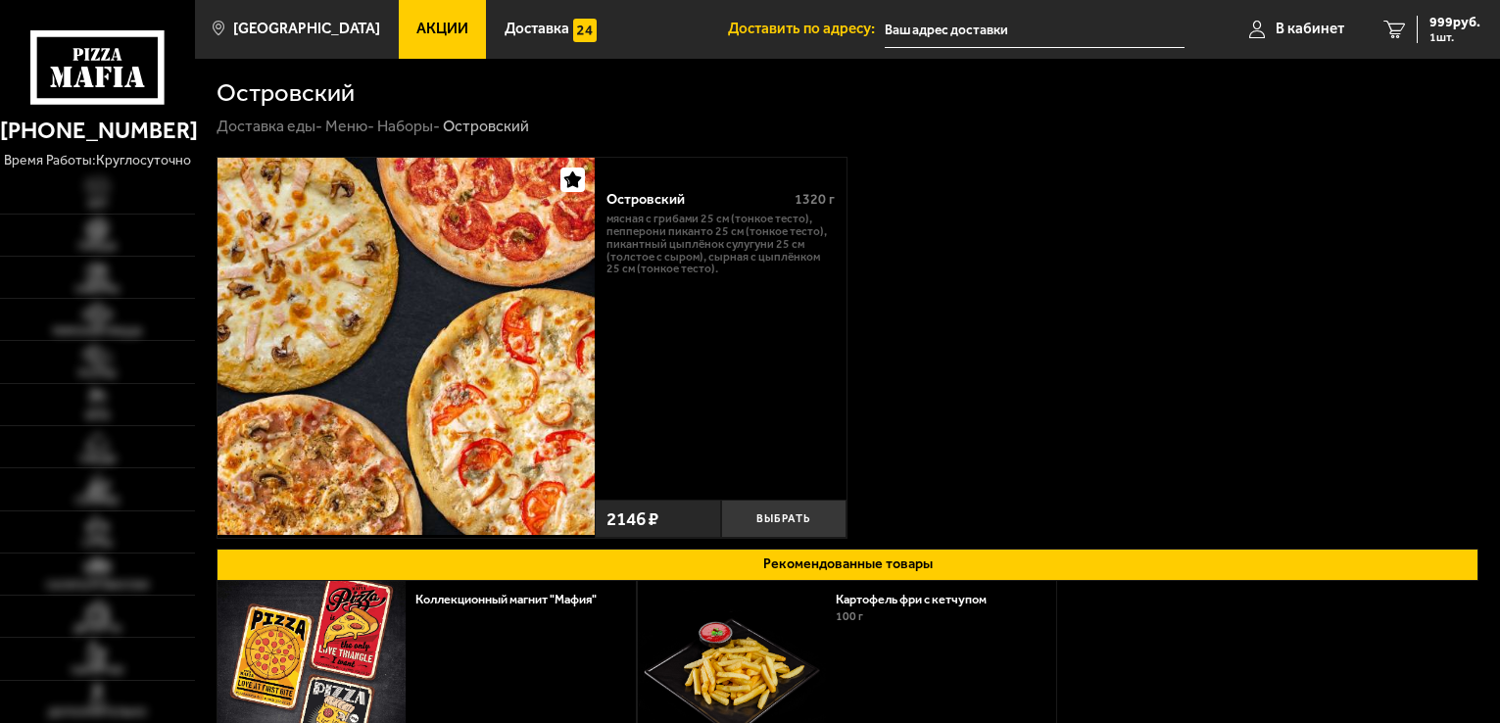
type input "[STREET_ADDRESS]"
click at [791, 519] on button "Выбрать" at bounding box center [784, 519] width 126 height 38
click at [1423, 28] on div "2146 руб. 1 шт." at bounding box center [1445, 29] width 72 height 27
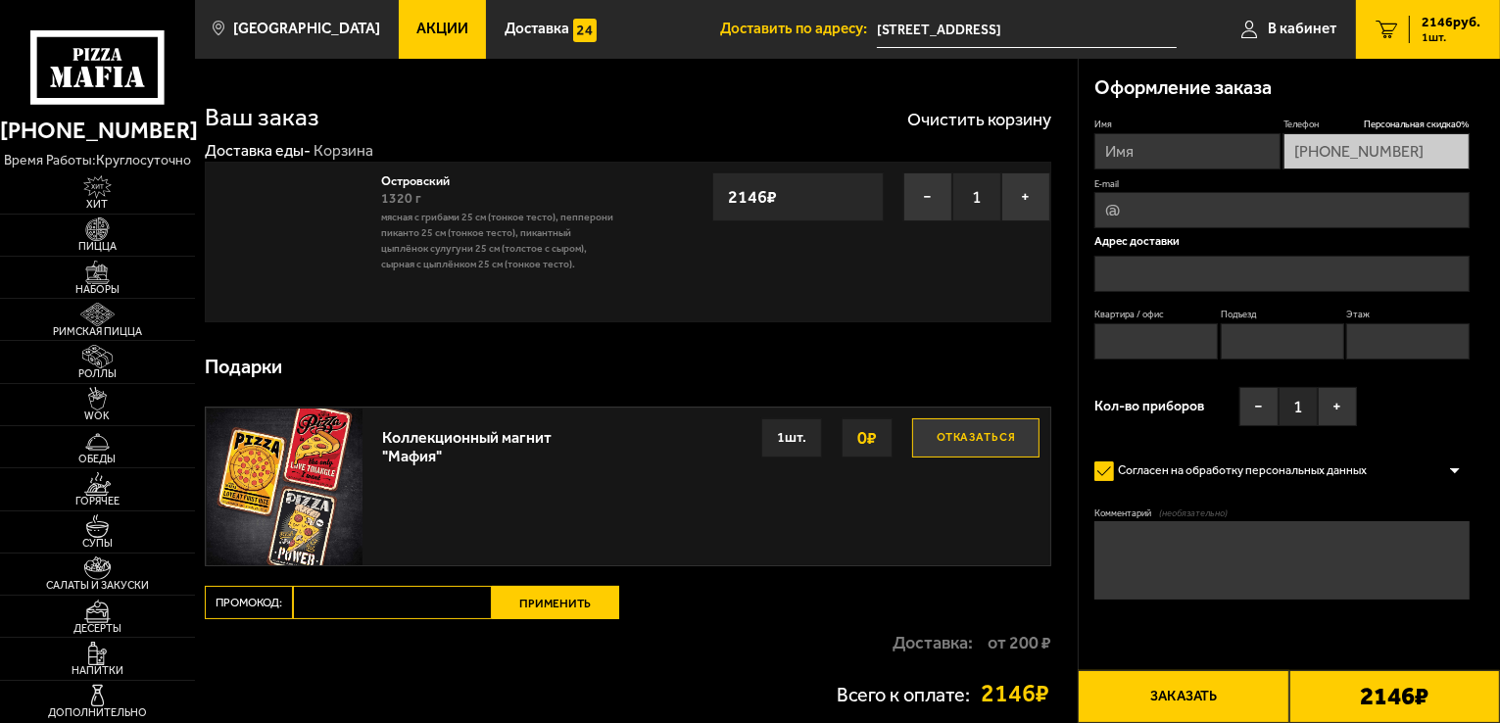
type input "[STREET_ADDRESS]"
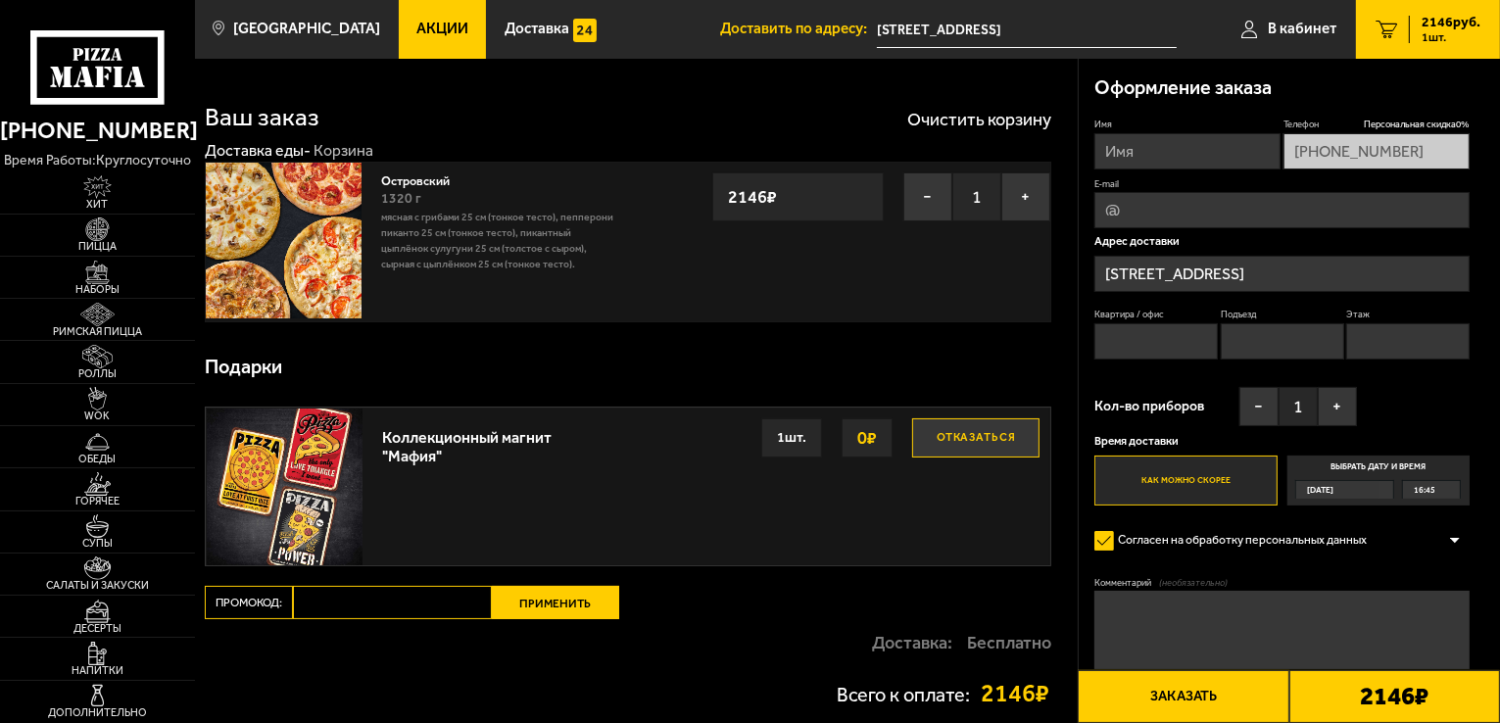
click at [394, 600] on input "Промокод:" at bounding box center [392, 602] width 199 height 33
paste input "mf0412"
type input "mf0412"
click at [554, 604] on button "Применить" at bounding box center [555, 602] width 127 height 33
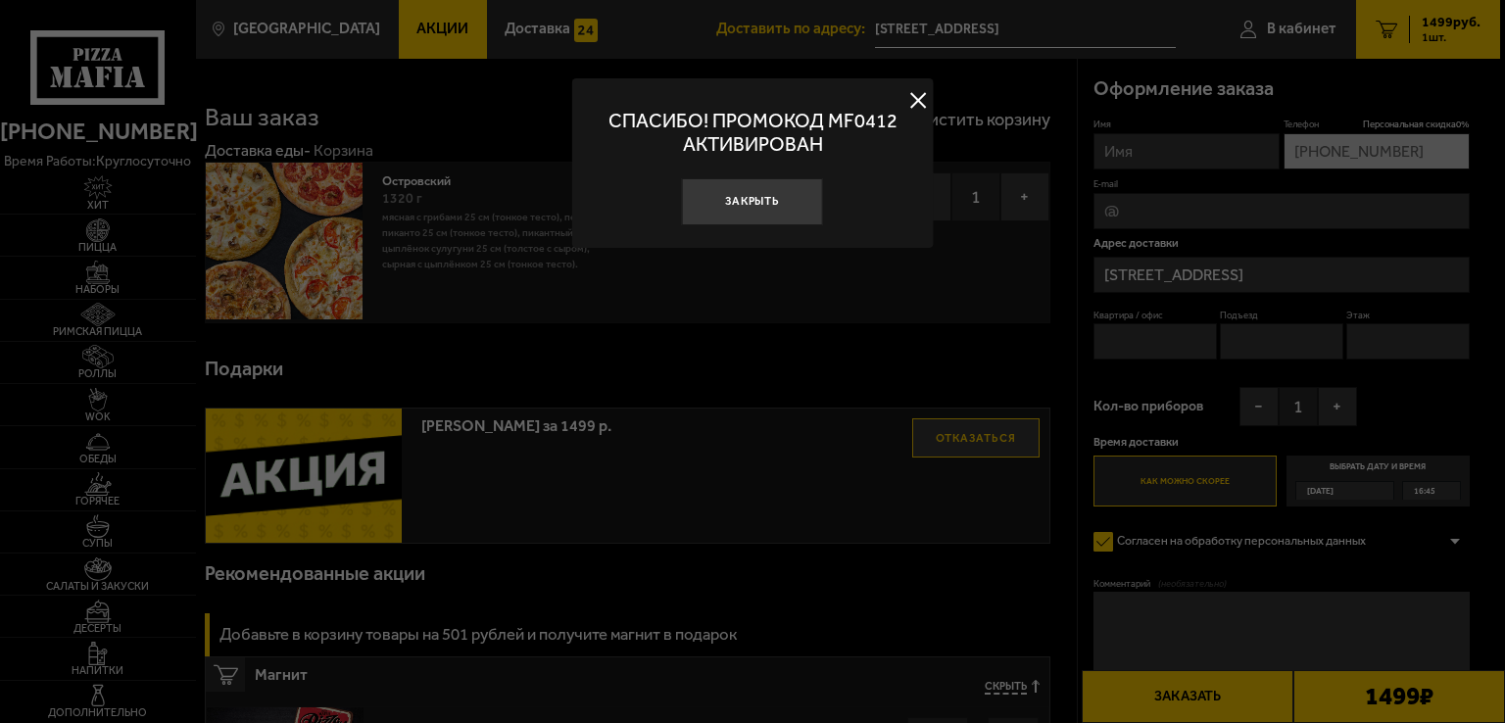
click at [915, 103] on button at bounding box center [917, 100] width 29 height 29
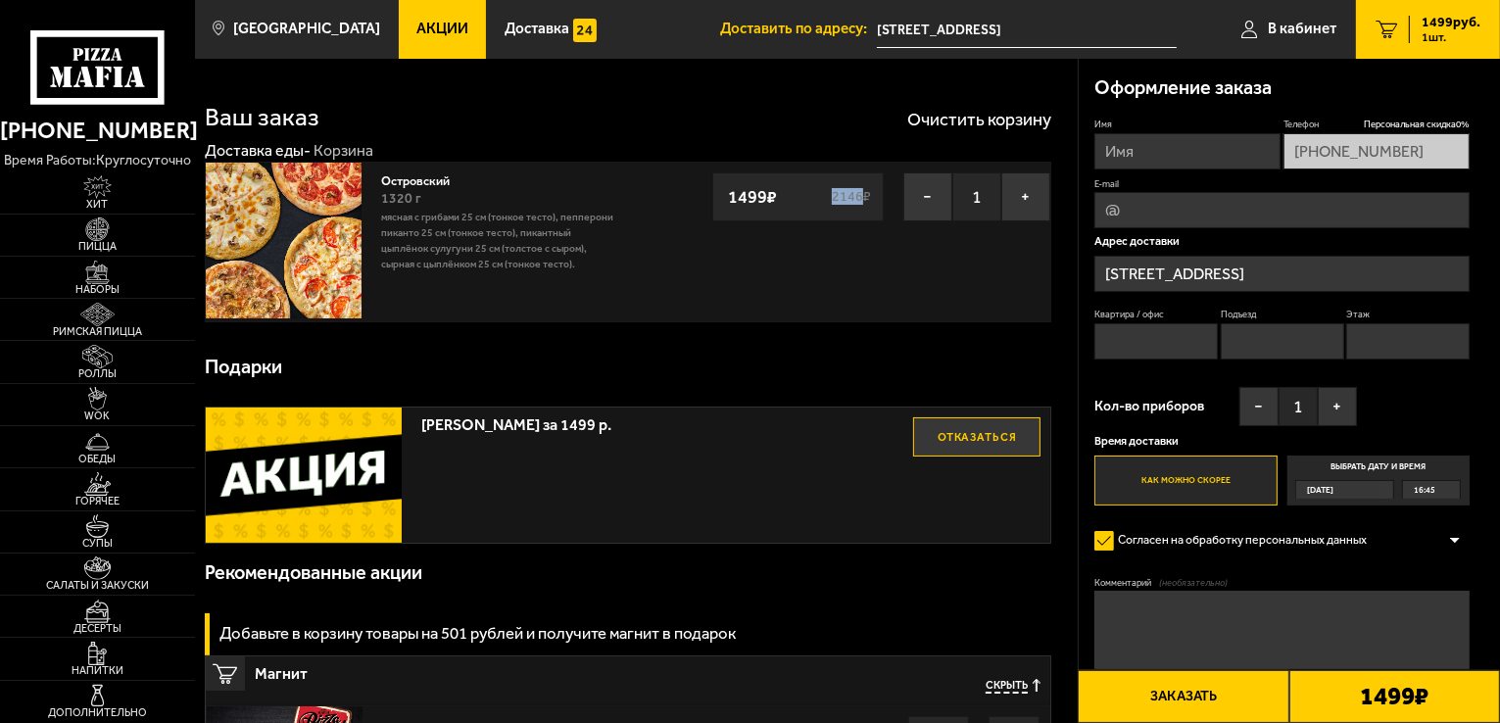
drag, startPoint x: 830, startPoint y: 191, endPoint x: 861, endPoint y: 193, distance: 31.4
click at [861, 193] on div "1499 ₽ 2146 ₽" at bounding box center [797, 196] width 171 height 49
copy s "2146"
drag, startPoint x: 766, startPoint y: 195, endPoint x: 717, endPoint y: 205, distance: 50.0
click at [717, 205] on div "1499 ₽ 2146 ₽" at bounding box center [797, 196] width 171 height 49
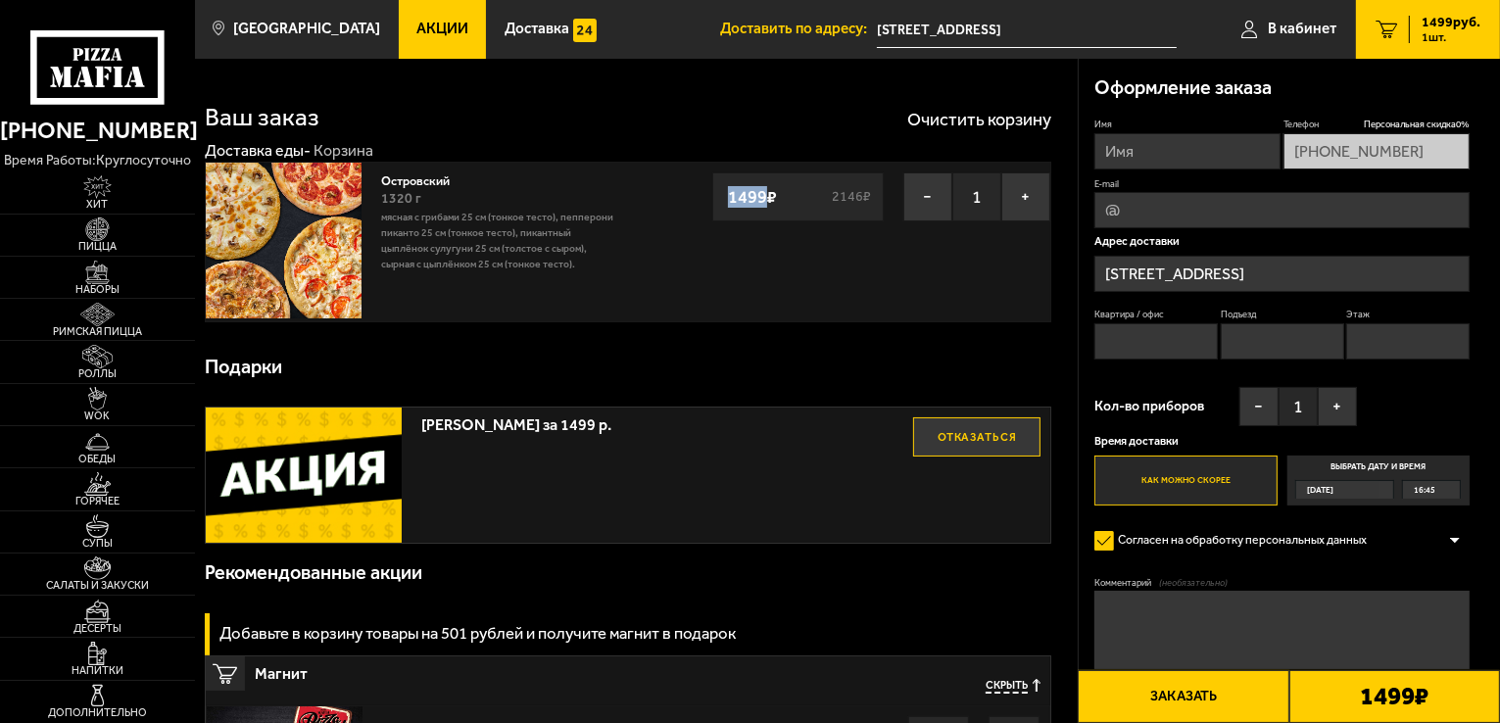
copy strong "1499"
click at [302, 224] on img at bounding box center [284, 241] width 156 height 156
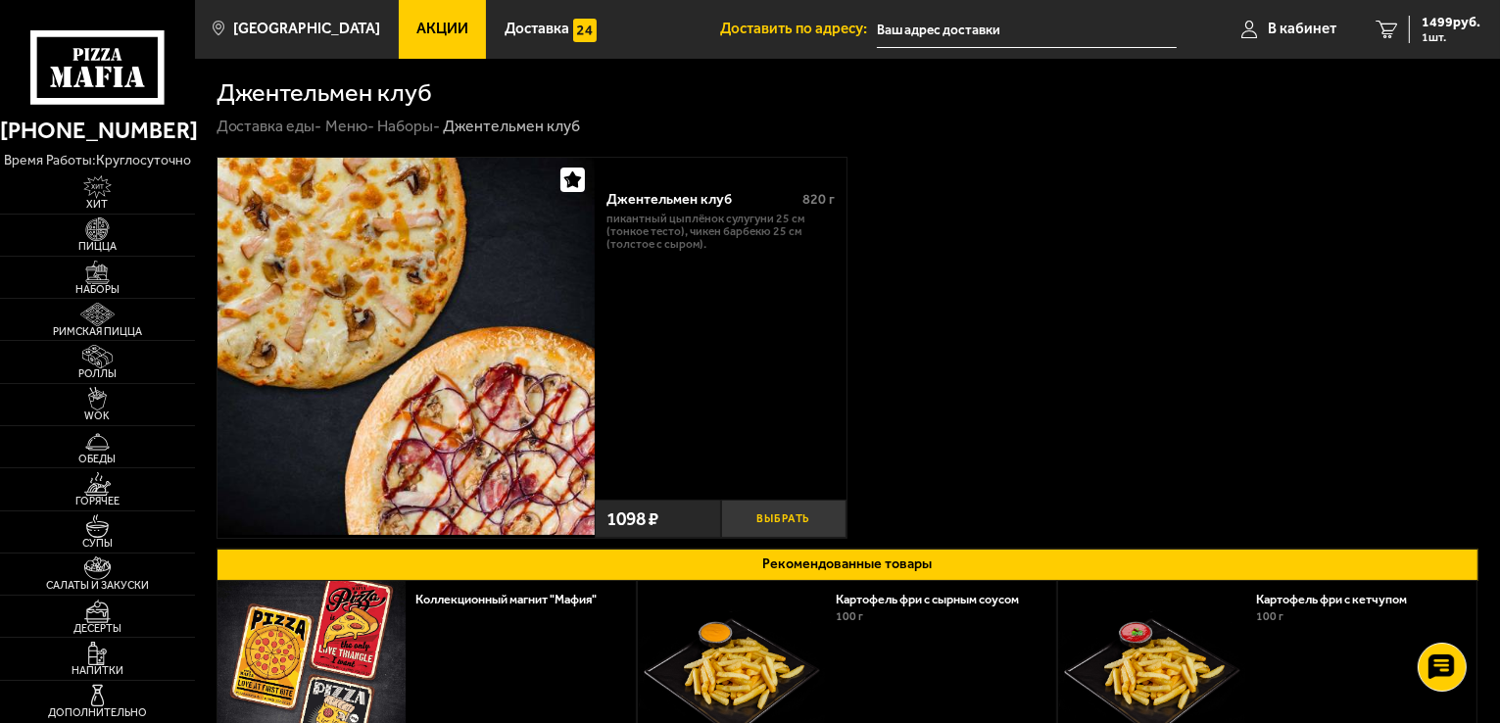
click at [788, 514] on button "Выбрать" at bounding box center [784, 519] width 126 height 38
click at [1437, 24] on span "2597 руб." at bounding box center [1451, 23] width 59 height 14
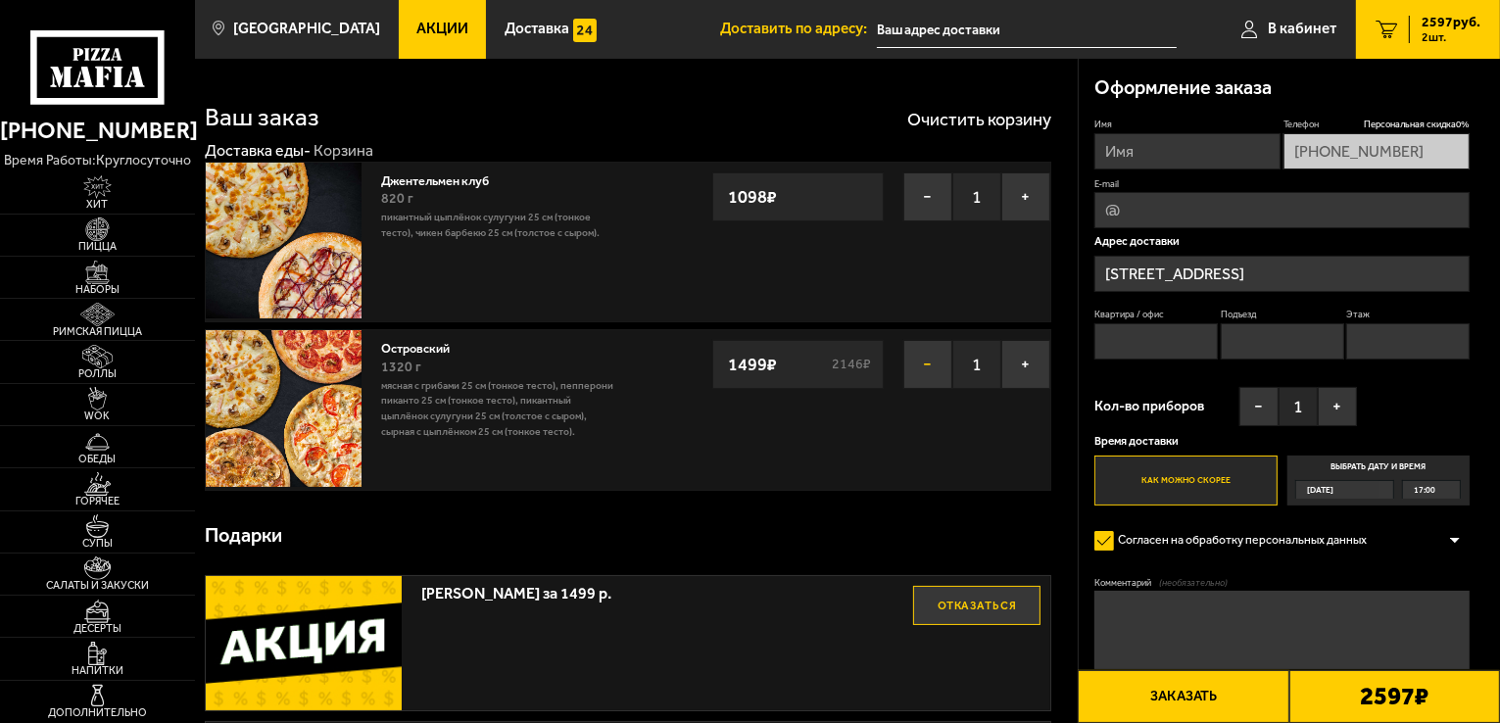
click at [927, 362] on button "−" at bounding box center [927, 364] width 49 height 49
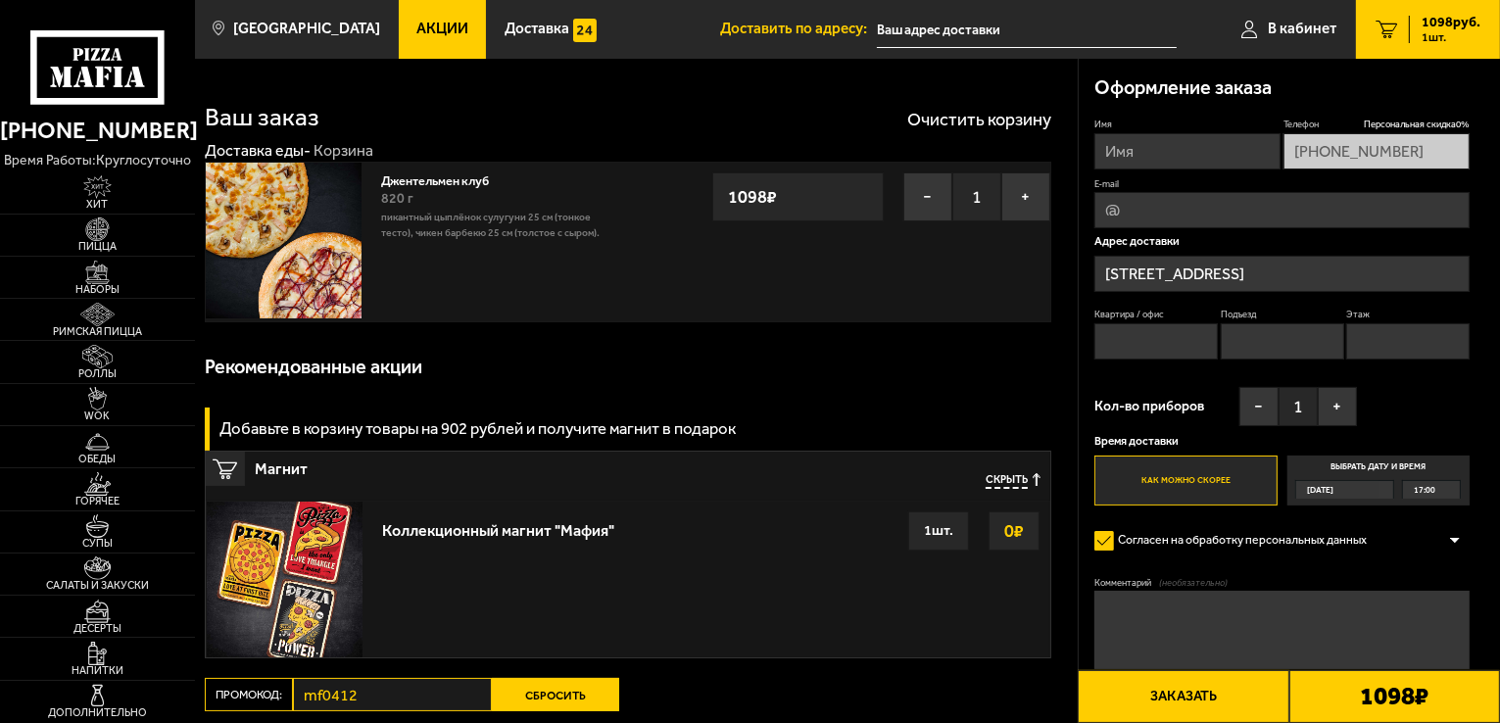
click at [559, 697] on button "Сбросить" at bounding box center [555, 694] width 127 height 33
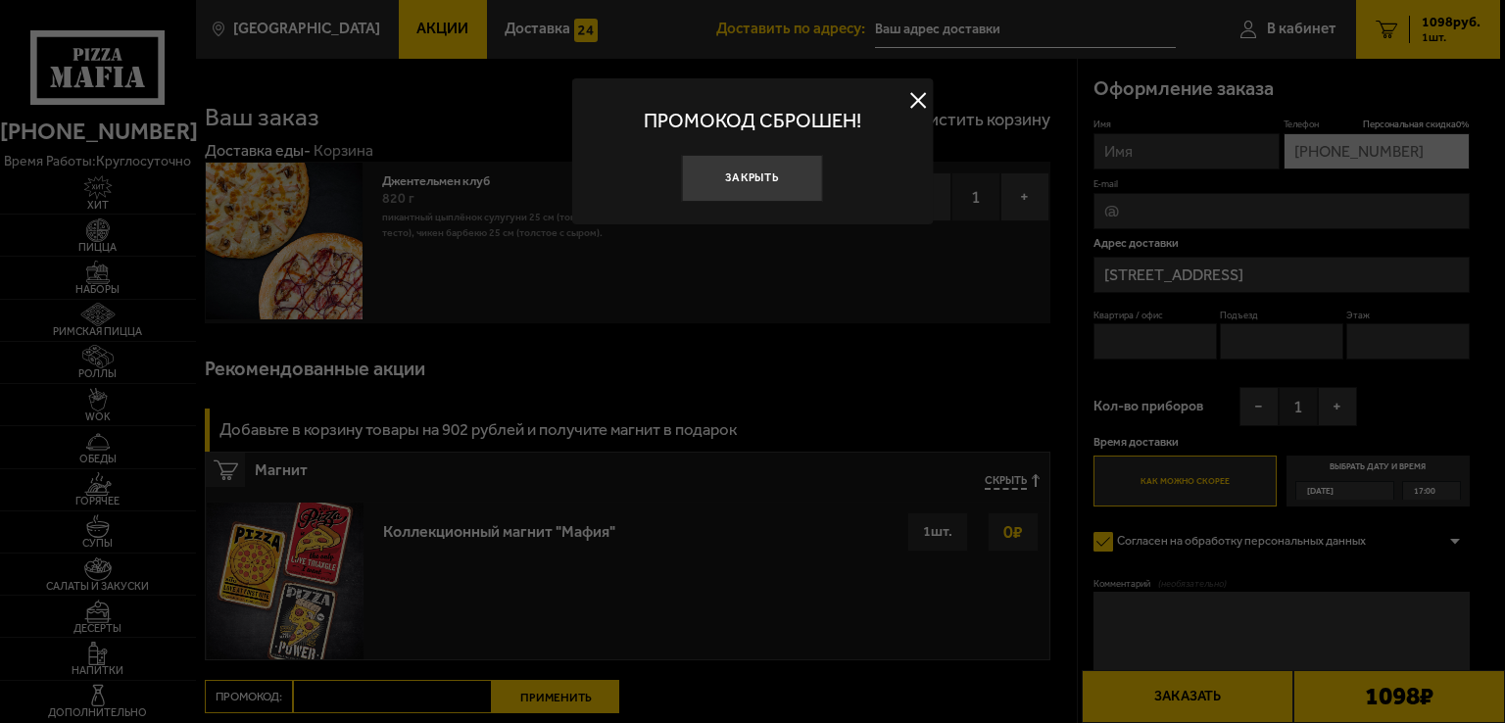
click at [909, 99] on button at bounding box center [917, 100] width 29 height 29
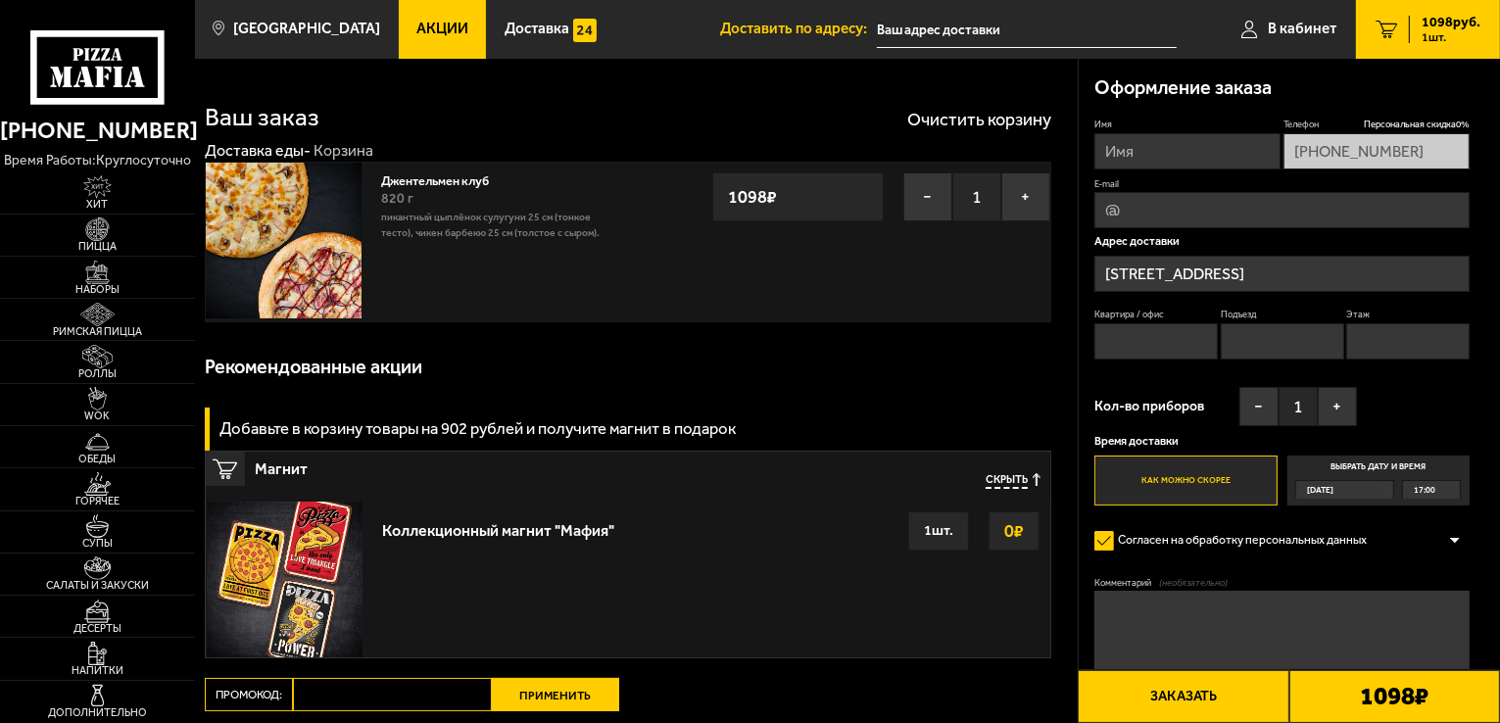
click at [369, 695] on input "Промокод:" at bounding box center [392, 694] width 199 height 33
paste input "mf0340"
type input "mf0340"
click at [573, 696] on button "Применить" at bounding box center [555, 694] width 127 height 33
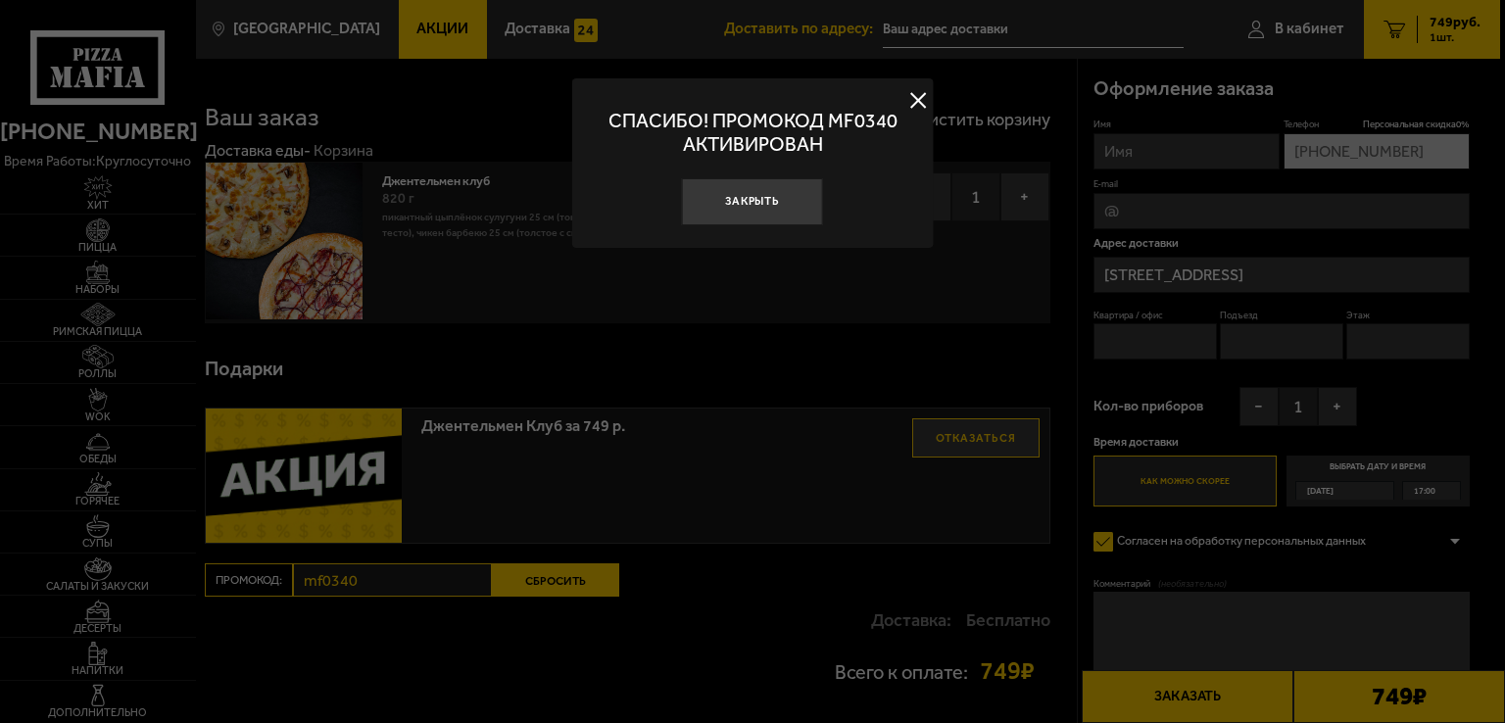
click at [916, 96] on button at bounding box center [917, 100] width 29 height 29
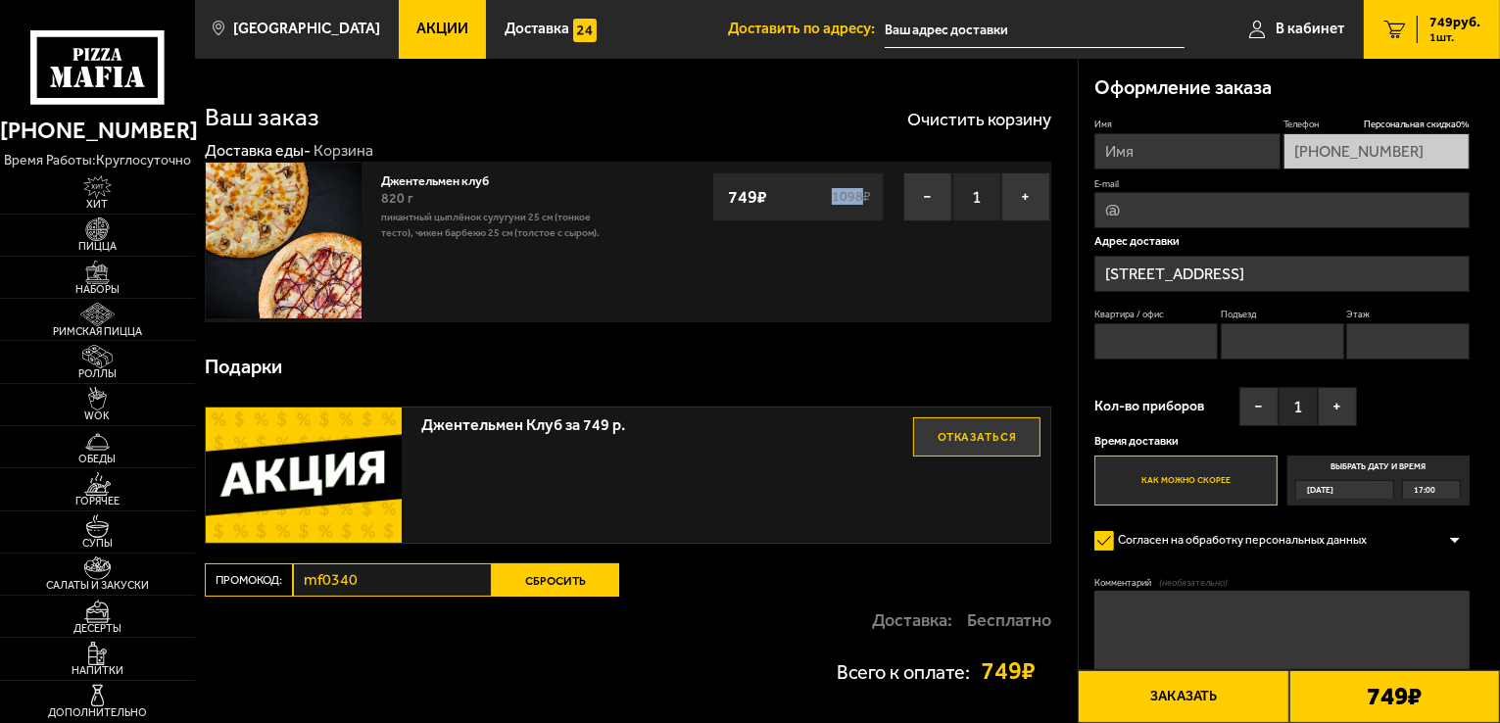
drag, startPoint x: 831, startPoint y: 193, endPoint x: 864, endPoint y: 194, distance: 33.3
click at [864, 194] on s "1098 ₽" at bounding box center [852, 197] width 44 height 14
copy s "1098"
drag, startPoint x: 755, startPoint y: 197, endPoint x: 732, endPoint y: 201, distance: 23.8
click at [732, 201] on strong "749 ₽" at bounding box center [747, 196] width 49 height 37
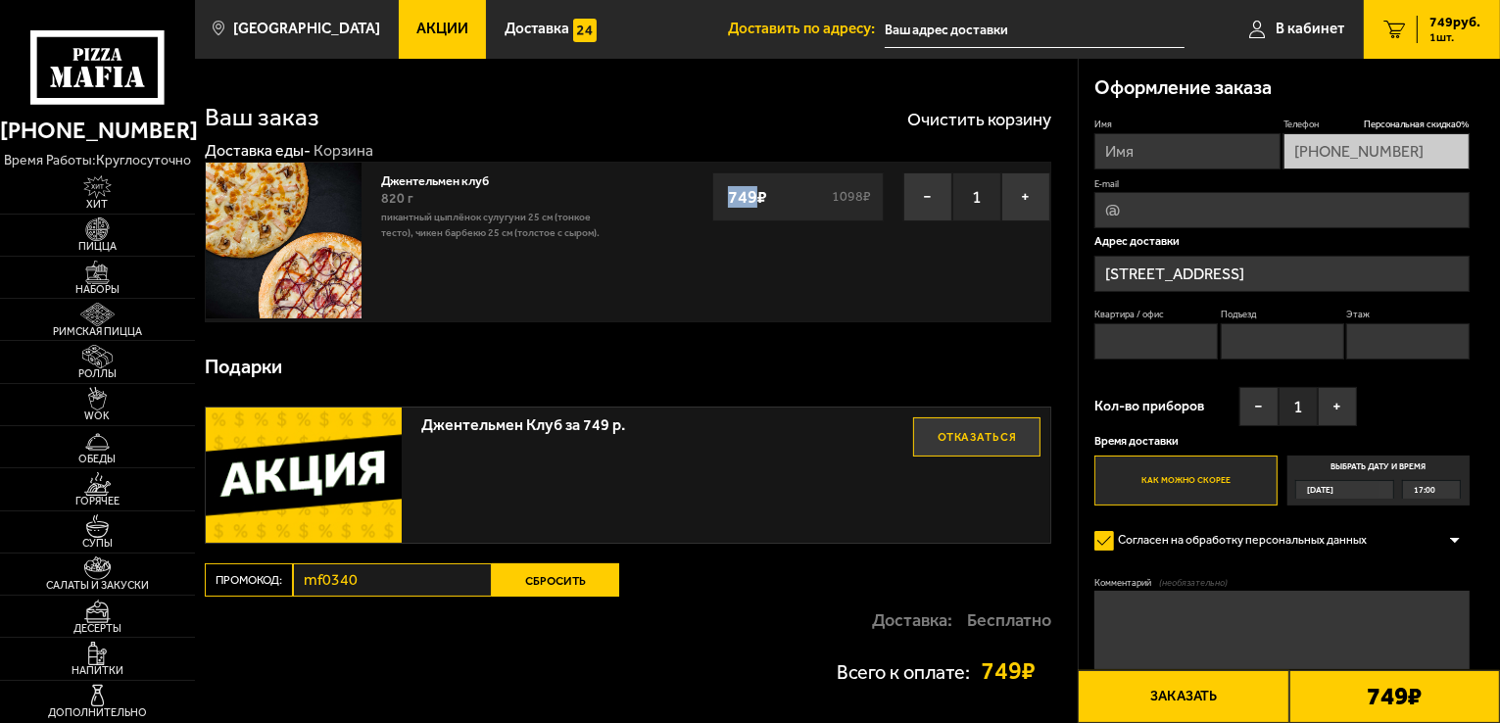
copy strong "749"
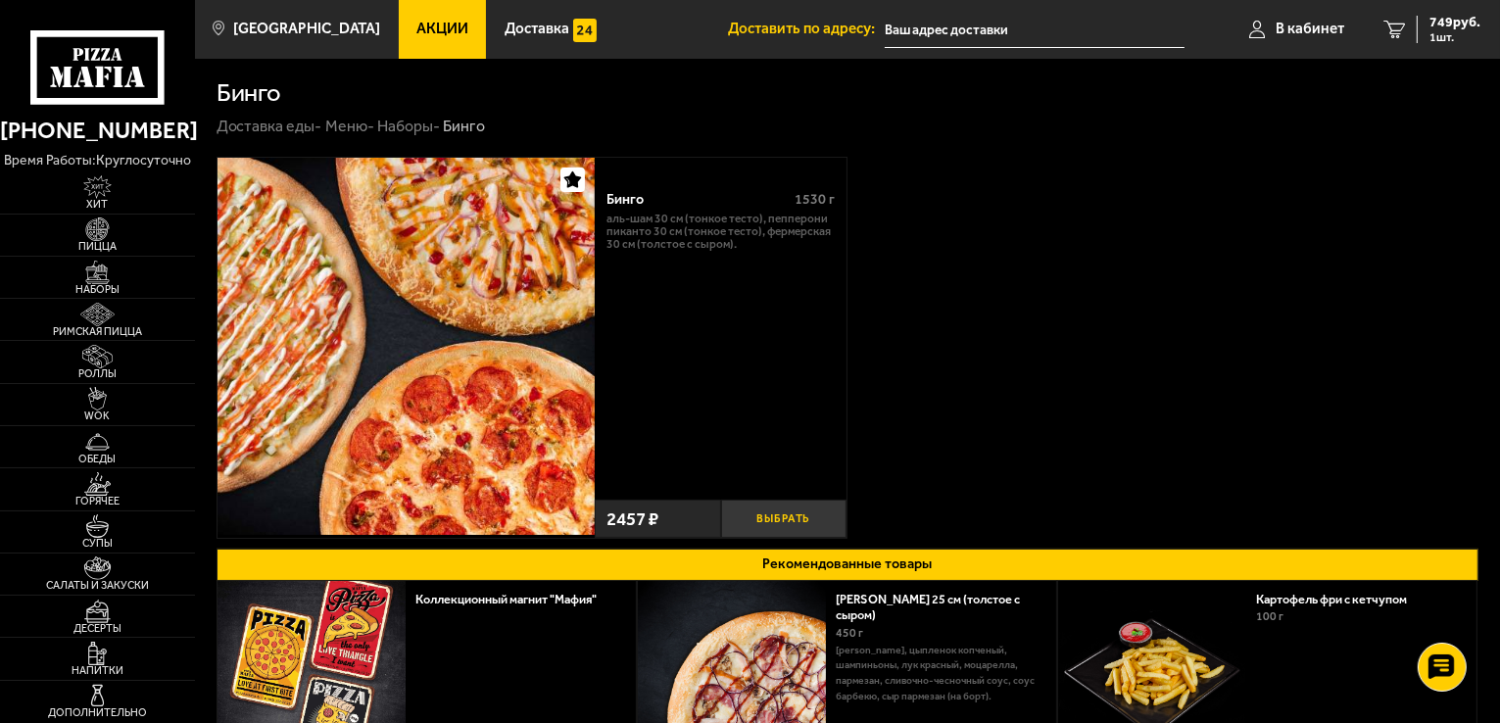
click at [784, 507] on button "Выбрать" at bounding box center [784, 519] width 126 height 38
click at [1436, 36] on span "2 шт." at bounding box center [1451, 37] width 59 height 12
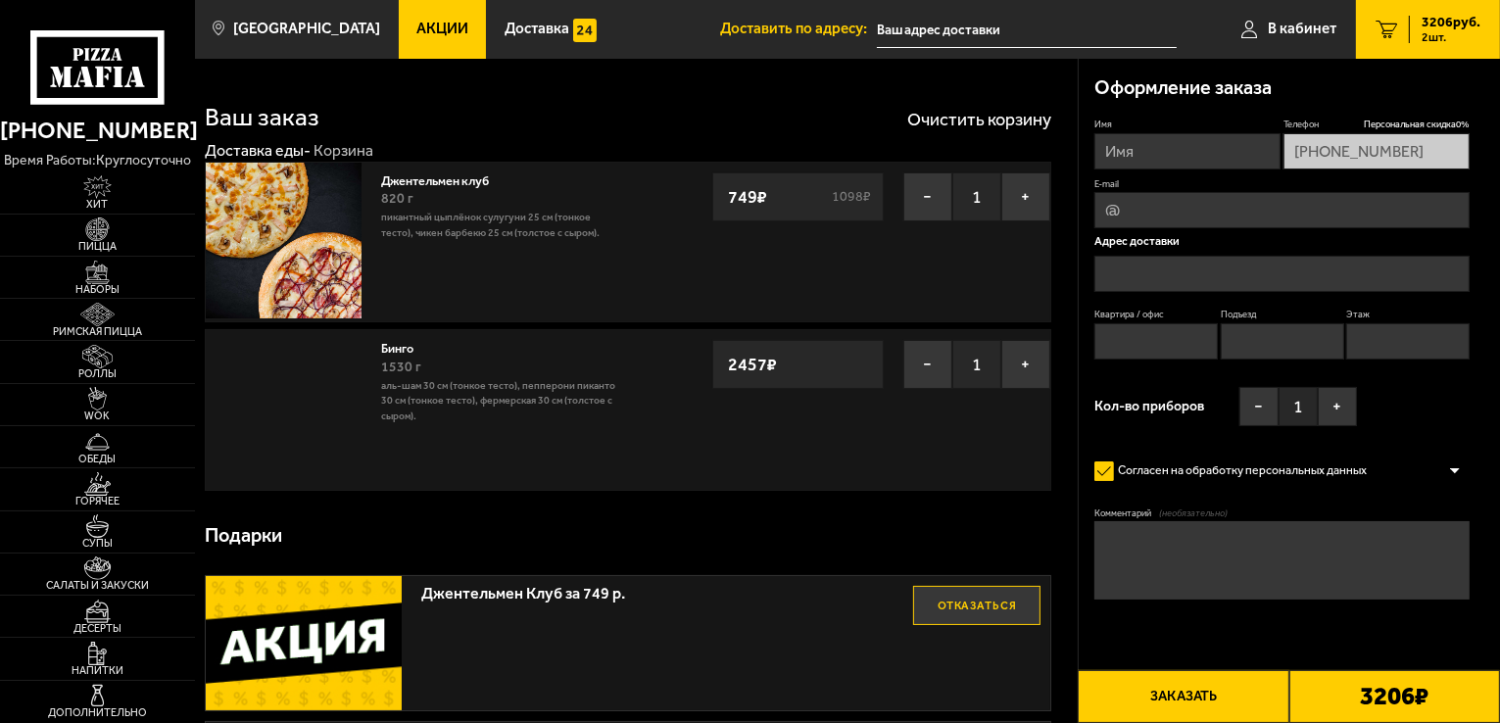
type input "[STREET_ADDRESS]"
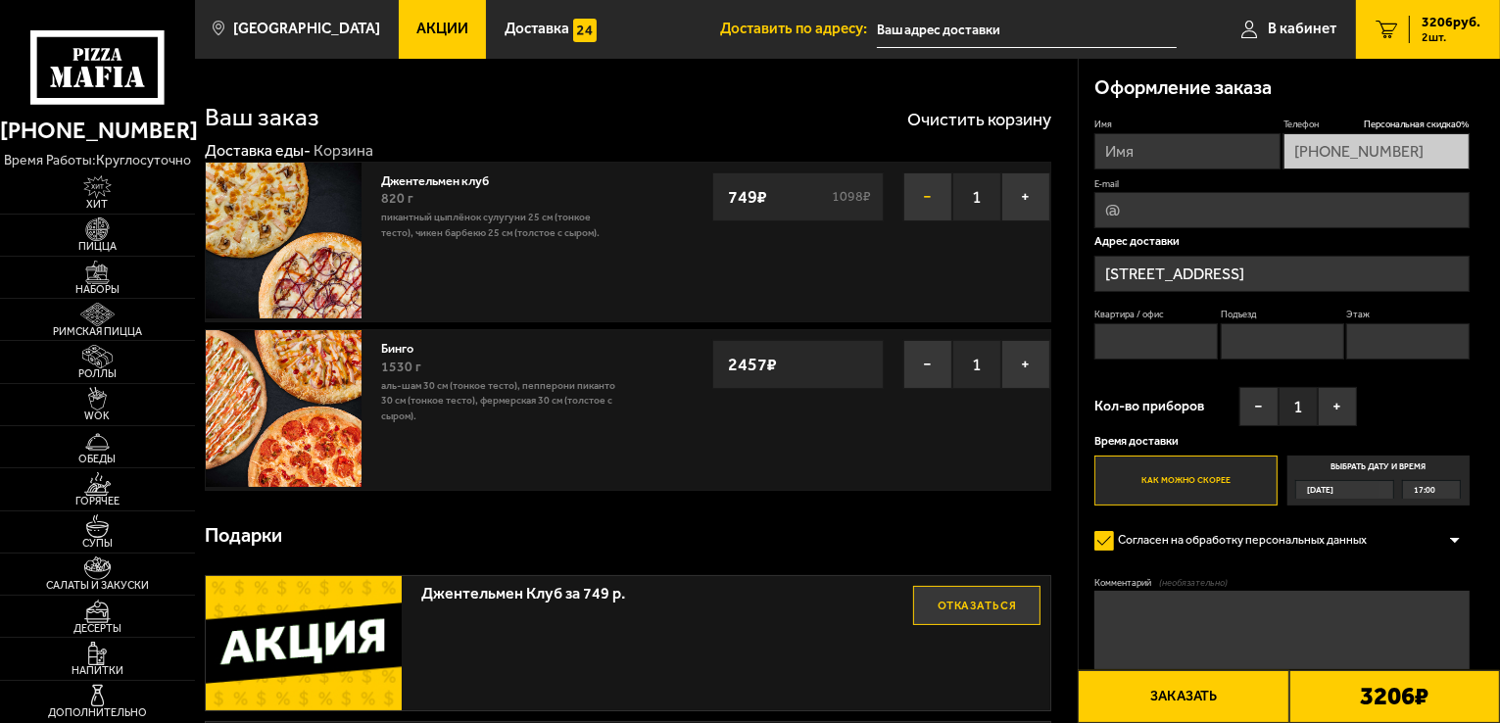
click at [921, 198] on button "−" at bounding box center [927, 196] width 49 height 49
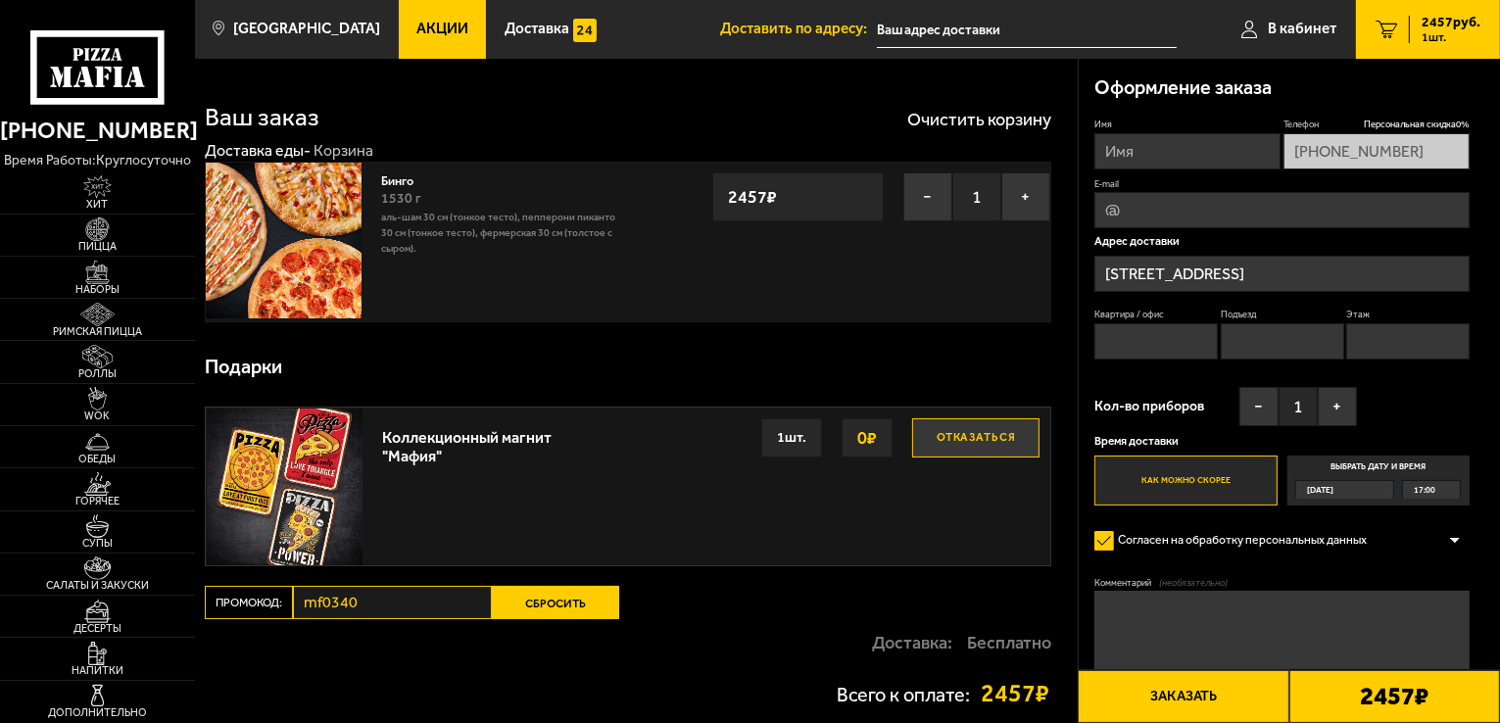
click at [543, 597] on button "Сбросить" at bounding box center [555, 602] width 127 height 33
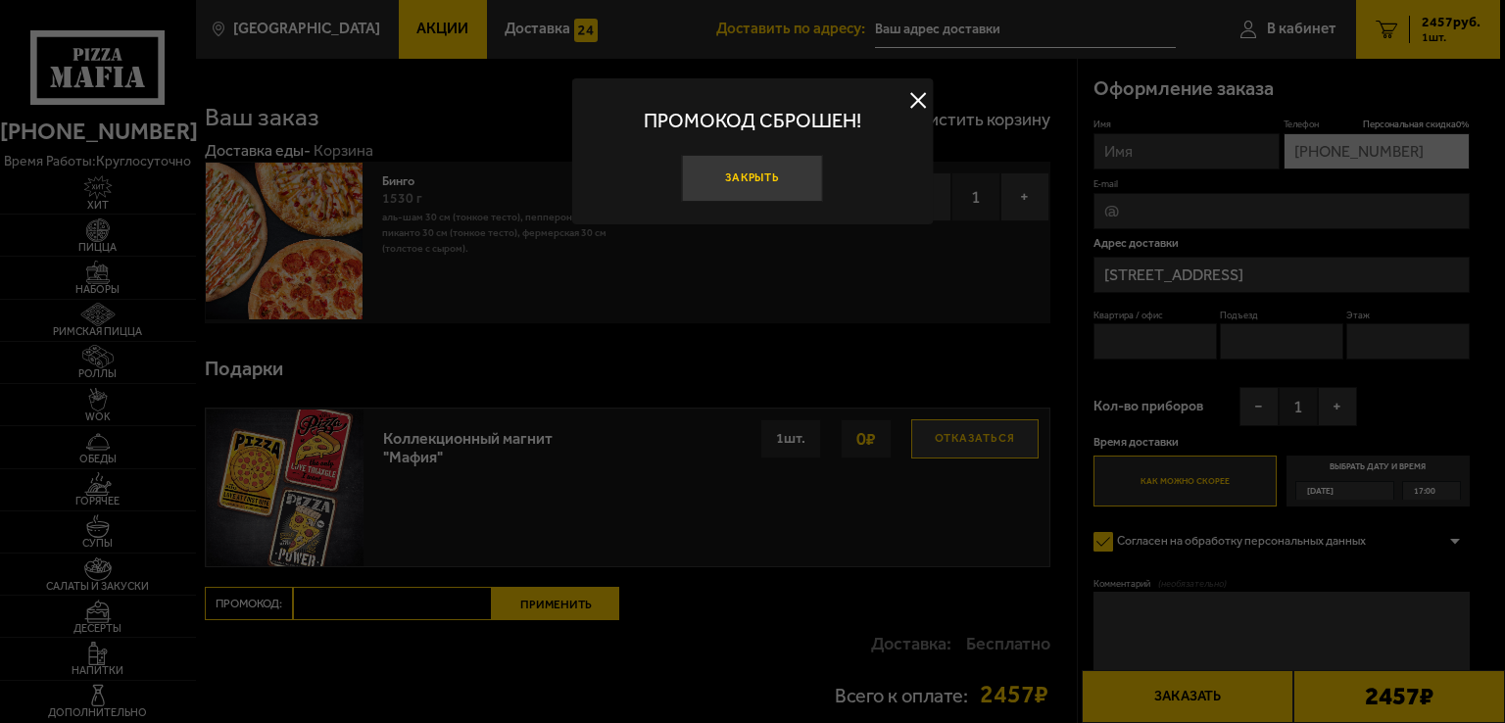
click at [709, 175] on button "Закрыть" at bounding box center [752, 178] width 141 height 47
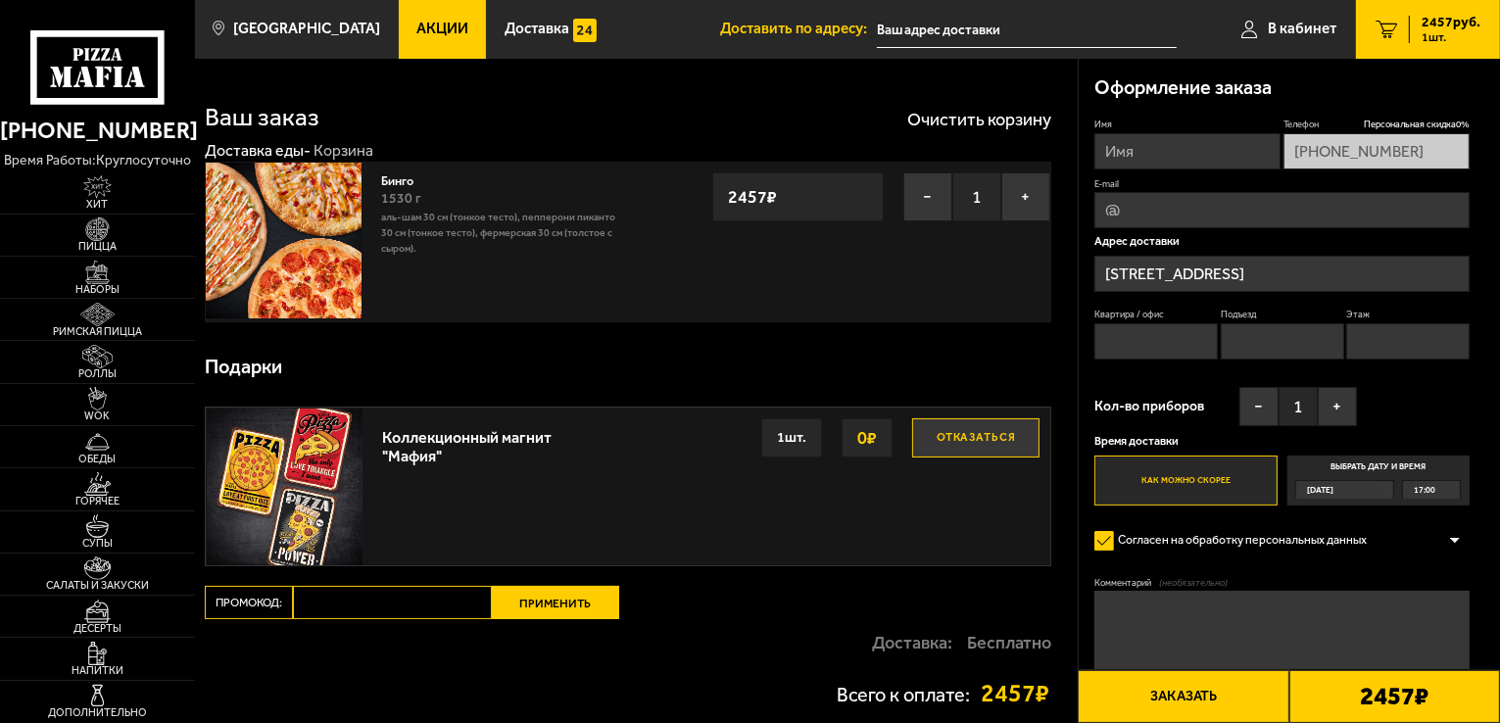
click at [429, 606] on input "Промокод:" at bounding box center [392, 602] width 199 height 33
paste input "mf0421"
type input "mf0421"
click at [568, 597] on button "Применить" at bounding box center [555, 602] width 127 height 33
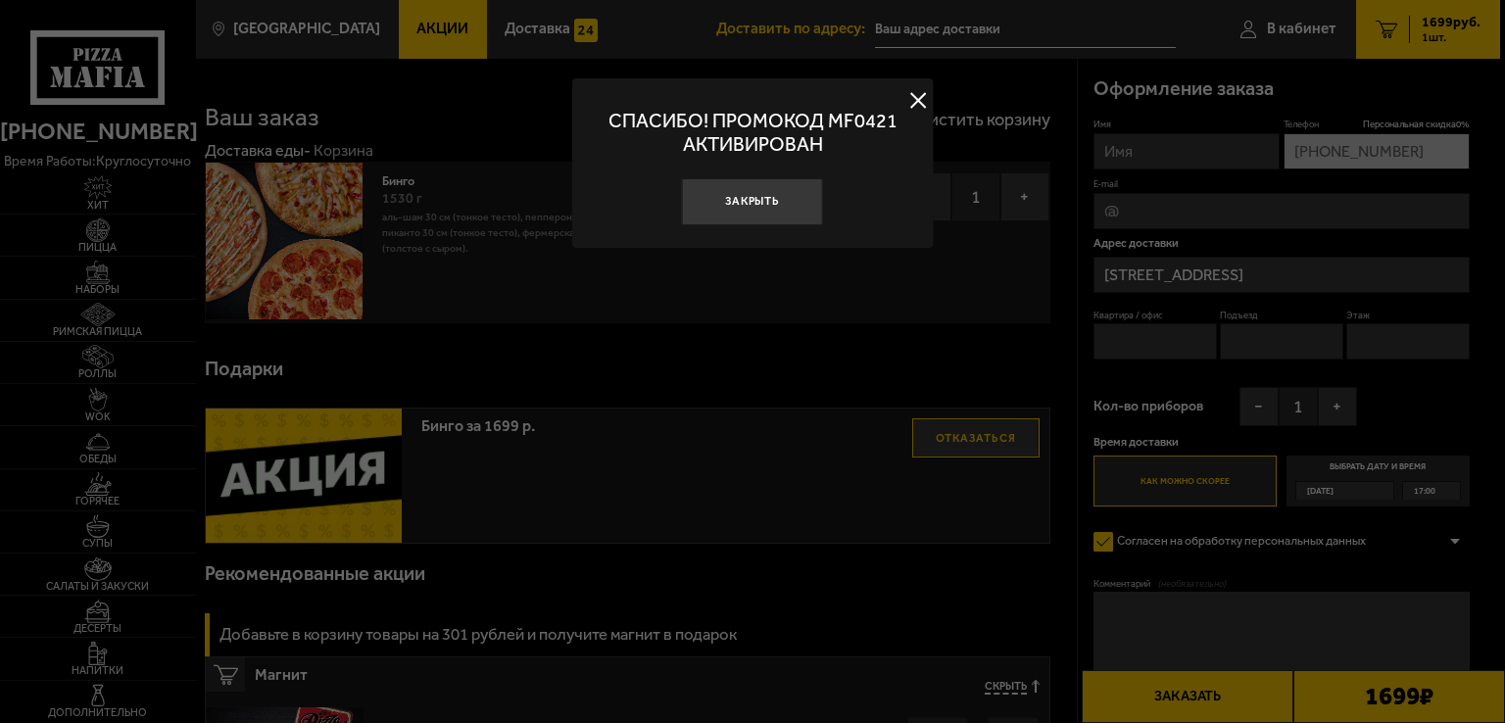
click at [913, 107] on button at bounding box center [917, 100] width 29 height 29
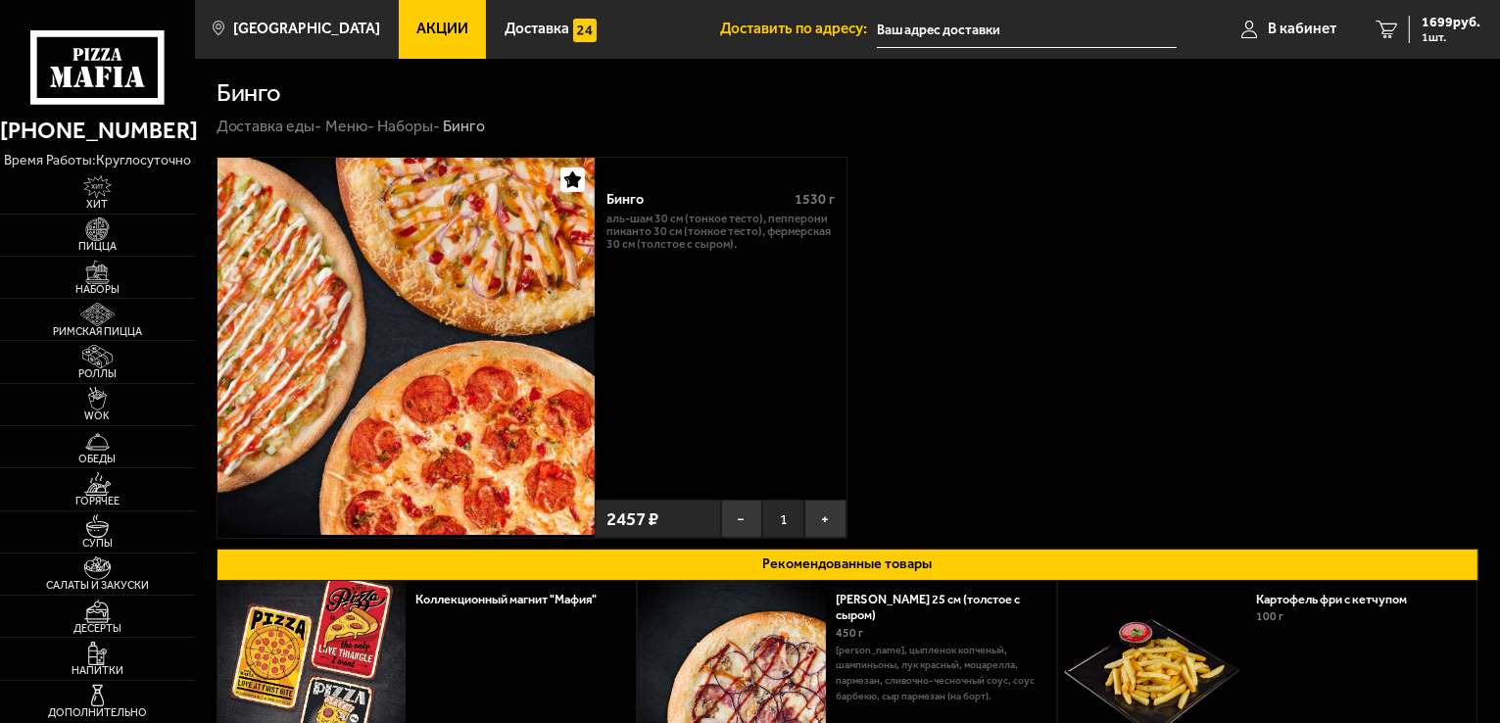
type input "[STREET_ADDRESS]"
click at [1438, 11] on link "1 1699 руб. 1 шт." at bounding box center [1428, 29] width 144 height 59
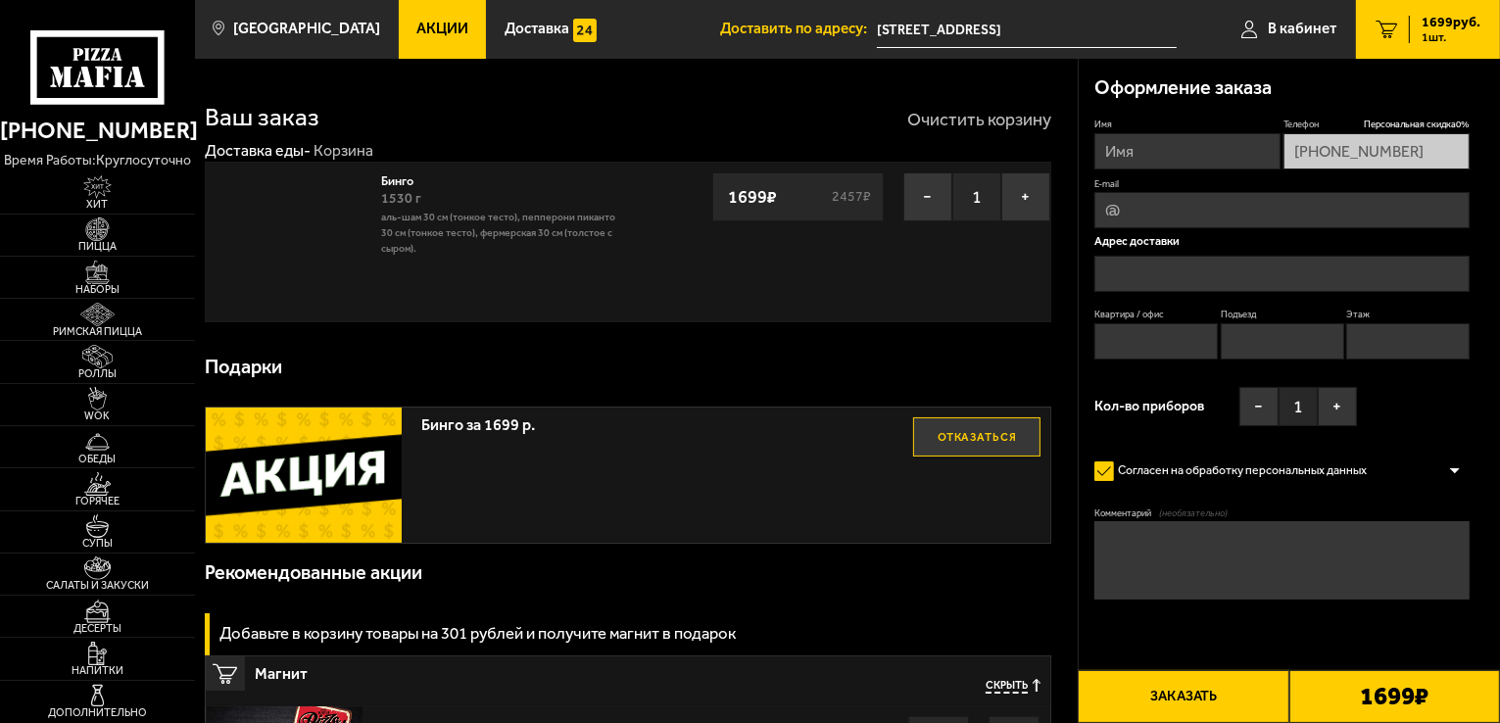
type input "[STREET_ADDRESS]"
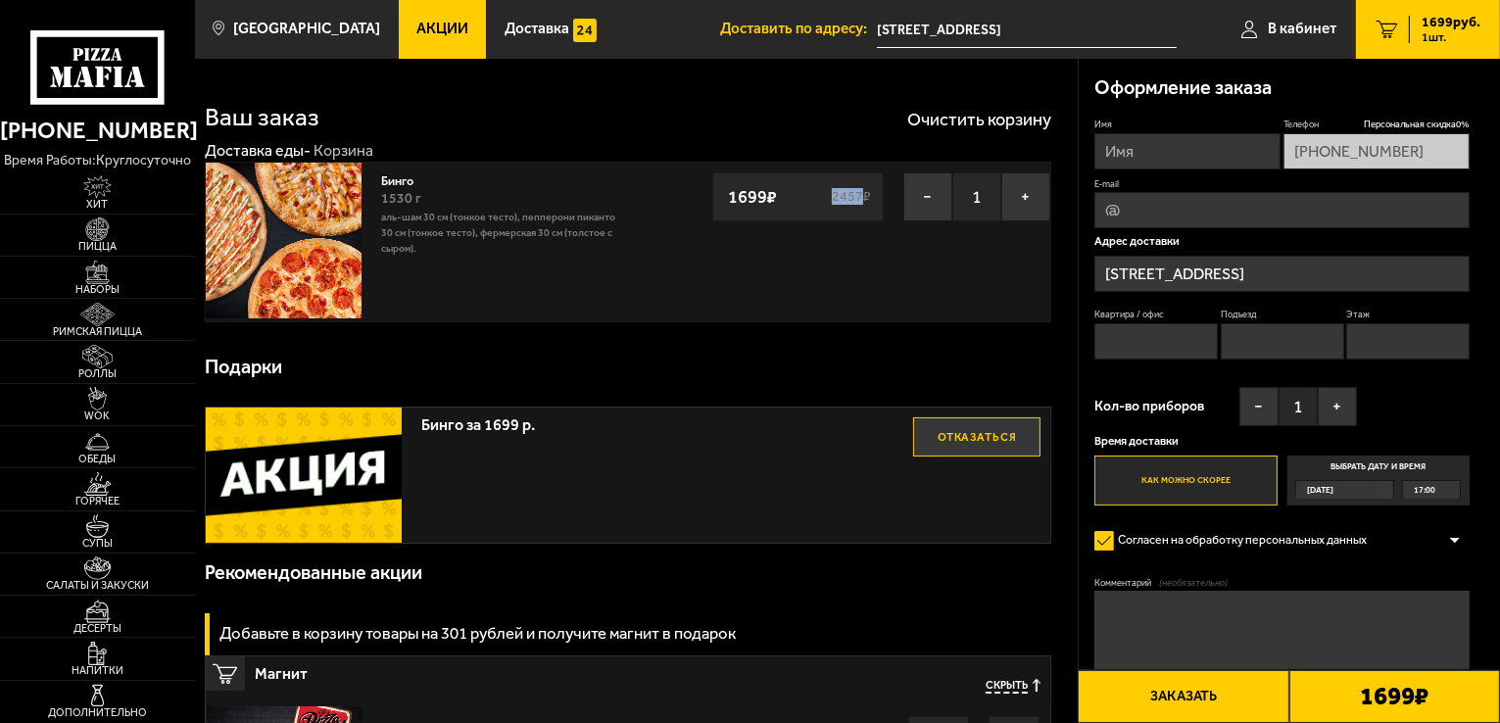
drag, startPoint x: 834, startPoint y: 197, endPoint x: 862, endPoint y: 197, distance: 28.4
click at [862, 197] on s "2457 ₽" at bounding box center [852, 197] width 44 height 14
copy s "2457"
drag, startPoint x: 727, startPoint y: 197, endPoint x: 763, endPoint y: 197, distance: 36.2
click at [763, 197] on strong "1699 ₽" at bounding box center [752, 196] width 59 height 37
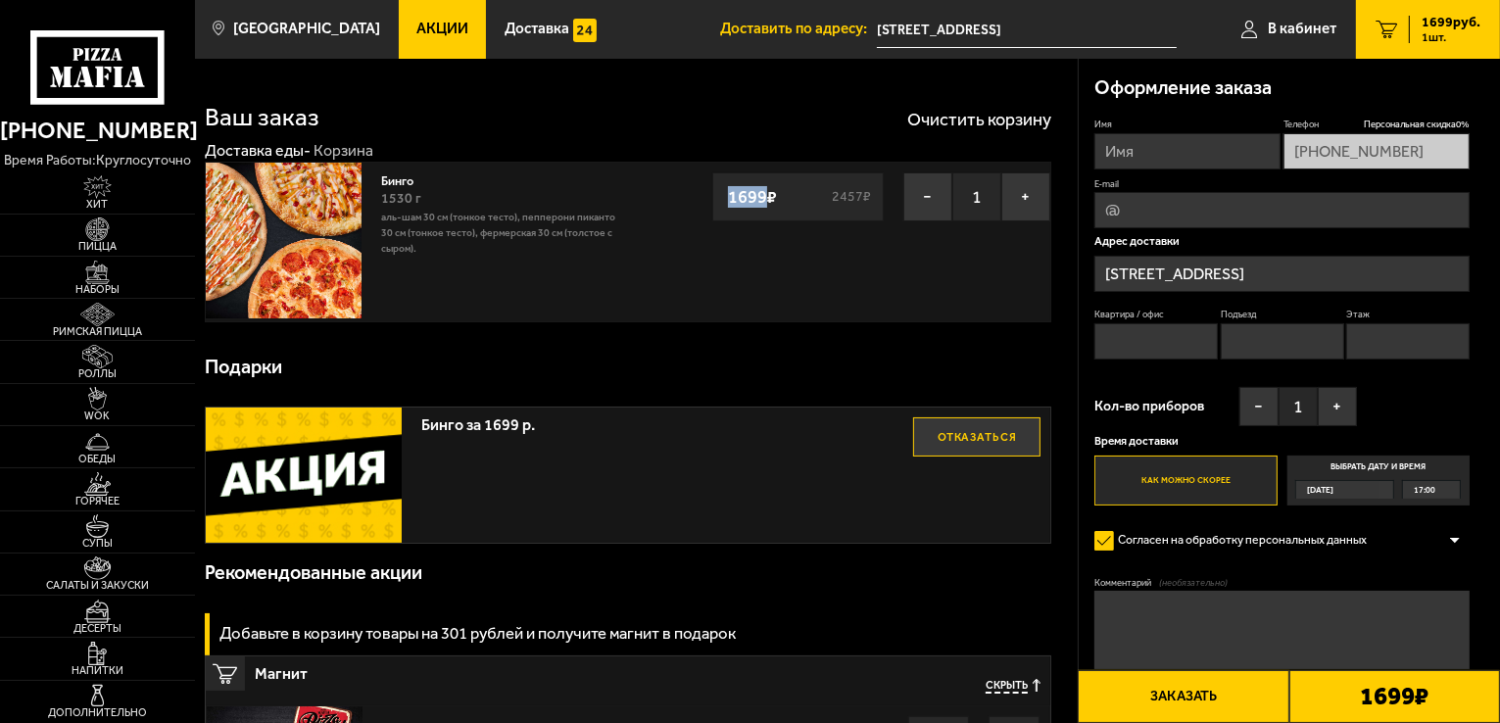
copy strong "1699"
drag, startPoint x: 380, startPoint y: 178, endPoint x: 421, endPoint y: 185, distance: 41.7
click at [421, 185] on div "Бинго 1530 г Аль-Шам 30 см (тонкое тесто), Пепперони Пиканто 30 см (тонкое тест…" at bounding box center [499, 242] width 257 height 159
copy link "Бинго"
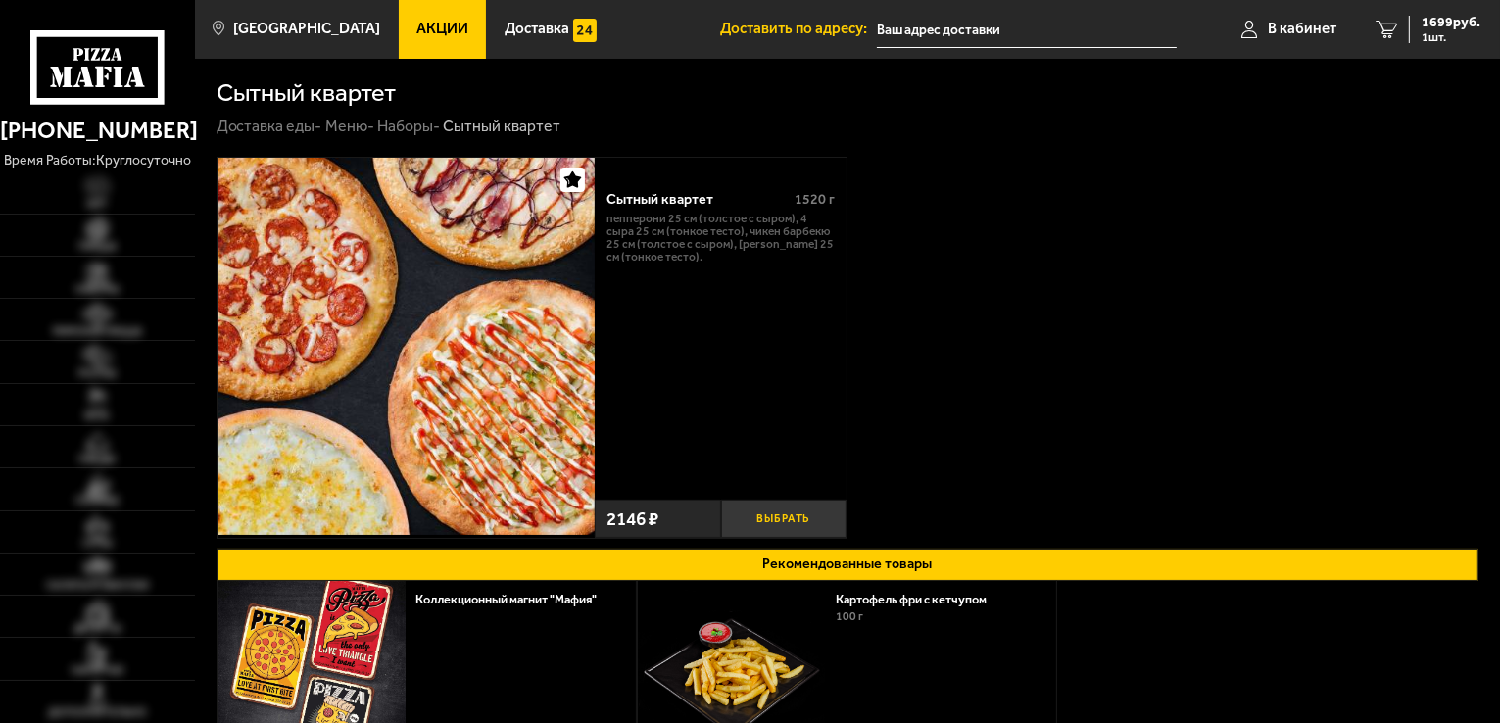
click at [772, 515] on button "Выбрать" at bounding box center [784, 519] width 126 height 38
click at [1431, 24] on span "3845 руб." at bounding box center [1451, 23] width 59 height 14
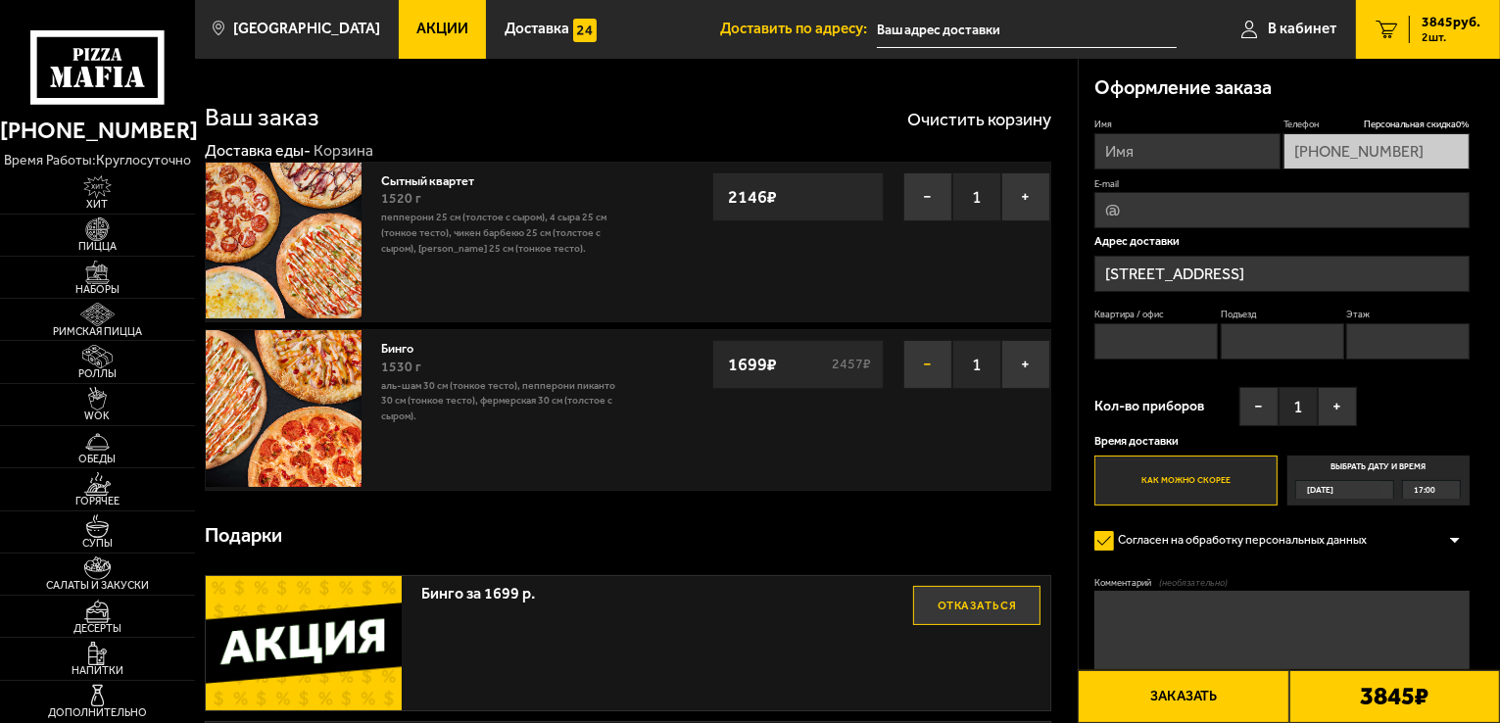
click at [925, 363] on button "−" at bounding box center [927, 364] width 49 height 49
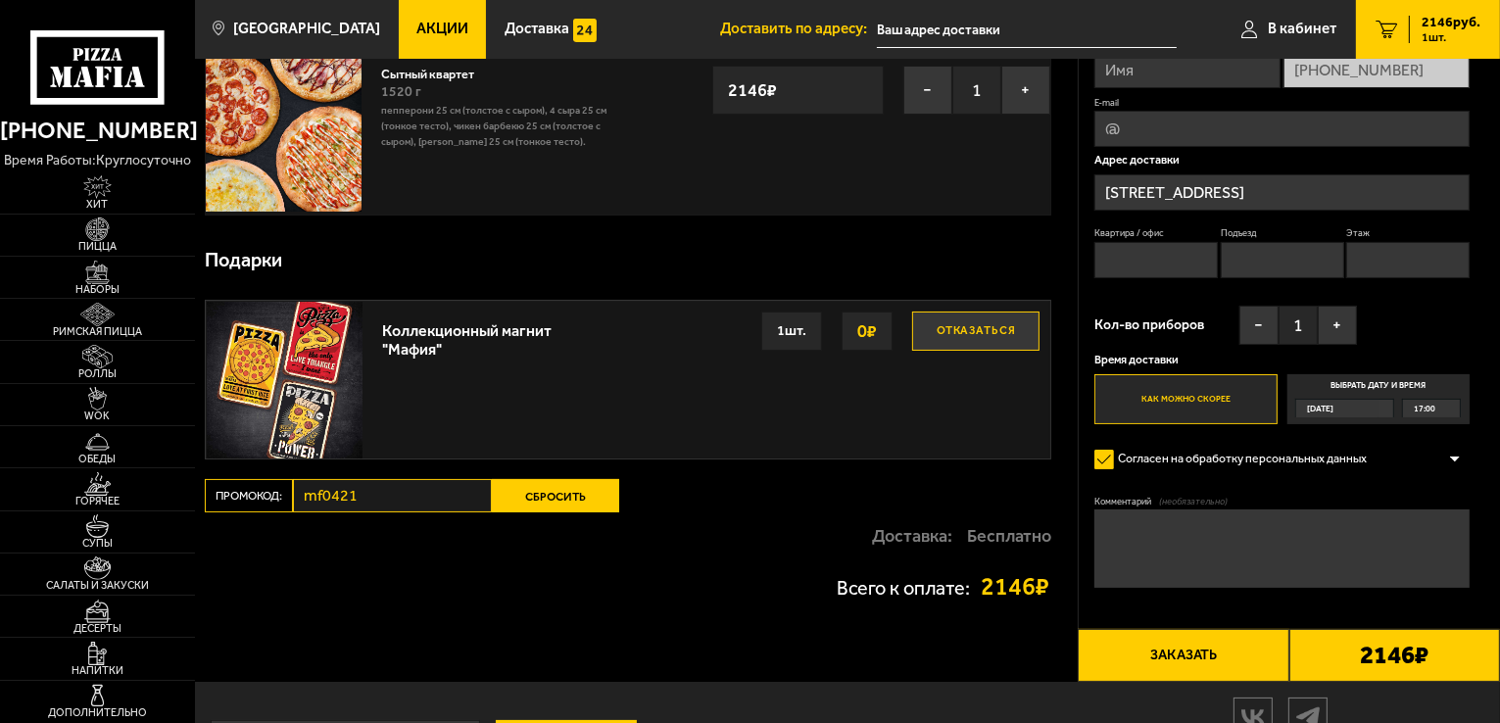
scroll to position [191, 0]
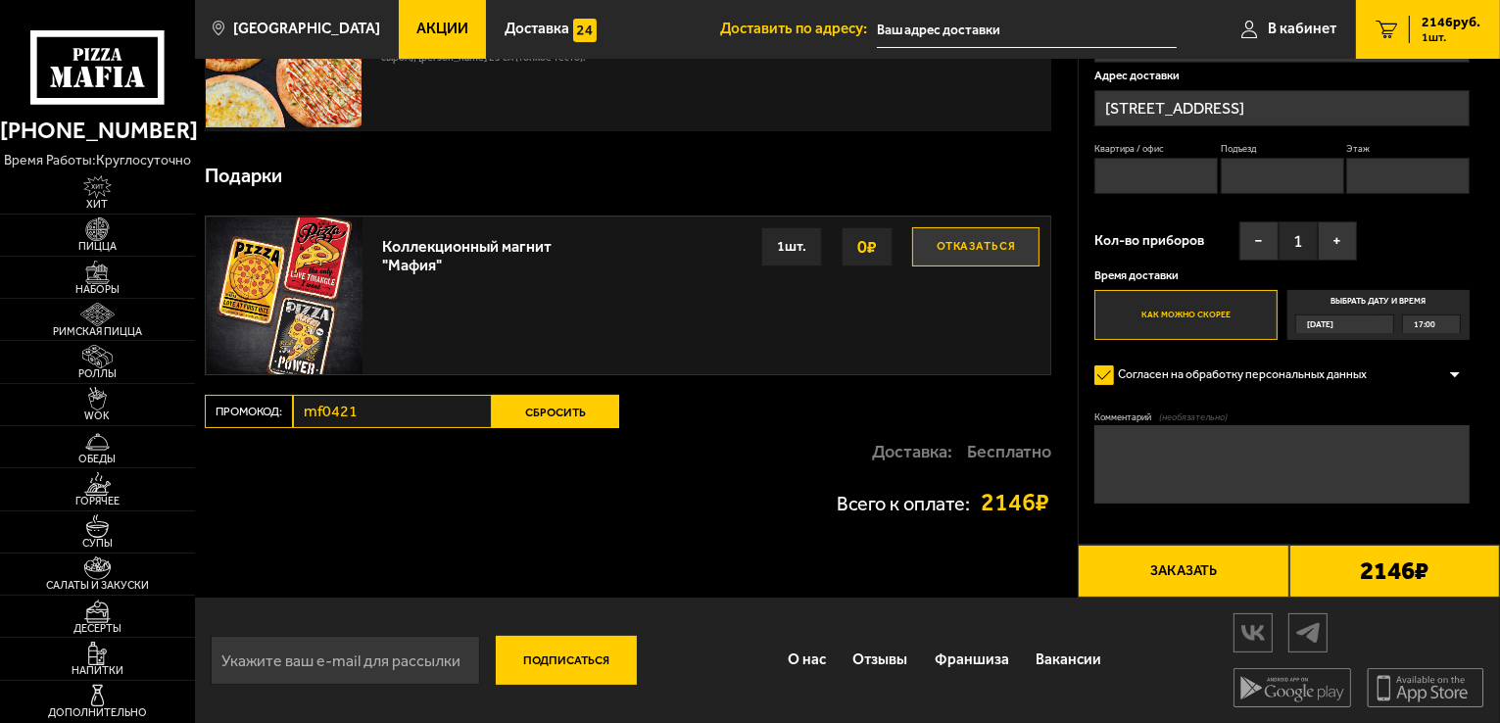
click at [584, 416] on button "Сбросить" at bounding box center [555, 411] width 127 height 33
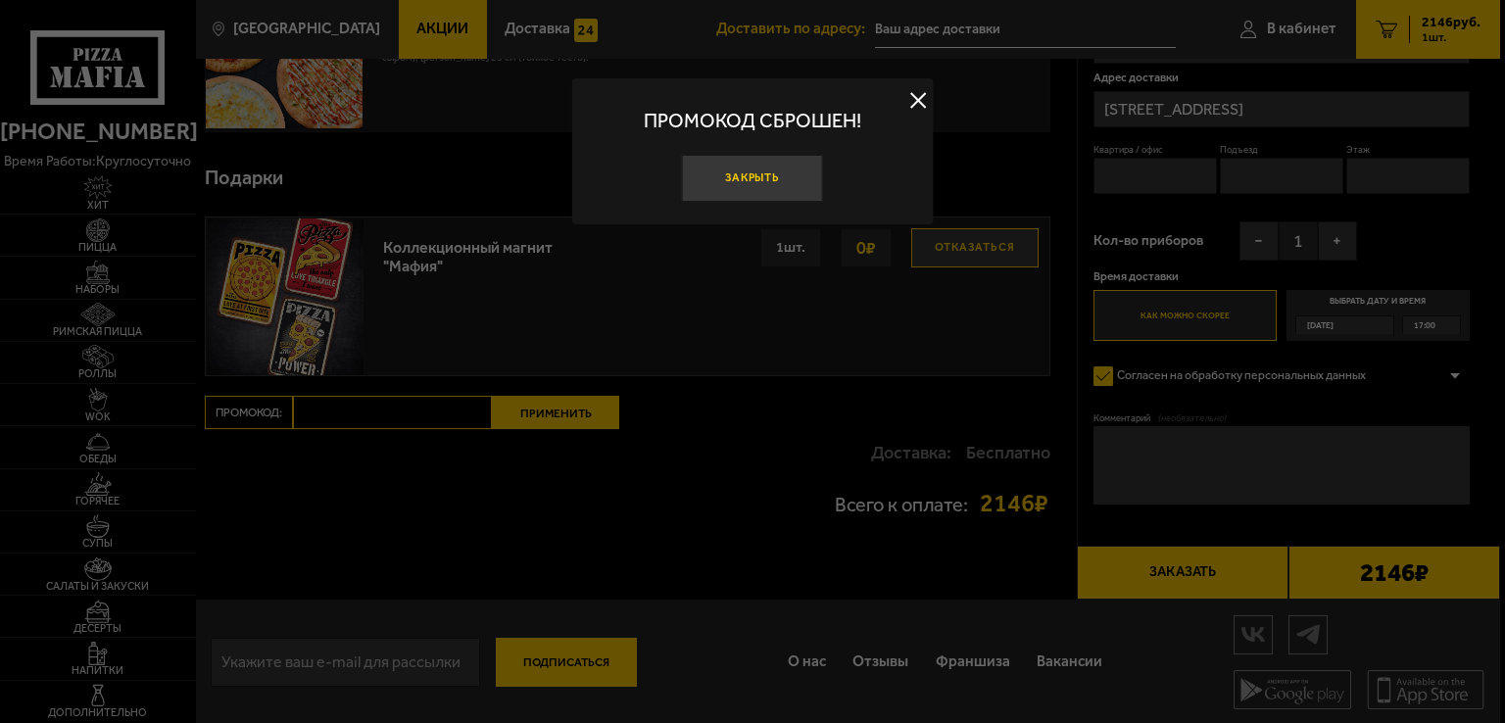
click at [785, 171] on button "Закрыть" at bounding box center [752, 178] width 141 height 47
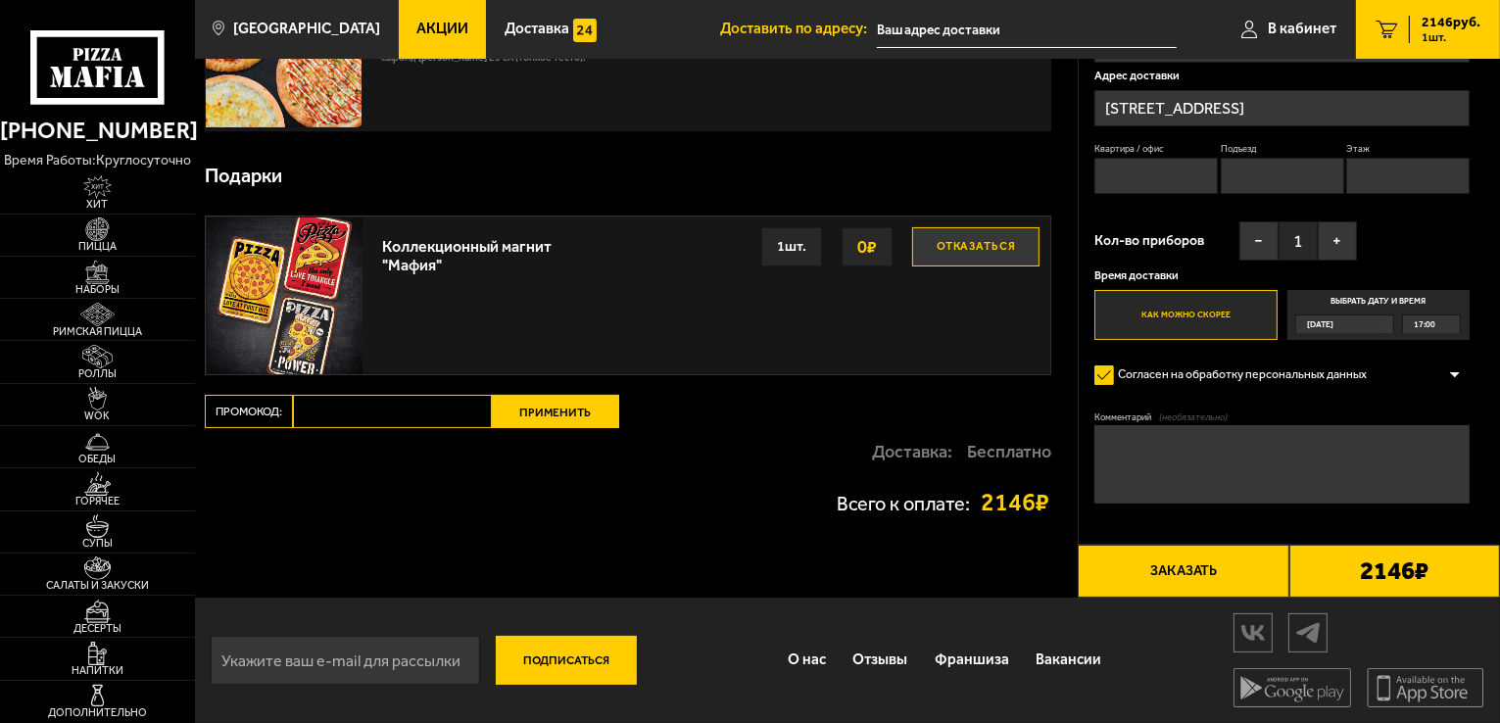
click at [412, 411] on input "Промокод:" at bounding box center [392, 411] width 199 height 33
paste input "mf0432"
type input "mf0432"
click at [599, 392] on div "Ваш заказ Очистить корзину Доставка еды - Корзина Сытный квартет 1520 г Пепперо…" at bounding box center [636, 233] width 883 height 730
click at [567, 420] on button "Применить" at bounding box center [555, 411] width 127 height 33
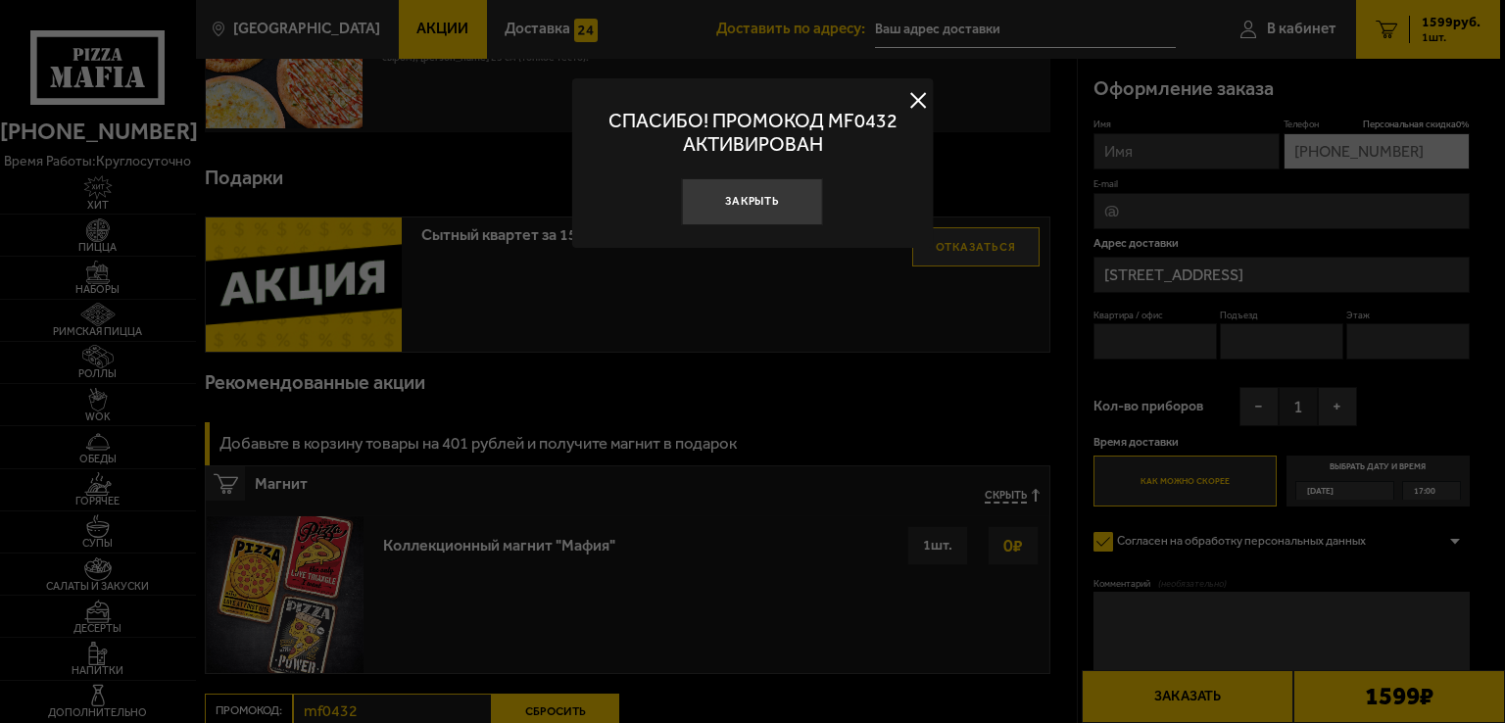
click at [905, 102] on button at bounding box center [917, 100] width 29 height 29
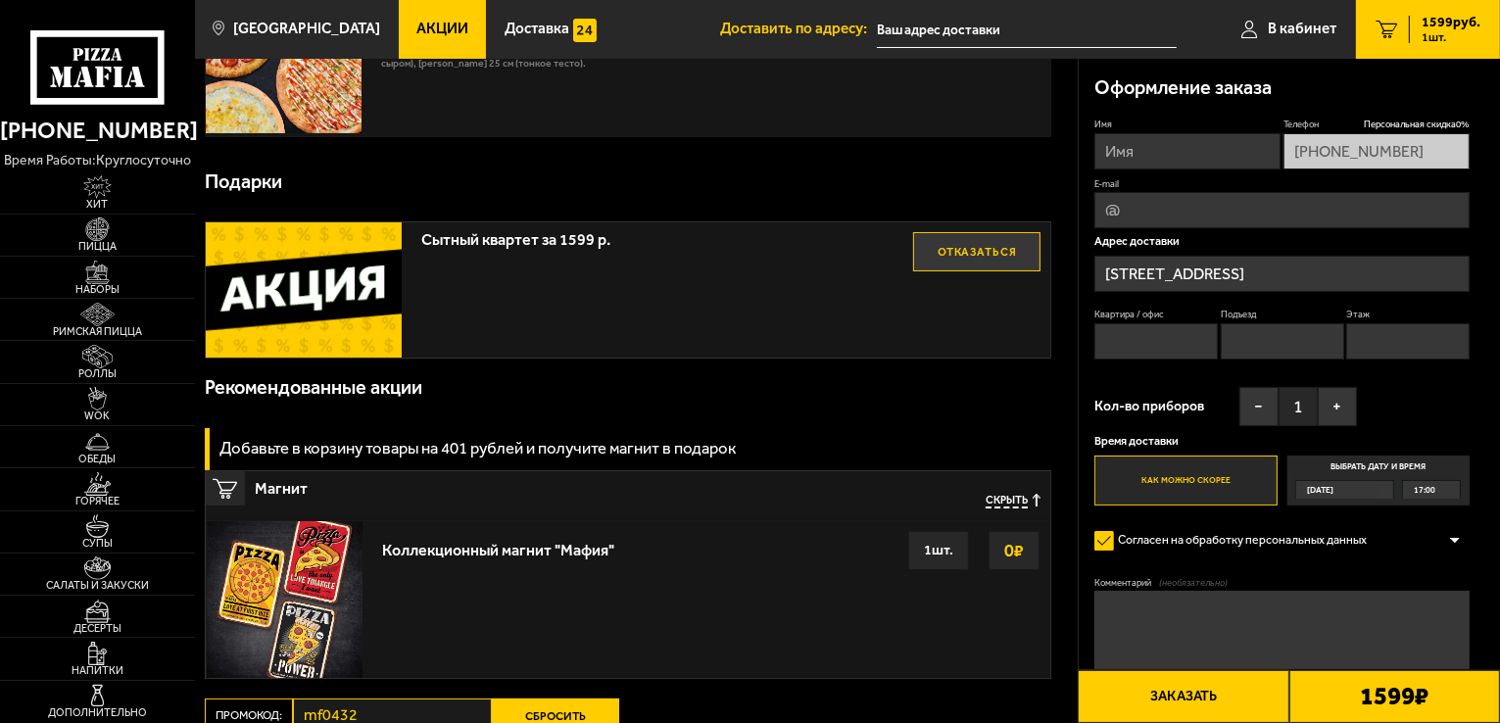
scroll to position [0, 0]
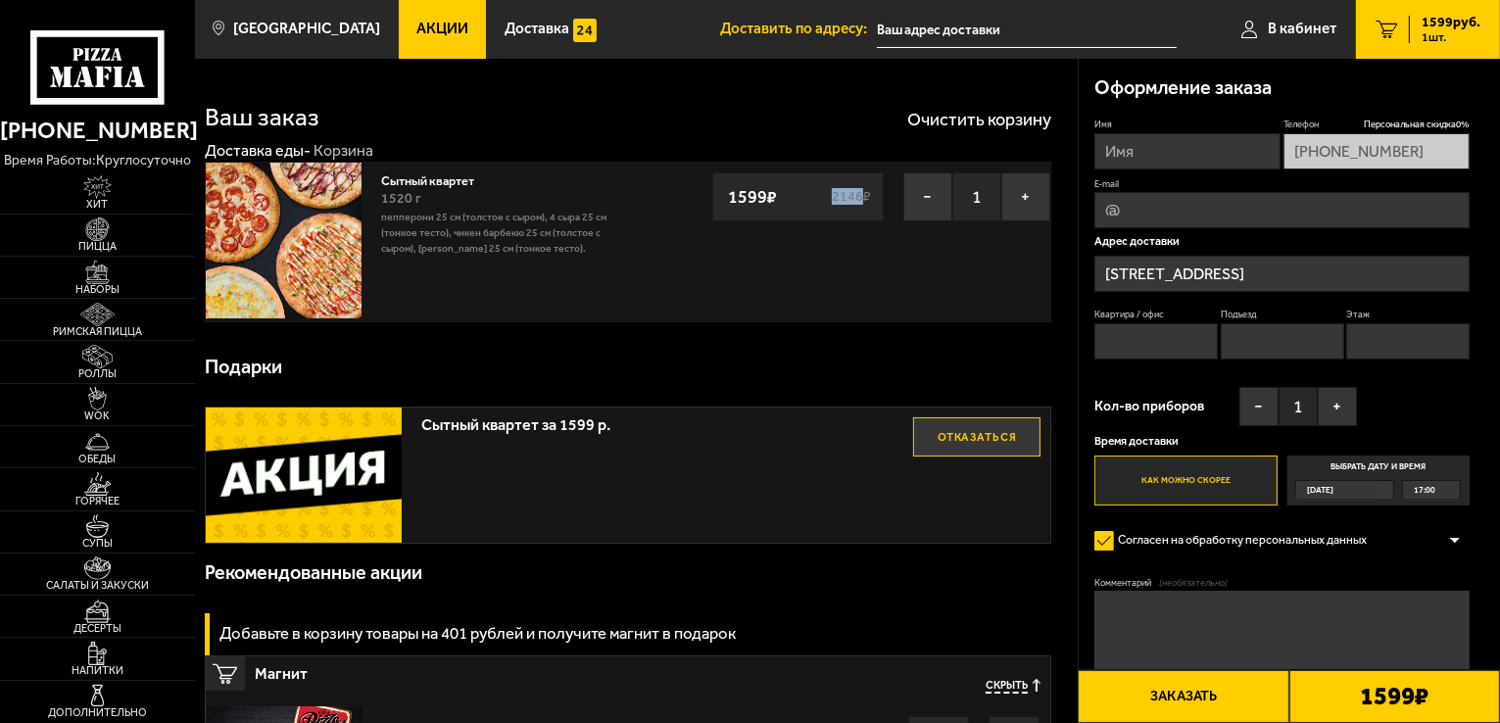
drag, startPoint x: 831, startPoint y: 193, endPoint x: 858, endPoint y: 193, distance: 27.4
click at [858, 193] on s "2146 ₽" at bounding box center [852, 197] width 44 height 14
copy s "2146"
drag, startPoint x: 728, startPoint y: 201, endPoint x: 762, endPoint y: 195, distance: 34.8
click at [762, 195] on strong "1599 ₽" at bounding box center [752, 196] width 59 height 37
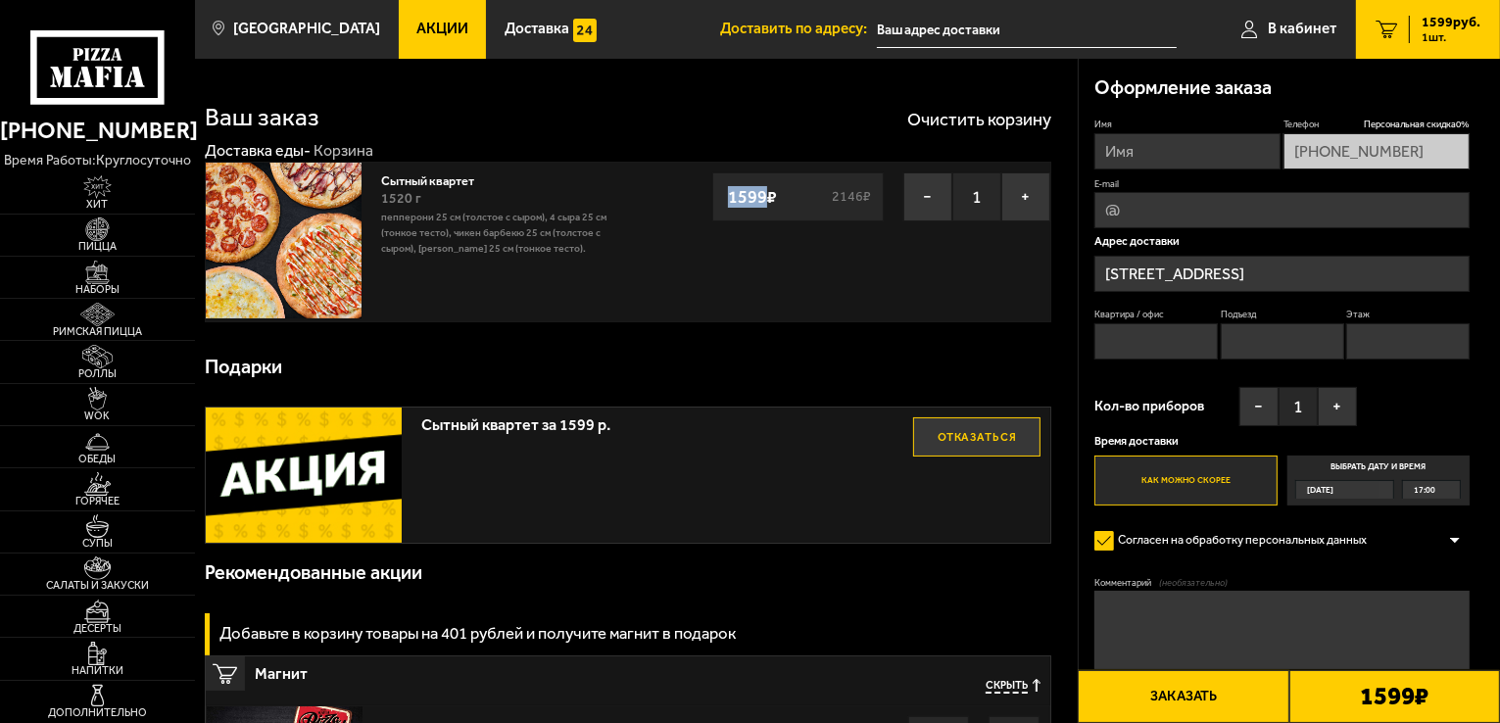
copy strong "1599"
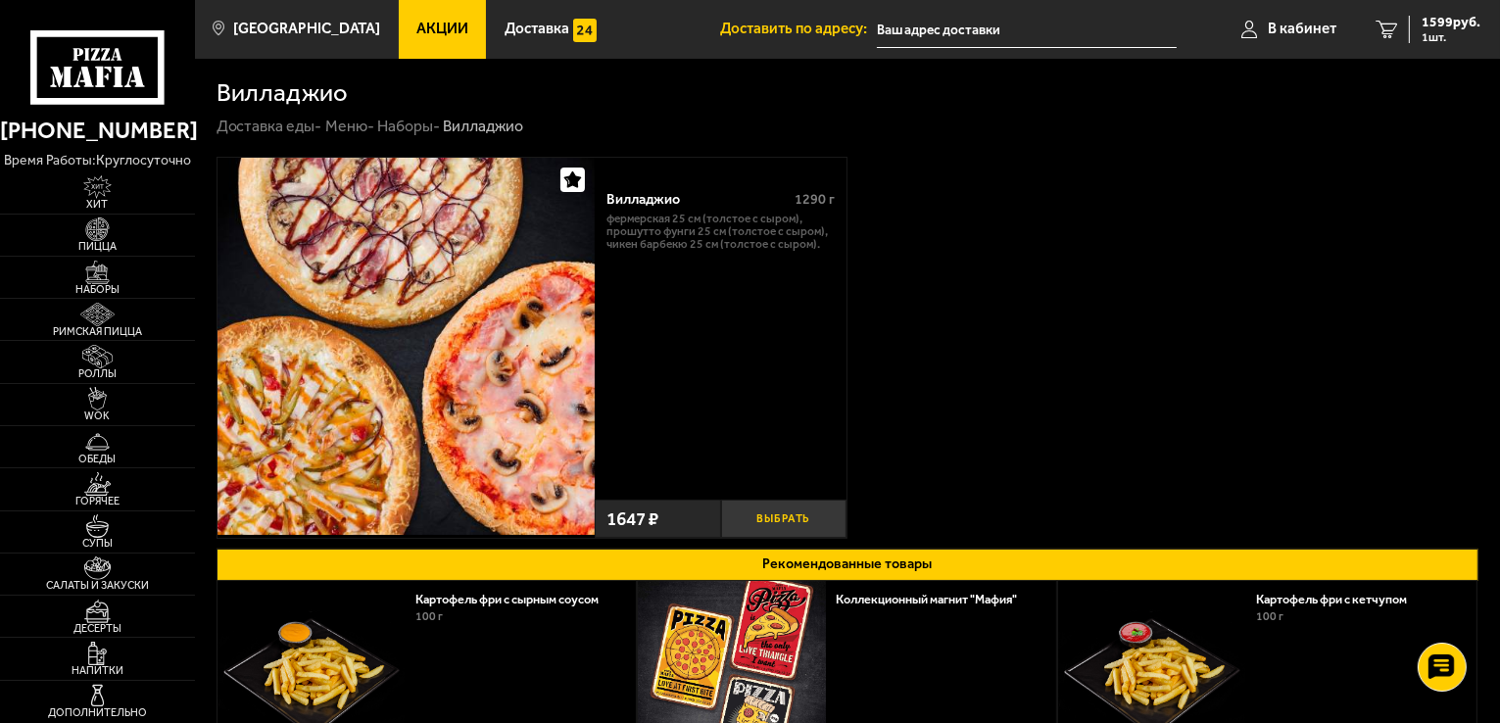
click at [773, 513] on button "Выбрать" at bounding box center [784, 519] width 126 height 38
click at [1438, 24] on span "3246 руб." at bounding box center [1451, 23] width 59 height 14
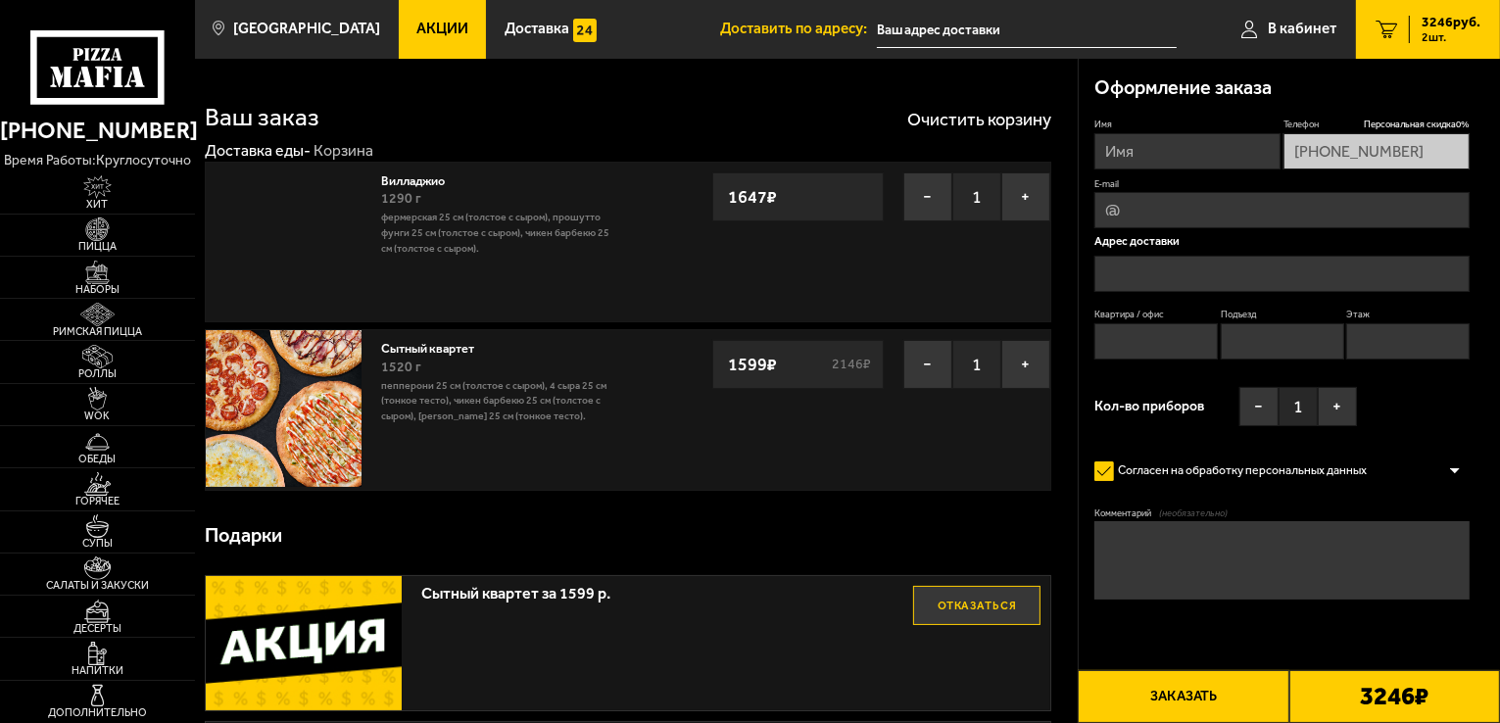
type input "Дворцовая набережная, 34"
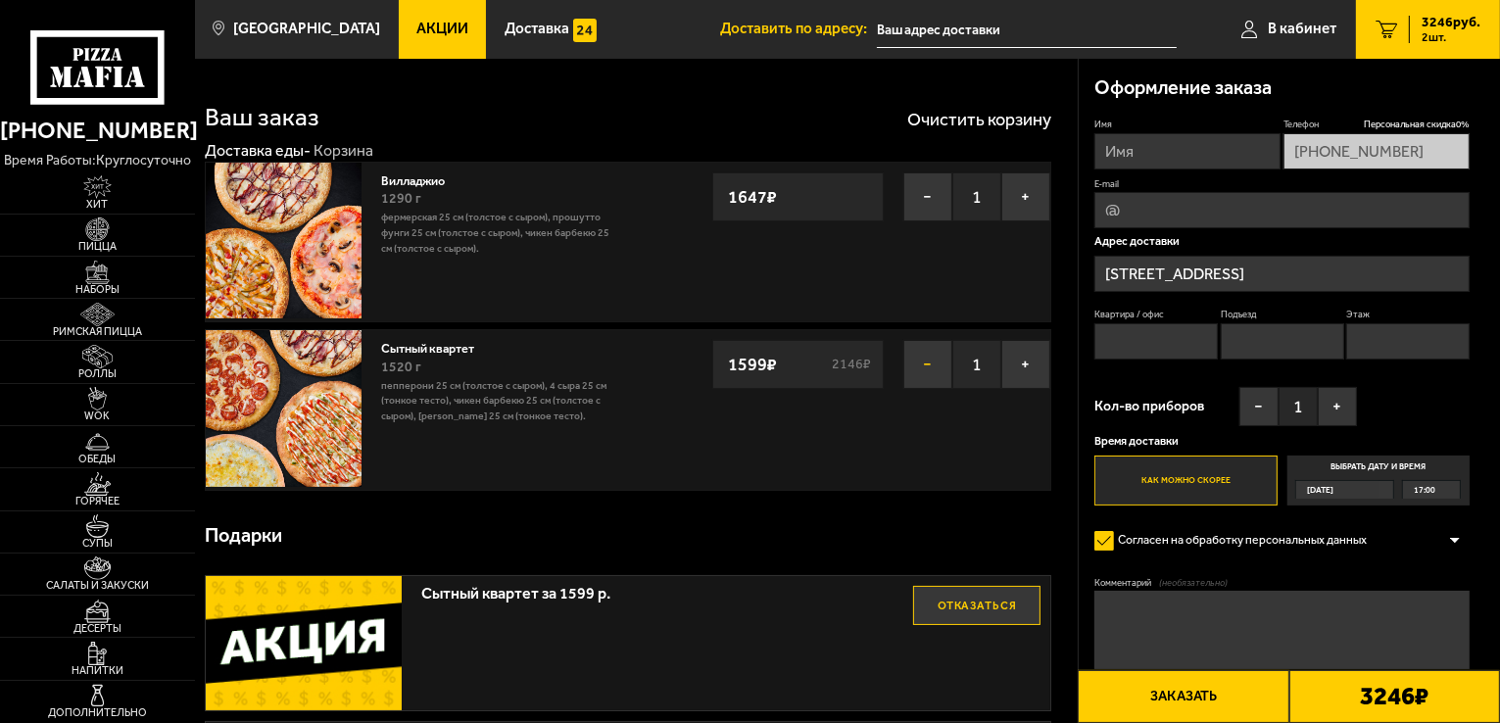
click at [933, 352] on button "−" at bounding box center [927, 364] width 49 height 49
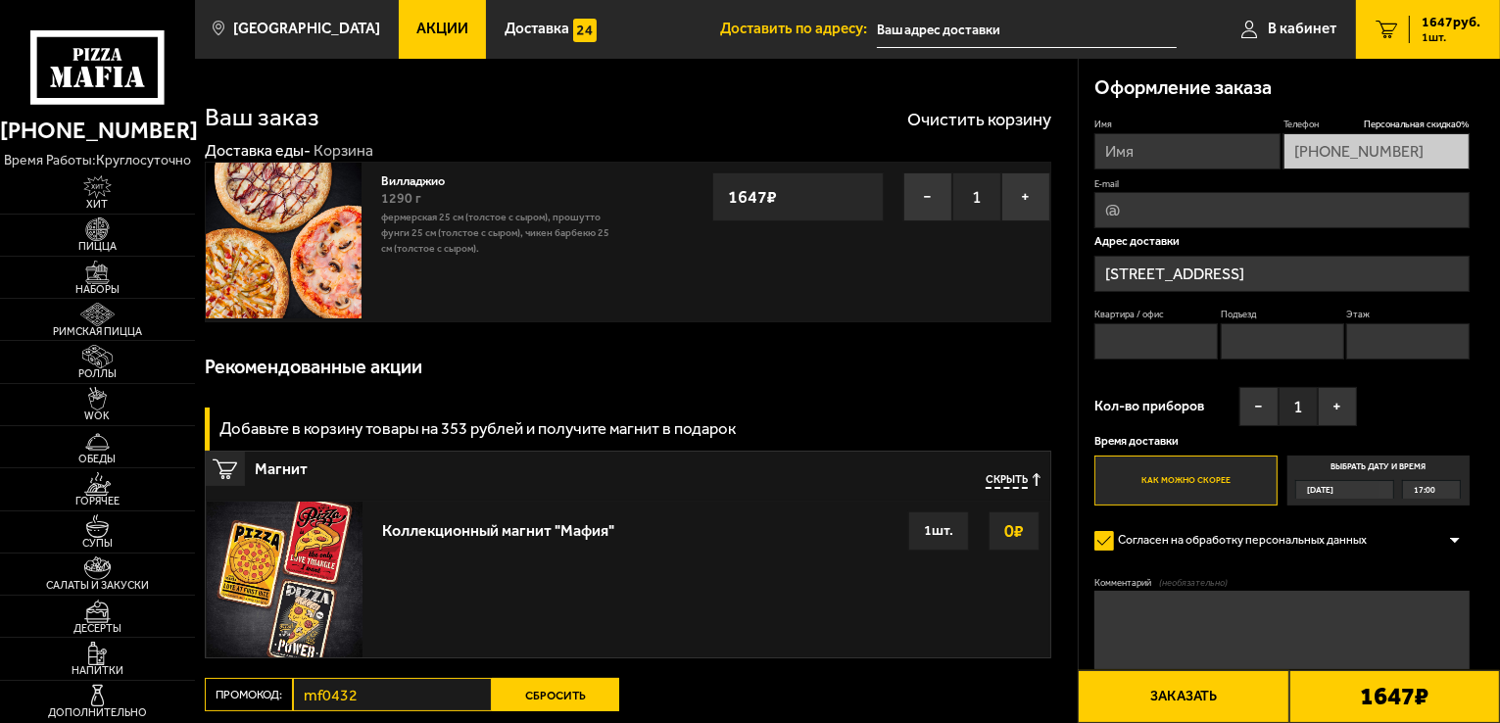
click at [578, 686] on button "Сбросить" at bounding box center [555, 694] width 127 height 33
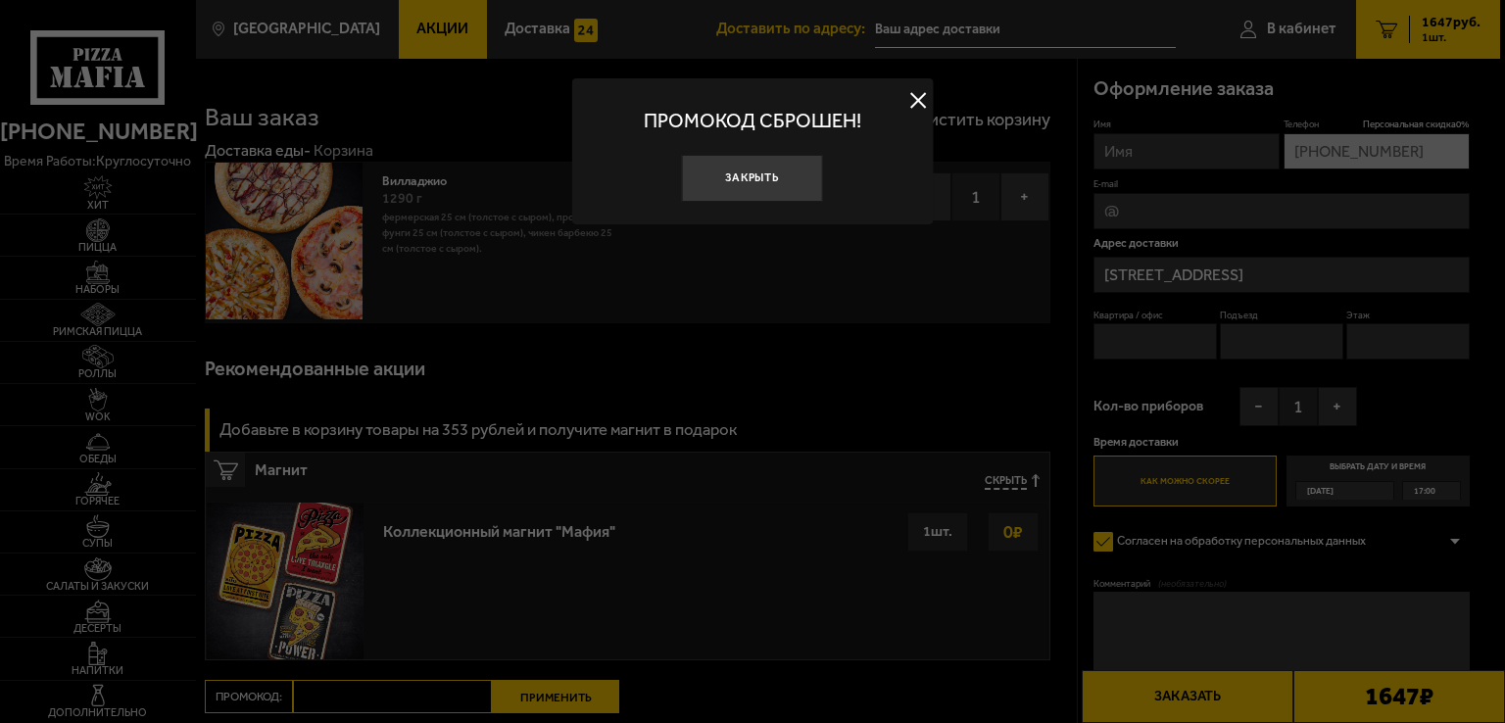
click at [616, 549] on div at bounding box center [752, 361] width 1505 height 723
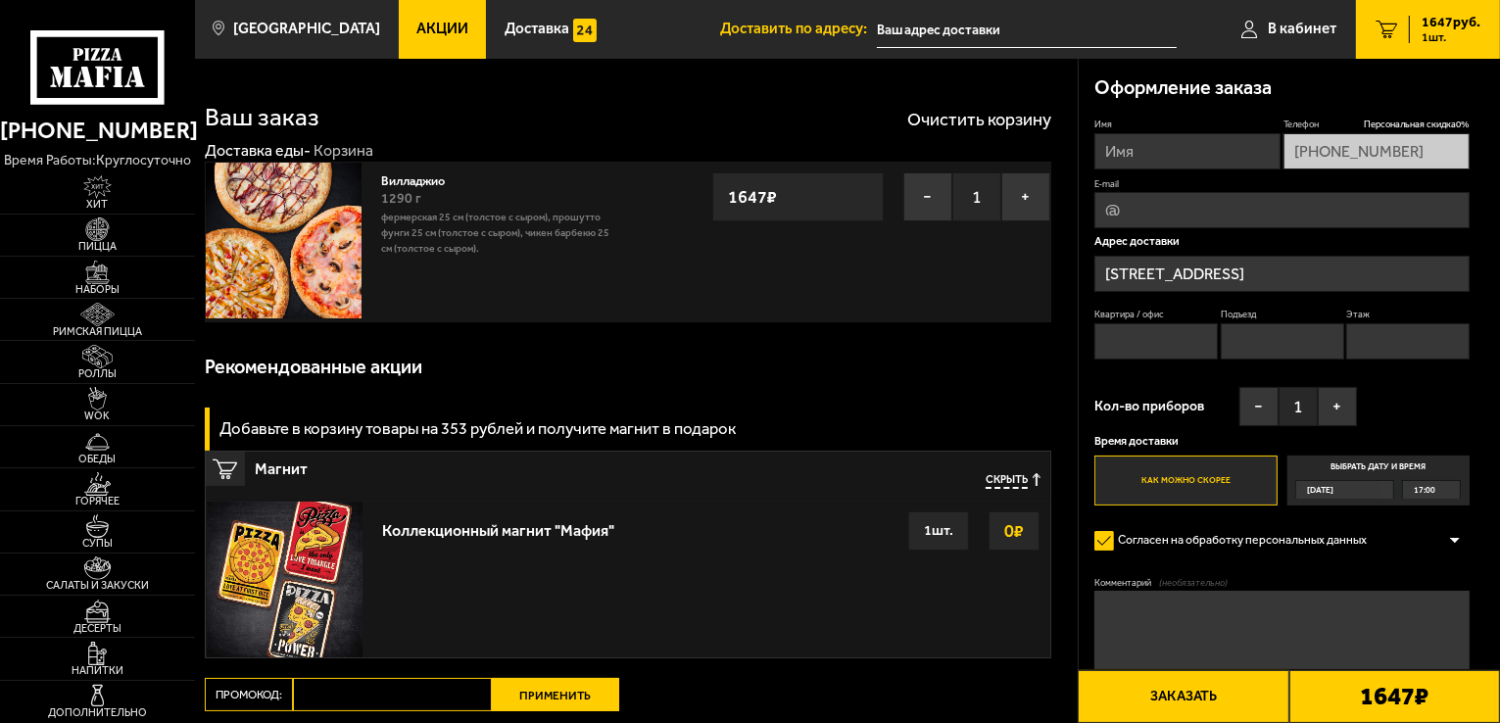
click at [400, 716] on div "Доставка: Бесплатно" at bounding box center [628, 734] width 846 height 47
click at [408, 706] on input "Промокод:" at bounding box center [392, 694] width 199 height 33
paste input "mf0396"
type input "mf0396"
click at [547, 696] on button "Применить" at bounding box center [555, 694] width 127 height 33
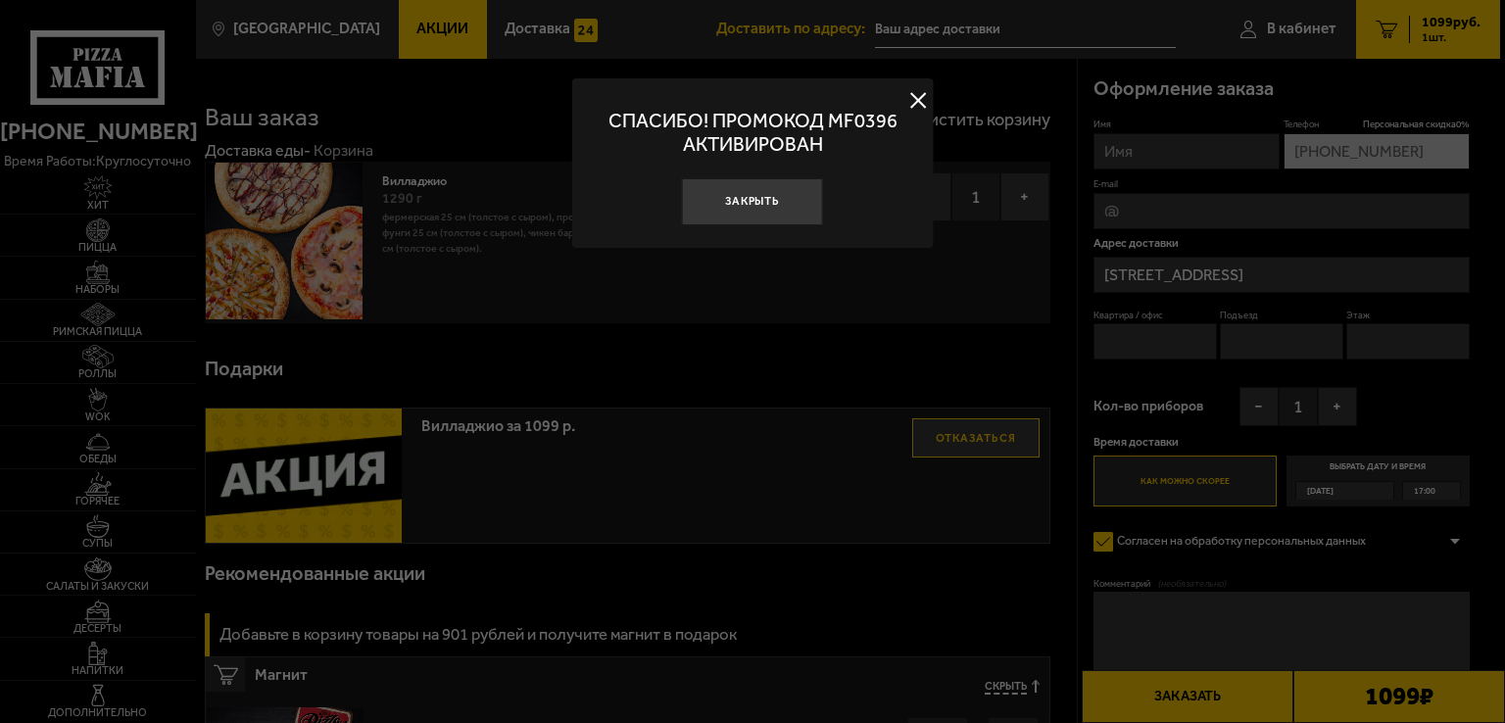
click at [913, 89] on button at bounding box center [917, 100] width 29 height 29
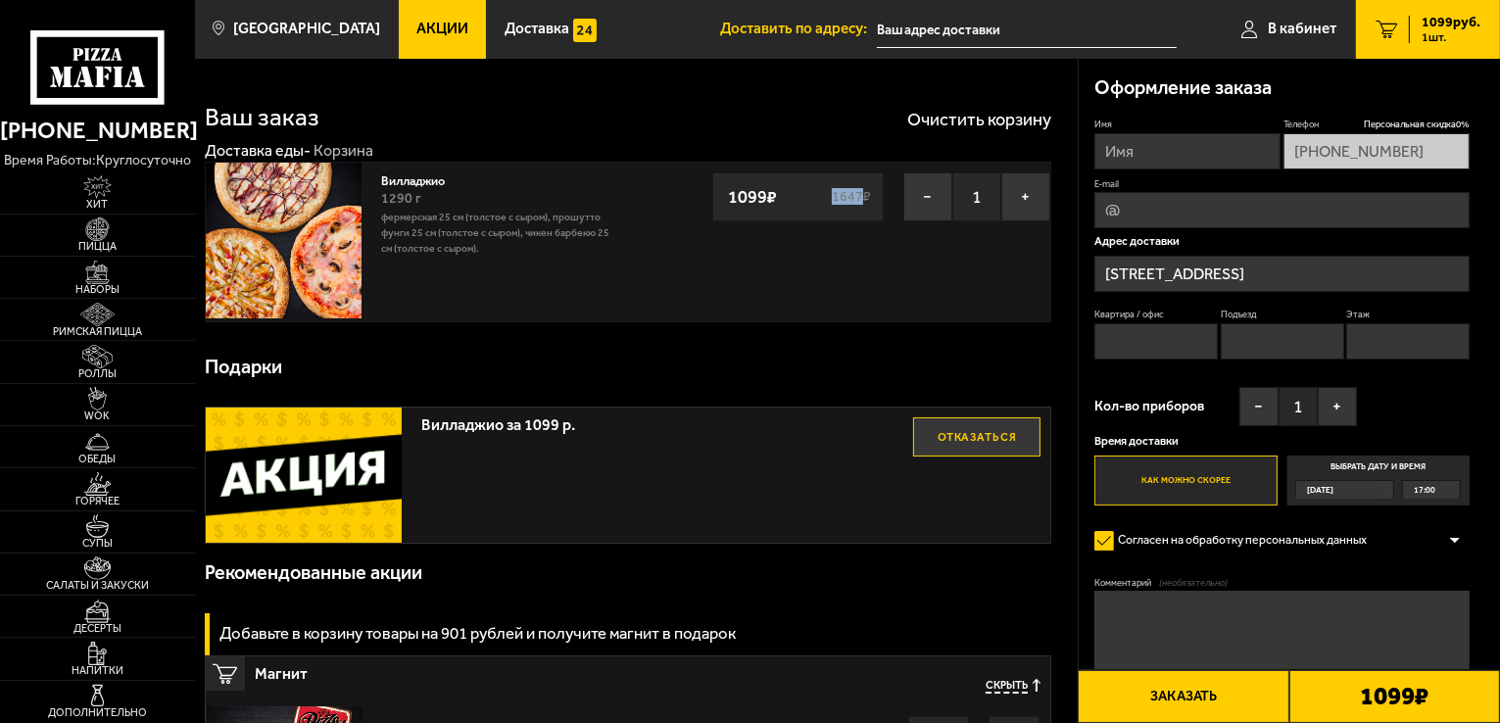
drag, startPoint x: 831, startPoint y: 195, endPoint x: 858, endPoint y: 197, distance: 27.5
click at [858, 197] on s "1647 ₽" at bounding box center [852, 197] width 44 height 14
copy s "1647"
drag, startPoint x: 764, startPoint y: 196, endPoint x: 729, endPoint y: 196, distance: 35.3
click at [729, 196] on strong "1099 ₽" at bounding box center [752, 196] width 59 height 37
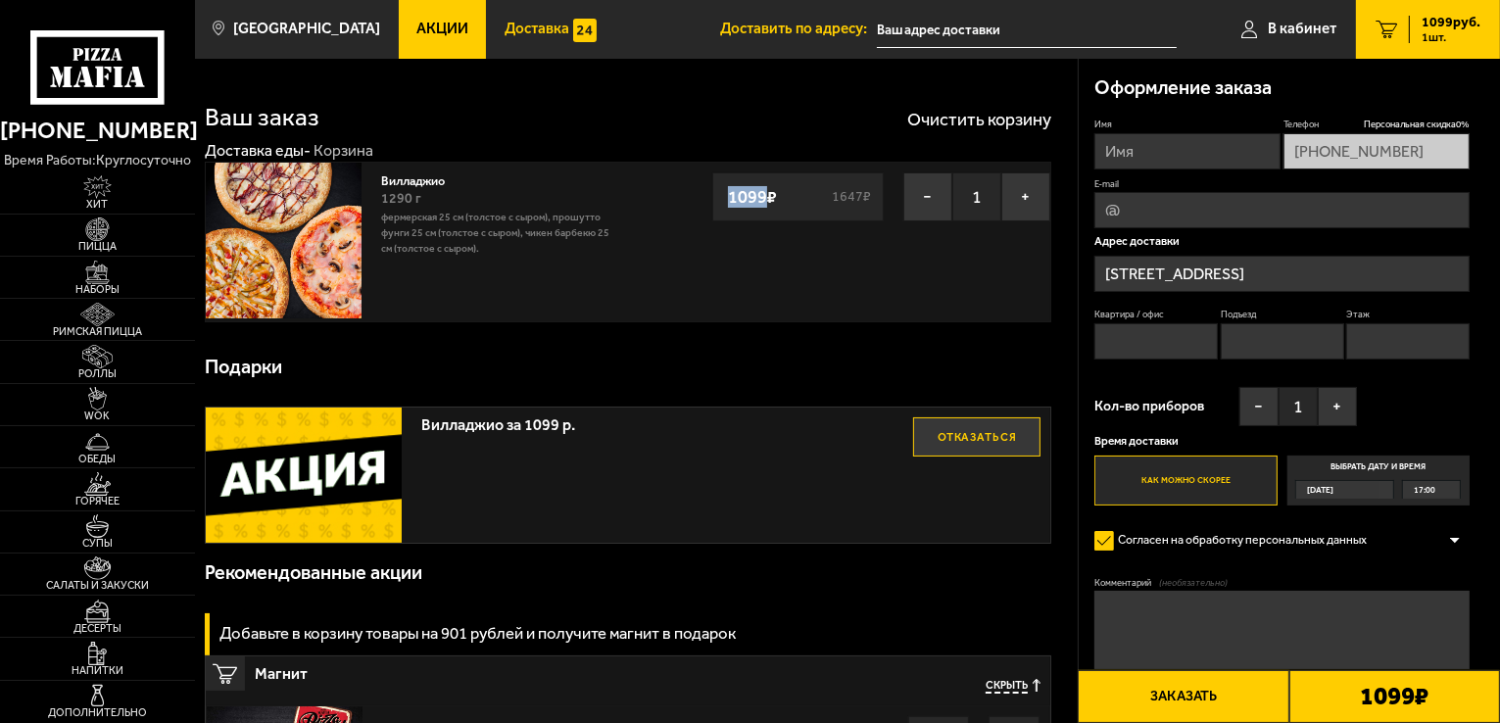
copy strong "1099"
drag, startPoint x: 462, startPoint y: 182, endPoint x: 384, endPoint y: 177, distance: 78.5
click at [384, 177] on link "Вилладжио" at bounding box center [420, 179] width 79 height 20
copy link "Вилладжио"
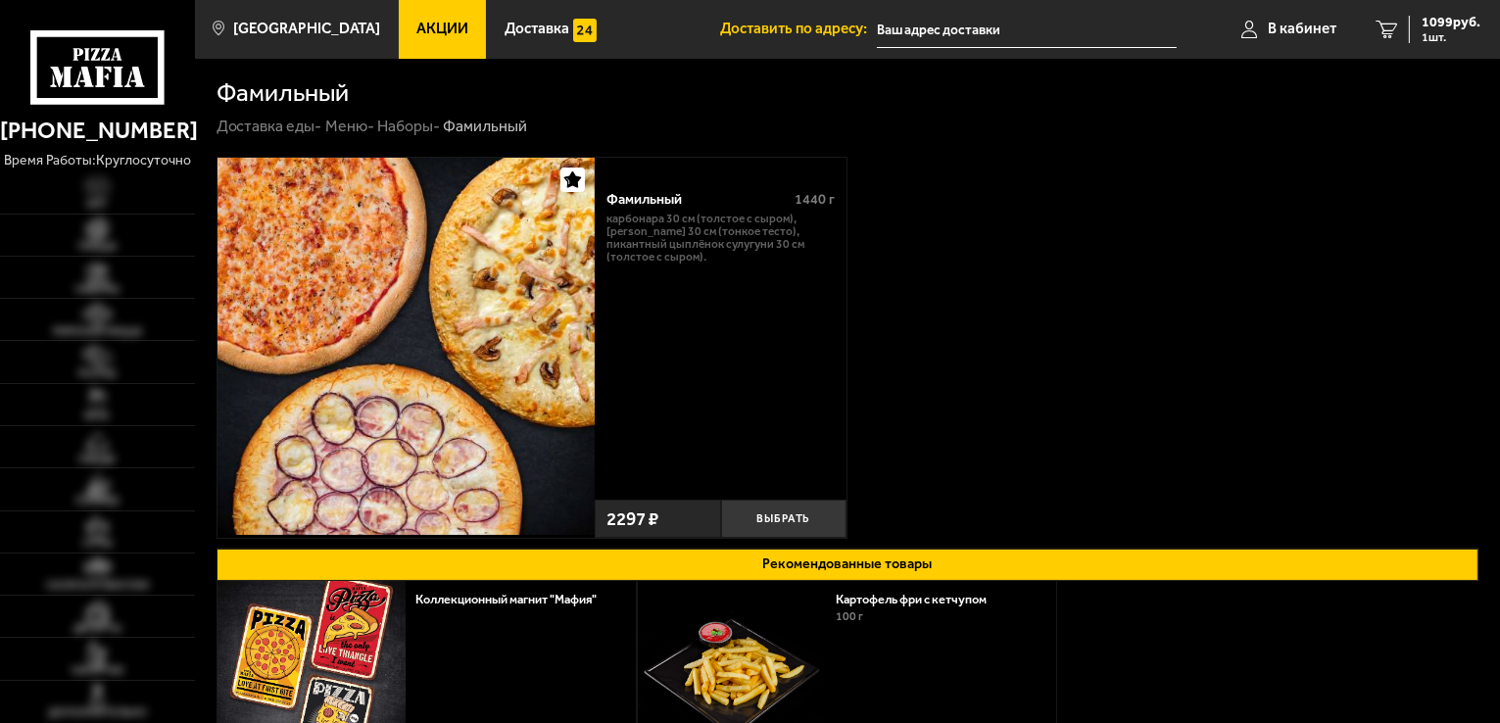
type input "[STREET_ADDRESS]"
click at [766, 510] on button "Выбрать" at bounding box center [784, 519] width 126 height 38
click at [1441, 23] on span "3396 руб." at bounding box center [1451, 23] width 59 height 14
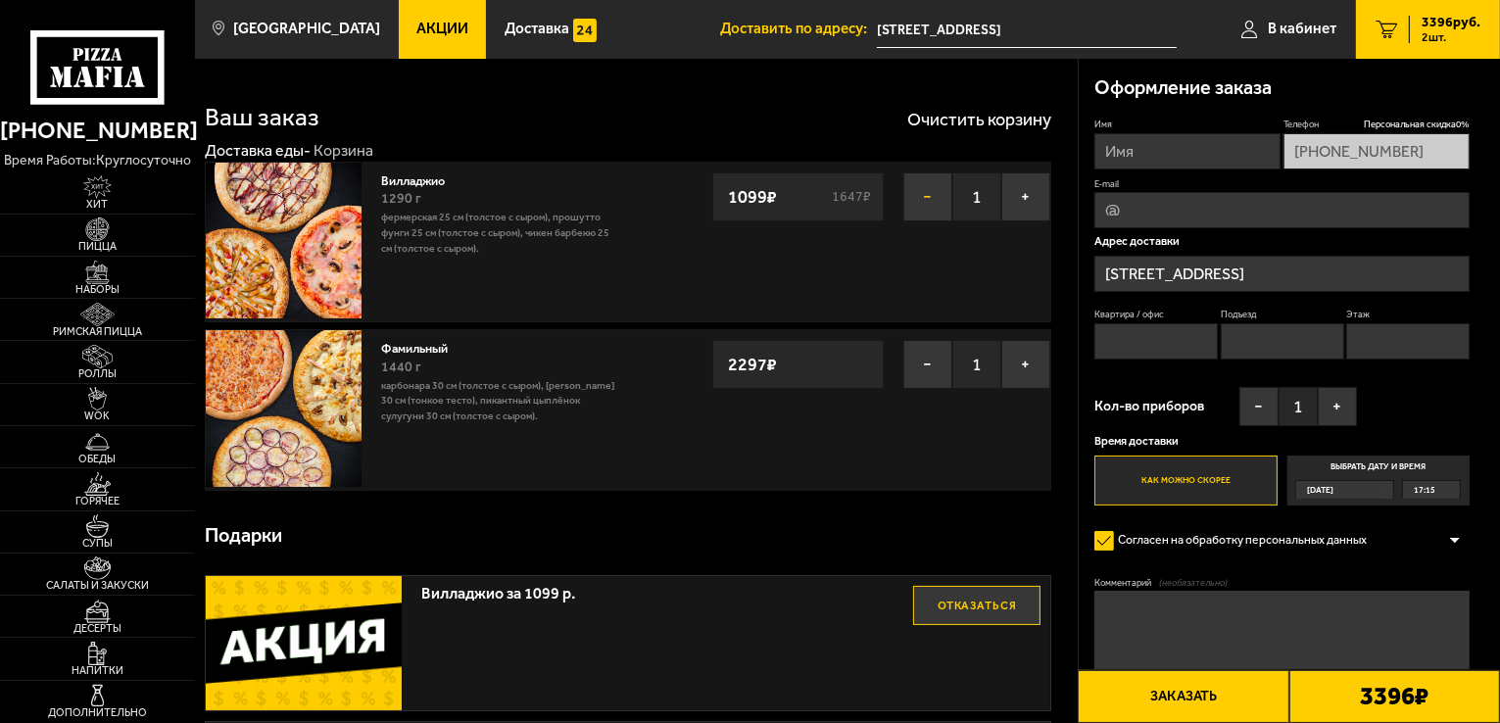
click at [917, 193] on button "−" at bounding box center [927, 196] width 49 height 49
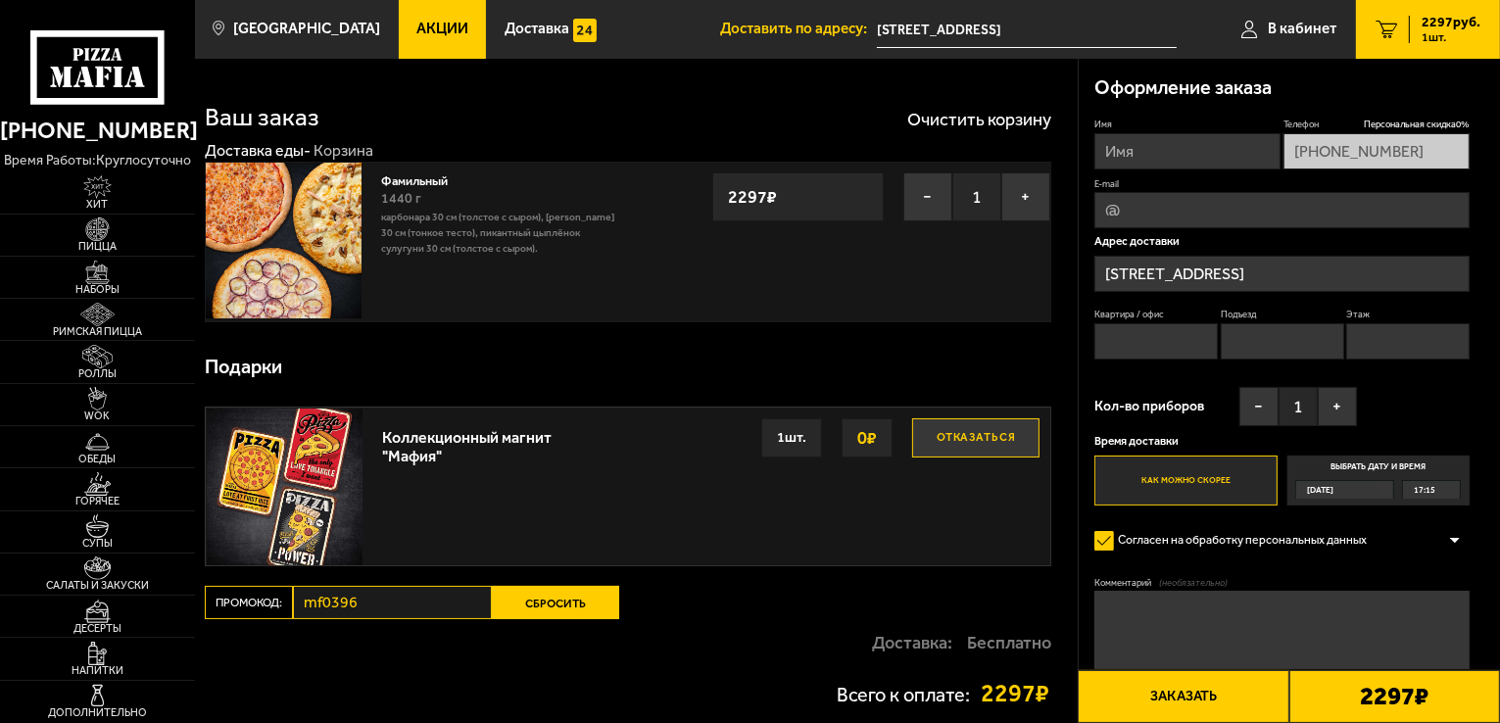
click at [549, 602] on button "Сбросить" at bounding box center [555, 602] width 127 height 33
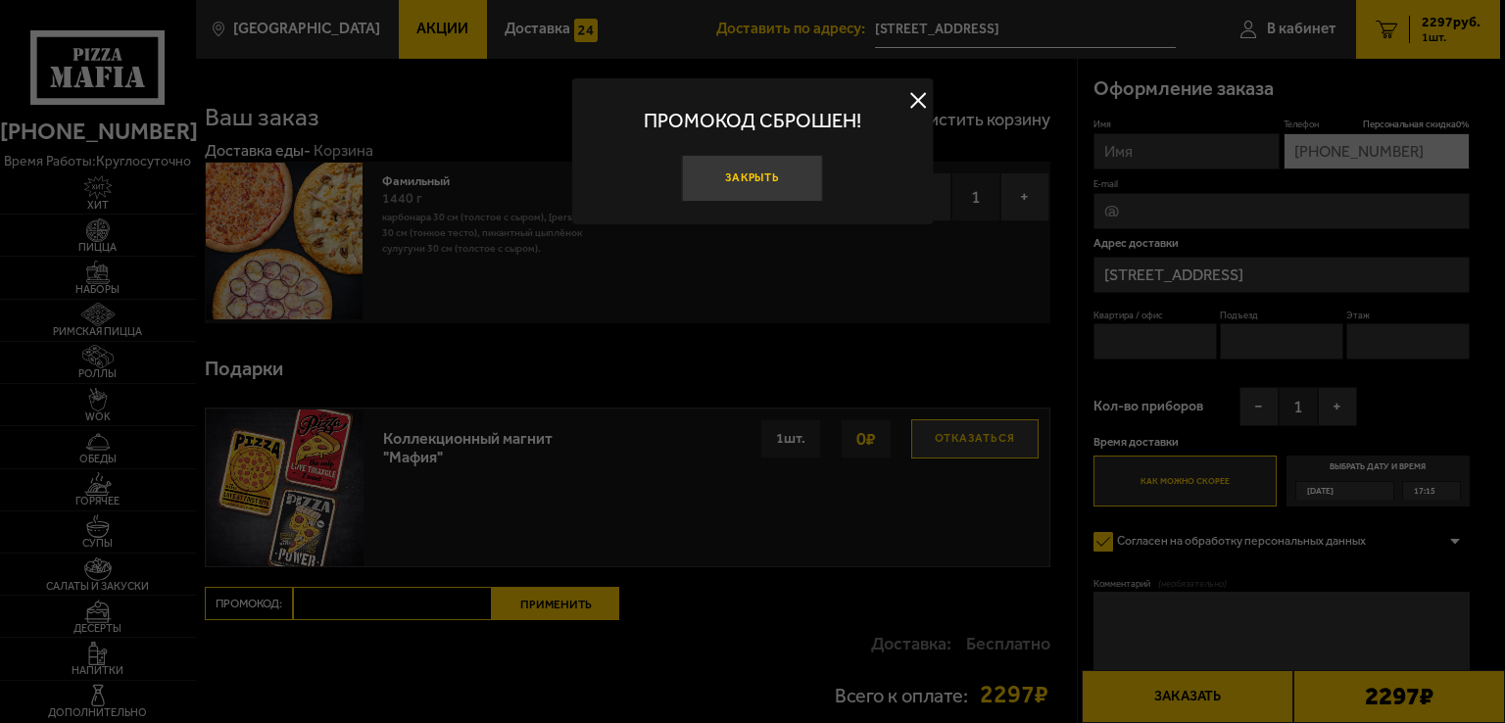
click at [743, 194] on button "Закрыть" at bounding box center [752, 178] width 141 height 47
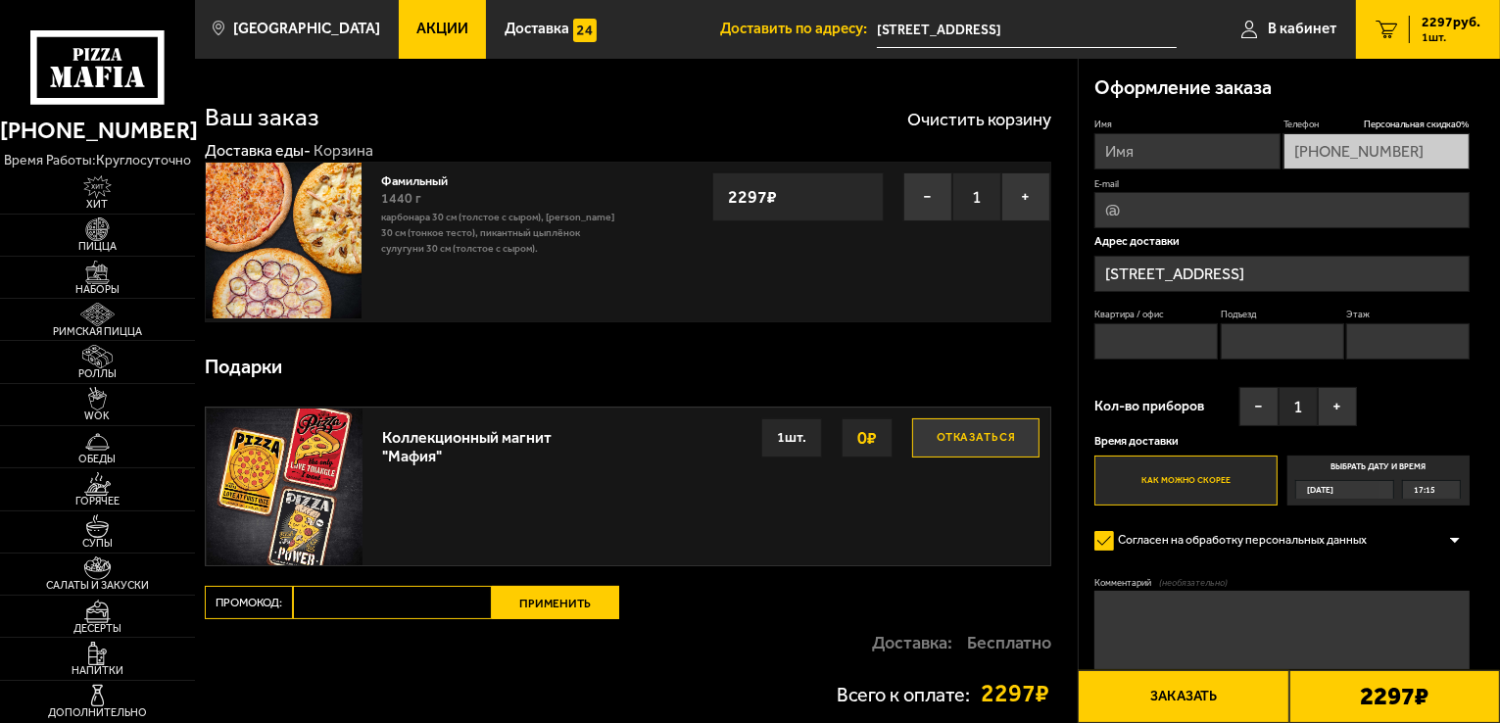
click at [410, 598] on input "Промокод:" at bounding box center [392, 602] width 199 height 33
paste input "mf0405"
type input "mf0405"
click at [568, 593] on button "Применить" at bounding box center [555, 602] width 127 height 33
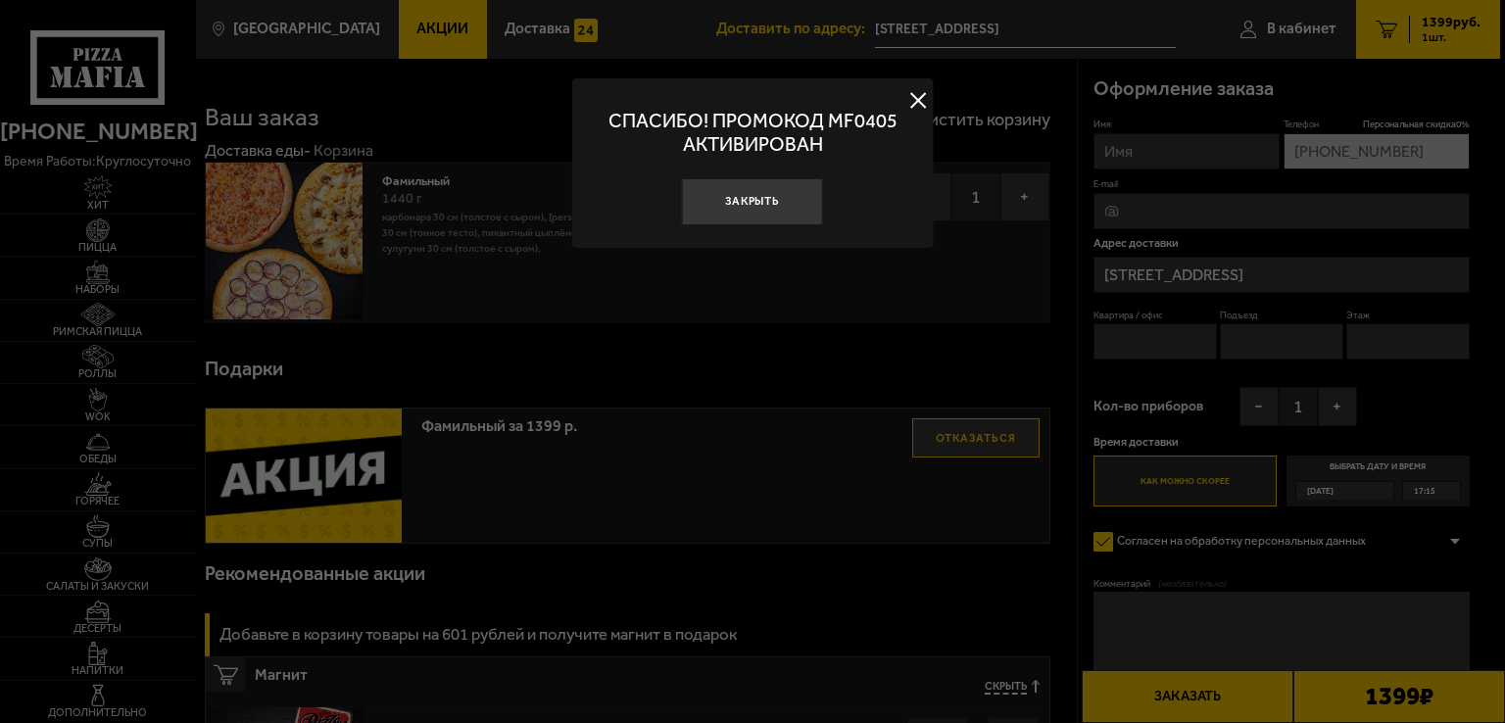
click at [913, 95] on button at bounding box center [917, 100] width 29 height 29
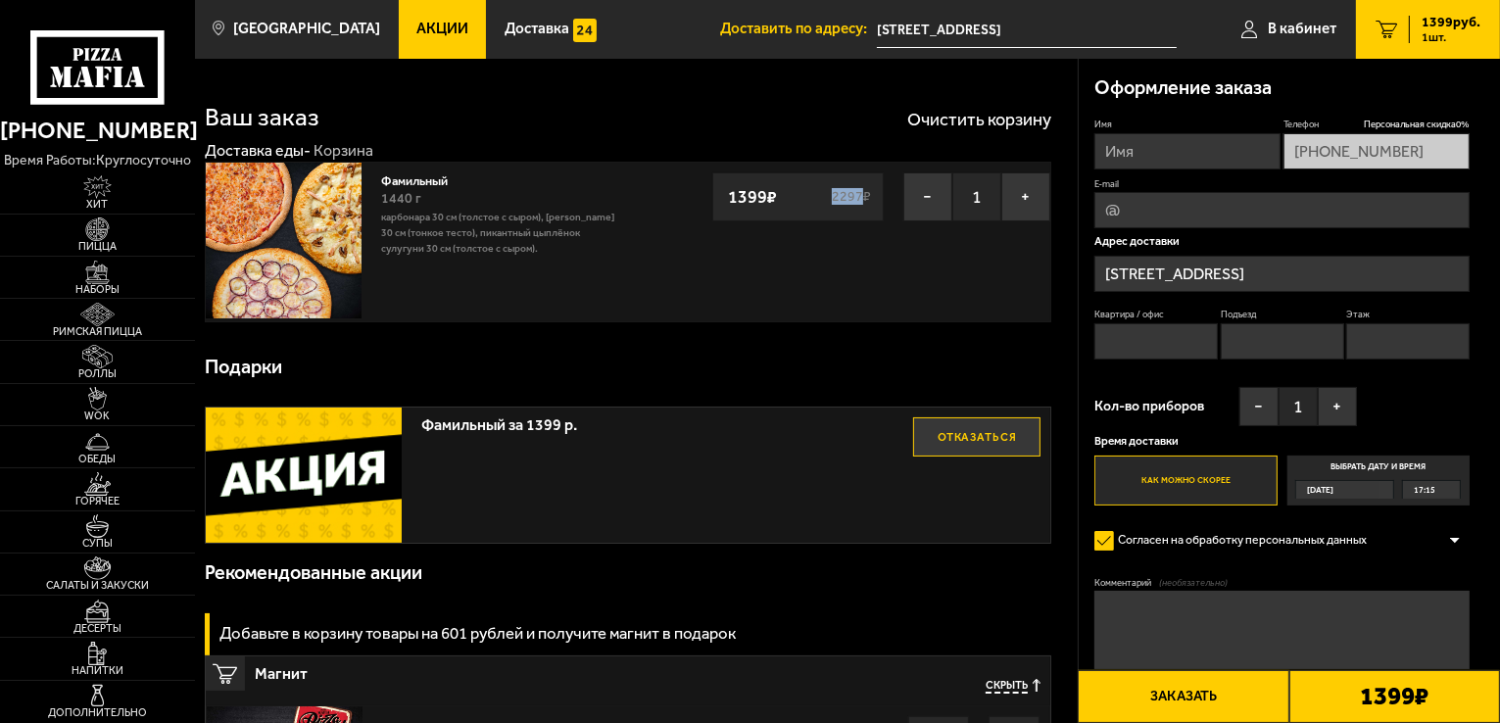
drag, startPoint x: 830, startPoint y: 187, endPoint x: 861, endPoint y: 192, distance: 31.7
click at [861, 192] on div "1399 ₽ 2297 ₽" at bounding box center [797, 196] width 171 height 49
copy s "2297"
drag, startPoint x: 727, startPoint y: 190, endPoint x: 766, endPoint y: 193, distance: 39.3
click at [766, 193] on strong "1399 ₽" at bounding box center [752, 196] width 59 height 37
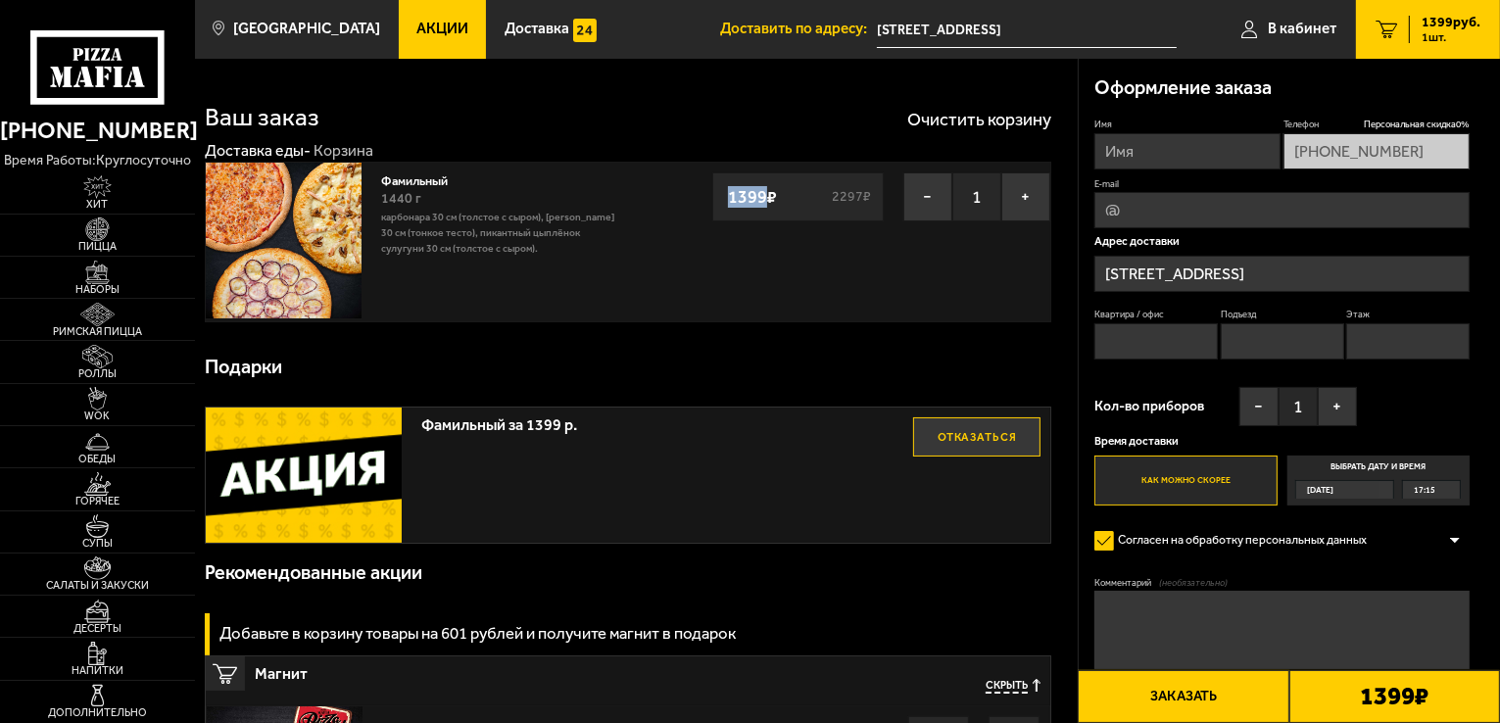
copy strong "1399"
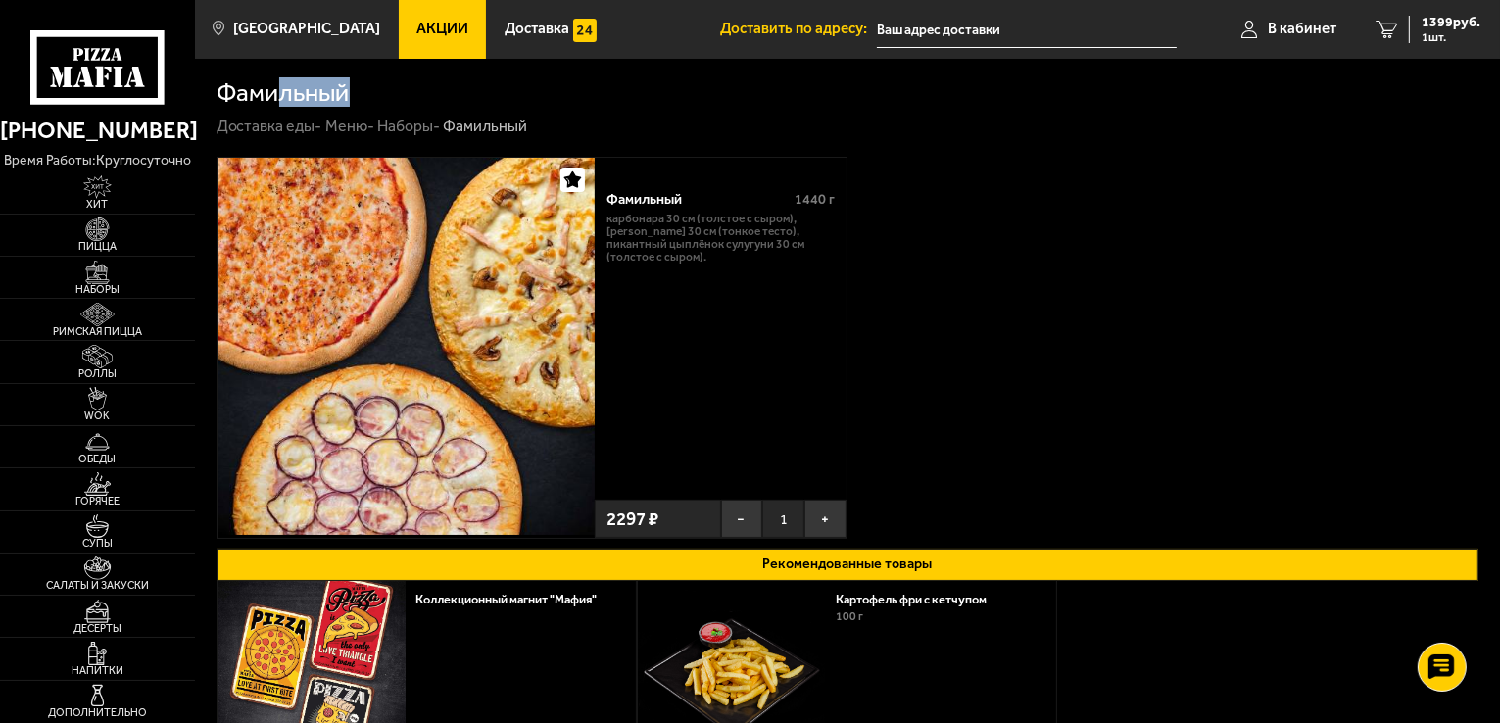
drag, startPoint x: 368, startPoint y: 96, endPoint x: 282, endPoint y: 91, distance: 86.4
click at [282, 91] on div "Фамильный" at bounding box center [848, 92] width 1263 height 25
click at [353, 95] on div "Фамильный" at bounding box center [848, 92] width 1263 height 25
drag, startPoint x: 353, startPoint y: 95, endPoint x: 231, endPoint y: 93, distance: 121.5
click at [231, 93] on div "Фамильный" at bounding box center [848, 92] width 1263 height 25
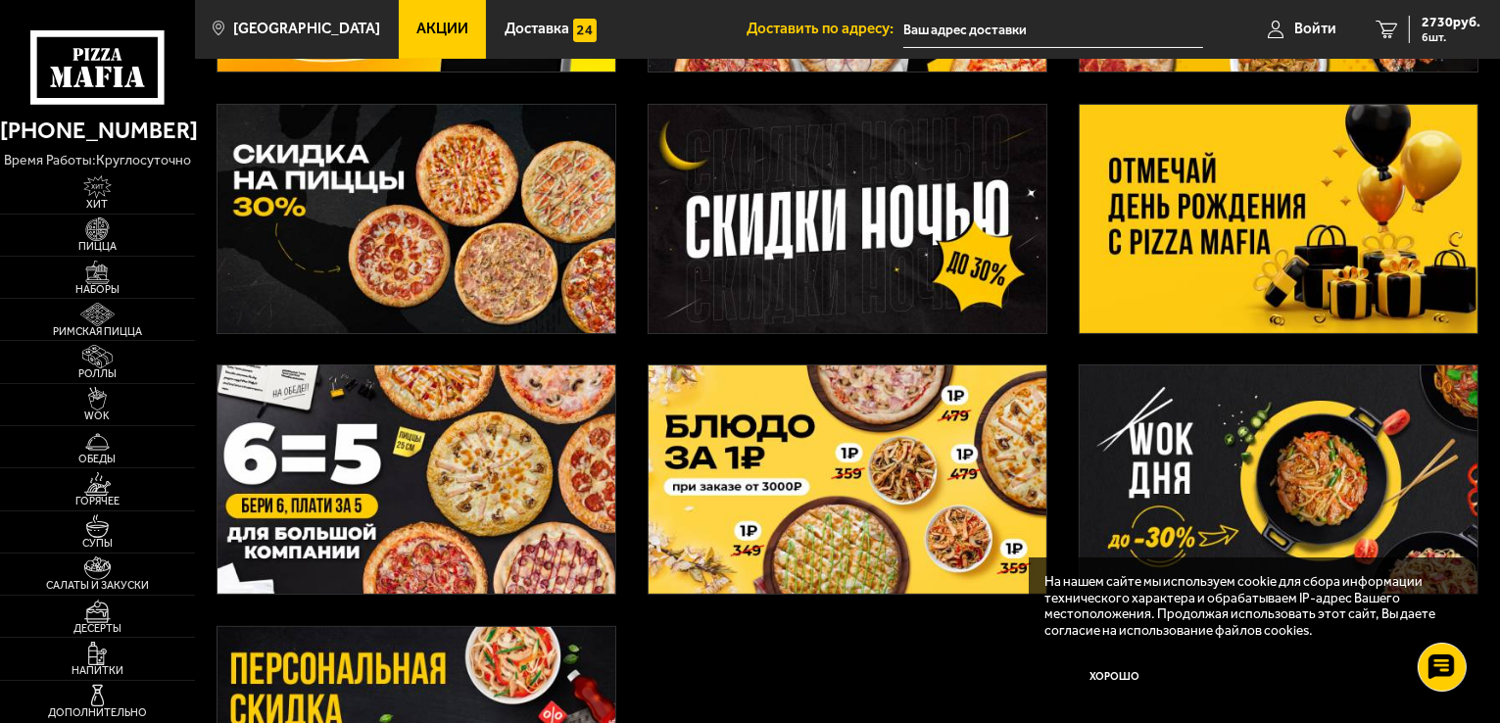
scroll to position [196, 0]
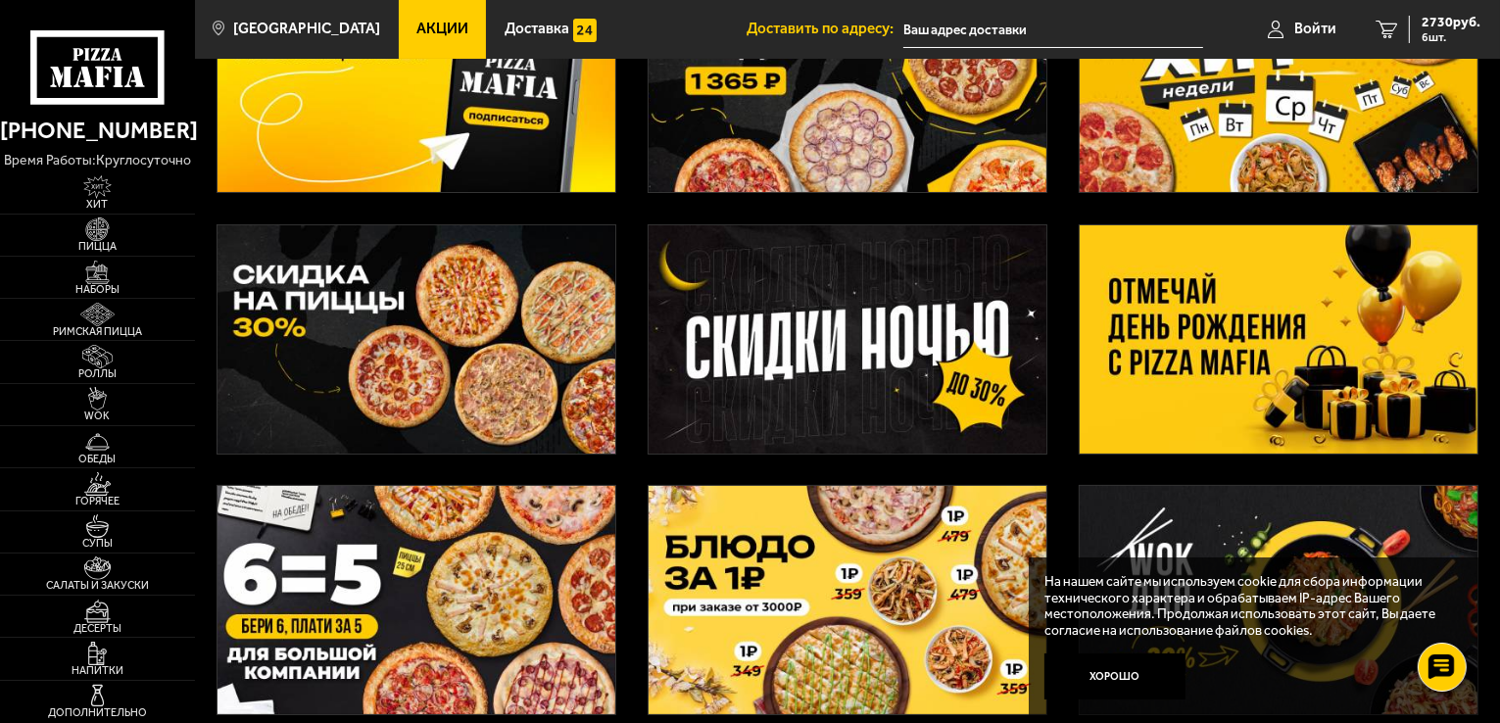
click at [818, 585] on img at bounding box center [848, 600] width 398 height 228
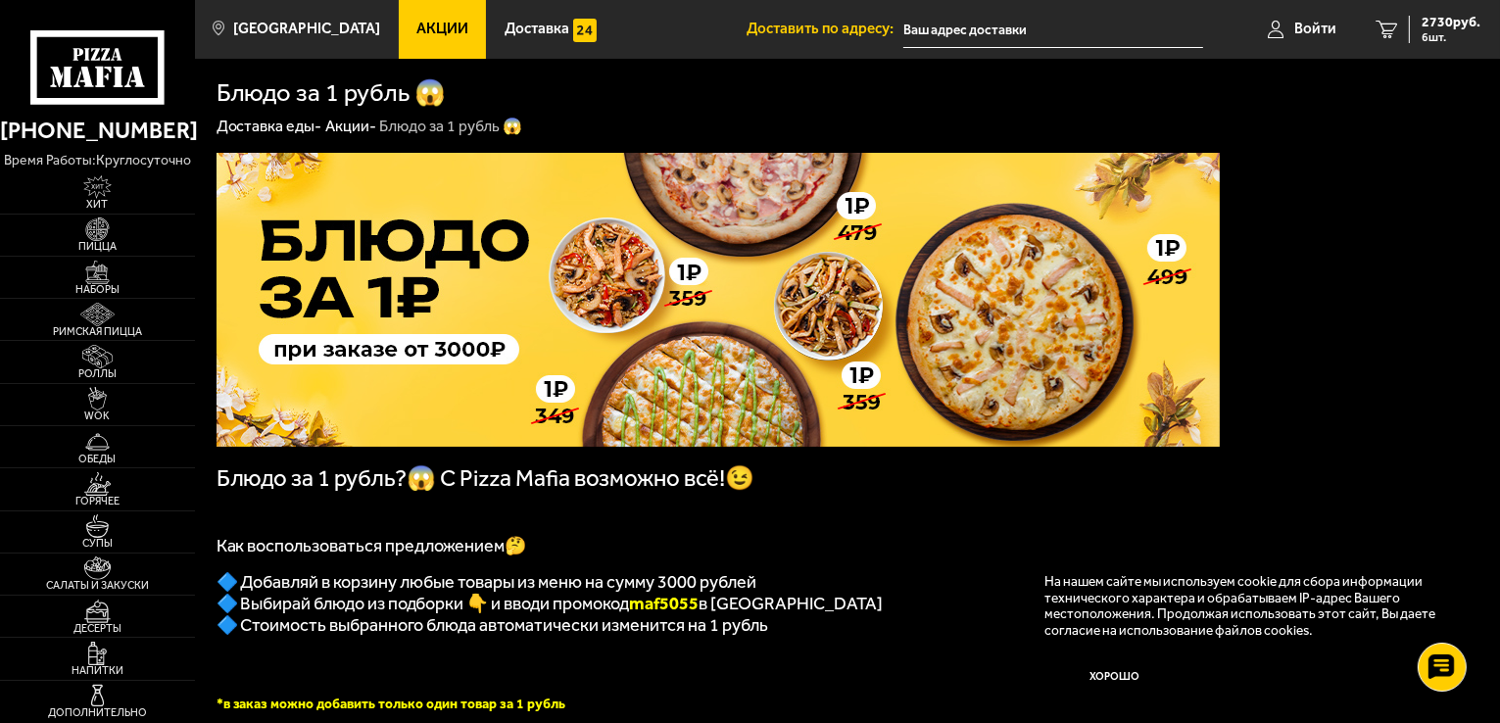
drag, startPoint x: 713, startPoint y: 615, endPoint x: 646, endPoint y: 622, distance: 67.9
click at [646, 614] on b "maf5055" at bounding box center [665, 604] width 70 height 22
copy b "maf5055"
click at [1430, 24] on span "2730 руб." at bounding box center [1451, 23] width 59 height 14
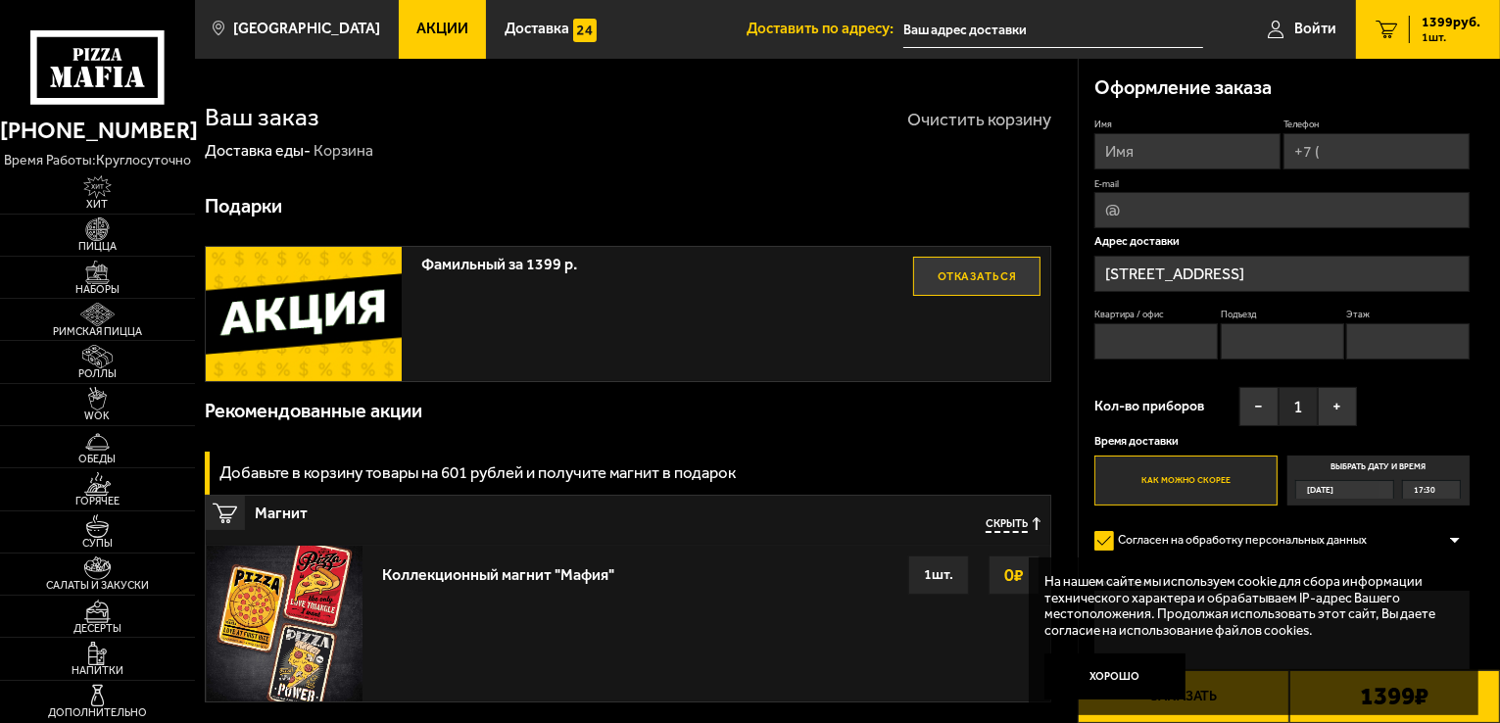
click at [1009, 121] on button "Очистить корзину" at bounding box center [979, 120] width 144 height 18
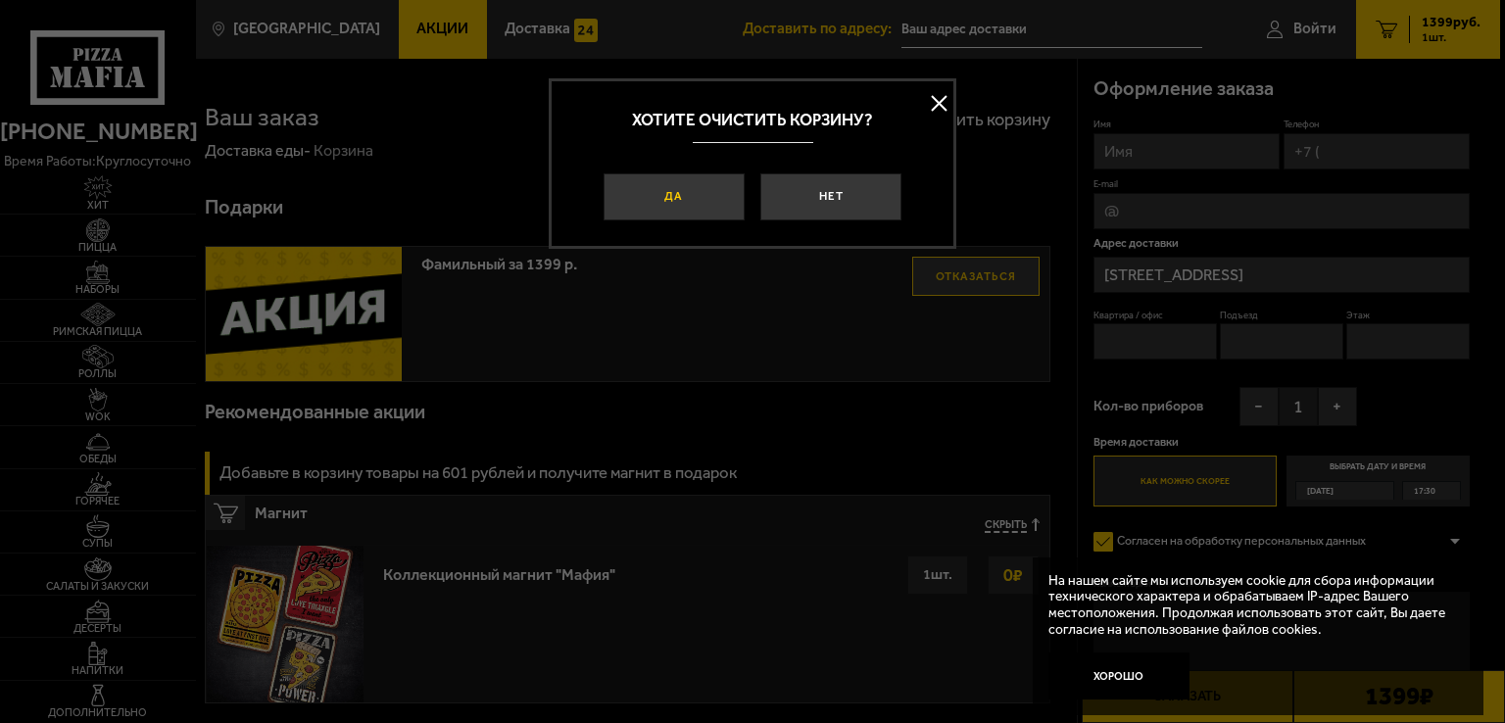
click at [690, 205] on button "Да" at bounding box center [674, 196] width 141 height 47
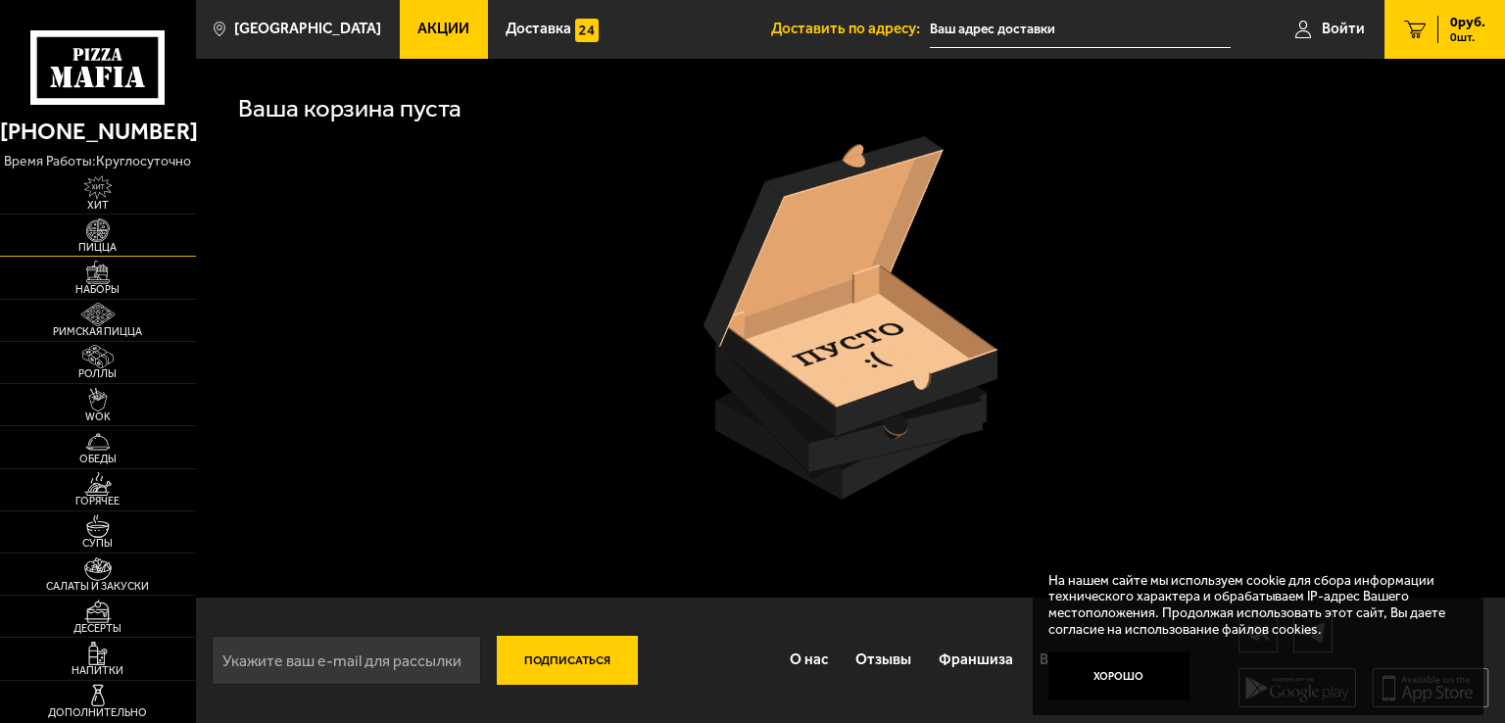
click at [94, 233] on img at bounding box center [98, 230] width 60 height 24
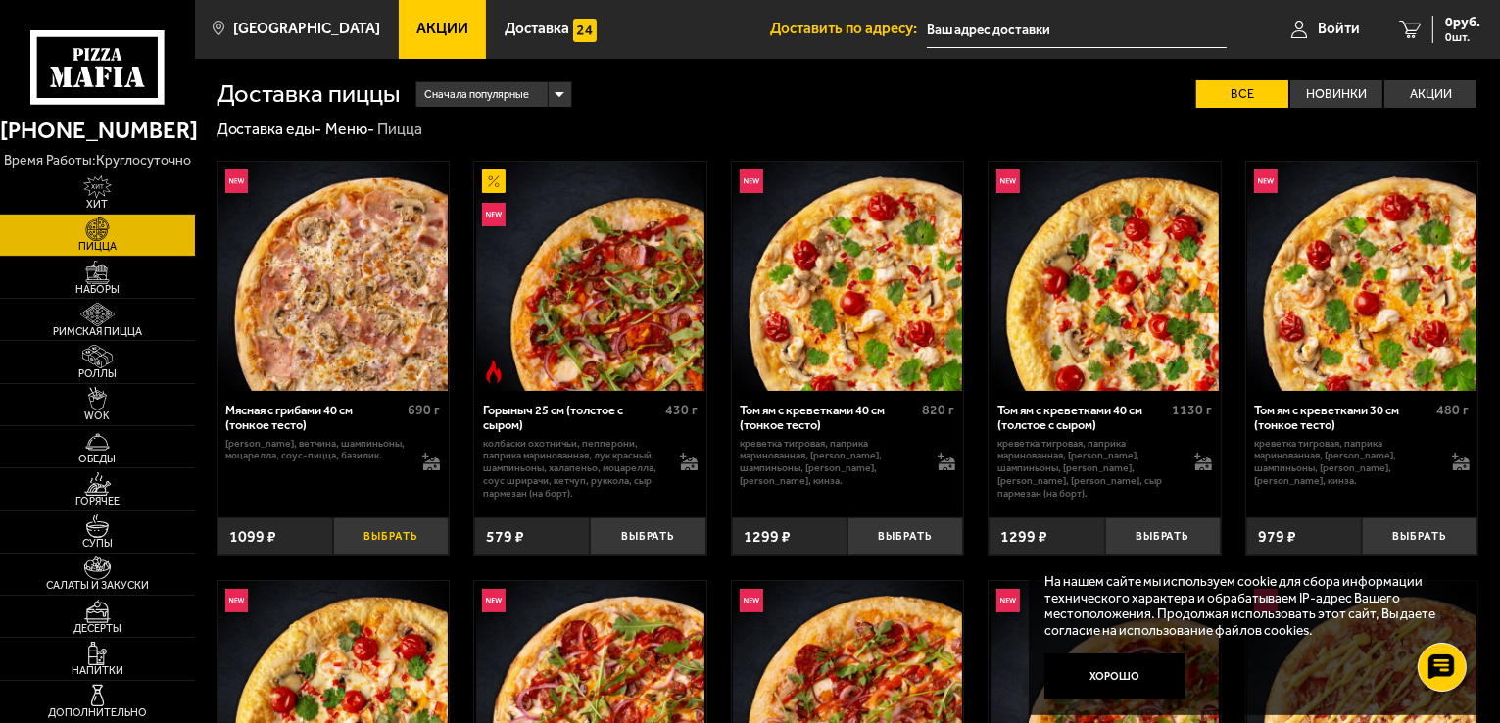
click at [392, 541] on button "Выбрать" at bounding box center [391, 536] width 116 height 38
click at [1182, 543] on button "Выбрать" at bounding box center [1163, 536] width 116 height 38
click at [112, 368] on span "Роллы" at bounding box center [97, 373] width 195 height 11
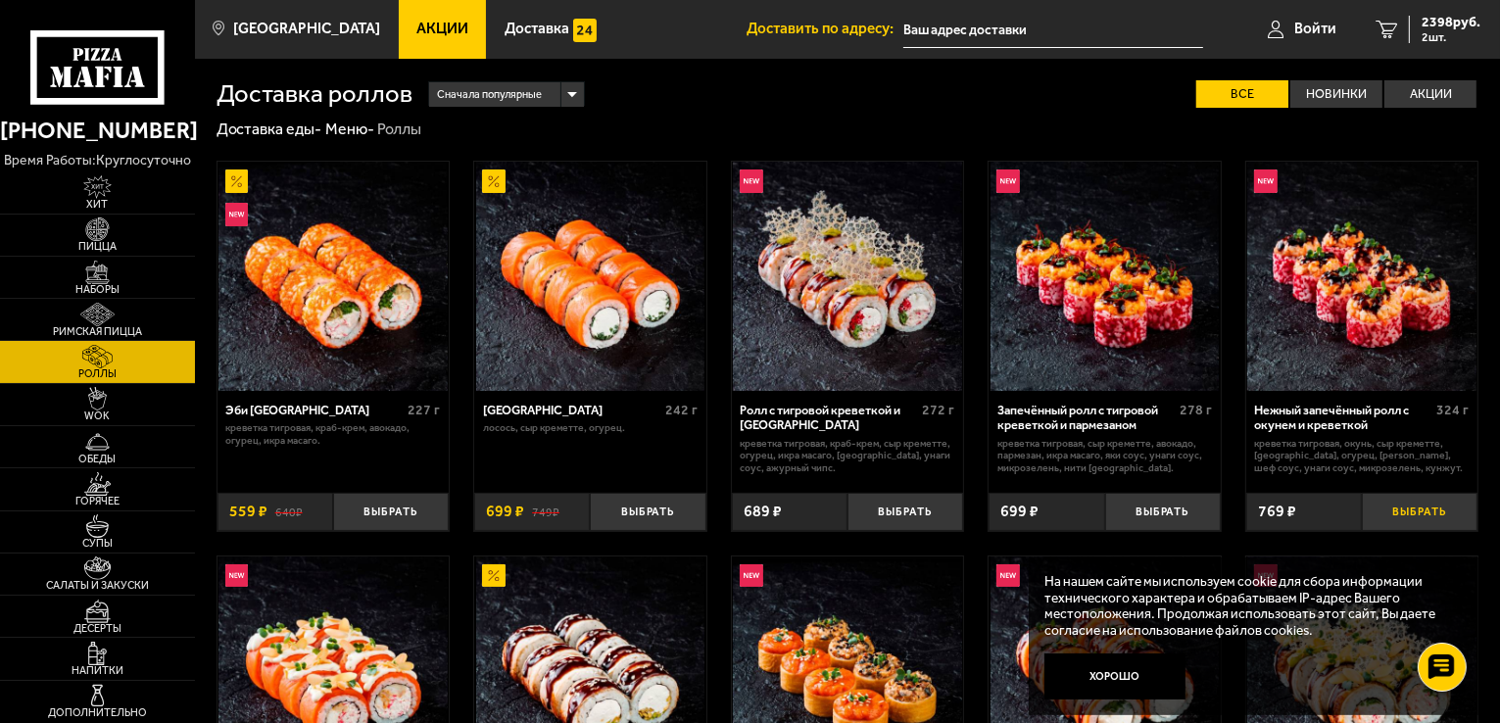
click at [1420, 529] on button "Выбрать" at bounding box center [1420, 512] width 116 height 38
click at [1446, 24] on span "3167 руб." at bounding box center [1451, 23] width 59 height 14
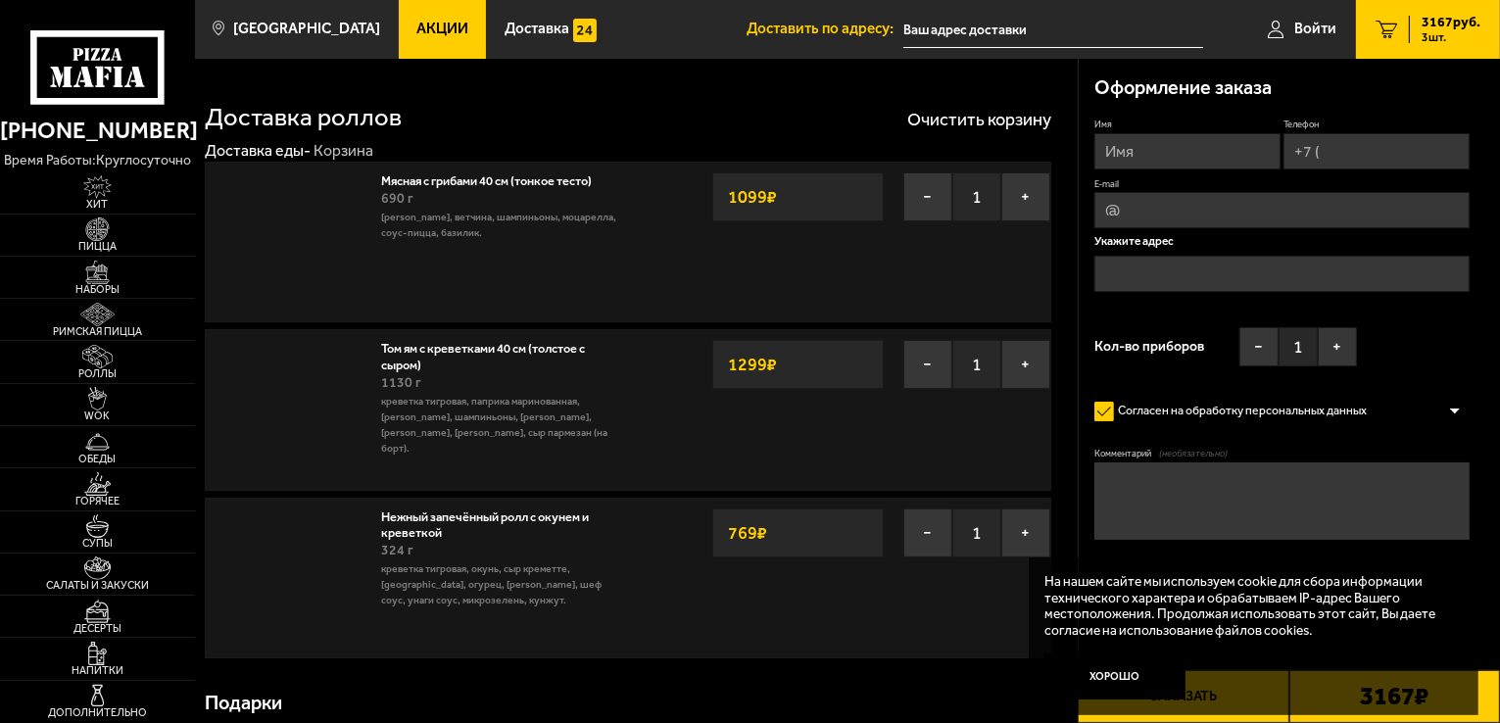
type input "[STREET_ADDRESS]"
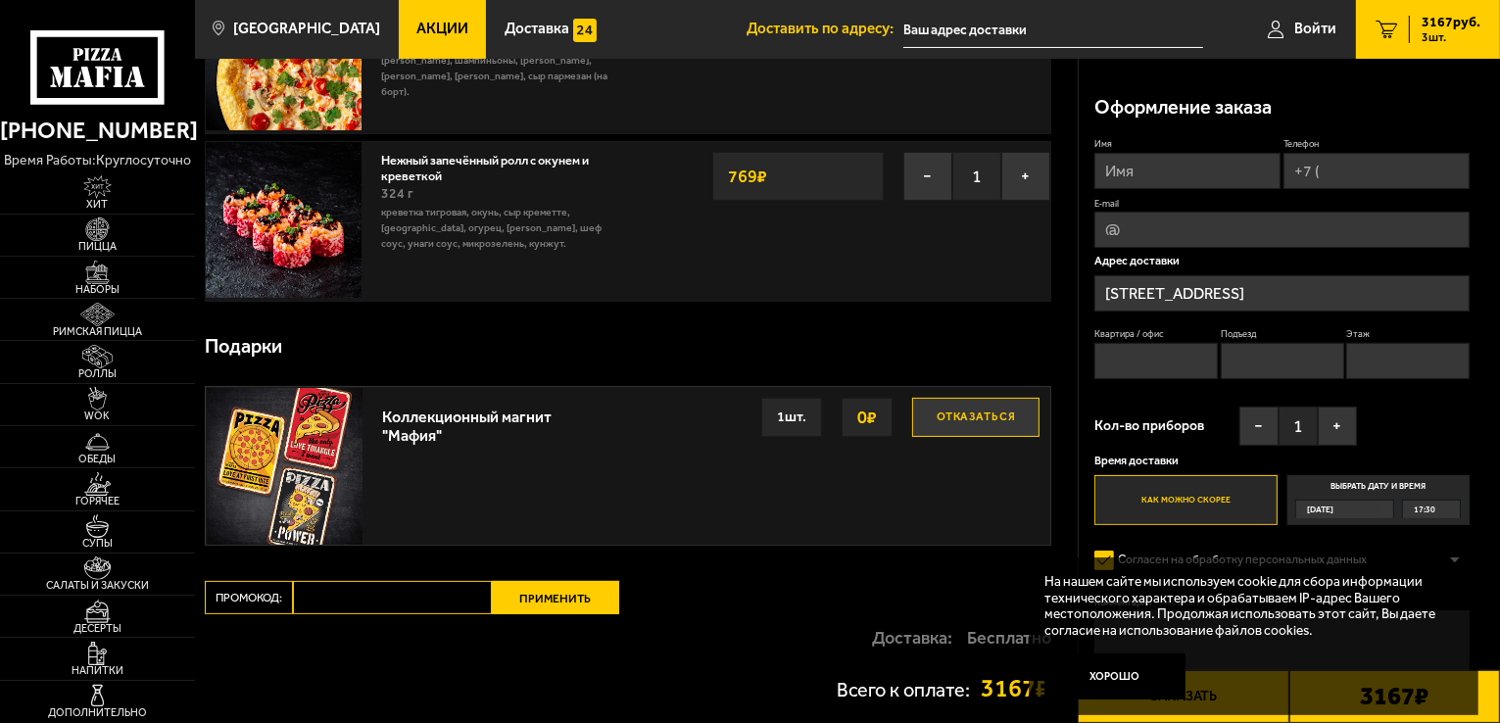
scroll to position [392, 0]
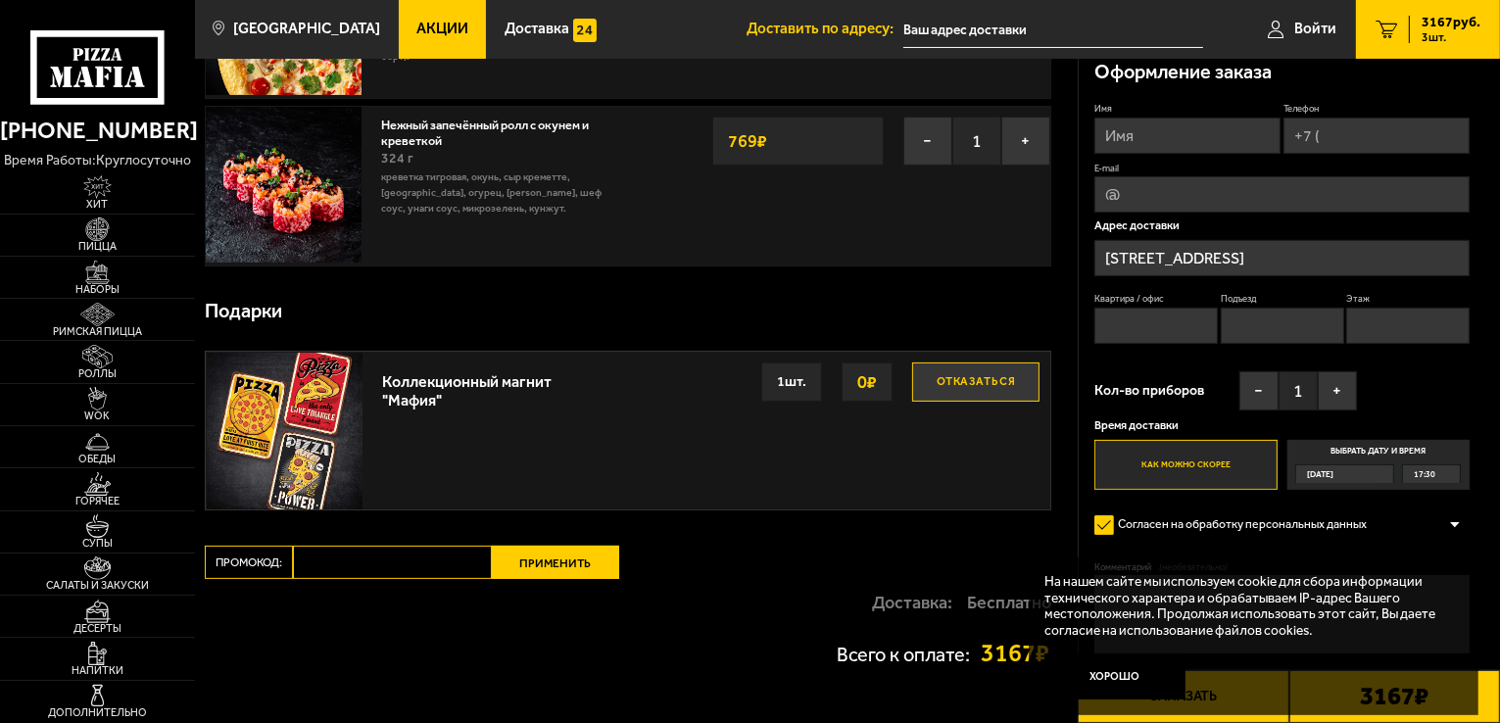
click at [421, 549] on input "Промокод:" at bounding box center [392, 562] width 199 height 33
paste input "maf5055"
type input "maf5055"
click at [598, 561] on button "Применить" at bounding box center [555, 562] width 127 height 33
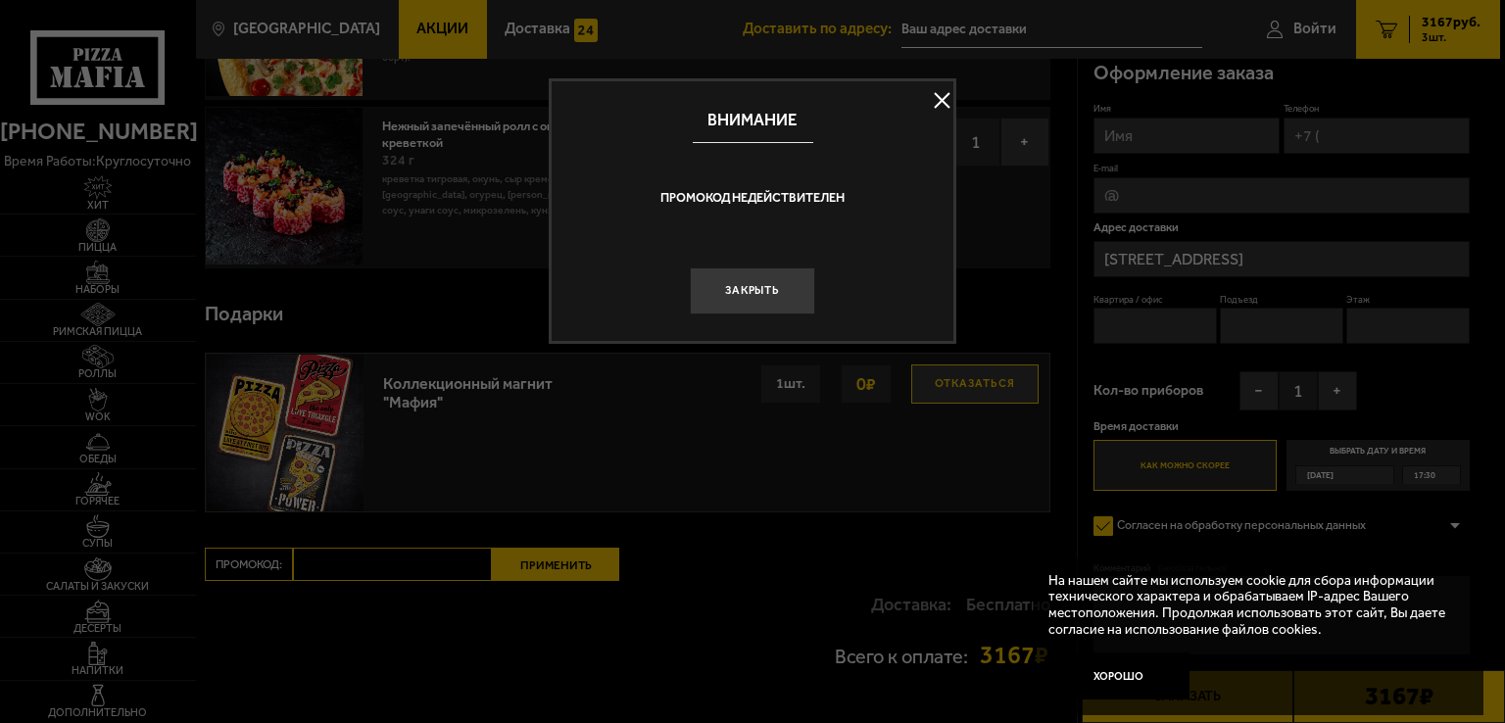
click at [938, 101] on button at bounding box center [941, 100] width 29 height 29
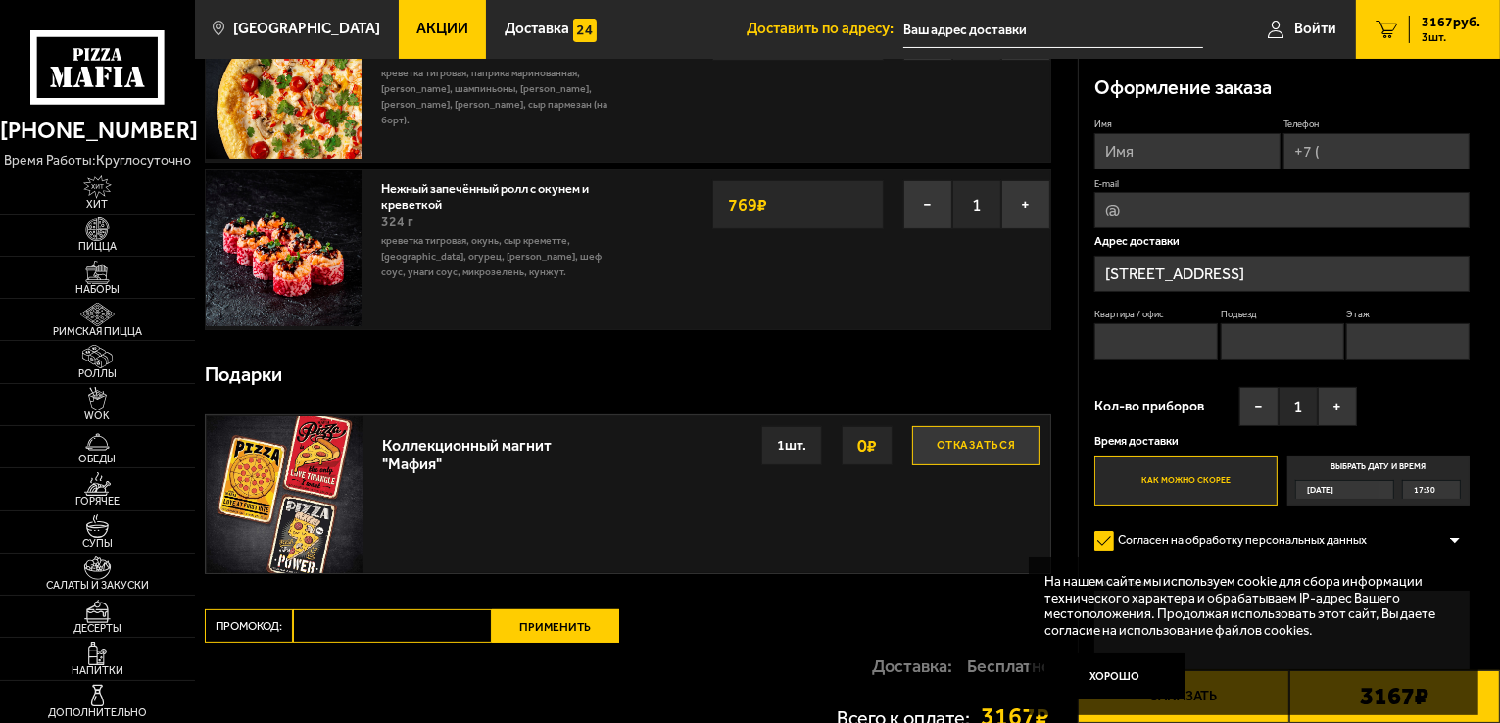
scroll to position [294, 0]
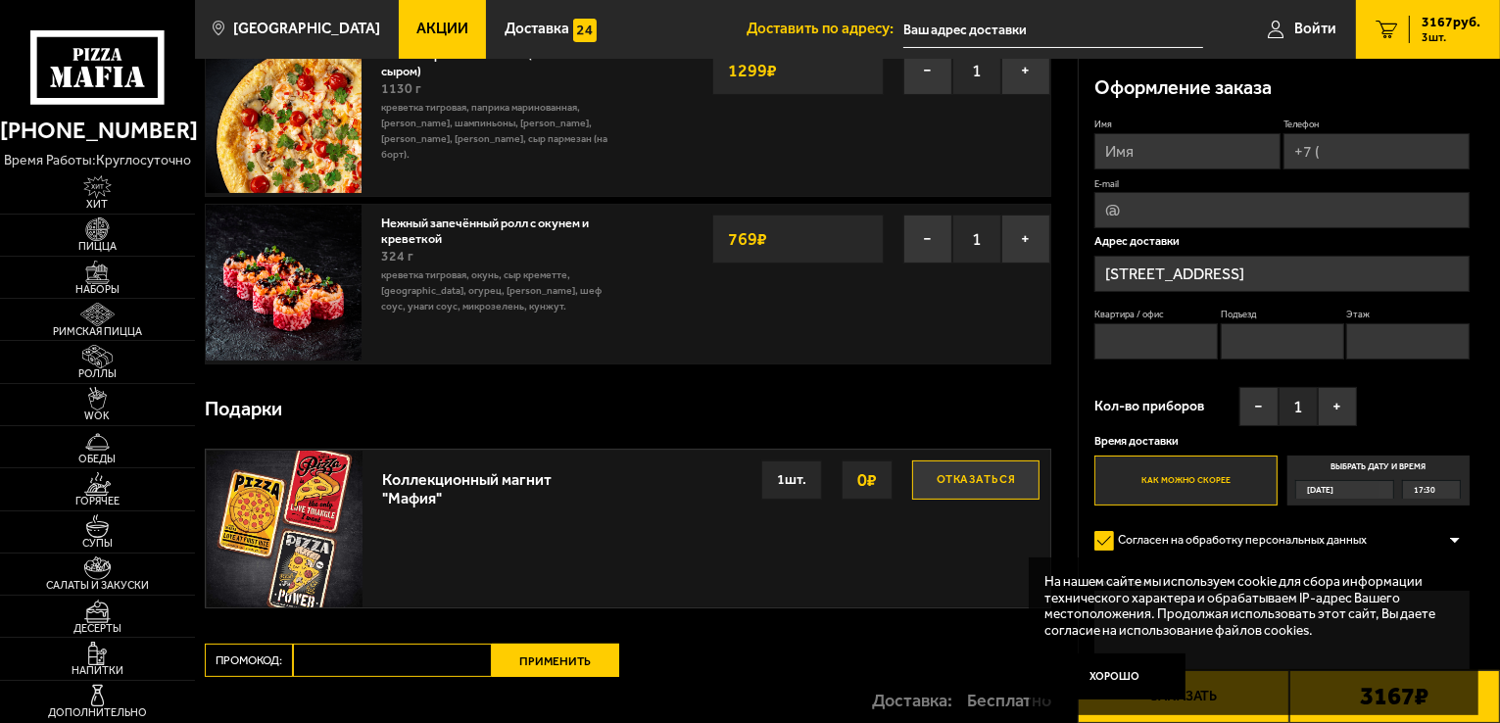
click at [416, 31] on span "Акции" at bounding box center [442, 29] width 52 height 15
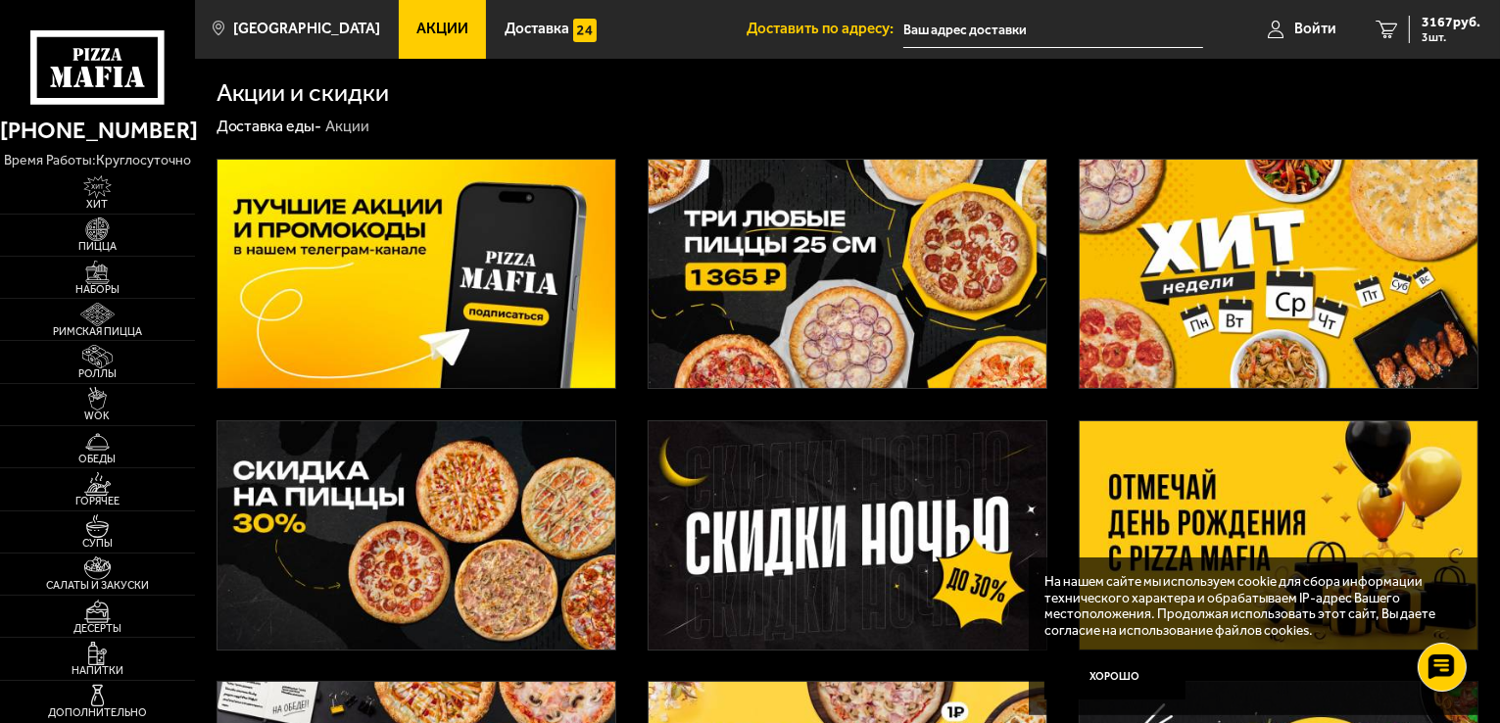
click at [1143, 314] on img at bounding box center [1279, 274] width 398 height 228
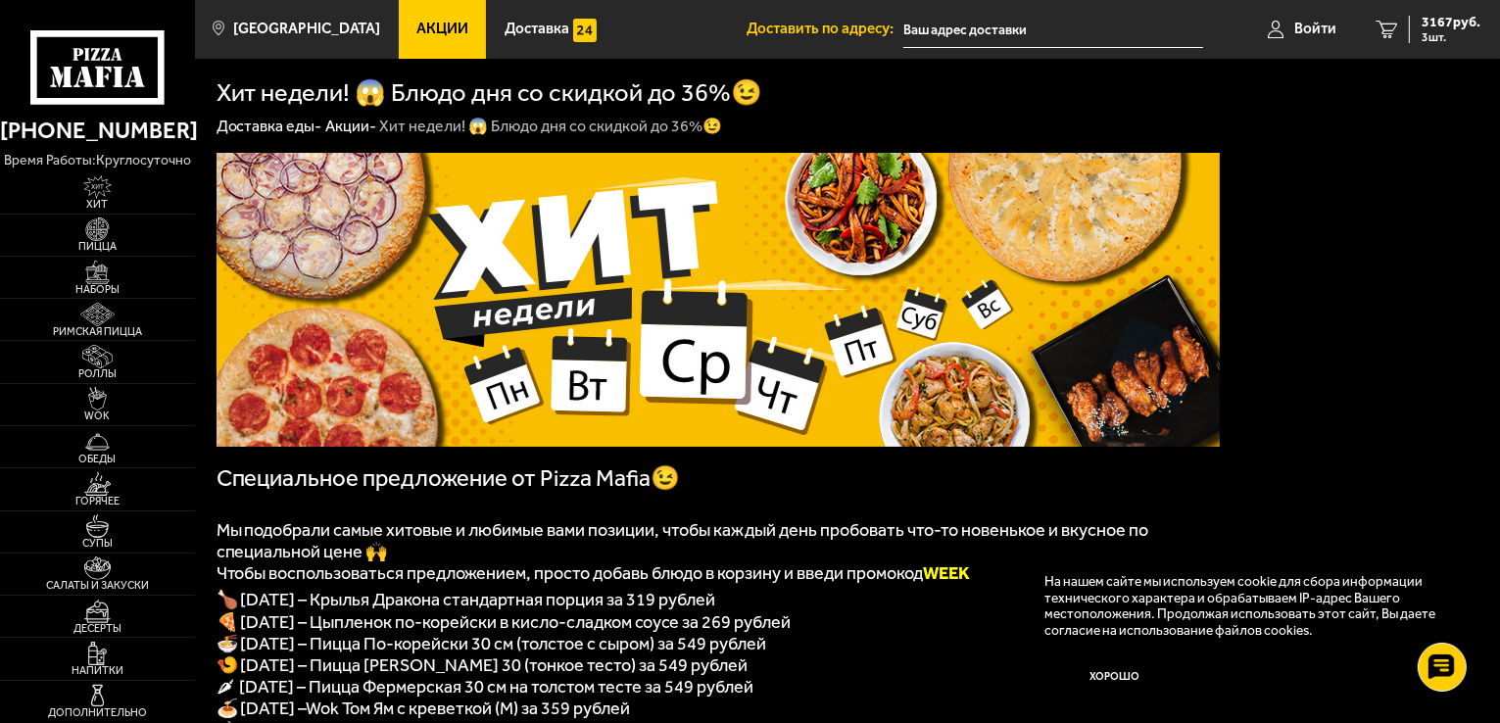
scroll to position [196, 0]
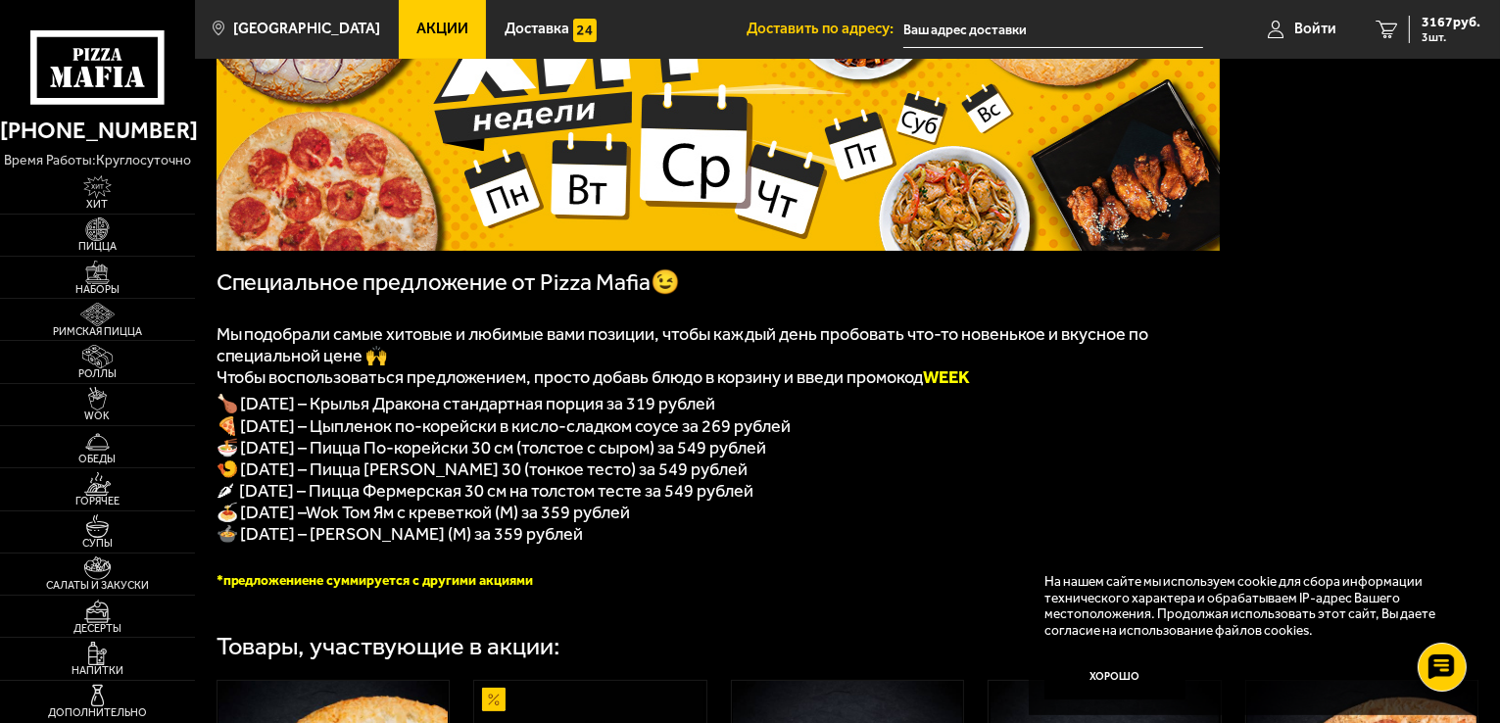
drag, startPoint x: 989, startPoint y: 377, endPoint x: 940, endPoint y: 387, distance: 50.0
click at [940, 387] on p "Чтобы воспользоваться предложением, просто добавь блюдо в корзину и введи промо…" at bounding box center [718, 377] width 1003 height 22
copy b "WEEK"
click at [1442, 31] on span "3 шт." at bounding box center [1451, 37] width 59 height 12
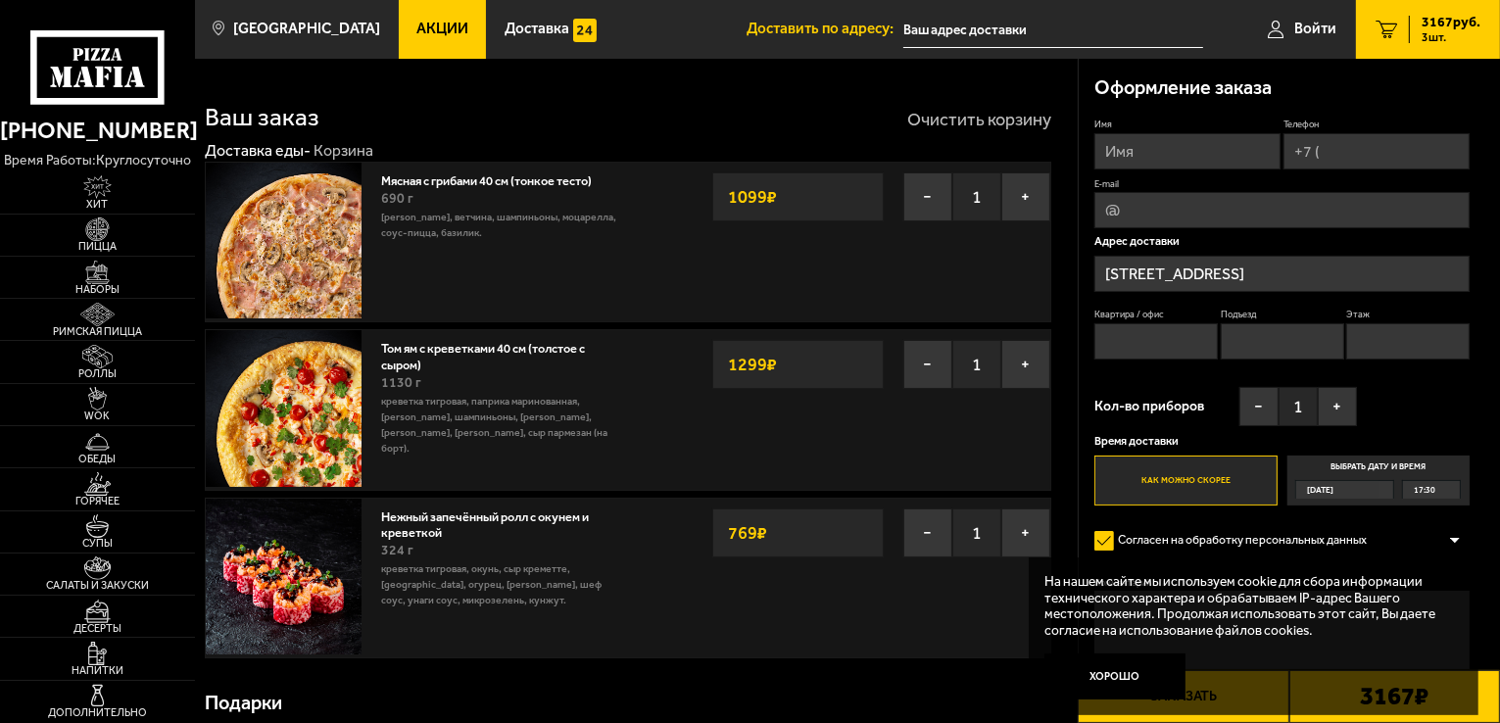
click at [961, 113] on button "Очистить корзину" at bounding box center [979, 120] width 144 height 18
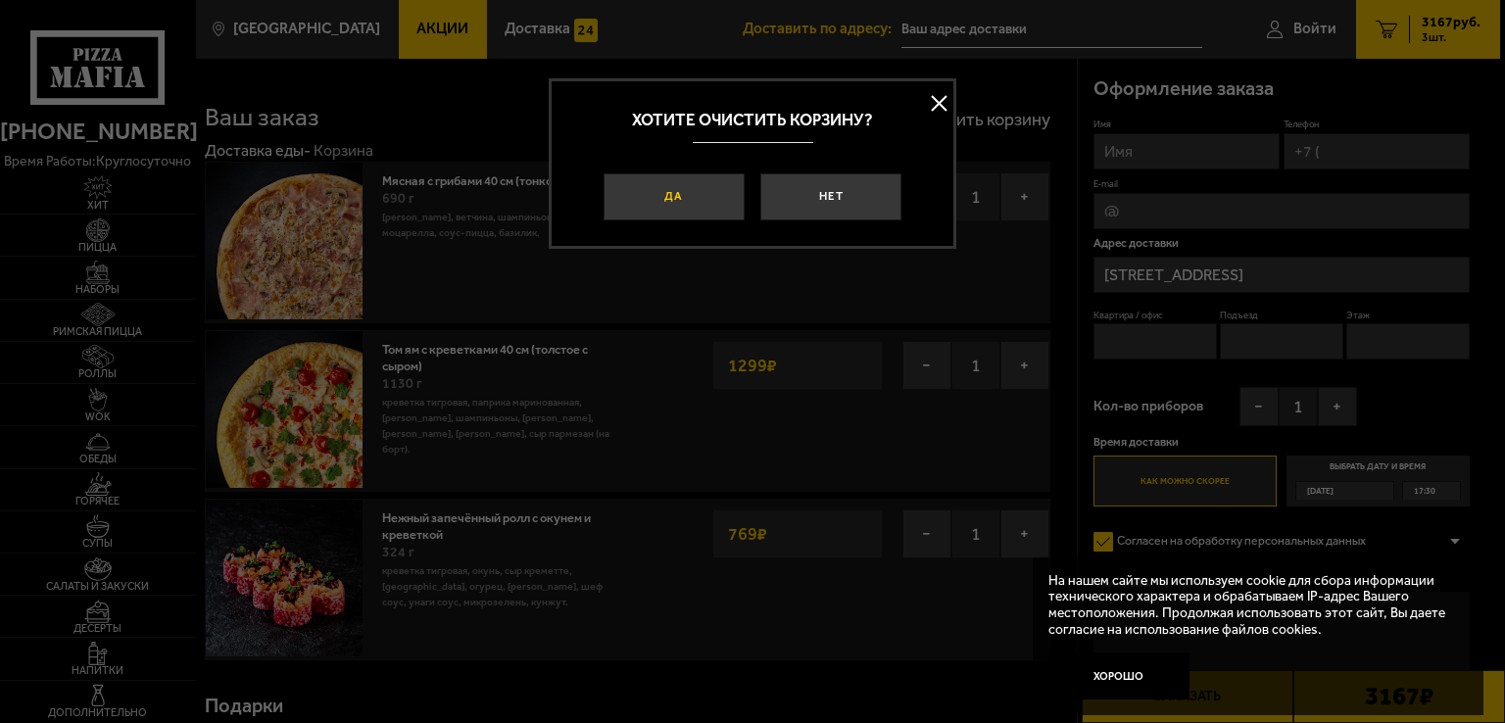
click at [674, 201] on button "Да" at bounding box center [674, 196] width 141 height 47
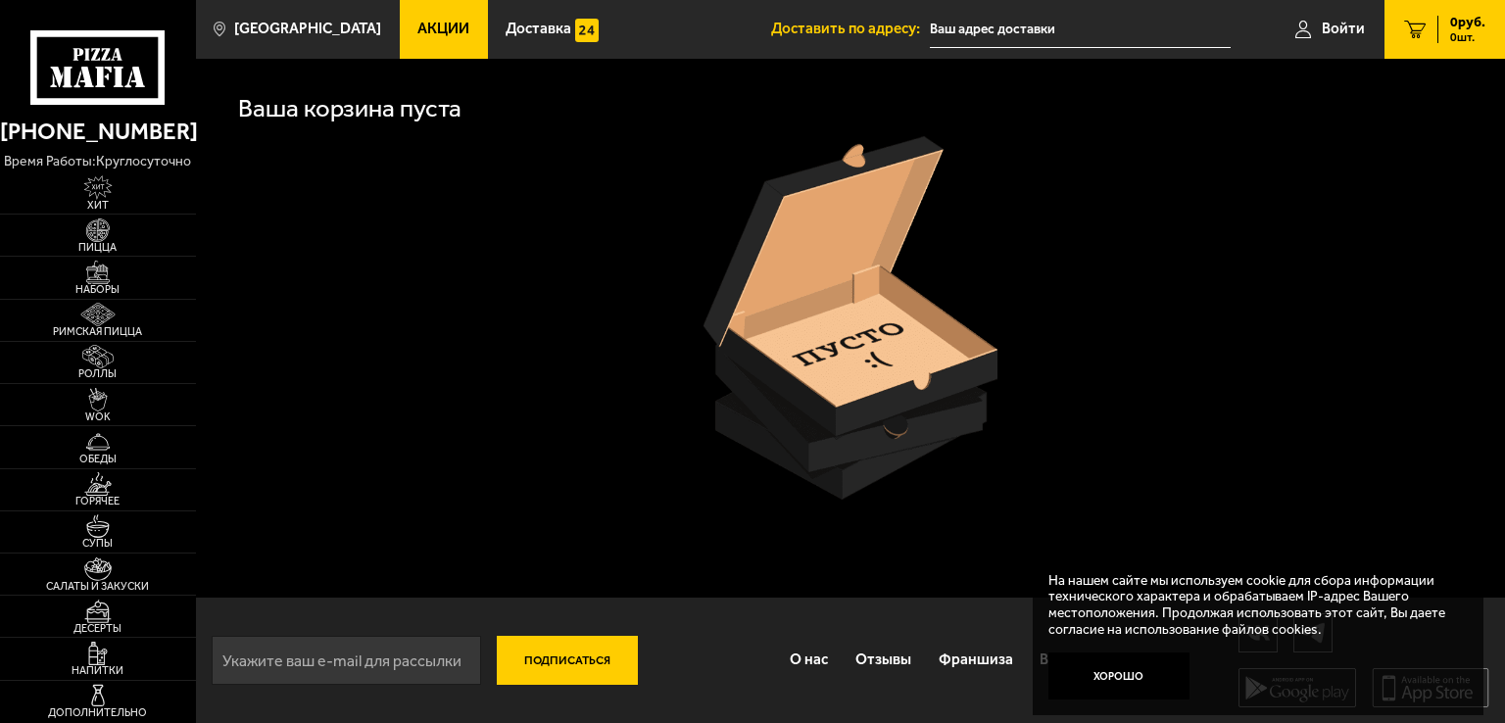
click at [417, 36] on span "Акции" at bounding box center [443, 29] width 52 height 15
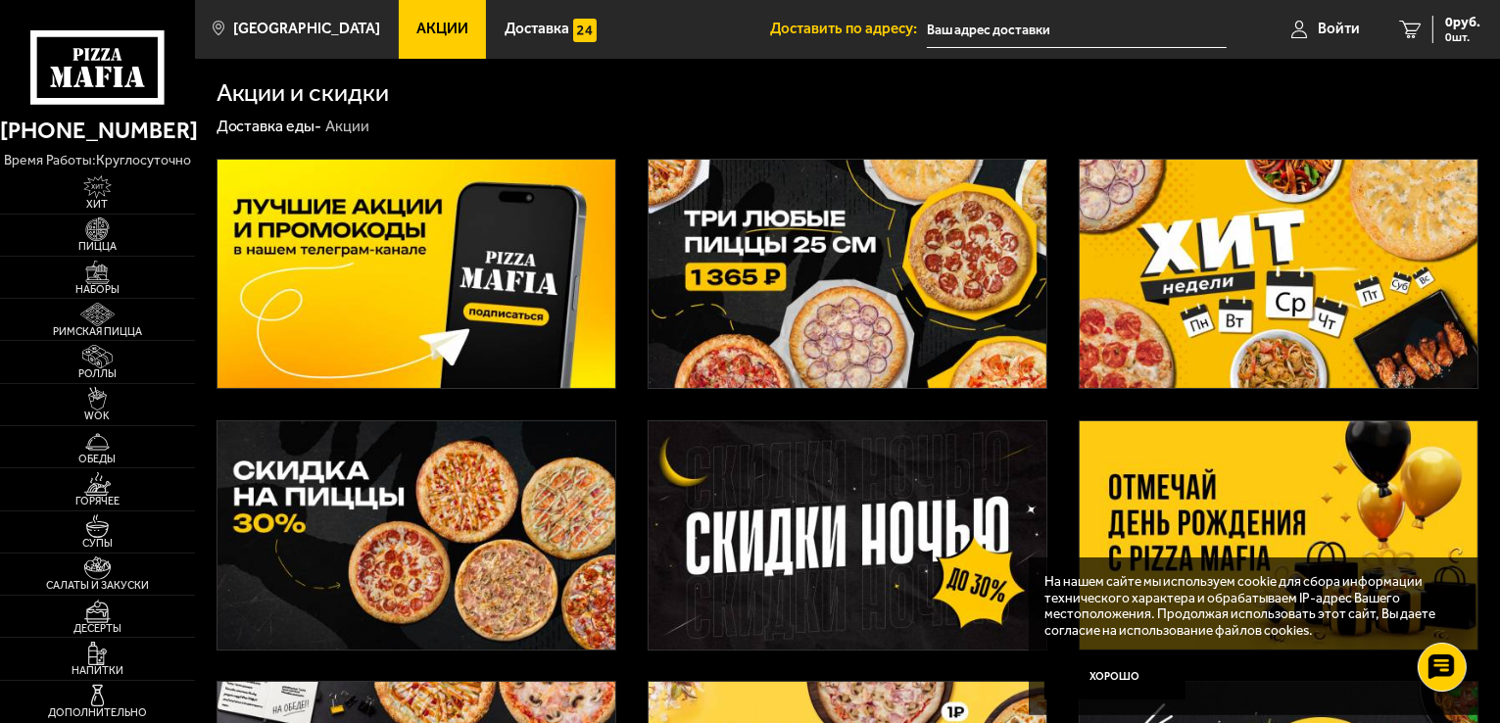
click at [1226, 260] on img at bounding box center [1279, 274] width 398 height 228
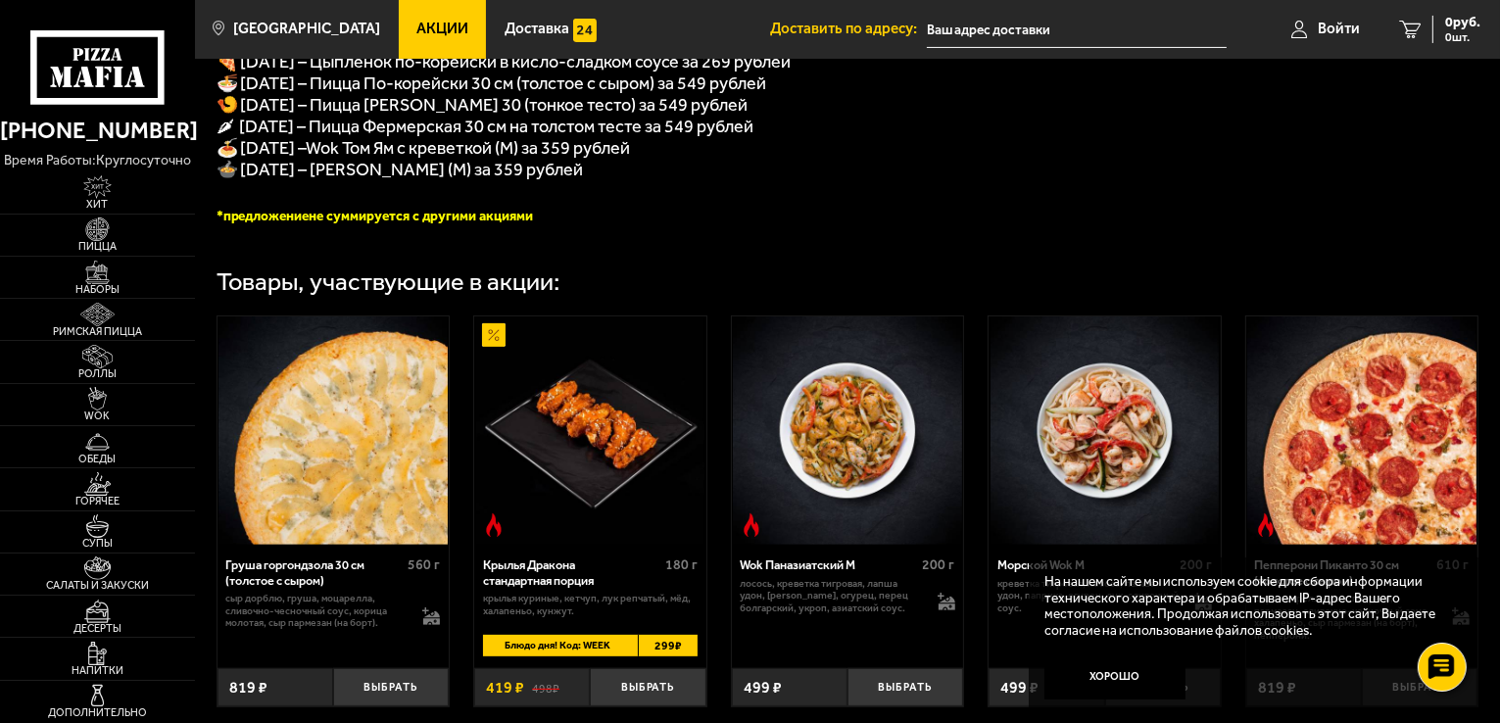
scroll to position [686, 0]
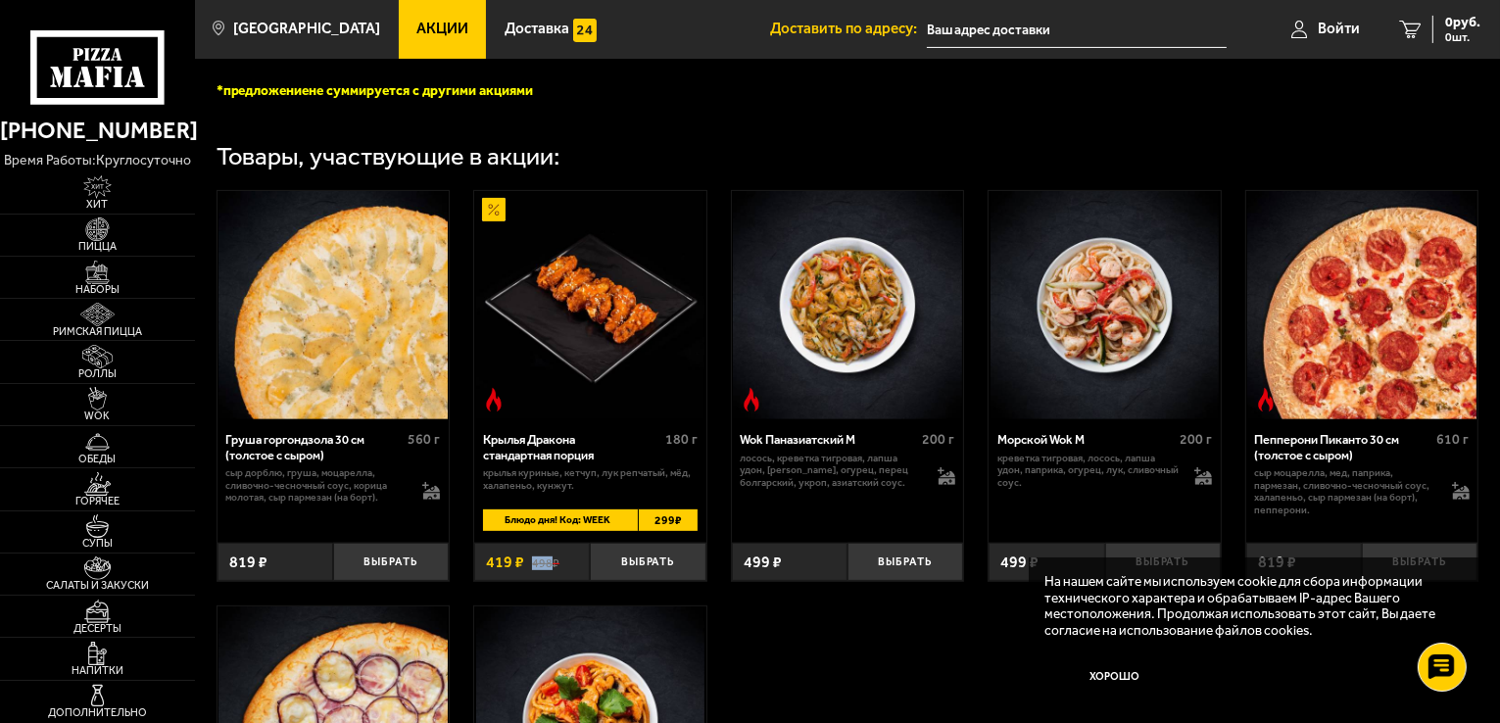
drag, startPoint x: 533, startPoint y: 586, endPoint x: 551, endPoint y: 583, distance: 17.9
click at [551, 570] on s "498 ₽" at bounding box center [545, 563] width 27 height 16
click at [639, 581] on button "Выбрать" at bounding box center [648, 562] width 116 height 38
click at [1455, 24] on span "419 руб." at bounding box center [1454, 23] width 51 height 14
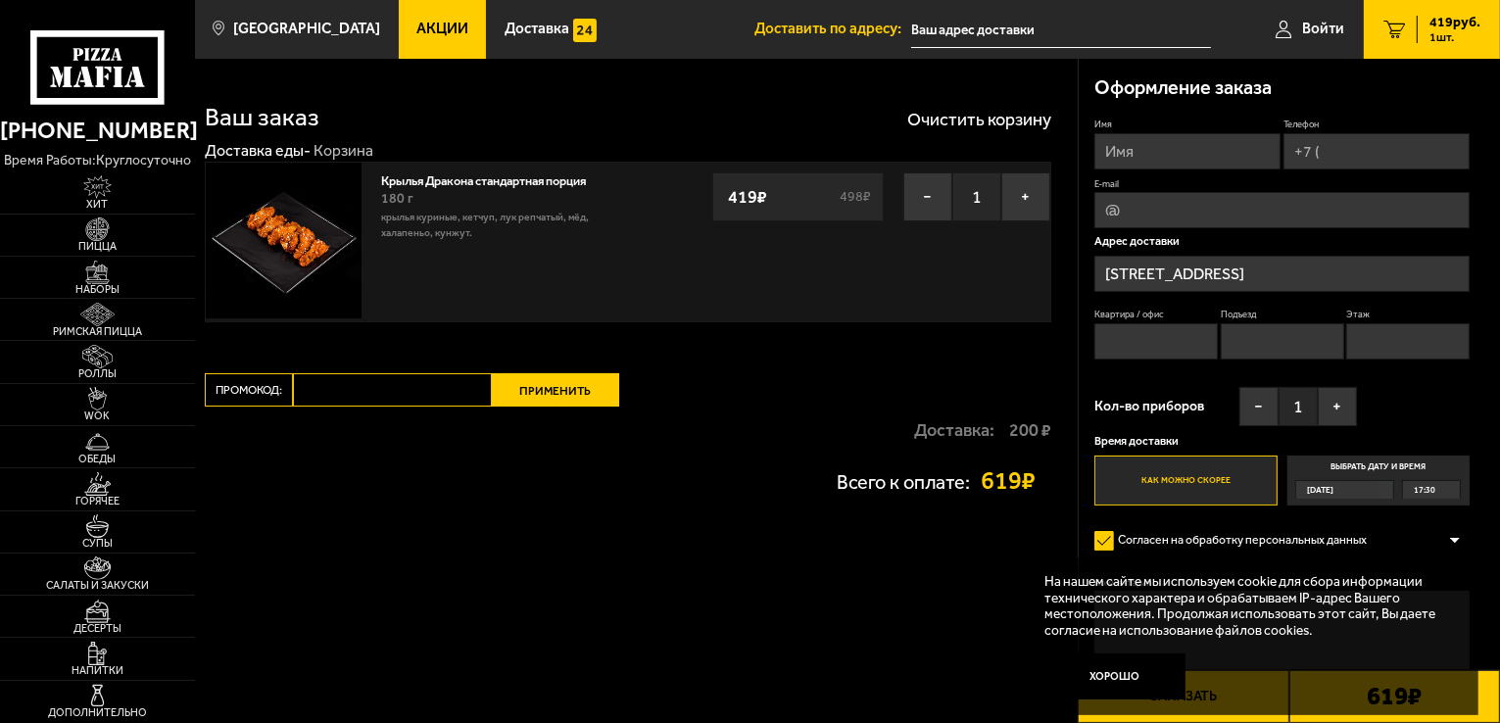
click at [339, 391] on input "Промокод:" at bounding box center [392, 389] width 199 height 33
paste input "[URL][DOMAIN_NAME]"
type input "[URL][DOMAIN_NAME]"
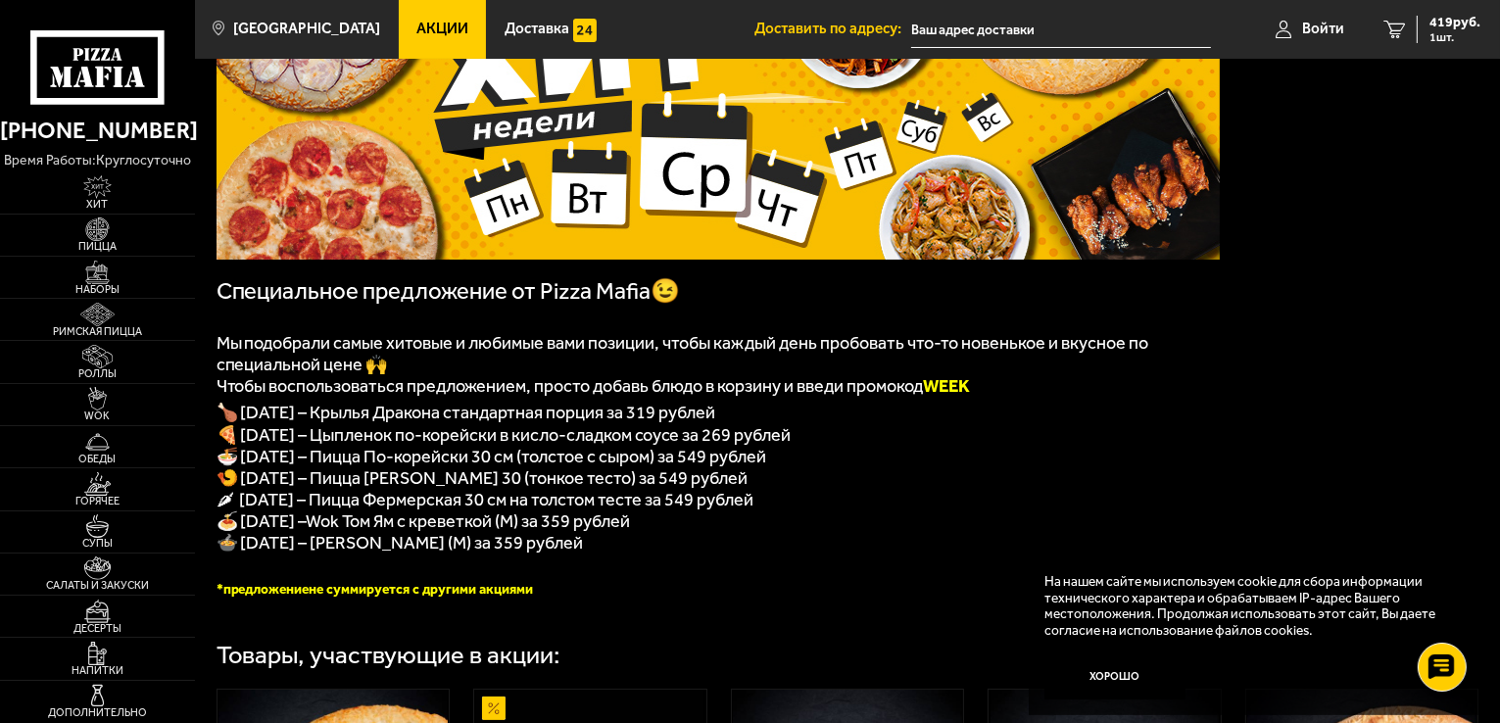
scroll to position [392, 0]
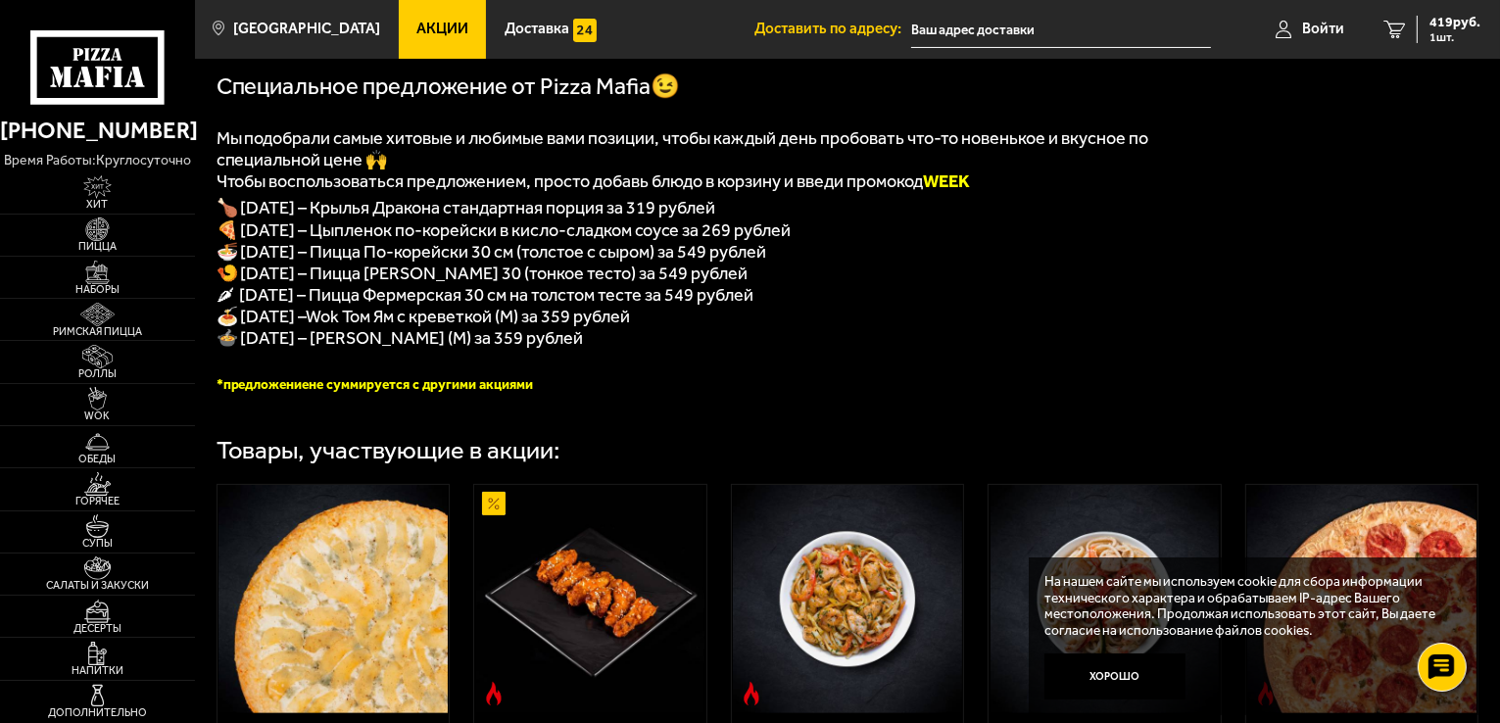
click at [897, 431] on div "﻿ Специальное предложение от Pizza Mafia😉 Мы подобрали самые хитовые и любимые …" at bounding box center [847, 547] width 1305 height 1605
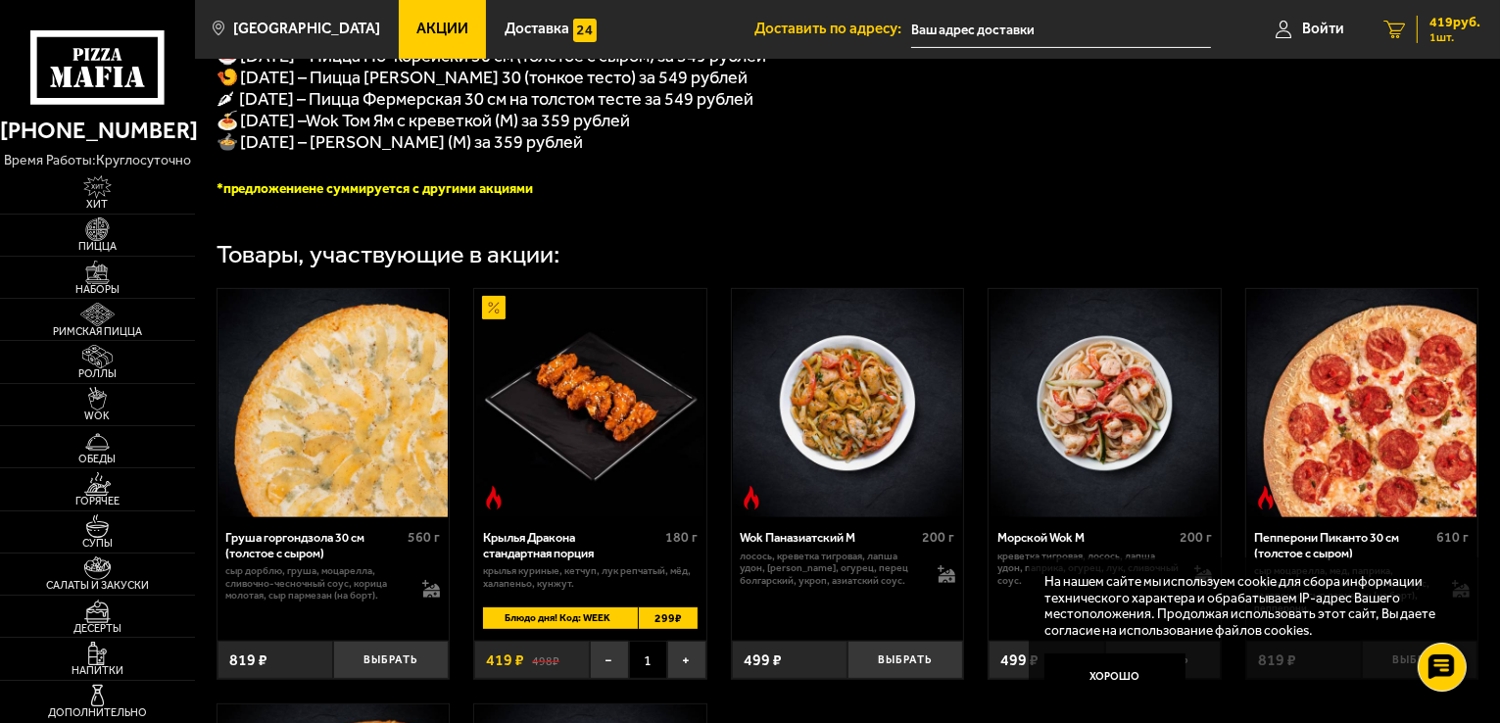
click at [1460, 34] on span "1 шт." at bounding box center [1454, 37] width 51 height 12
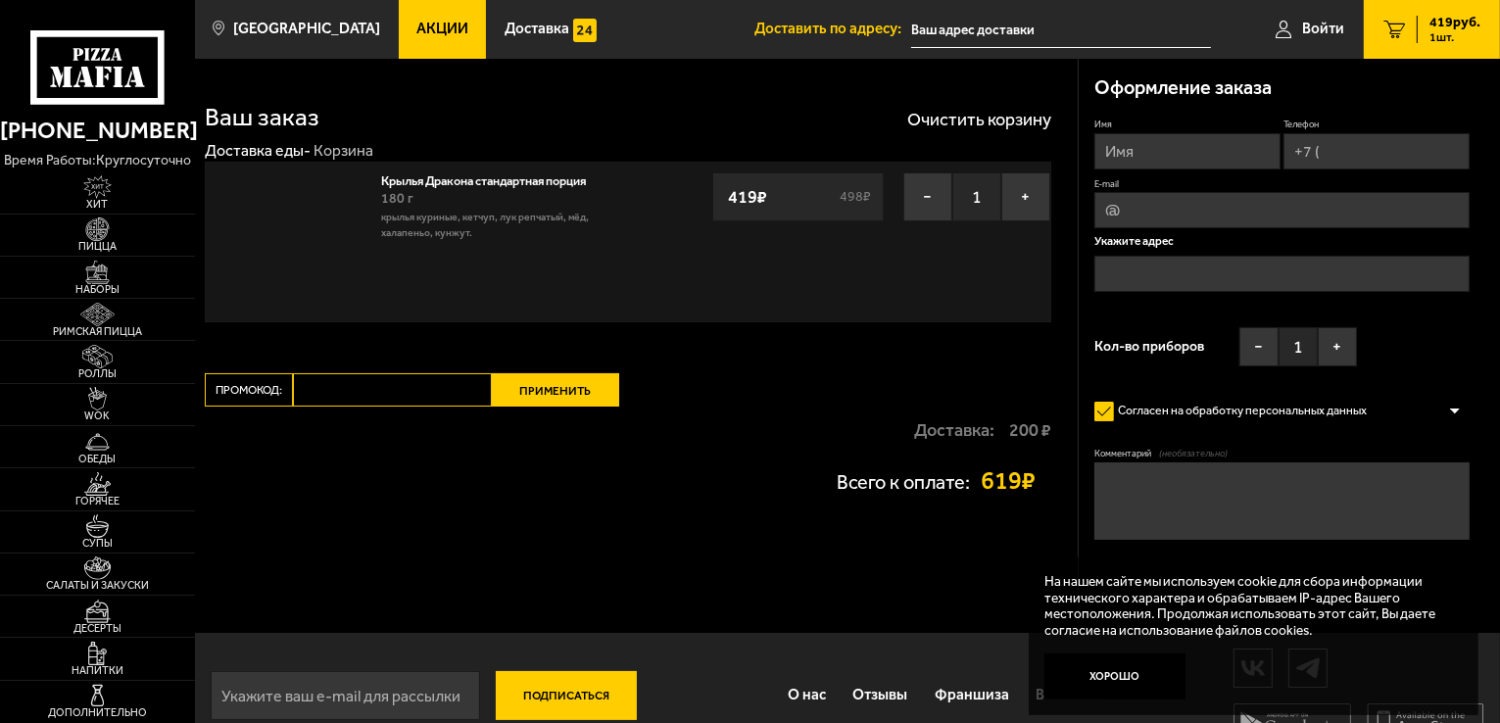
type input "[STREET_ADDRESS]"
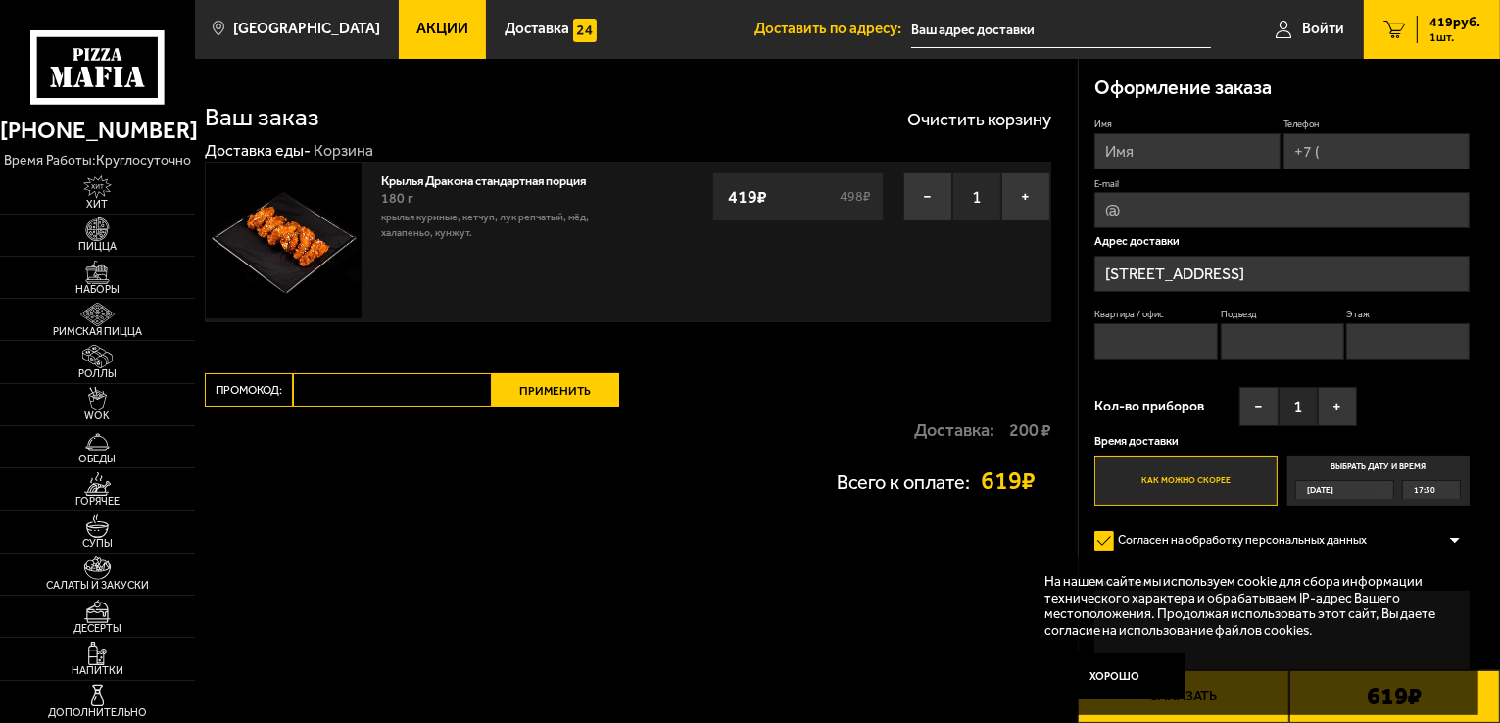
click at [354, 391] on input "Промокод:" at bounding box center [392, 389] width 199 height 33
type input "WEEK"
click at [555, 397] on button "Применить" at bounding box center [555, 389] width 127 height 33
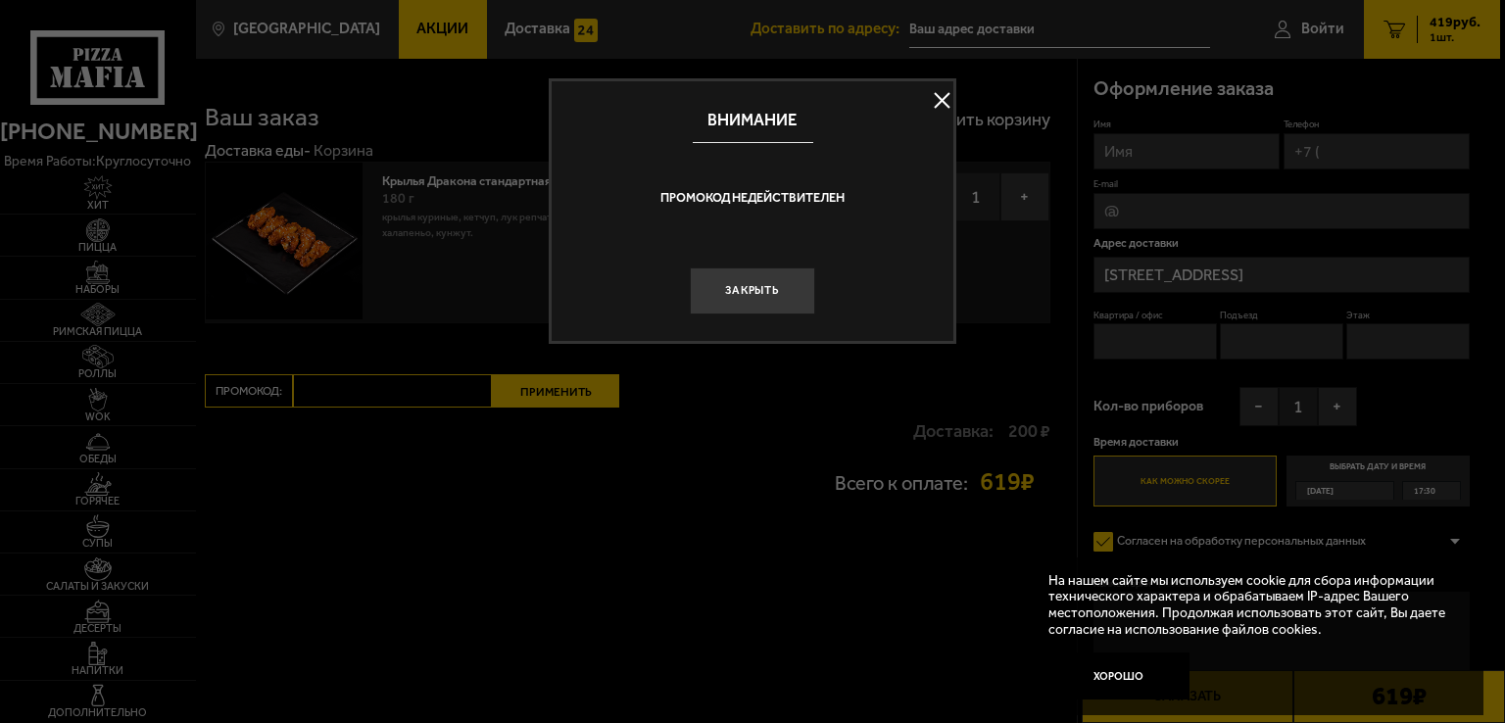
click at [931, 101] on button at bounding box center [941, 100] width 29 height 29
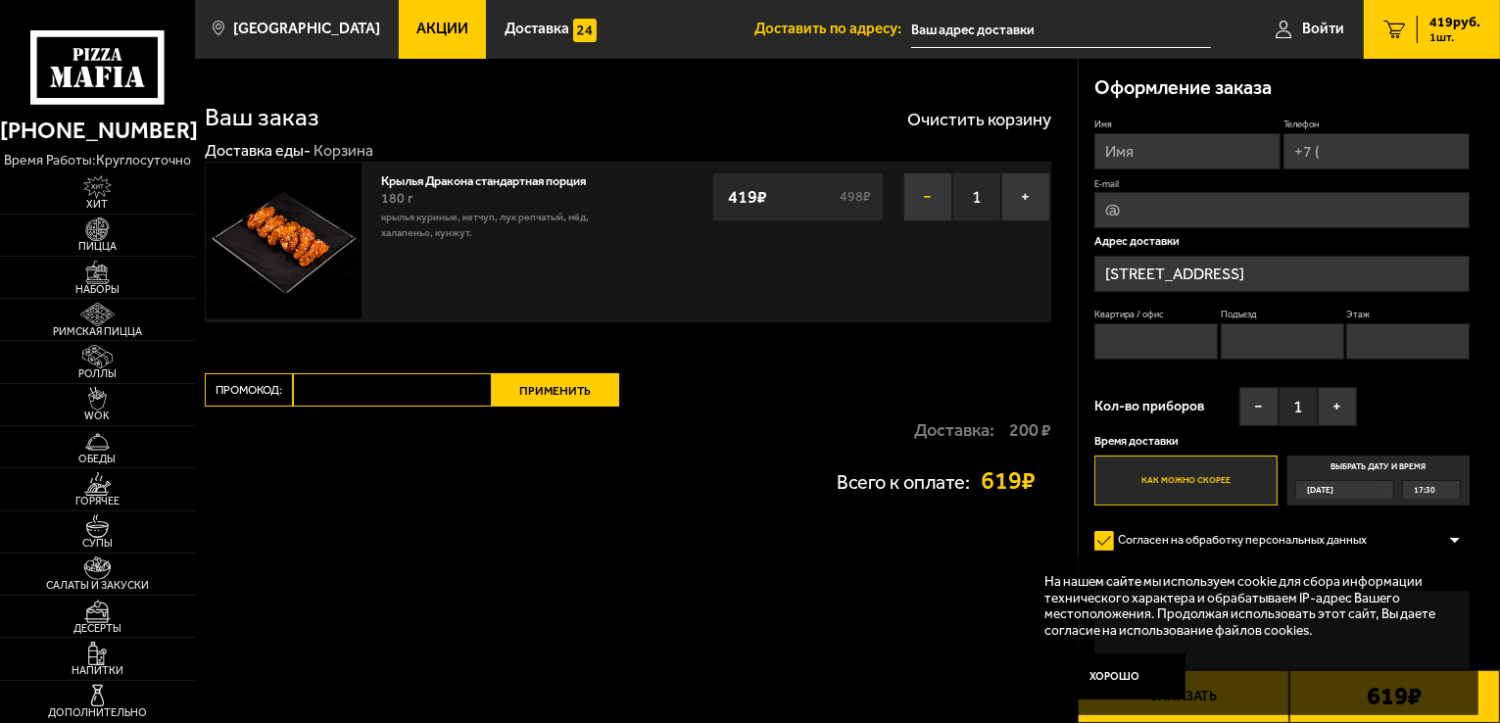
click at [933, 199] on button "−" at bounding box center [927, 196] width 49 height 49
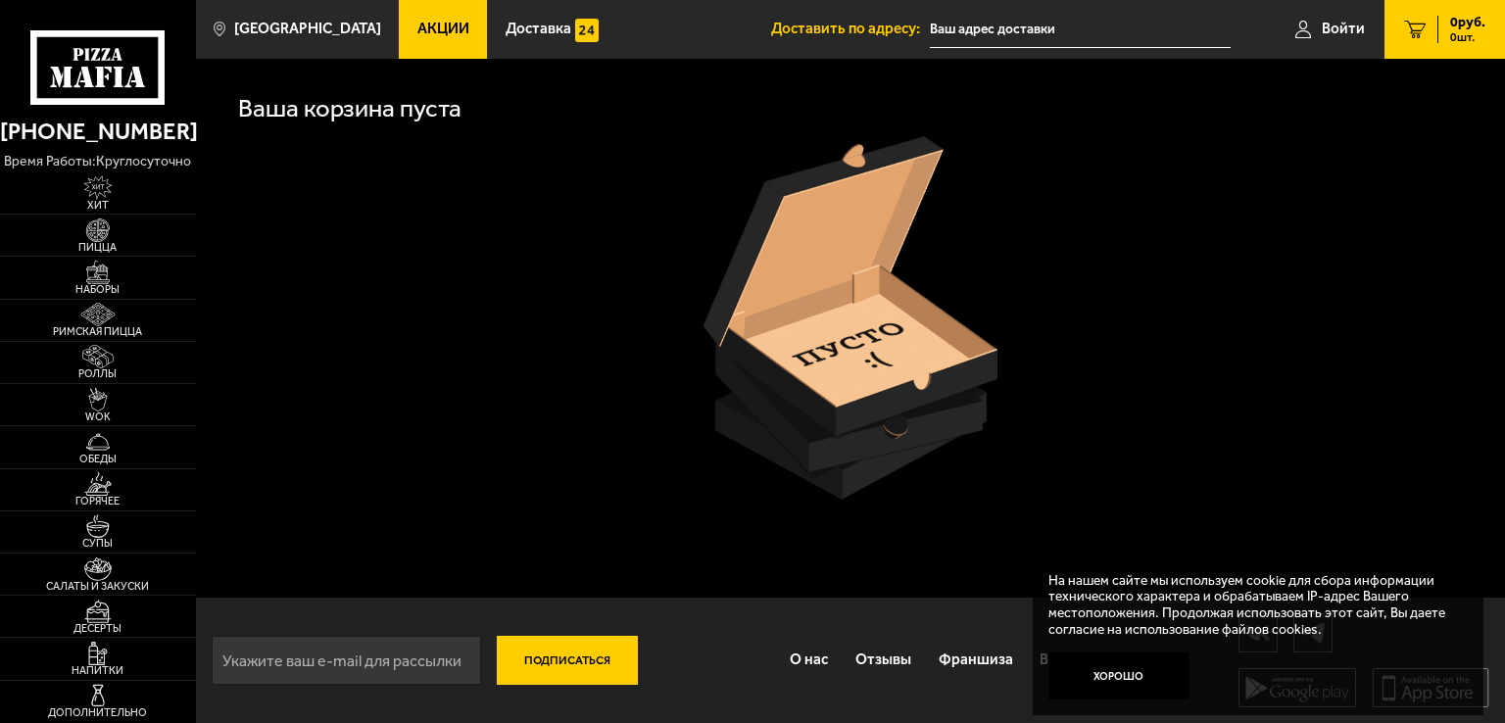
click at [422, 31] on span "Акции" at bounding box center [443, 29] width 52 height 15
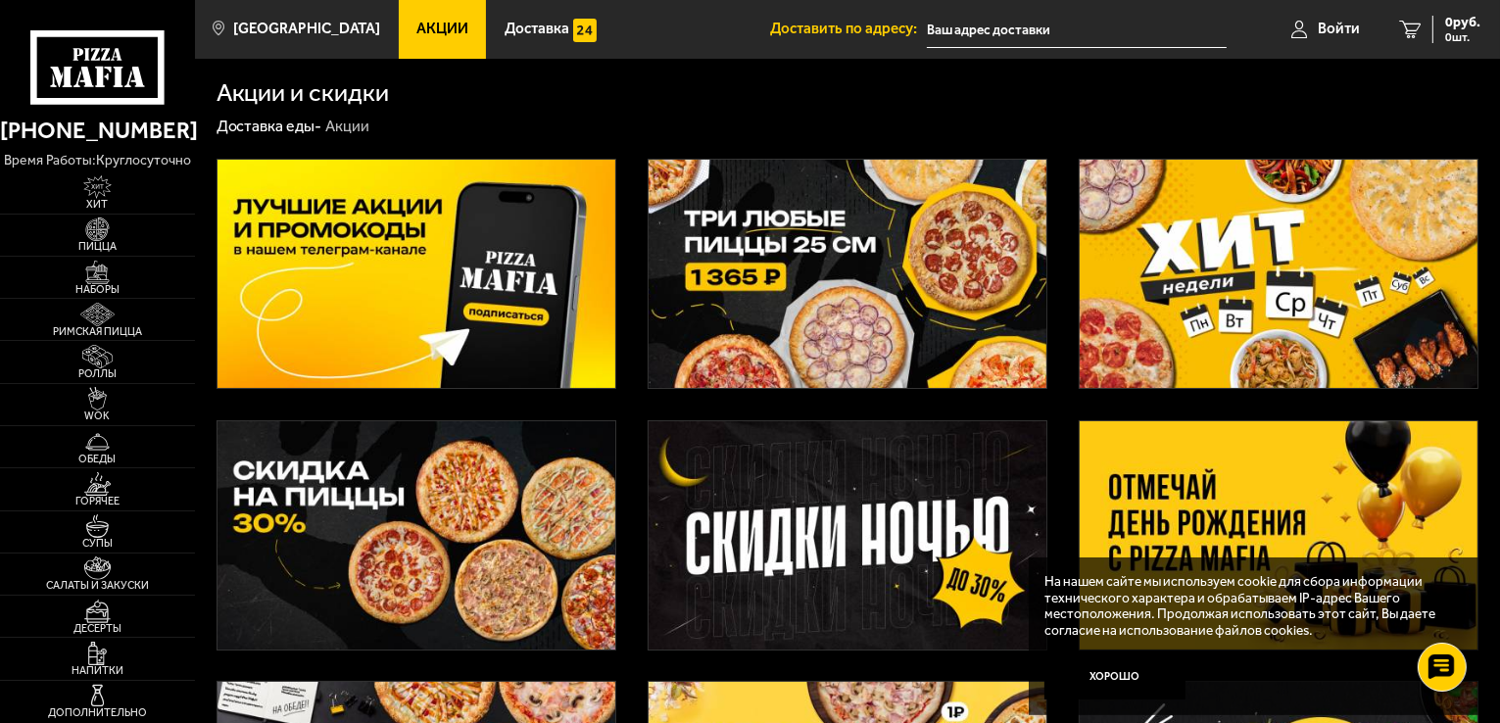
click at [1286, 301] on img at bounding box center [1279, 274] width 398 height 228
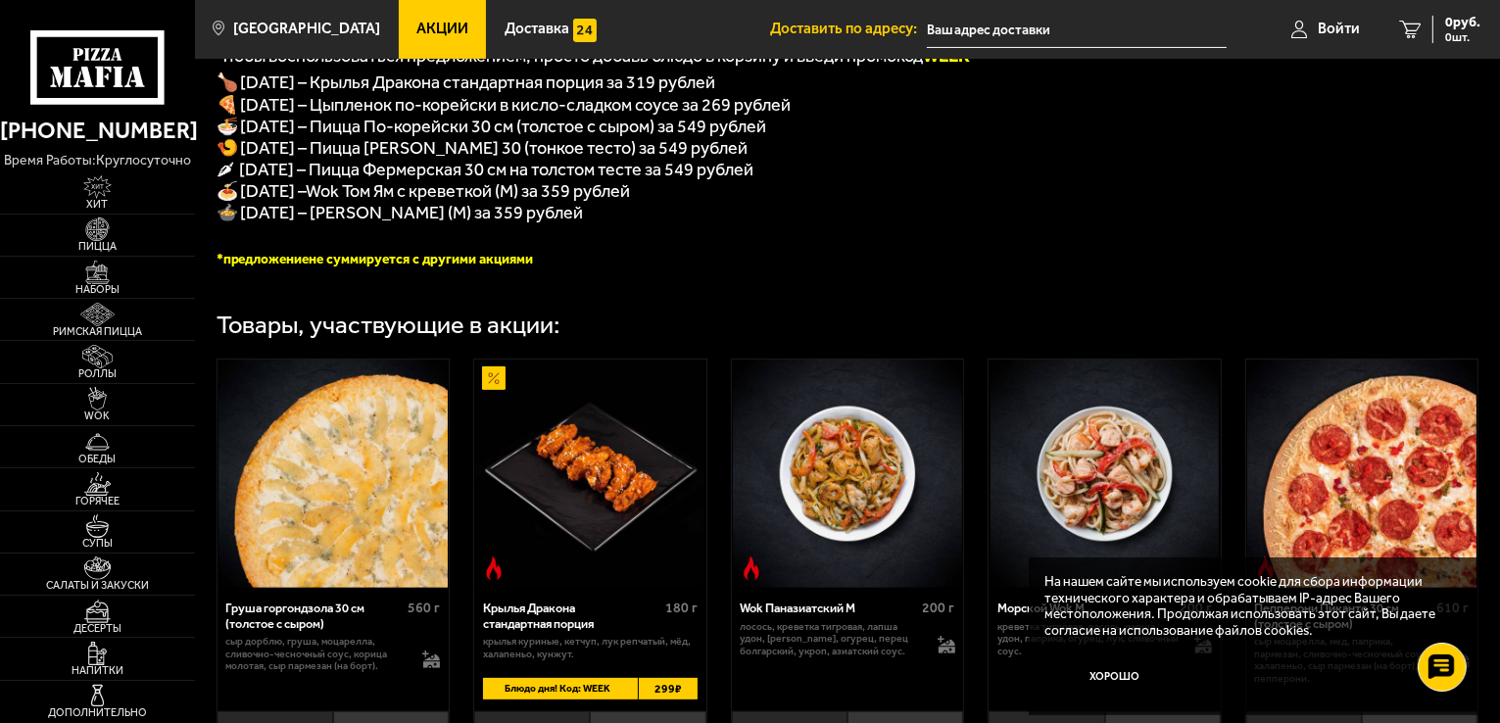
scroll to position [392, 0]
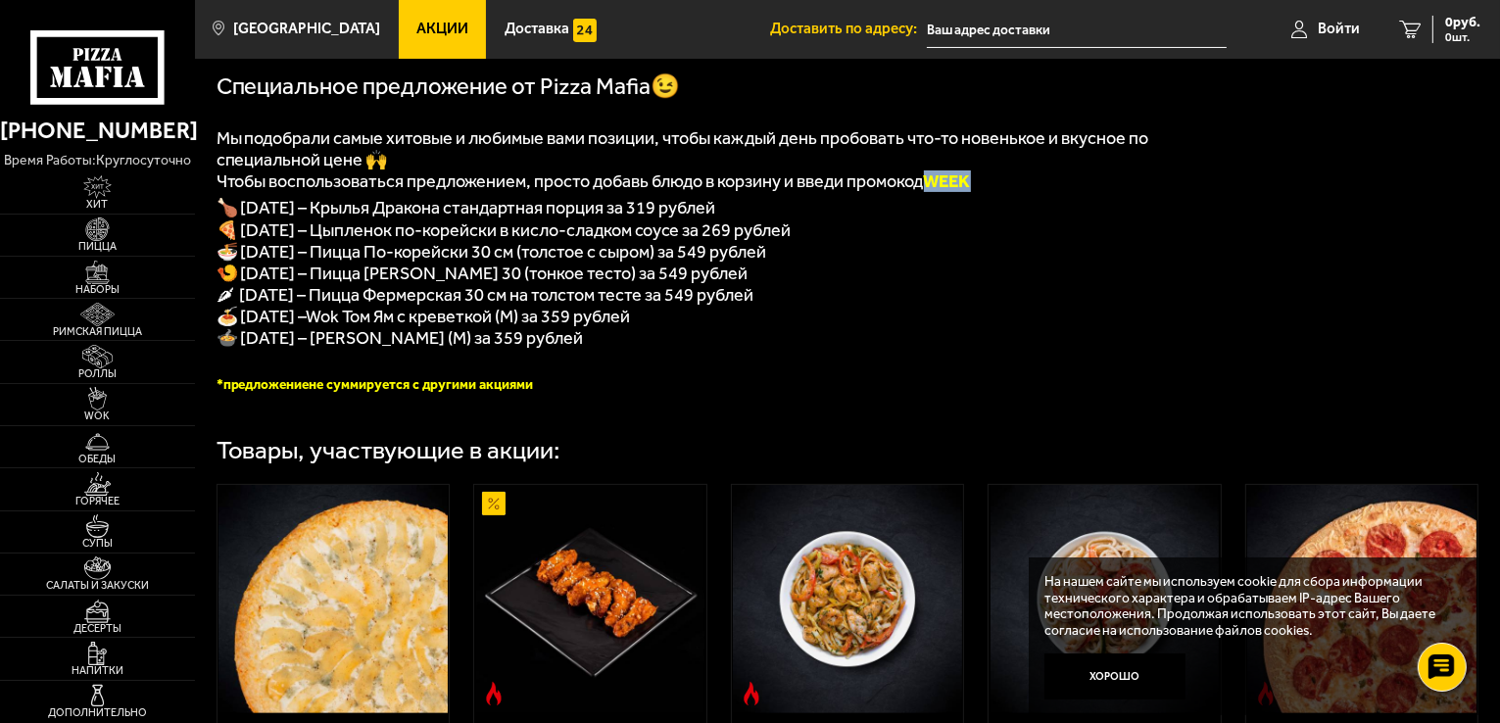
drag, startPoint x: 982, startPoint y: 187, endPoint x: 942, endPoint y: 188, distance: 40.2
click at [942, 188] on b "WEEK" at bounding box center [947, 181] width 47 height 22
copy b "WEEK"
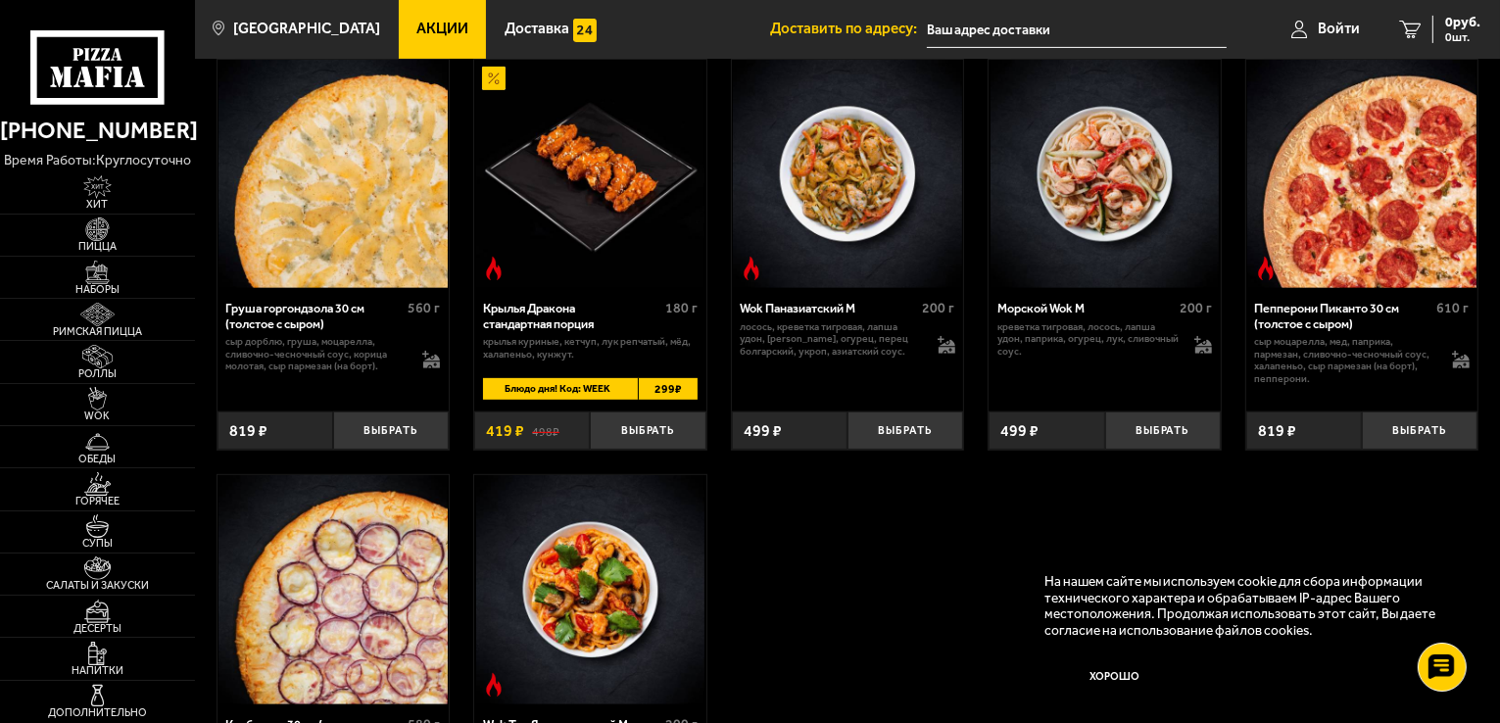
scroll to position [784, 0]
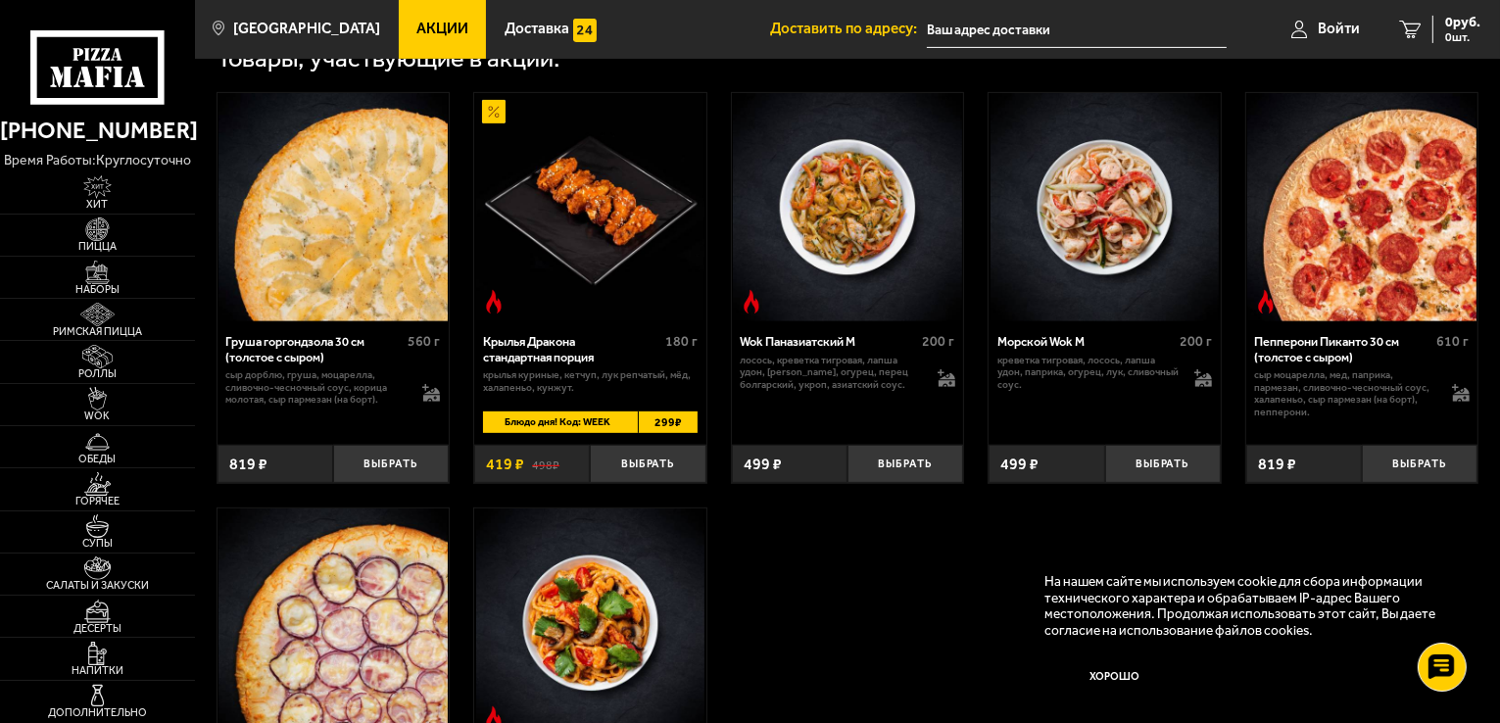
click at [632, 433] on div "Блюдо дня! Код: WEEK 299 ₽" at bounding box center [590, 422] width 215 height 22
drag, startPoint x: 610, startPoint y: 440, endPoint x: 584, endPoint y: 440, distance: 26.5
click at [584, 433] on span "Блюдо дня! Код: WEEK" at bounding box center [554, 422] width 143 height 22
click at [622, 482] on button "Выбрать" at bounding box center [648, 464] width 116 height 38
click at [1444, 23] on span "419 руб." at bounding box center [1454, 23] width 51 height 14
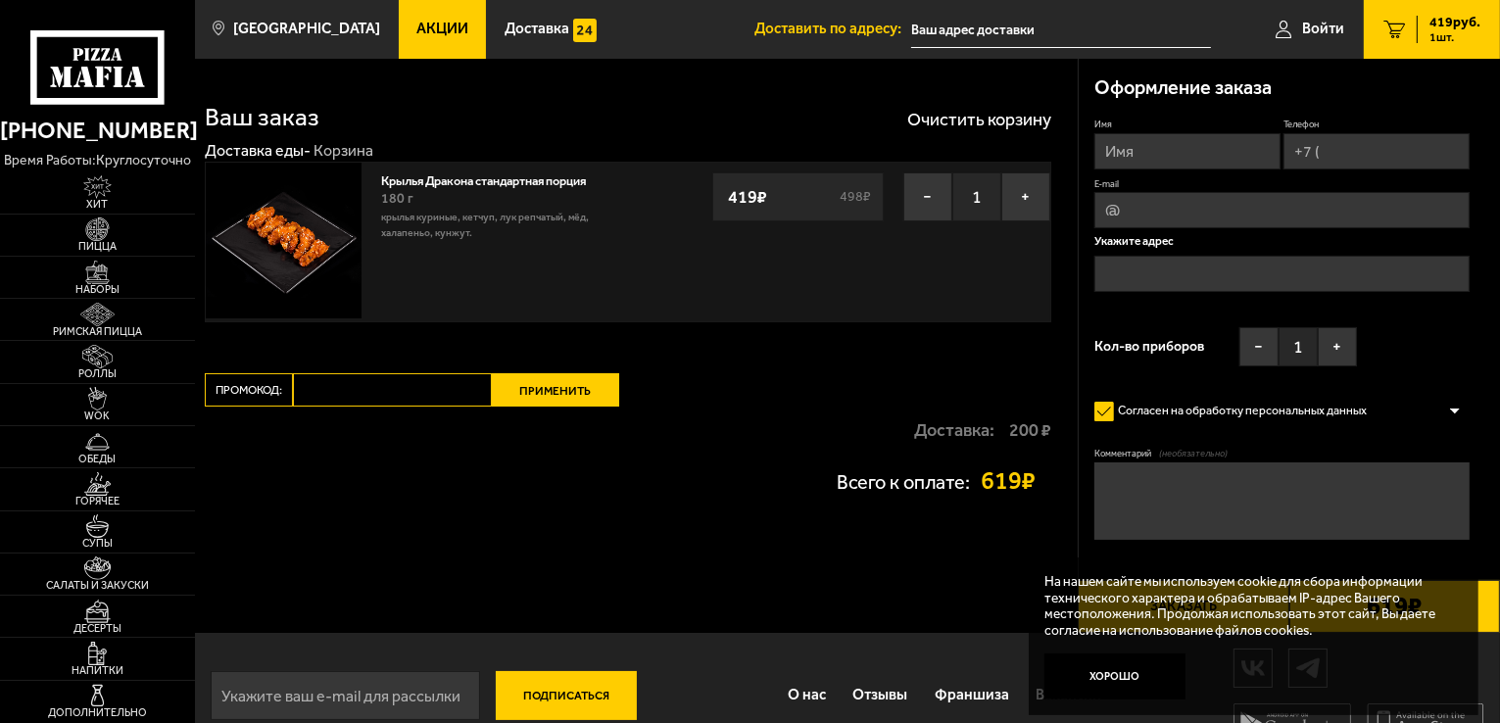
type input "[STREET_ADDRESS]"
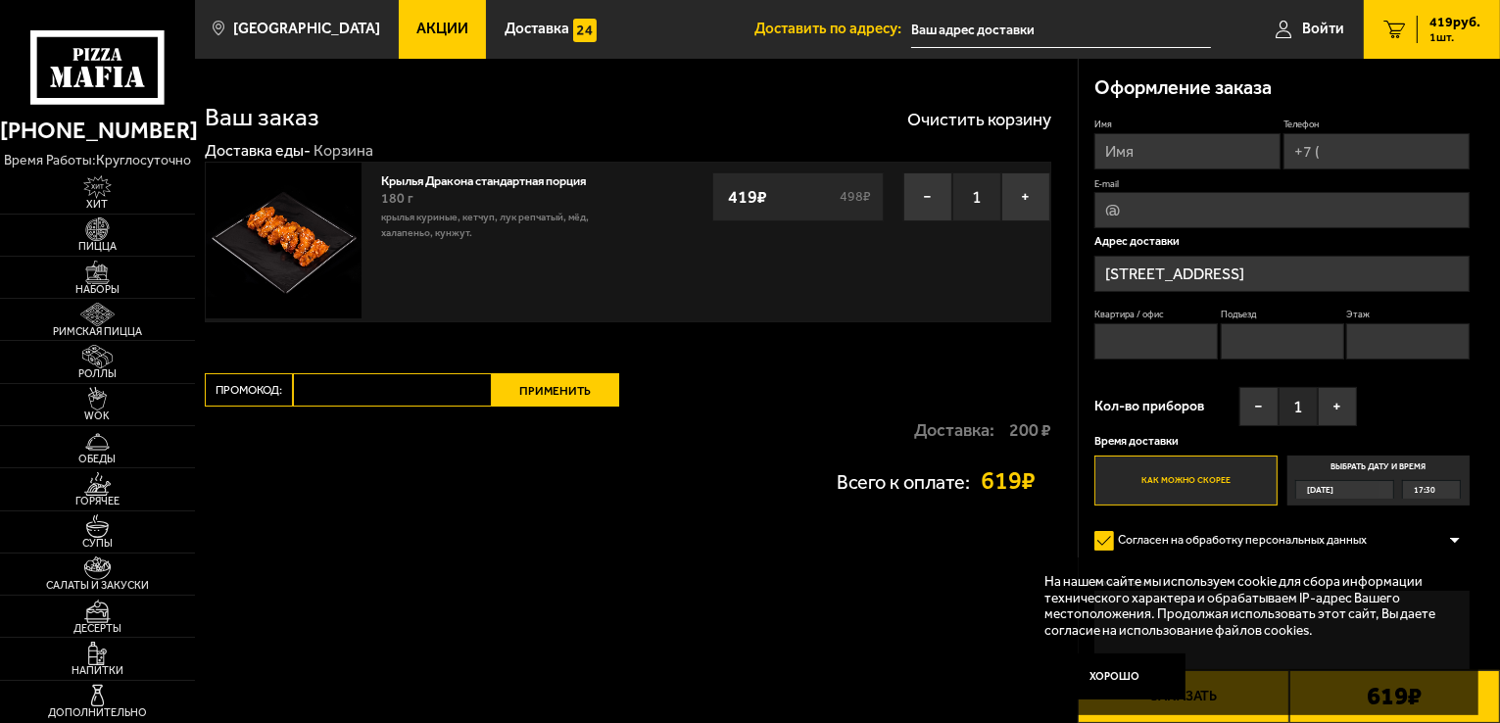
click at [382, 389] on input "Промокод:" at bounding box center [392, 389] width 199 height 33
paste input "WEEK"
type input "WEEK"
click at [560, 397] on button "Применить" at bounding box center [555, 389] width 127 height 33
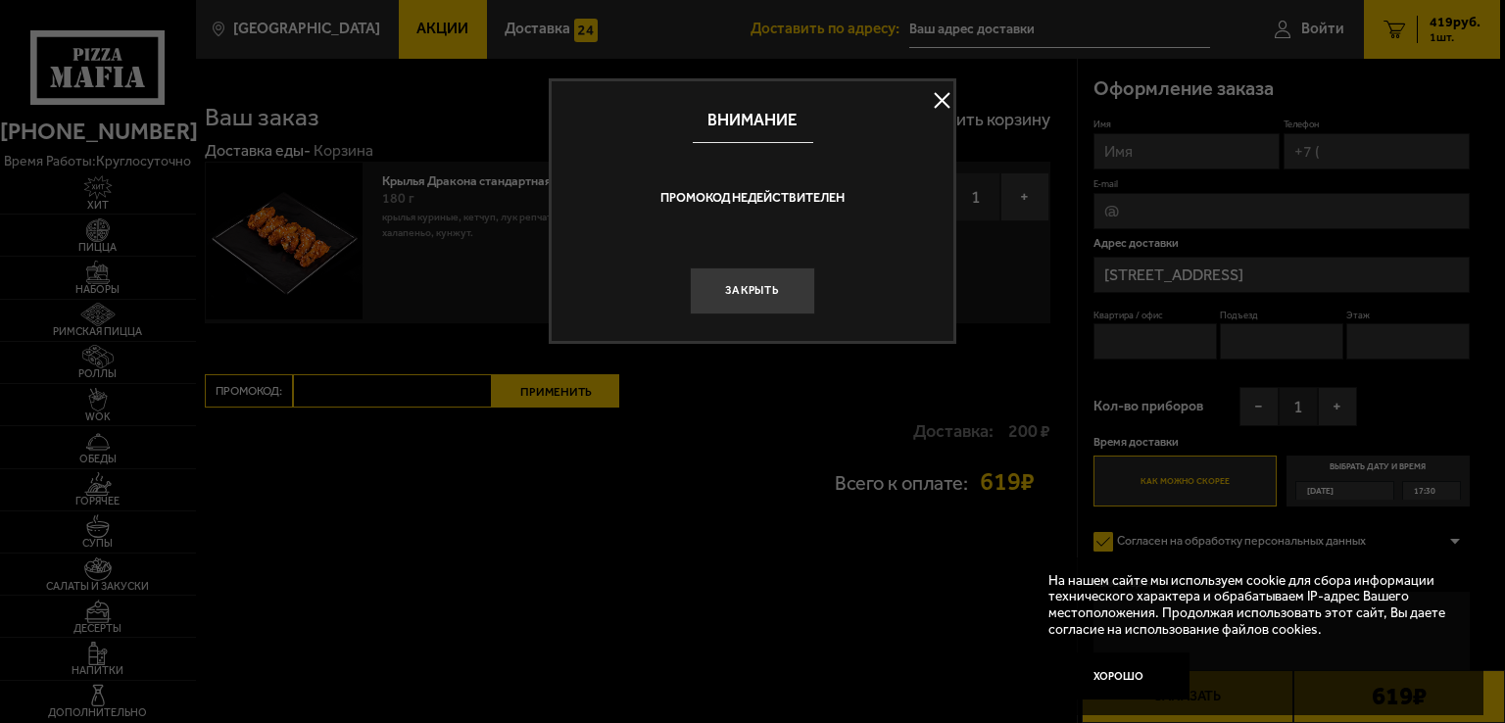
click at [947, 95] on button at bounding box center [941, 100] width 29 height 29
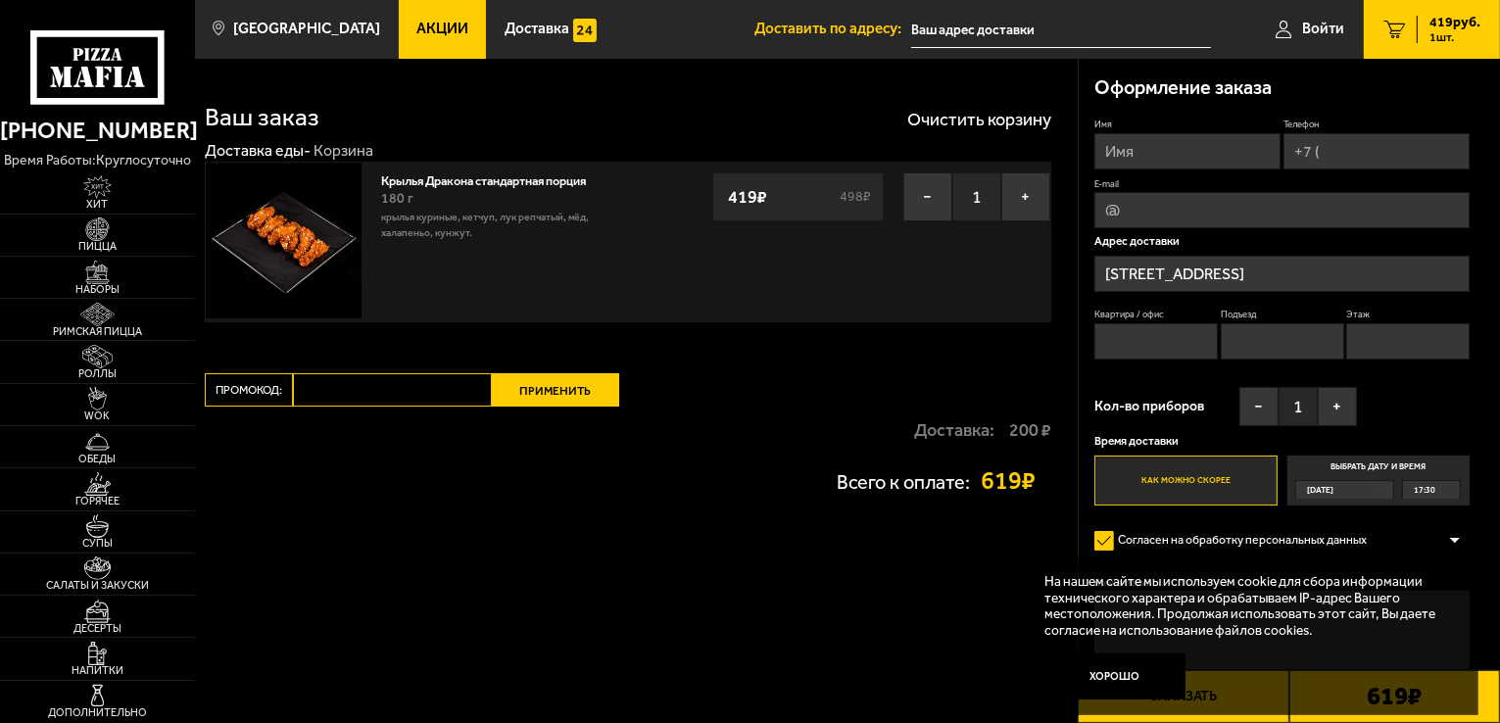
click at [416, 32] on span "Акции" at bounding box center [442, 29] width 52 height 15
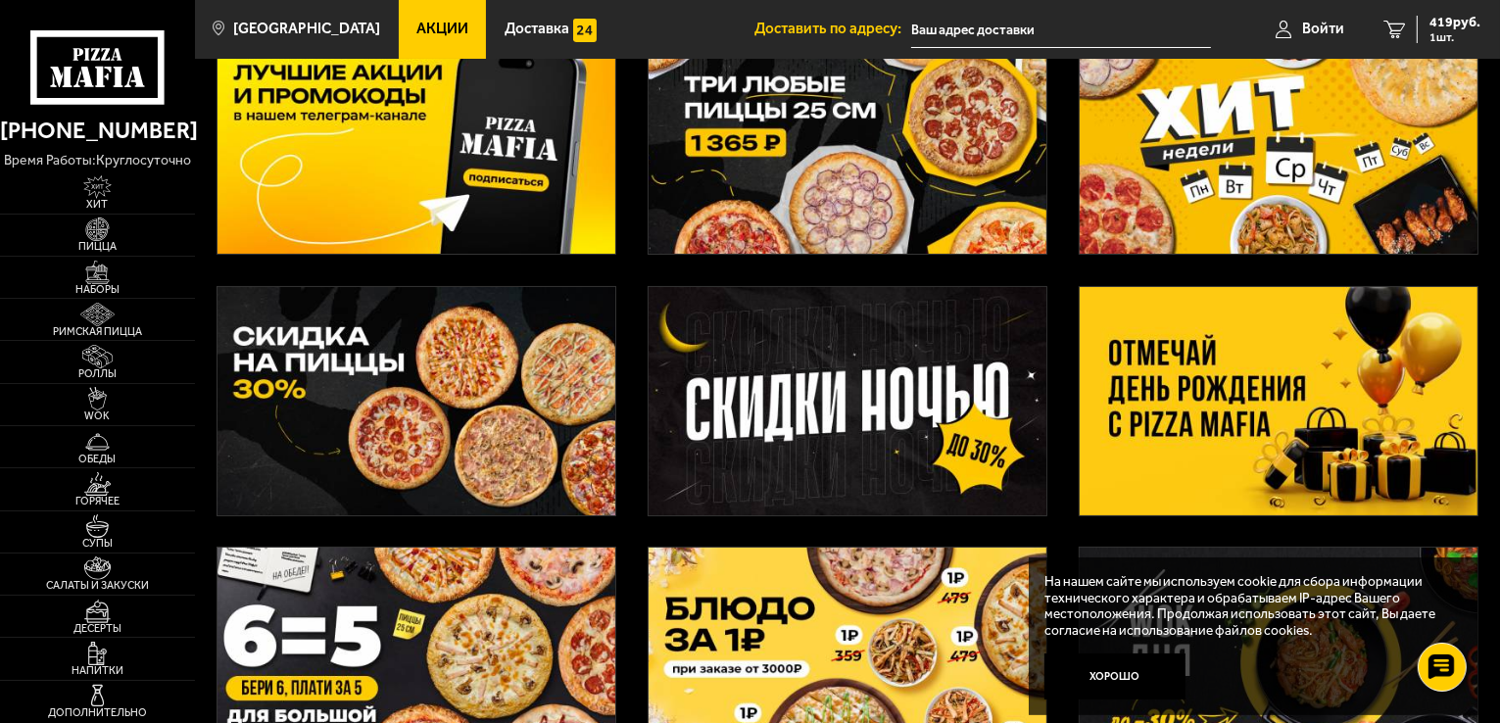
scroll to position [98, 0]
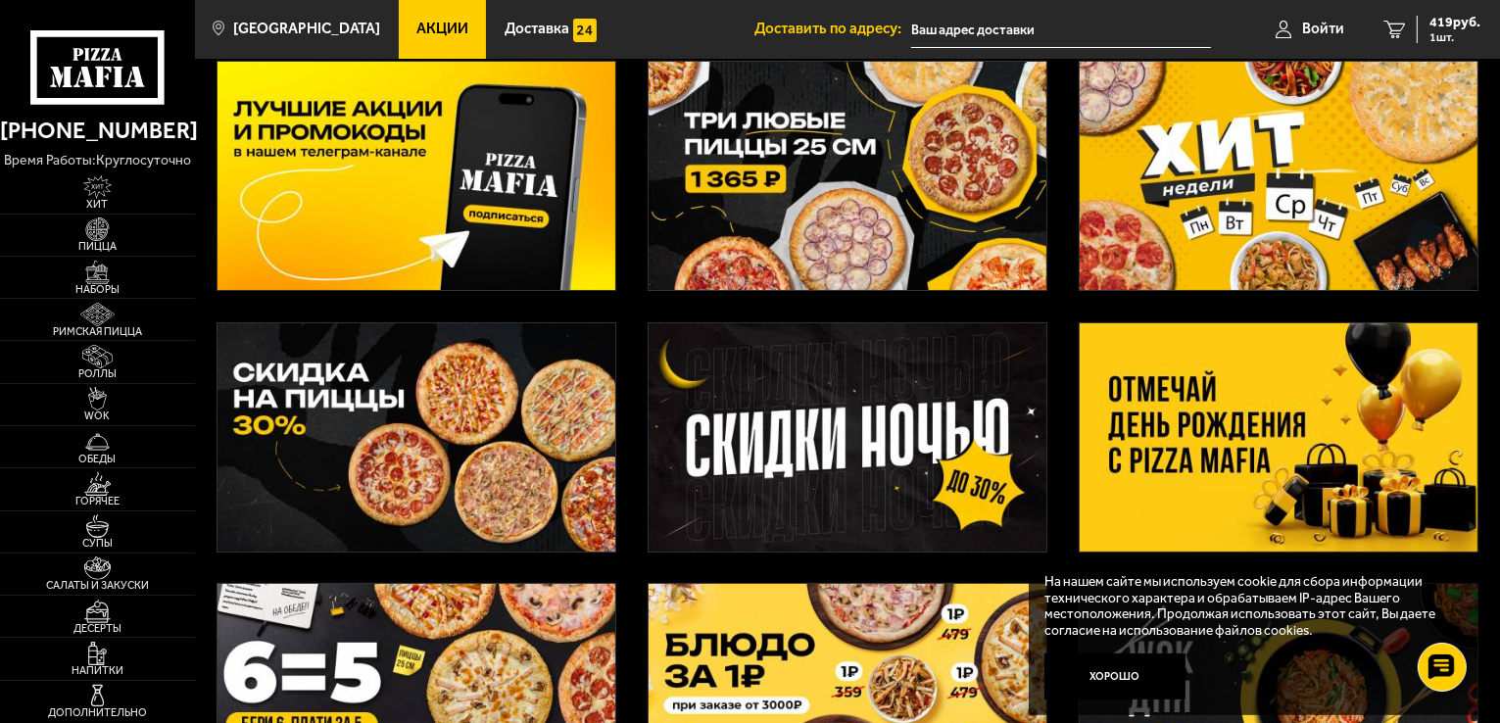
click at [1195, 176] on img at bounding box center [1279, 176] width 398 height 228
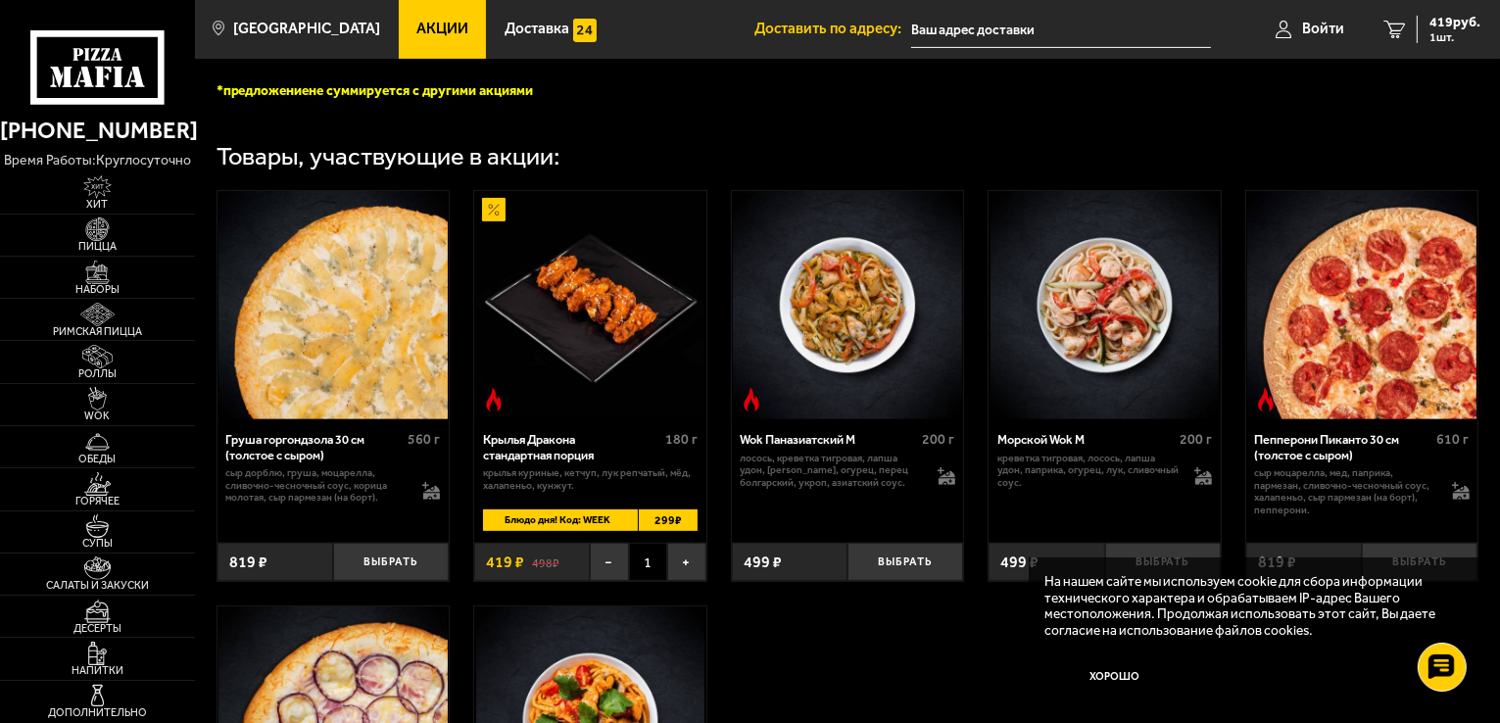
scroll to position [392, 0]
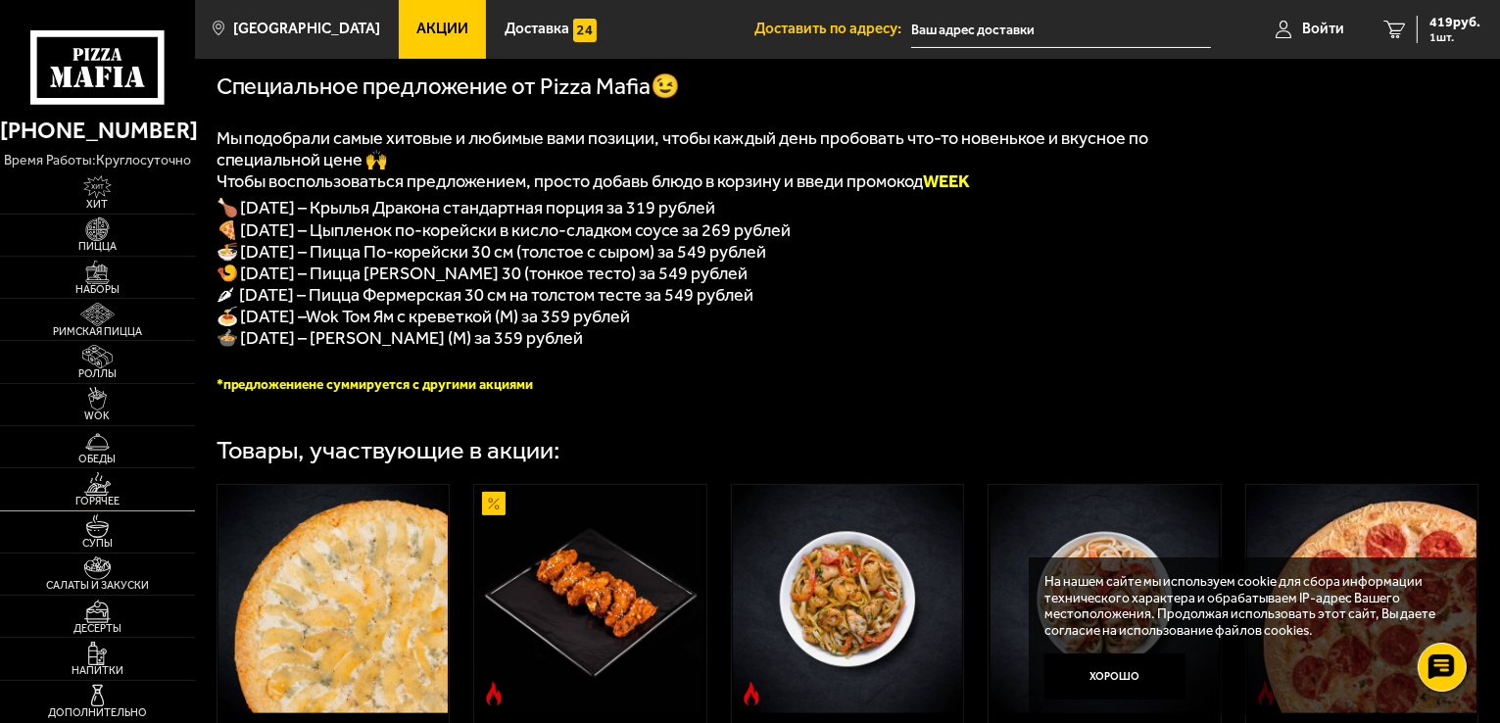
click at [88, 479] on img at bounding box center [98, 484] width 60 height 24
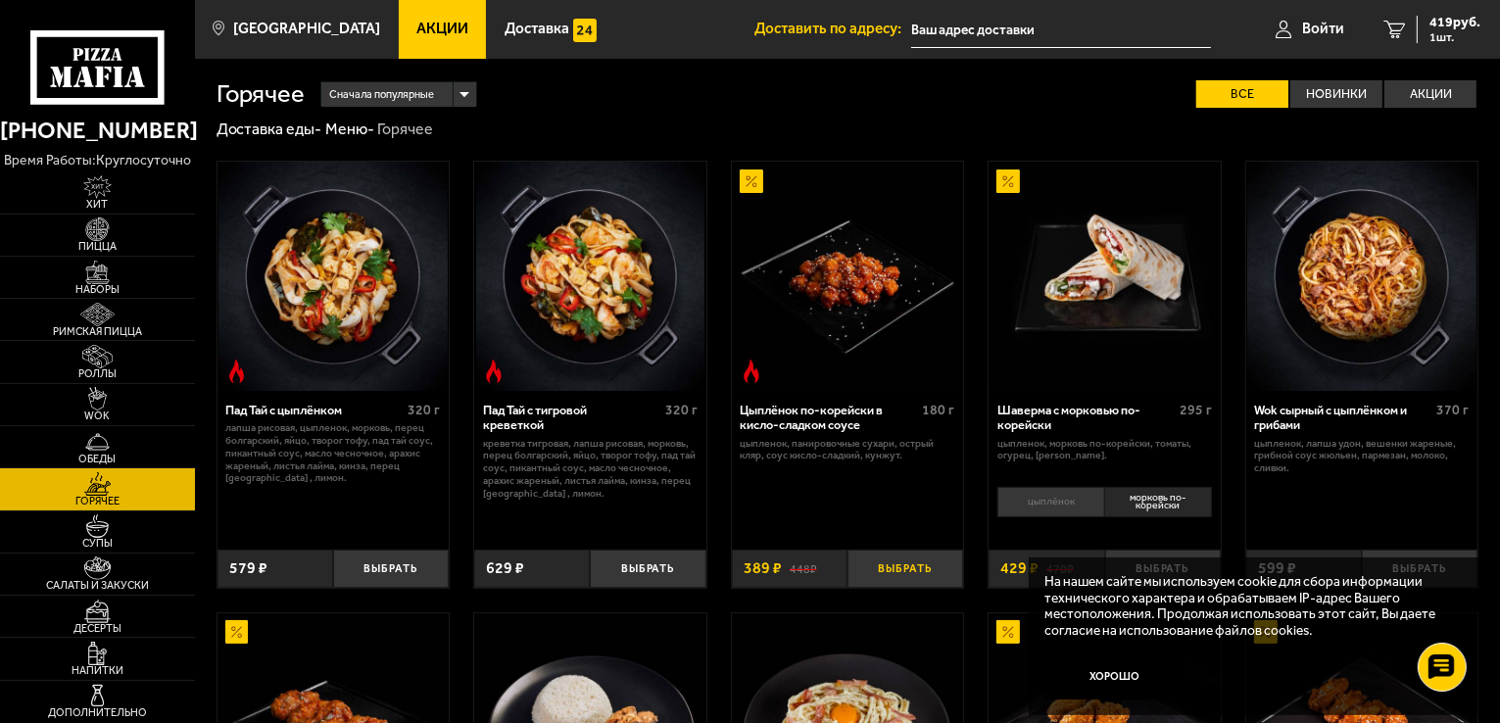
click at [928, 558] on button "Выбрать" at bounding box center [905, 569] width 116 height 38
click at [1438, 17] on span "808 руб." at bounding box center [1454, 23] width 51 height 14
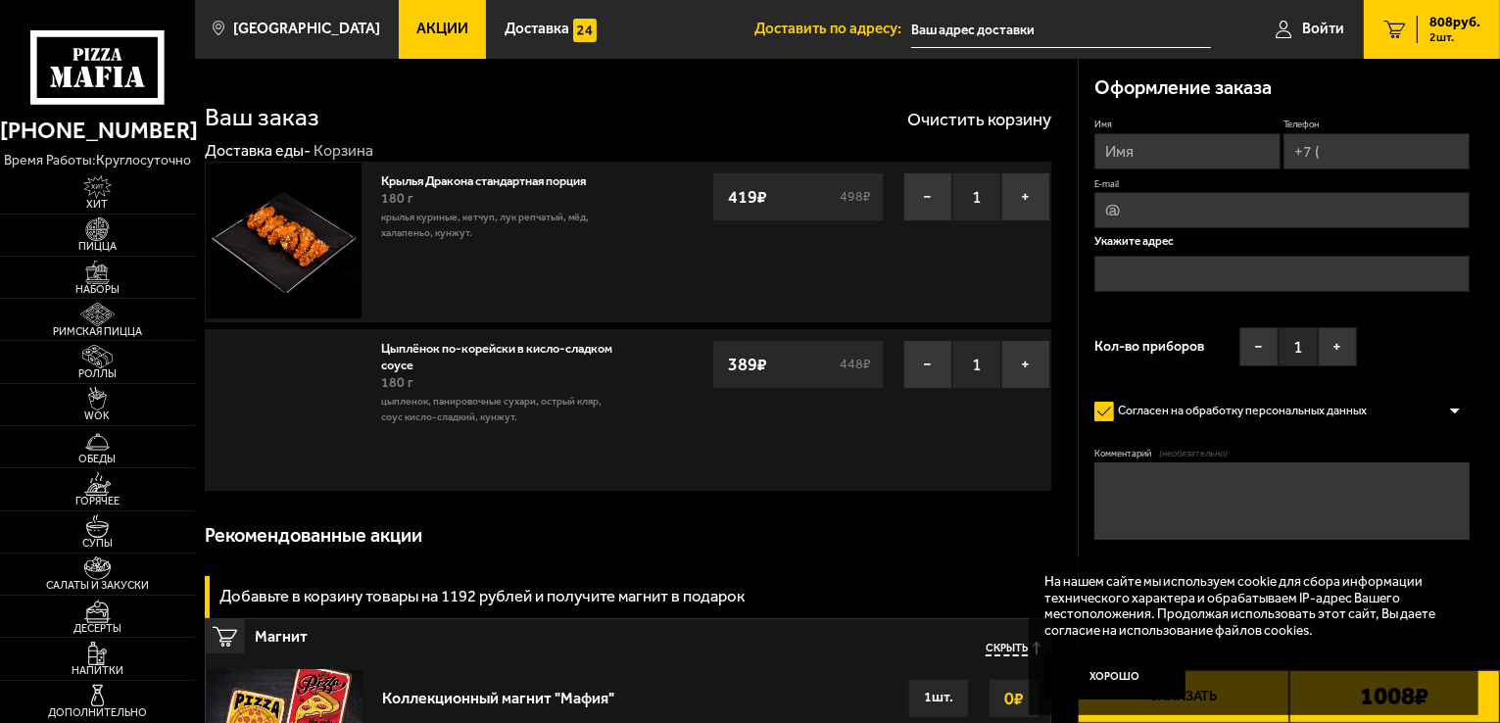
type input "[STREET_ADDRESS]"
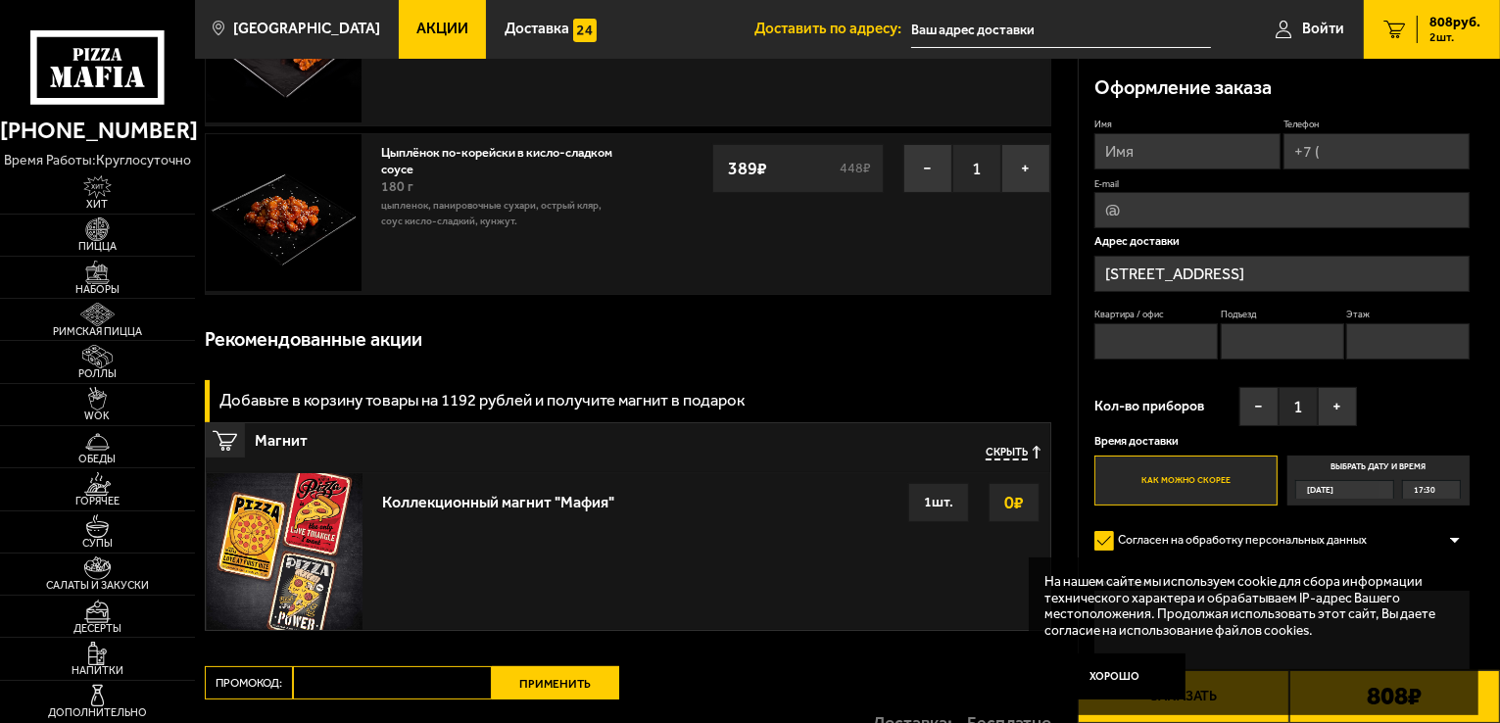
scroll to position [294, 0]
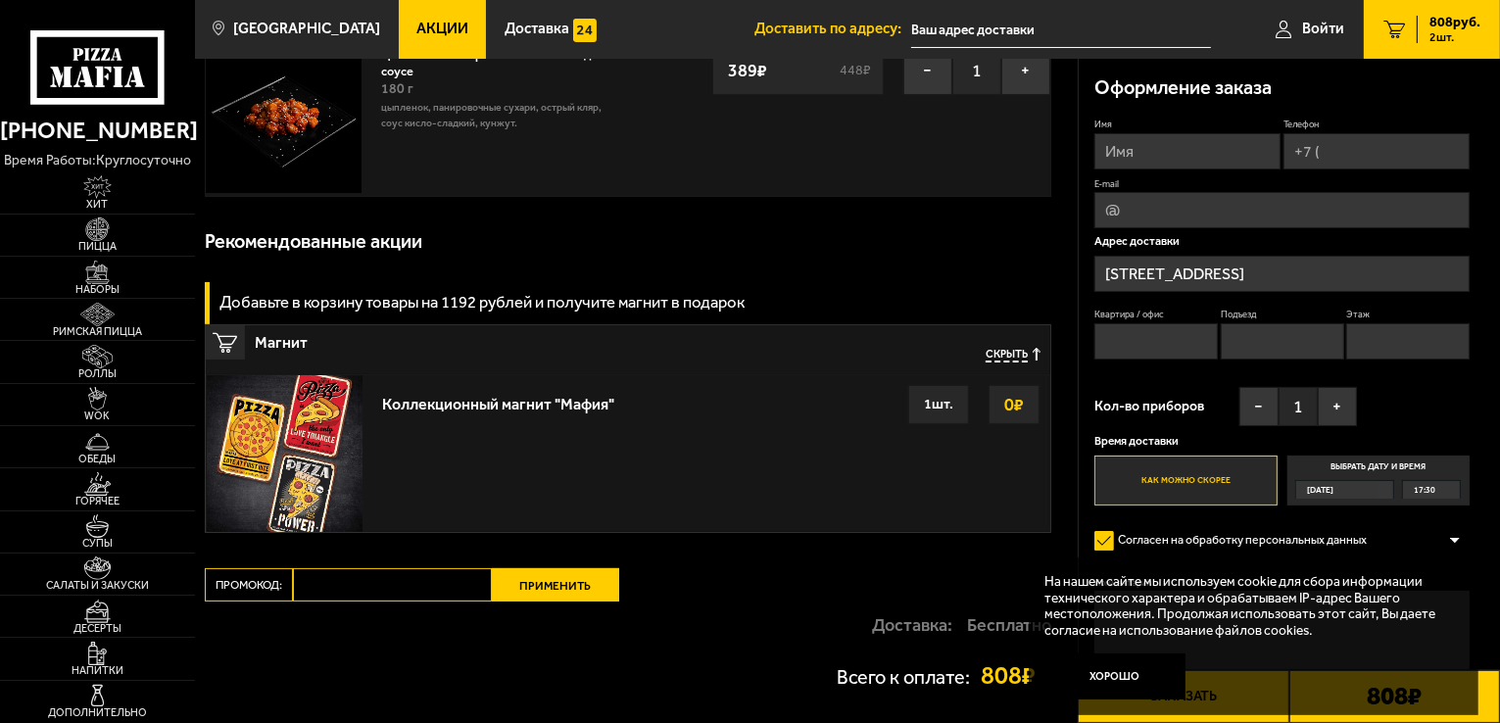
click at [419, 591] on input "Промокод:" at bounding box center [392, 584] width 199 height 33
paste input "WEEK"
type input "WEEK"
click at [557, 569] on button "Применить" at bounding box center [555, 584] width 127 height 33
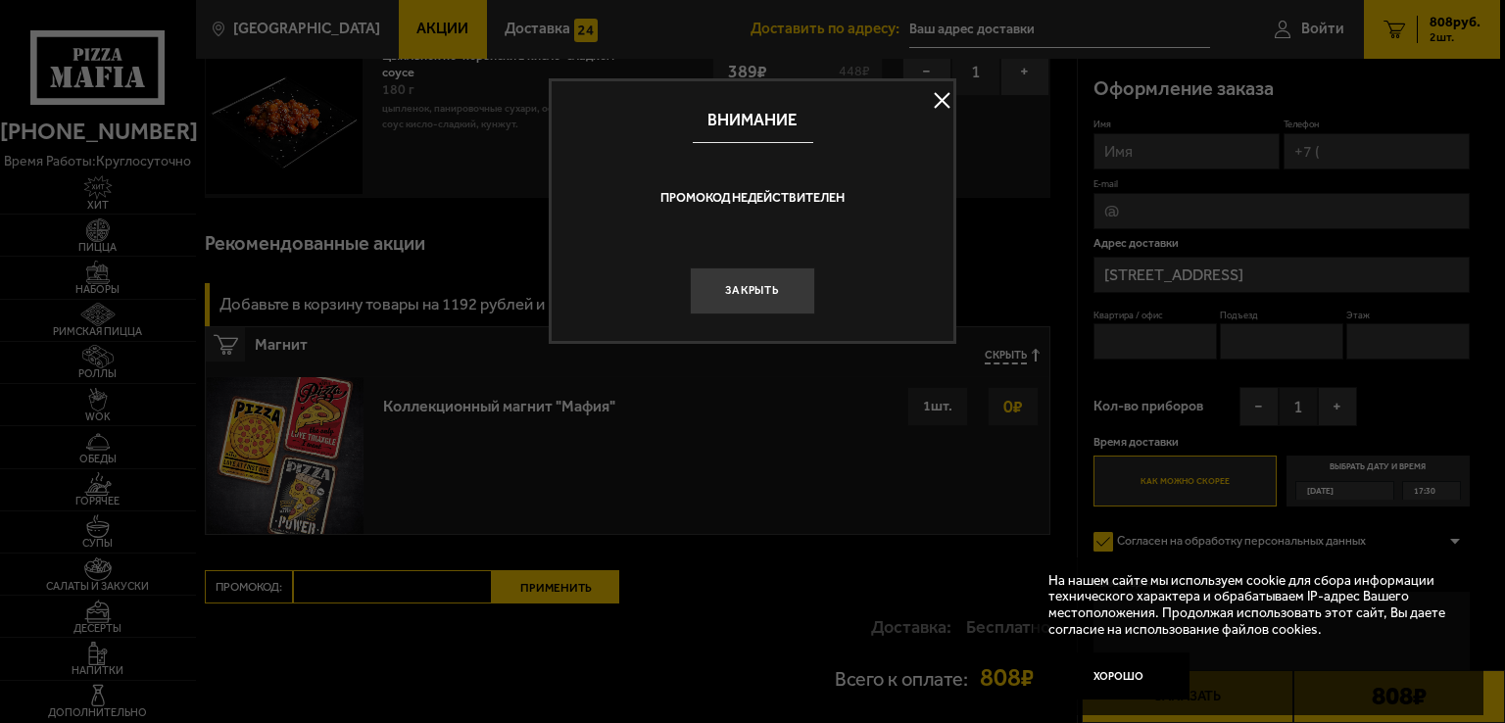
click at [948, 92] on button at bounding box center [941, 100] width 29 height 29
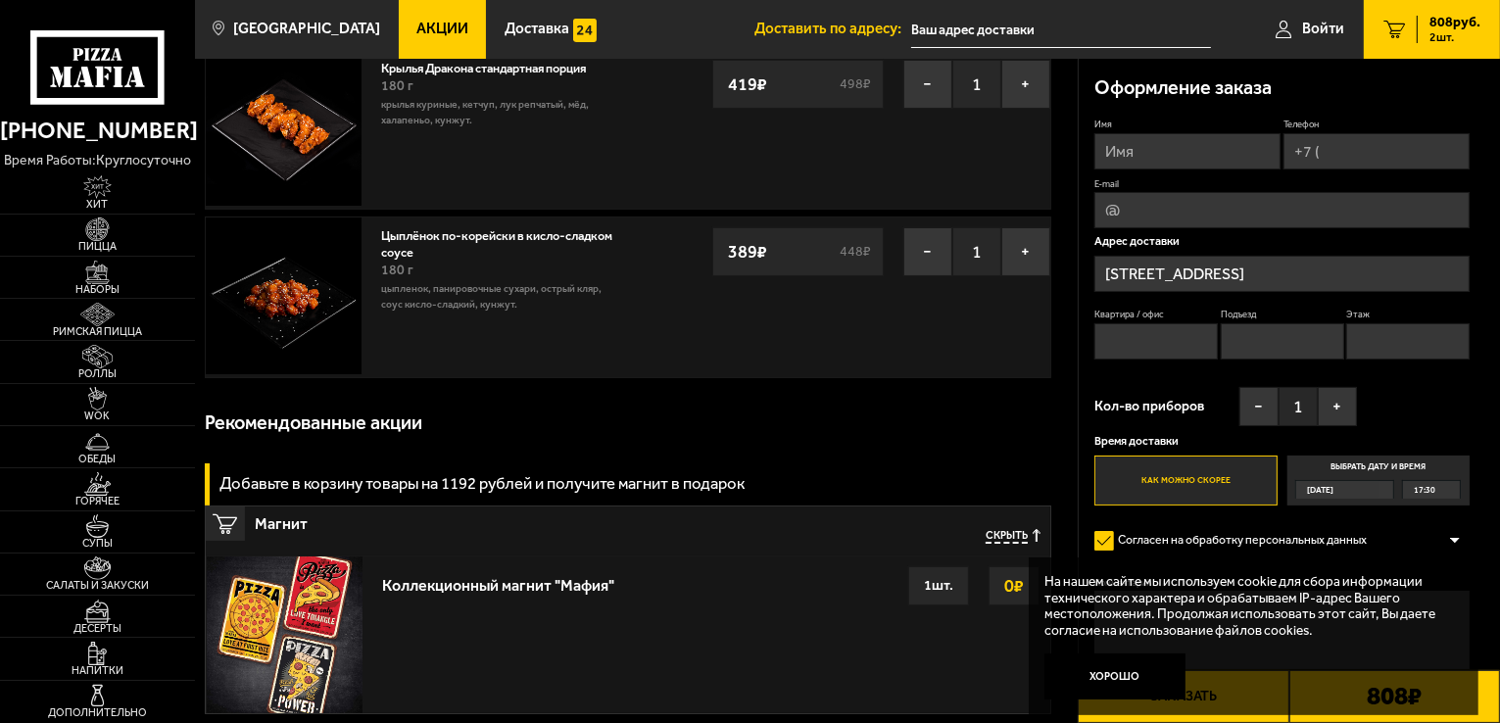
scroll to position [0, 0]
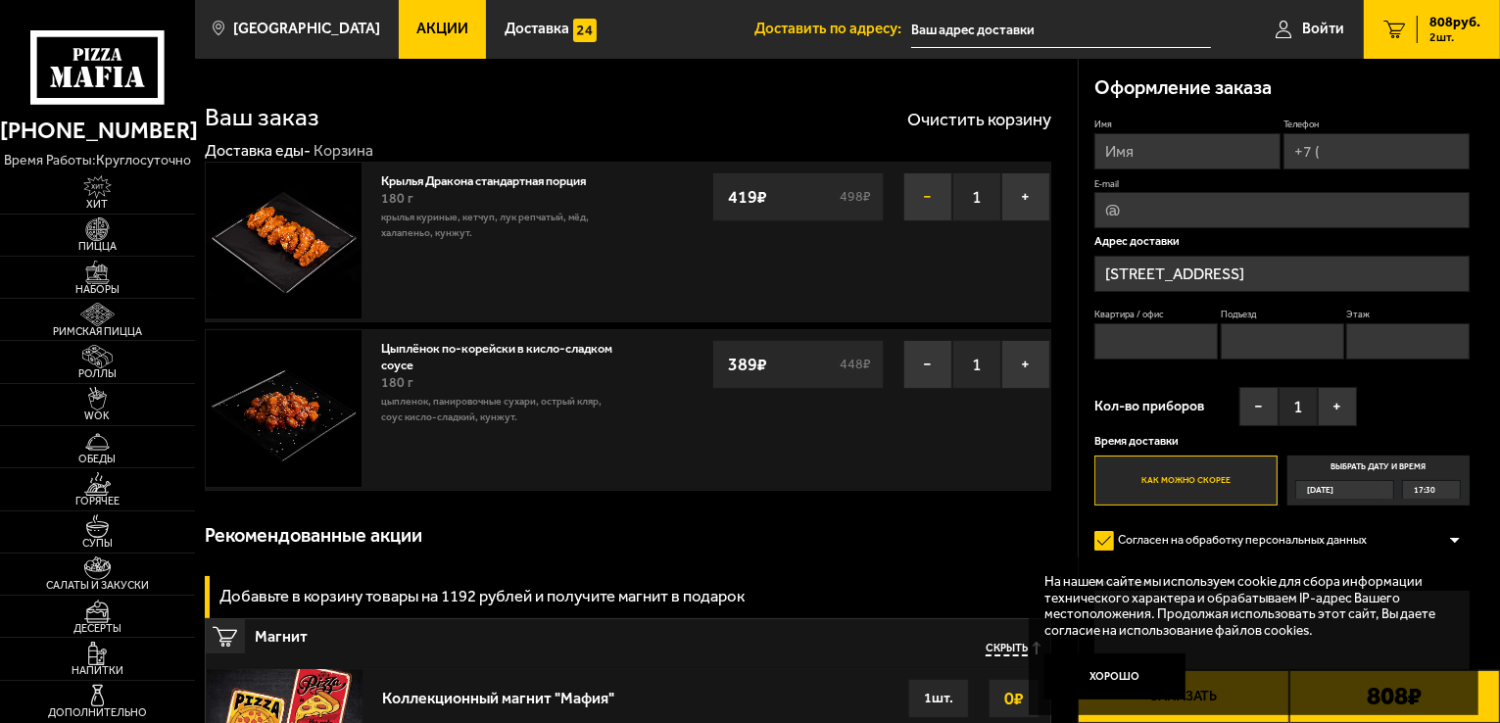
click at [925, 200] on button "−" at bounding box center [927, 196] width 49 height 49
